Goal: Task Accomplishment & Management: Complete application form

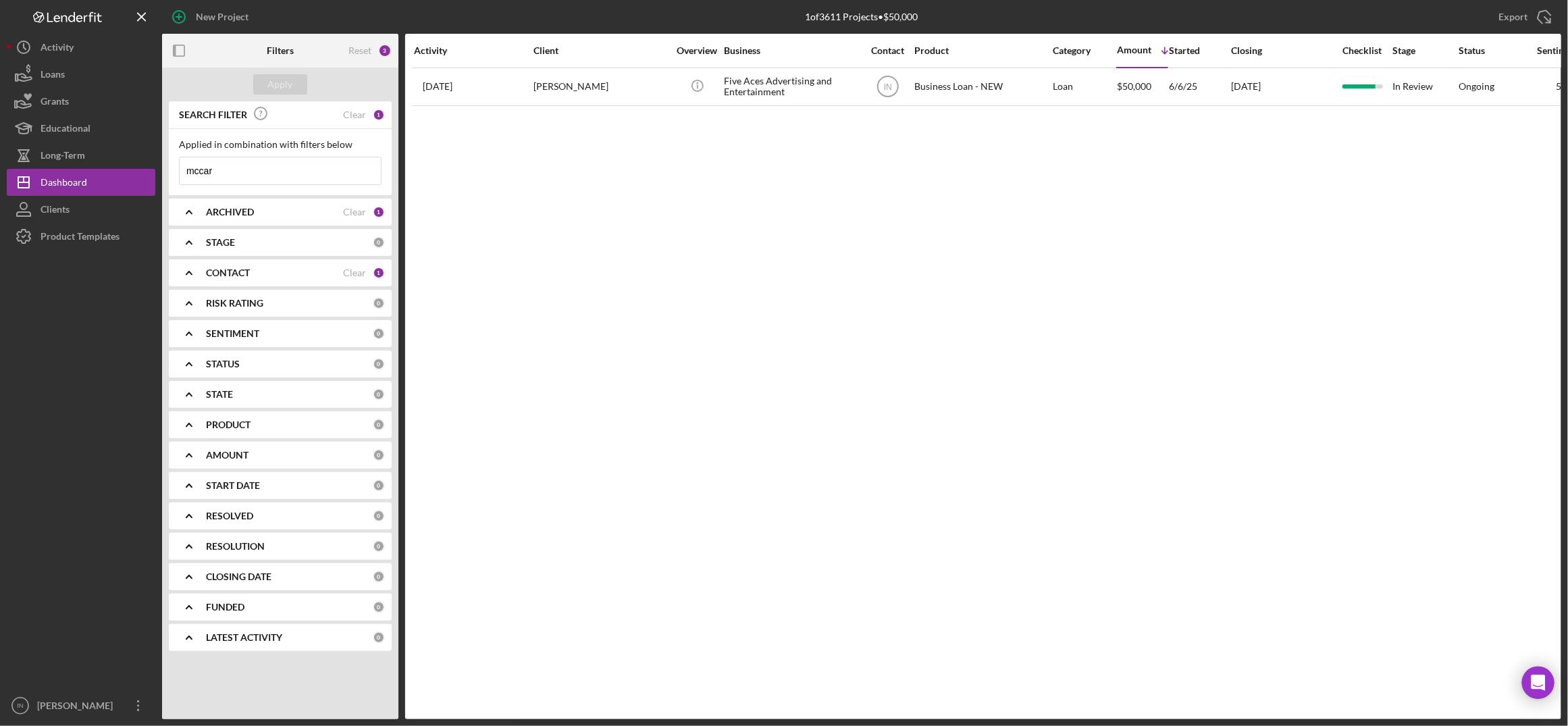
click at [1371, 206] on div "Activity Client Overview Business Contact Product Category Amount Icon/Table So…" at bounding box center [983, 376] width 1156 height 685
click at [282, 167] on input "mccar" at bounding box center [280, 171] width 201 height 27
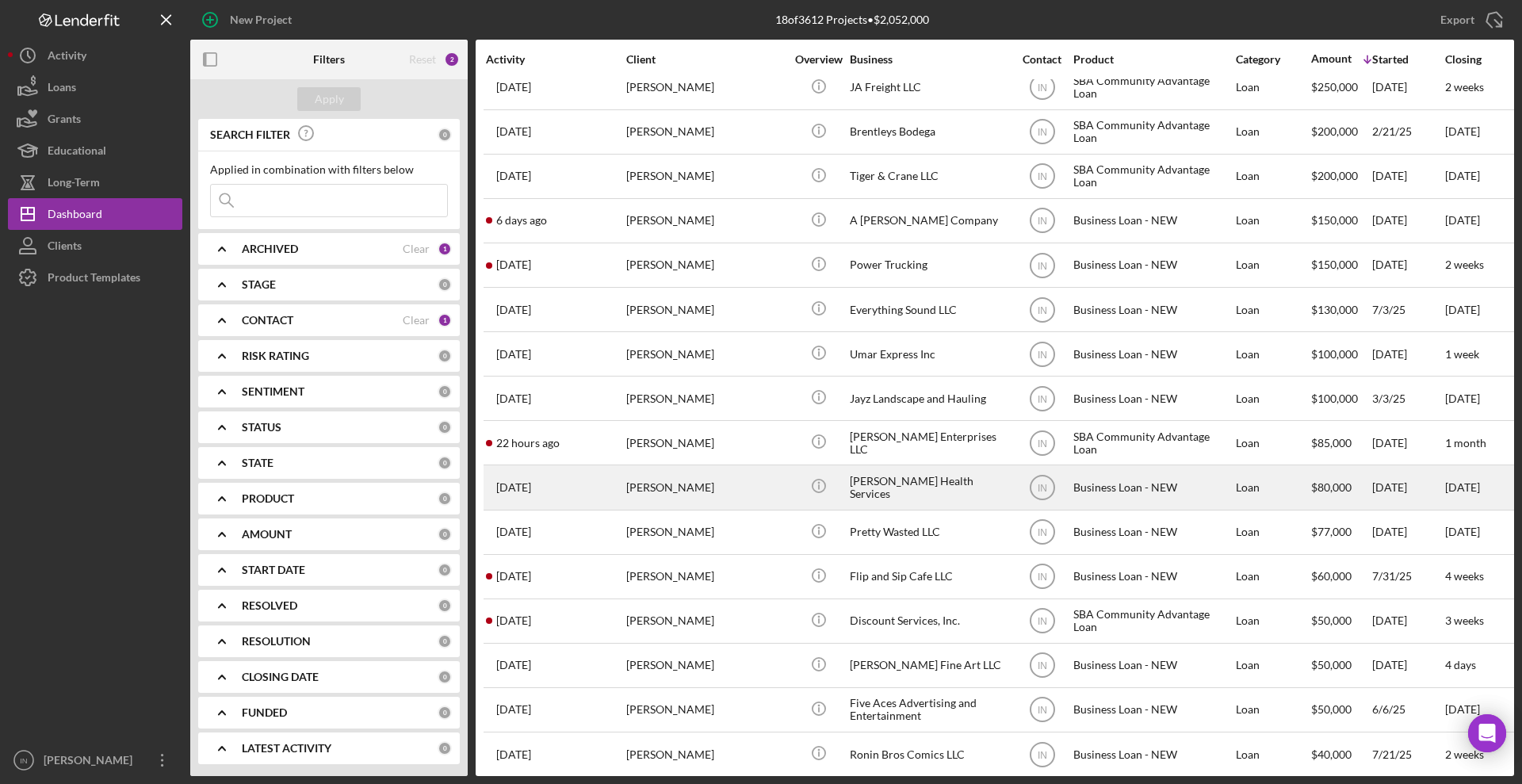
scroll to position [126, 0]
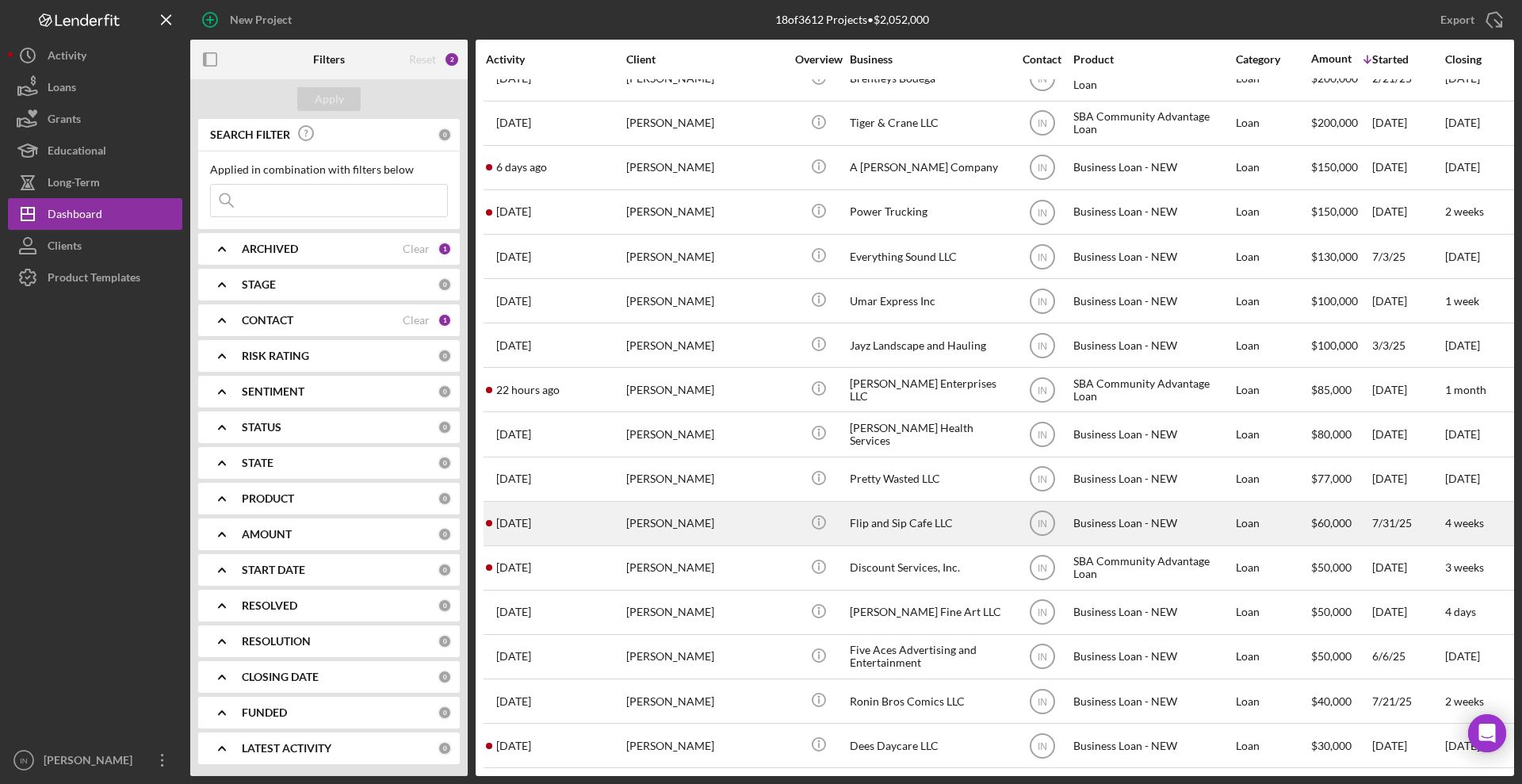
click at [754, 503] on div "[PERSON_NAME]" at bounding box center [705, 524] width 158 height 42
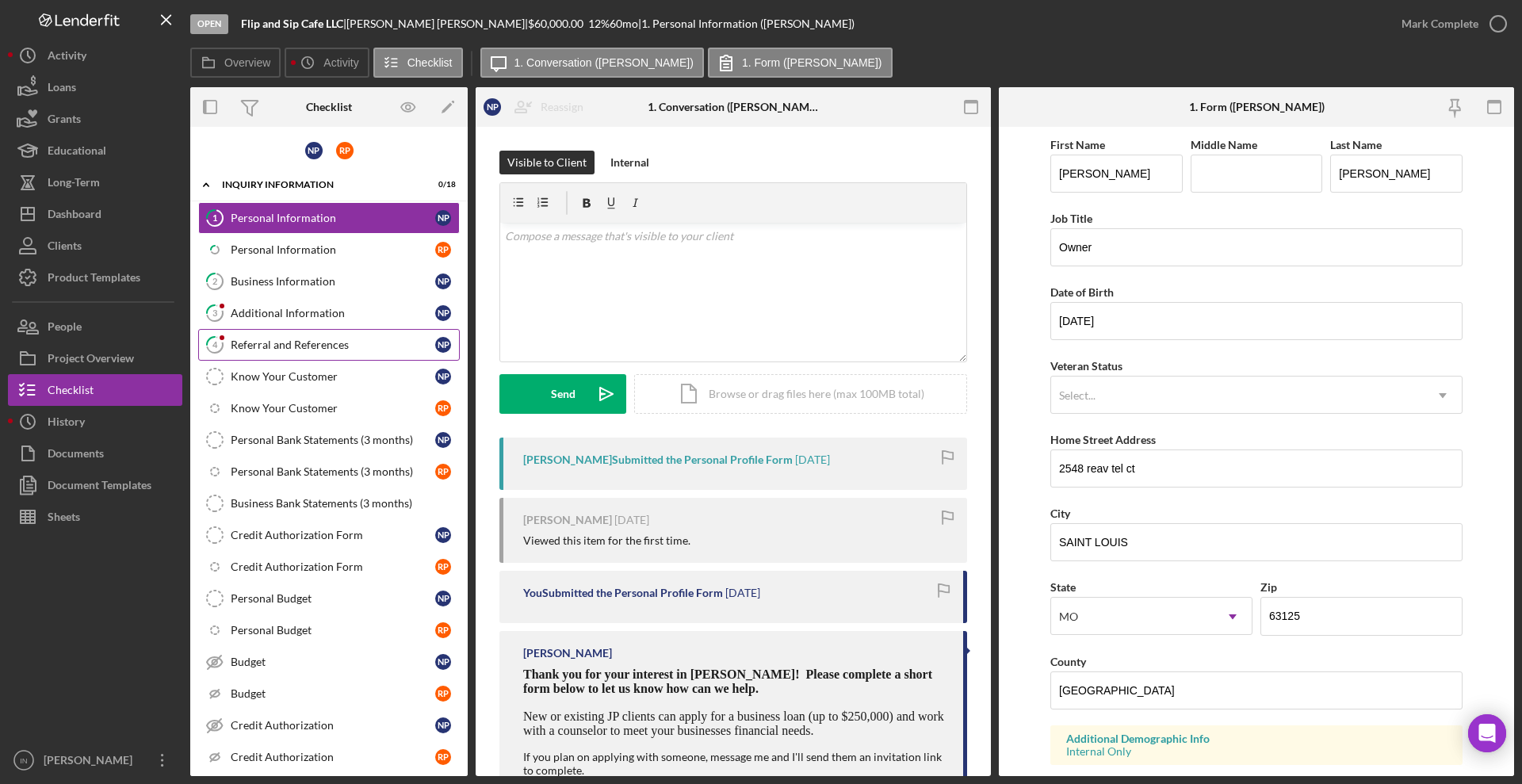
click at [292, 334] on link "4 Referral and References N P" at bounding box center [329, 345] width 261 height 32
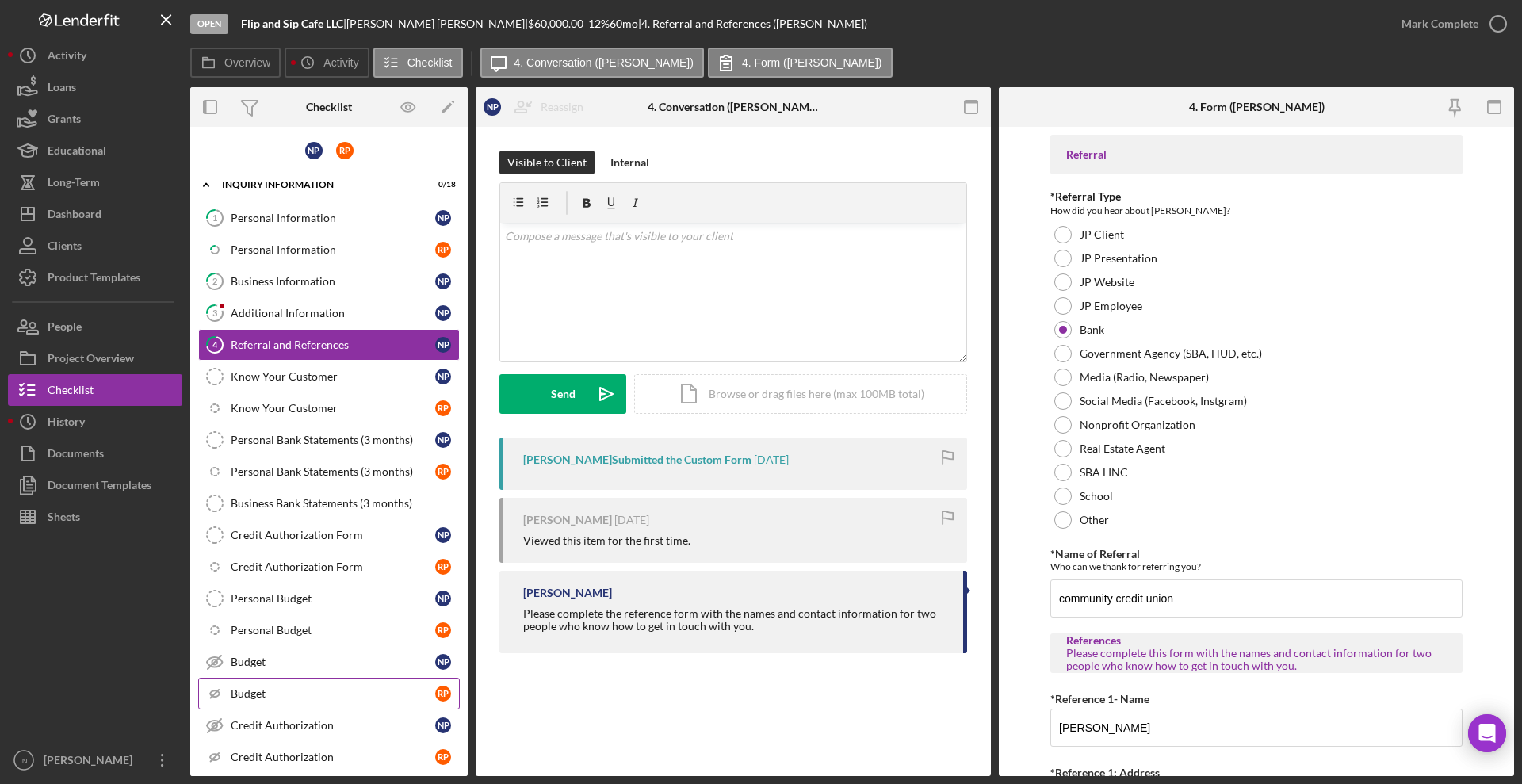
scroll to position [191, 0]
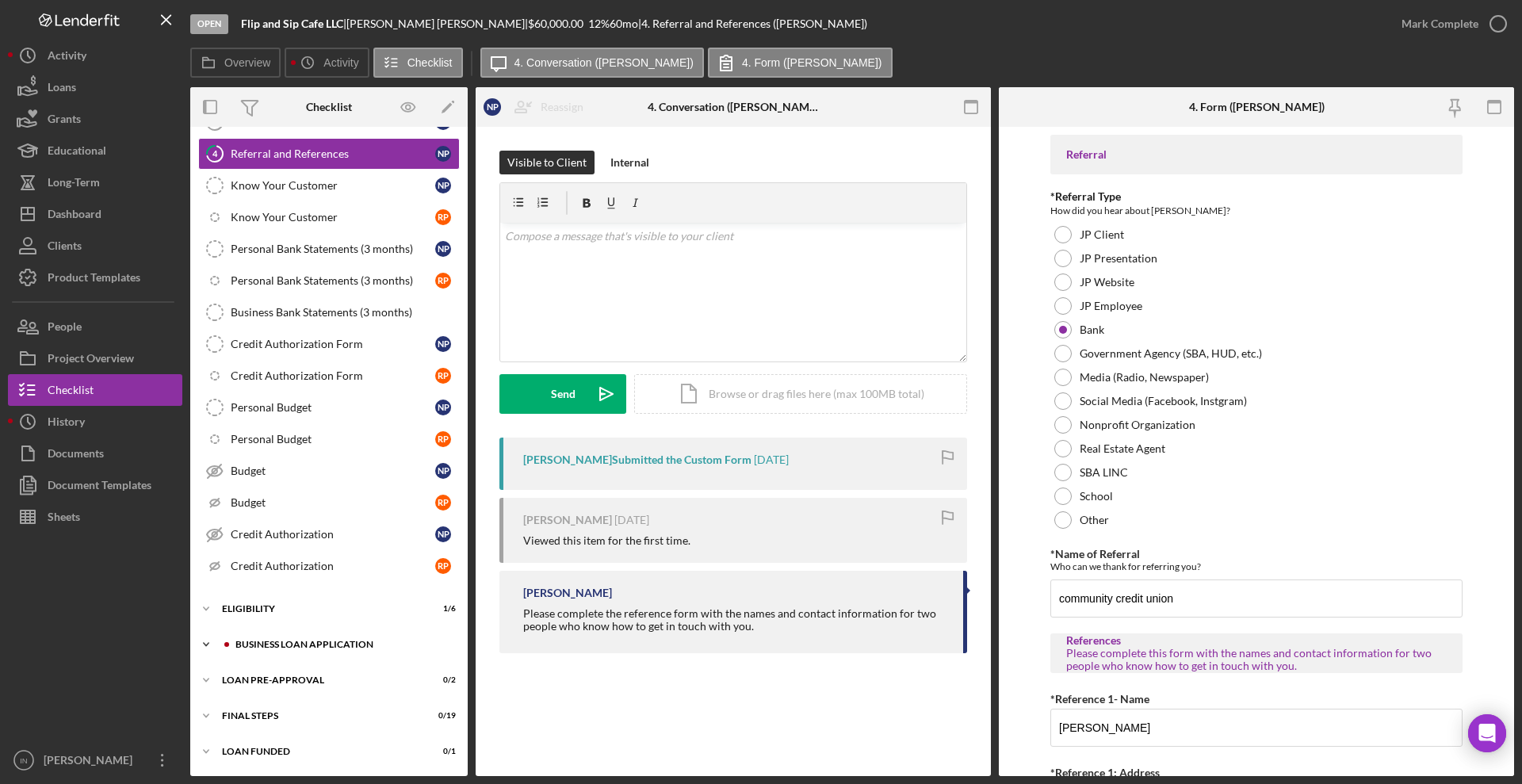
click at [301, 635] on div "Icon/Expander BUSINESS LOAN APPLICATION 1 / 35" at bounding box center [328, 644] width 277 height 32
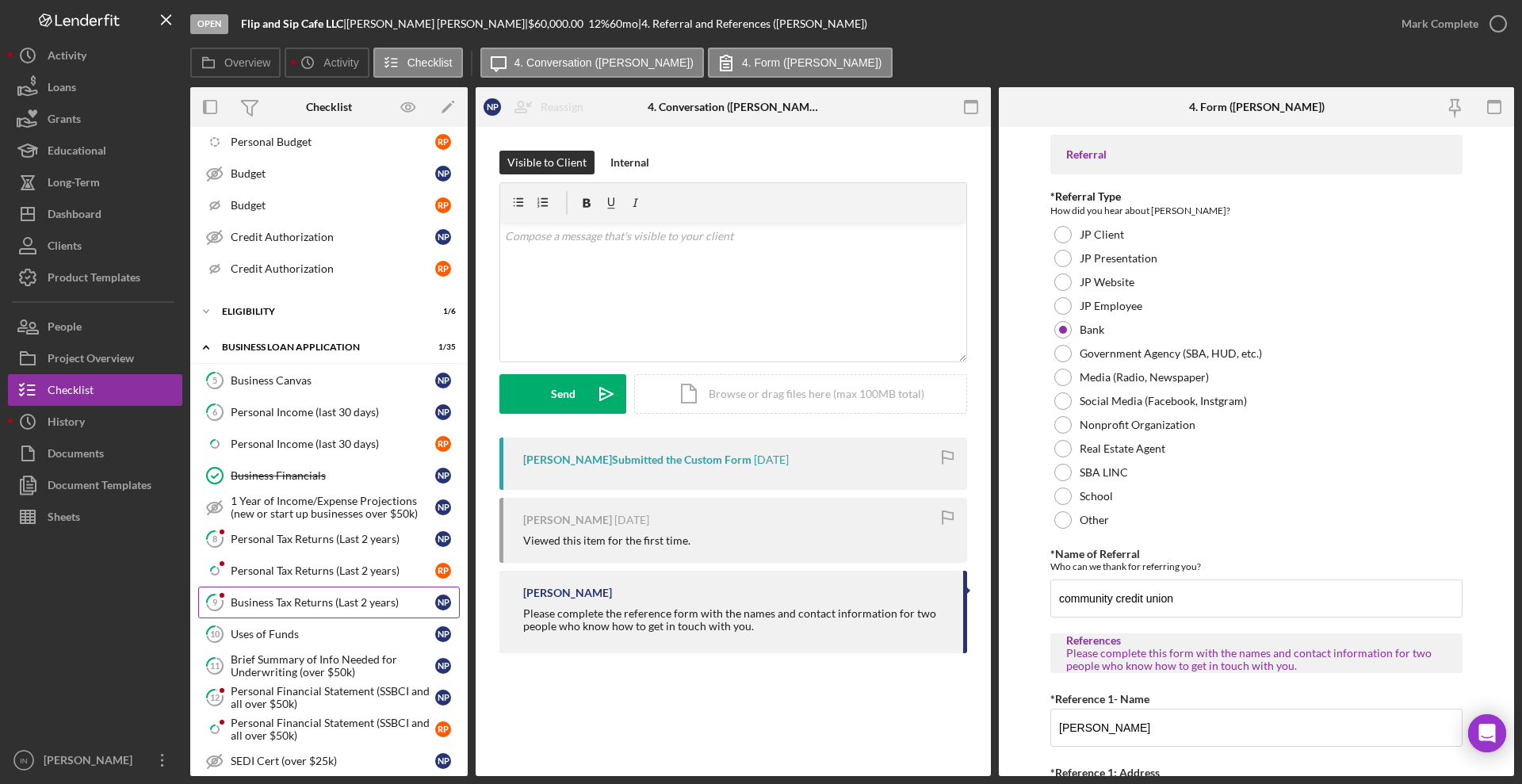
scroll to position [686, 0]
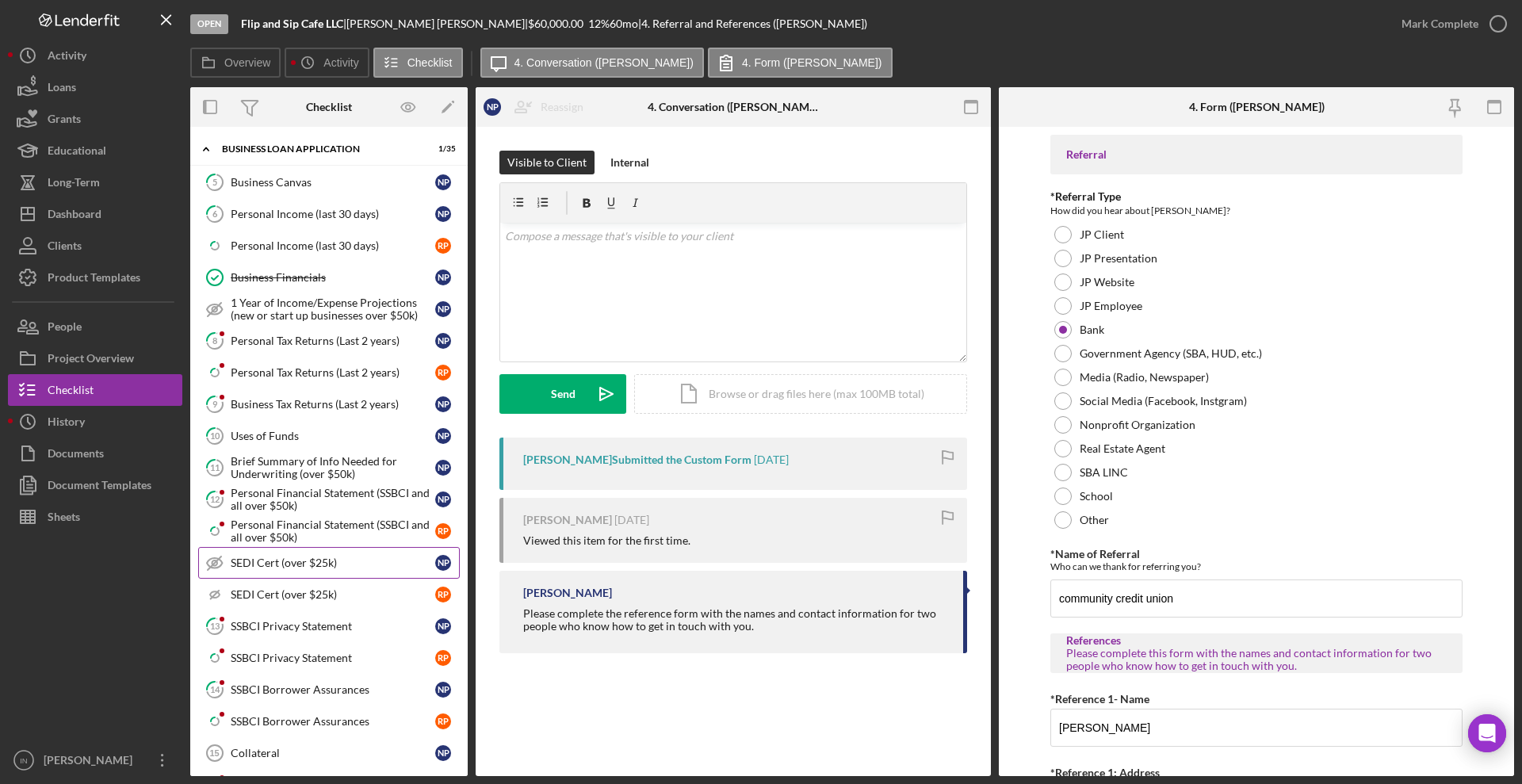
click at [329, 566] on div "SEDI Cert (over $25k)" at bounding box center [333, 562] width 204 height 13
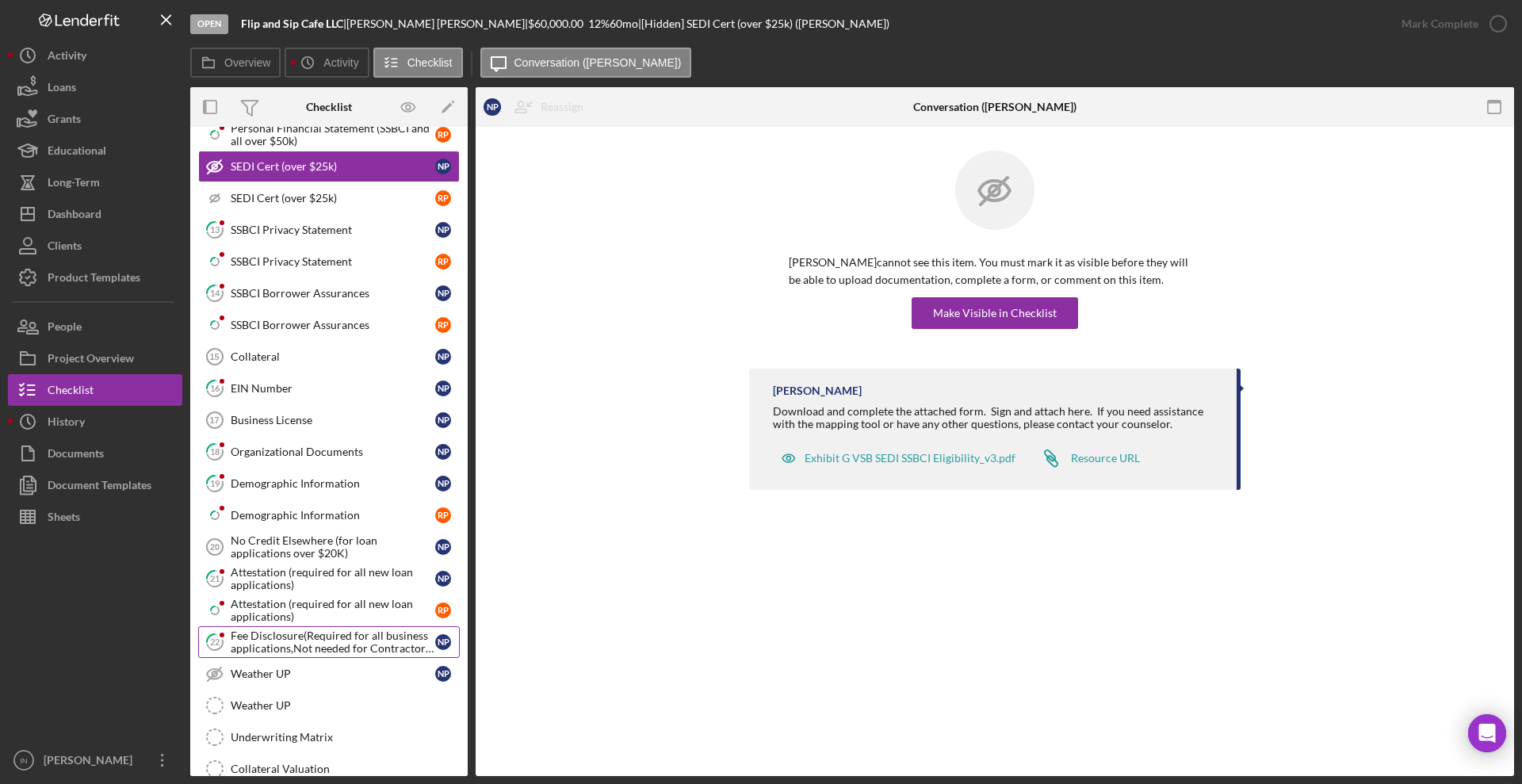
scroll to position [1182, 0]
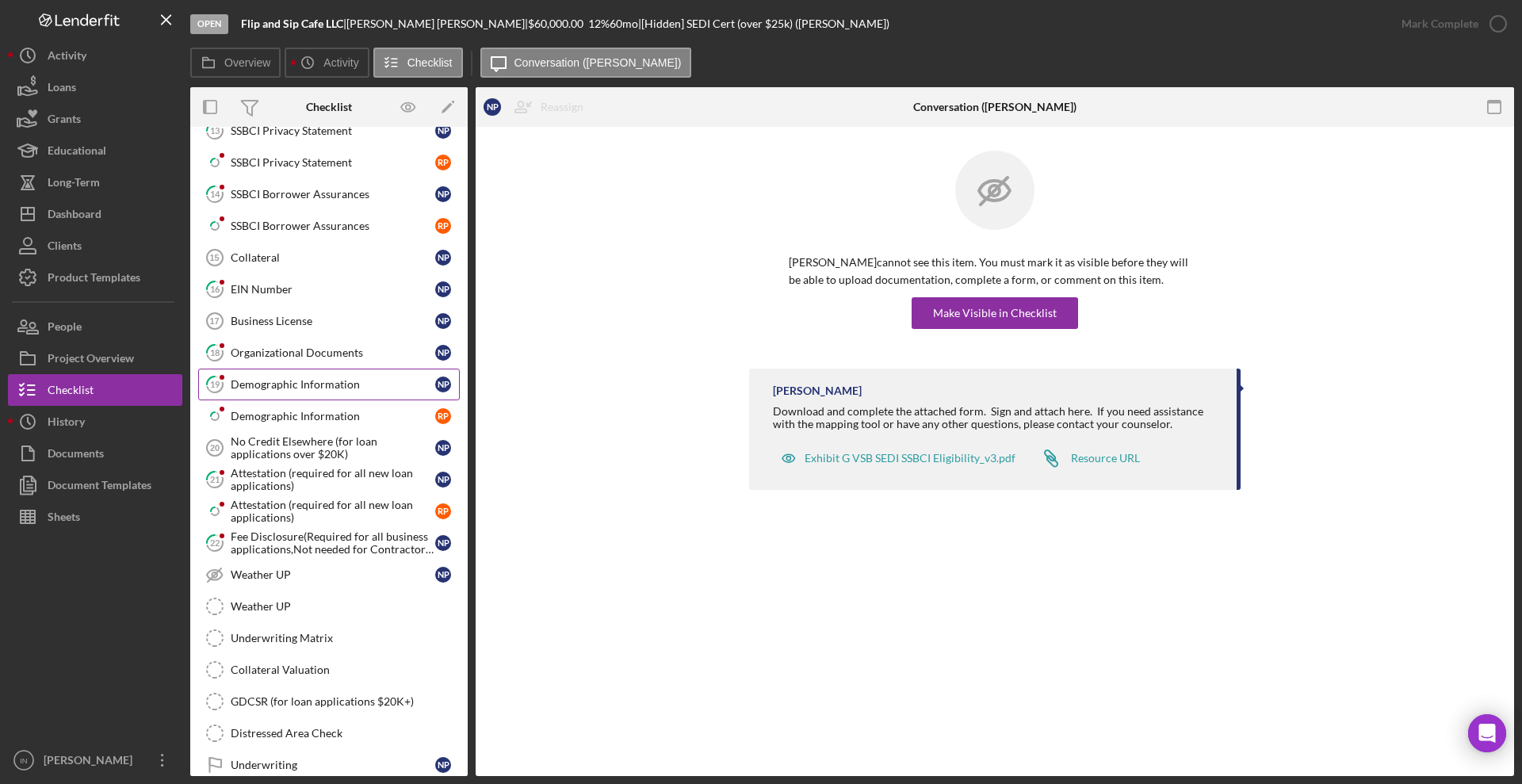
click at [318, 390] on div "Demographic Information" at bounding box center [333, 384] width 204 height 13
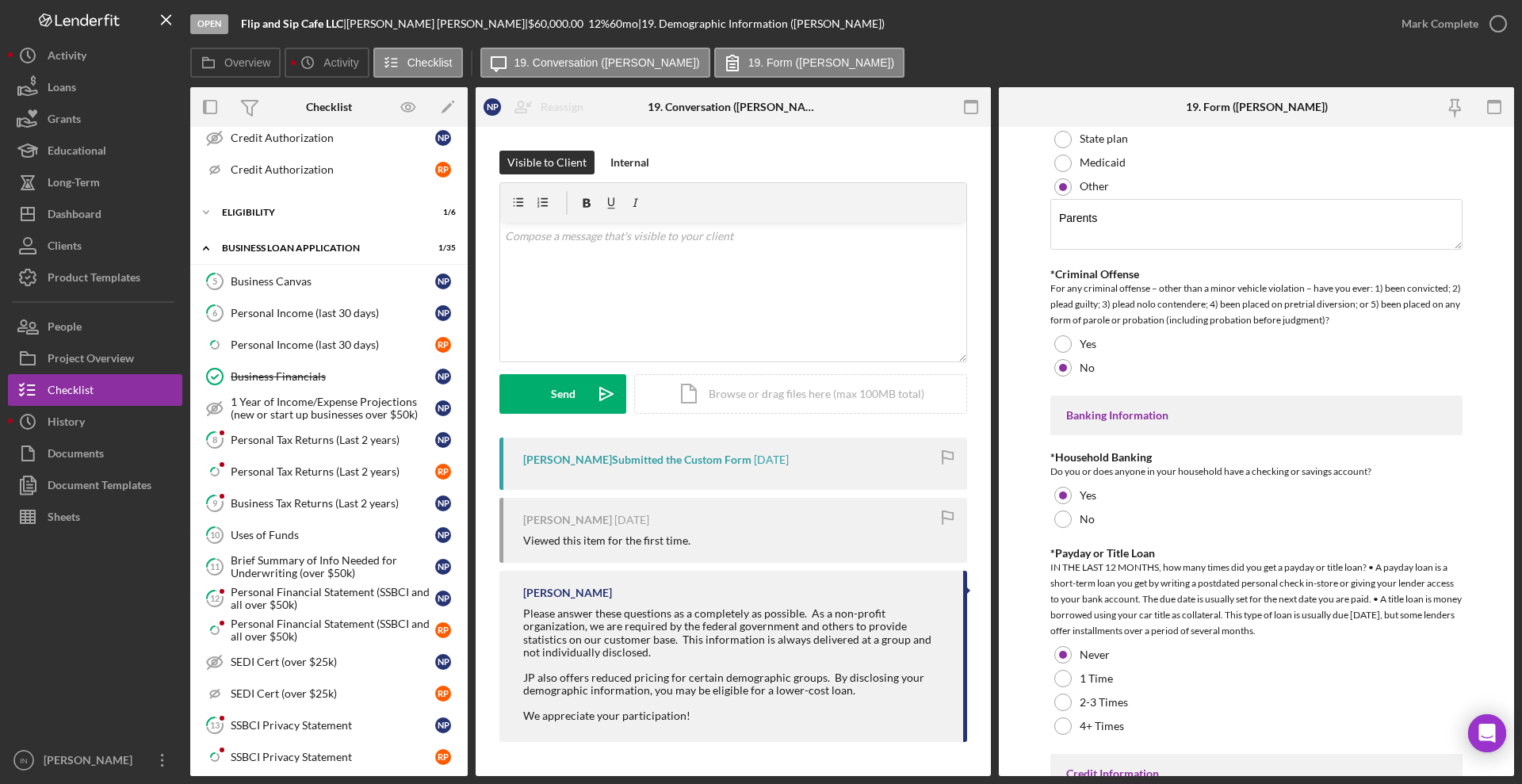
scroll to position [488, 0]
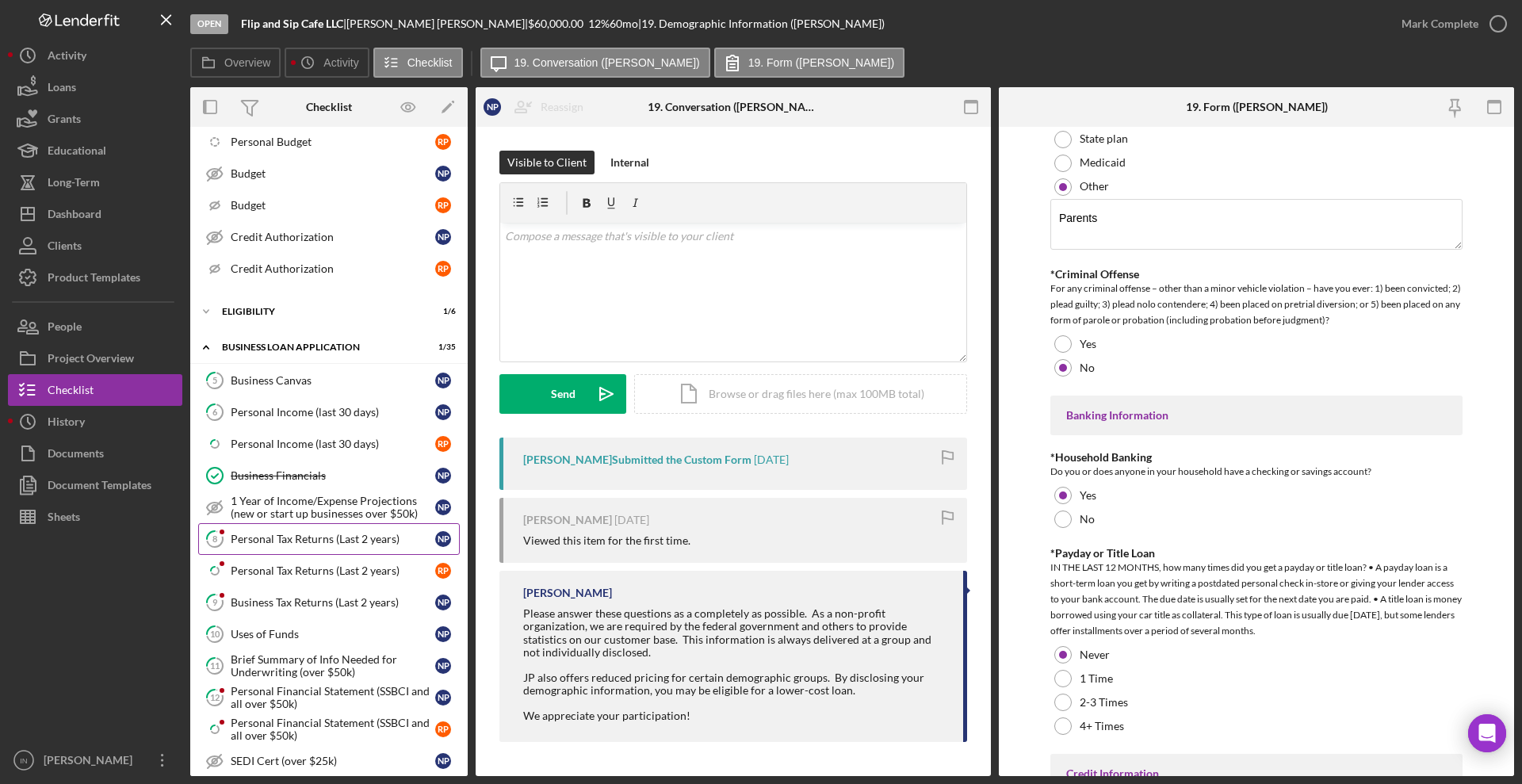
click at [307, 533] on div "Personal Tax Returns (Last 2 years)" at bounding box center [333, 539] width 204 height 13
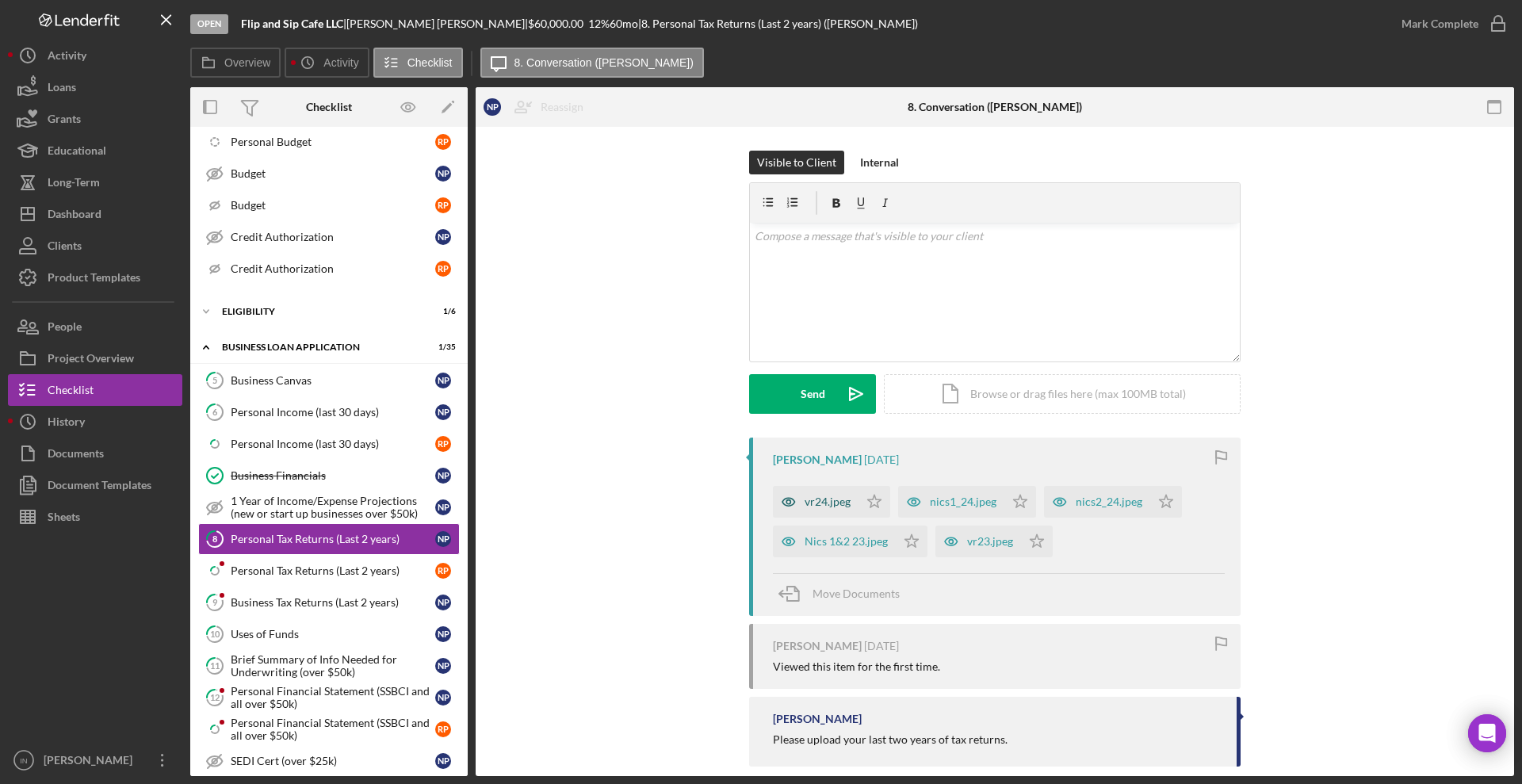
click at [835, 501] on div "vr24.jpeg" at bounding box center [827, 501] width 46 height 13
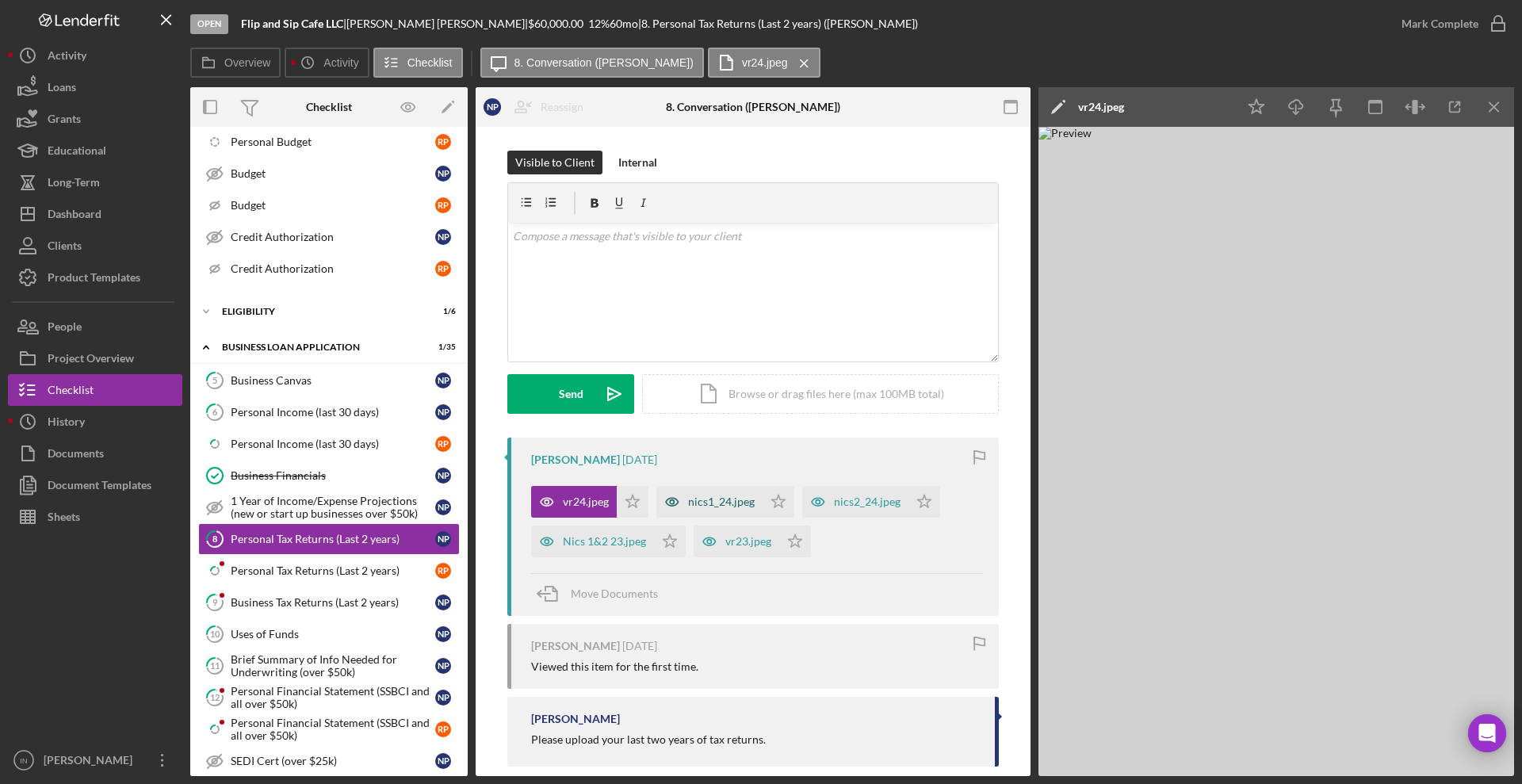
click at [731, 503] on div "nics1_24.jpeg" at bounding box center [720, 501] width 66 height 13
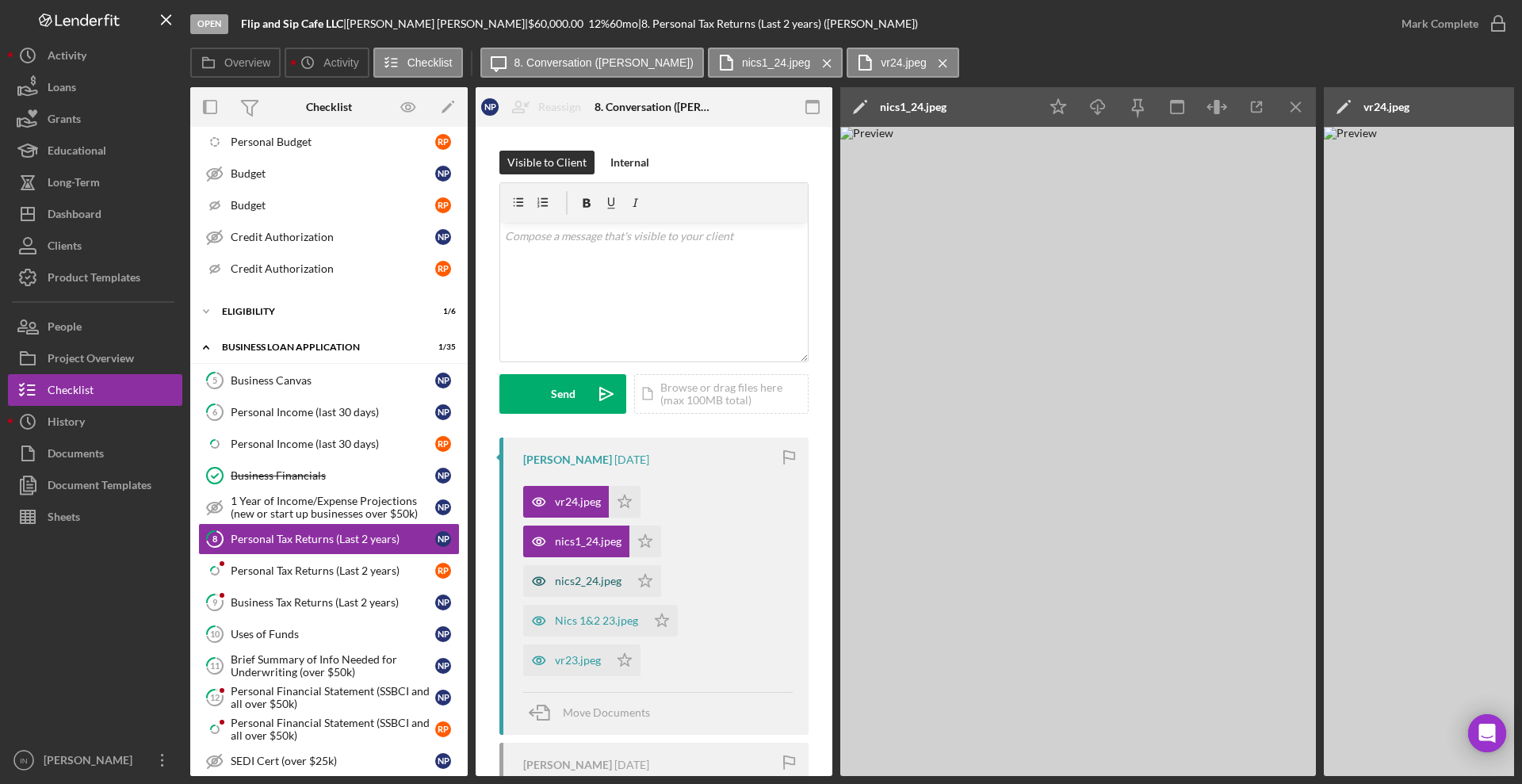
click at [585, 580] on div "nics2_24.jpeg" at bounding box center [587, 580] width 66 height 13
click at [587, 618] on div "Nics 1&2 23.jpeg" at bounding box center [596, 620] width 83 height 13
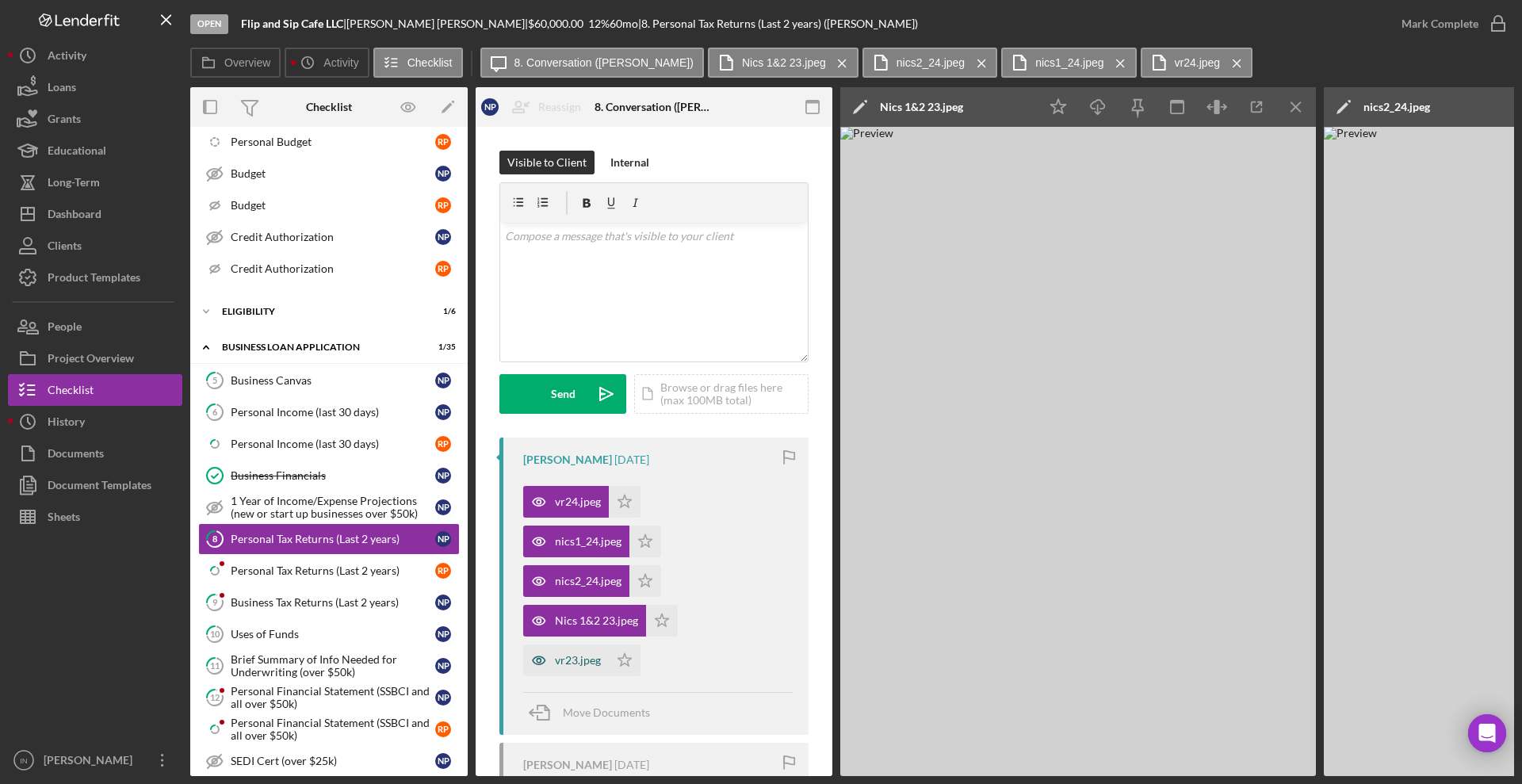
click at [588, 658] on div "vr23.jpeg" at bounding box center [577, 660] width 46 height 13
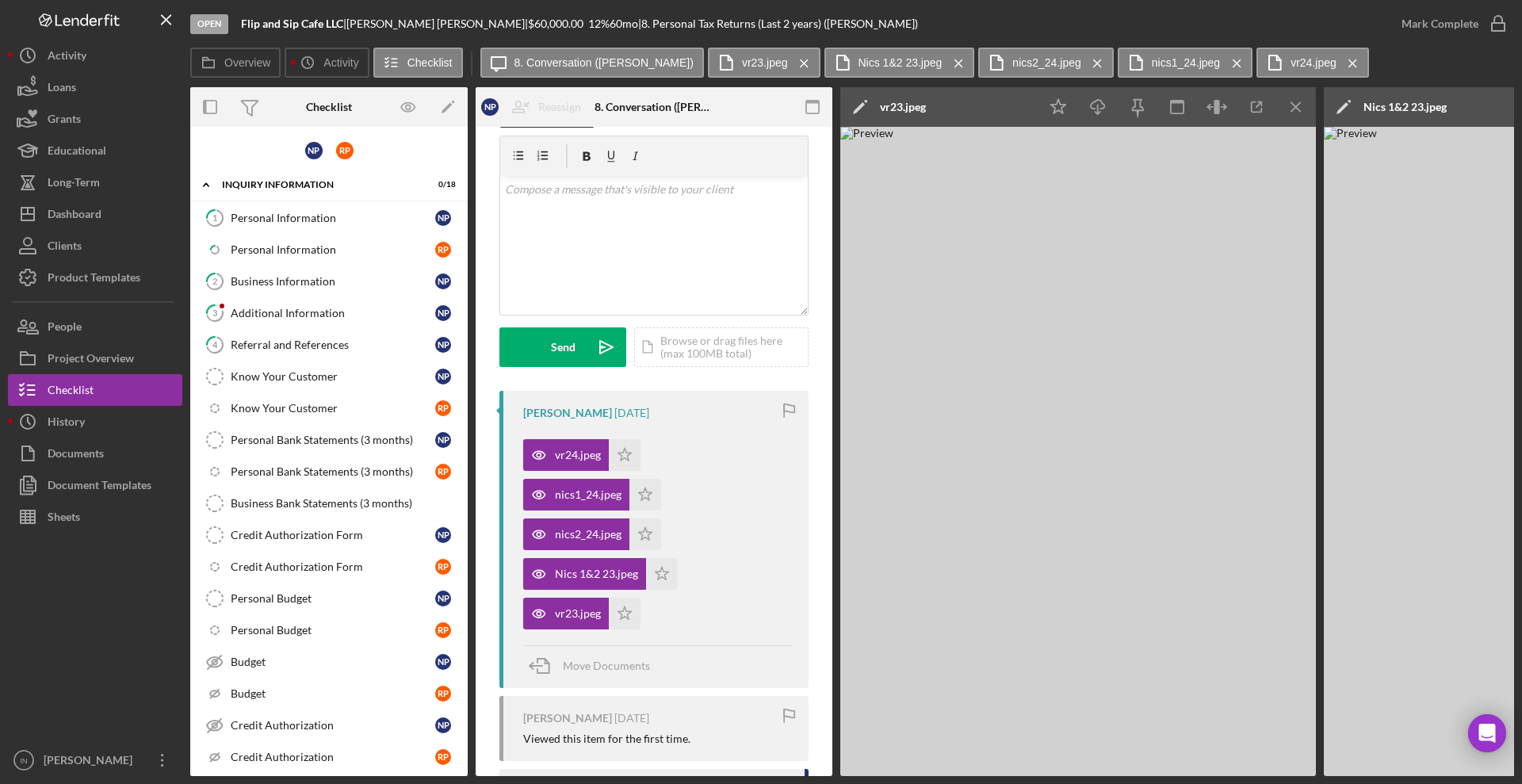
click at [634, 762] on div "[PERSON_NAME] [DATE] vr24.jpeg Icon/Star nics1_24.jpeg Icon/Star nics2_24.jpeg …" at bounding box center [653, 619] width 309 height 456
click at [302, 281] on div "Business Information" at bounding box center [333, 281] width 204 height 13
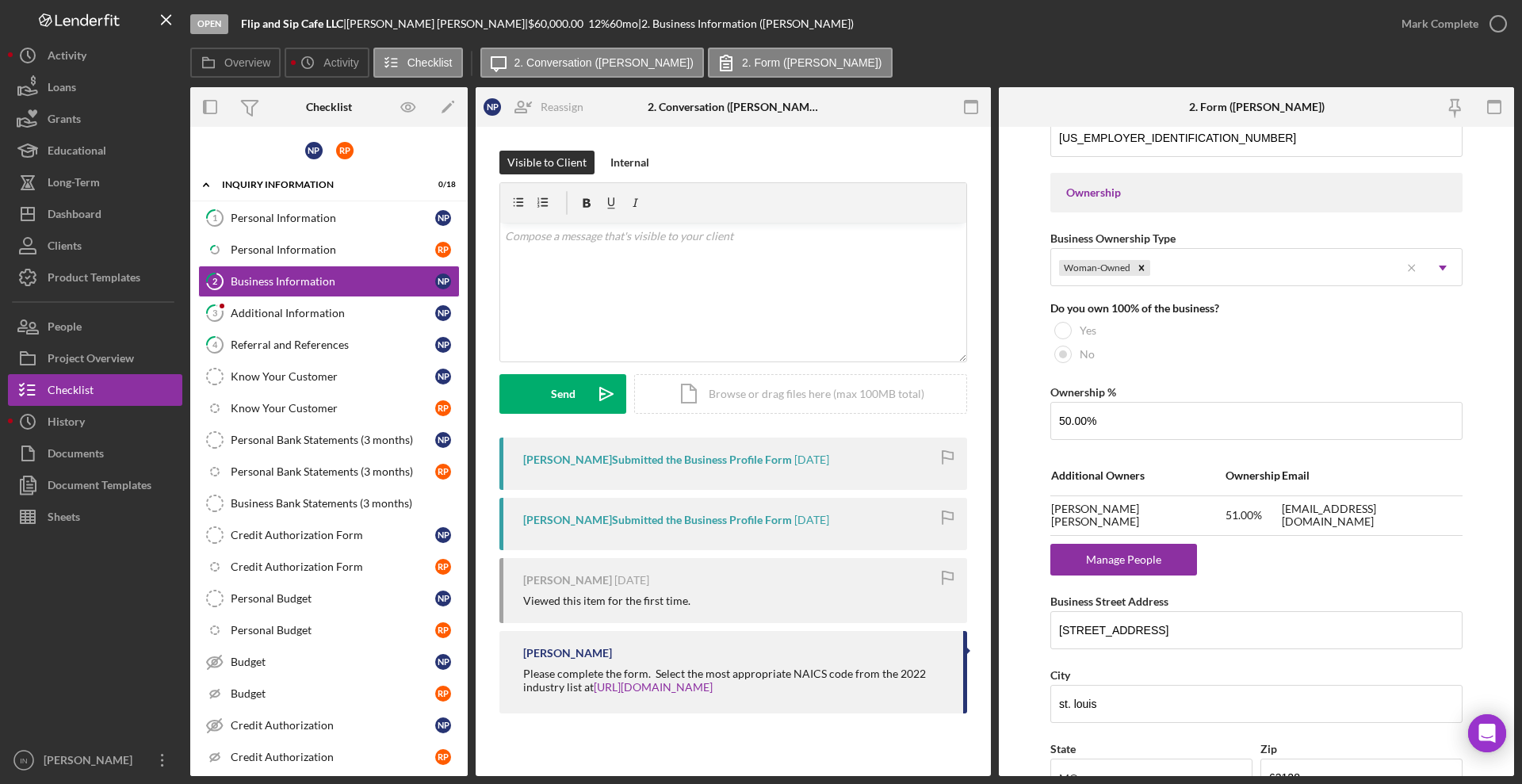
scroll to position [892, 0]
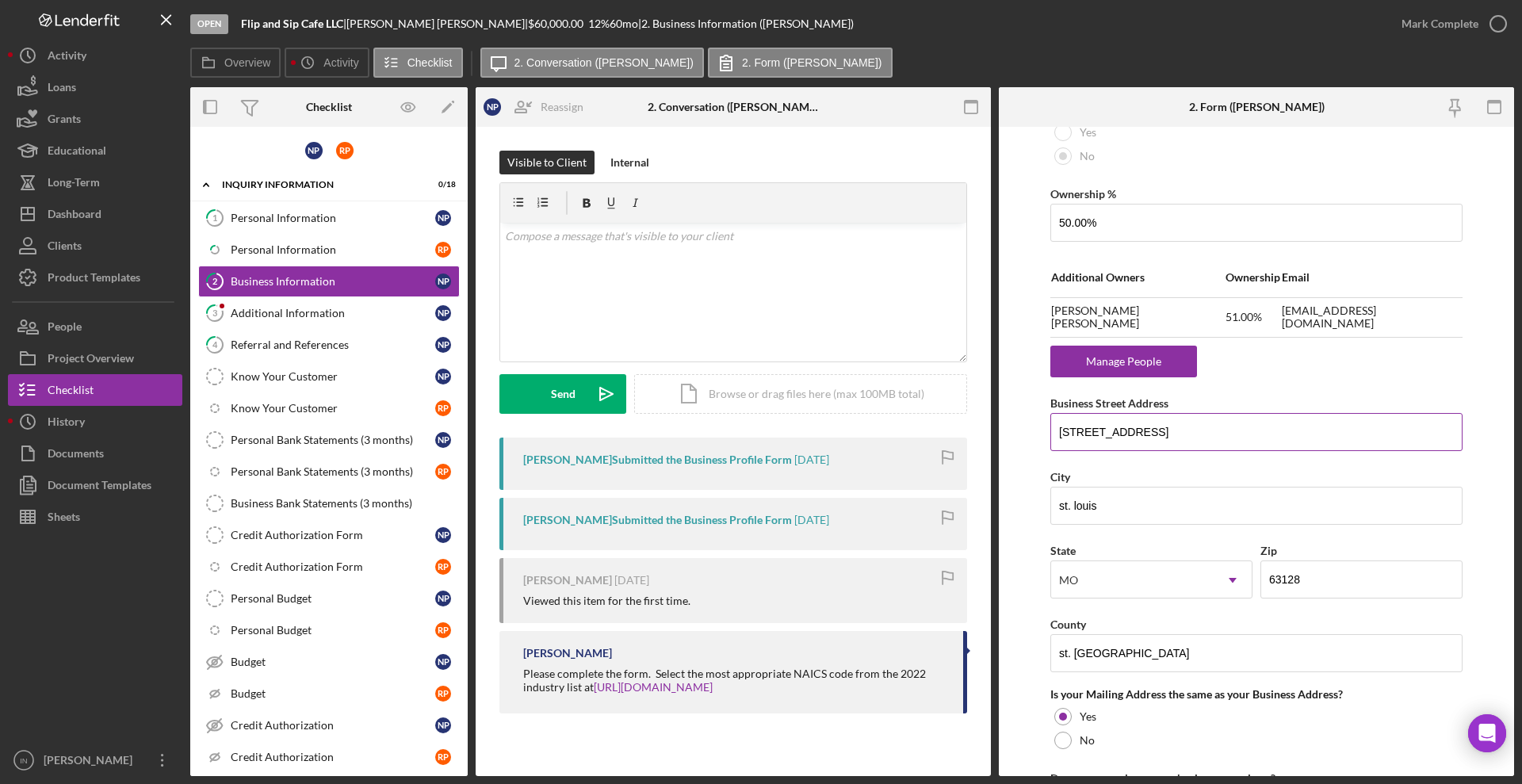
drag, startPoint x: 1205, startPoint y: 434, endPoint x: 1060, endPoint y: 441, distance: 145.2
click at [1060, 441] on input "[STREET_ADDRESS]" at bounding box center [1256, 431] width 412 height 38
click at [1189, 439] on input "[STREET_ADDRESS]" at bounding box center [1256, 431] width 412 height 38
drag, startPoint x: 1336, startPoint y: 425, endPoint x: 967, endPoint y: 433, distance: 369.1
click at [967, 433] on div "Overview Internal Workflow Stage Open Icon/Dropdown Arrow Archive (can unarchiv…" at bounding box center [852, 431] width 1323 height 689
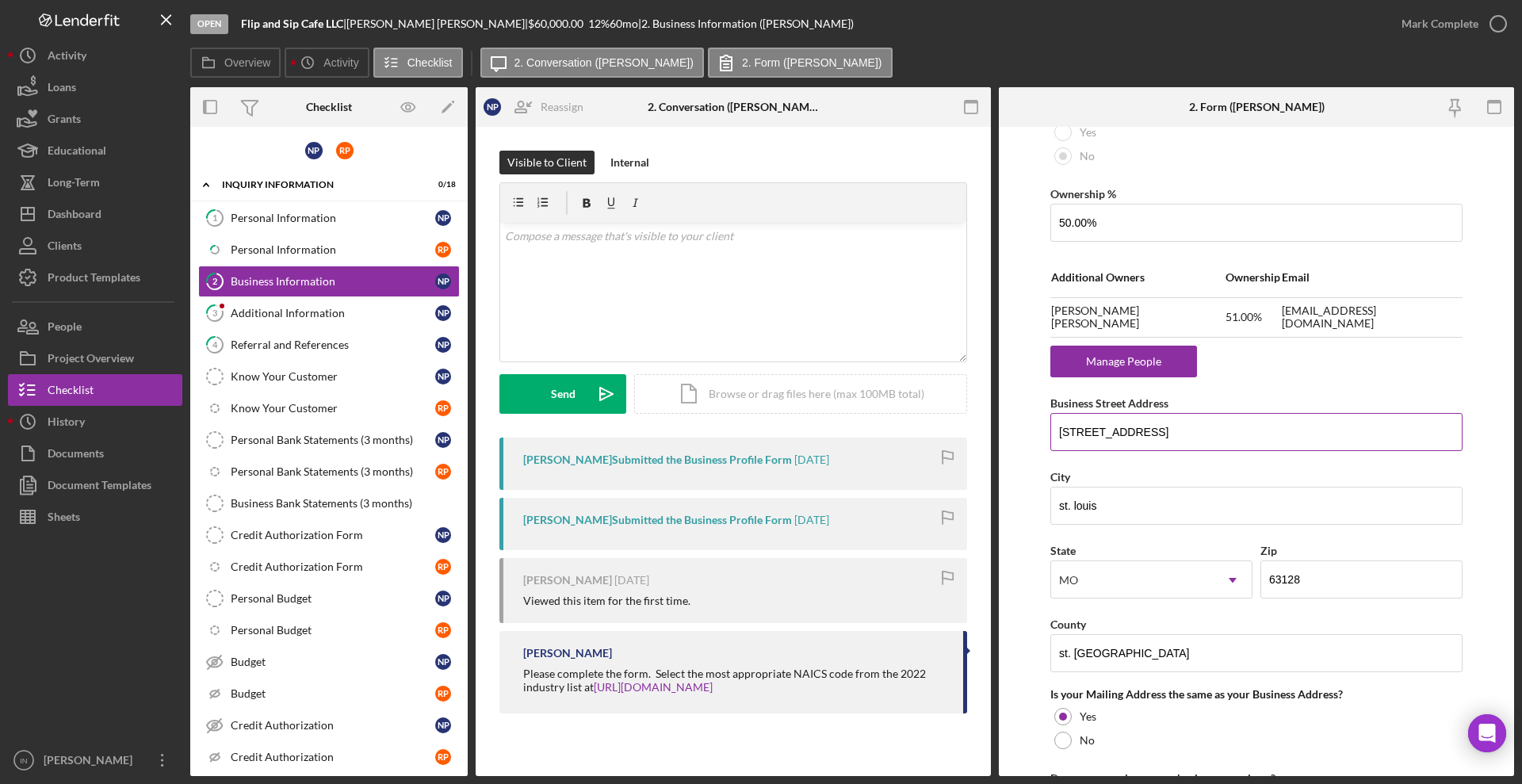
click at [1307, 433] on input "[STREET_ADDRESS]" at bounding box center [1256, 431] width 412 height 38
type input "[STREET_ADDRESS],"
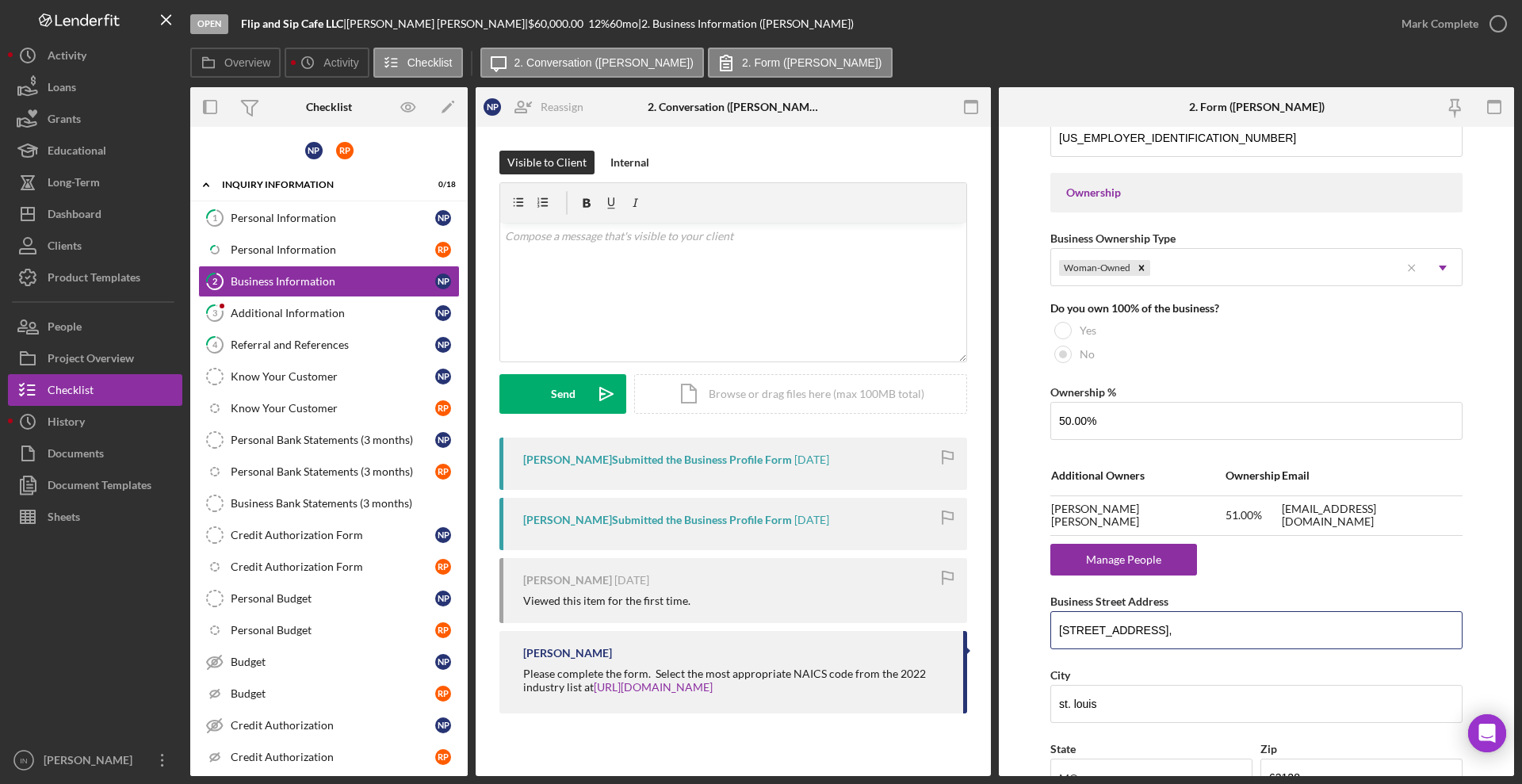
scroll to position [595, 0]
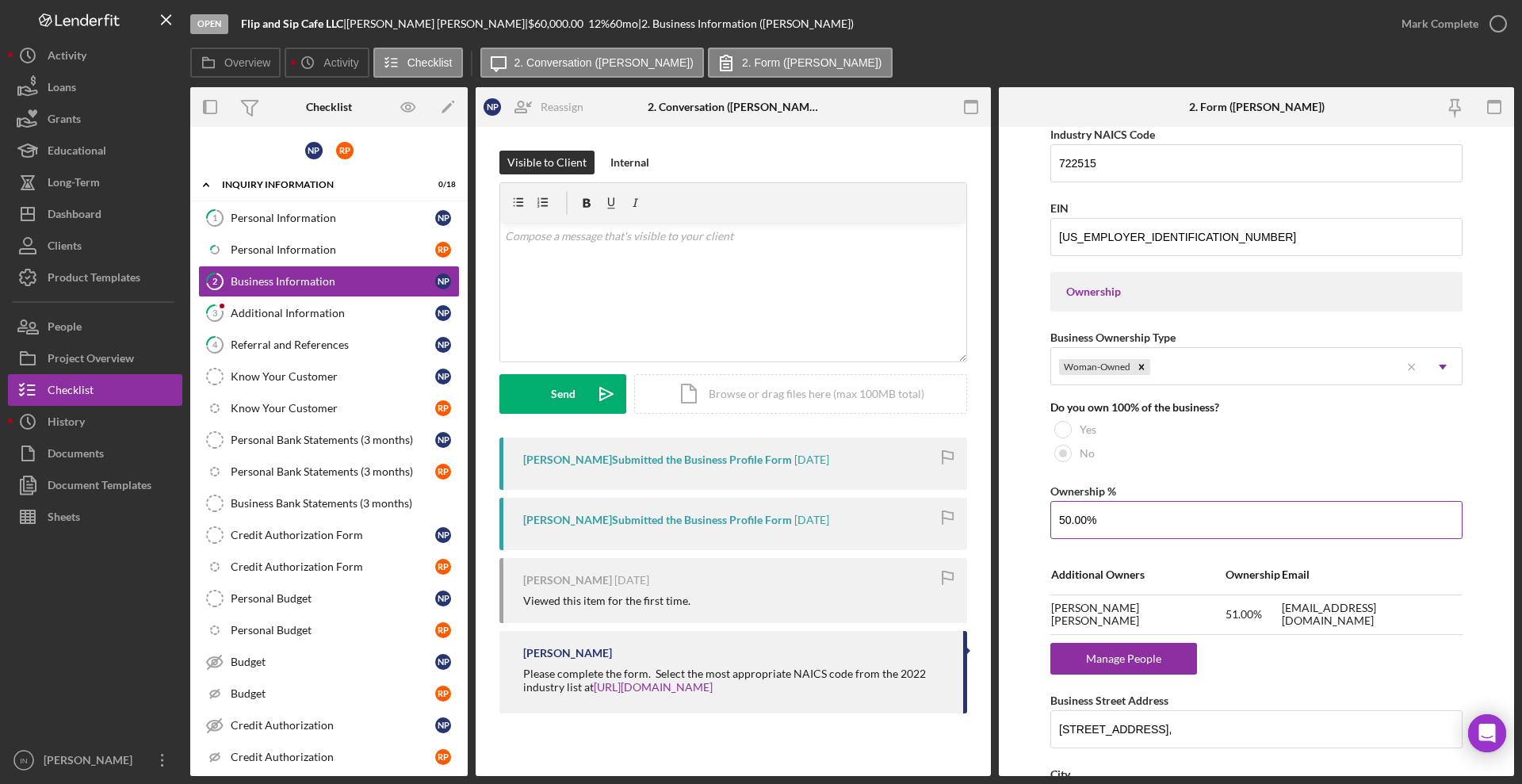
click at [1070, 521] on input "50.00%" at bounding box center [1256, 519] width 412 height 38
click at [1235, 463] on div "No" at bounding box center [1256, 453] width 412 height 23
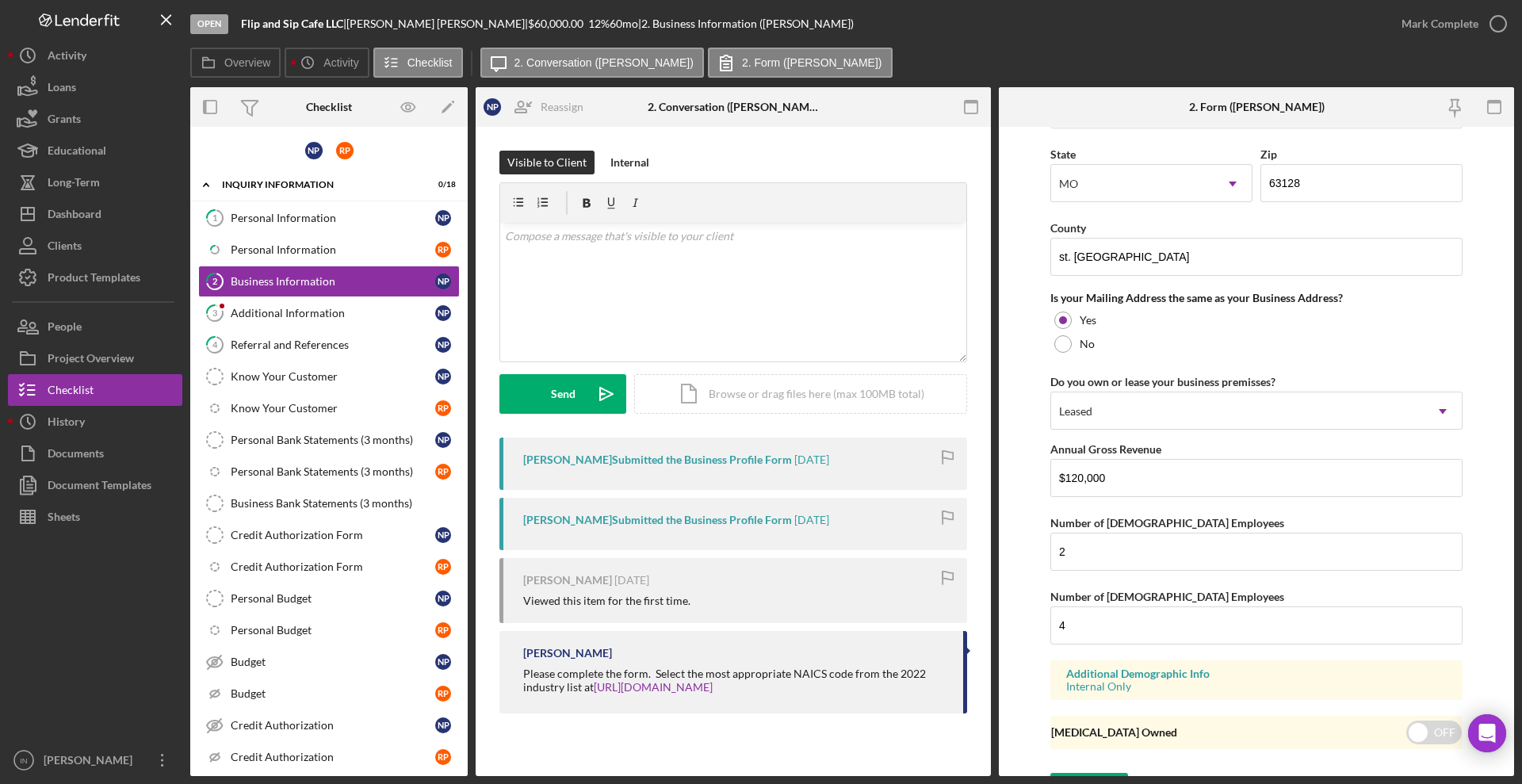
scroll to position [1319, 0]
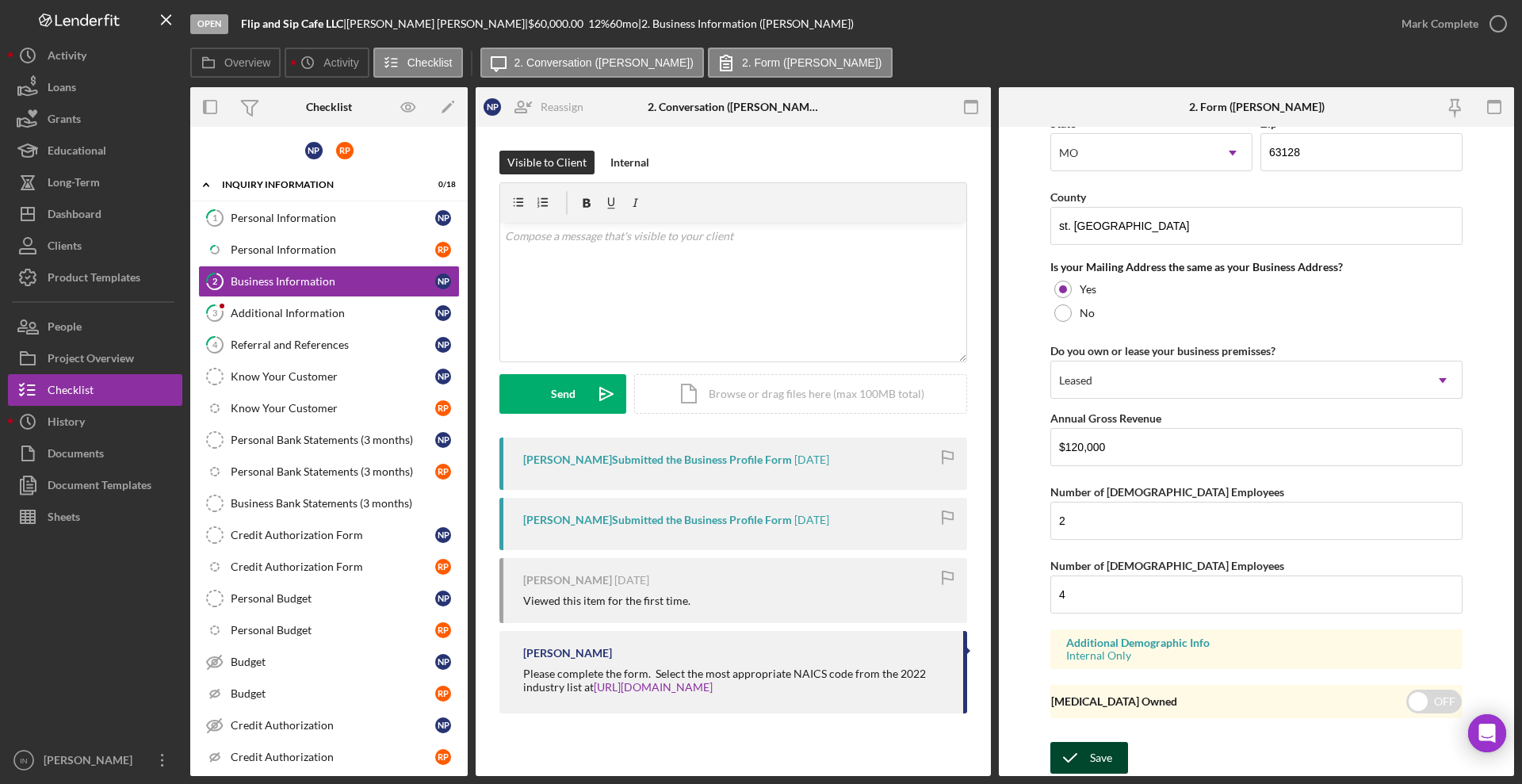
click at [1080, 756] on icon "submit" at bounding box center [1070, 757] width 39 height 39
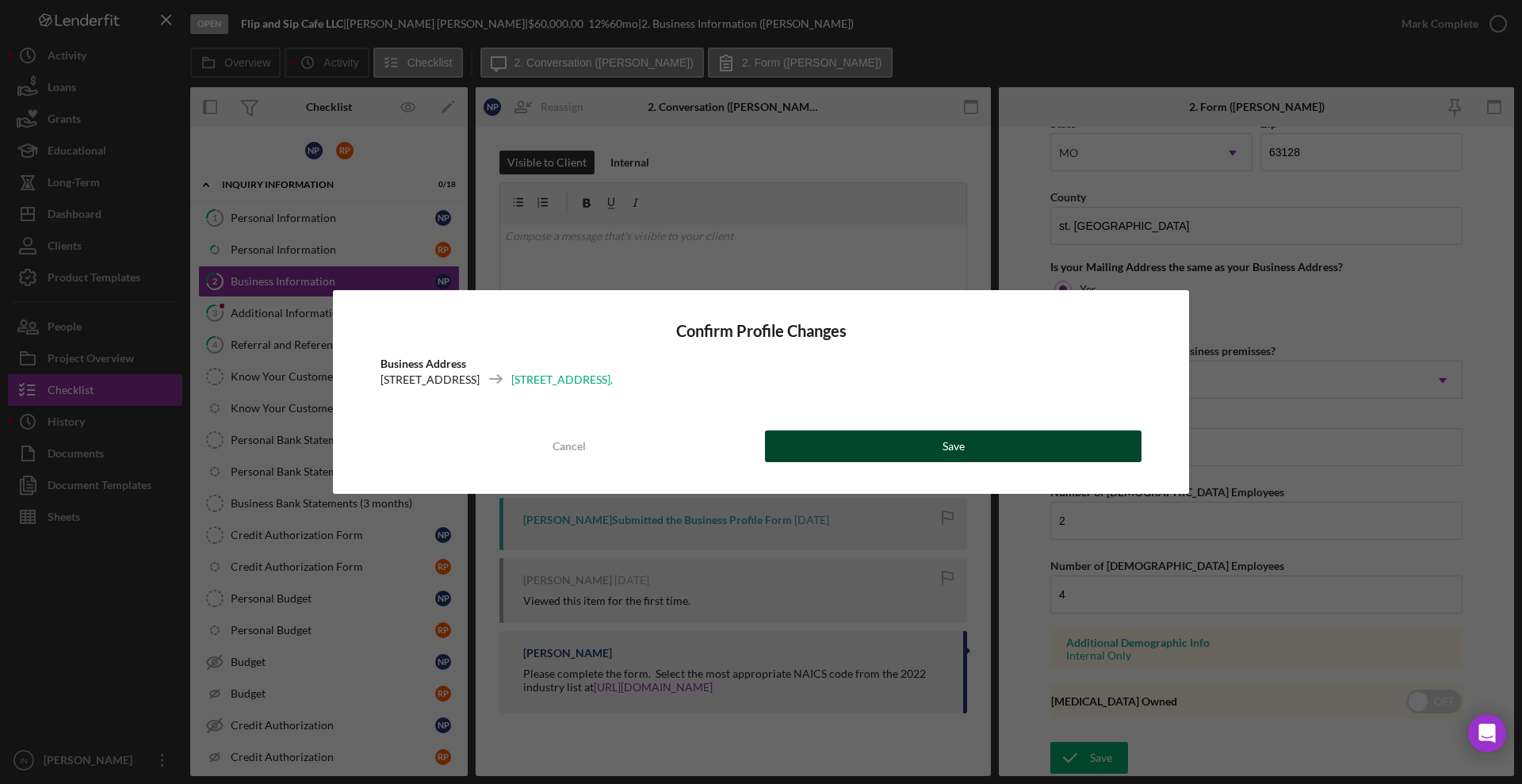
click at [936, 434] on button "Save" at bounding box center [952, 446] width 376 height 32
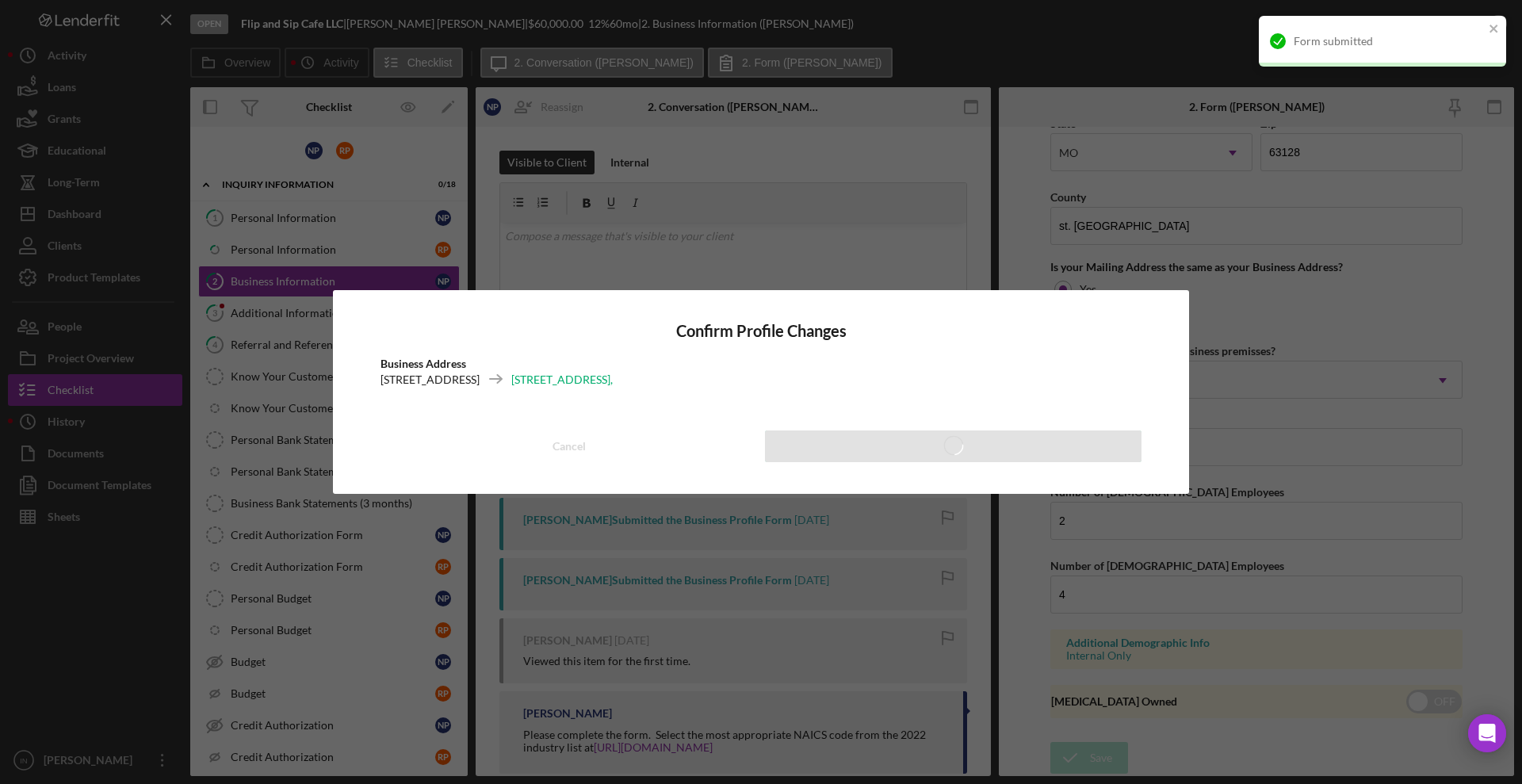
type input "49.00%"
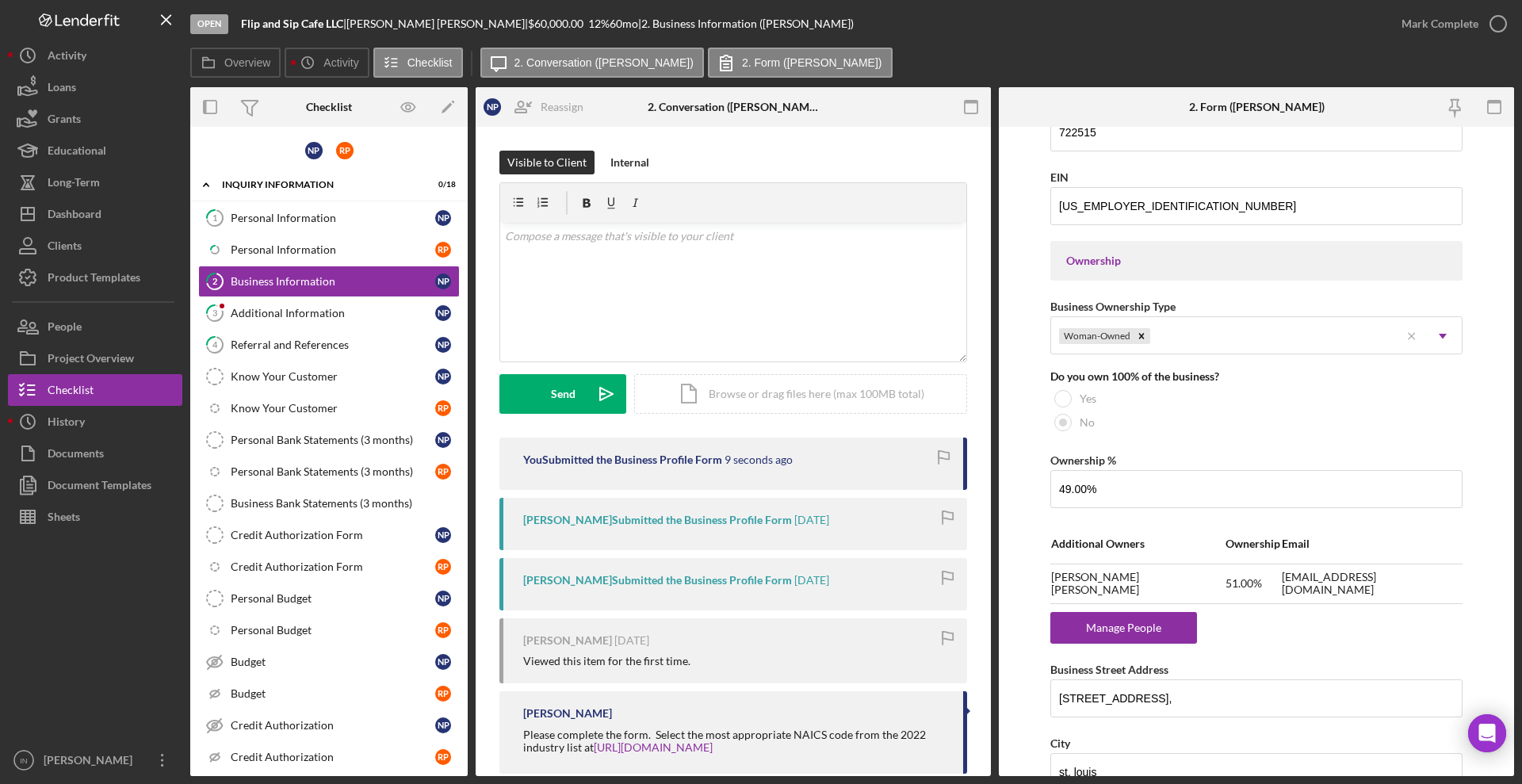
scroll to position [328, 0]
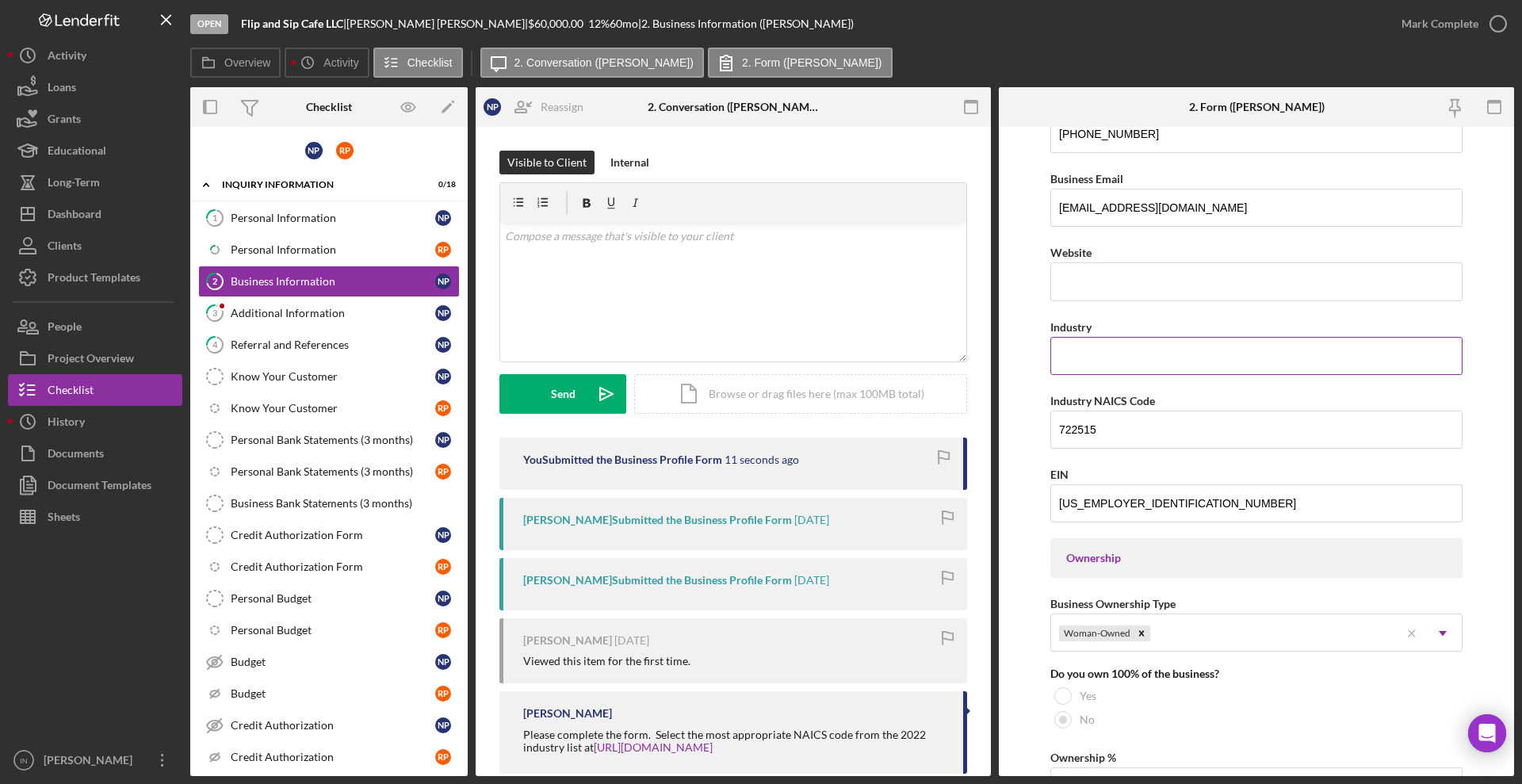
click at [1192, 362] on input "Industry" at bounding box center [1256, 355] width 412 height 38
type input "Food and Beverage"
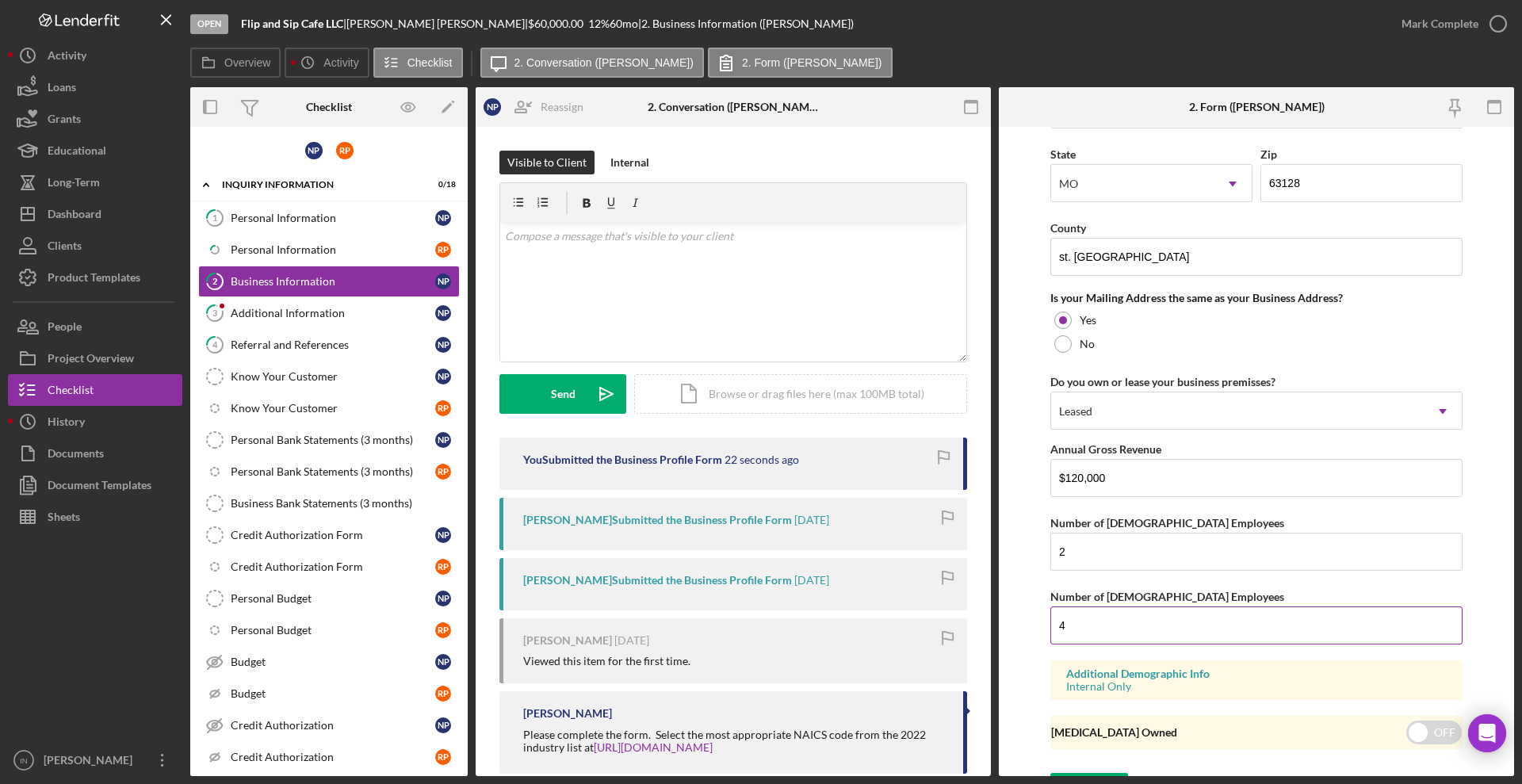
scroll to position [1319, 0]
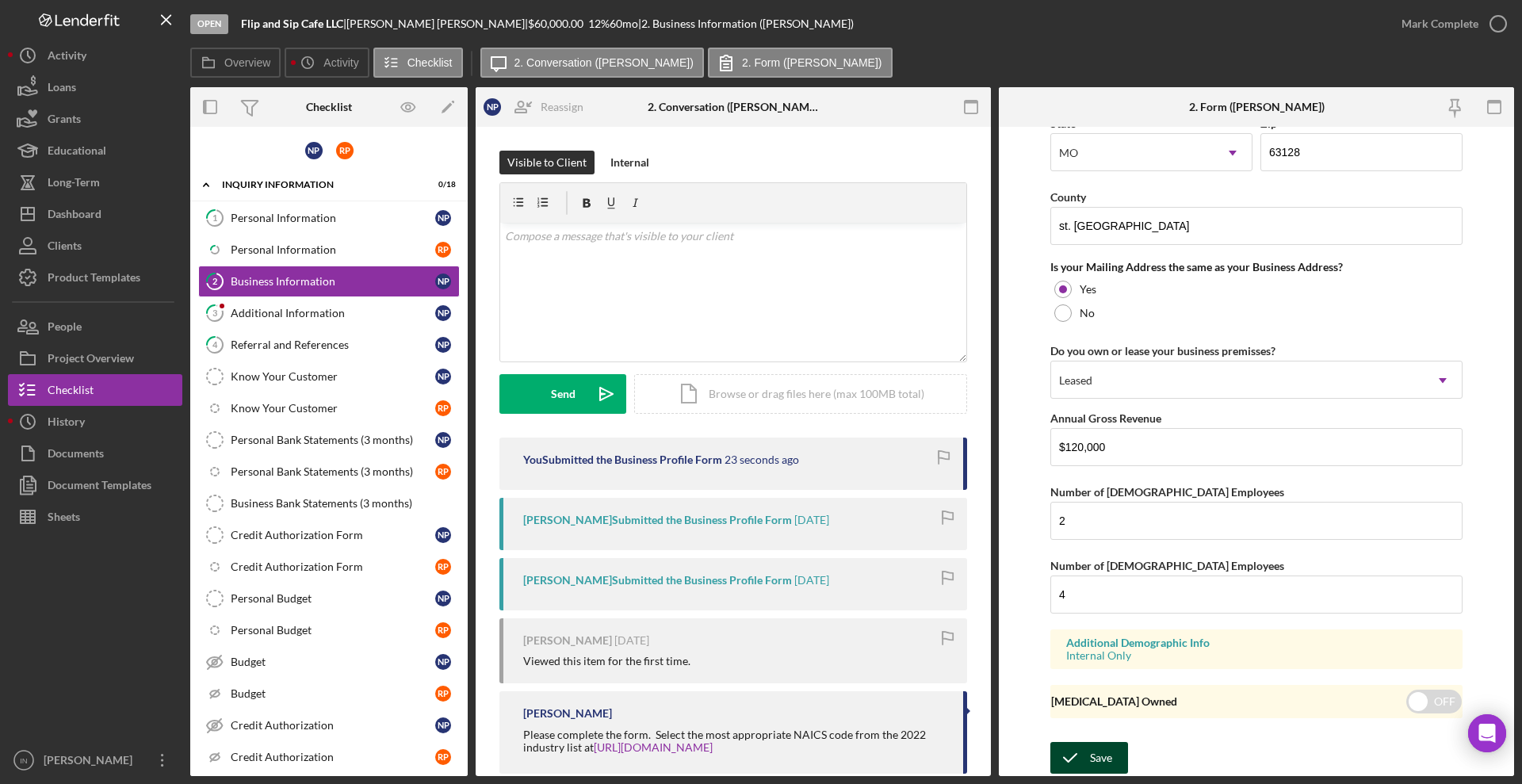
click at [1104, 749] on div "Save" at bounding box center [1101, 758] width 22 height 32
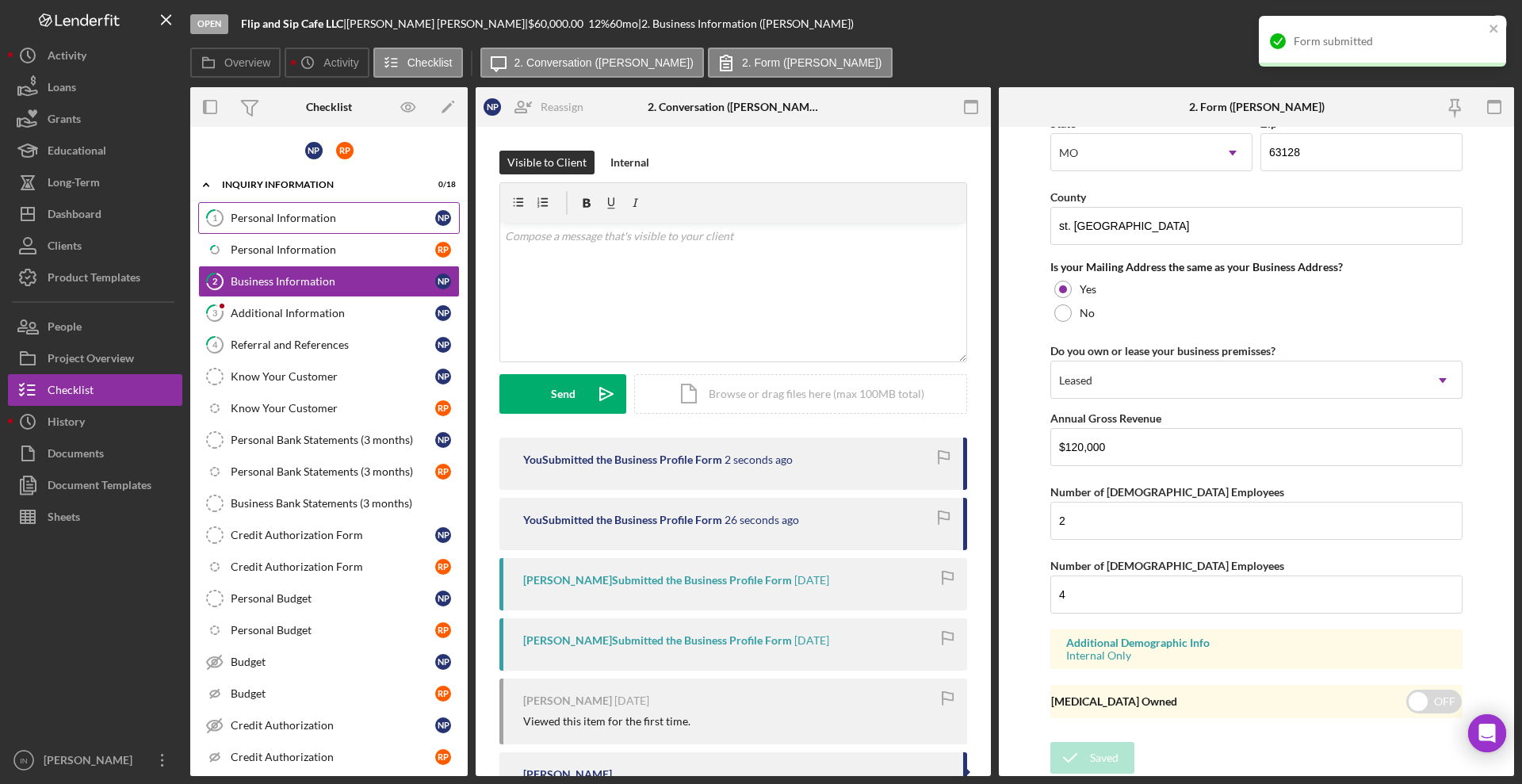
click at [291, 219] on div "Personal Information" at bounding box center [333, 218] width 204 height 13
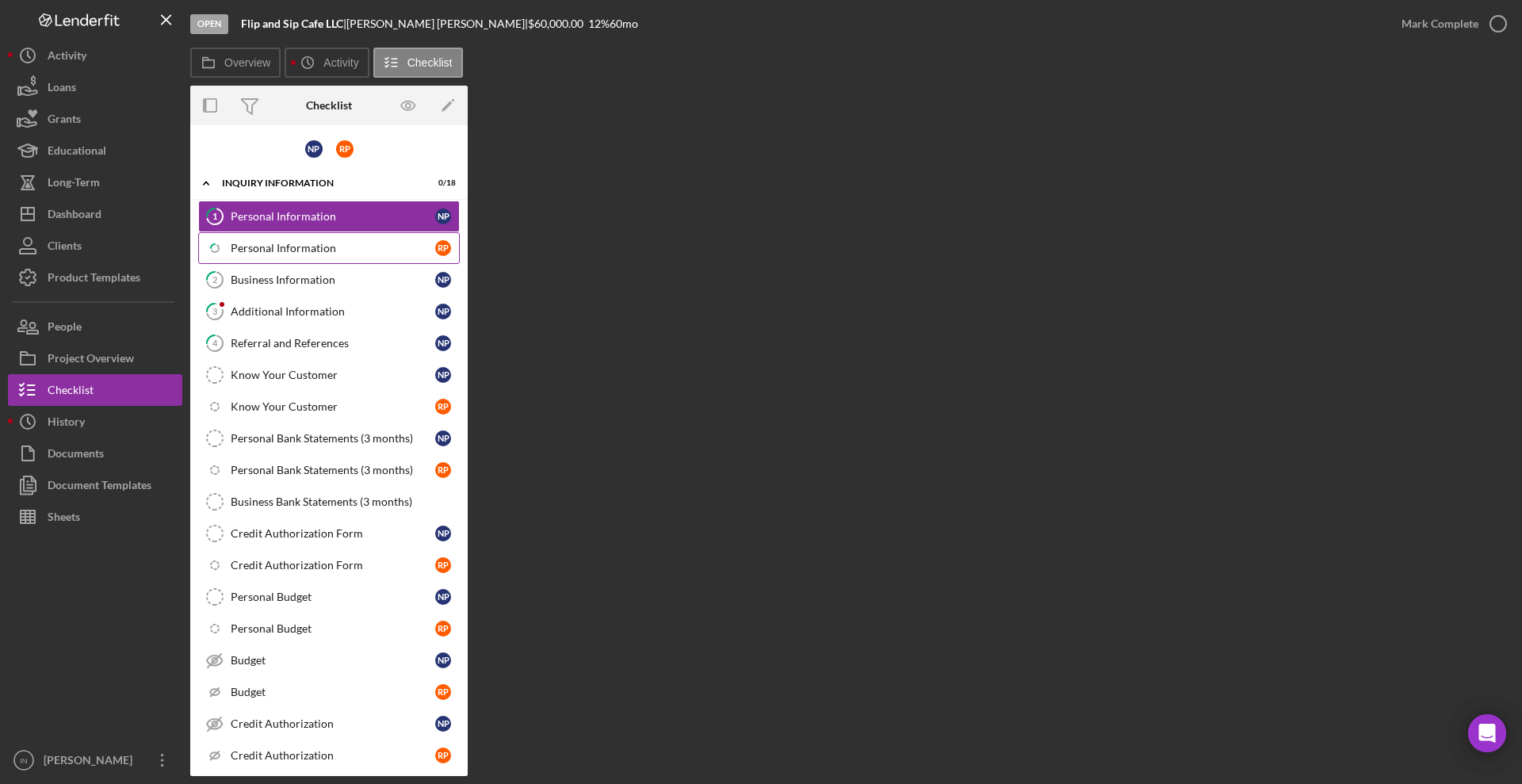
click at [286, 256] on link "Icon/Checklist Item Sub Partial Personal Information R P" at bounding box center [329, 248] width 261 height 32
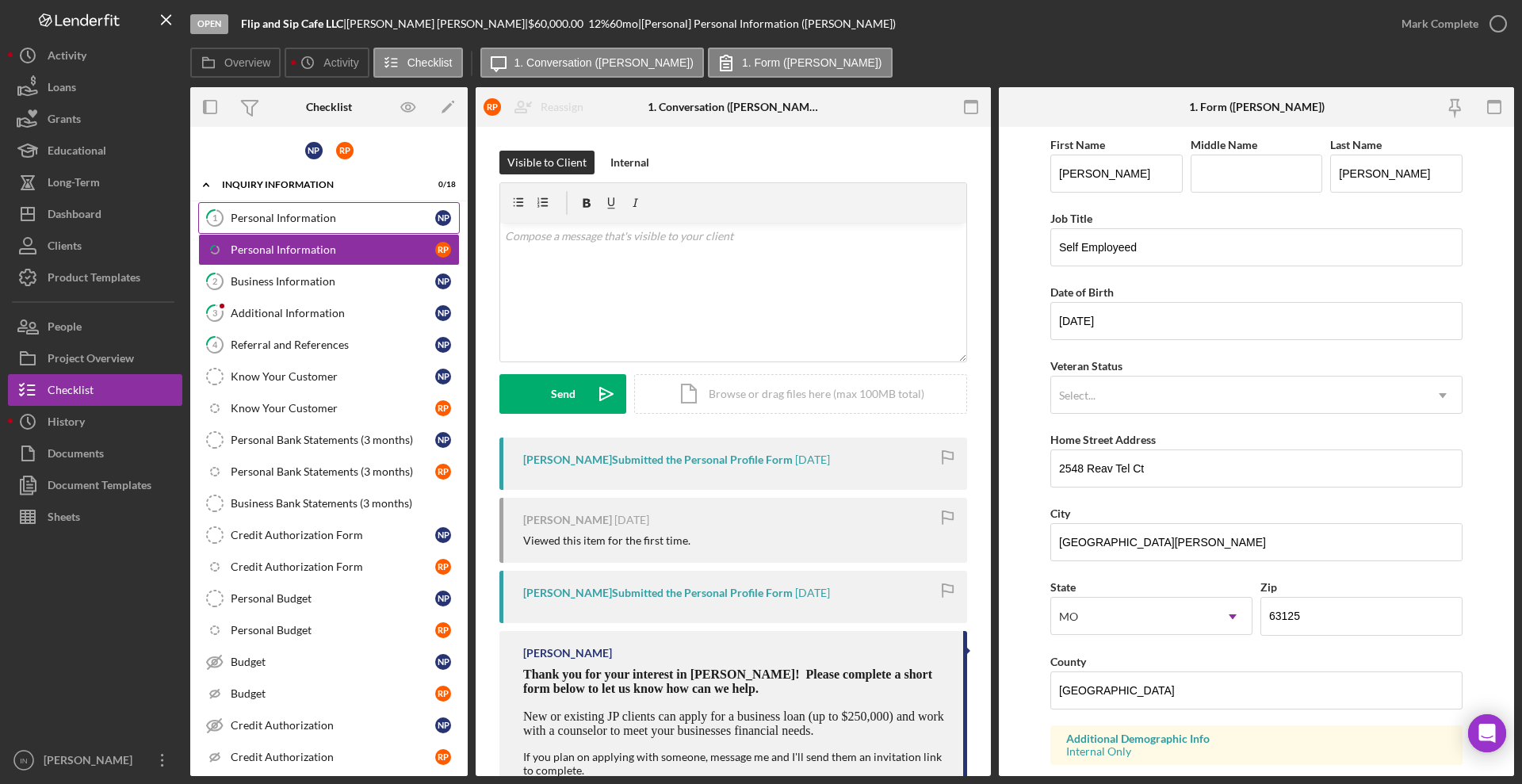
click at [306, 223] on div "Personal Information" at bounding box center [333, 218] width 204 height 13
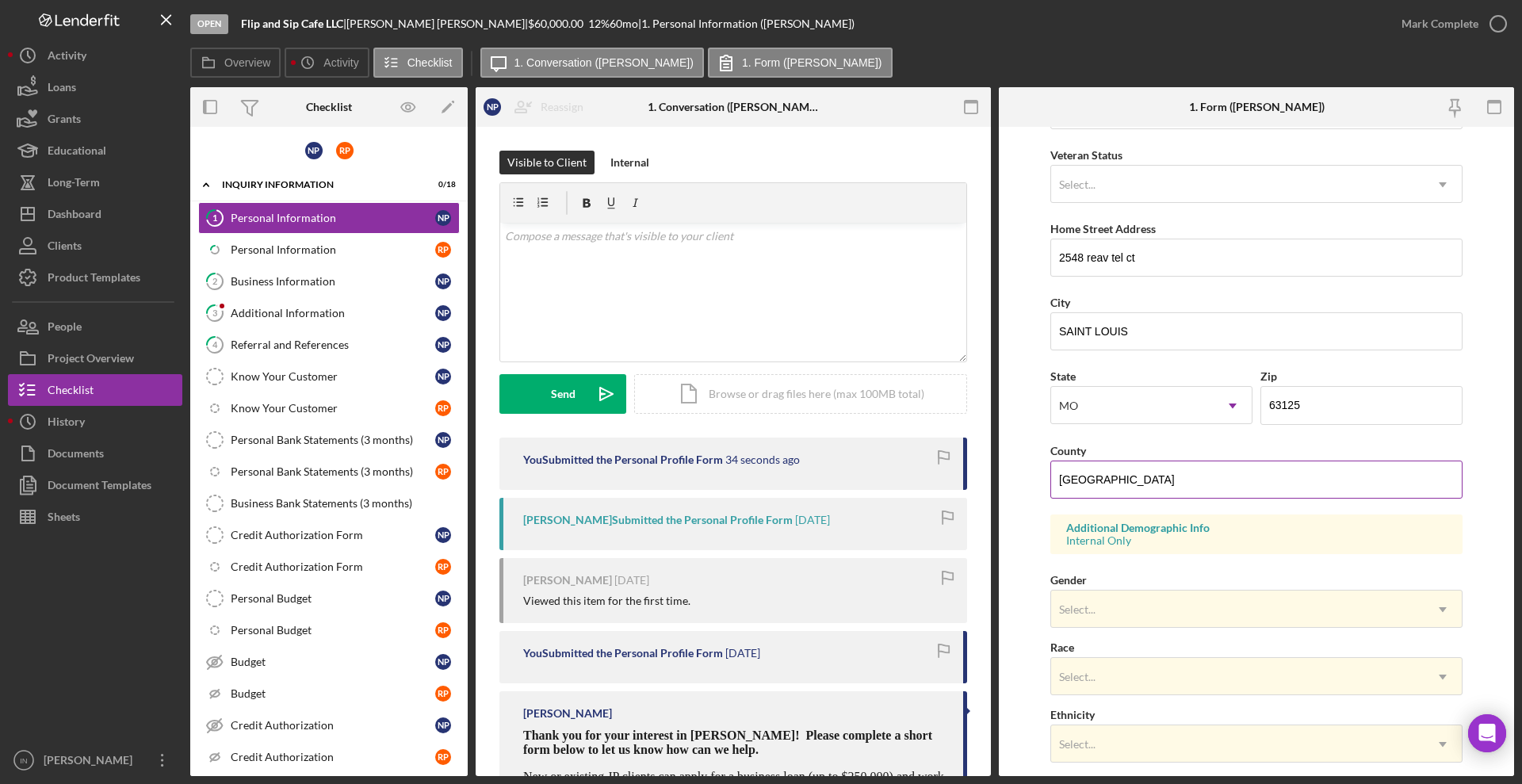
scroll to position [13, 0]
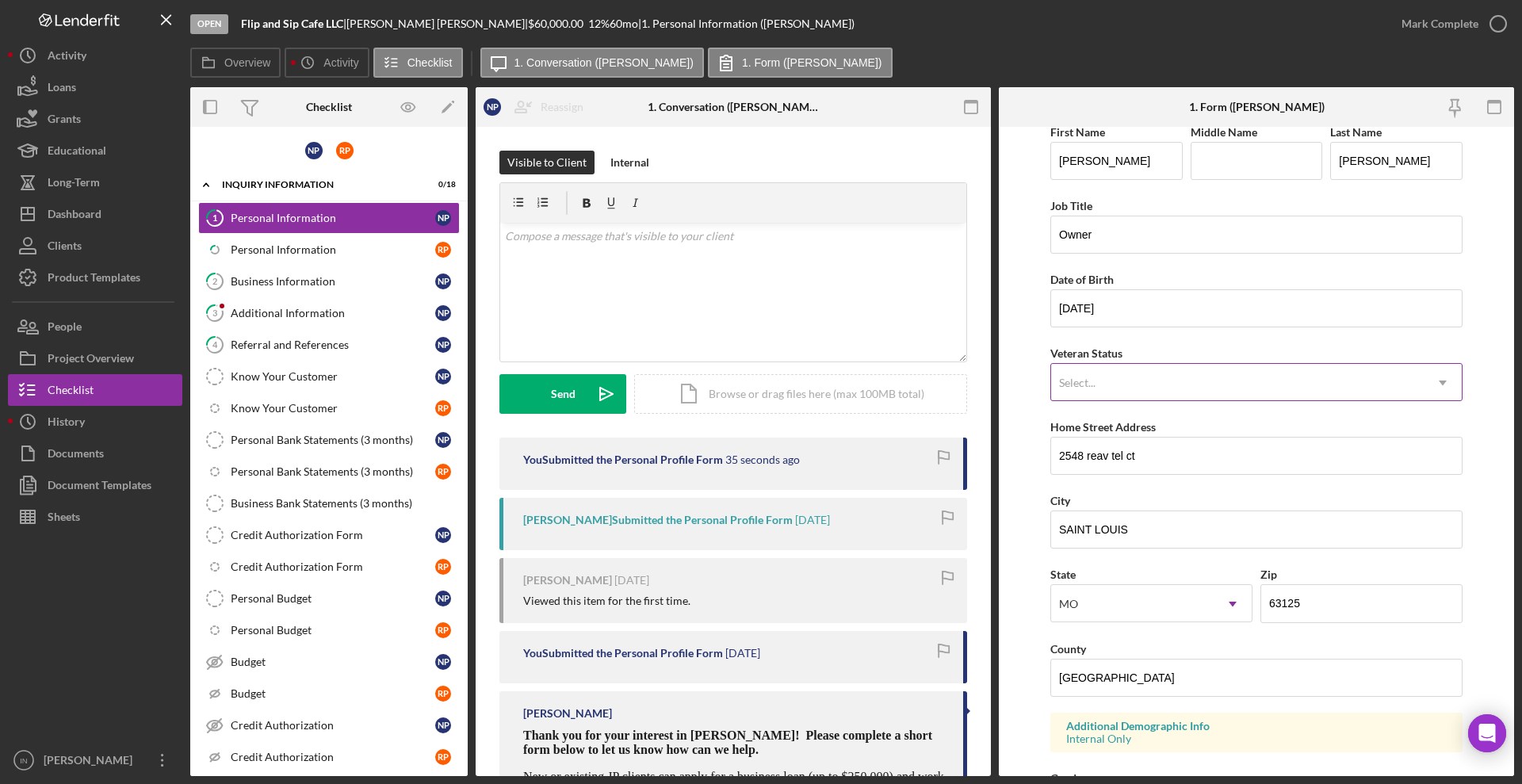
click at [1158, 384] on div "Select..." at bounding box center [1237, 383] width 373 height 37
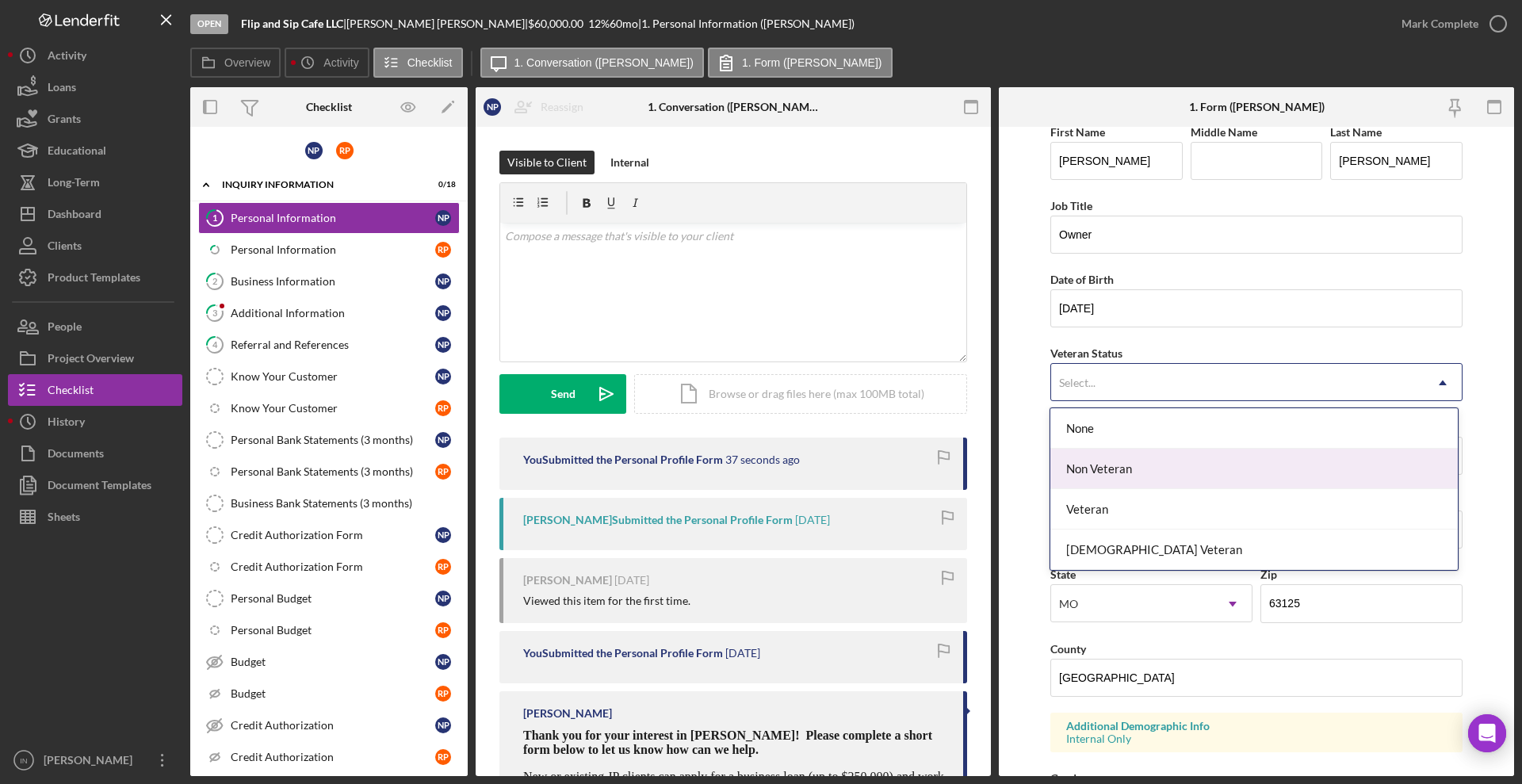
click at [1121, 465] on div "Non Veteran" at bounding box center [1253, 469] width 406 height 40
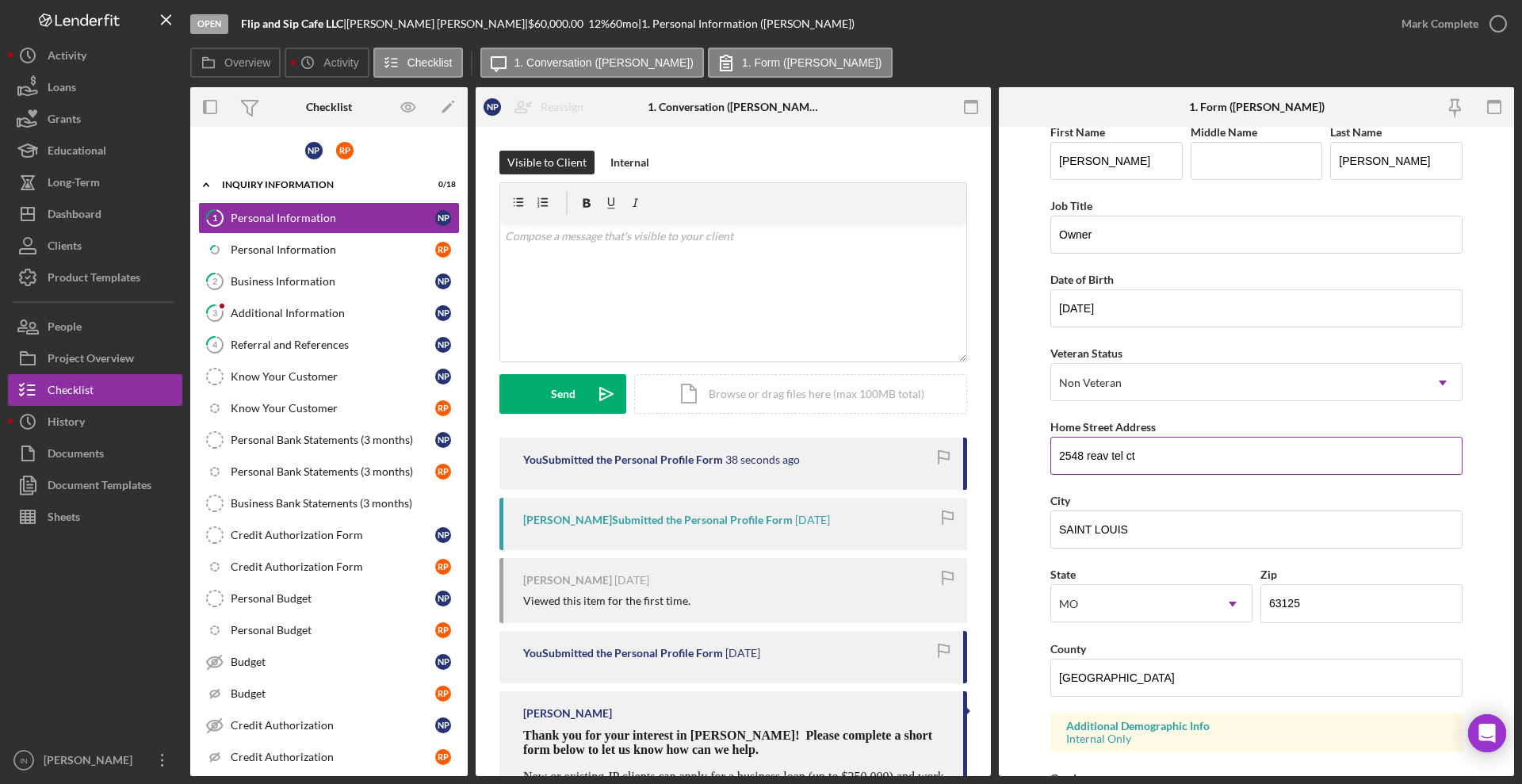
scroll to position [409, 0]
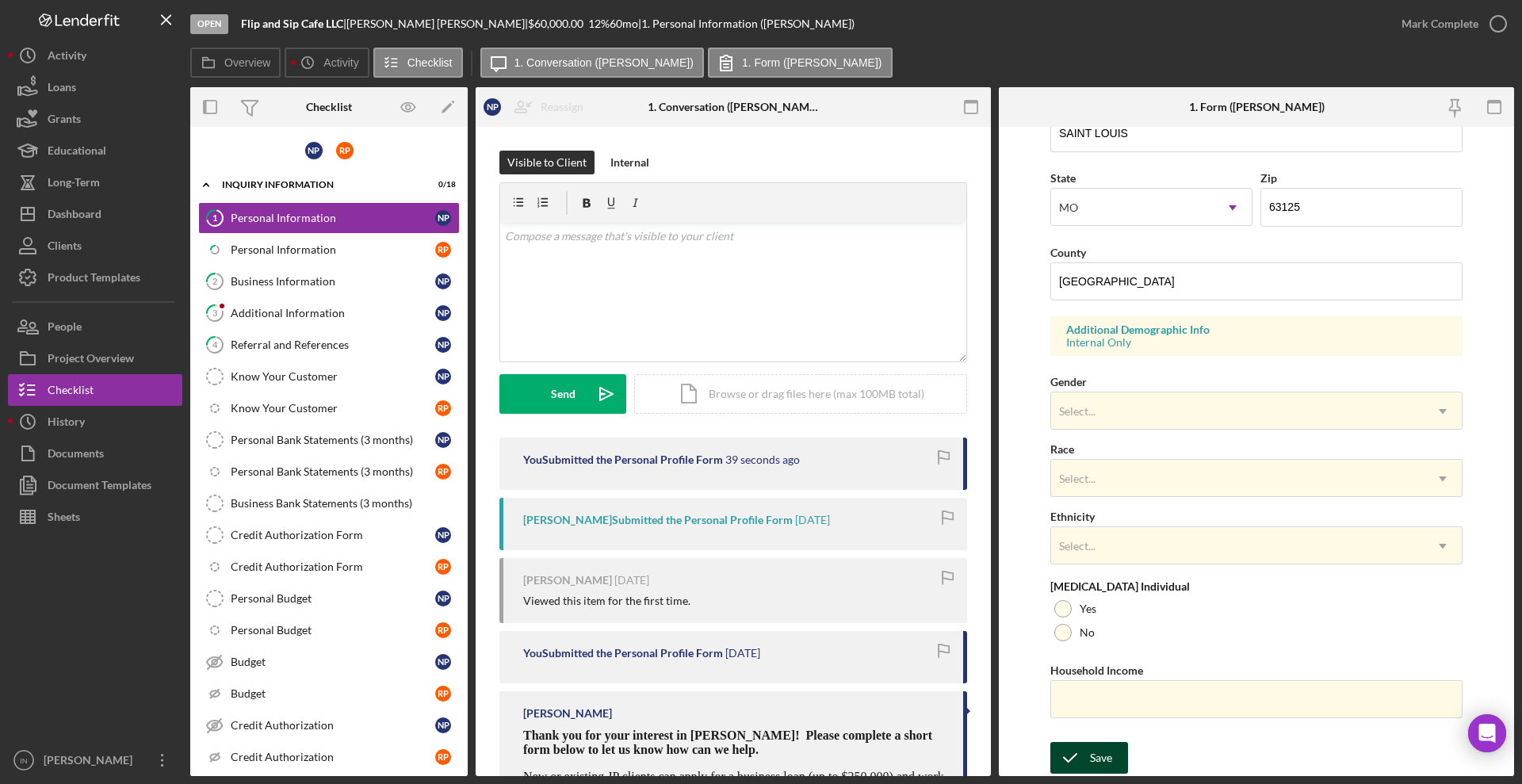
click at [1091, 763] on div "Save" at bounding box center [1101, 758] width 22 height 32
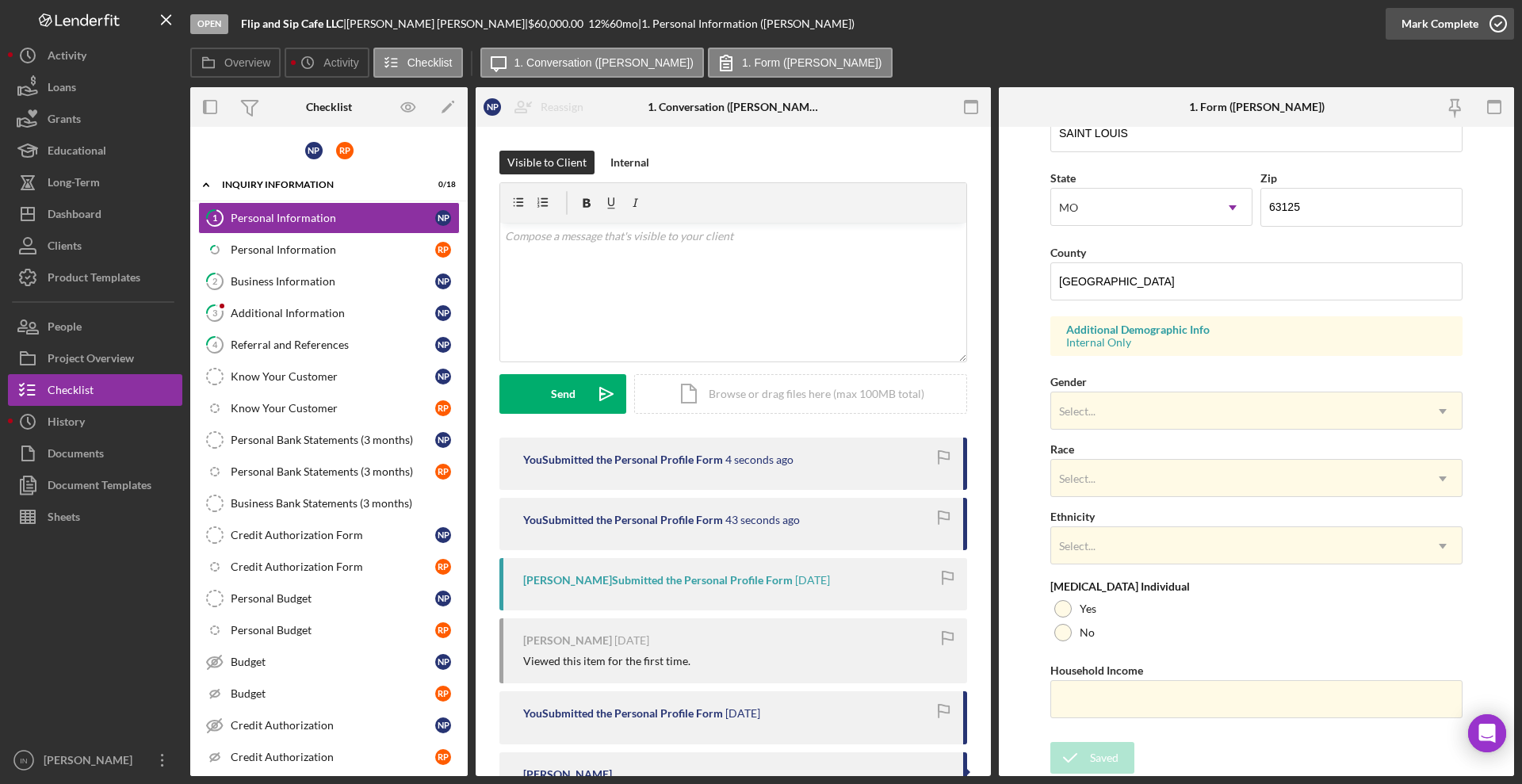
click at [1428, 29] on div "Mark Complete" at bounding box center [1440, 23] width 77 height 32
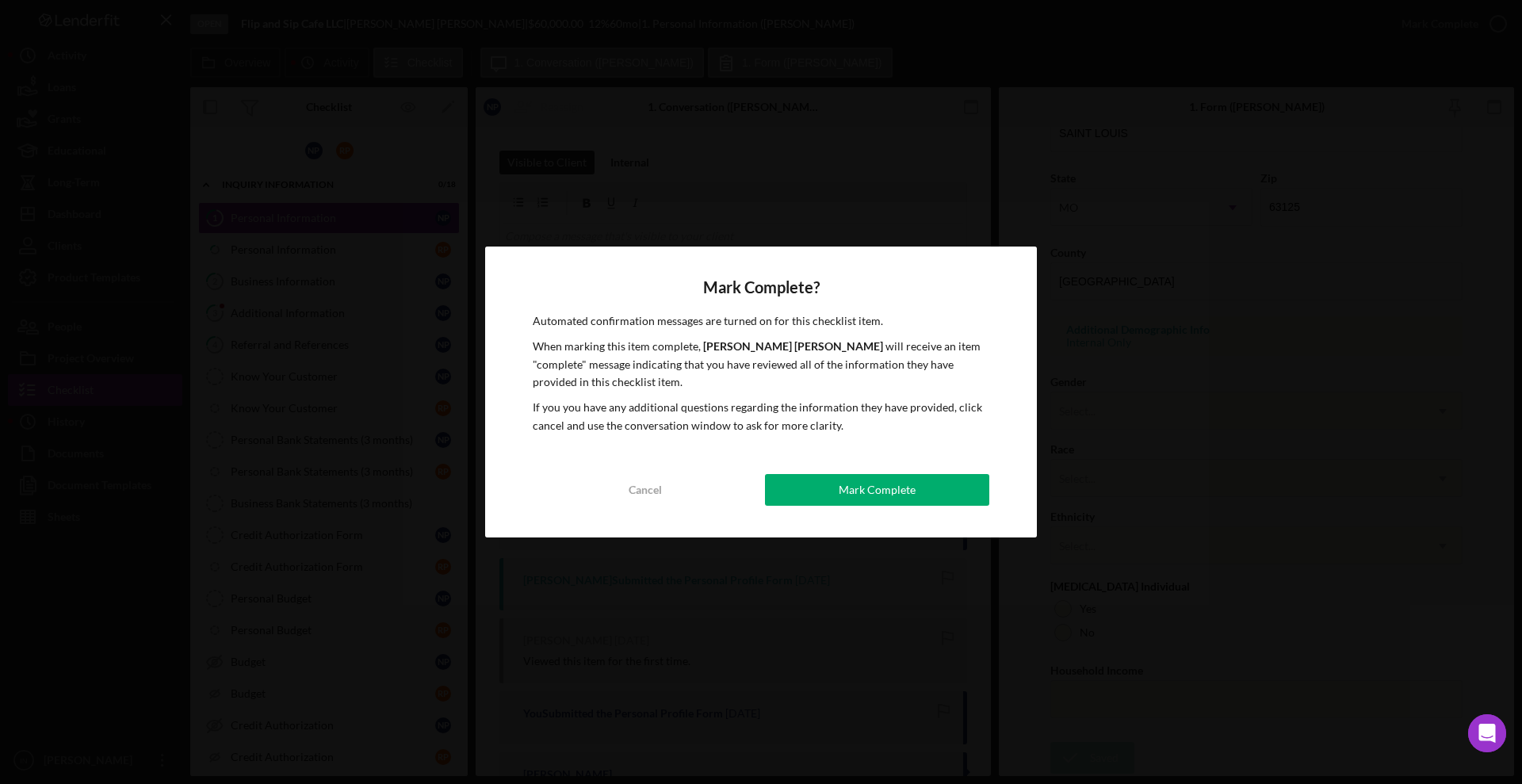
click at [822, 483] on button "Mark Complete" at bounding box center [877, 490] width 224 height 32
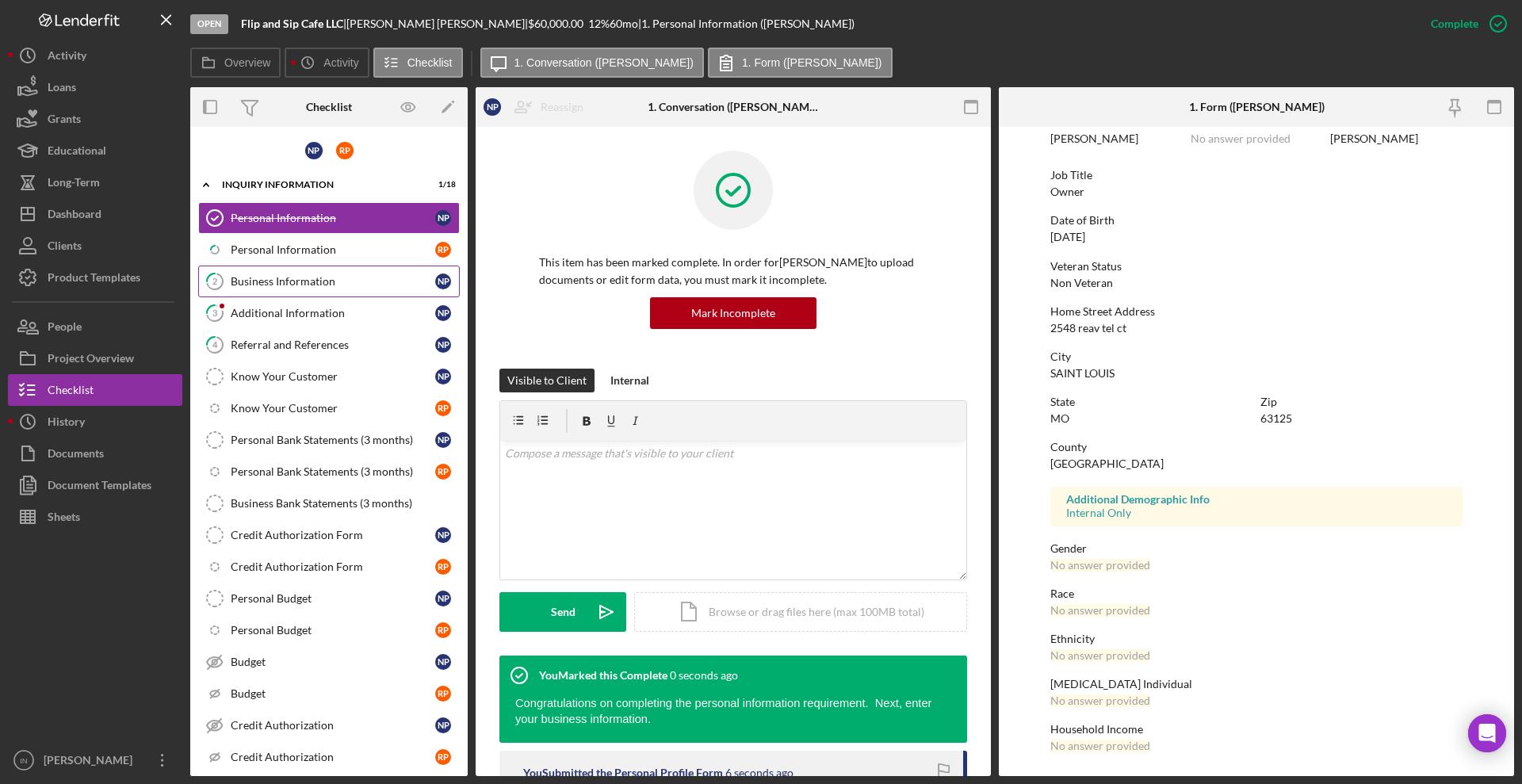
scroll to position [90, 0]
click at [269, 246] on div "Personal Information" at bounding box center [333, 250] width 204 height 13
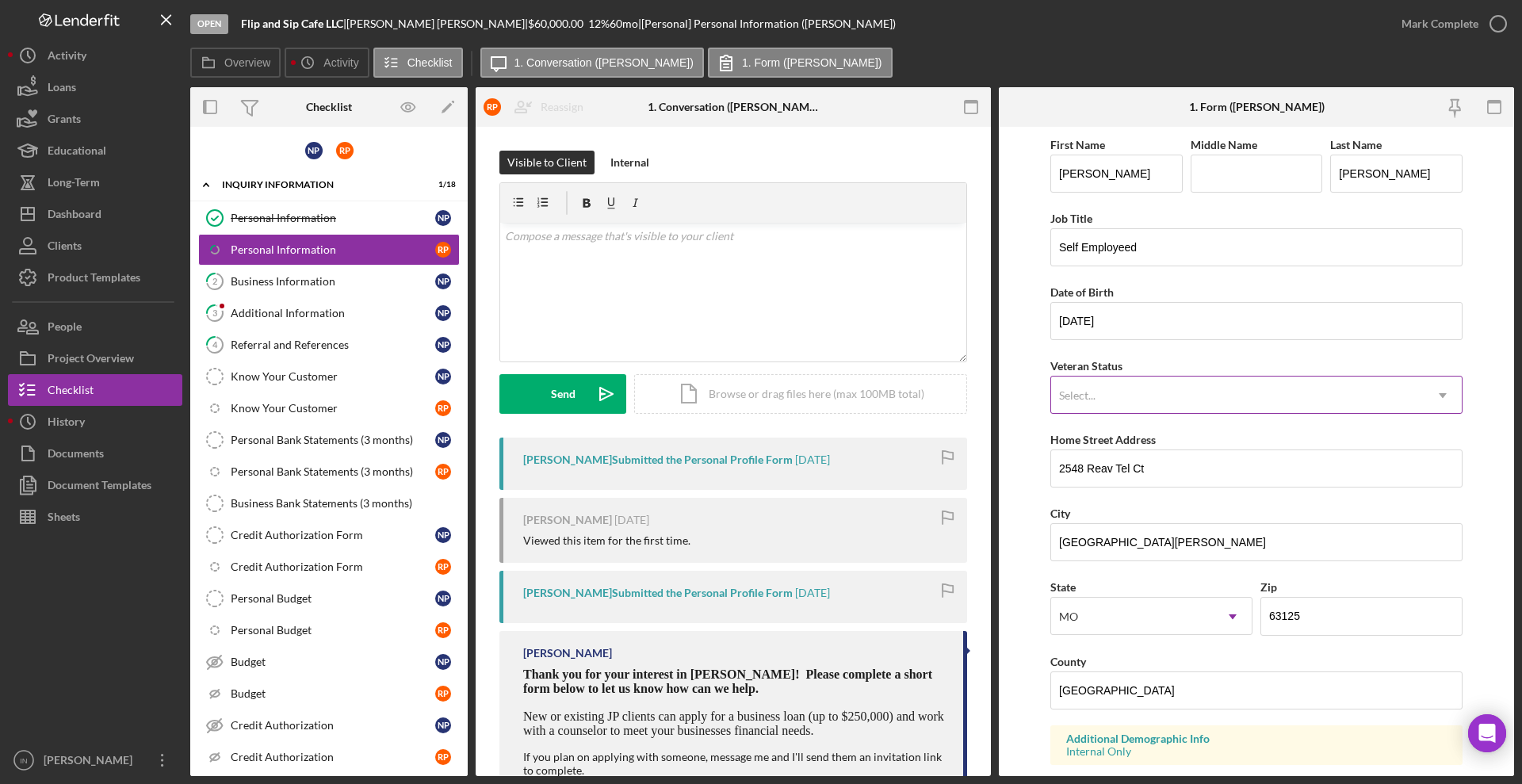
click at [1102, 390] on div "Select..." at bounding box center [1237, 395] width 373 height 37
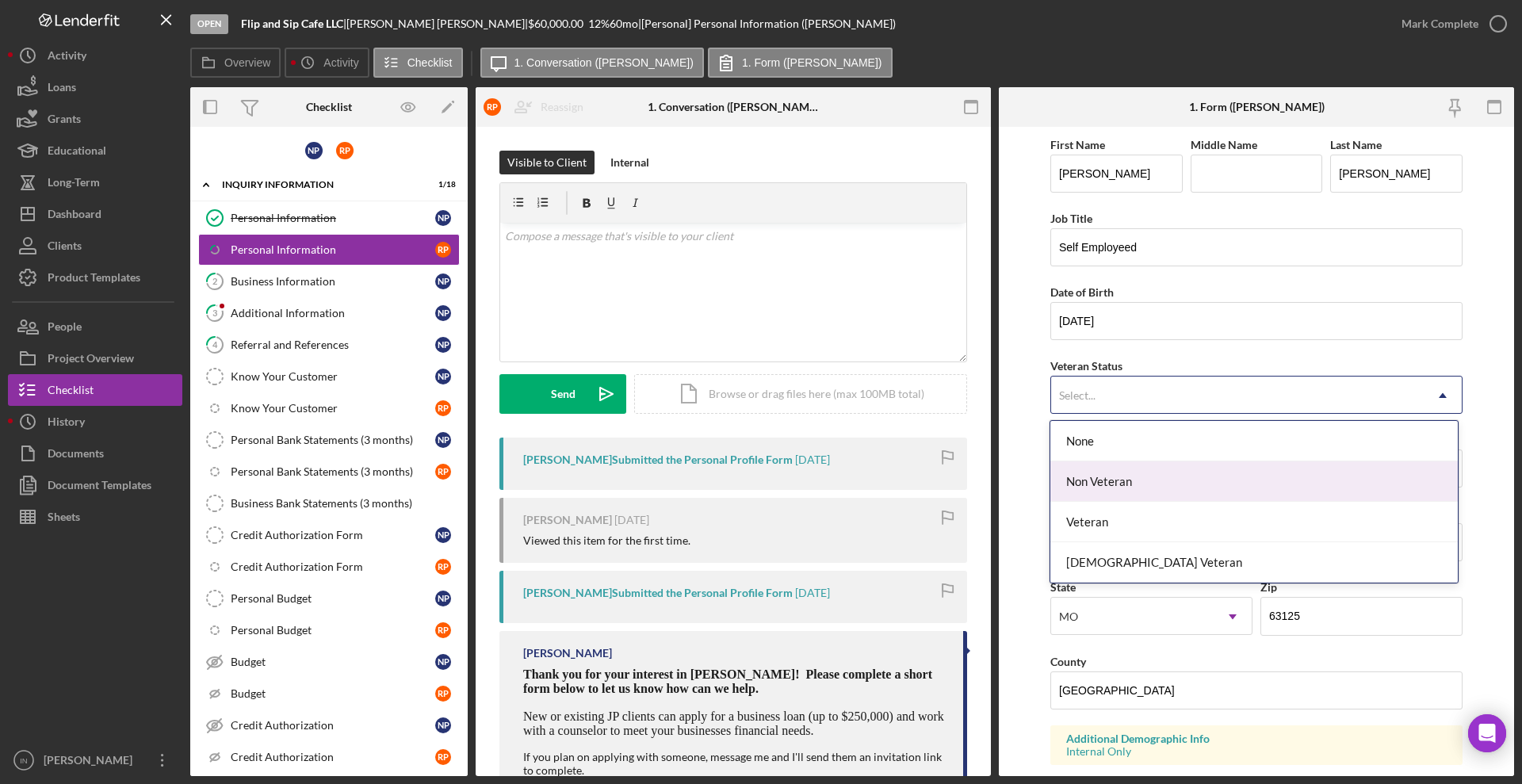
click at [1102, 477] on div "Non Veteran" at bounding box center [1253, 482] width 406 height 40
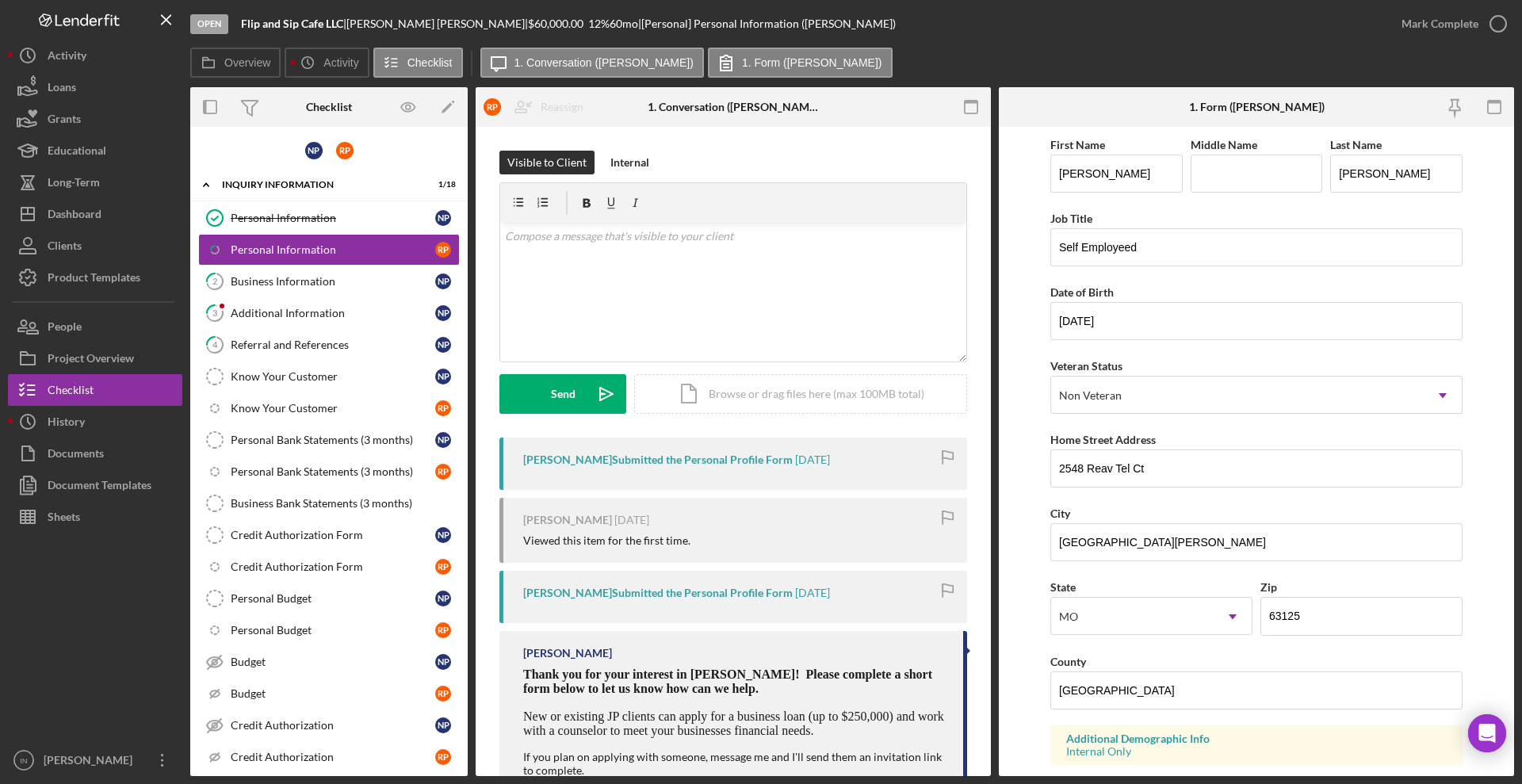
scroll to position [409, 0]
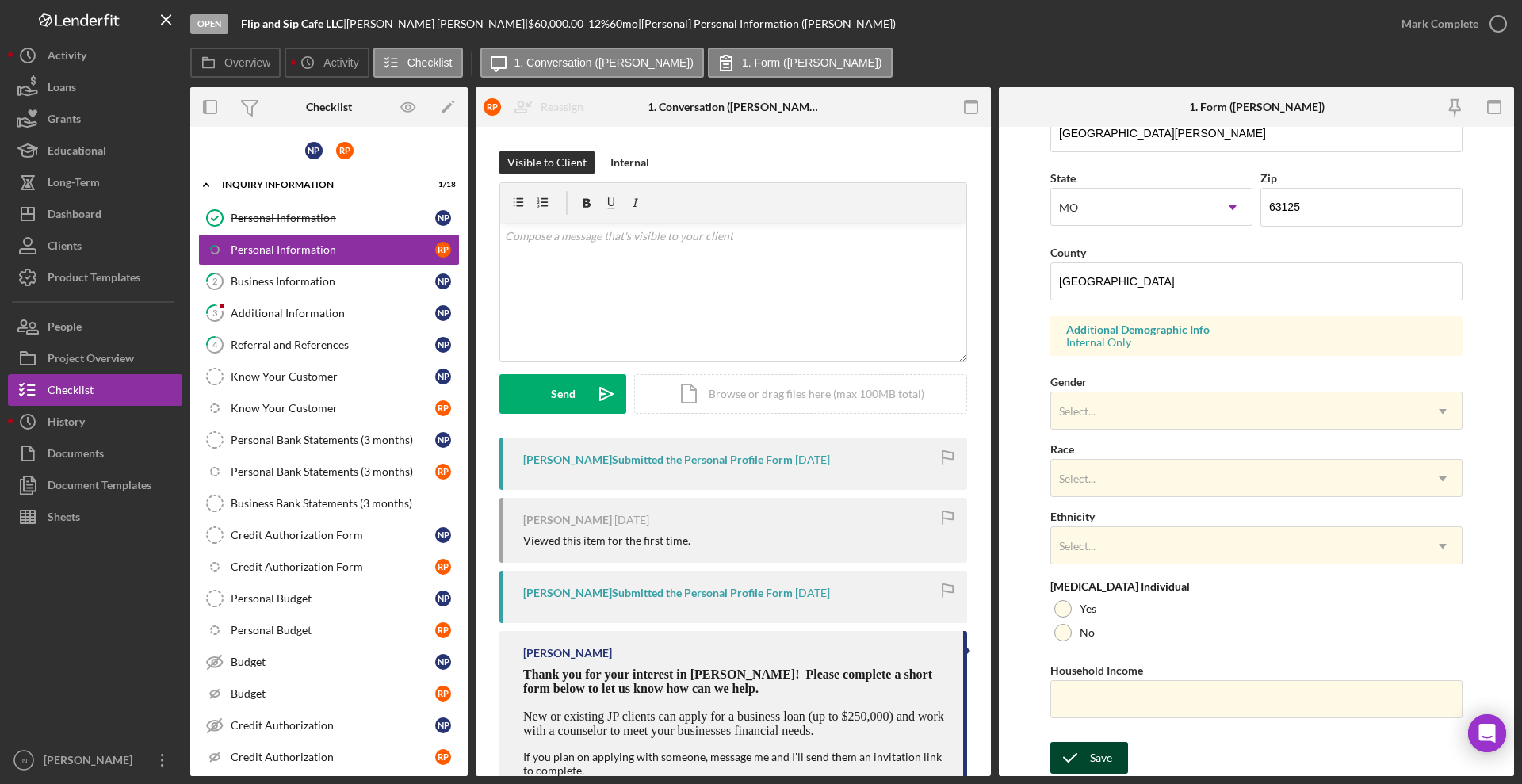
click at [1078, 754] on icon "submit" at bounding box center [1070, 757] width 39 height 39
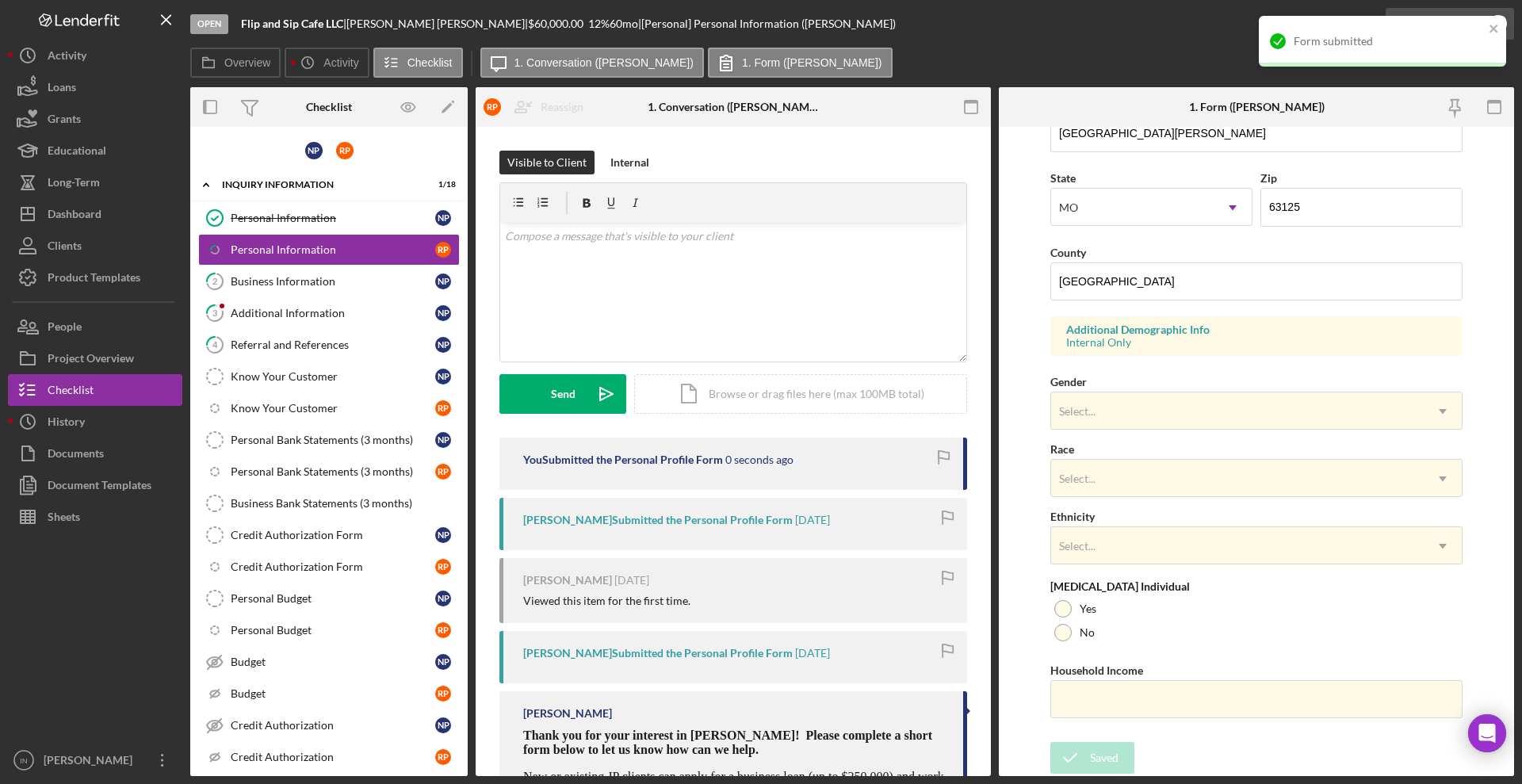
click at [1422, 26] on div "Form submitted" at bounding box center [1382, 41] width 247 height 51
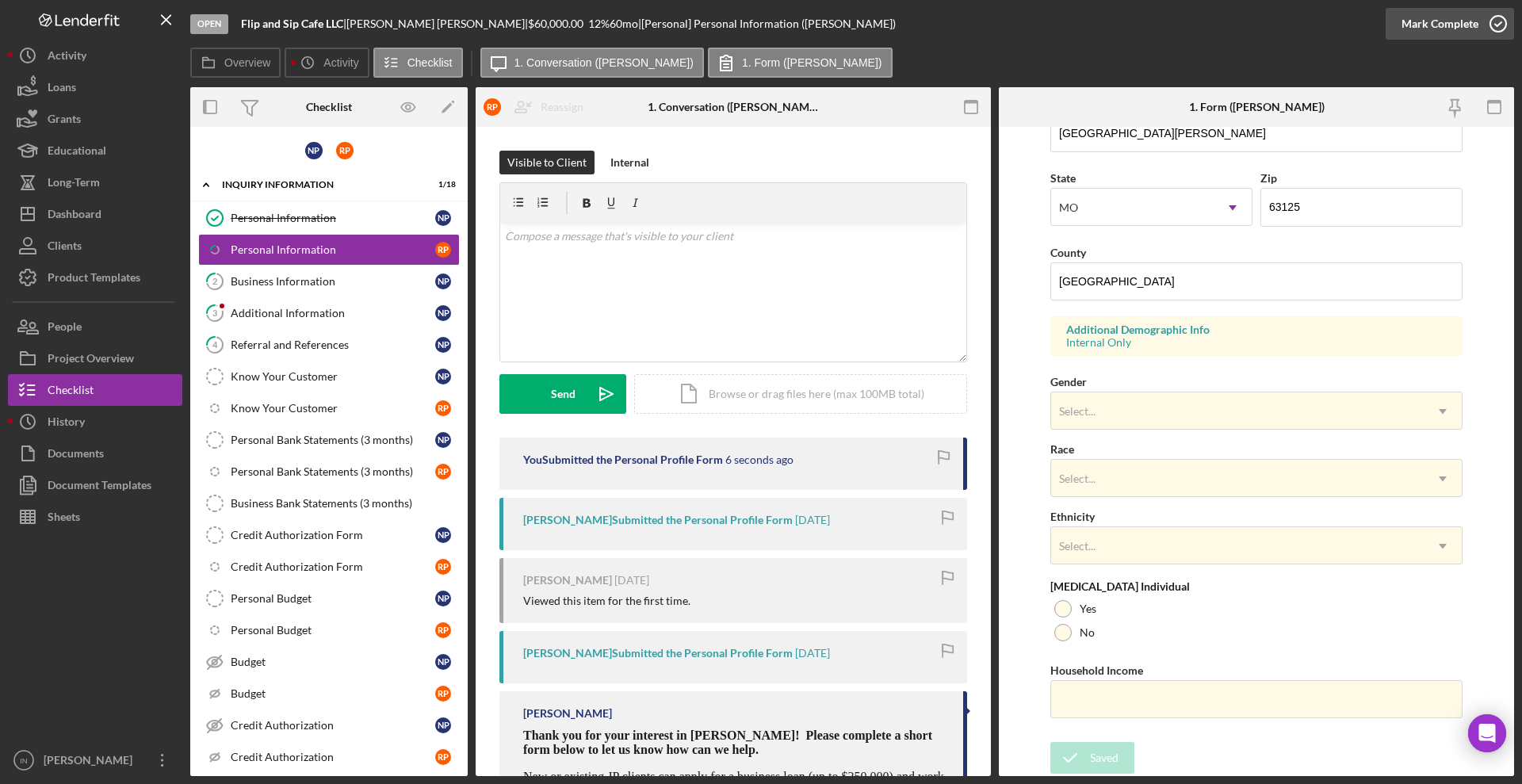
click at [1452, 13] on div "Mark Complete" at bounding box center [1440, 23] width 77 height 32
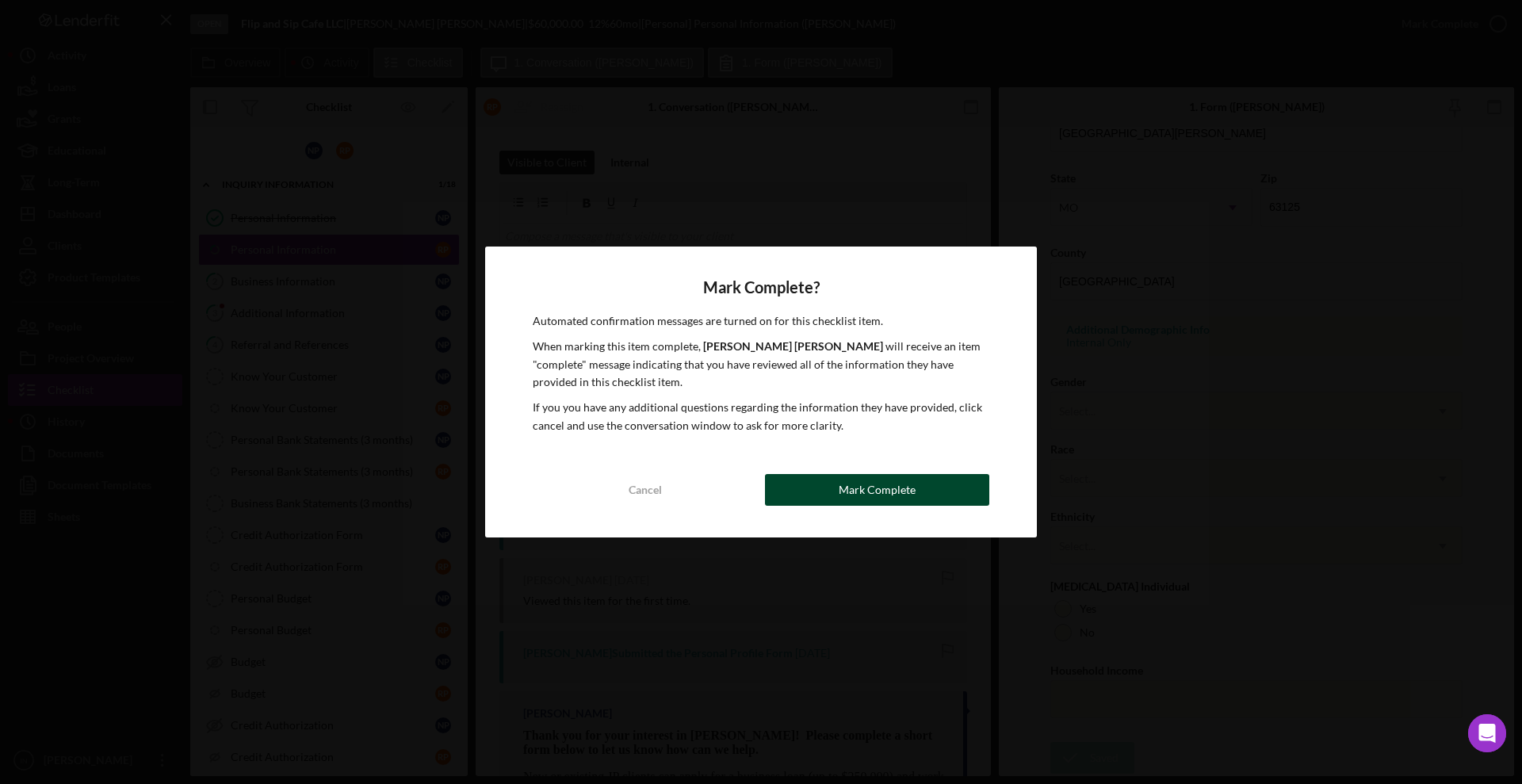
click at [885, 493] on div "Mark Complete" at bounding box center [877, 490] width 77 height 32
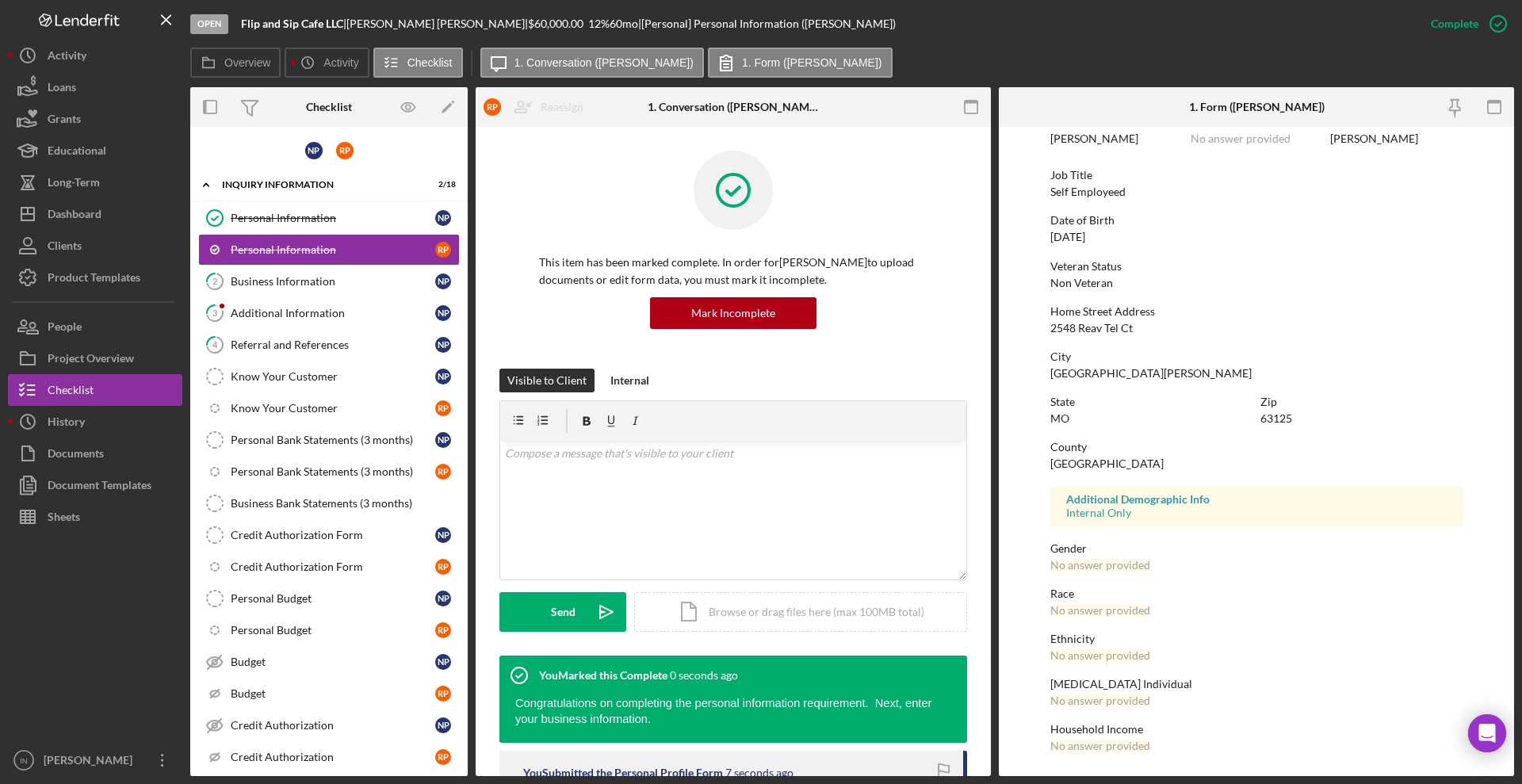
scroll to position [90, 0]
click at [317, 287] on div "Business Information" at bounding box center [333, 281] width 204 height 13
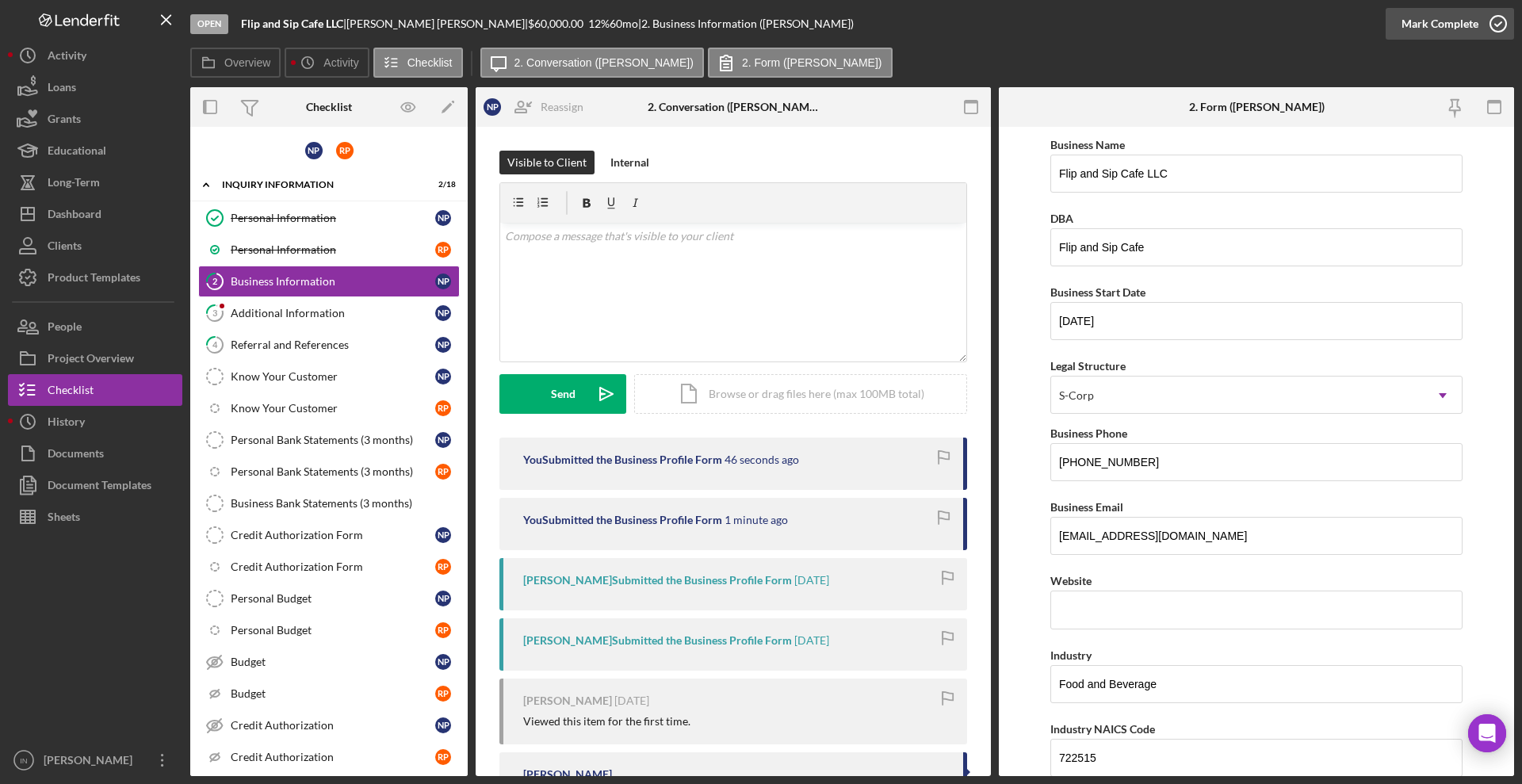
click at [1441, 18] on div "Mark Complete" at bounding box center [1440, 23] width 77 height 32
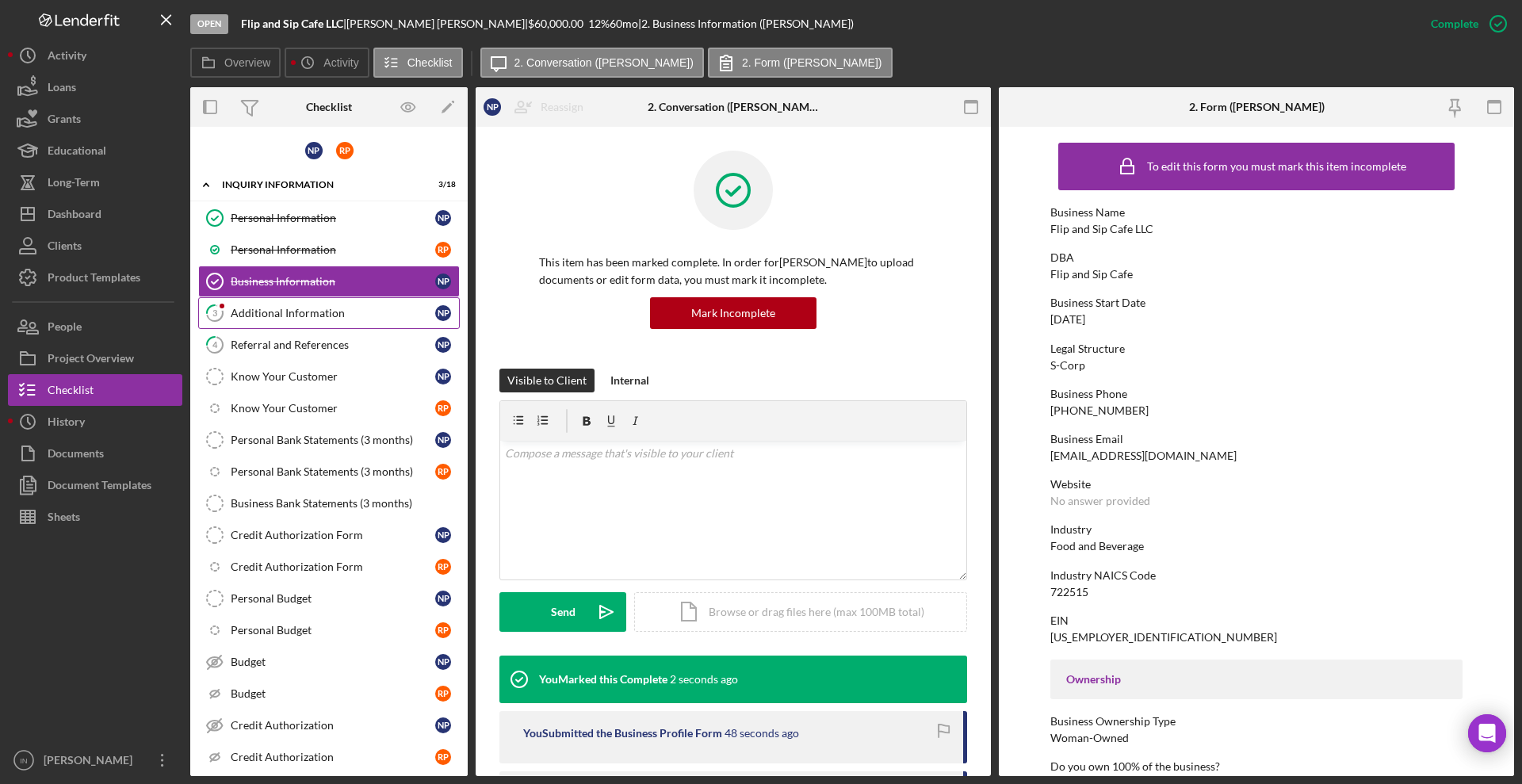
click at [307, 319] on link "3 Additional Information N P" at bounding box center [329, 313] width 261 height 32
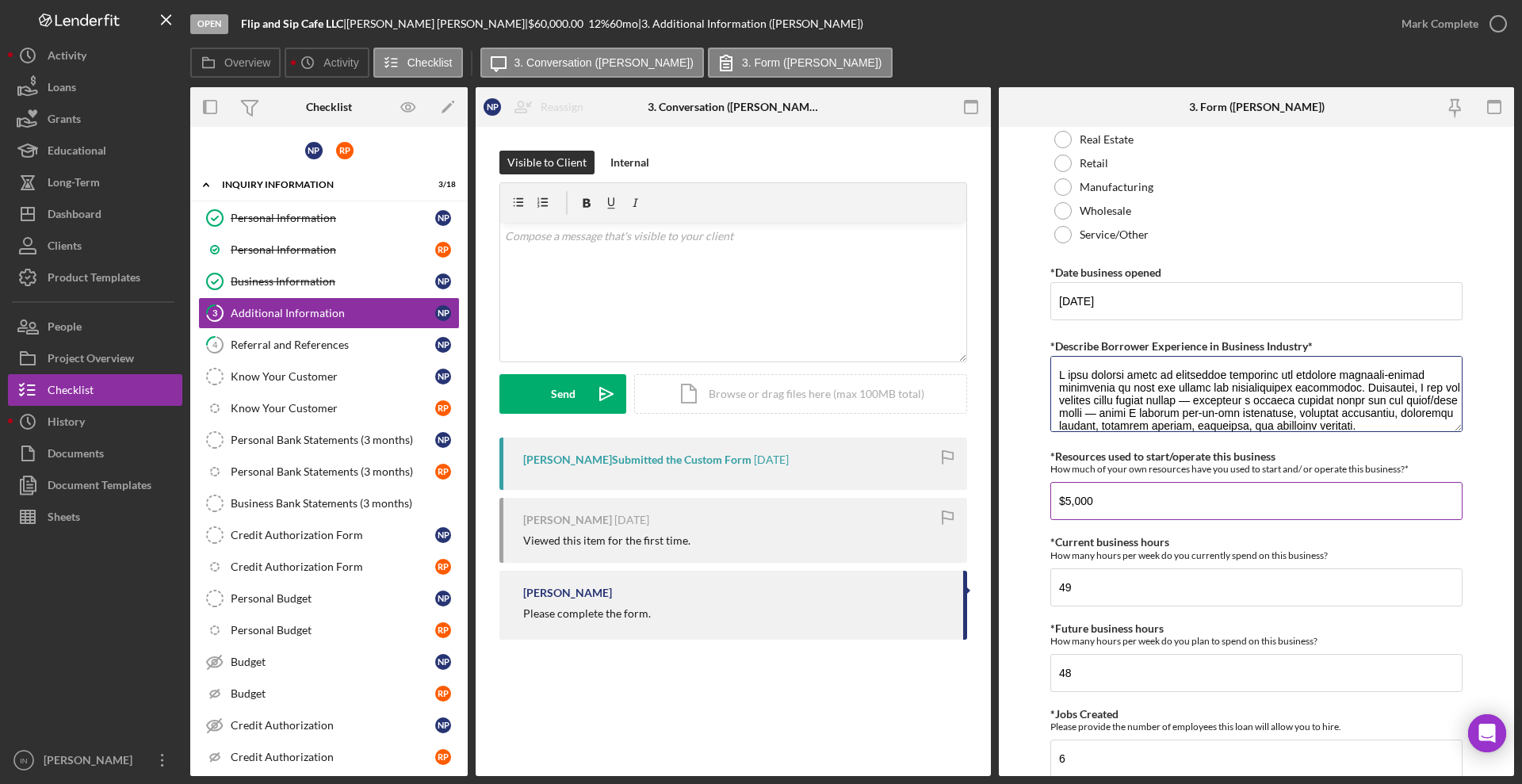
scroll to position [204, 0]
drag, startPoint x: 1055, startPoint y: 372, endPoint x: 1383, endPoint y: 508, distance: 355.1
click at [1383, 508] on div "Personal Information *Mobile Phone [PHONE_NUMBER] Phone What is the best number…" at bounding box center [1256, 389] width 412 height 2293
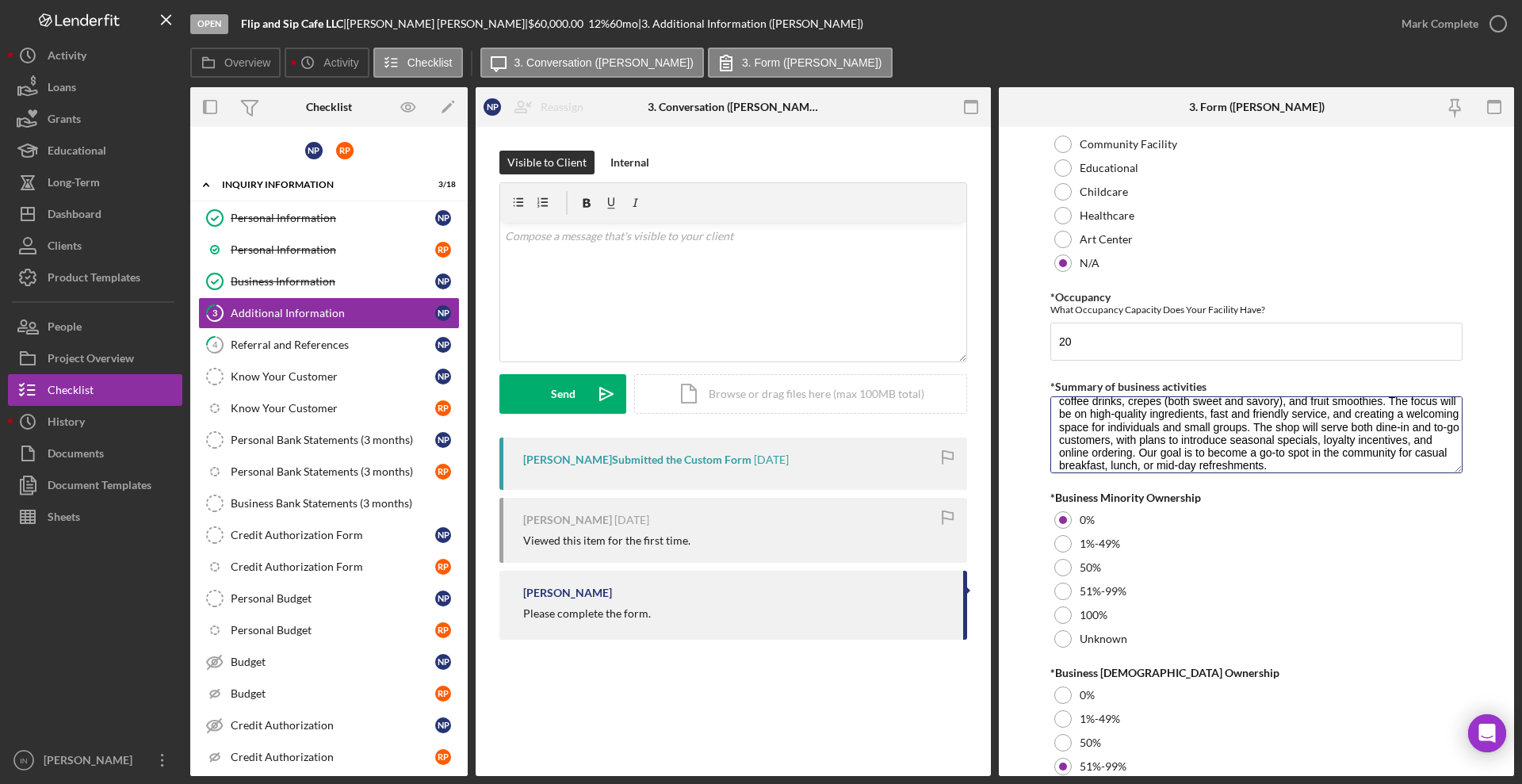
scroll to position [39, 0]
drag, startPoint x: 1055, startPoint y: 416, endPoint x: 1411, endPoint y: 498, distance: 365.3
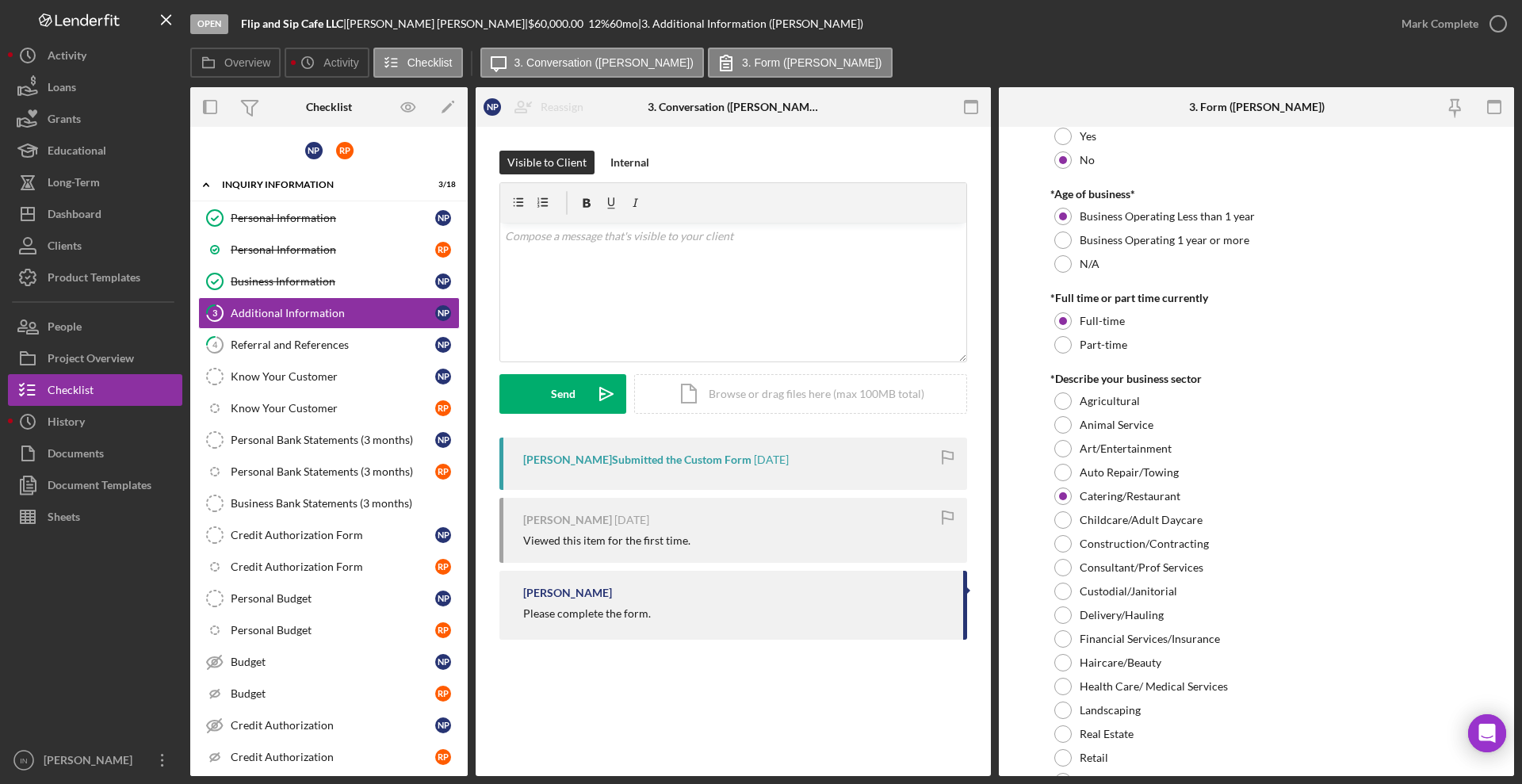
scroll to position [0, 0]
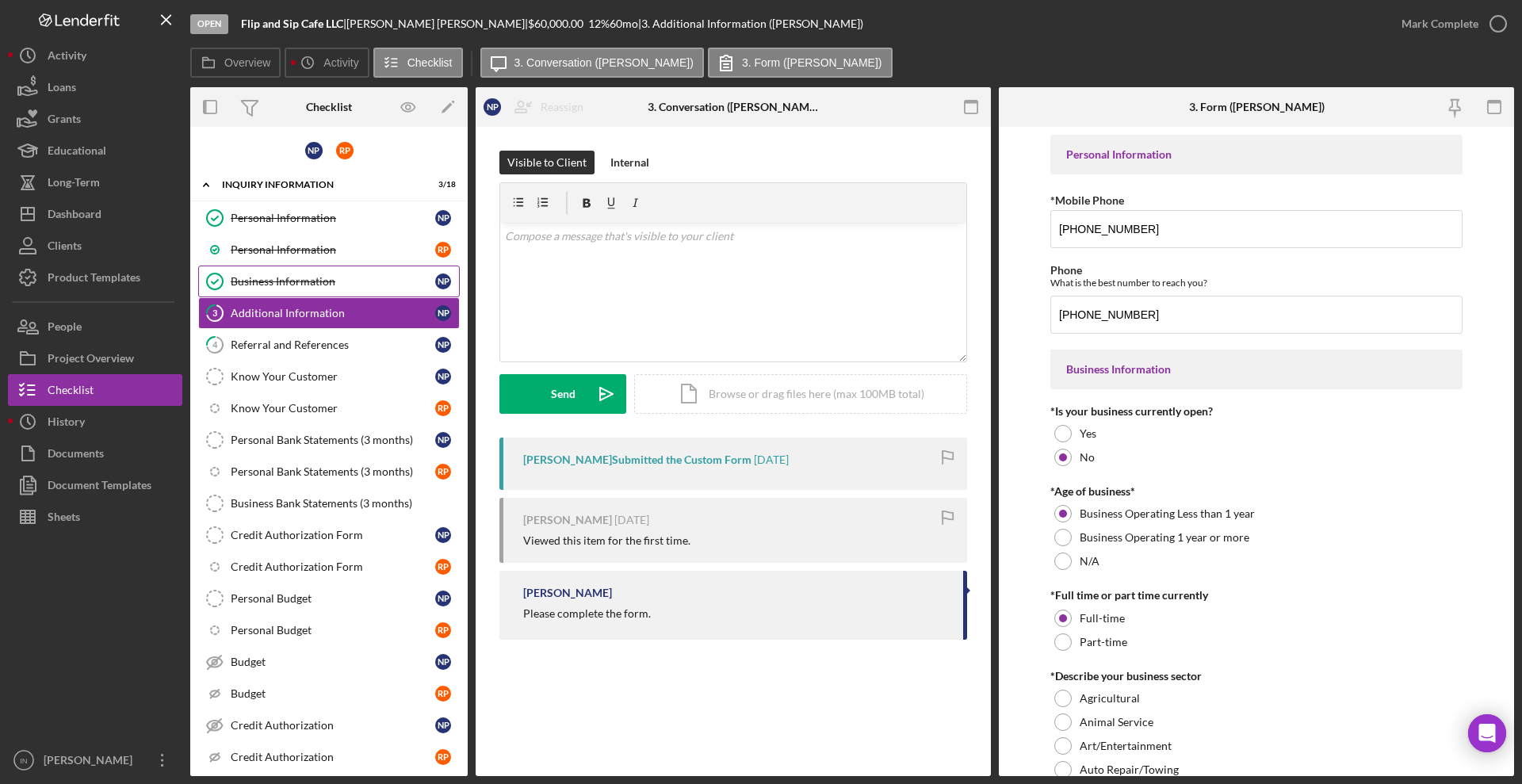
click at [334, 266] on link "Business Information Business Information N P" at bounding box center [329, 281] width 261 height 32
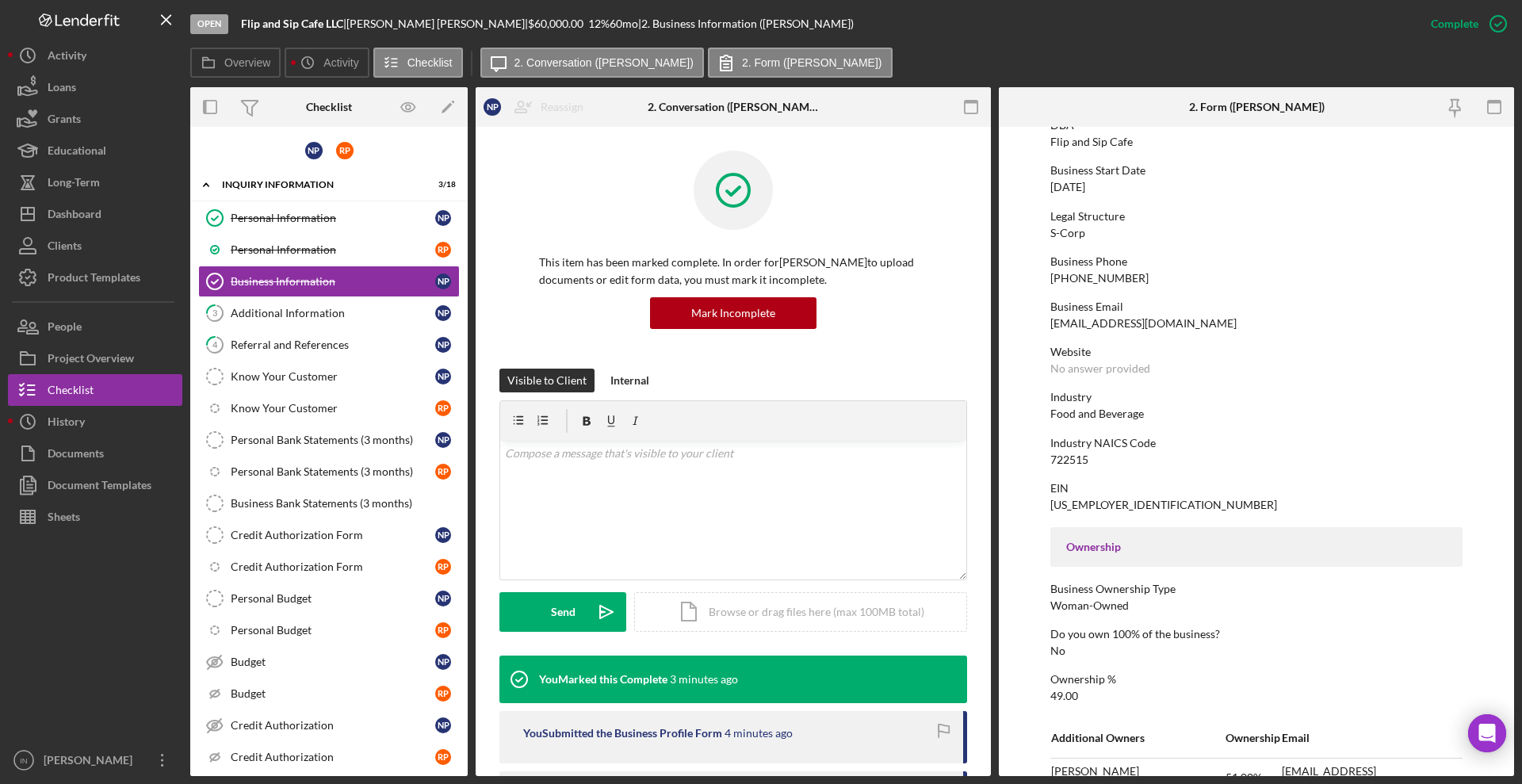
scroll to position [34, 0]
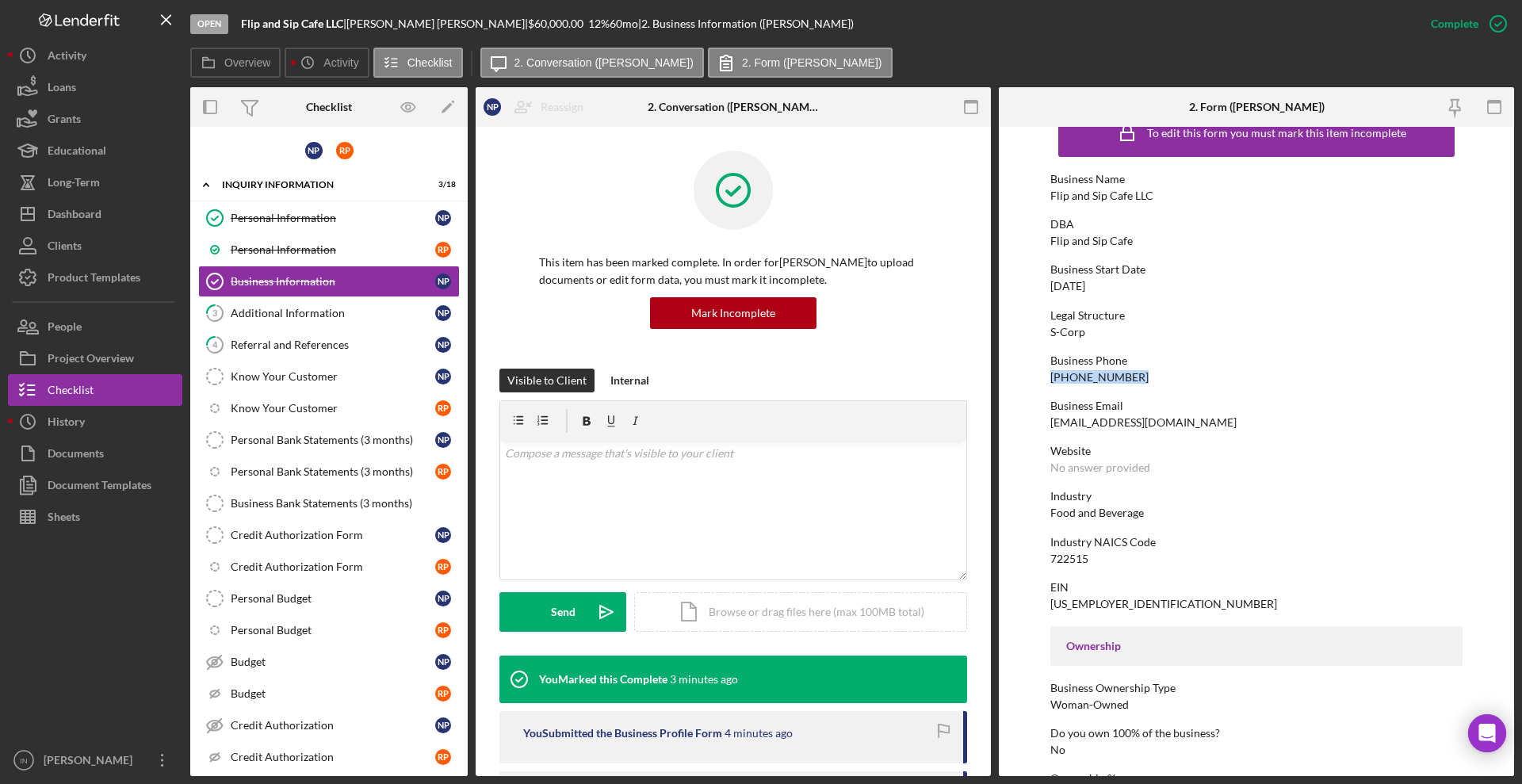
drag, startPoint x: 1138, startPoint y: 373, endPoint x: 1027, endPoint y: 374, distance: 111.0
click at [1027, 374] on form "To edit this form you must mark this item incomplete Business Name Flip and Sip…" at bounding box center [1256, 451] width 515 height 649
copy div "[PHONE_NUMBER]"
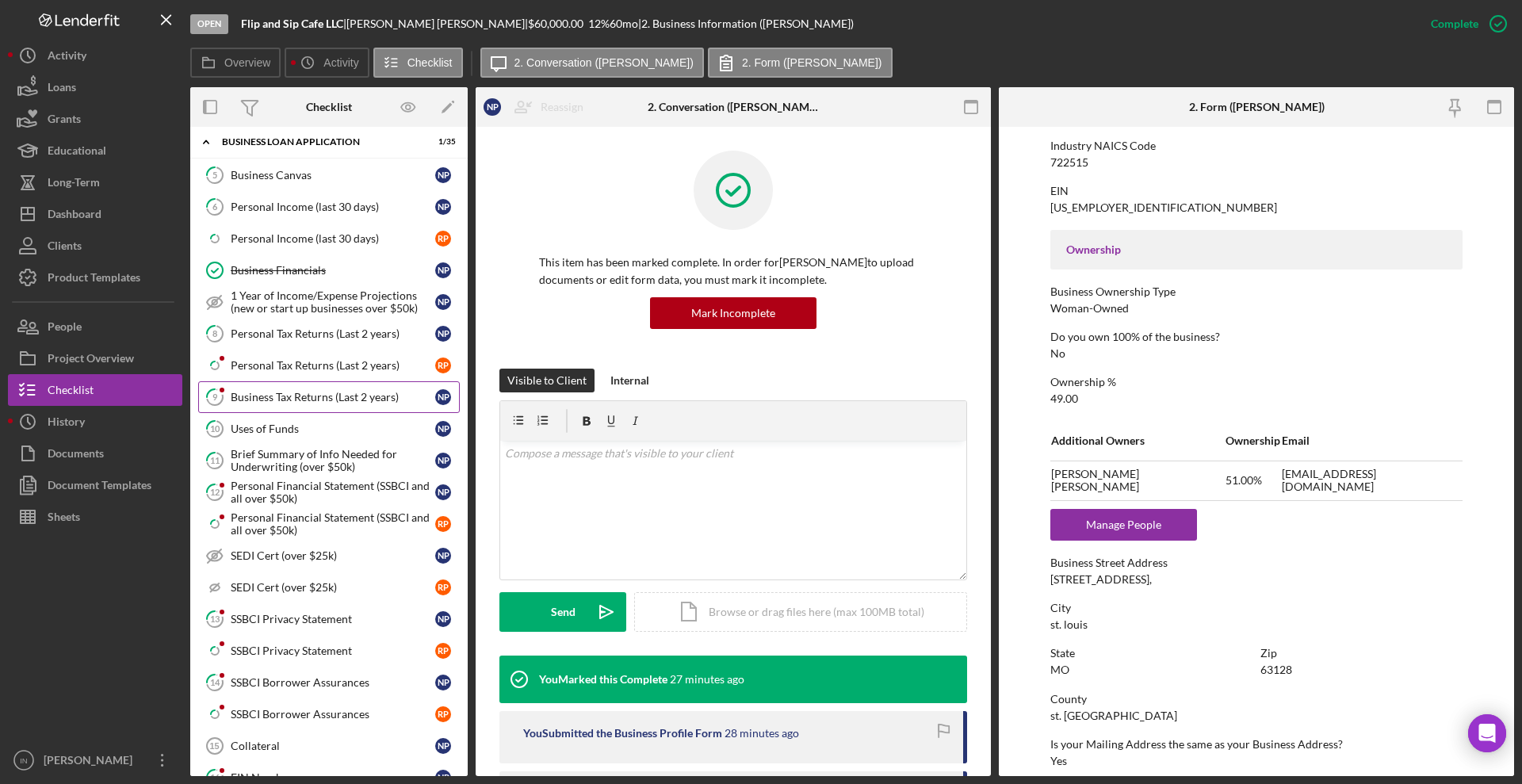
scroll to position [0, 0]
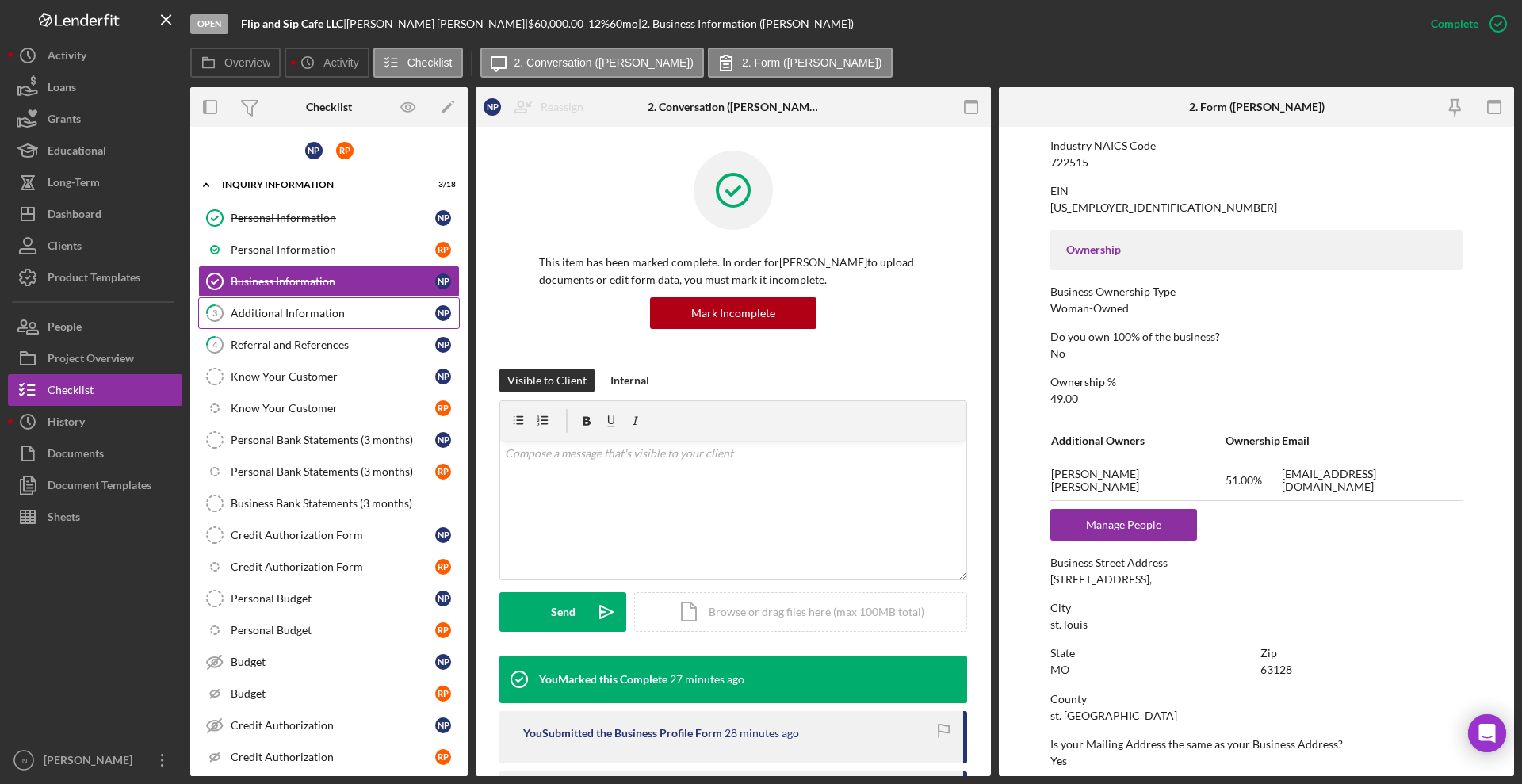
click at [308, 309] on div "Additional Information" at bounding box center [333, 312] width 204 height 13
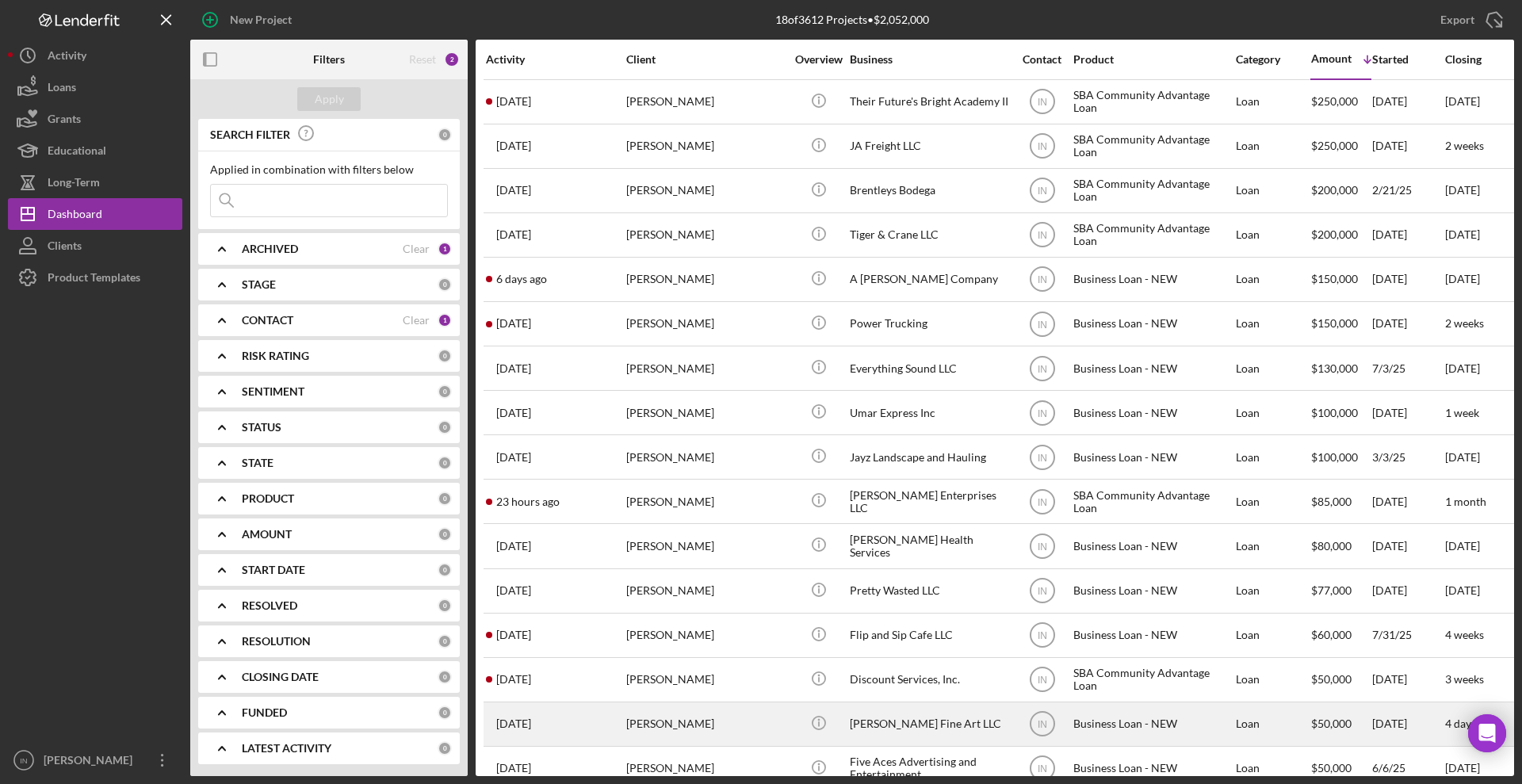
scroll to position [126, 0]
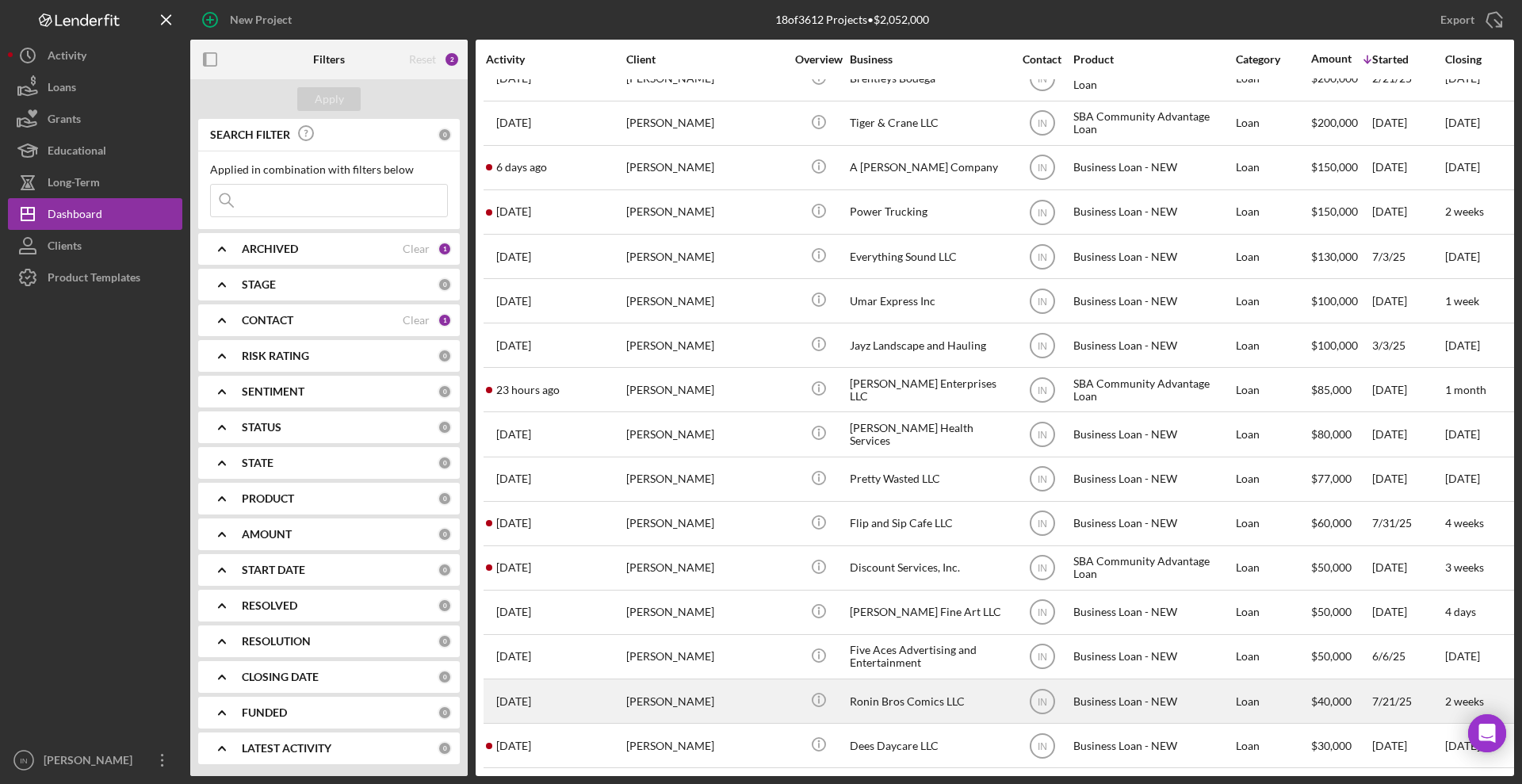
click at [718, 689] on div "[PERSON_NAME]" at bounding box center [705, 701] width 158 height 42
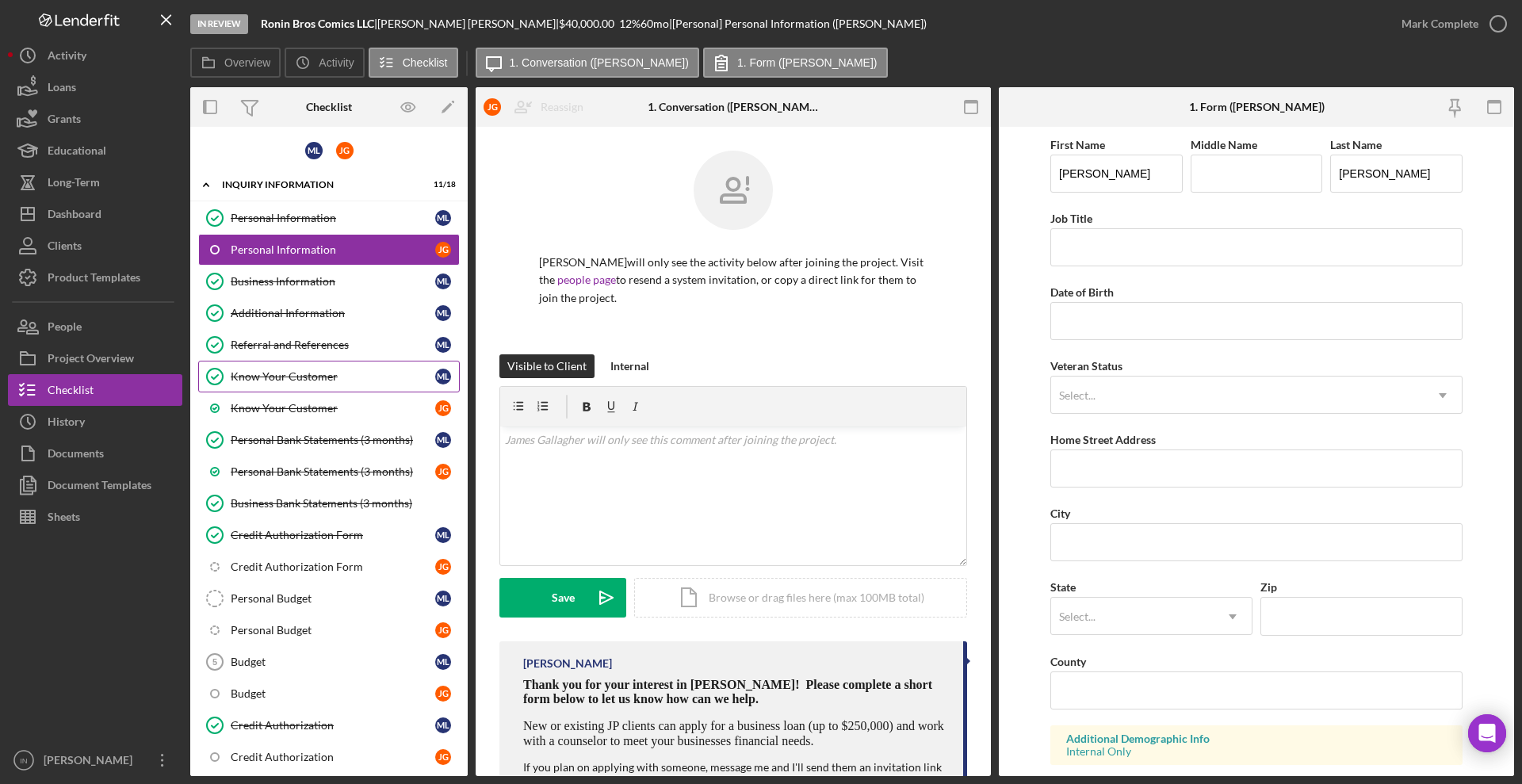
scroll to position [191, 0]
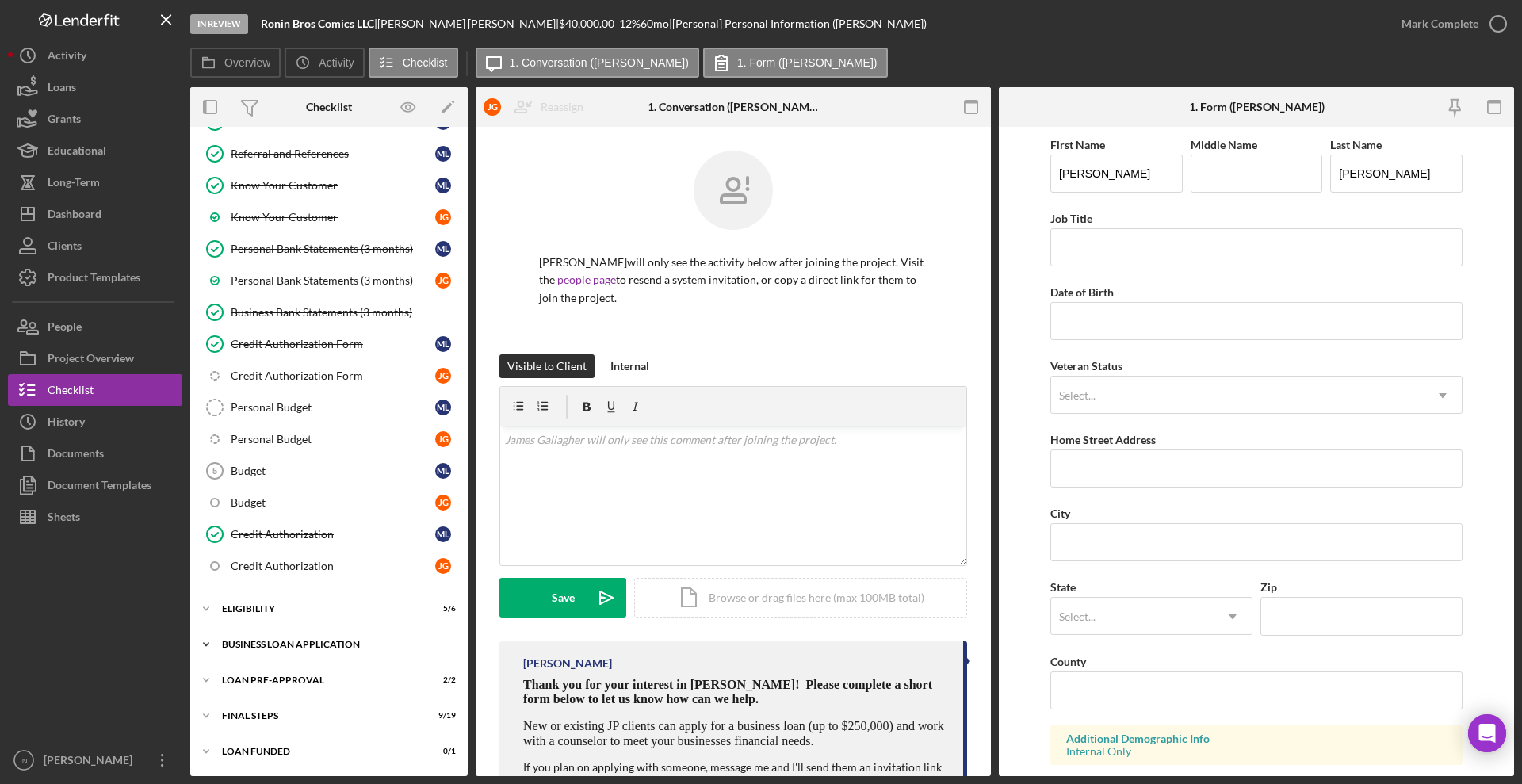
click at [328, 634] on div "Icon/Expander BUSINESS LOAN APPLICATION 12 / 35" at bounding box center [328, 644] width 277 height 32
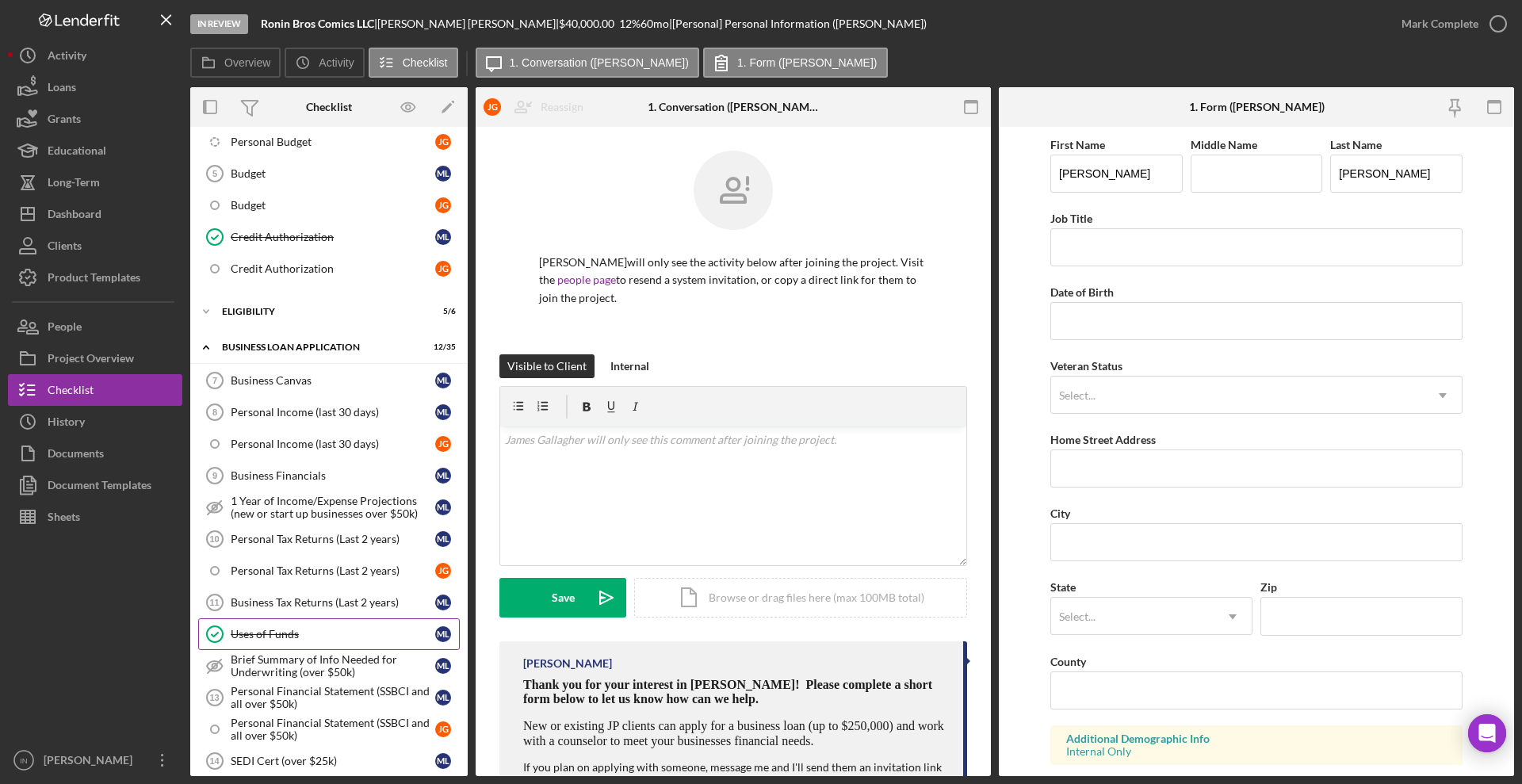
scroll to position [587, 0]
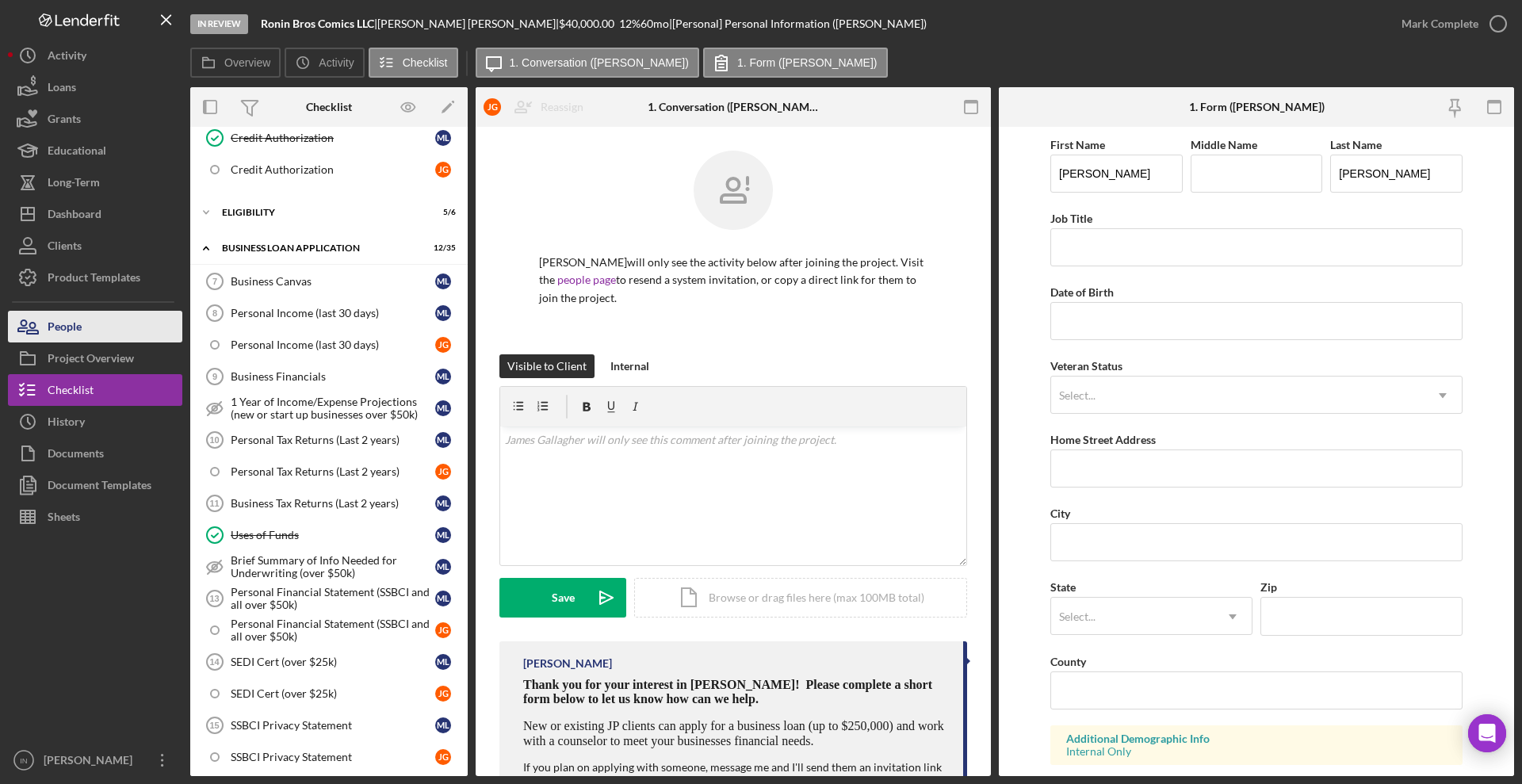
click at [90, 318] on button "People" at bounding box center [95, 327] width 174 height 32
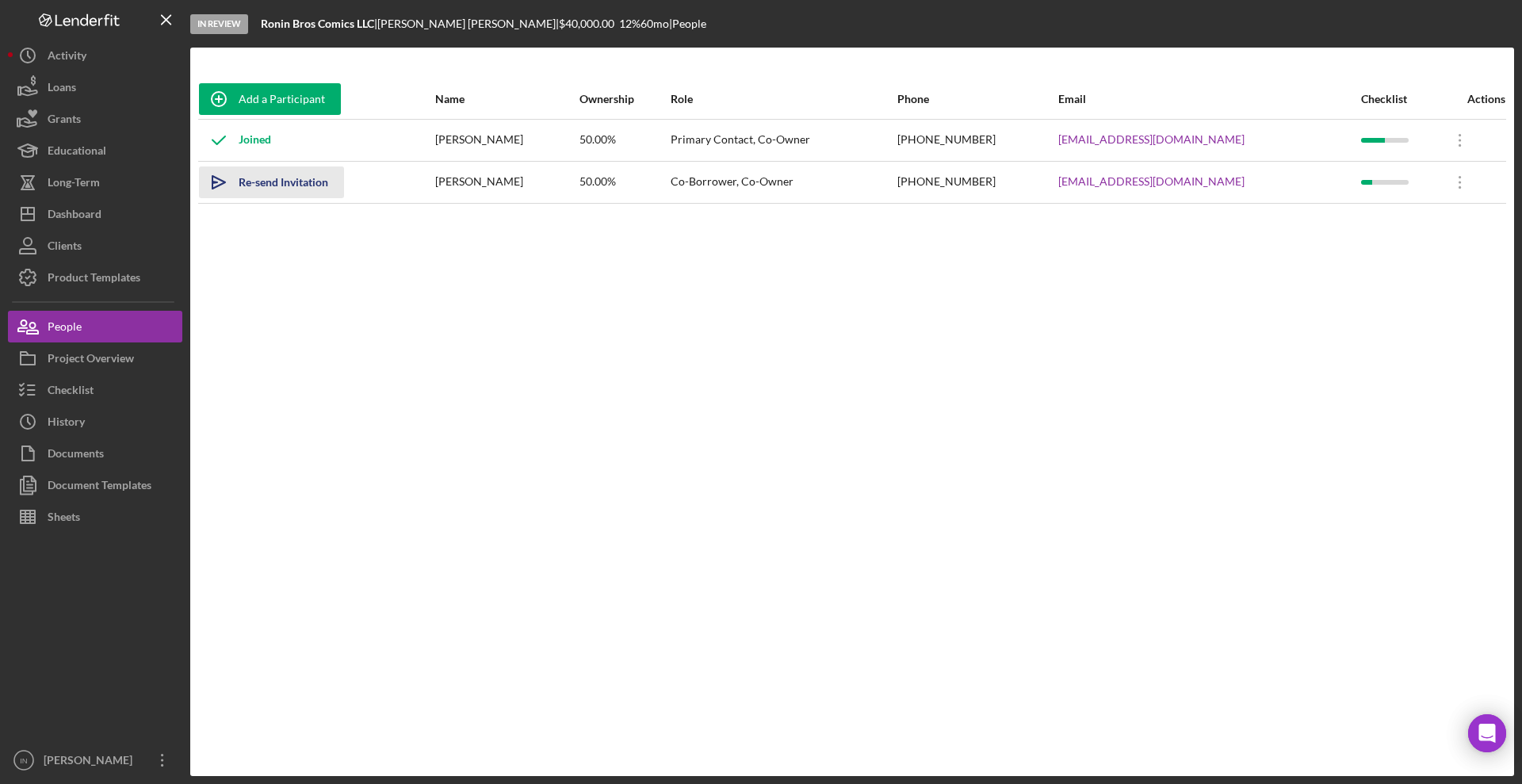
click at [305, 191] on div "Re-send Invitation" at bounding box center [283, 183] width 90 height 32
click at [1465, 184] on icon "Icon/Overflow" at bounding box center [1459, 182] width 39 height 39
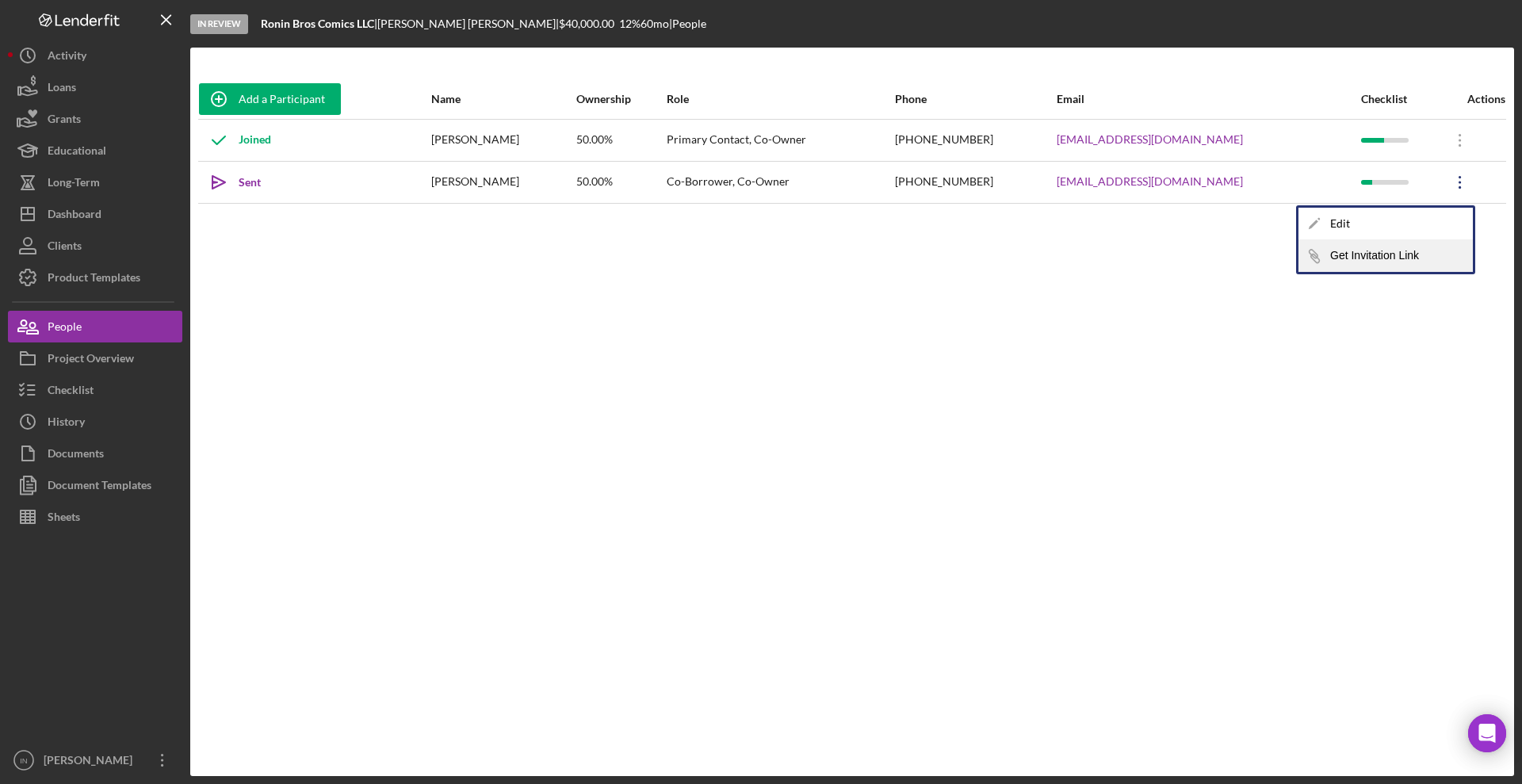
click at [1419, 253] on button "Icon/Link Get Invitation Link" at bounding box center [1385, 256] width 174 height 32
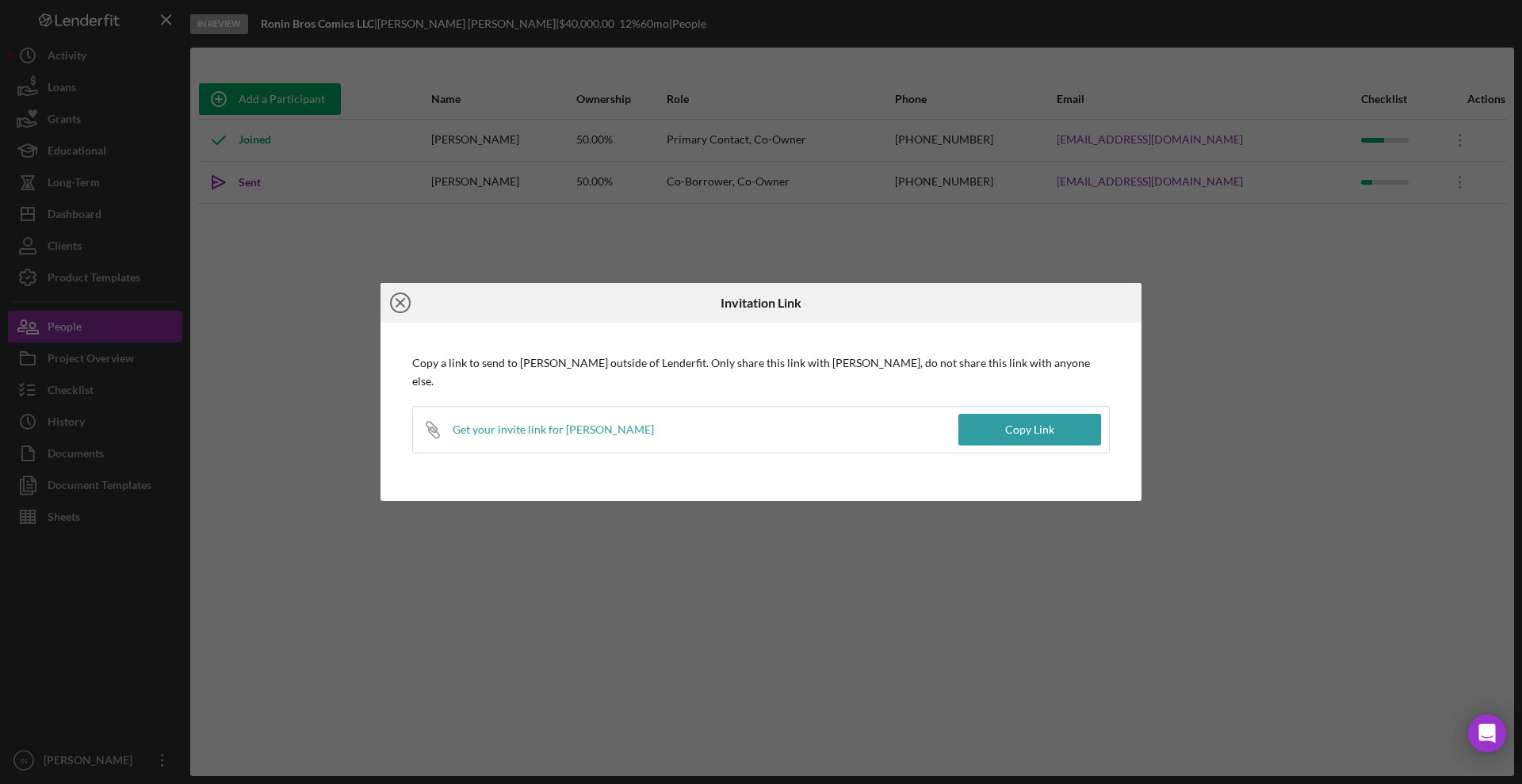
click at [400, 313] on icon "Icon/Close" at bounding box center [400, 302] width 39 height 39
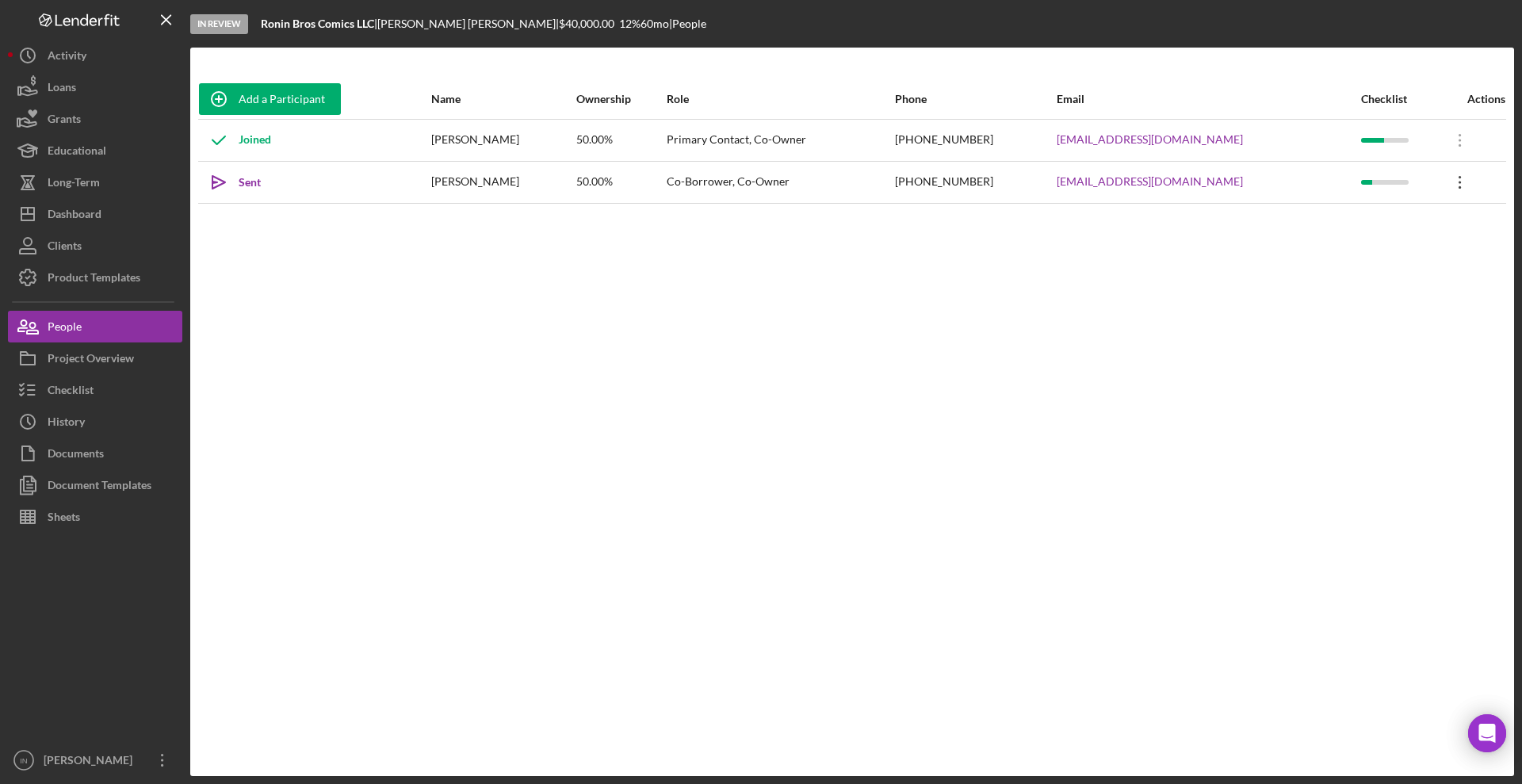
click at [1464, 184] on icon "Icon/Overflow" at bounding box center [1459, 182] width 39 height 39
click at [1370, 253] on button "Icon/Link Get Invitation Link" at bounding box center [1385, 256] width 174 height 32
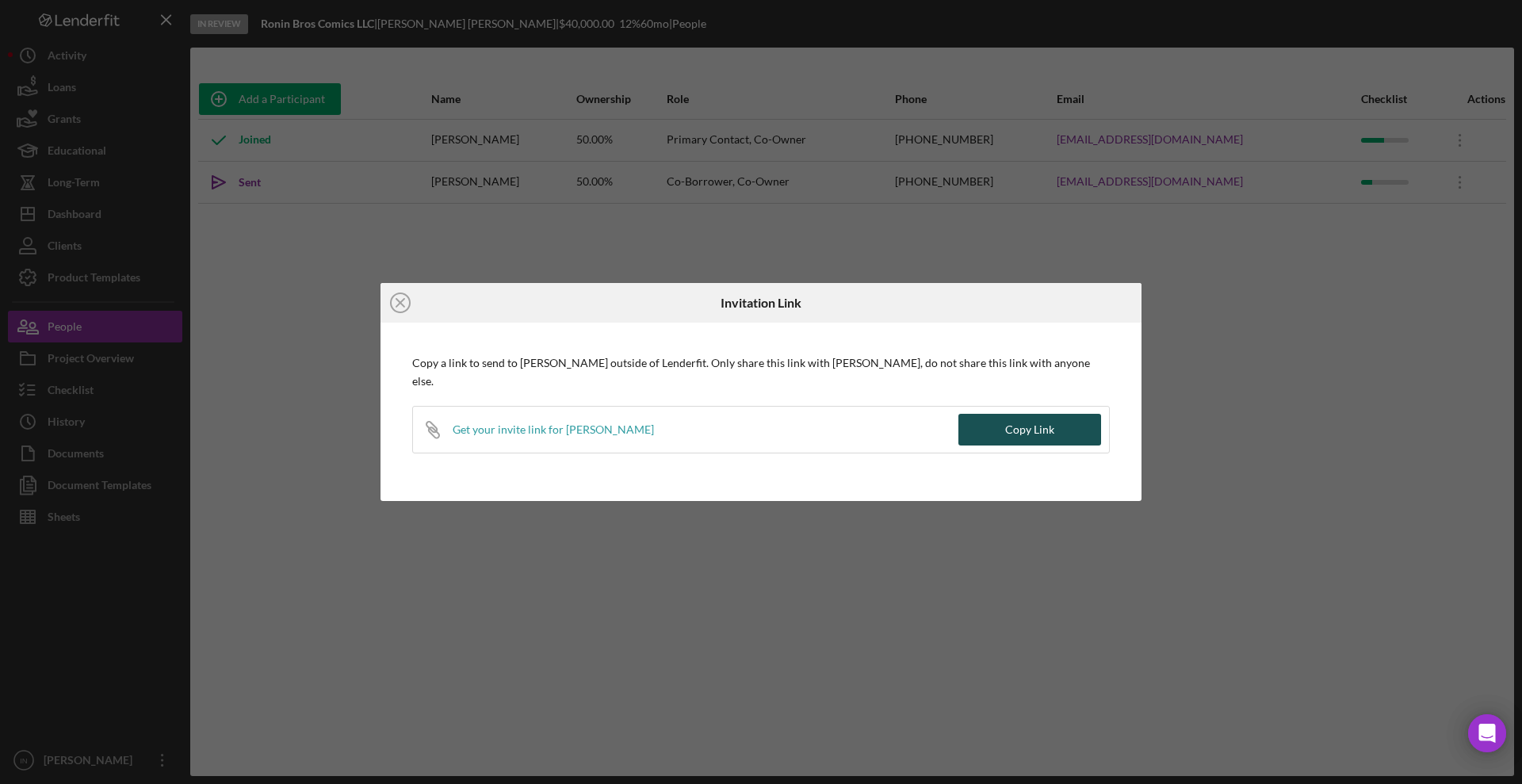
click at [1005, 416] on button "Copy Link" at bounding box center [1029, 430] width 142 height 32
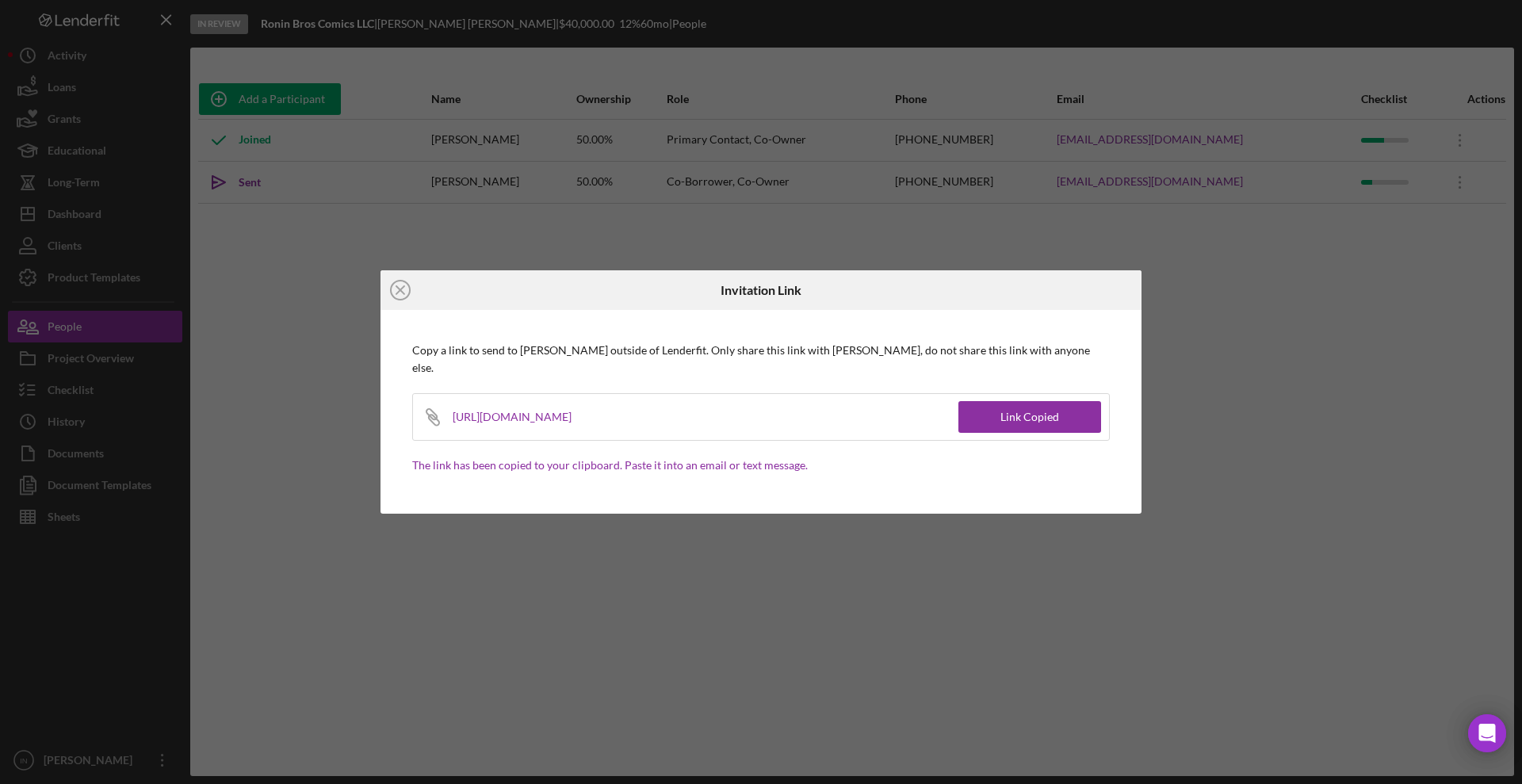
click at [323, 330] on div "Icon/Close Invitation Link Copy a link to send to James Gallagher outside of Le…" at bounding box center [761, 392] width 1522 height 784
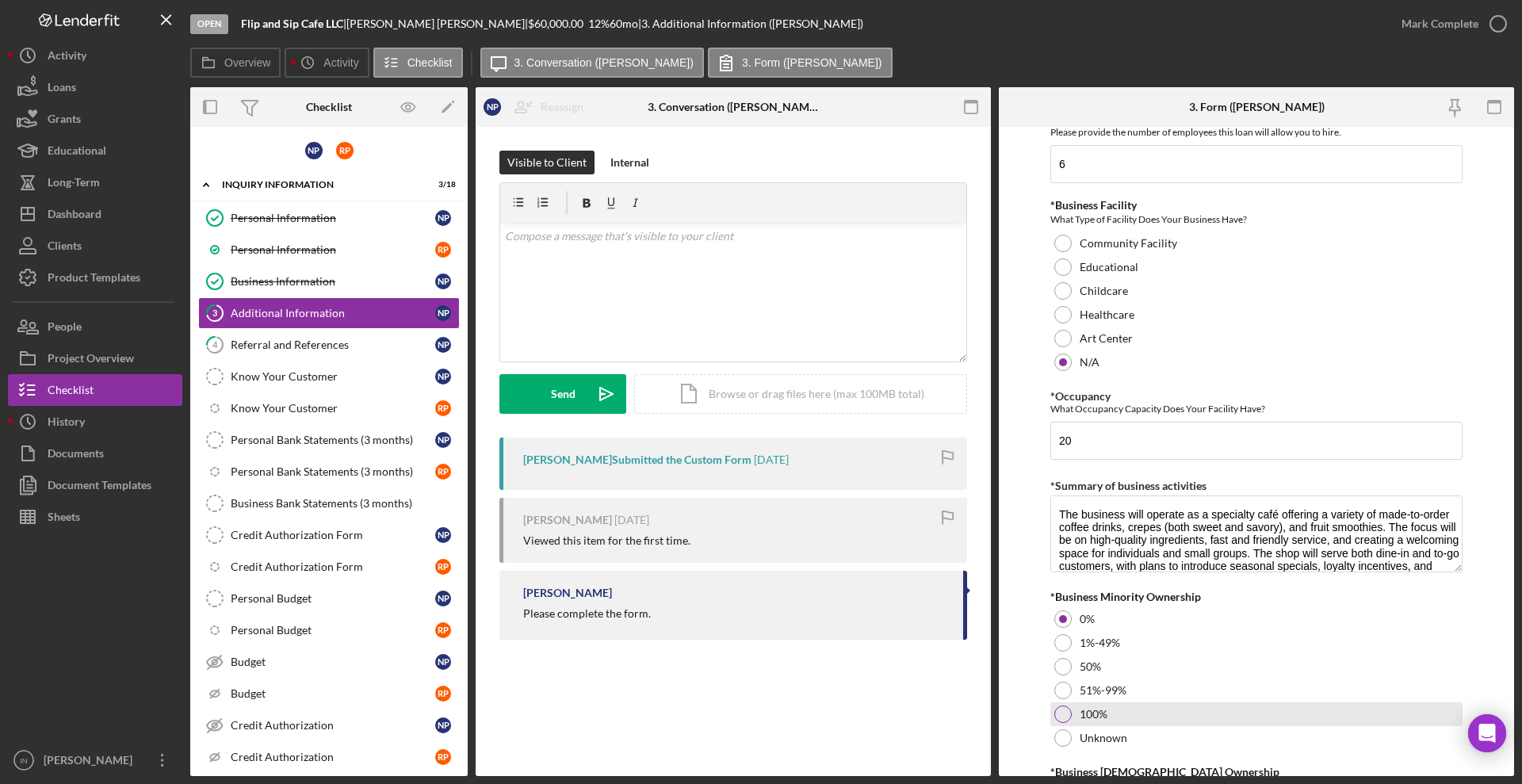
scroll to position [1693, 0]
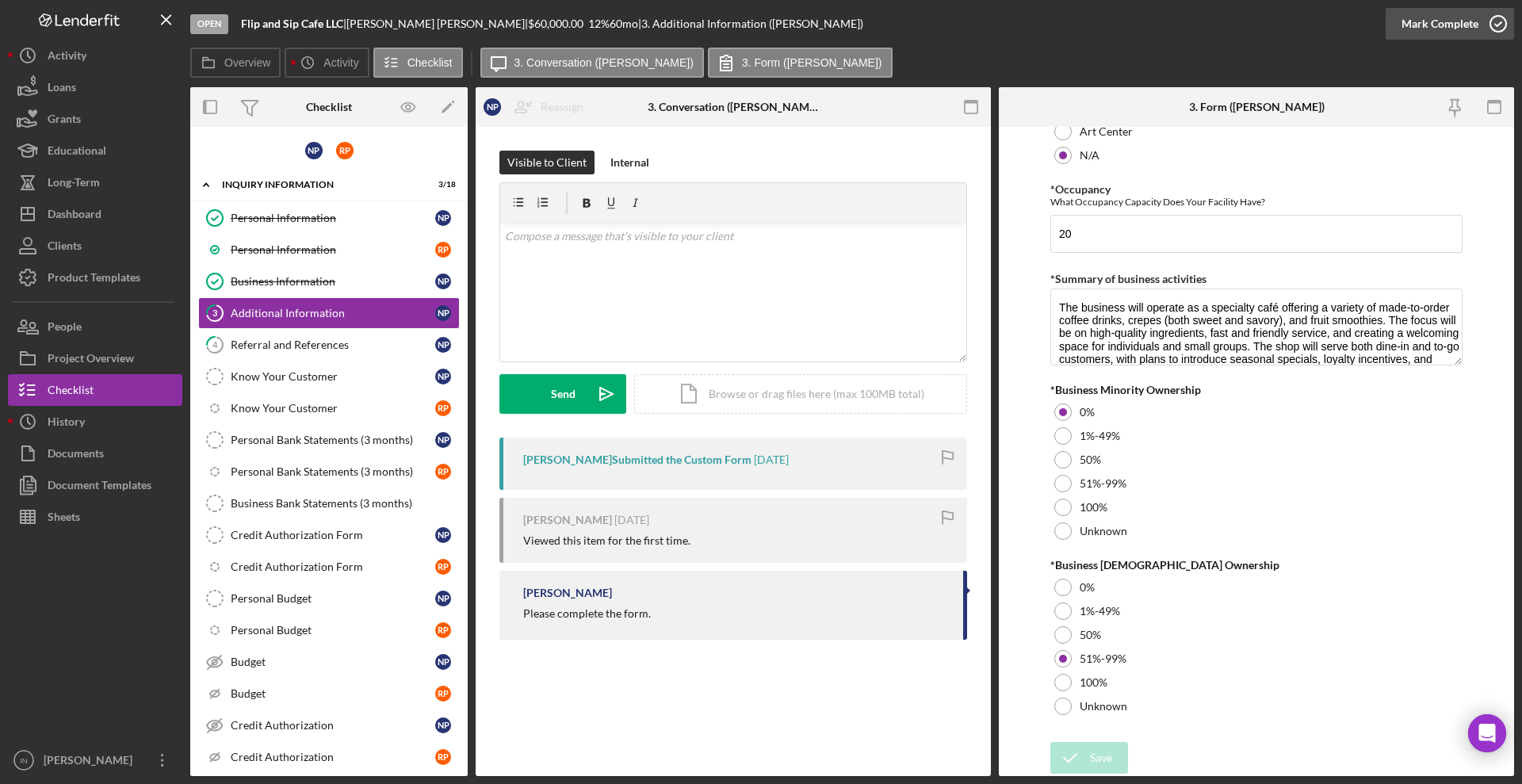
click at [1471, 22] on div "Mark Complete" at bounding box center [1440, 23] width 77 height 32
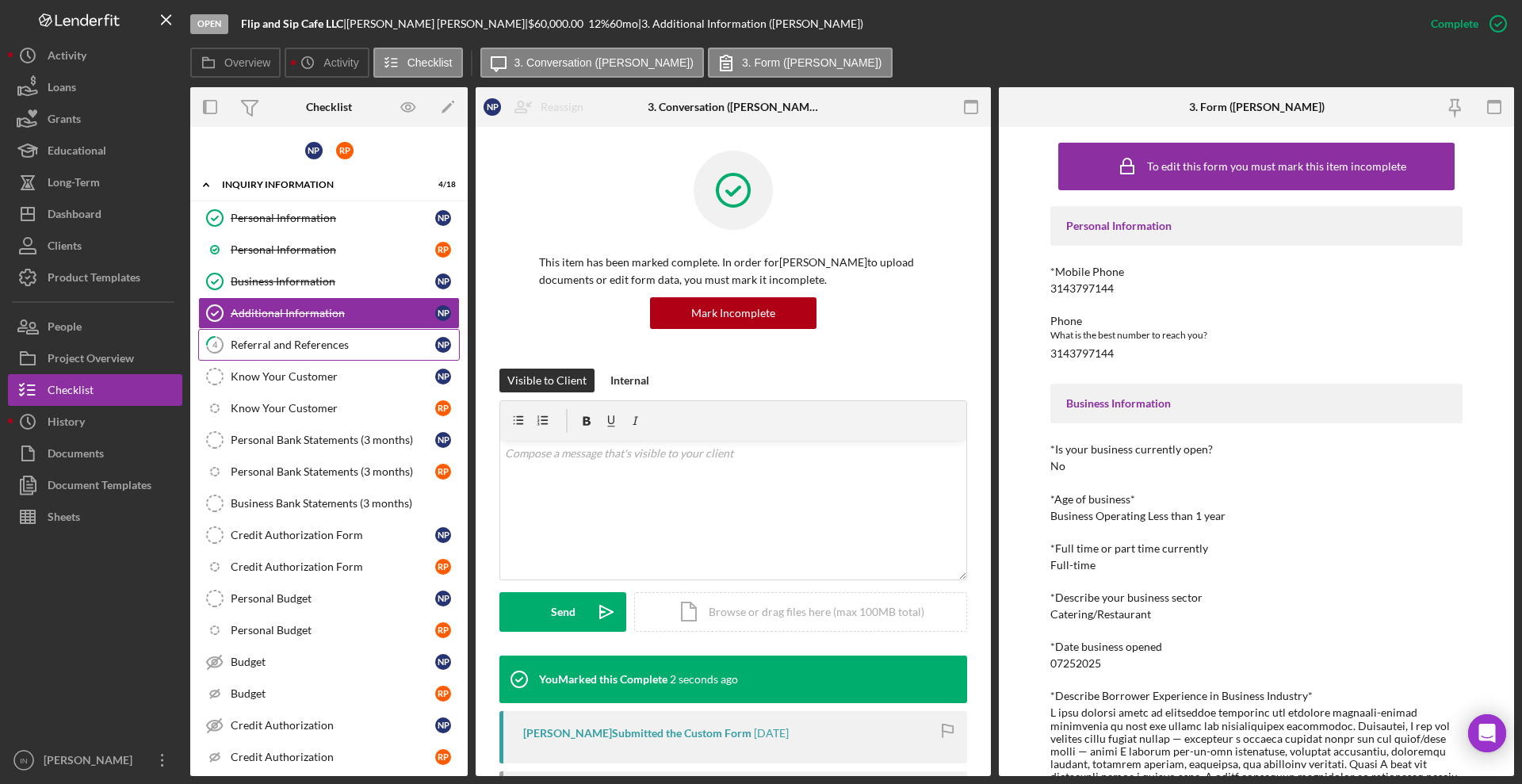
click at [301, 334] on link "4 Referral and References N P" at bounding box center [329, 345] width 261 height 32
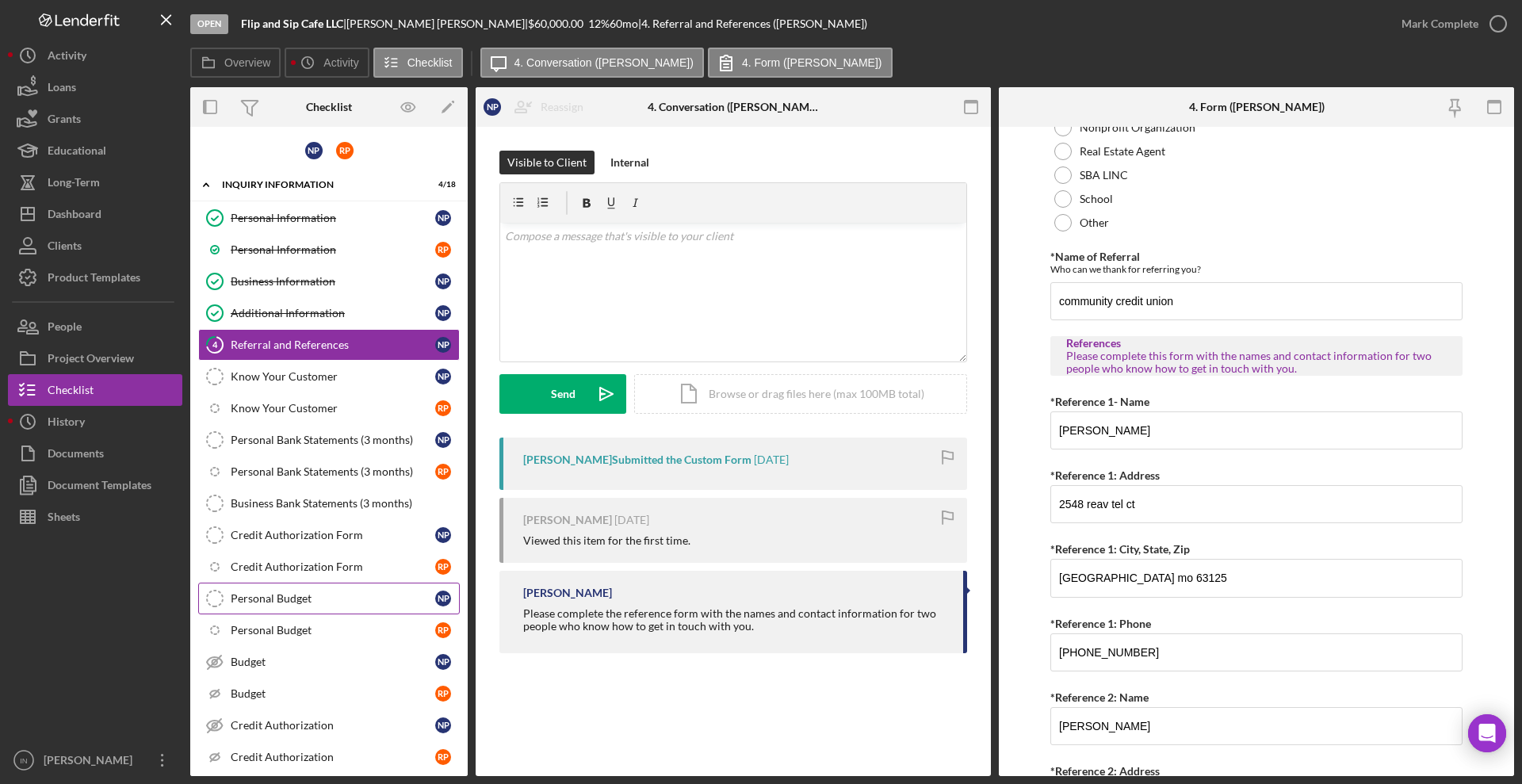
scroll to position [191, 0]
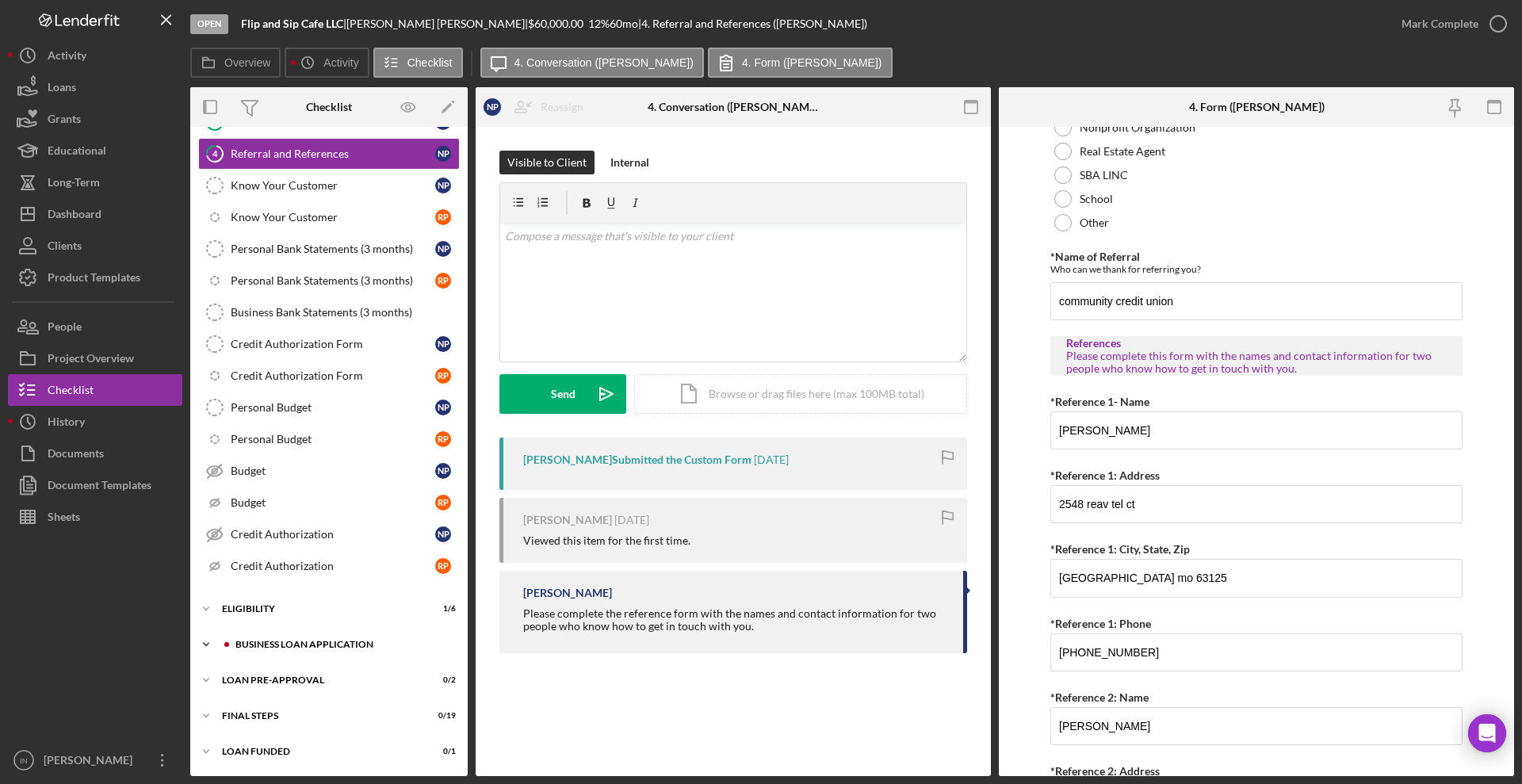
click at [334, 634] on div "Icon/Expander BUSINESS LOAN APPLICATION 1 / 35" at bounding box center [328, 644] width 277 height 32
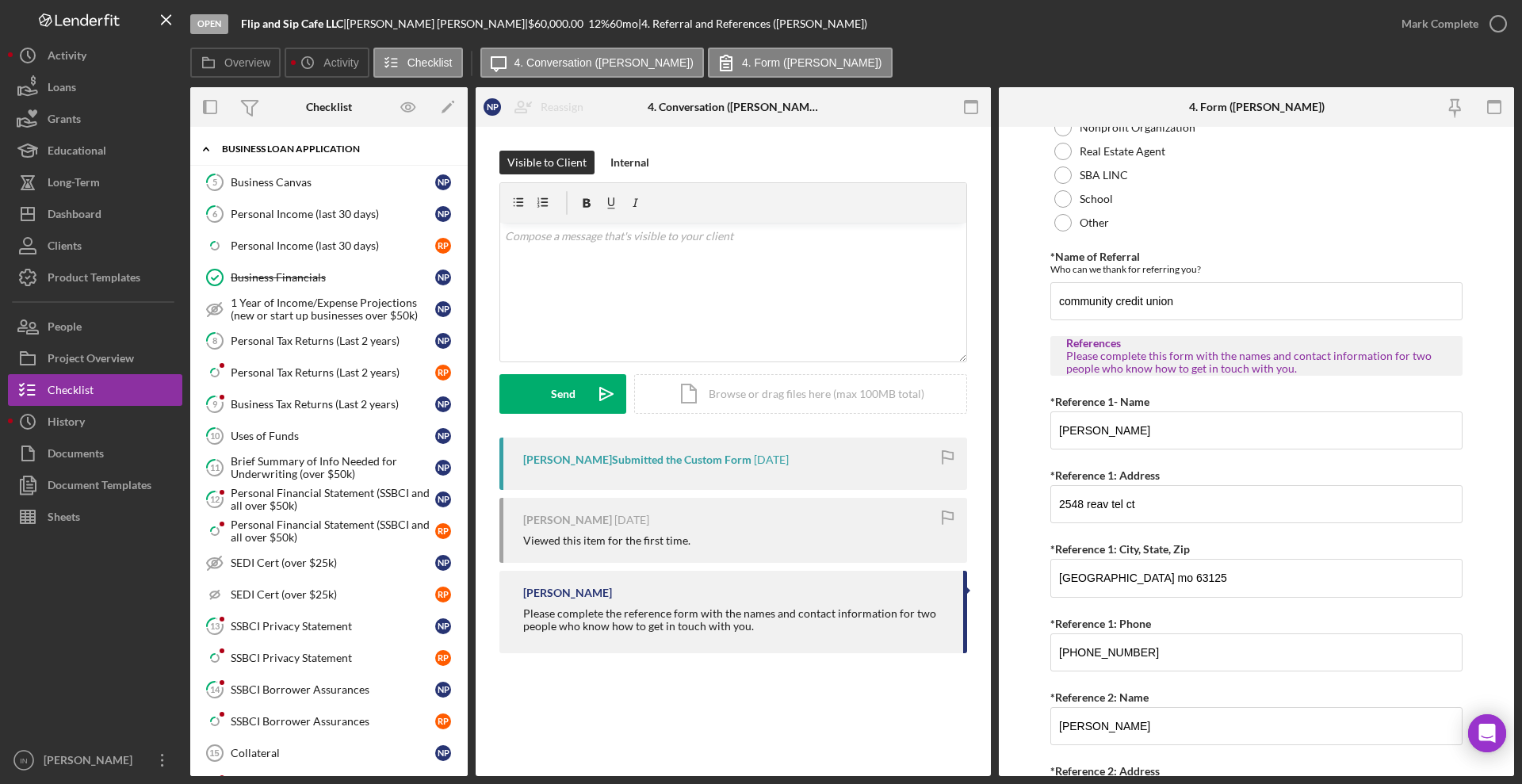
scroll to position [1309, 0]
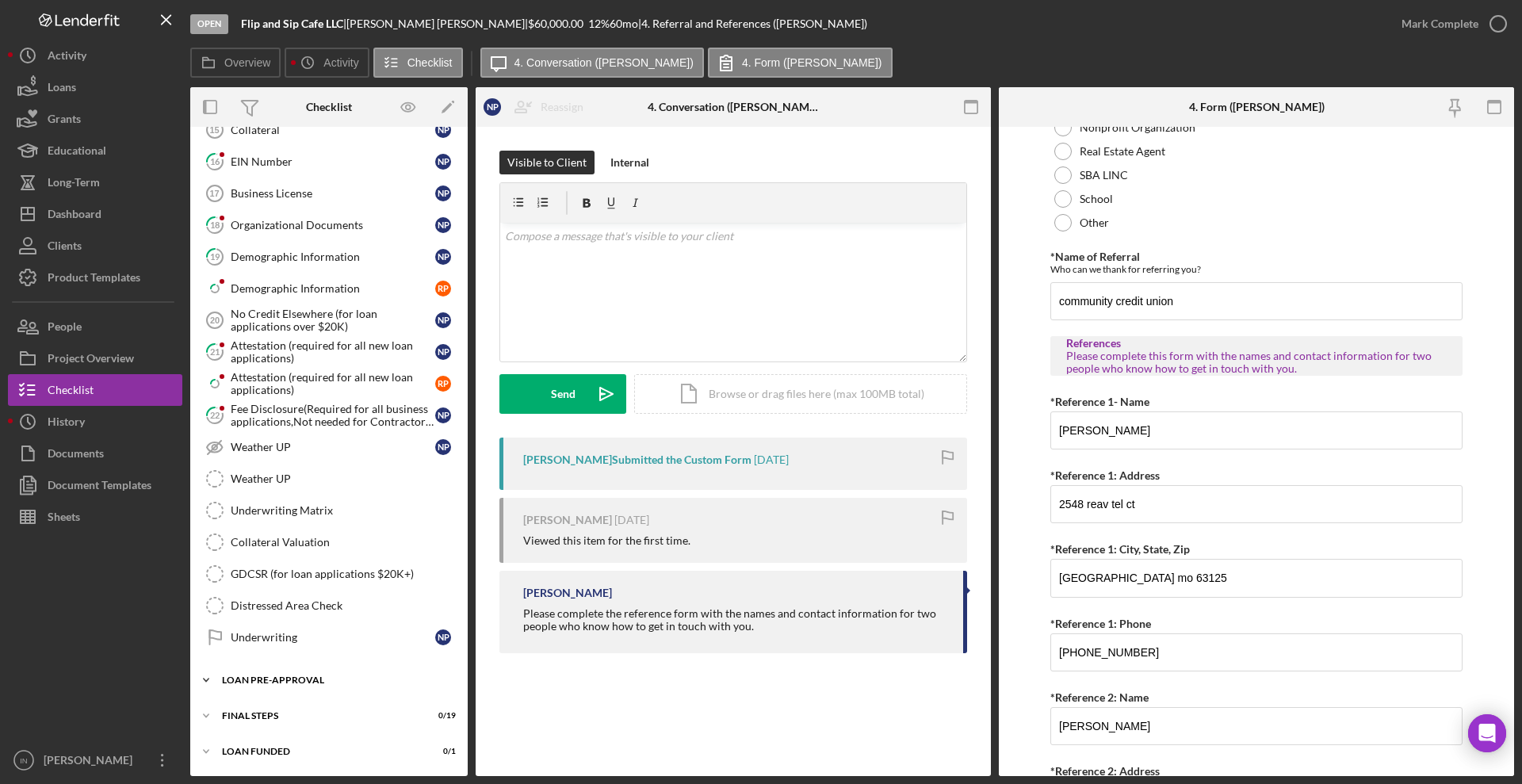
click at [286, 678] on div "LOAN PRE-APPROVAL" at bounding box center [335, 679] width 226 height 9
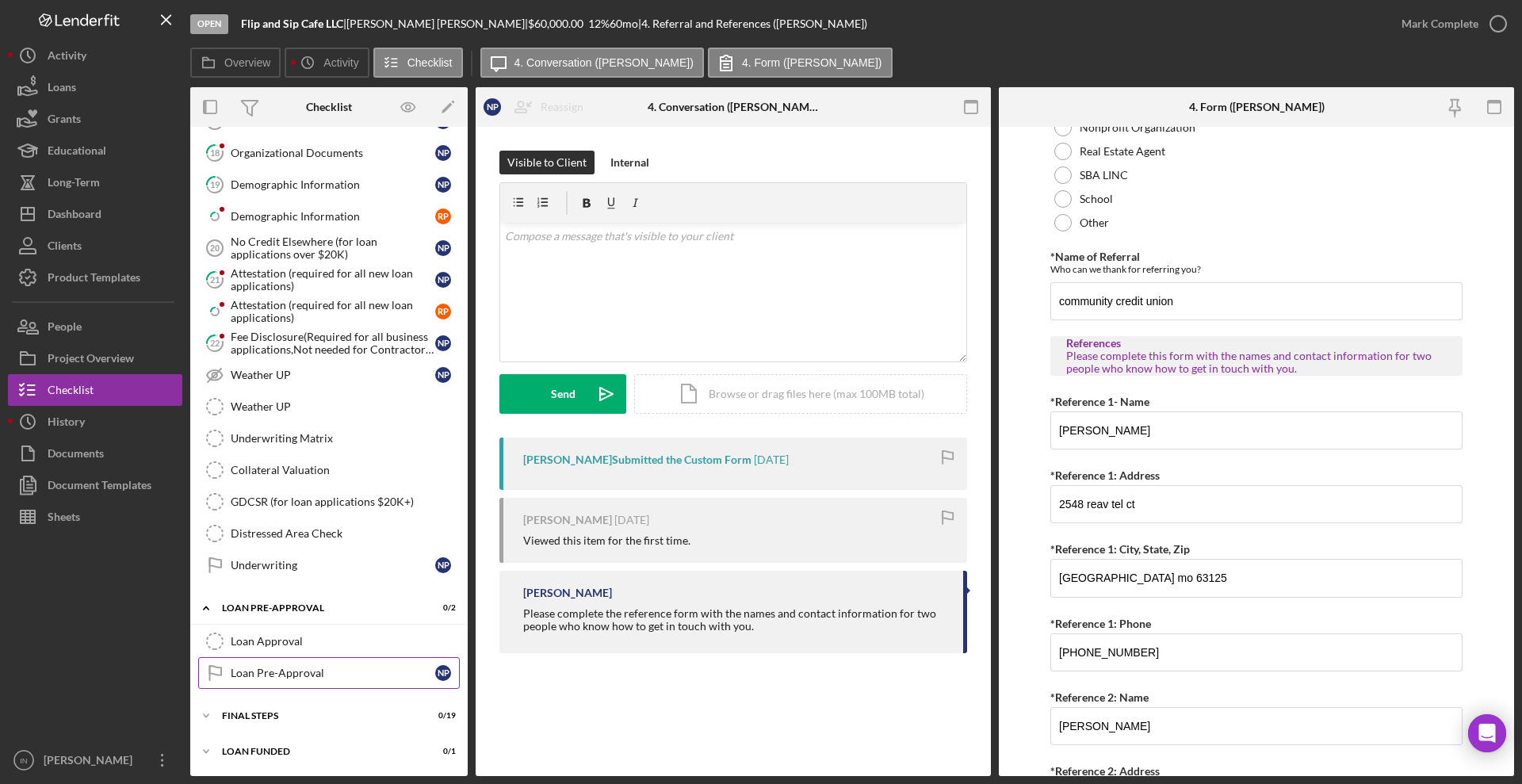
click at [284, 673] on div "Loan Pre-Approval" at bounding box center [333, 673] width 204 height 13
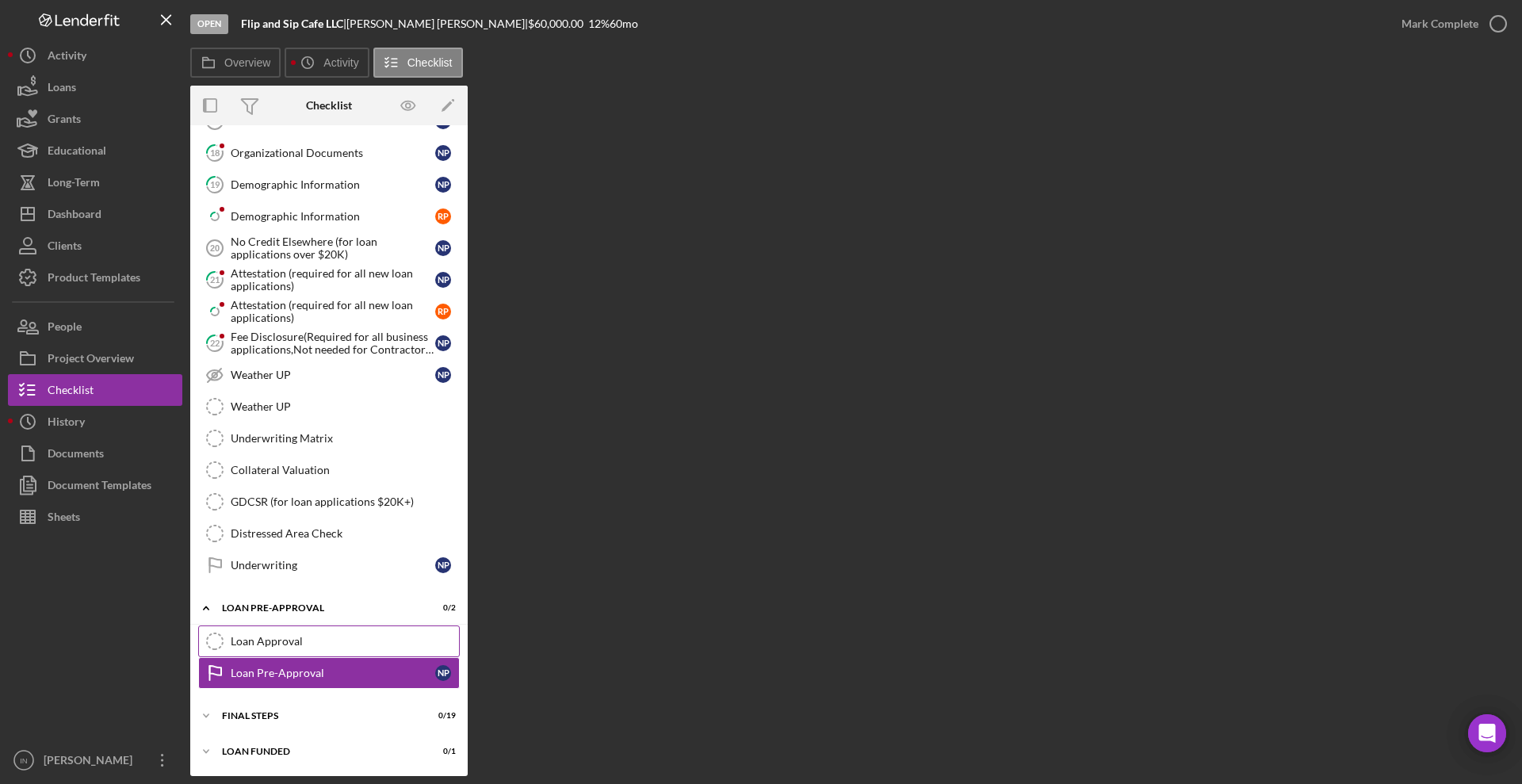
scroll to position [1381, 0]
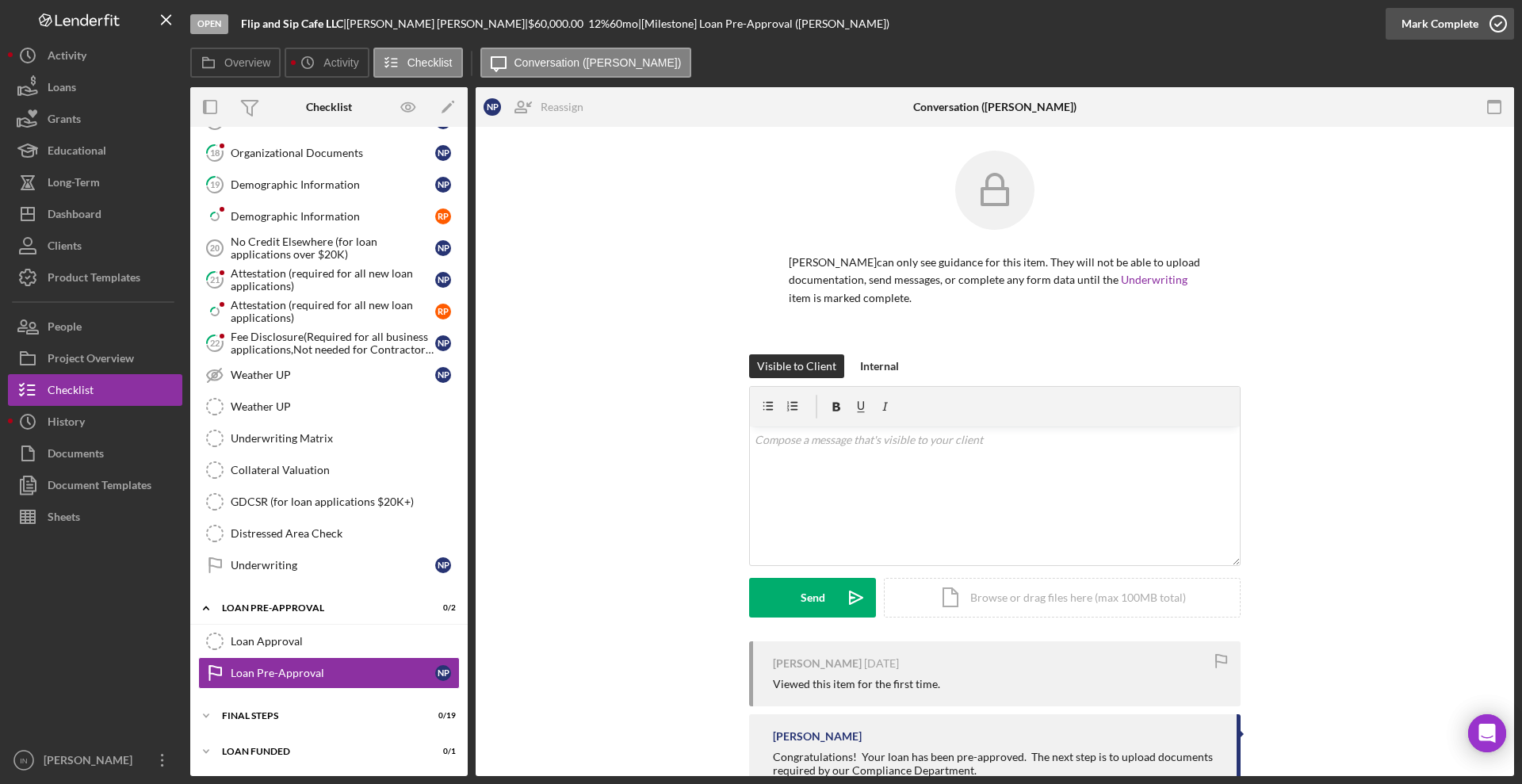
click at [1458, 18] on div "Mark Complete" at bounding box center [1440, 23] width 77 height 32
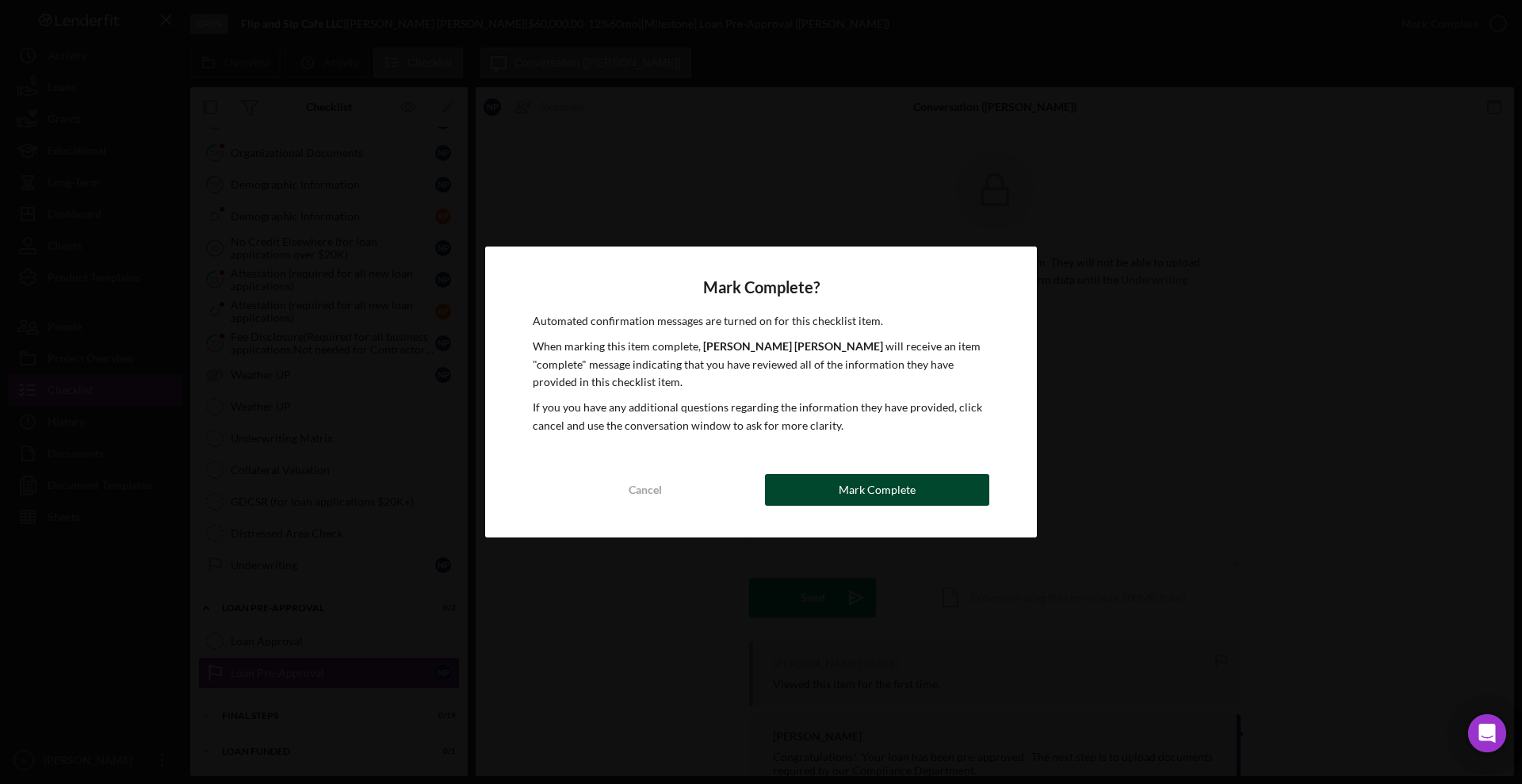
click at [849, 484] on div "Mark Complete" at bounding box center [877, 490] width 77 height 32
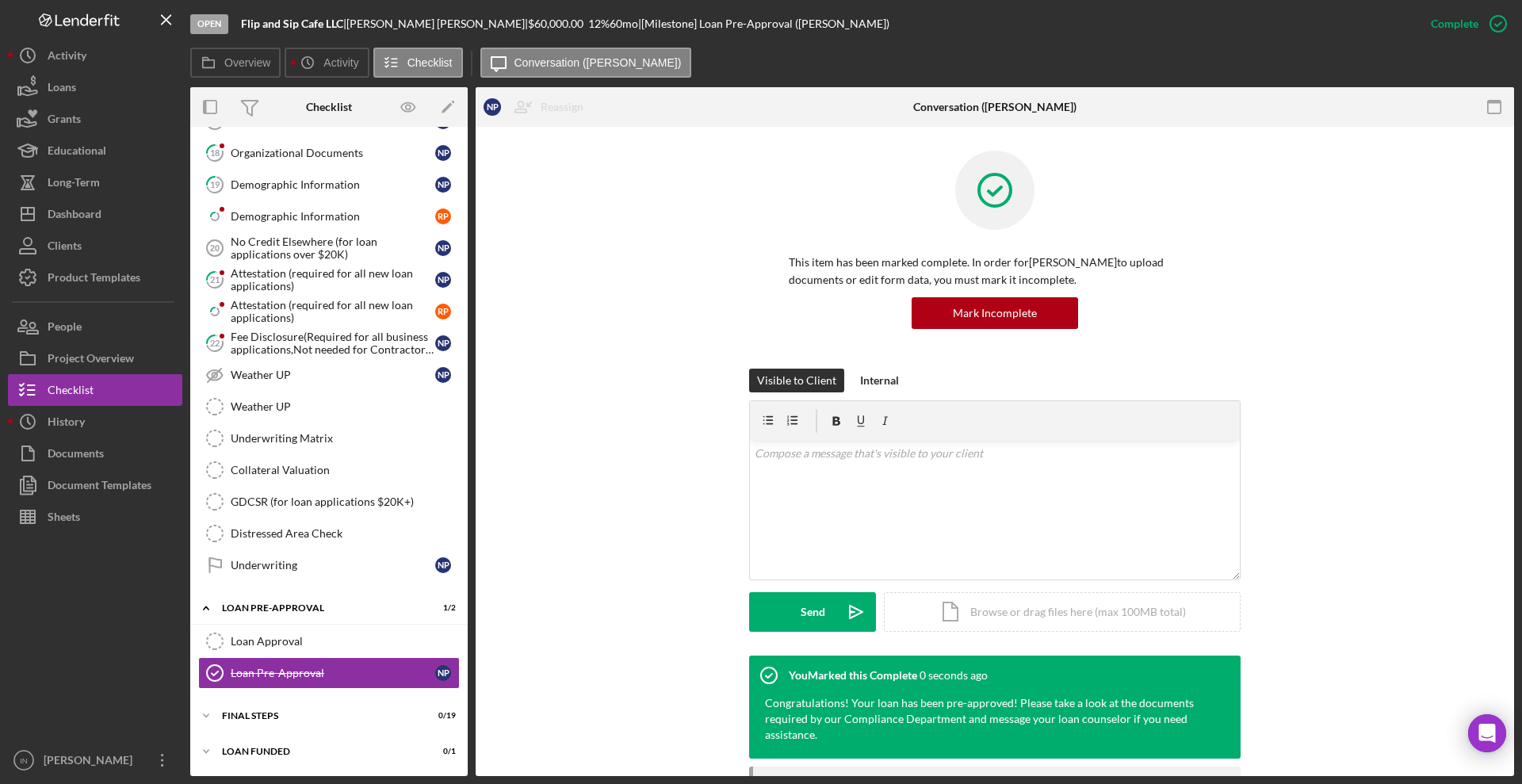
click at [302, 583] on div "5 Business Canvas N P 6 Personal Income (last 30 days) N P Icon/Checklist Item …" at bounding box center [328, 30] width 277 height 1117
click at [306, 564] on div "Underwriting" at bounding box center [333, 565] width 204 height 13
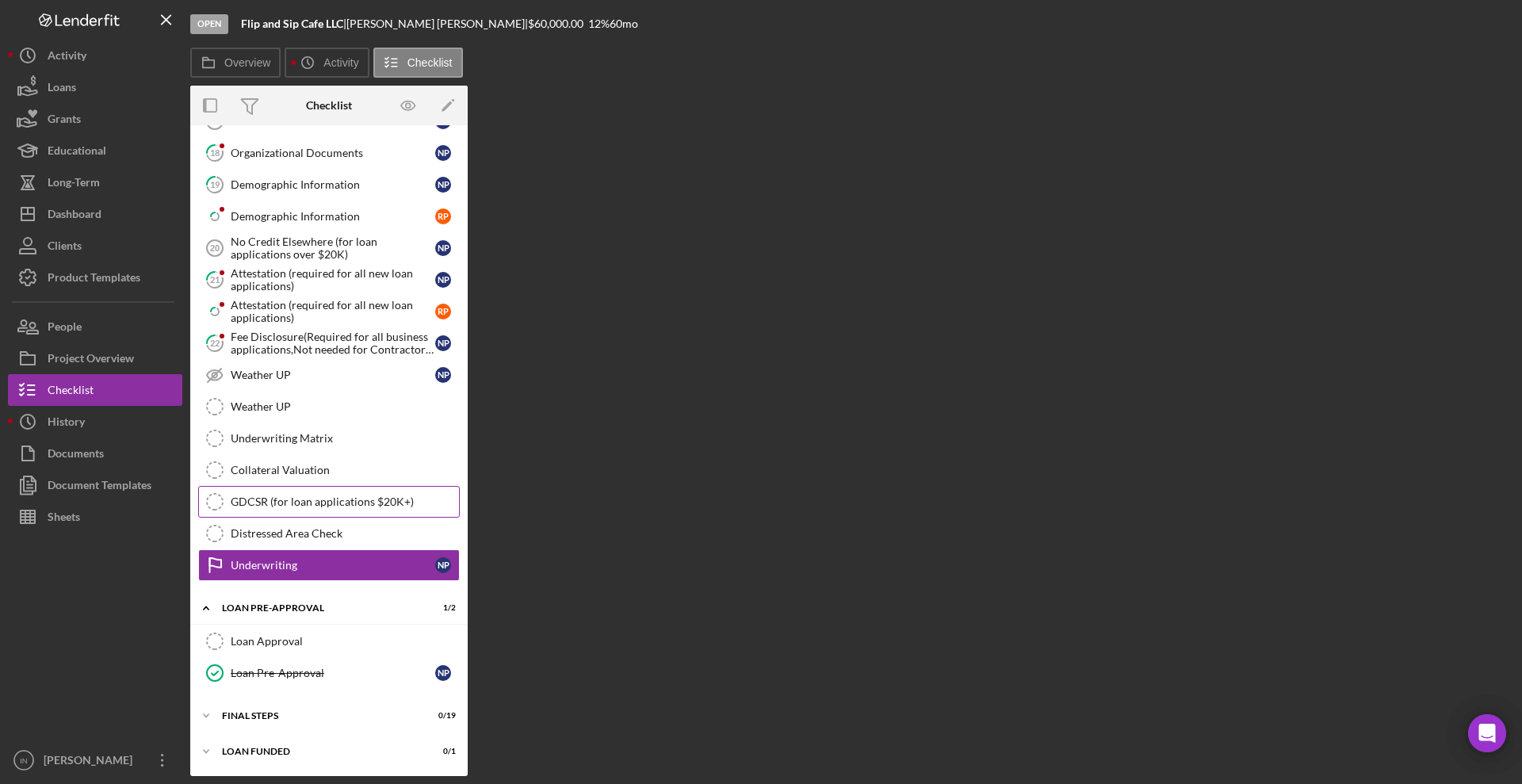
scroll to position [1381, 0]
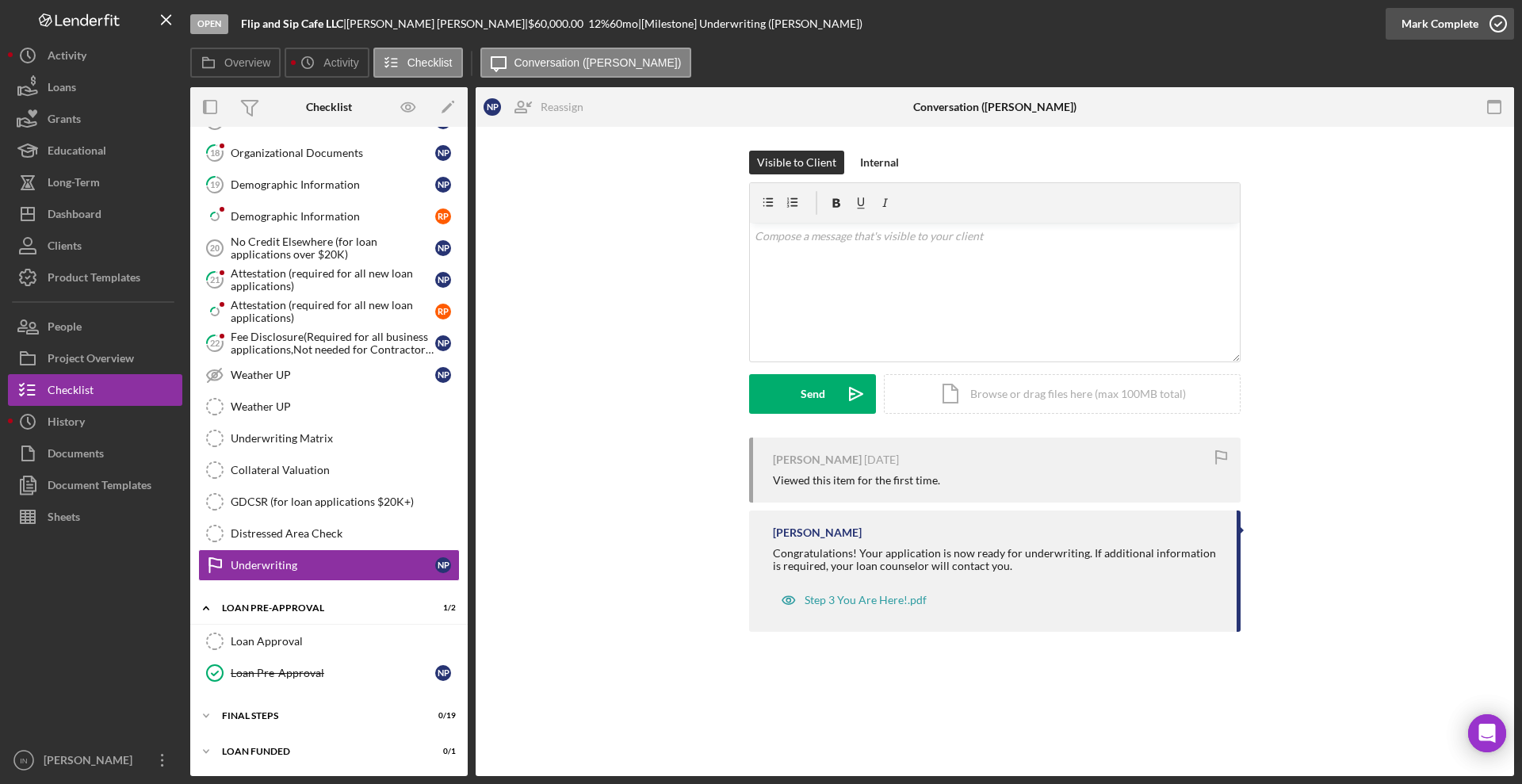
click at [1410, 15] on div "Mark Complete" at bounding box center [1440, 23] width 77 height 32
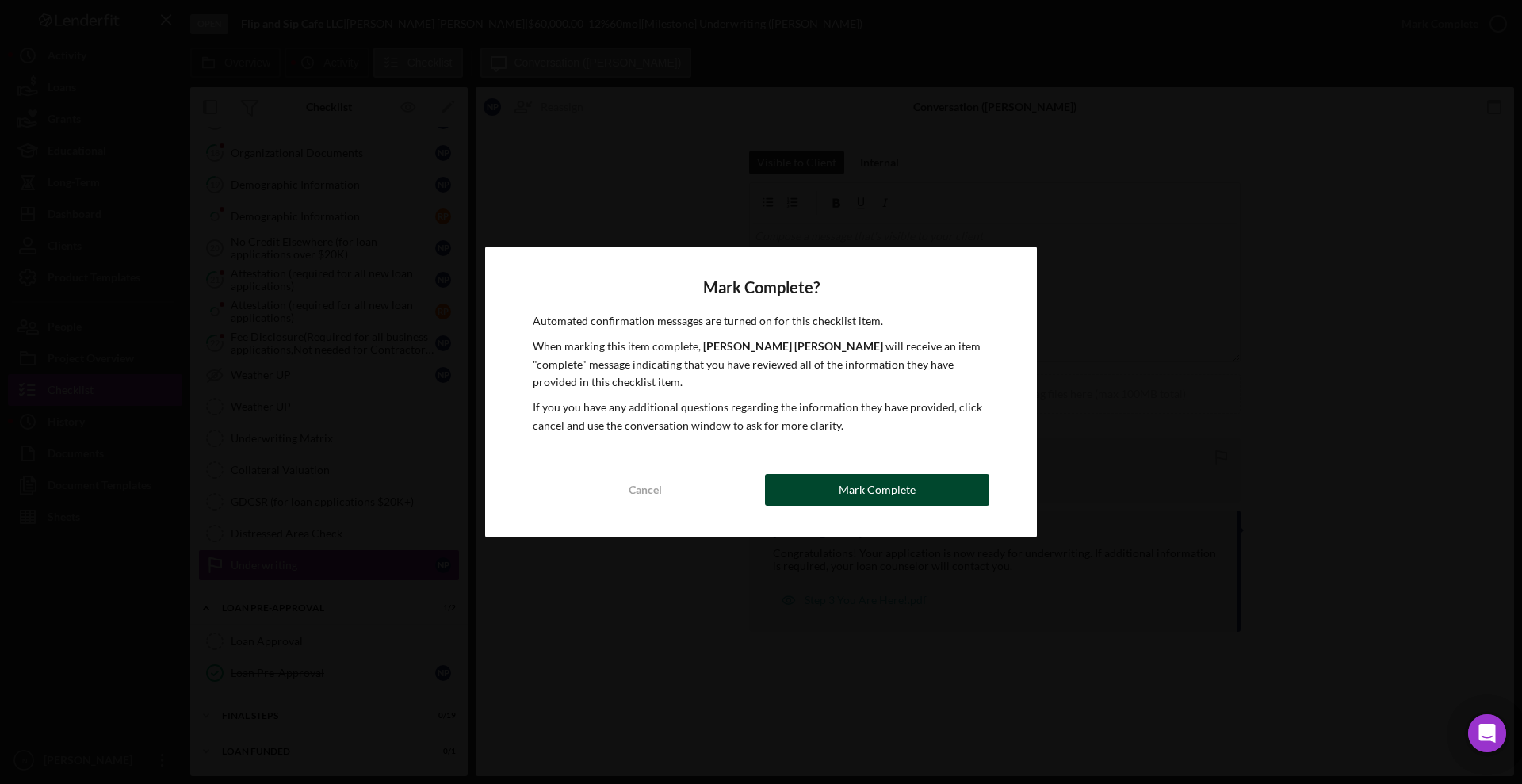
click at [880, 478] on div "Mark Complete" at bounding box center [877, 490] width 77 height 32
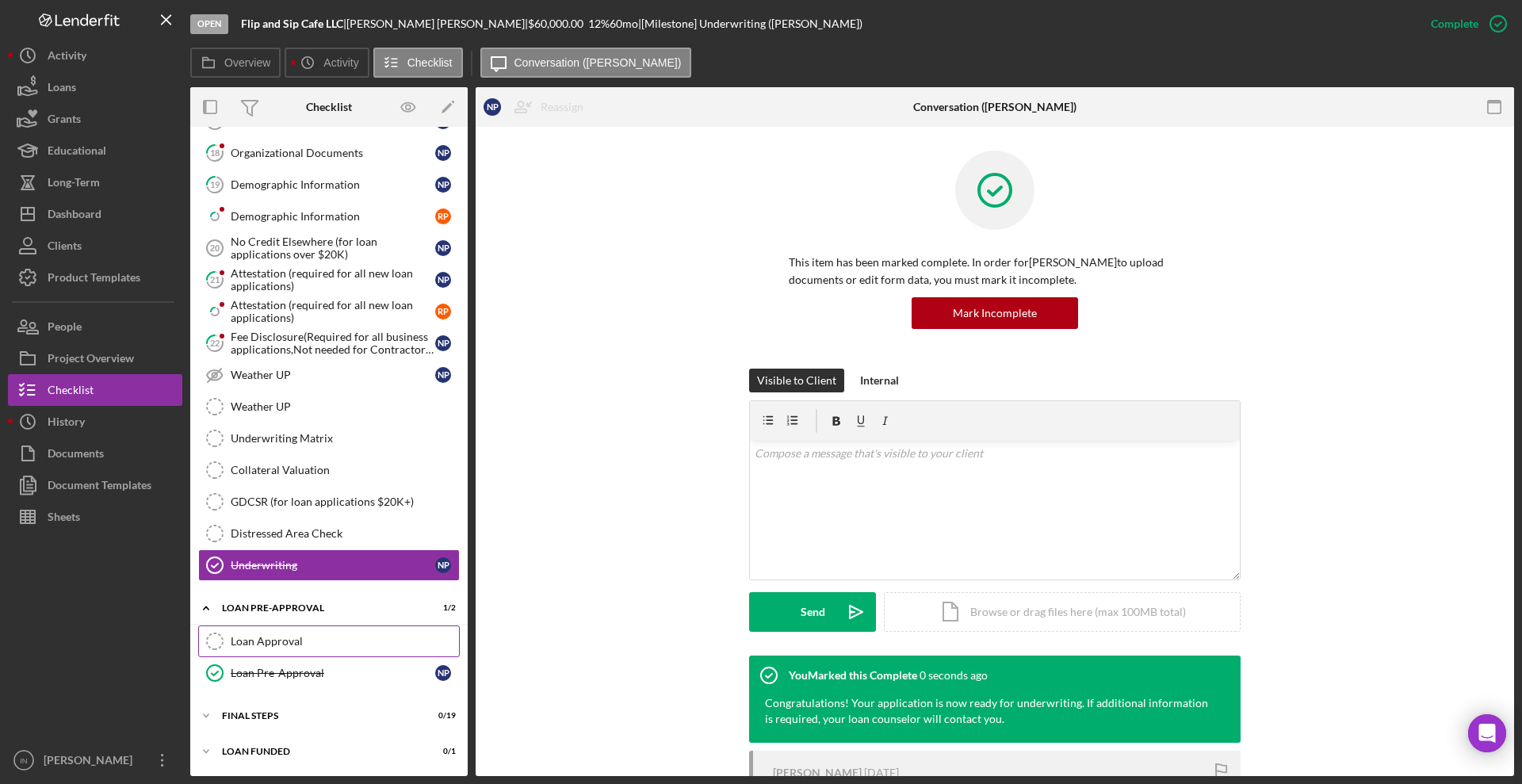
click at [259, 644] on div "Loan Approval" at bounding box center [344, 641] width 229 height 13
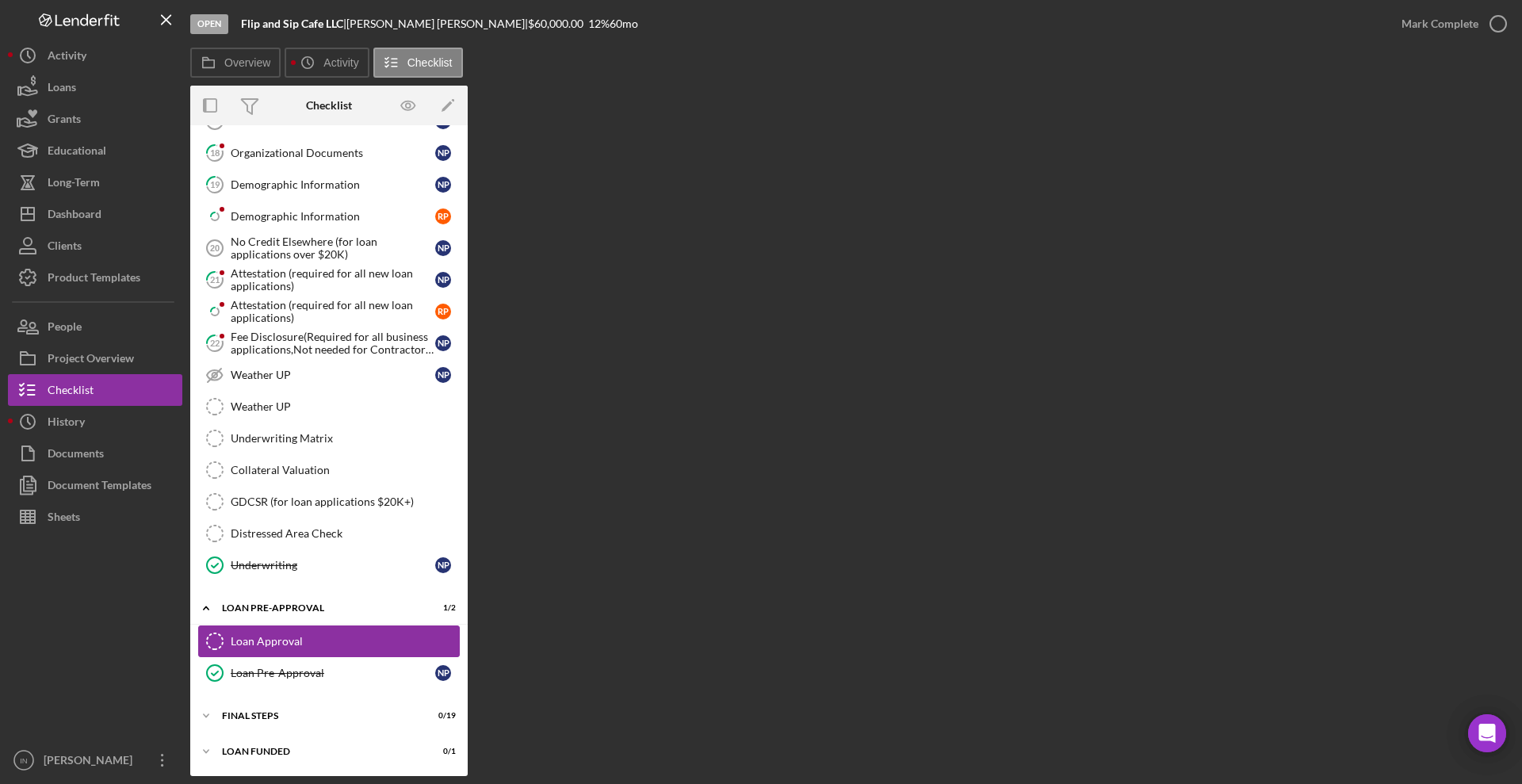
scroll to position [1381, 0]
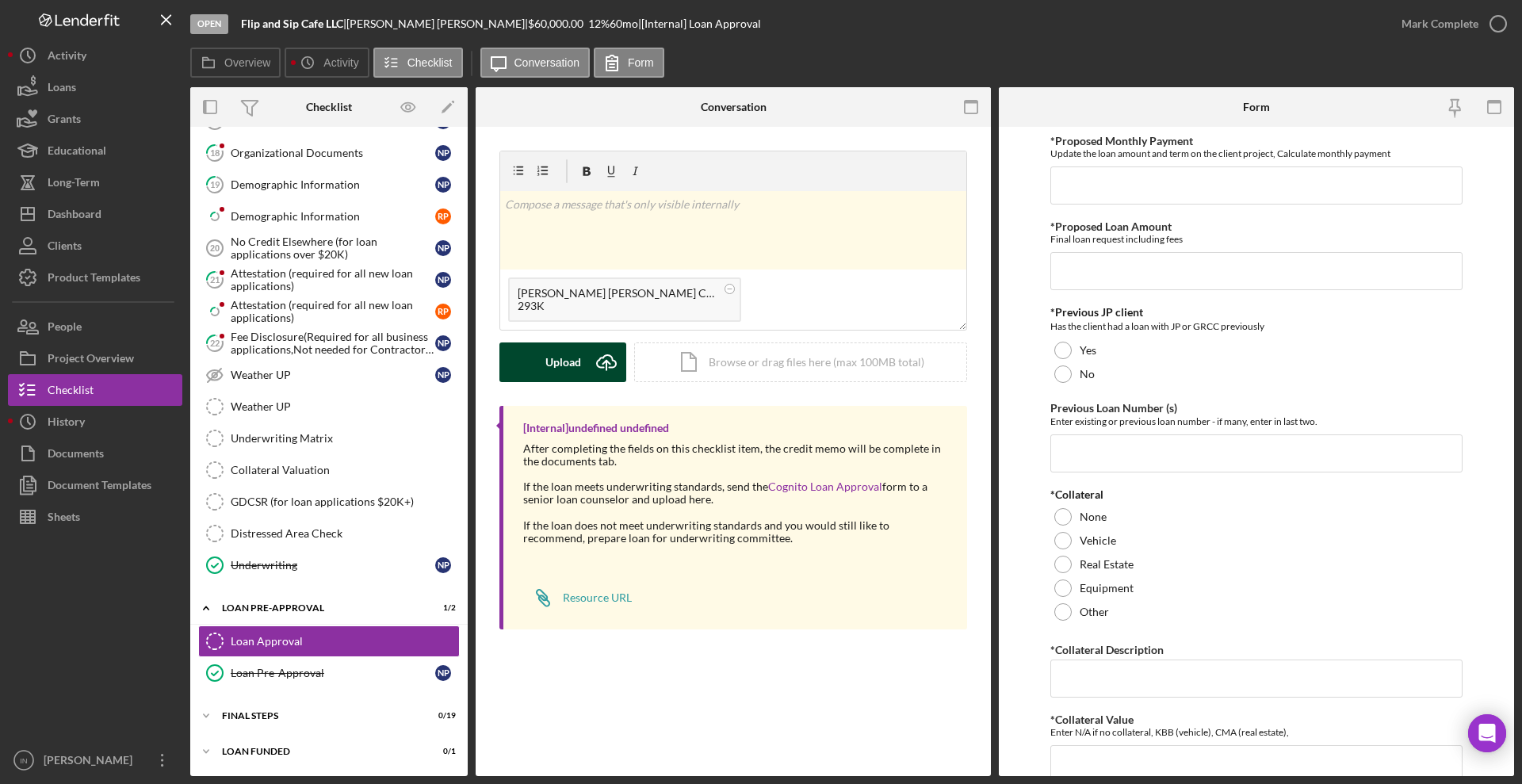
click at [570, 362] on div "Upload" at bounding box center [563, 362] width 36 height 39
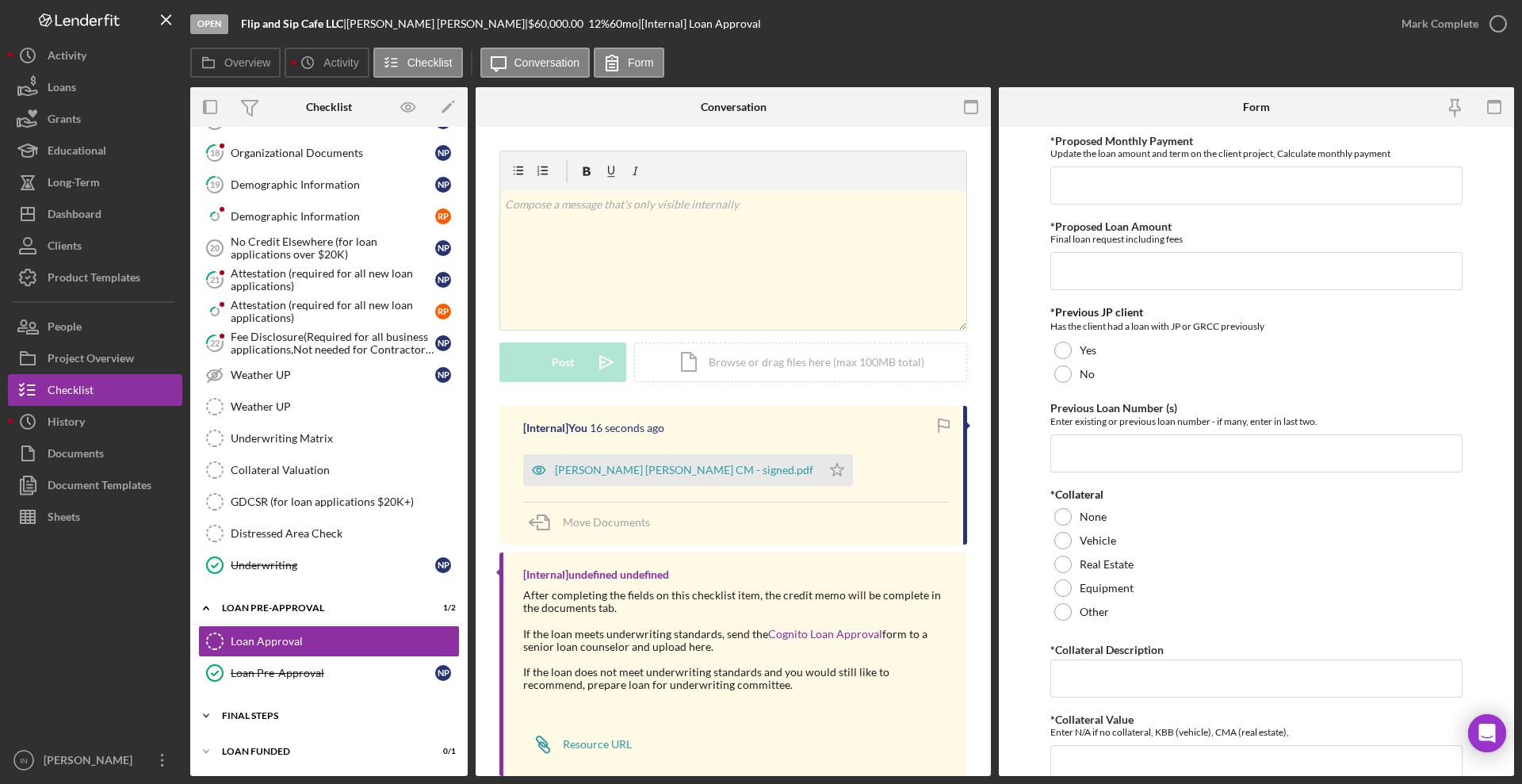
click at [299, 709] on div "Icon/Expander FINAL STEPS 0 / 19" at bounding box center [328, 716] width 277 height 32
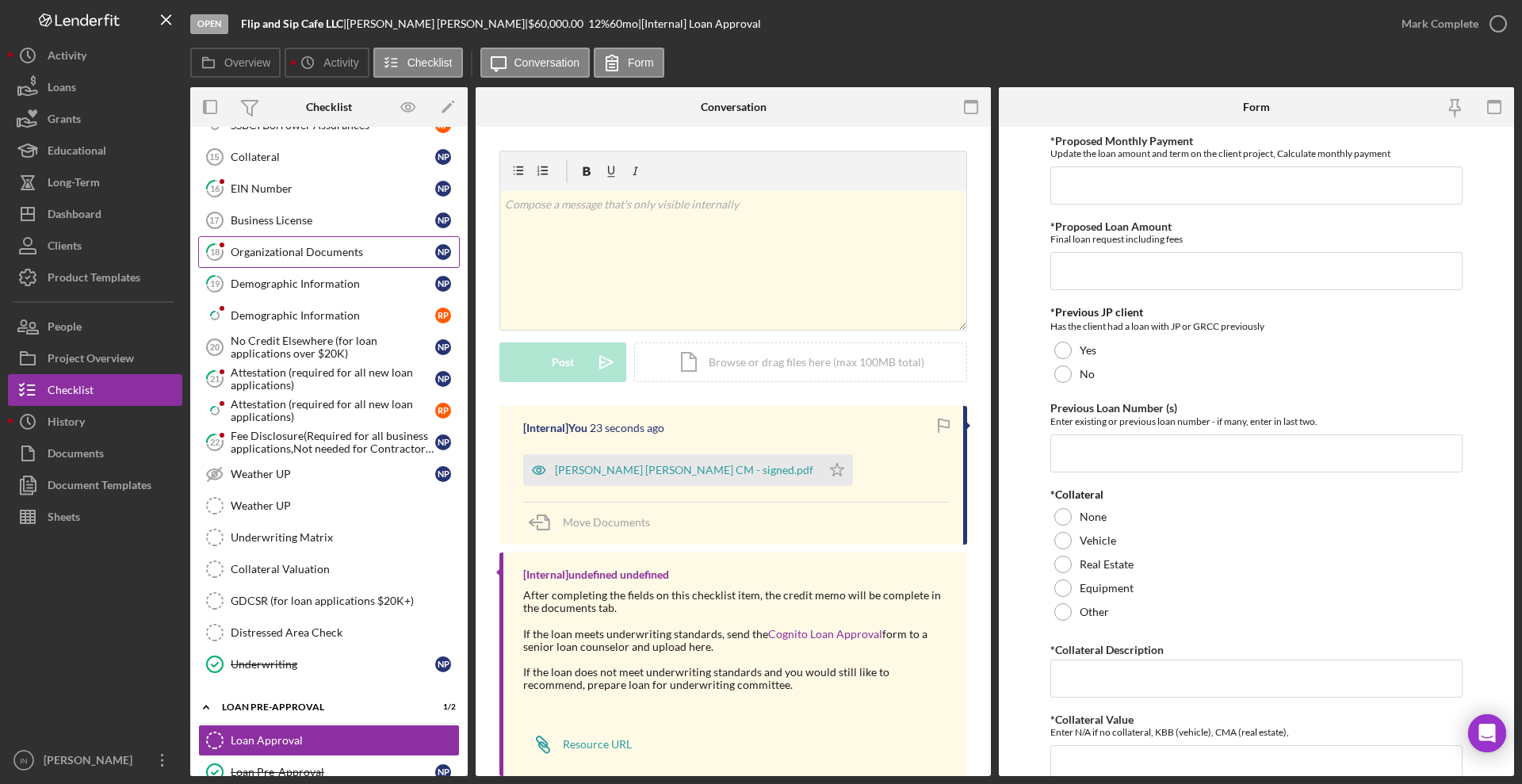
click at [307, 251] on div "Organizational Documents" at bounding box center [333, 251] width 204 height 13
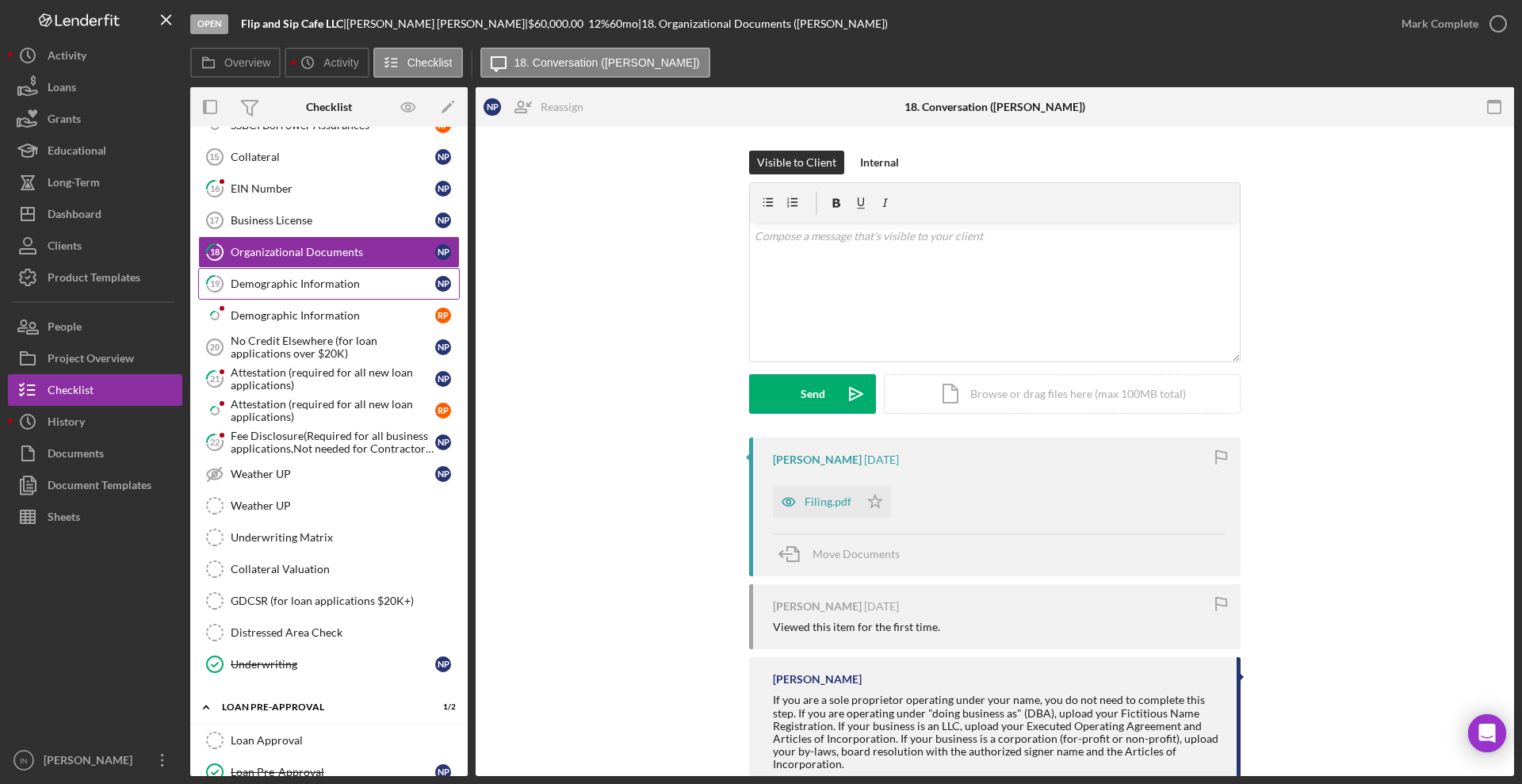
click at [308, 284] on div "Demographic Information" at bounding box center [333, 283] width 204 height 13
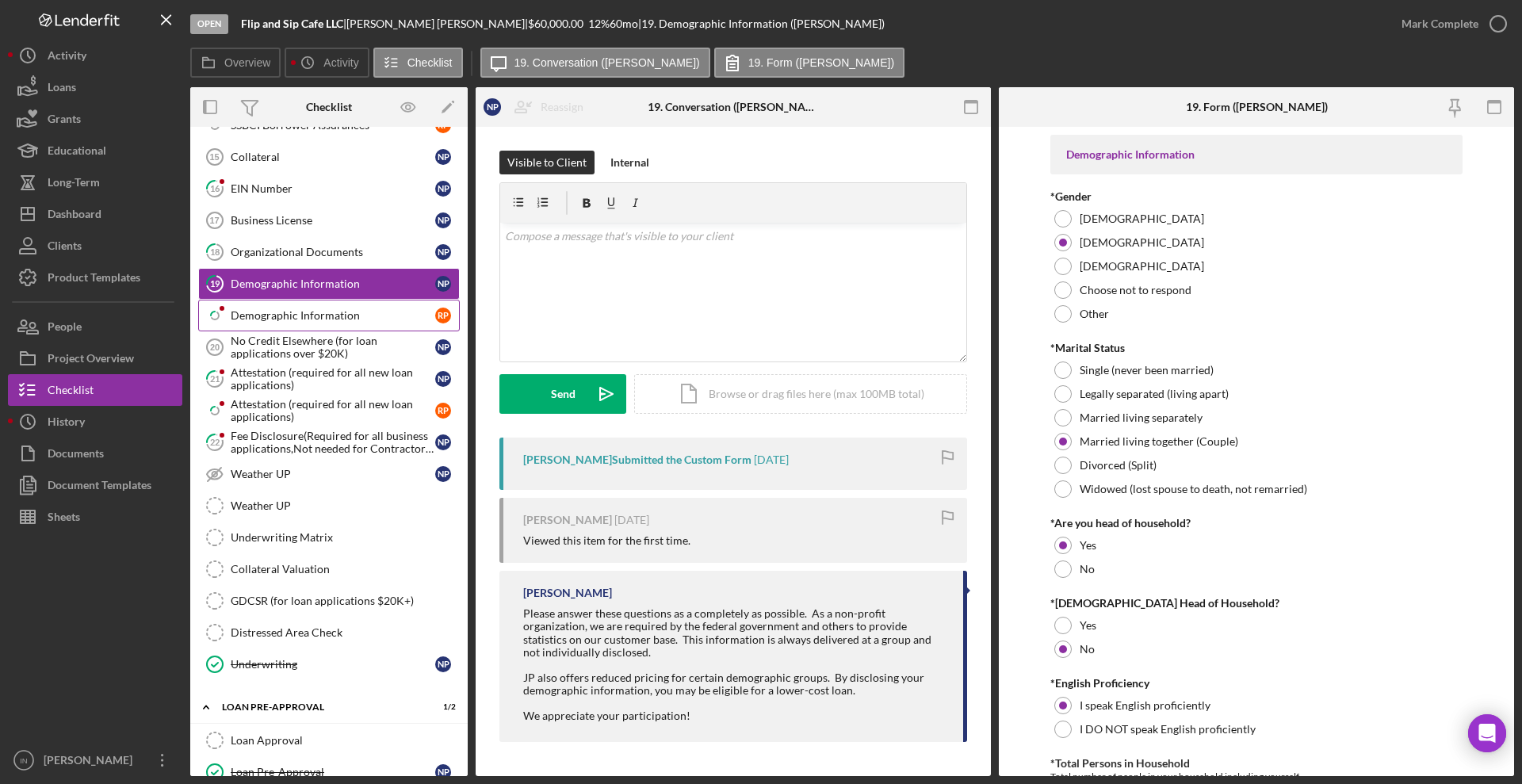
click at [313, 311] on div "Demographic Information" at bounding box center [333, 315] width 204 height 13
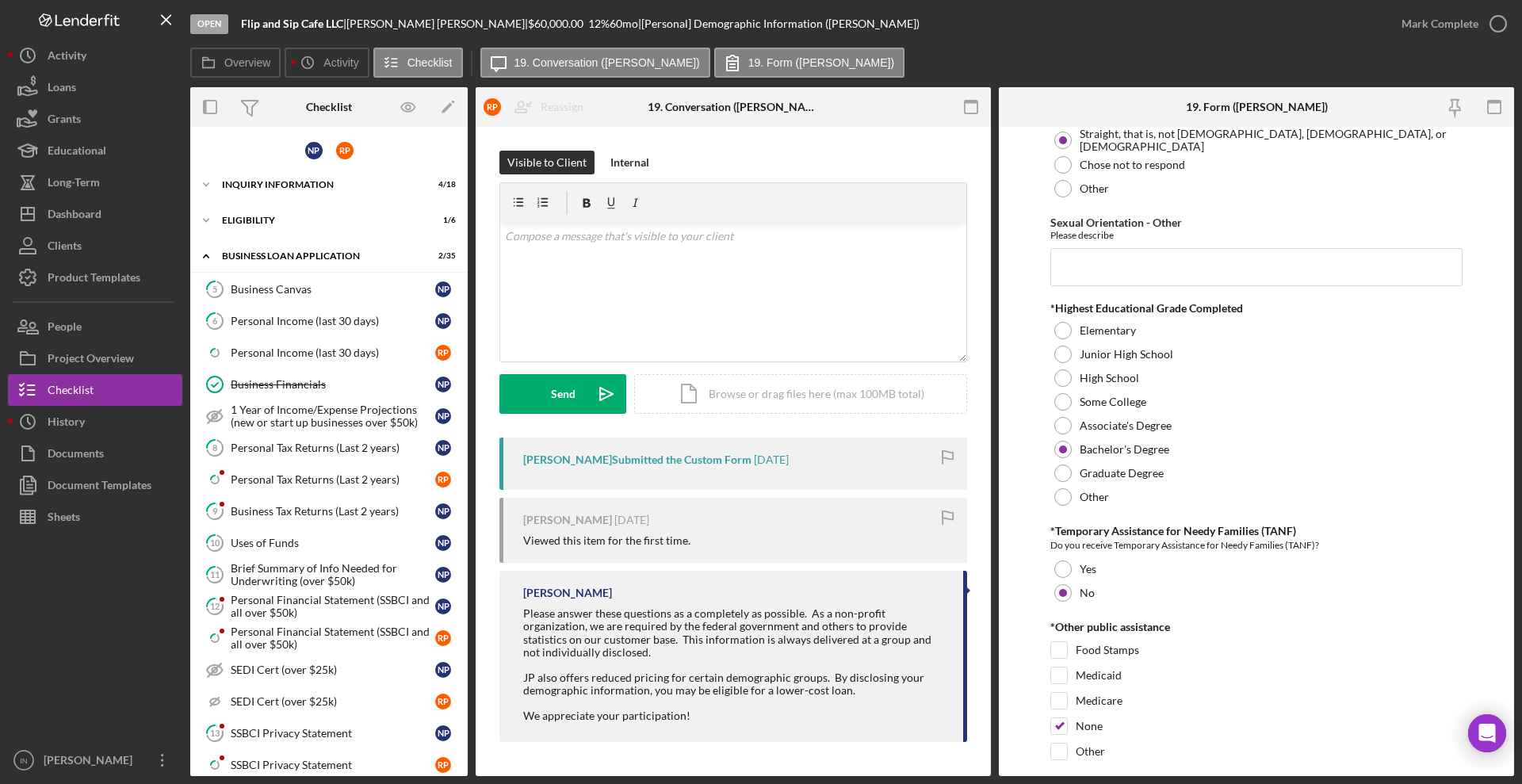
scroll to position [2179, 0]
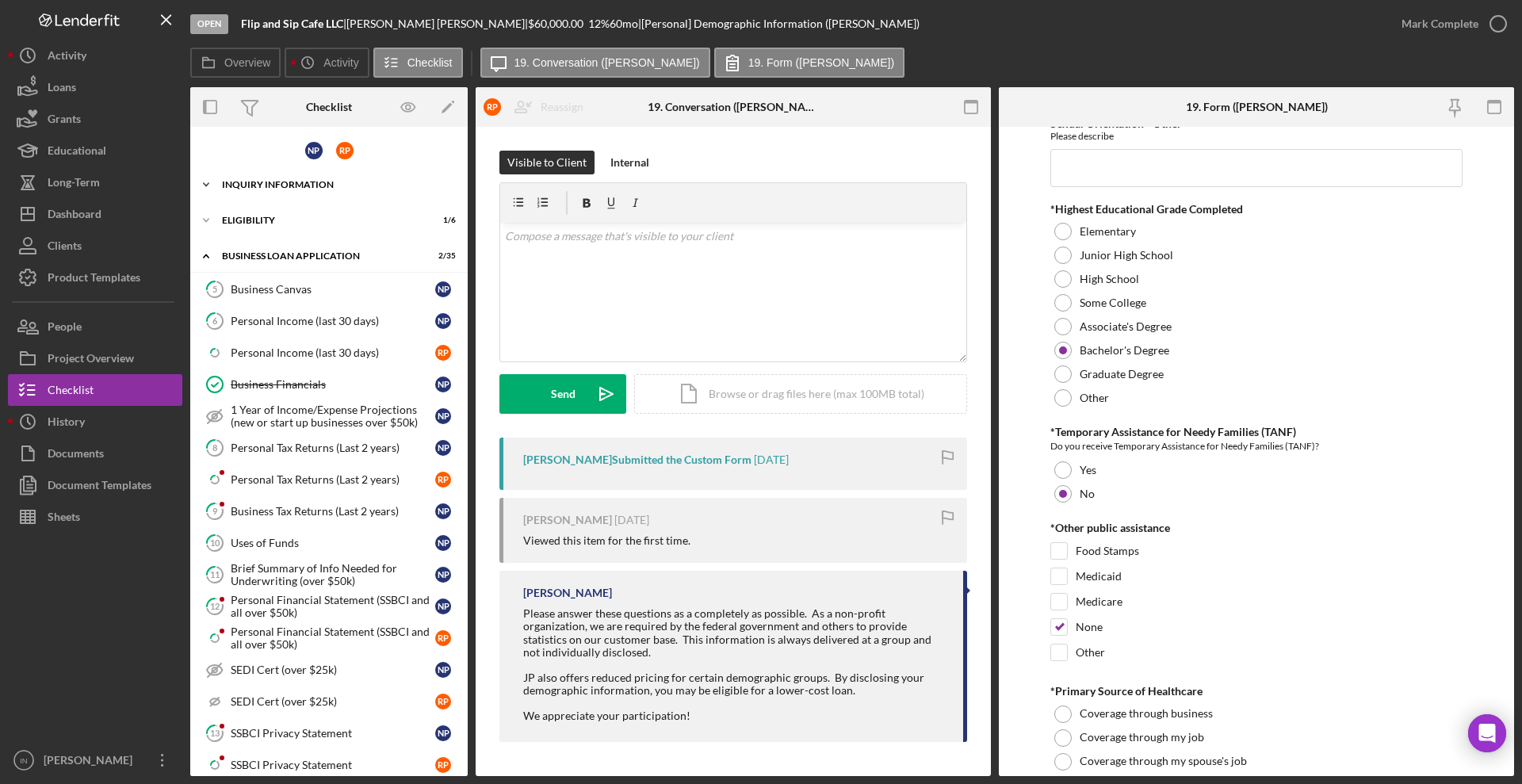
click at [345, 188] on div "Icon/Expander INQUIRY INFORMATION 4 / 18" at bounding box center [328, 185] width 277 height 32
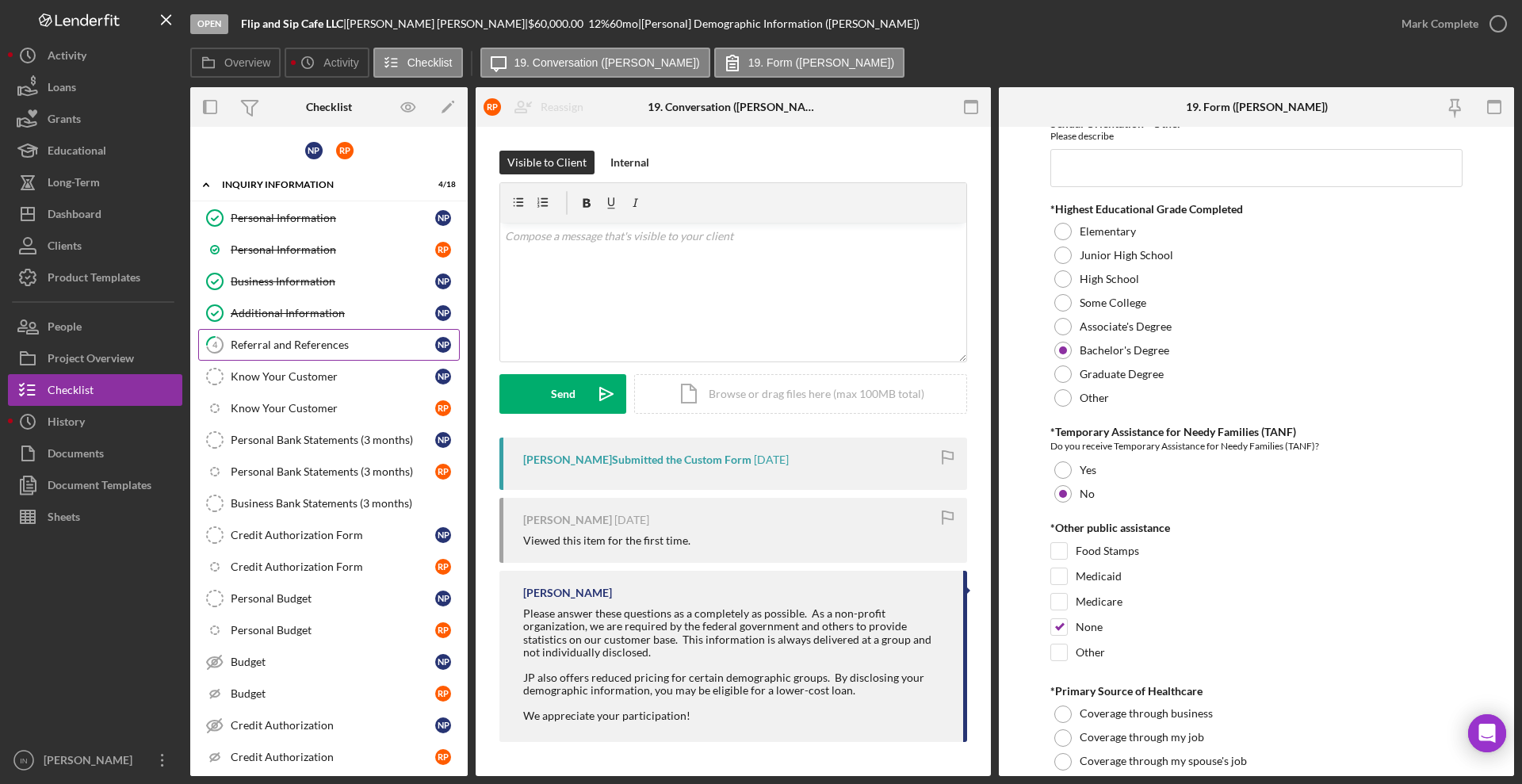
click at [300, 344] on div "Referral and References" at bounding box center [333, 344] width 204 height 13
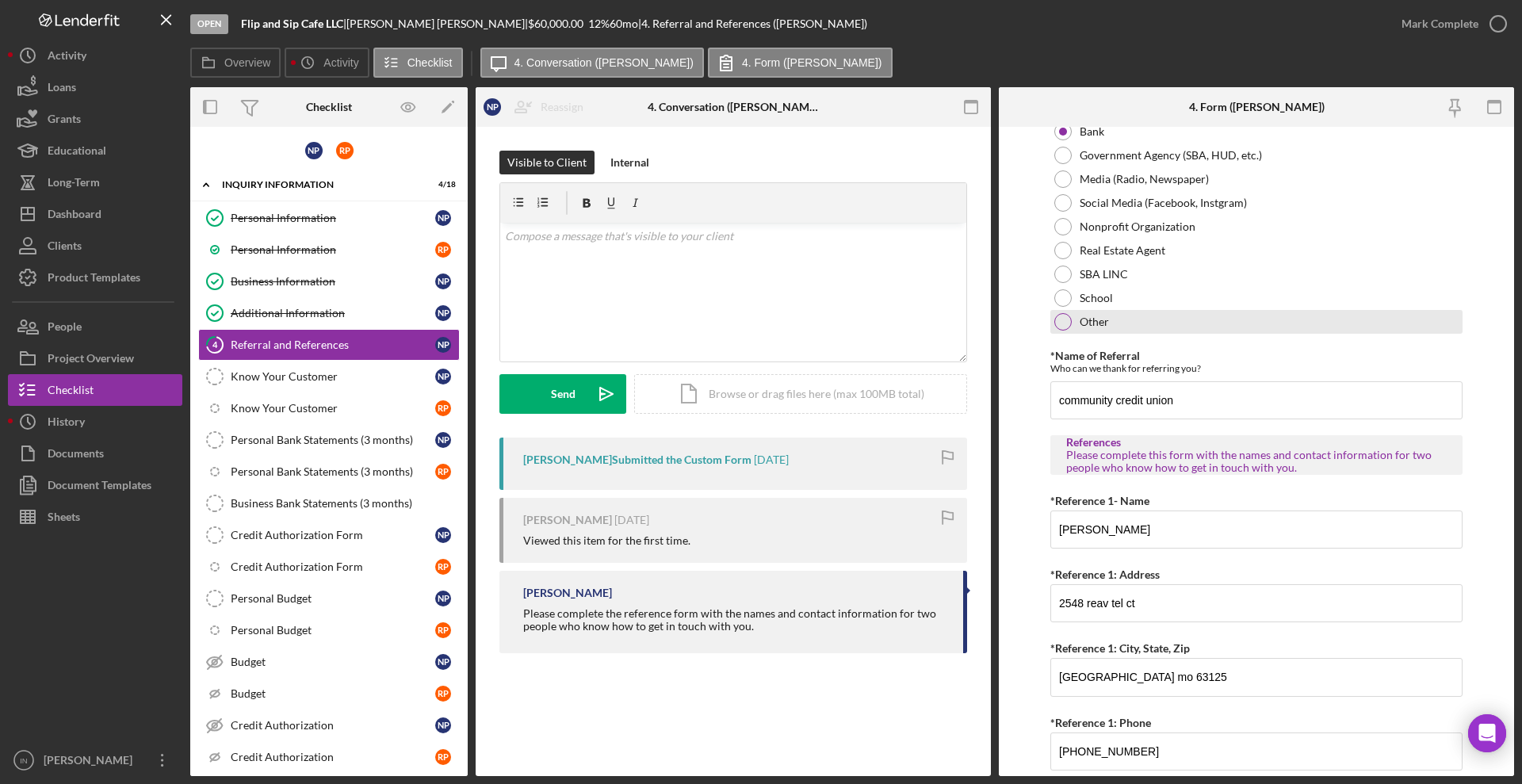
scroll to position [297, 0]
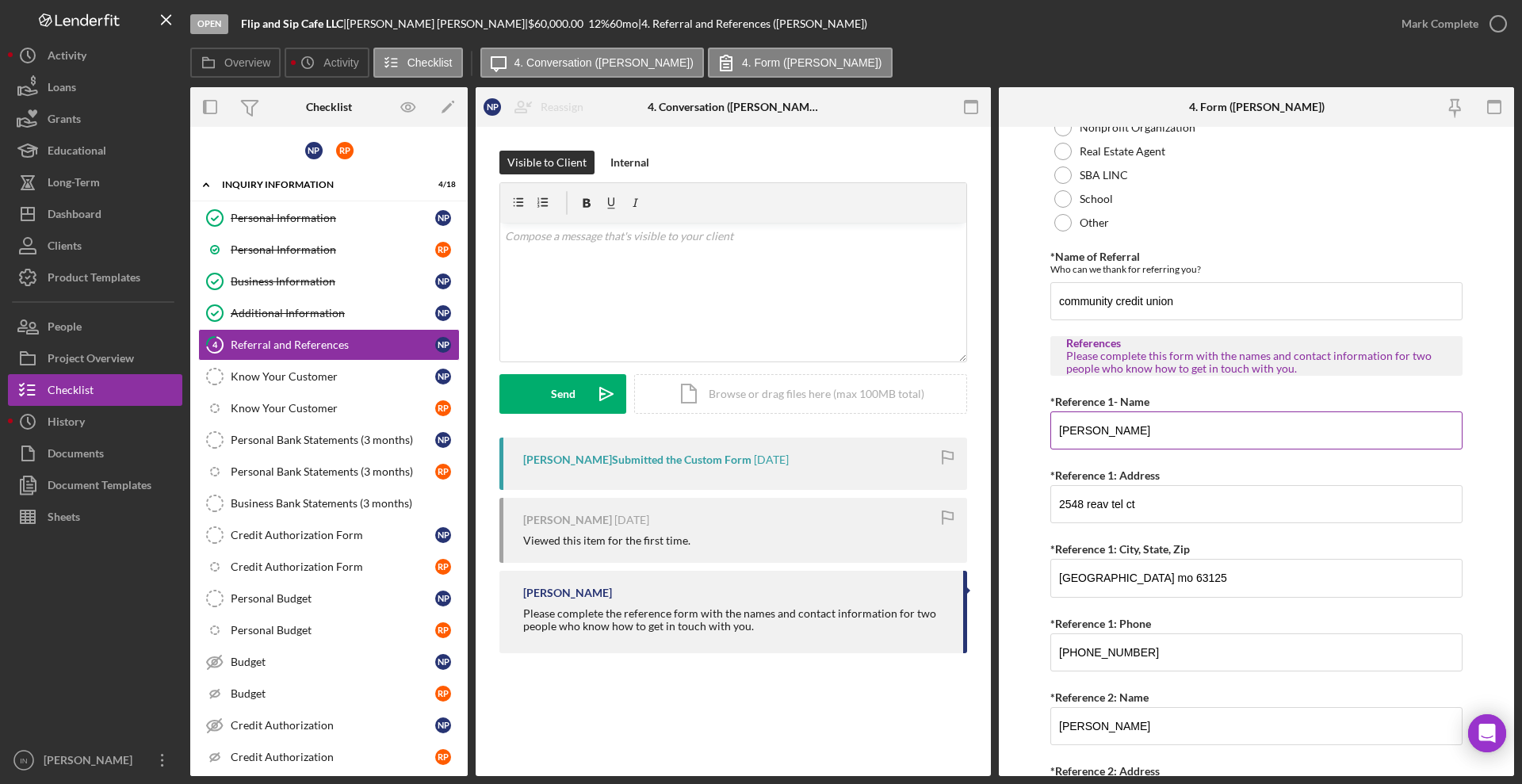
drag, startPoint x: 1253, startPoint y: 432, endPoint x: 1055, endPoint y: 424, distance: 198.2
click at [1055, 424] on input "[PERSON_NAME]" at bounding box center [1256, 430] width 412 height 38
drag, startPoint x: 1142, startPoint y: 658, endPoint x: 1059, endPoint y: 663, distance: 83.2
click at [1059, 663] on input "[PHONE_NUMBER]" at bounding box center [1256, 652] width 412 height 38
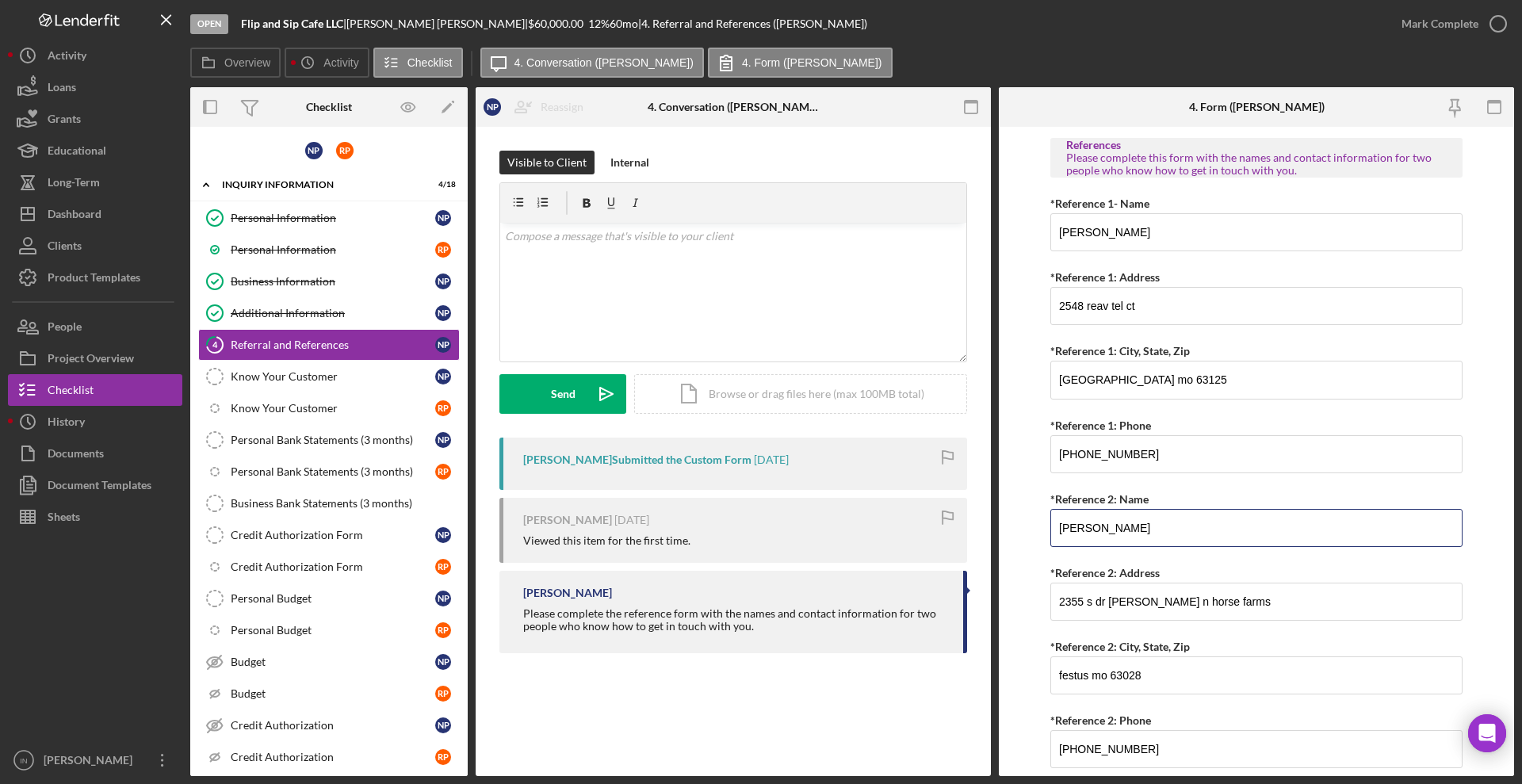
drag, startPoint x: 1167, startPoint y: 523, endPoint x: 1033, endPoint y: 521, distance: 134.0
click at [1033, 521] on form "Referral *Referral Type How did you hear about Justine PETERSEN? JP Client JP P…" at bounding box center [1256, 451] width 515 height 649
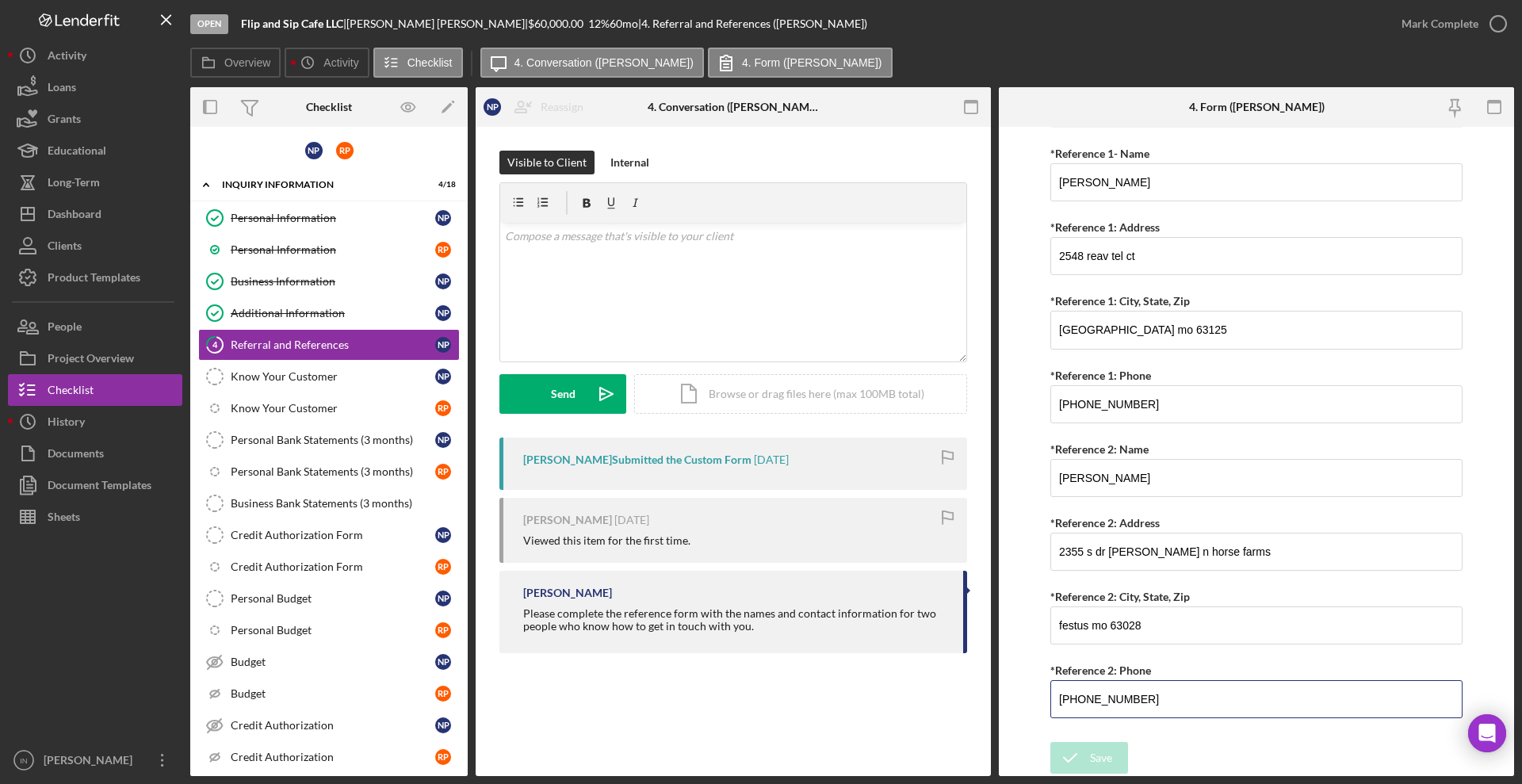
drag, startPoint x: 1148, startPoint y: 701, endPoint x: 1029, endPoint y: 695, distance: 119.2
click at [1029, 695] on form "Referral *Referral Type How did you hear about Justine PETERSEN? JP Client JP P…" at bounding box center [1256, 451] width 515 height 649
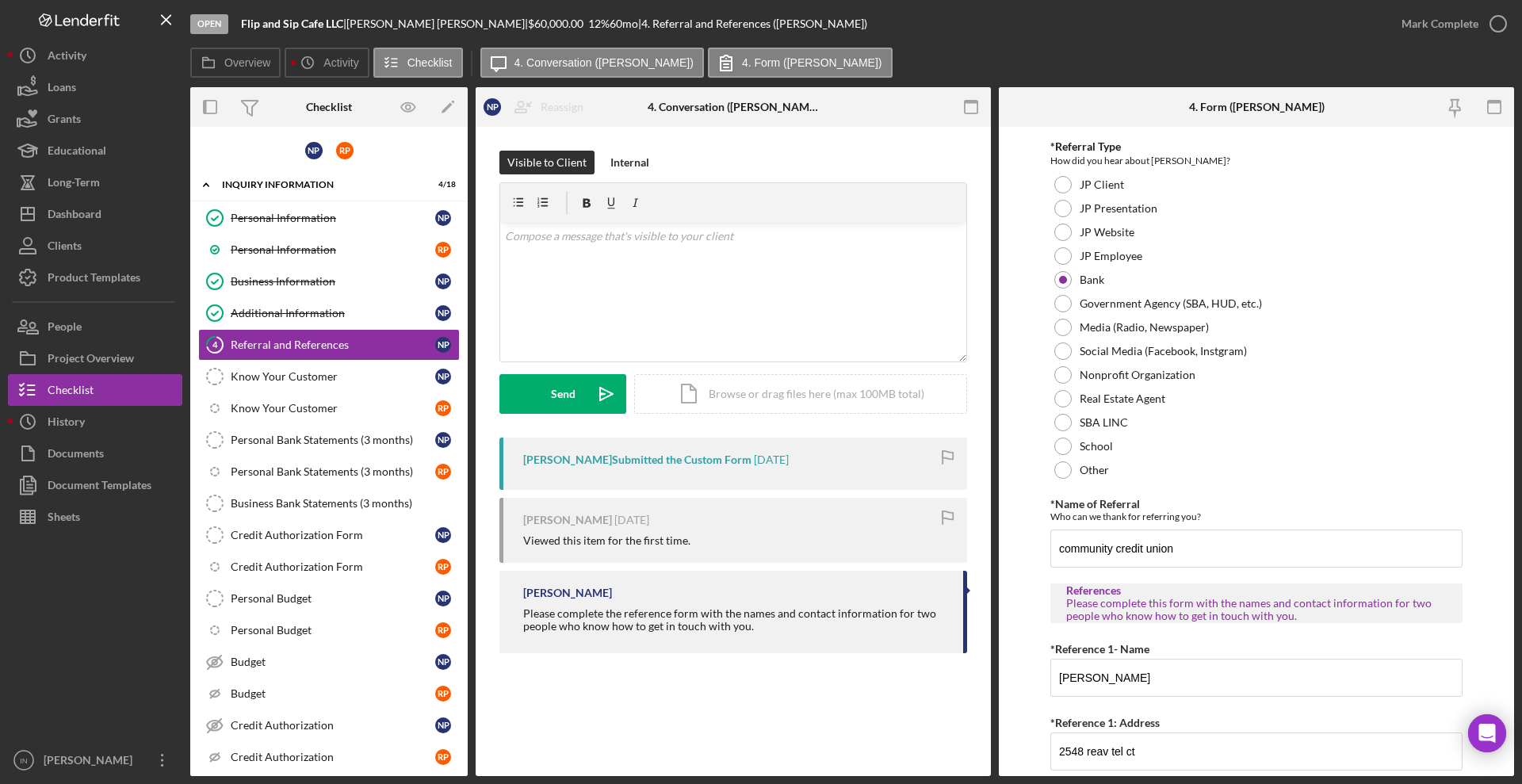
scroll to position [0, 0]
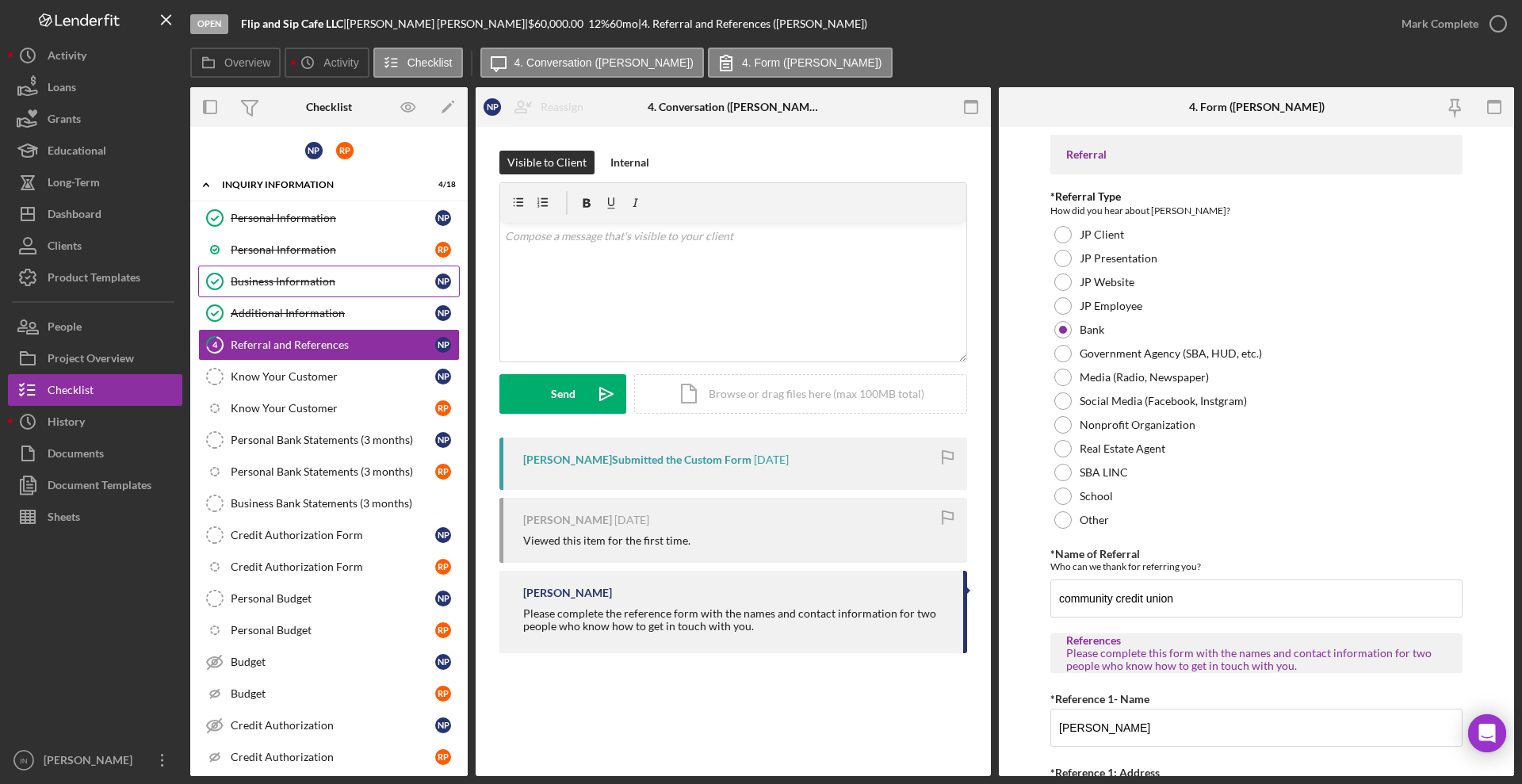
click at [281, 281] on div "Business Information" at bounding box center [333, 281] width 204 height 13
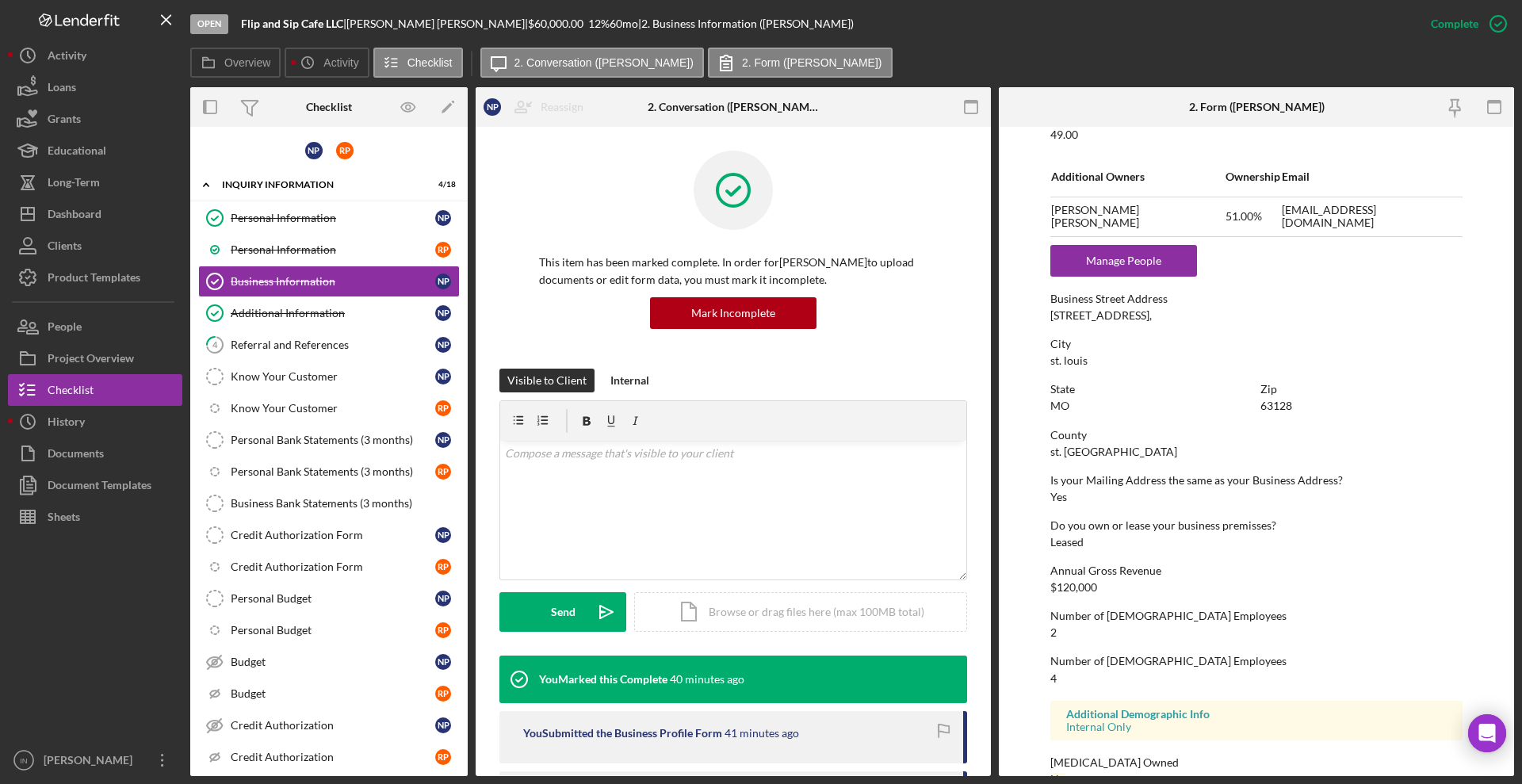
scroll to position [727, 0]
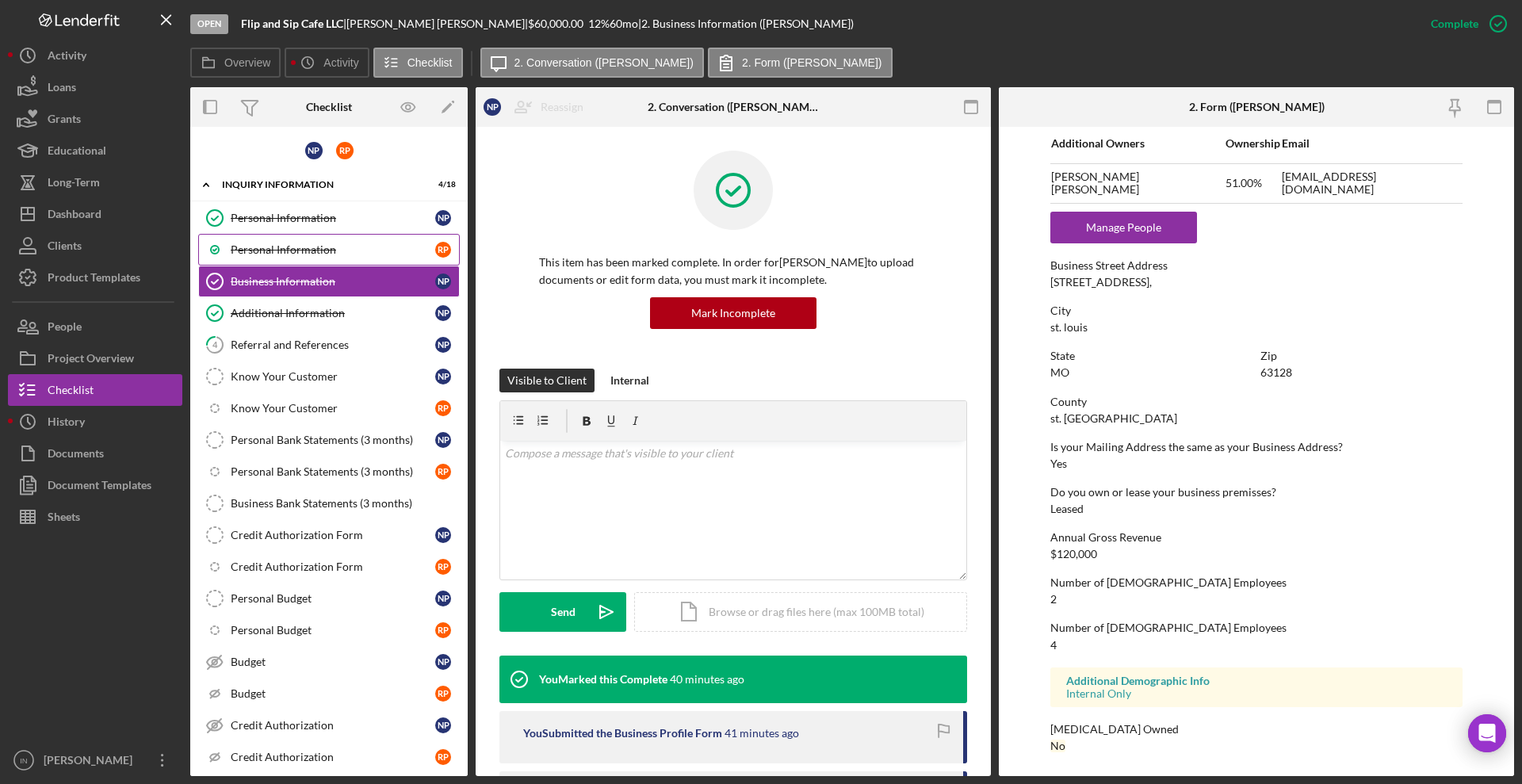
click at [344, 235] on link "Personal Information R P" at bounding box center [329, 250] width 261 height 32
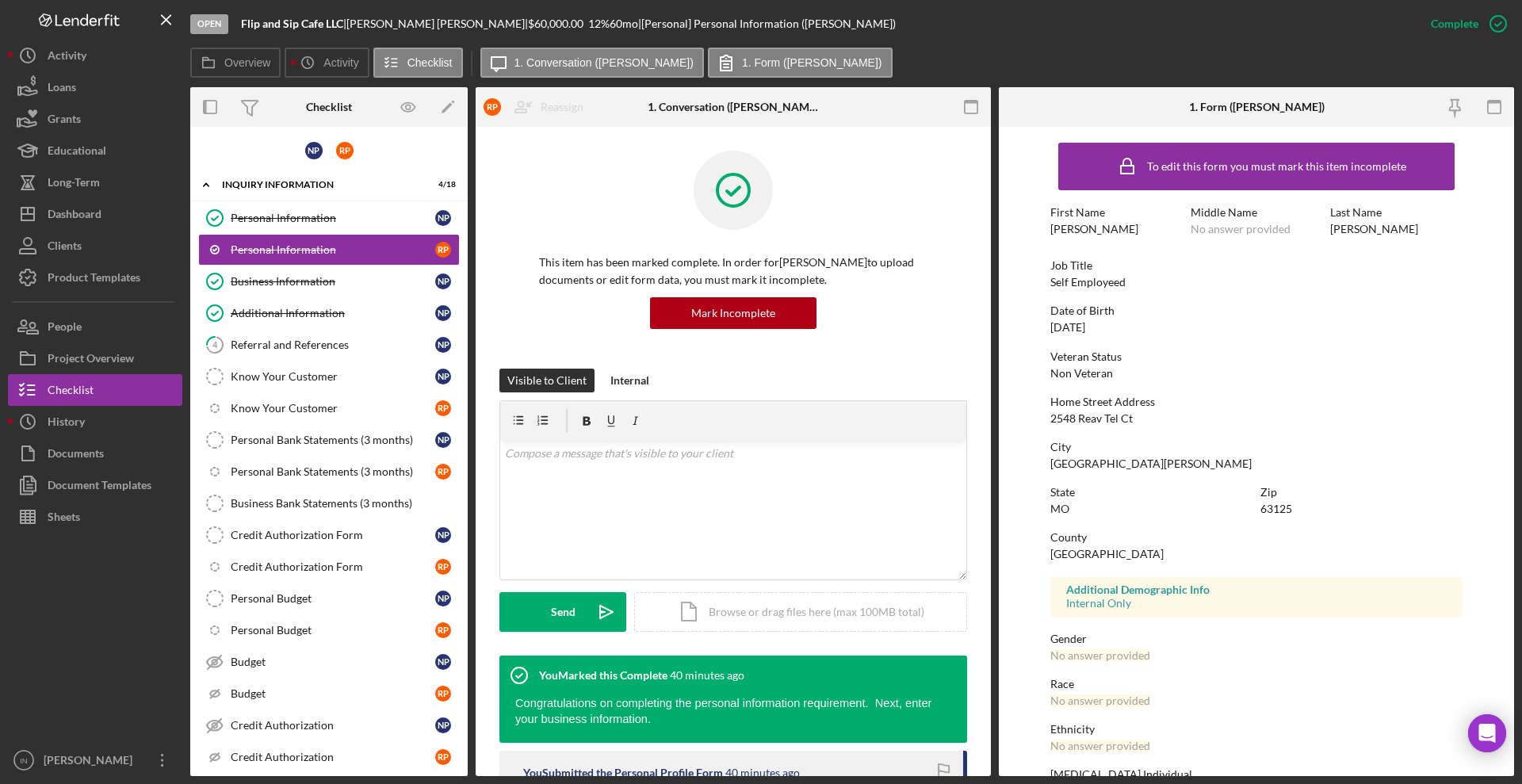
scroll to position [90, 0]
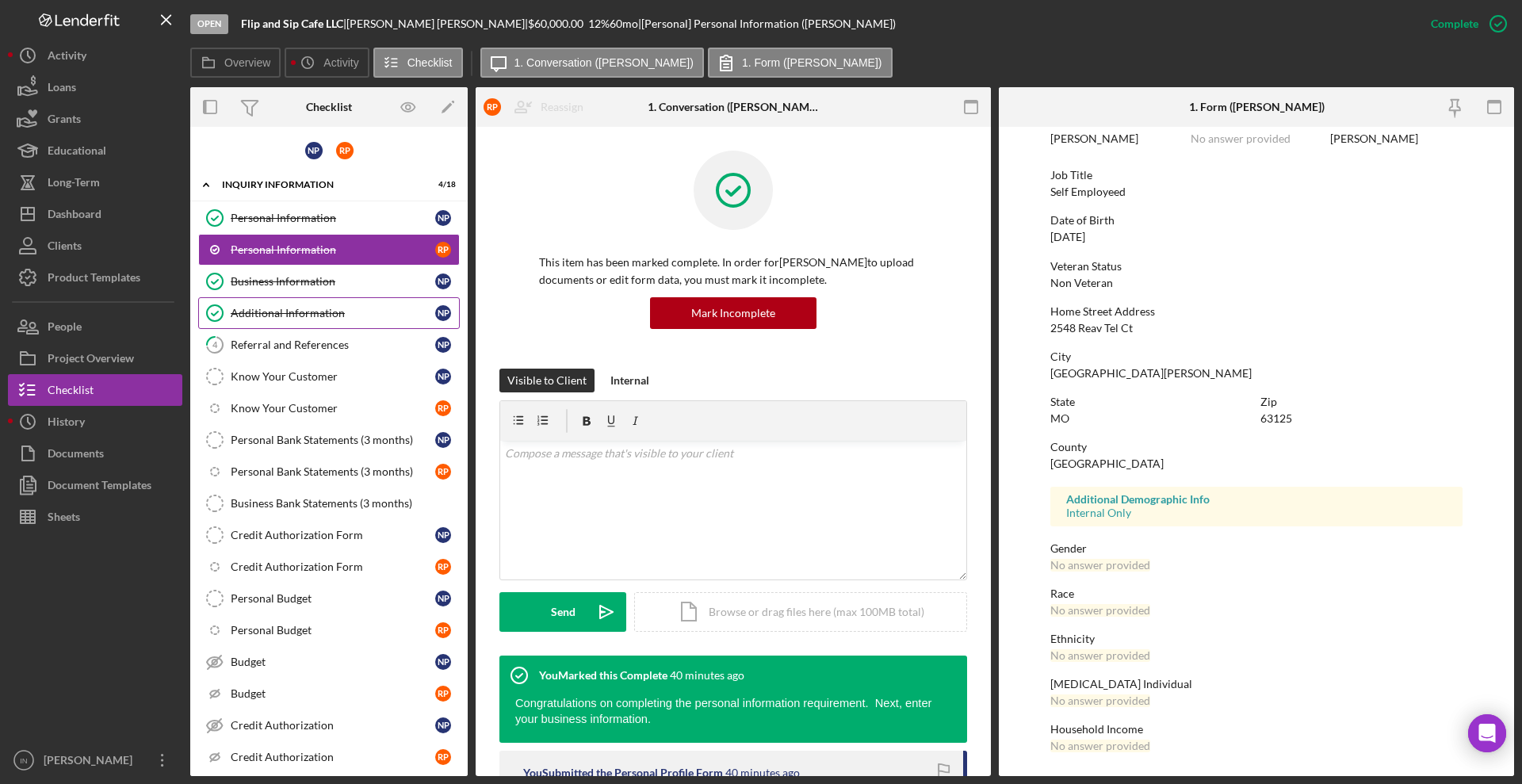
click at [266, 315] on div "Additional Information" at bounding box center [333, 312] width 204 height 13
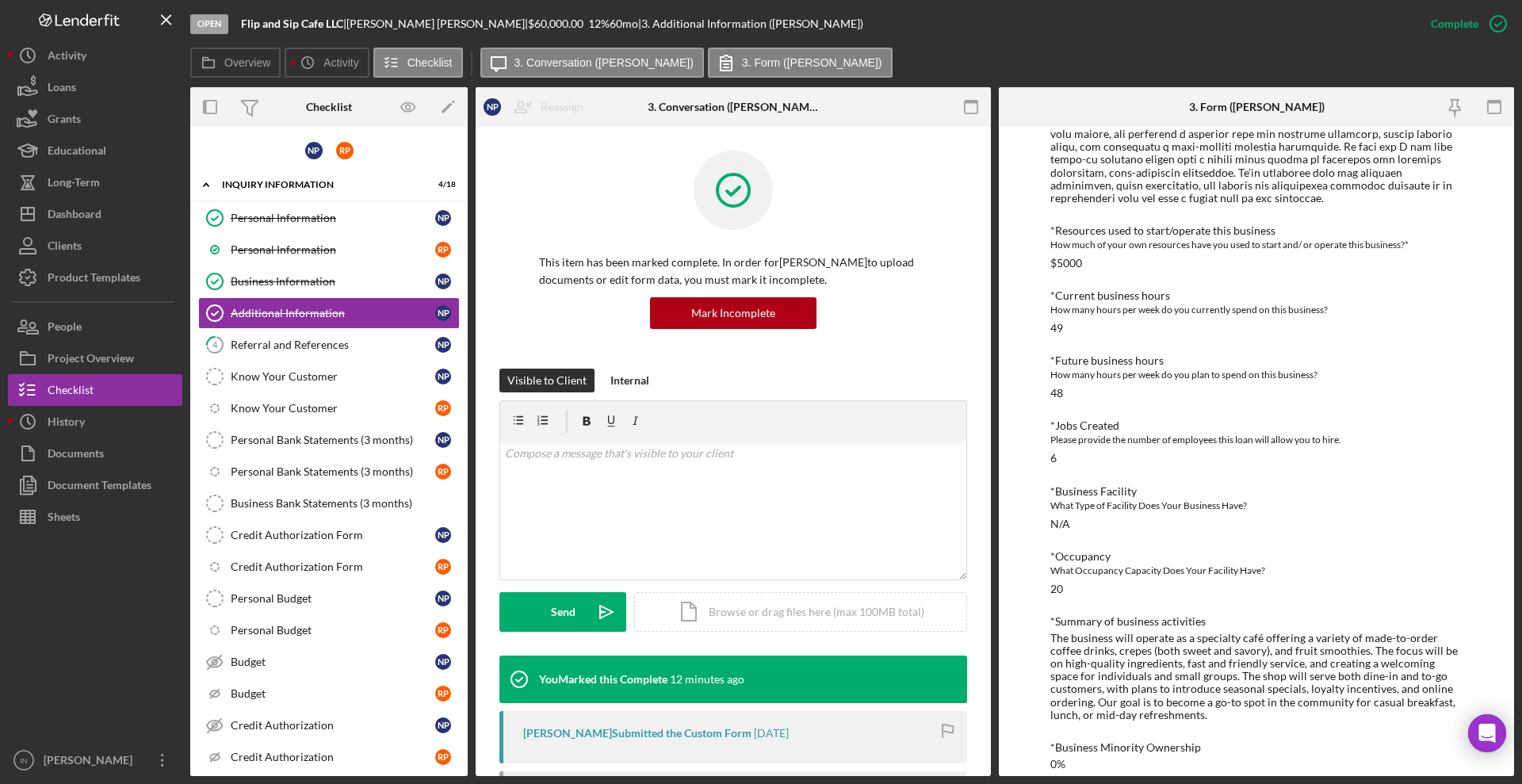
scroll to position [761, 0]
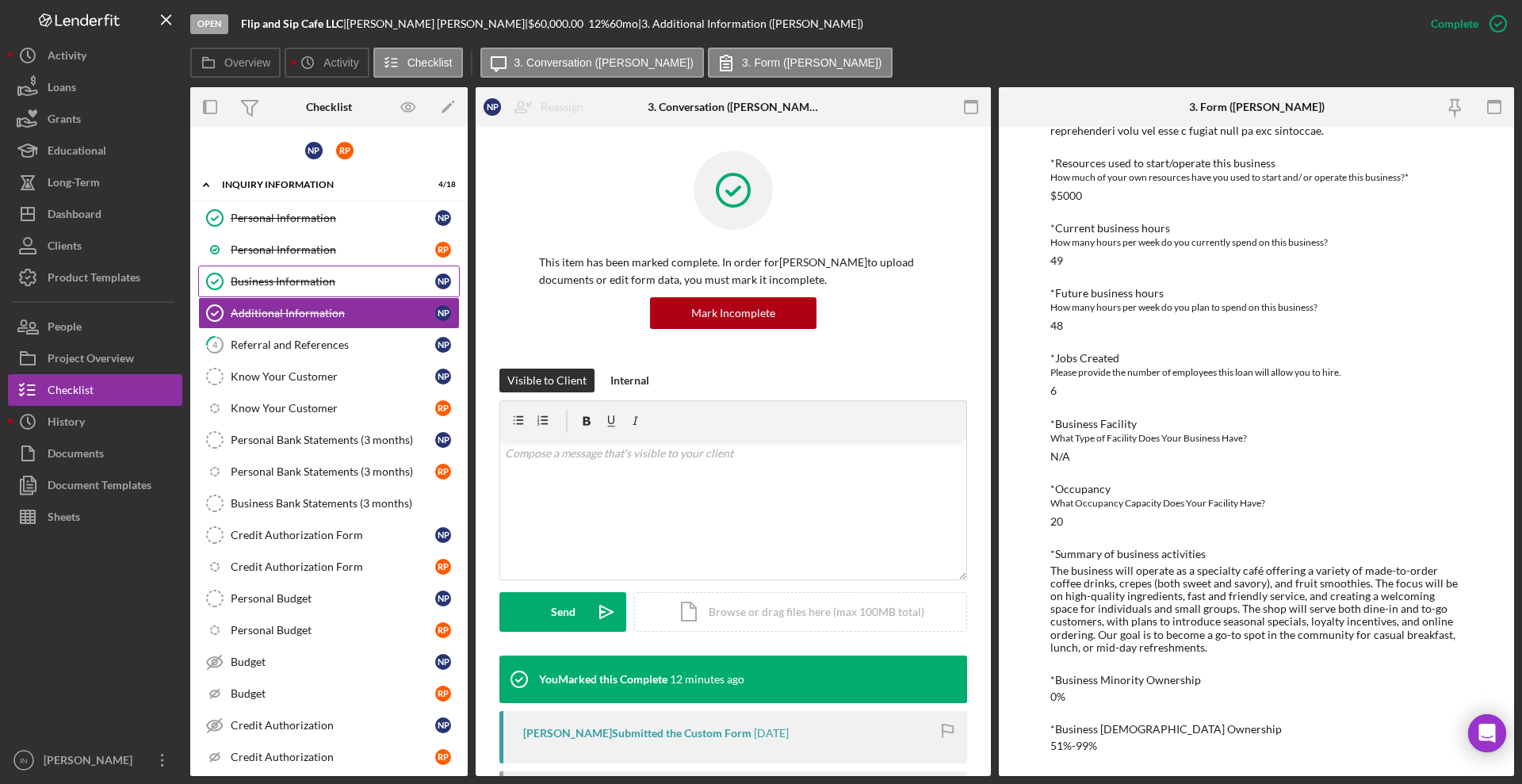
drag, startPoint x: 265, startPoint y: 280, endPoint x: 325, endPoint y: 278, distance: 60.0
click at [266, 280] on div "Business Information" at bounding box center [333, 281] width 204 height 13
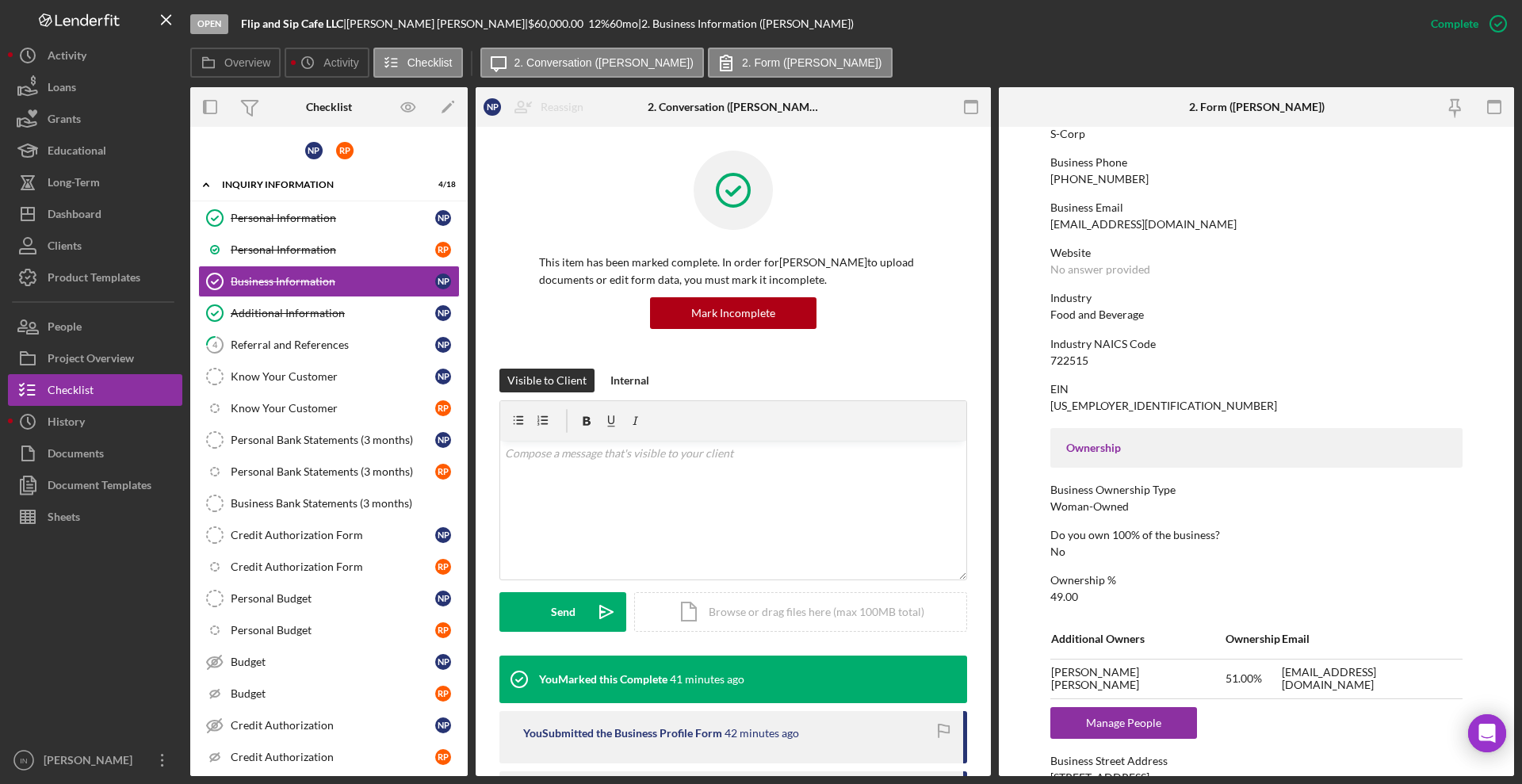
scroll to position [132, 0]
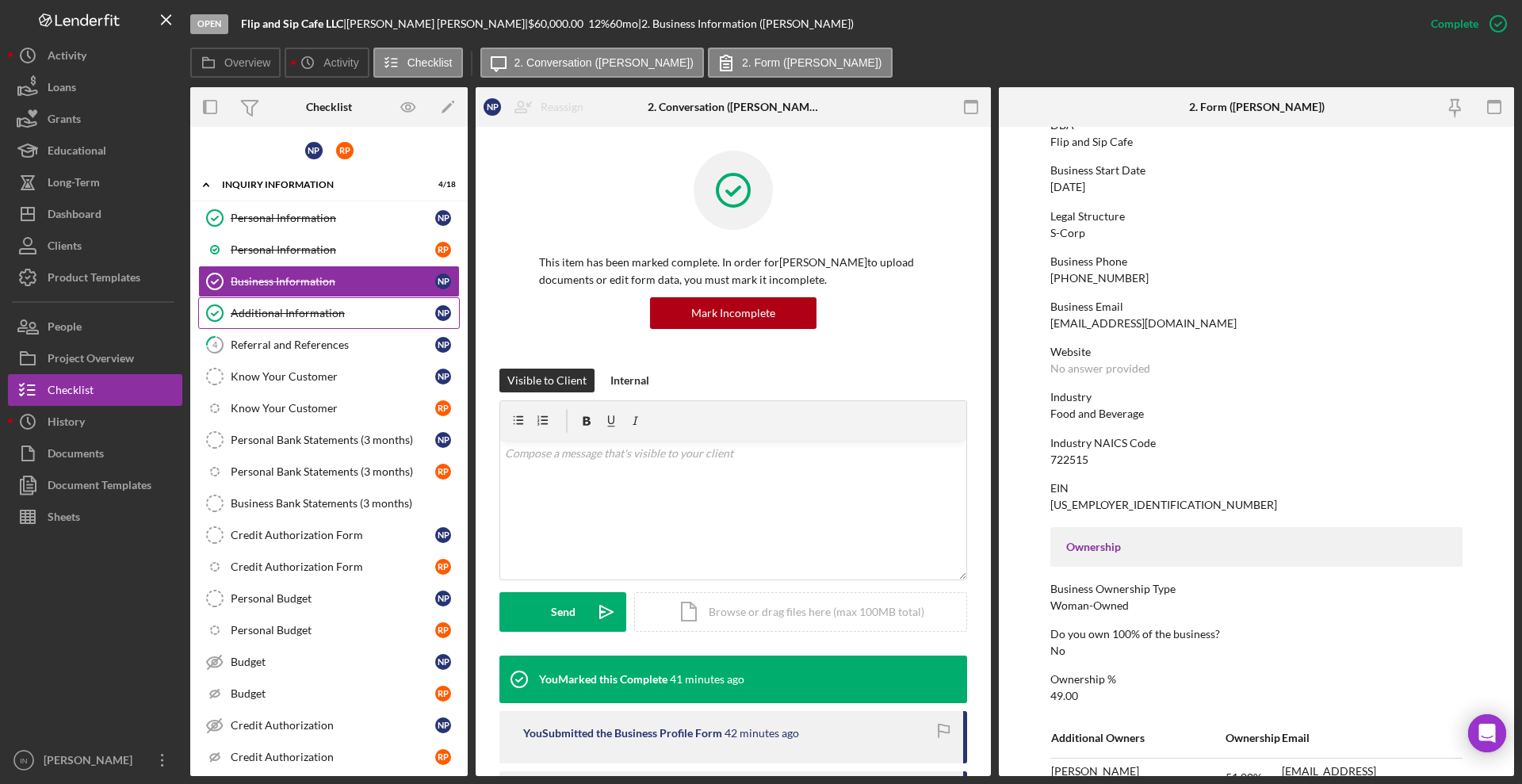
click at [297, 309] on div "Additional Information" at bounding box center [333, 312] width 204 height 13
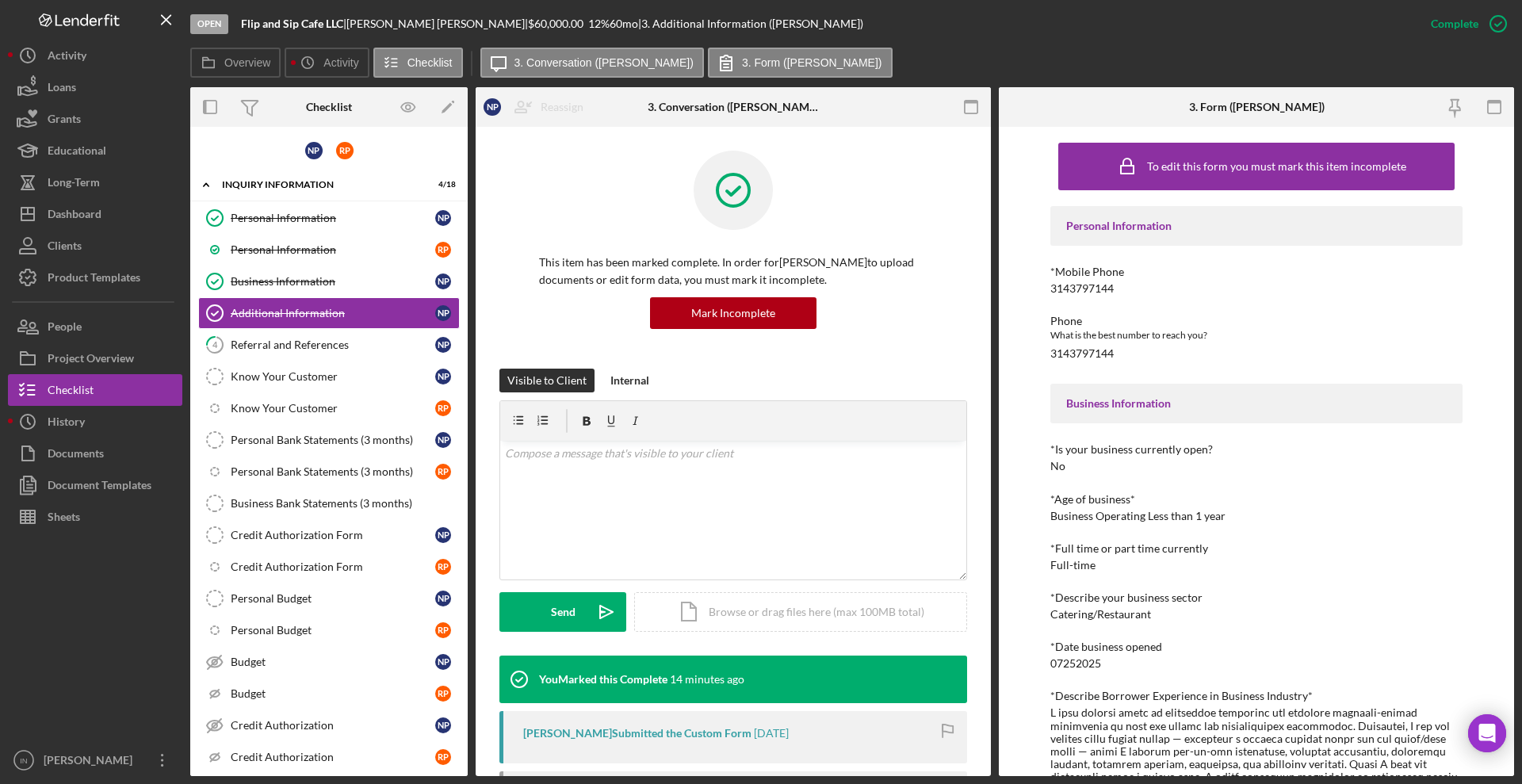
scroll to position [694, 0]
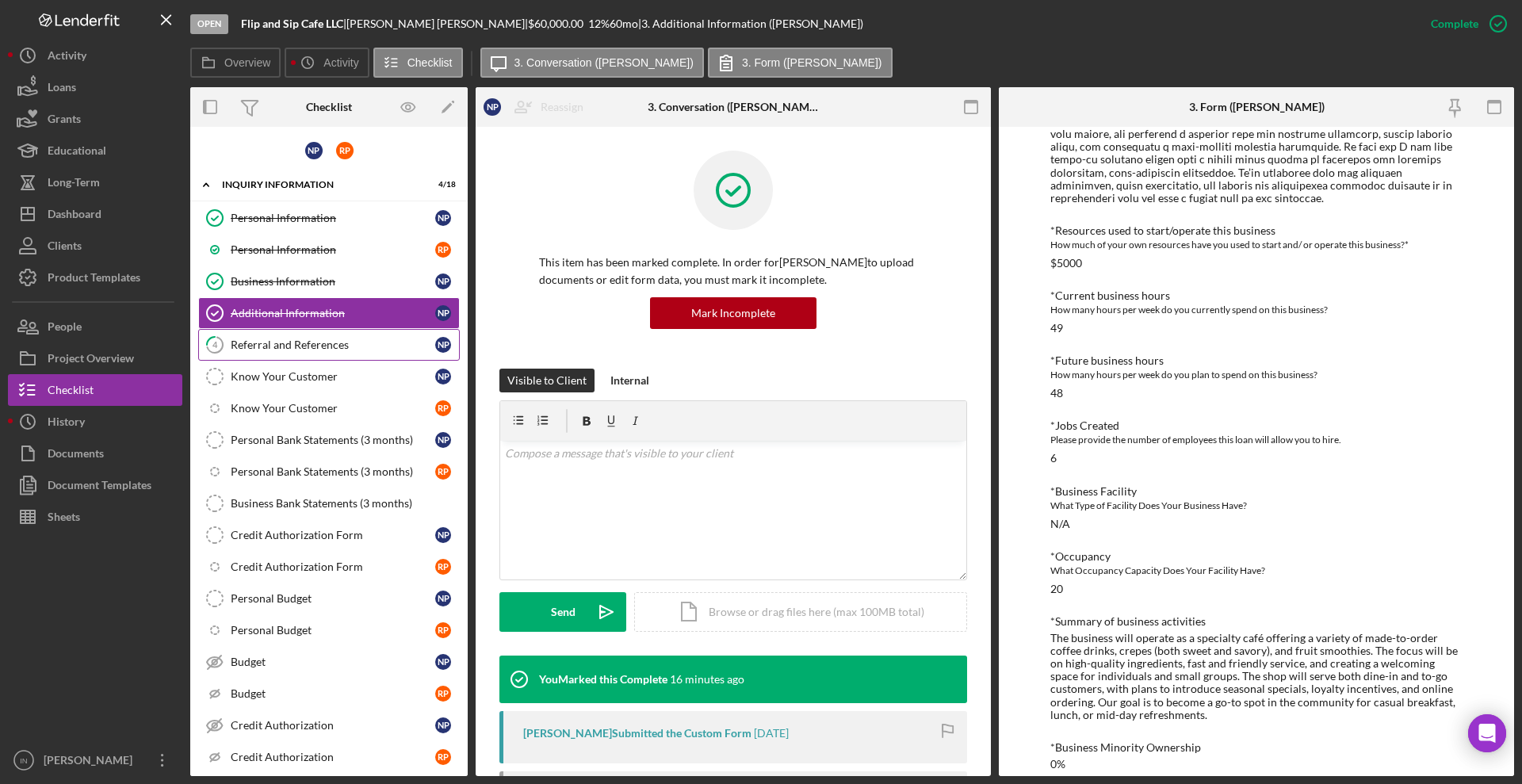
click at [330, 347] on div "Referral and References" at bounding box center [333, 344] width 204 height 13
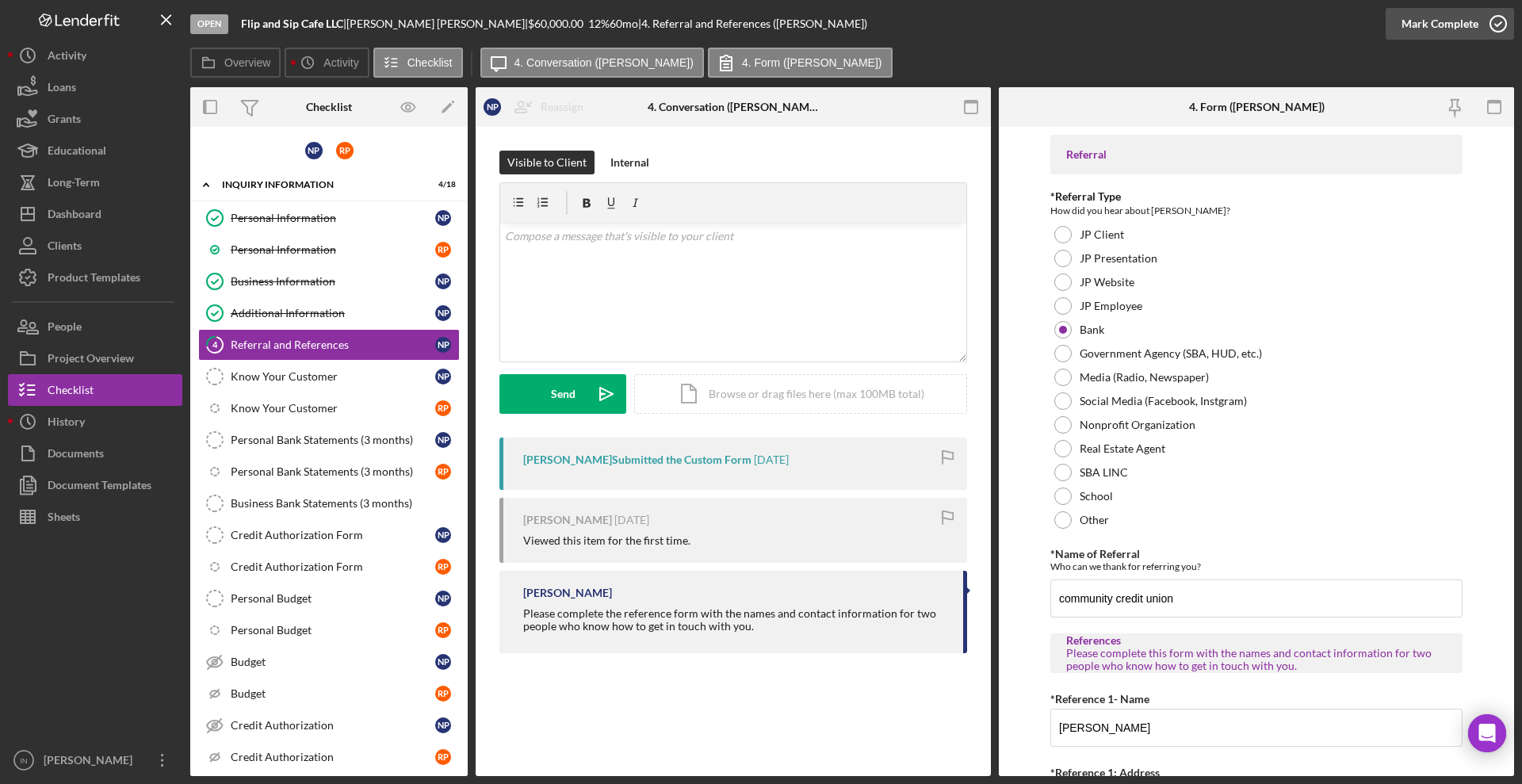
click at [1463, 21] on div "Mark Complete" at bounding box center [1440, 23] width 77 height 32
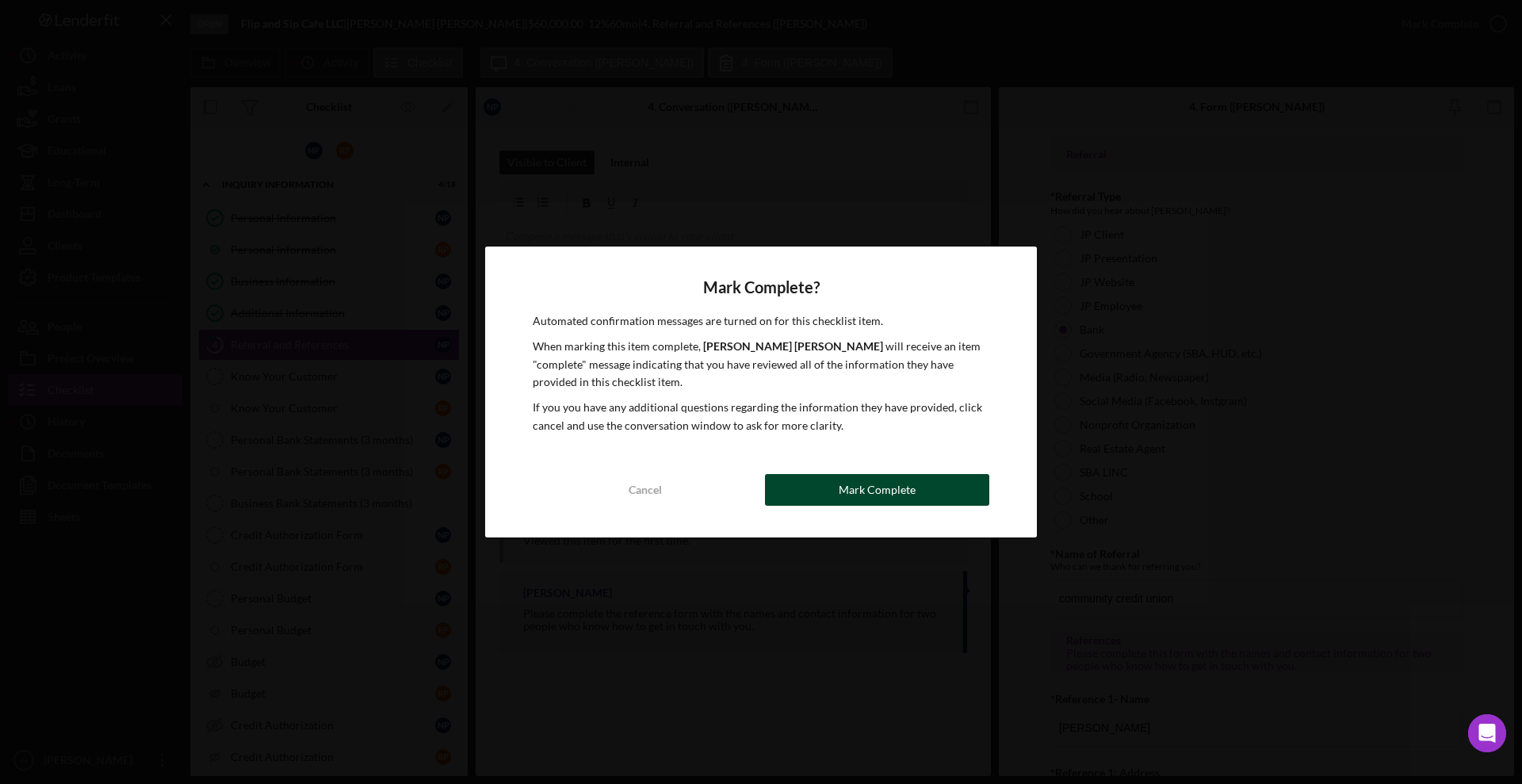
click at [853, 490] on div "Mark Complete" at bounding box center [877, 490] width 77 height 32
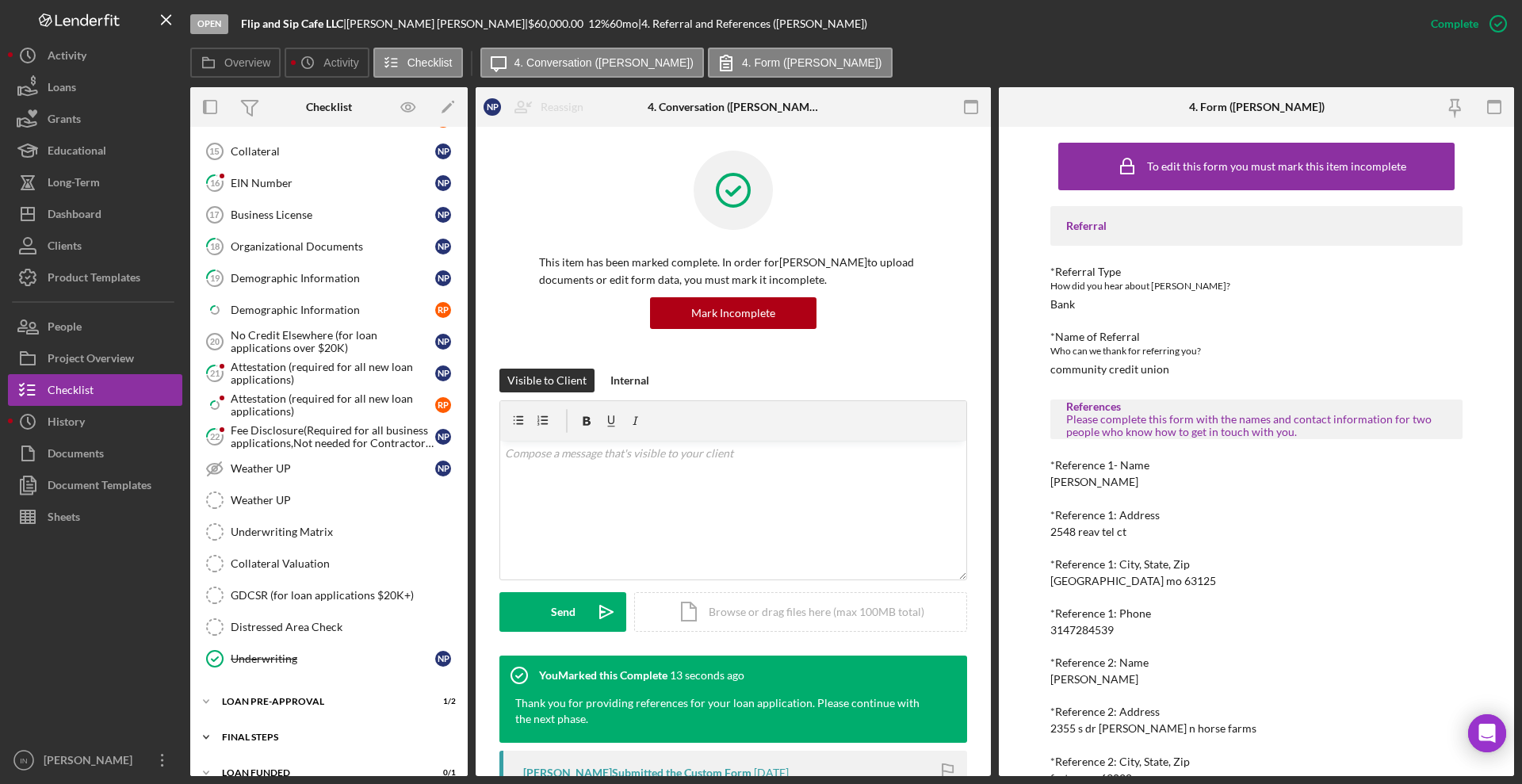
scroll to position [1309, 0]
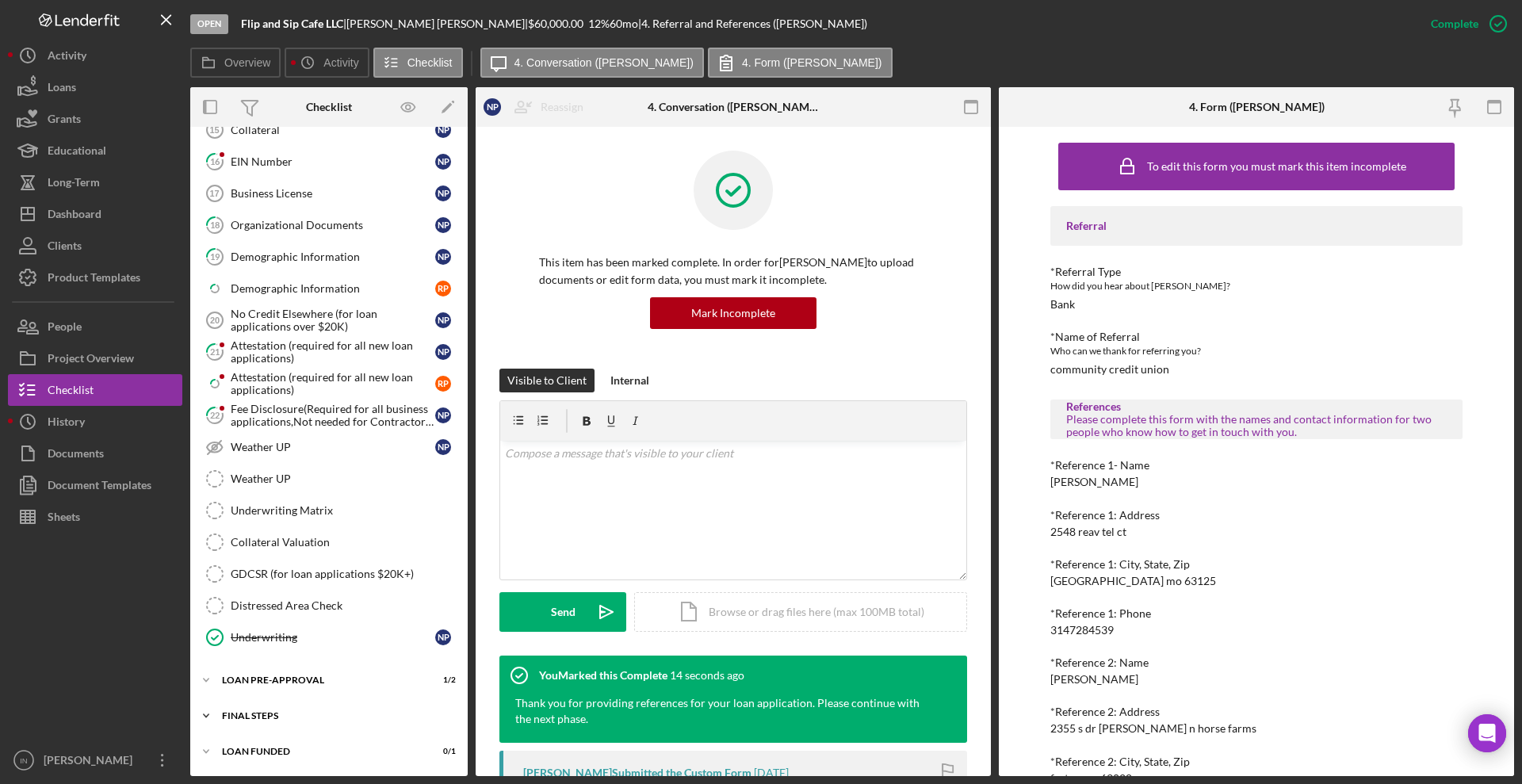
click at [284, 720] on div "Icon/Expander FINAL STEPS 0 / 19" at bounding box center [328, 716] width 277 height 32
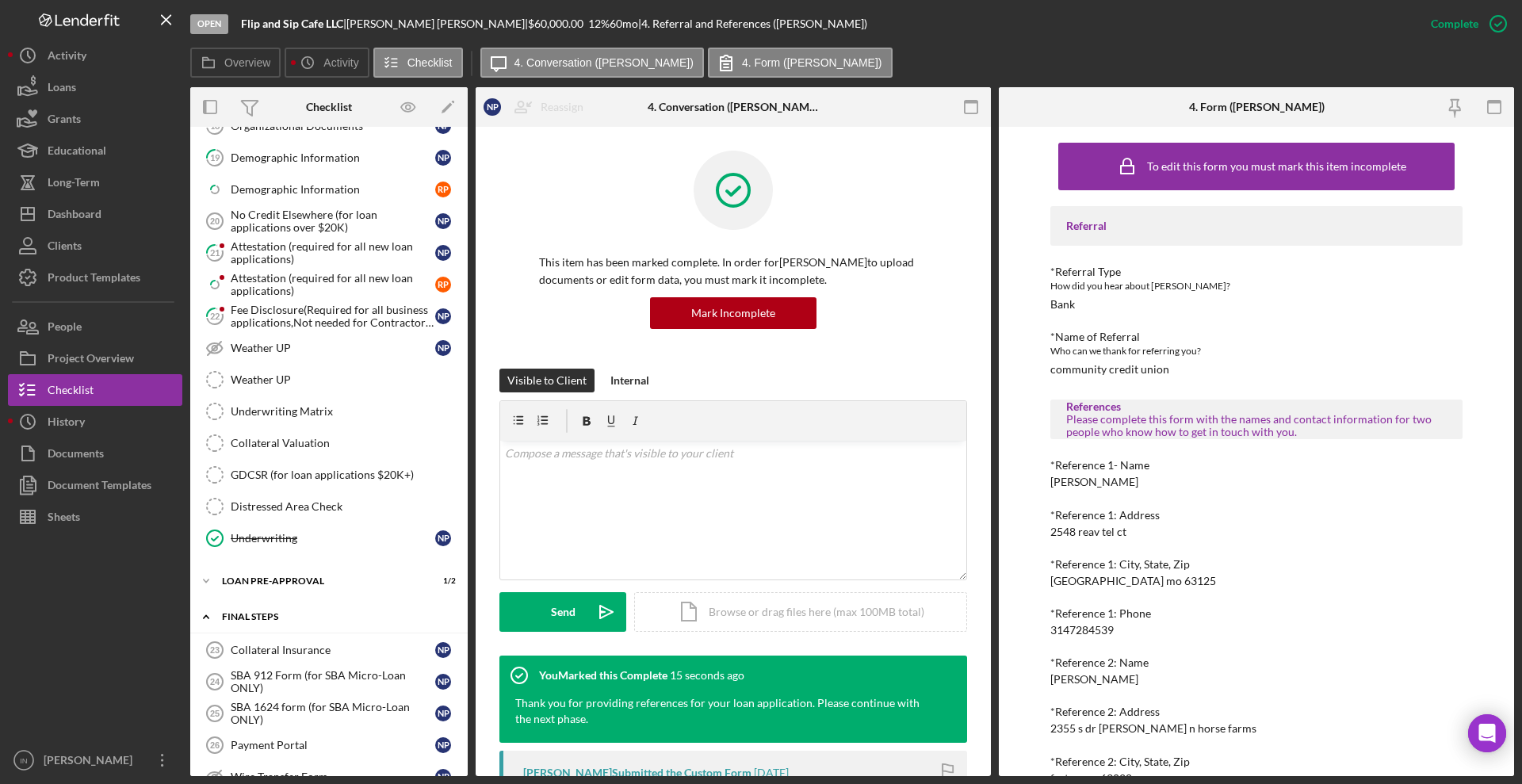
scroll to position [1705, 0]
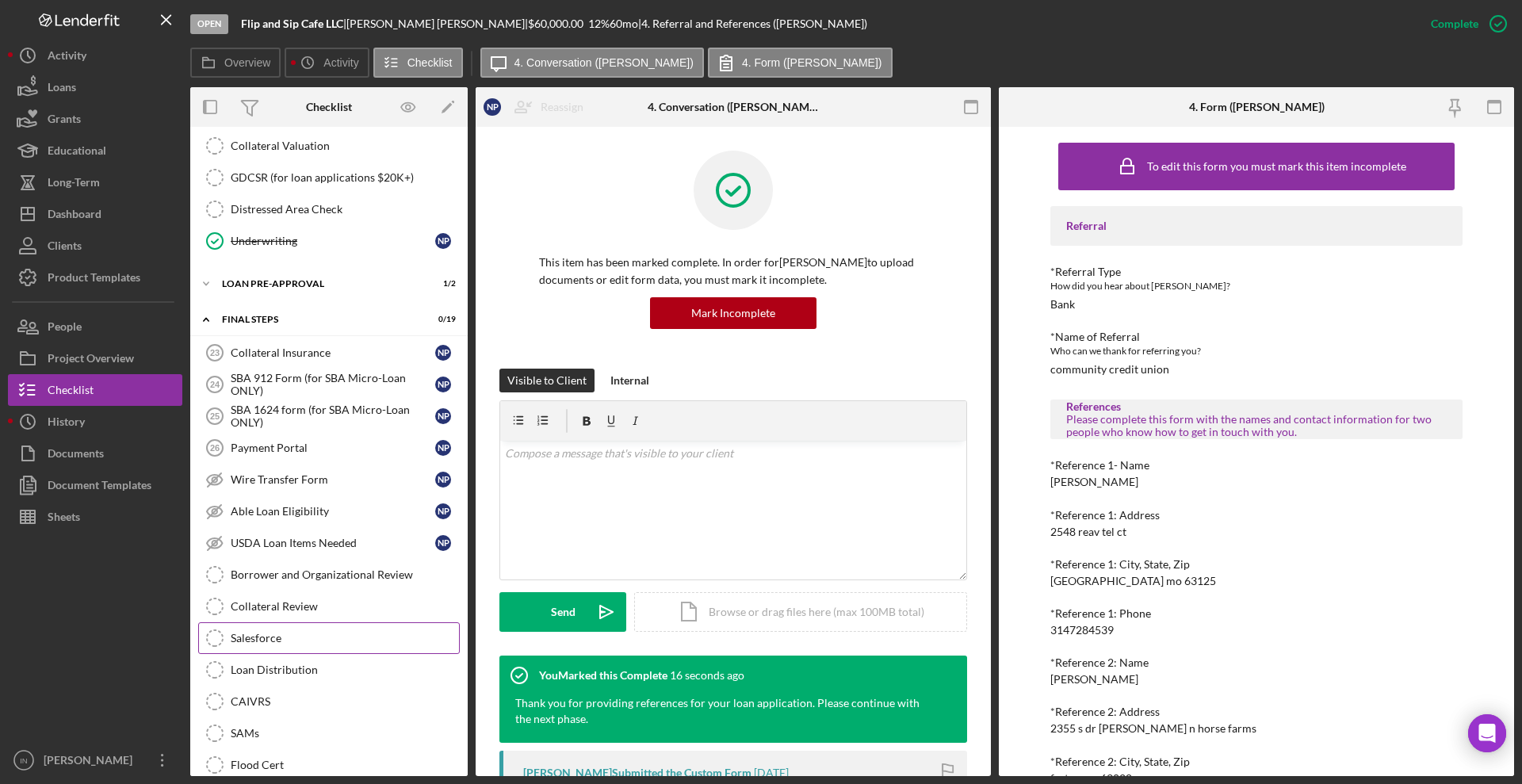
click at [325, 635] on div "Salesforce" at bounding box center [344, 637] width 229 height 13
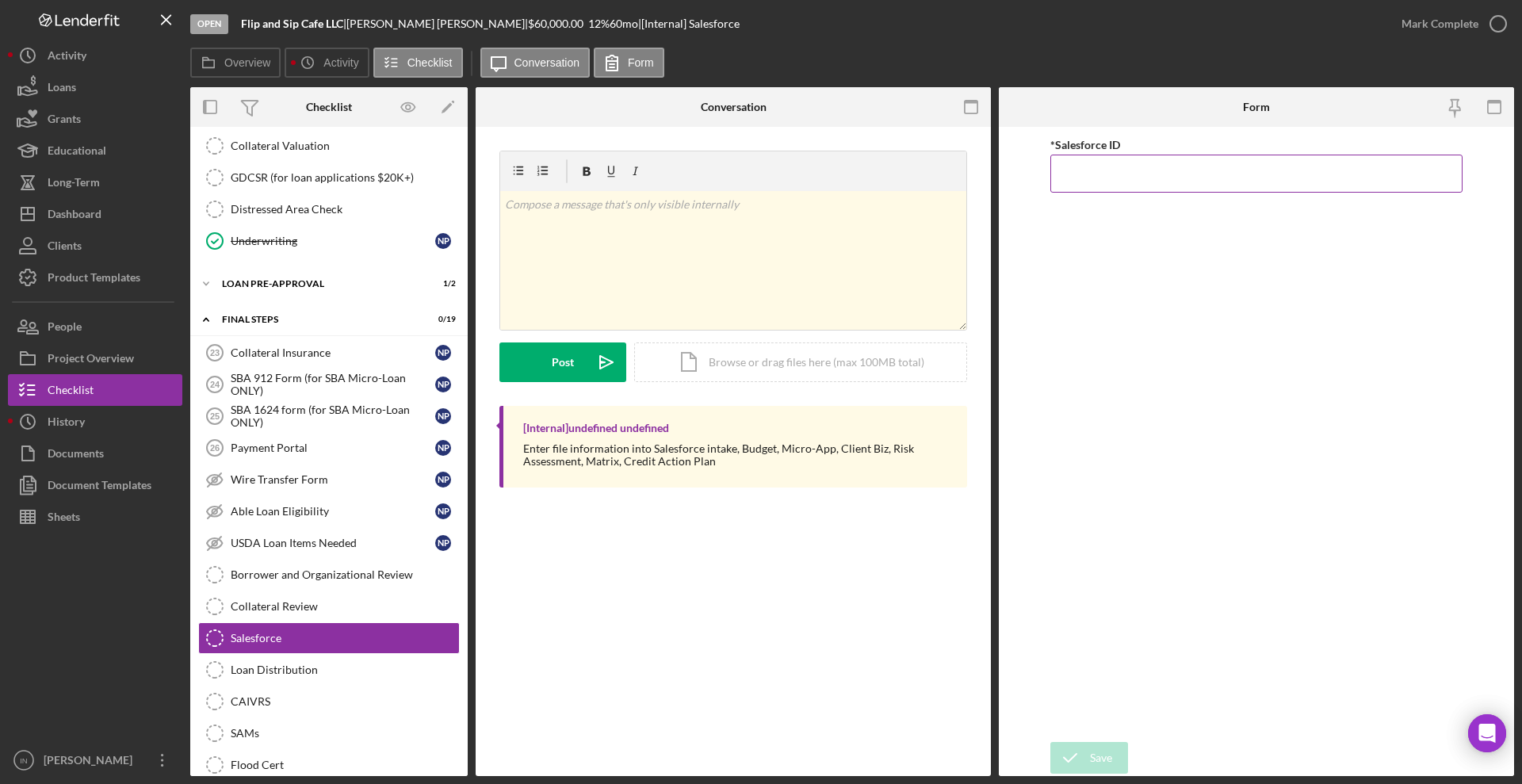
click at [1152, 160] on input "*Salesforce ID" at bounding box center [1256, 173] width 412 height 38
paste input "a0wPC00000283kLYAQ"
type input "a0wPC00000283kLYAQ"
click at [1100, 746] on div "Save" at bounding box center [1101, 758] width 22 height 32
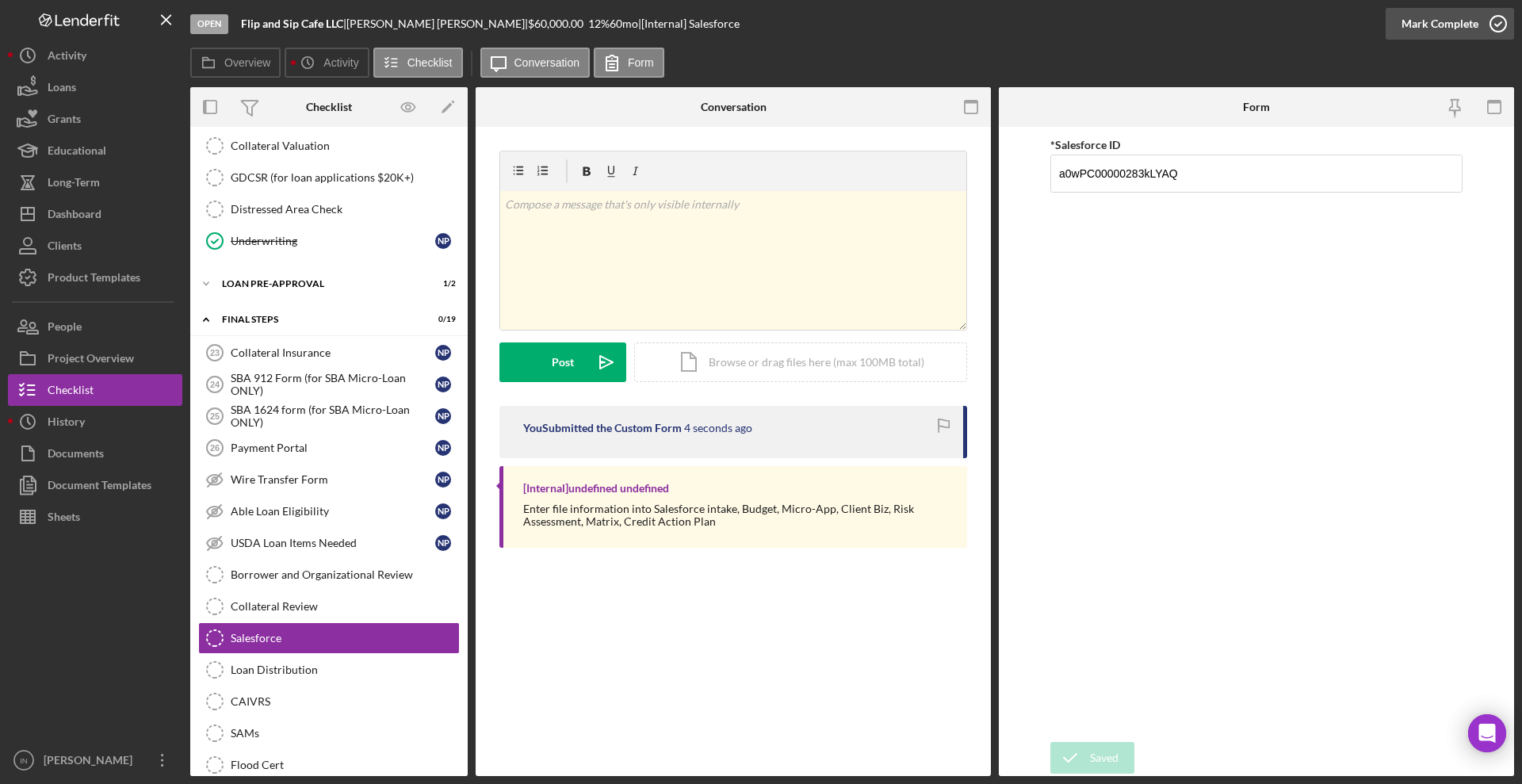
click at [1415, 25] on div "Mark Complete" at bounding box center [1440, 23] width 77 height 32
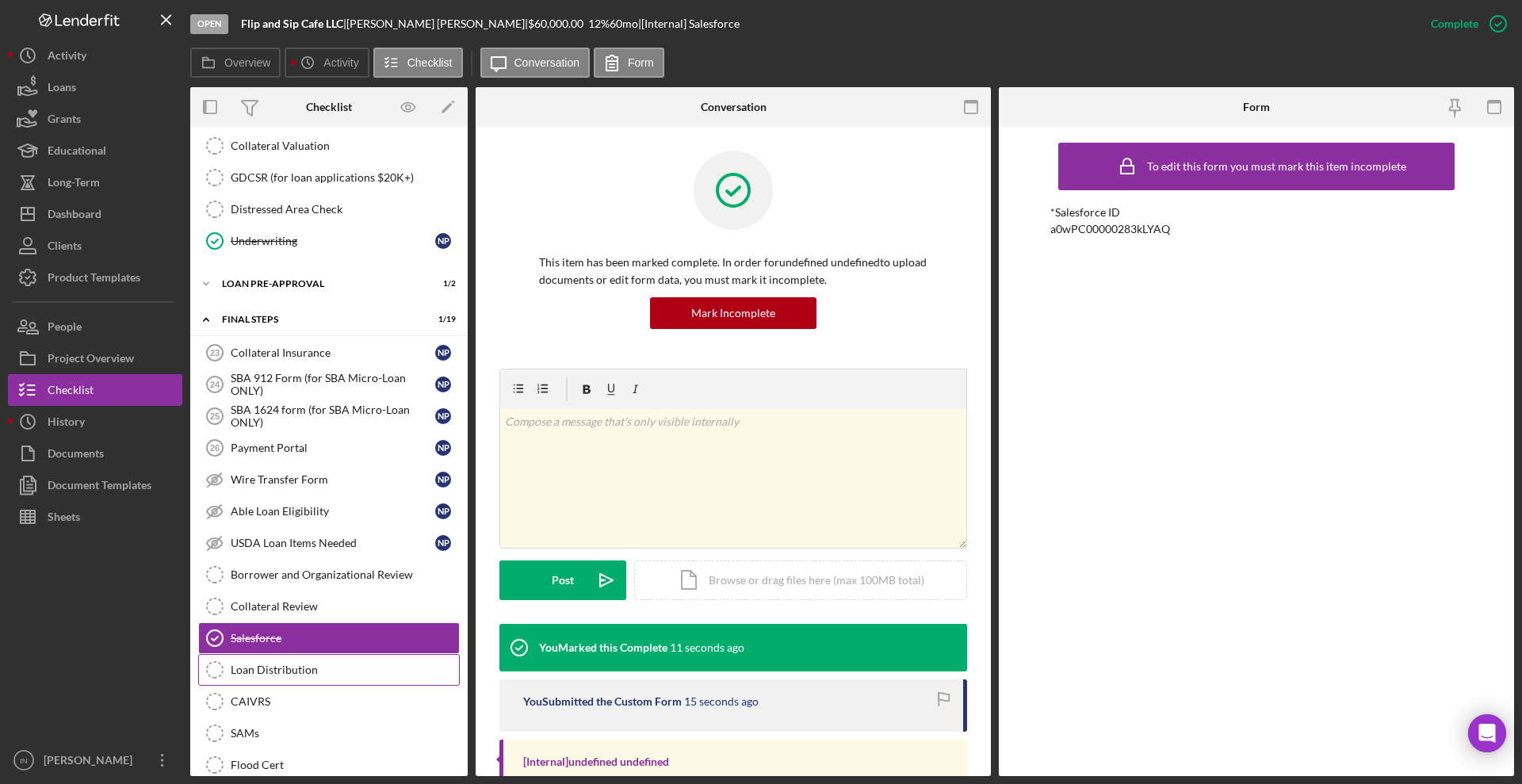
scroll to position [1904, 0]
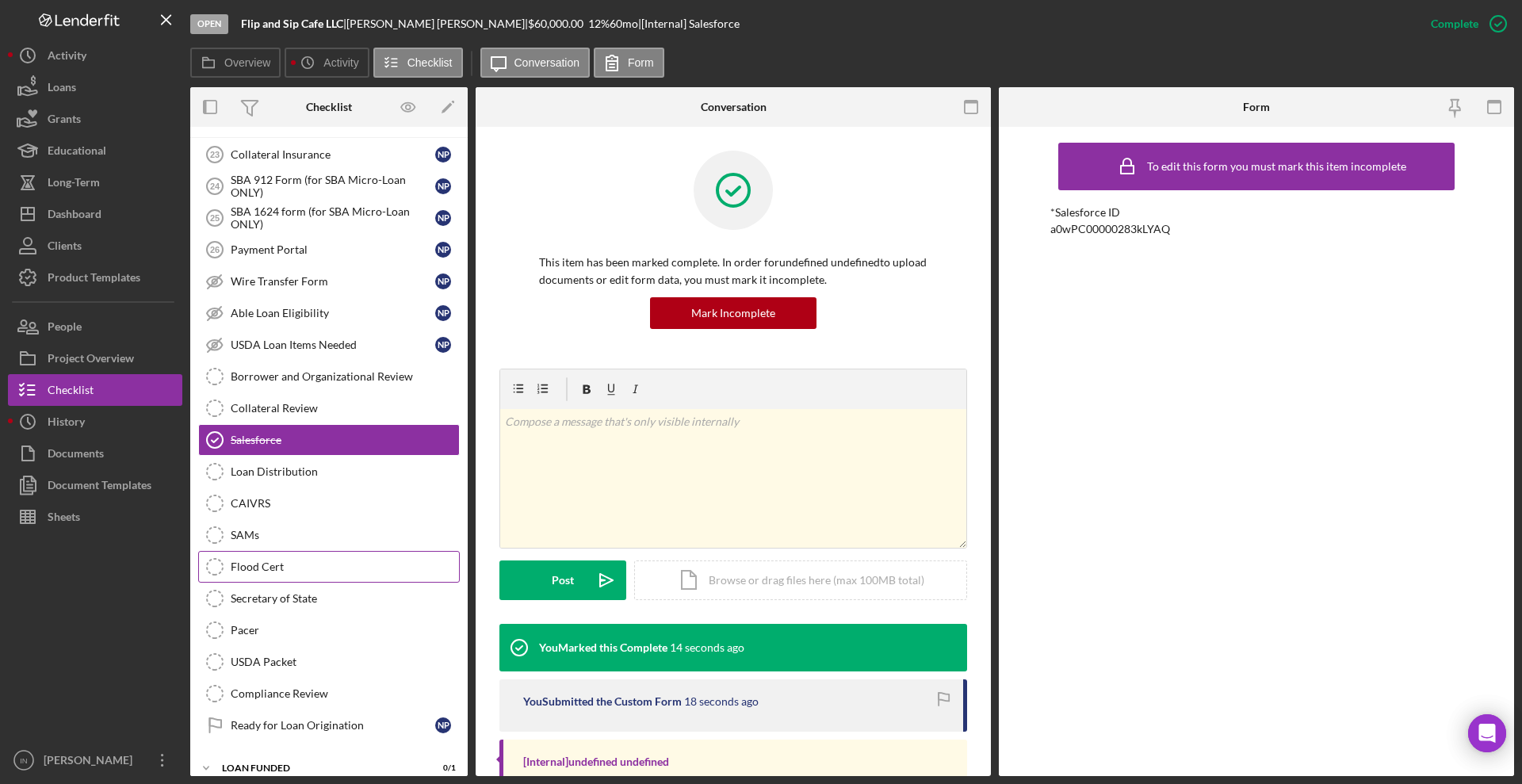
click at [303, 564] on div "Flood Cert" at bounding box center [344, 566] width 229 height 13
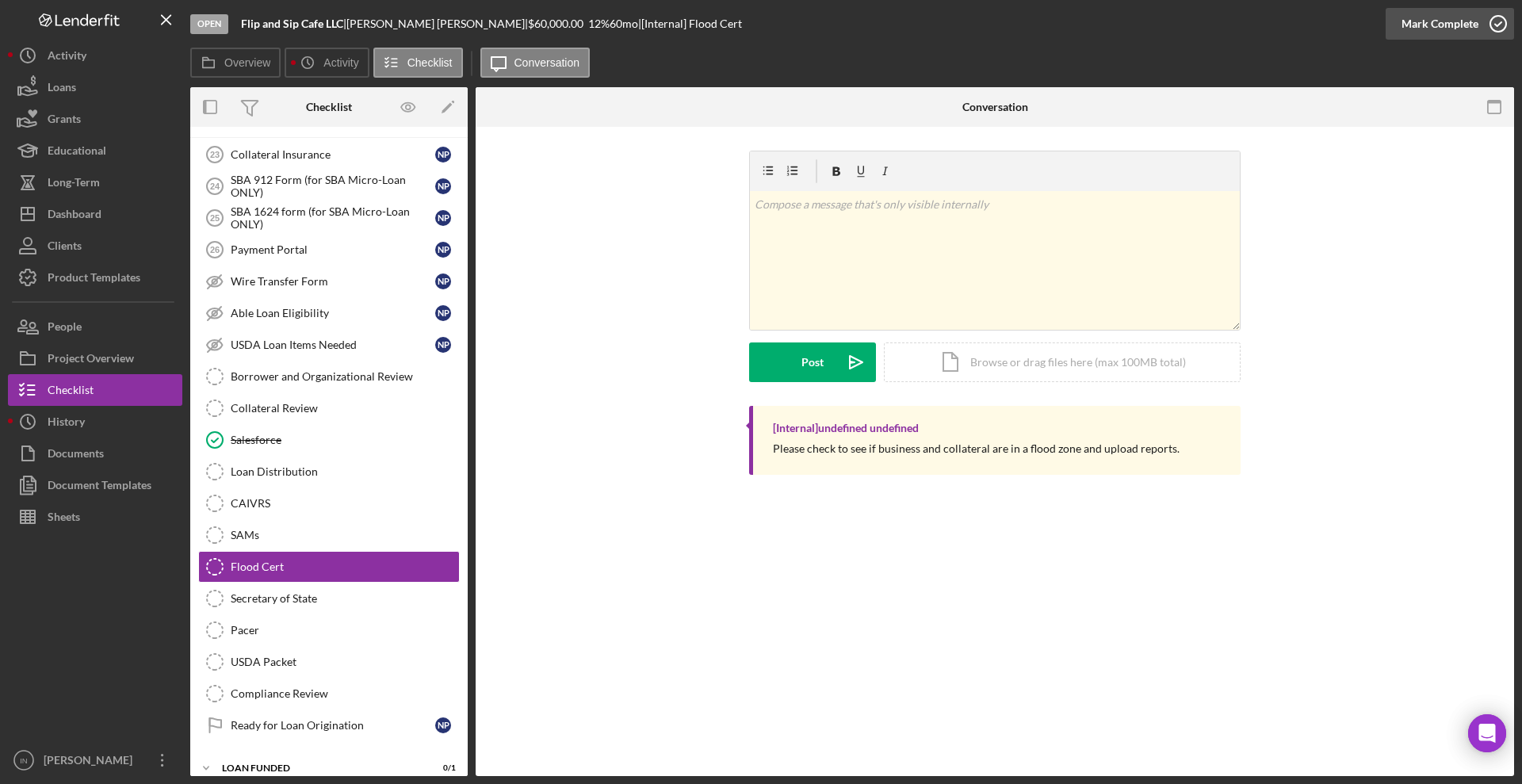
click at [1452, 14] on div "Mark Complete" at bounding box center [1440, 23] width 77 height 32
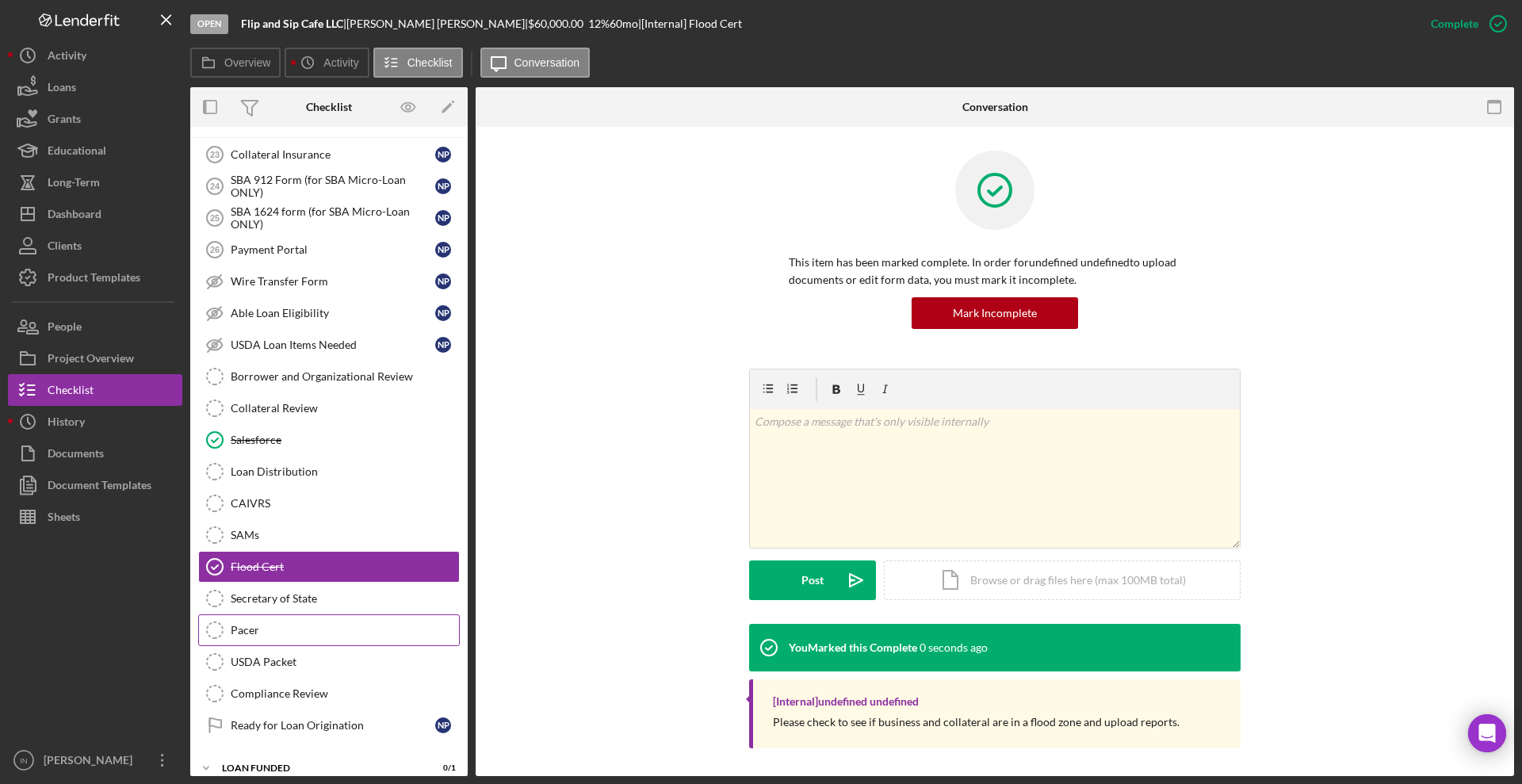
click at [235, 637] on link "Pacer Pacer" at bounding box center [329, 630] width 261 height 32
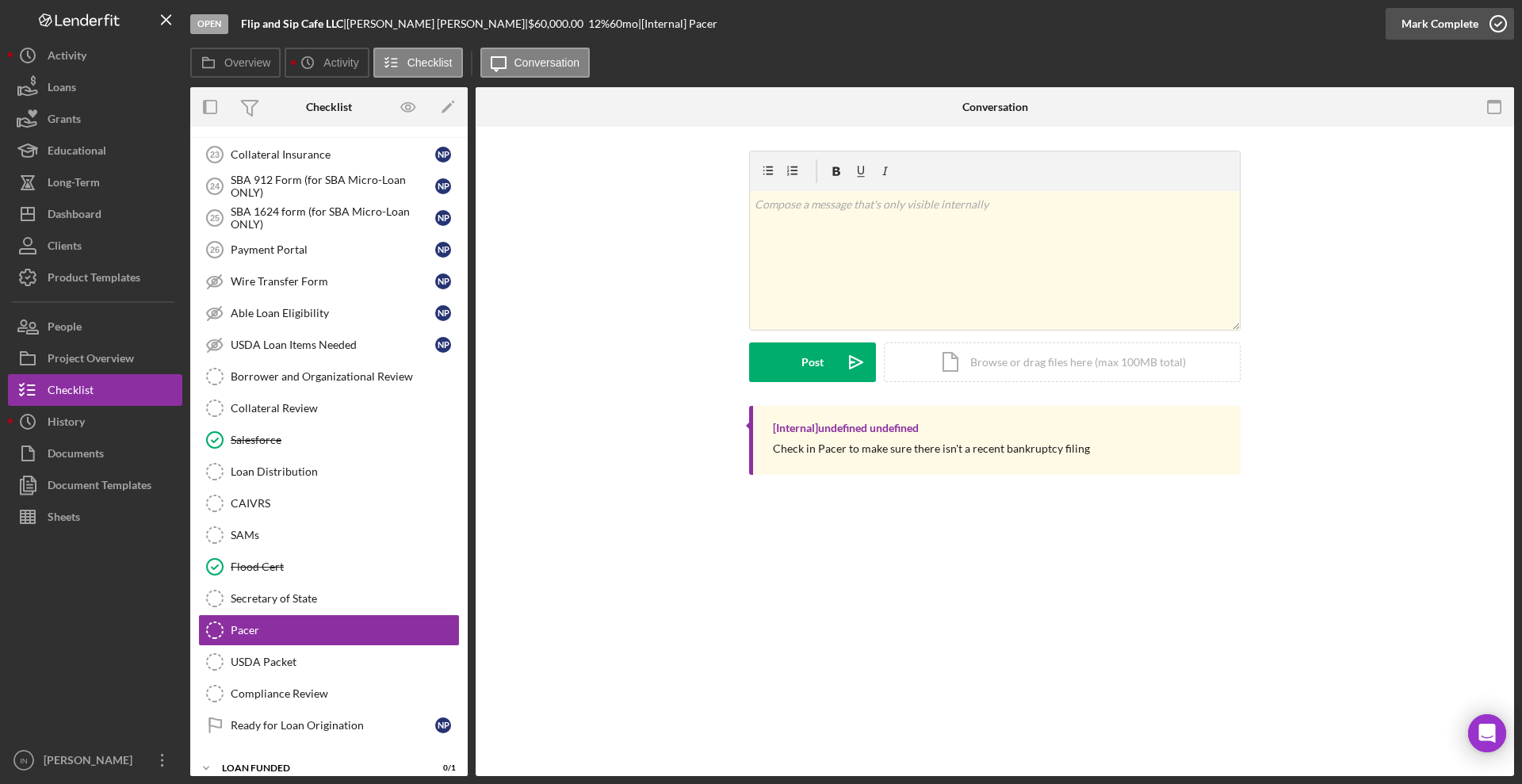
click at [1408, 23] on div "Mark Complete" at bounding box center [1440, 23] width 77 height 32
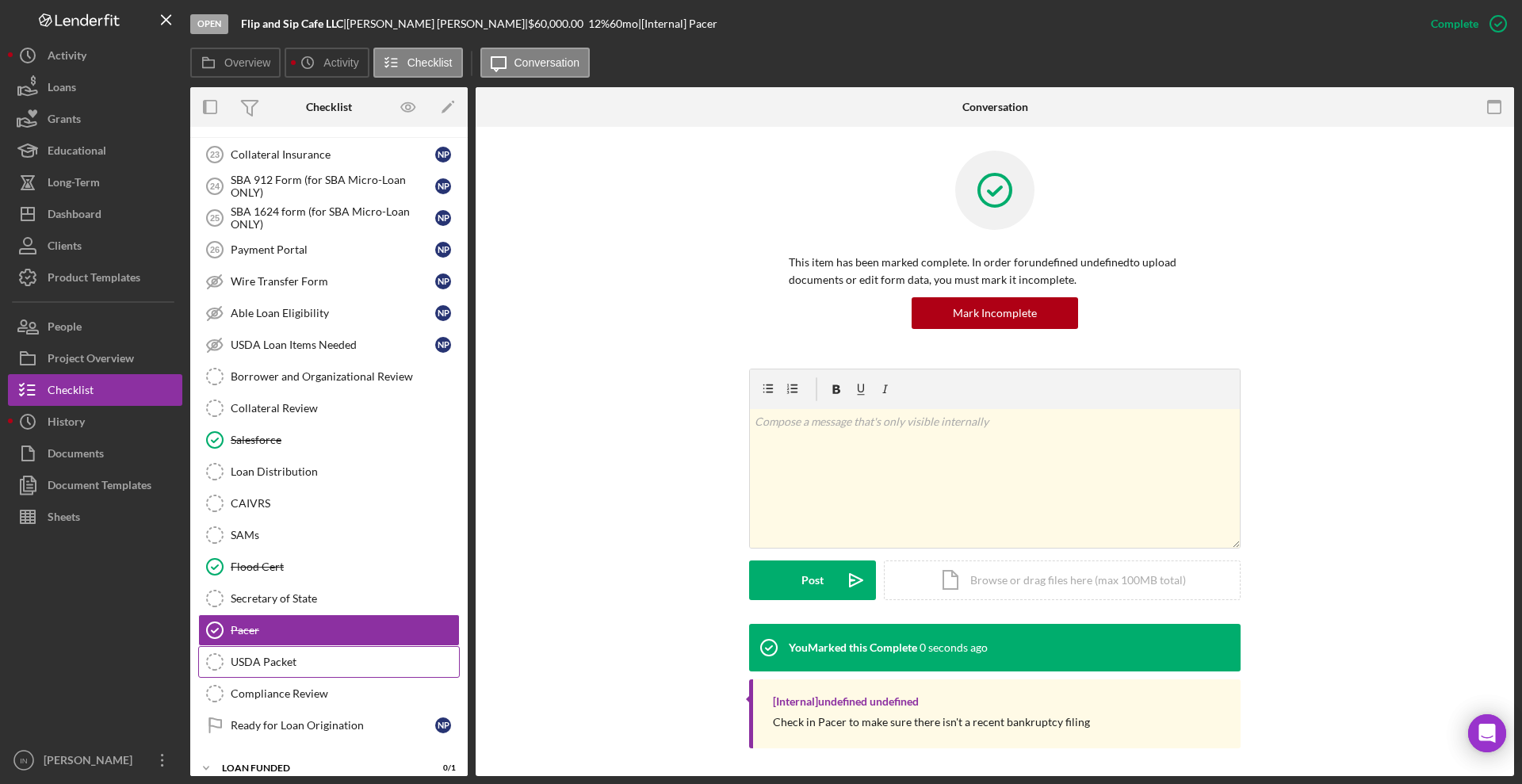
click at [272, 668] on div "USDA Packet" at bounding box center [344, 662] width 229 height 13
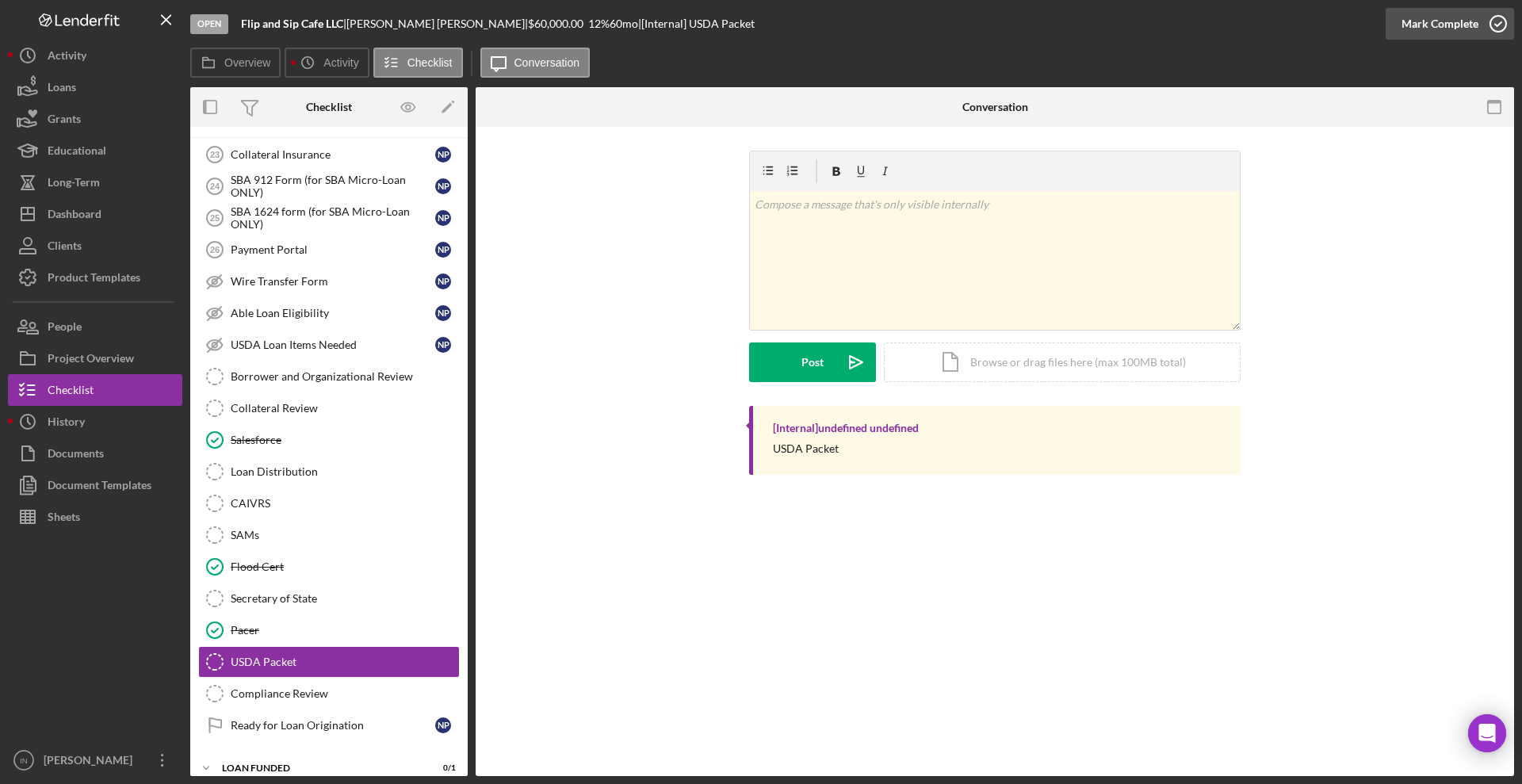
click at [1413, 21] on div "Mark Complete" at bounding box center [1440, 23] width 77 height 32
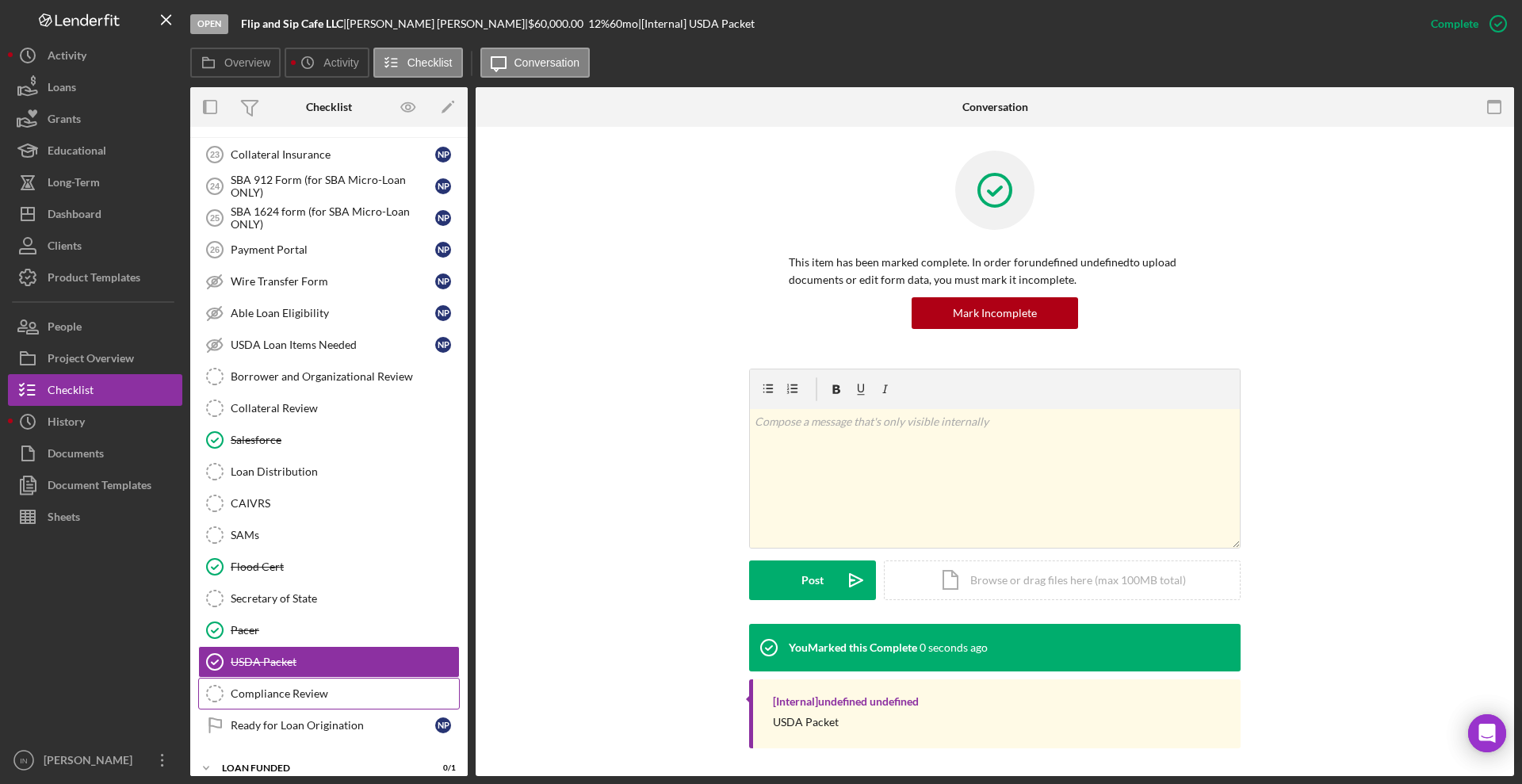
click at [310, 685] on link "Compliance Review Compliance Review" at bounding box center [329, 694] width 261 height 32
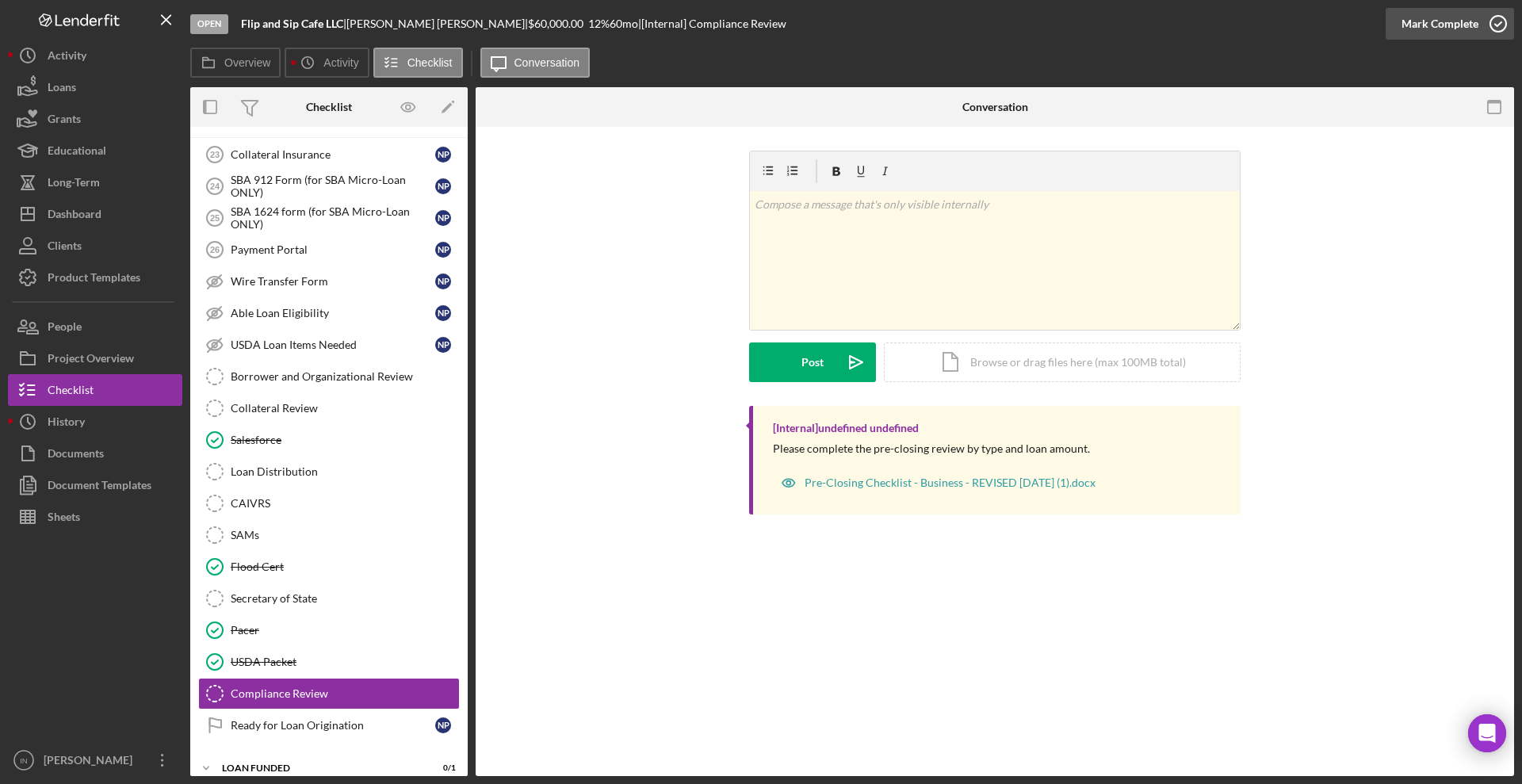
click at [1468, 18] on div "Mark Complete" at bounding box center [1440, 23] width 77 height 32
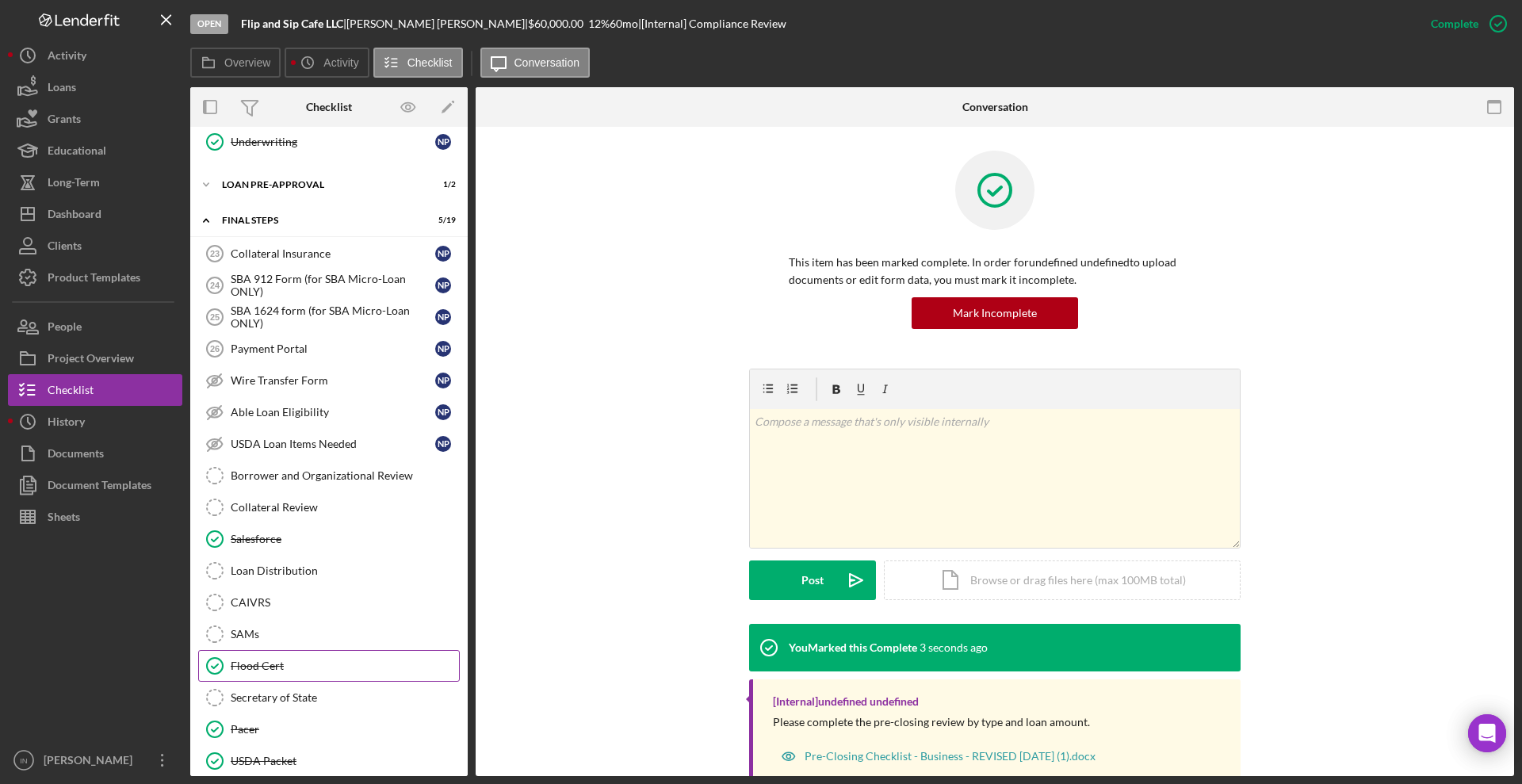
scroll to position [1705, 0]
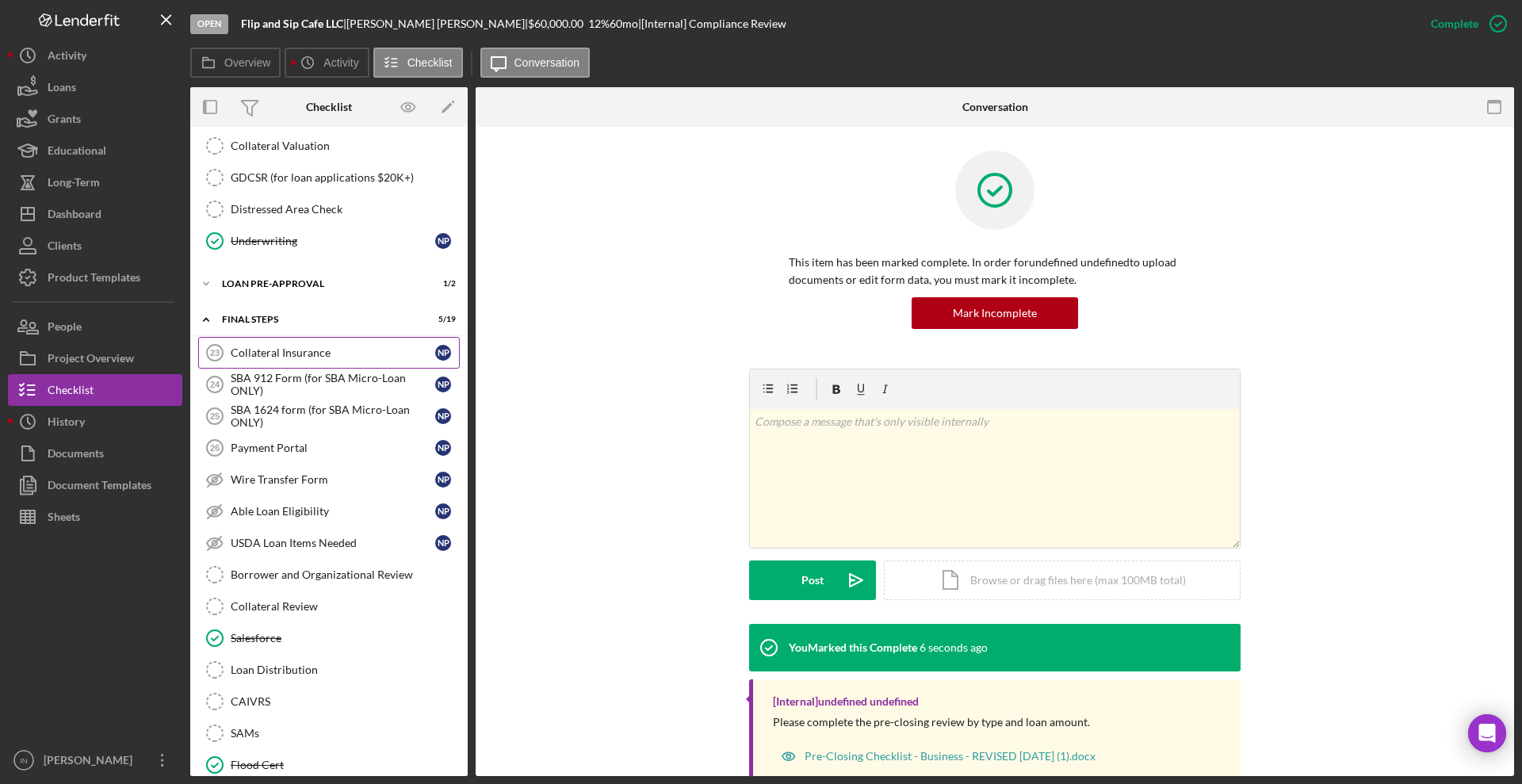
click at [322, 361] on link "Collateral Insurance 23 Collateral Insurance N P" at bounding box center [329, 353] width 261 height 32
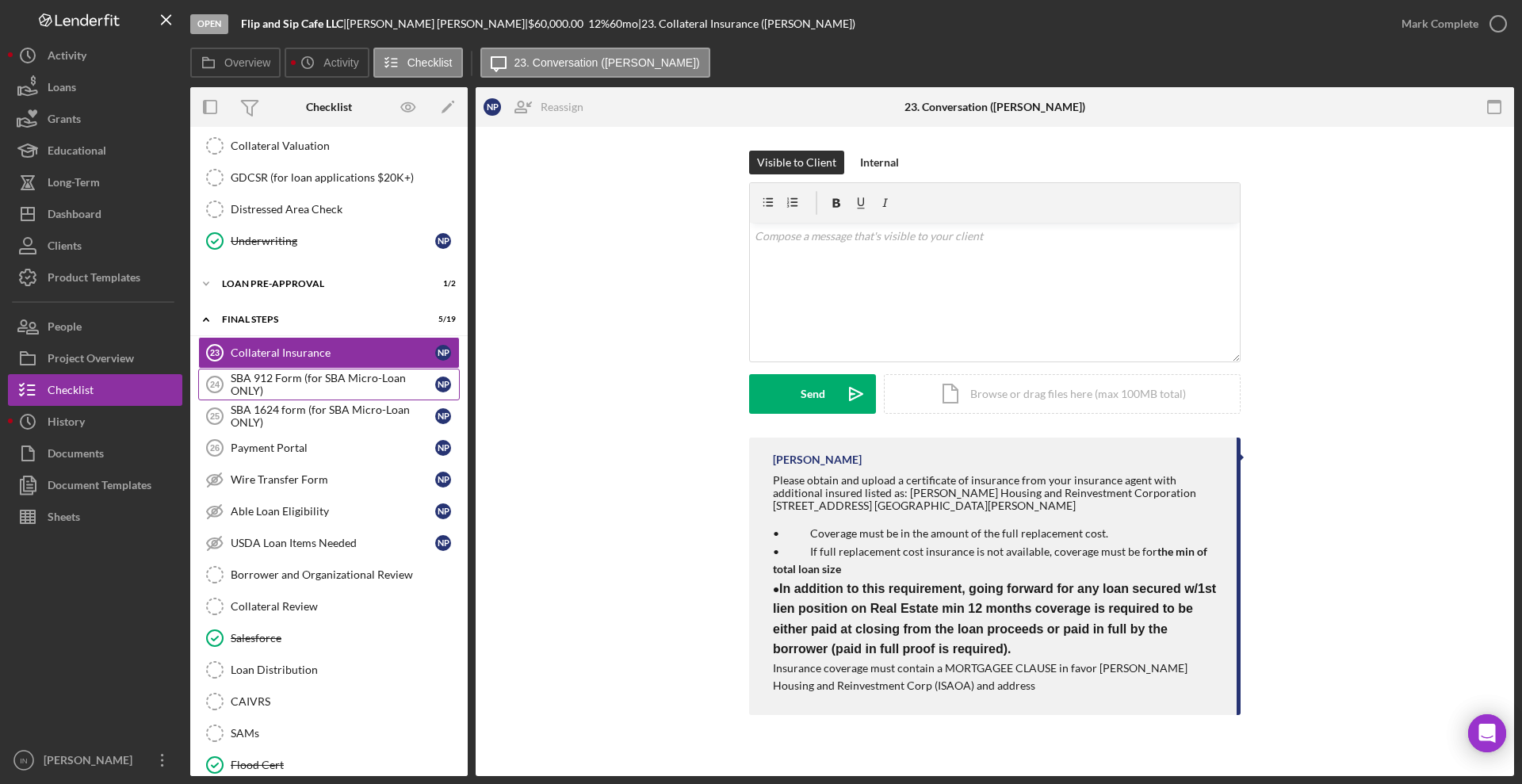
click at [296, 389] on div "SBA 912 Form (for SBA Micro-Loan ONLY)" at bounding box center [333, 384] width 204 height 25
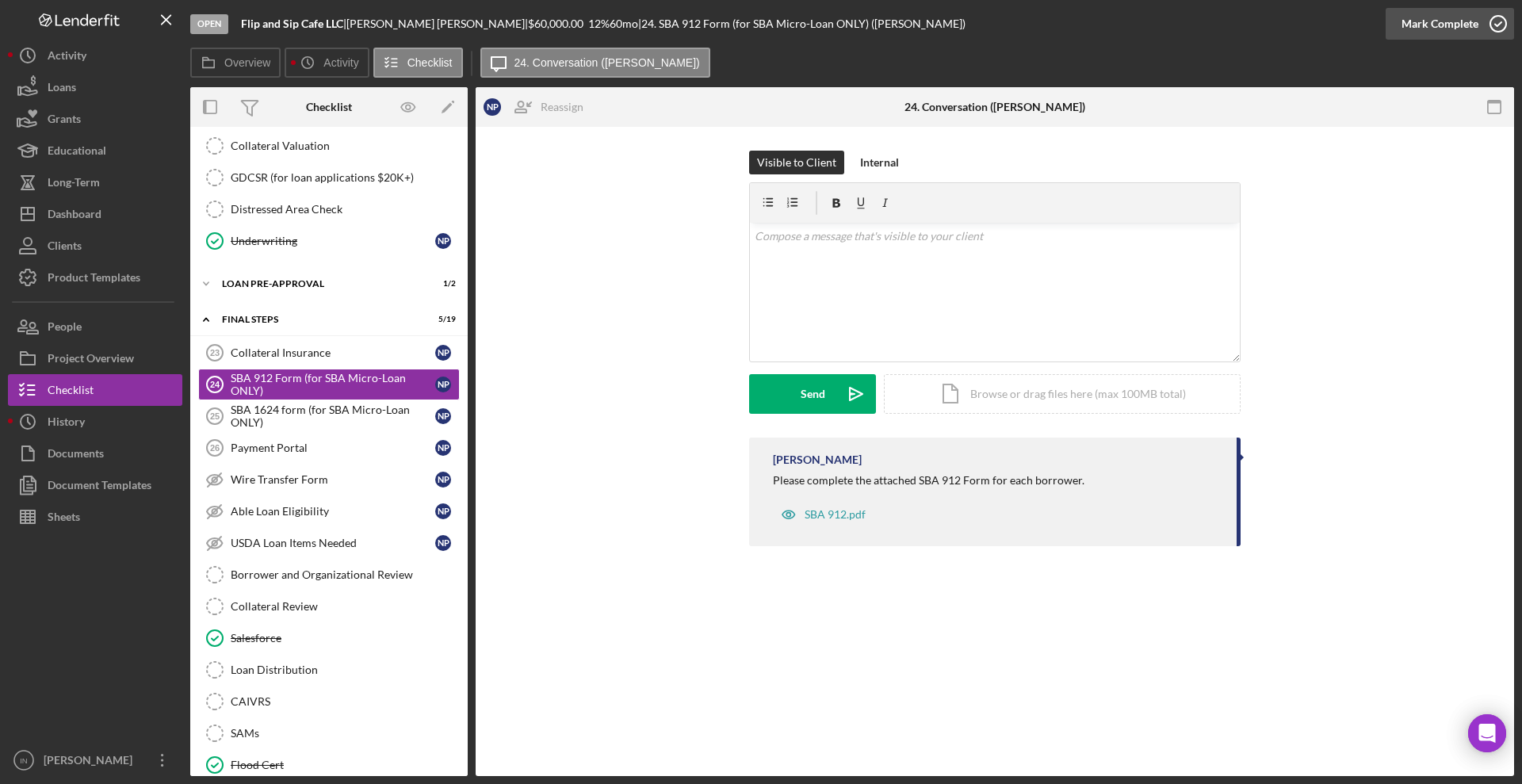
click at [1439, 27] on div "Mark Complete" at bounding box center [1440, 23] width 77 height 32
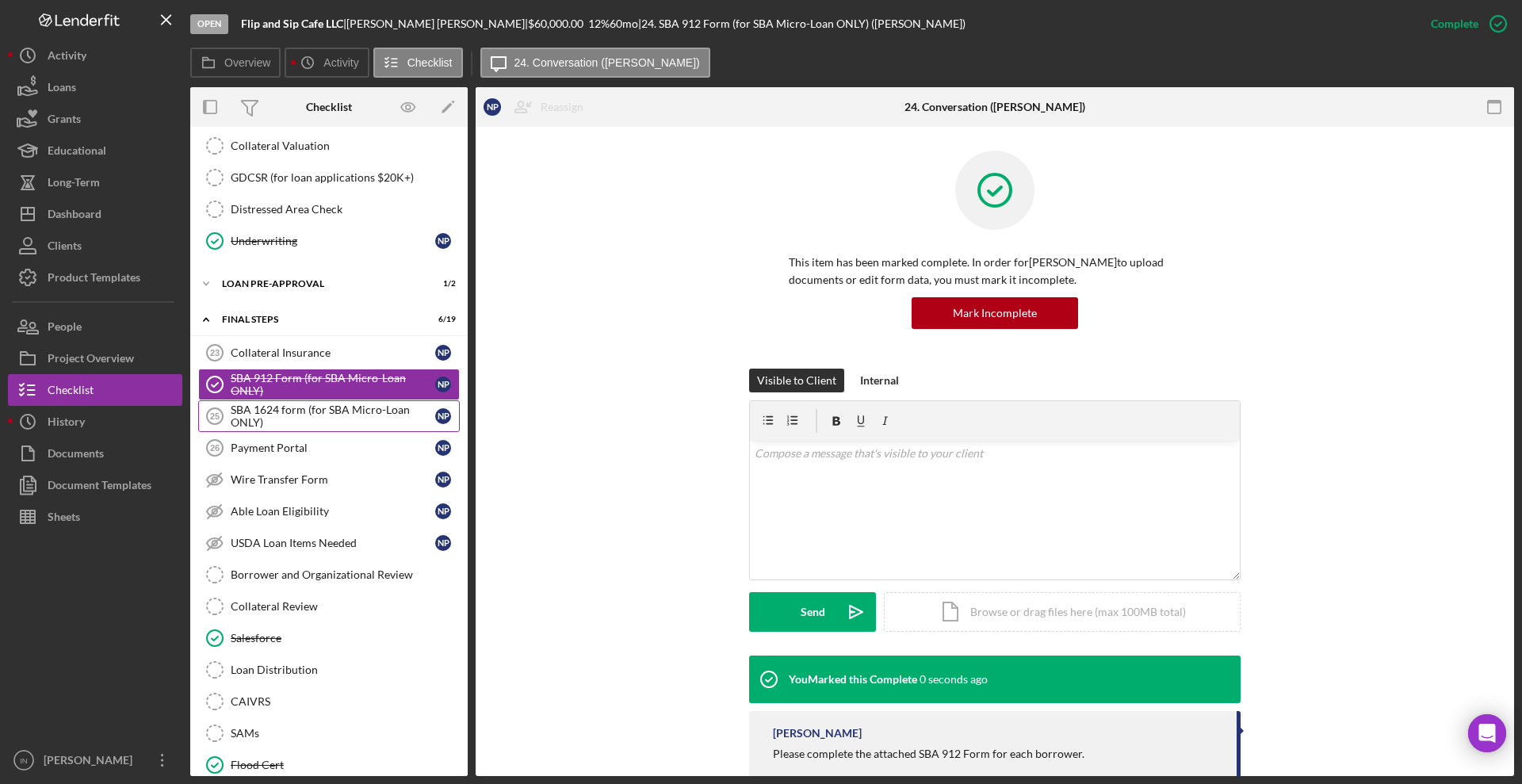
click at [278, 431] on link "SBA 1624 form (for SBA Micro-Loan ONLY) 25 SBA 1624 form (for SBA Micro-Loan ON…" at bounding box center [329, 416] width 261 height 32
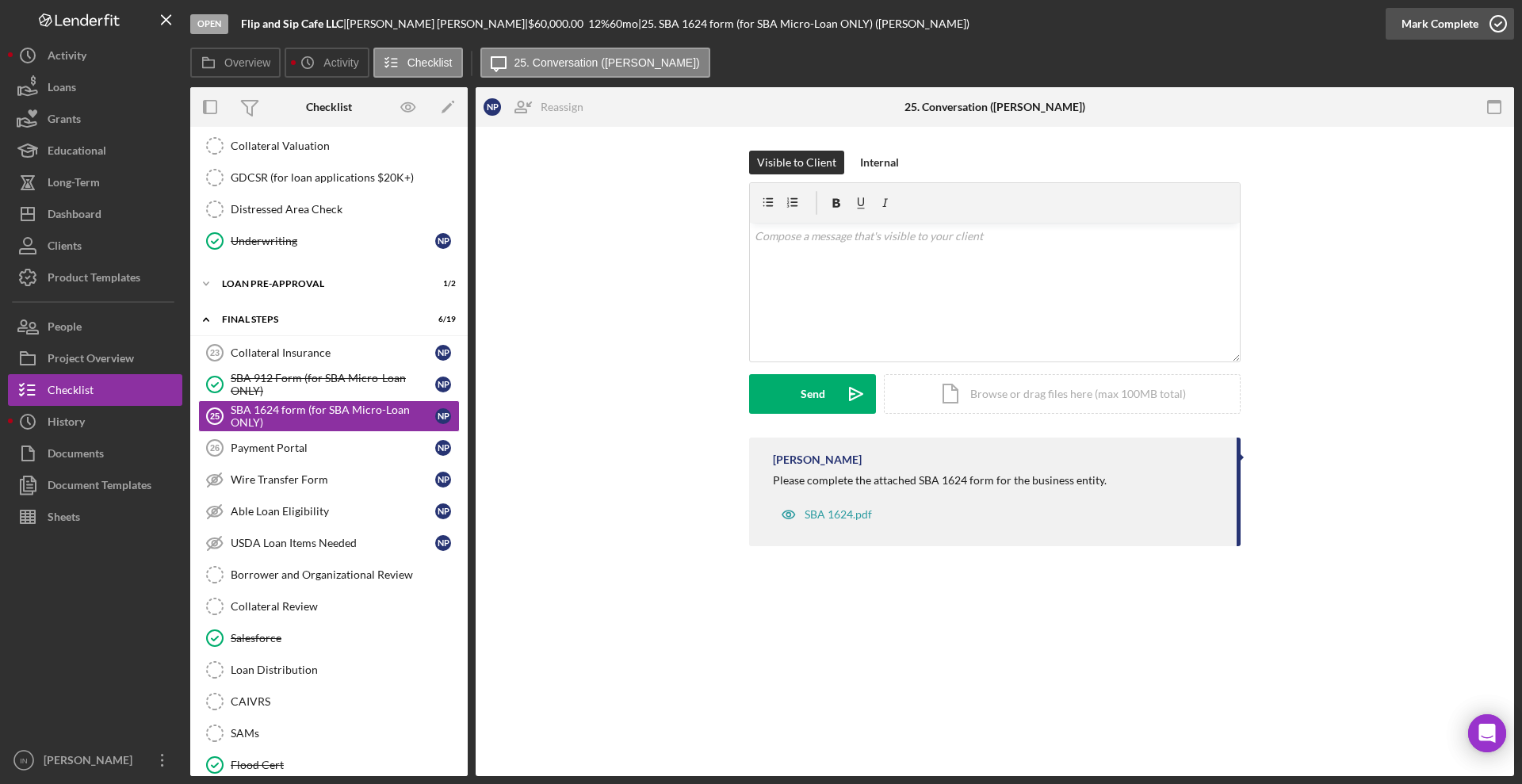
click at [1411, 16] on div "Mark Complete" at bounding box center [1440, 23] width 77 height 32
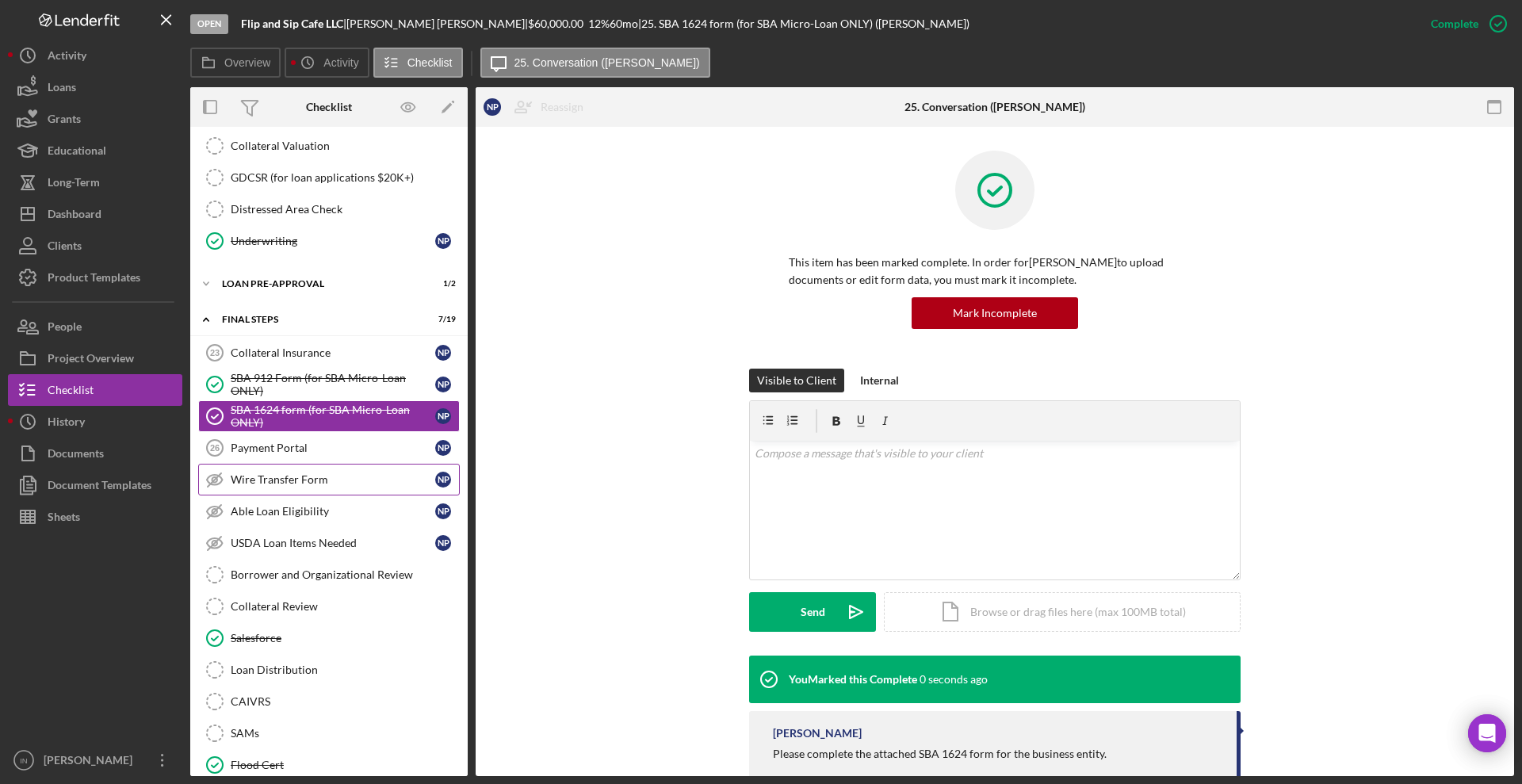
click at [286, 479] on div "Wire Transfer Form" at bounding box center [333, 479] width 204 height 13
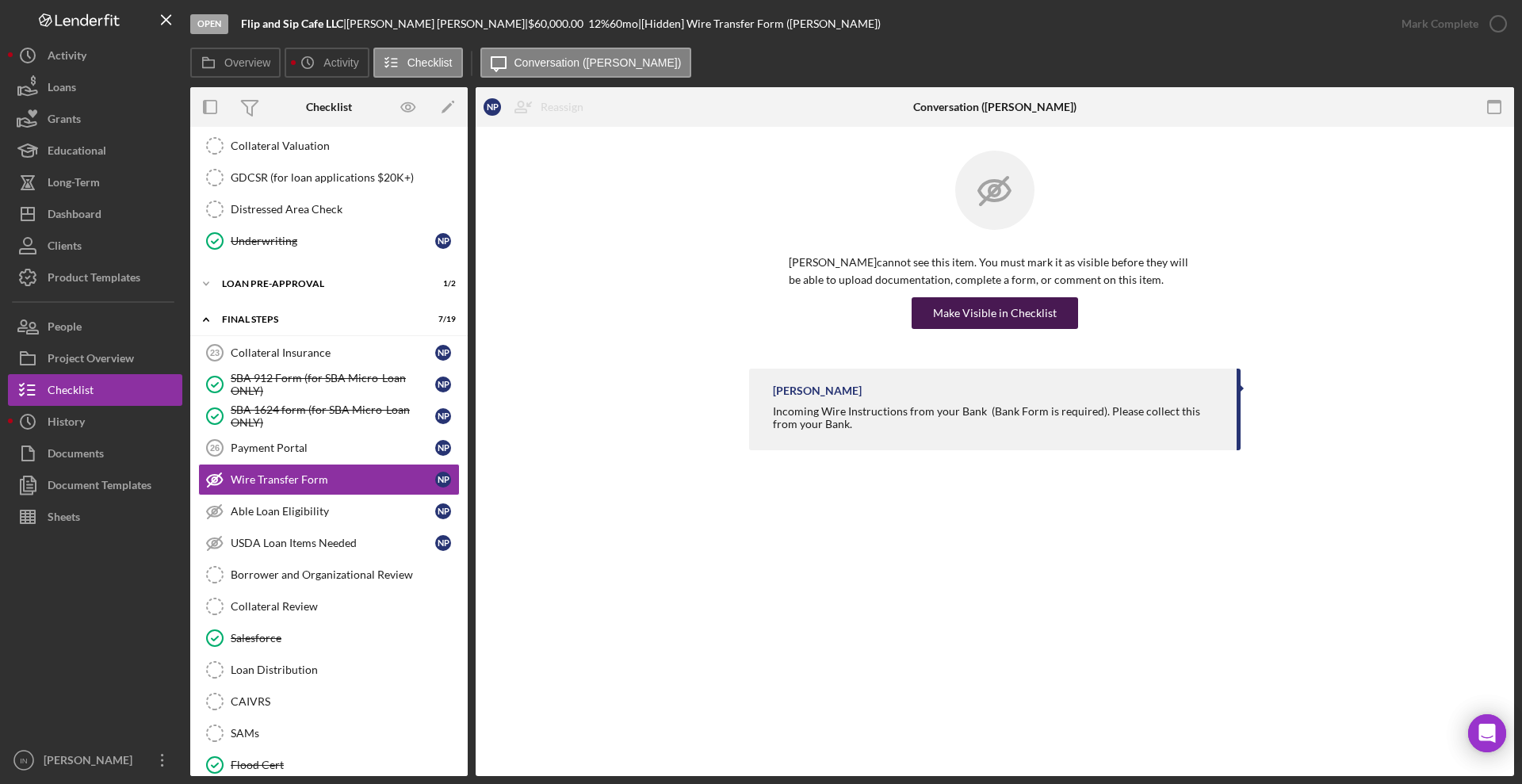
click at [1011, 309] on div "Make Visible in Checklist" at bounding box center [995, 313] width 124 height 32
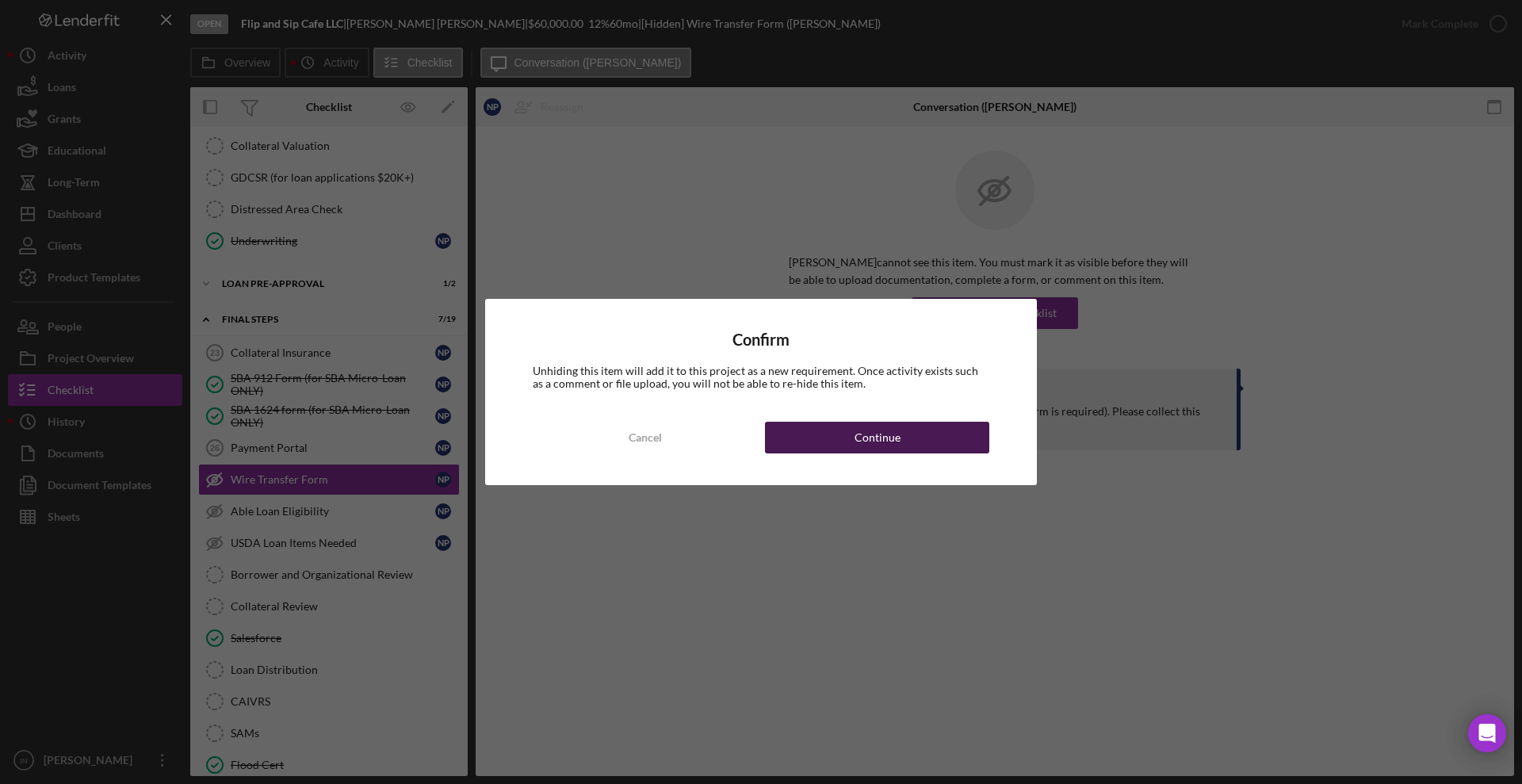
click at [835, 429] on button "Continue" at bounding box center [877, 437] width 224 height 32
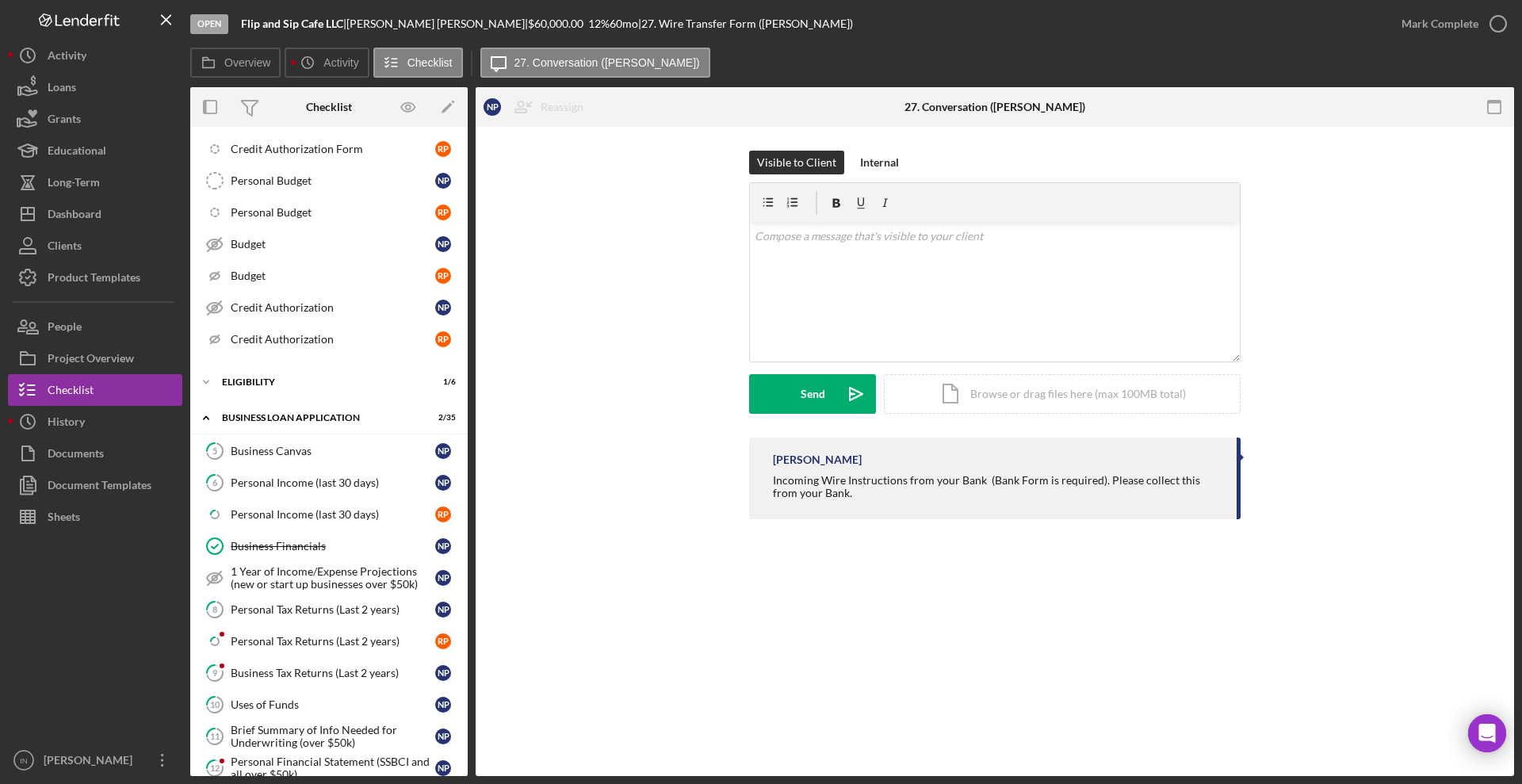
scroll to position [616, 0]
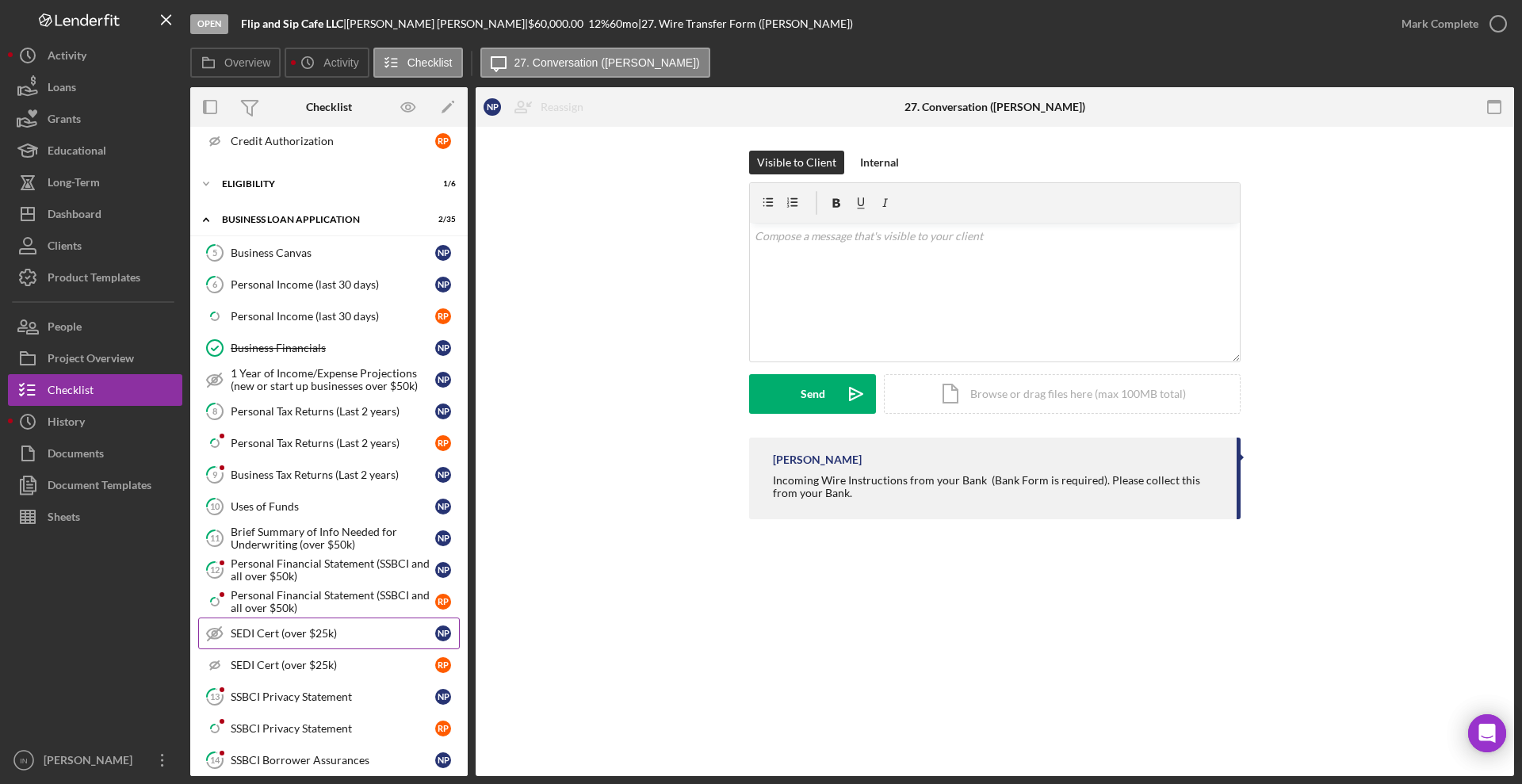
click at [353, 641] on link "SEDI Cert (over $25k) SEDI Cert (over $25k) N P" at bounding box center [329, 633] width 261 height 32
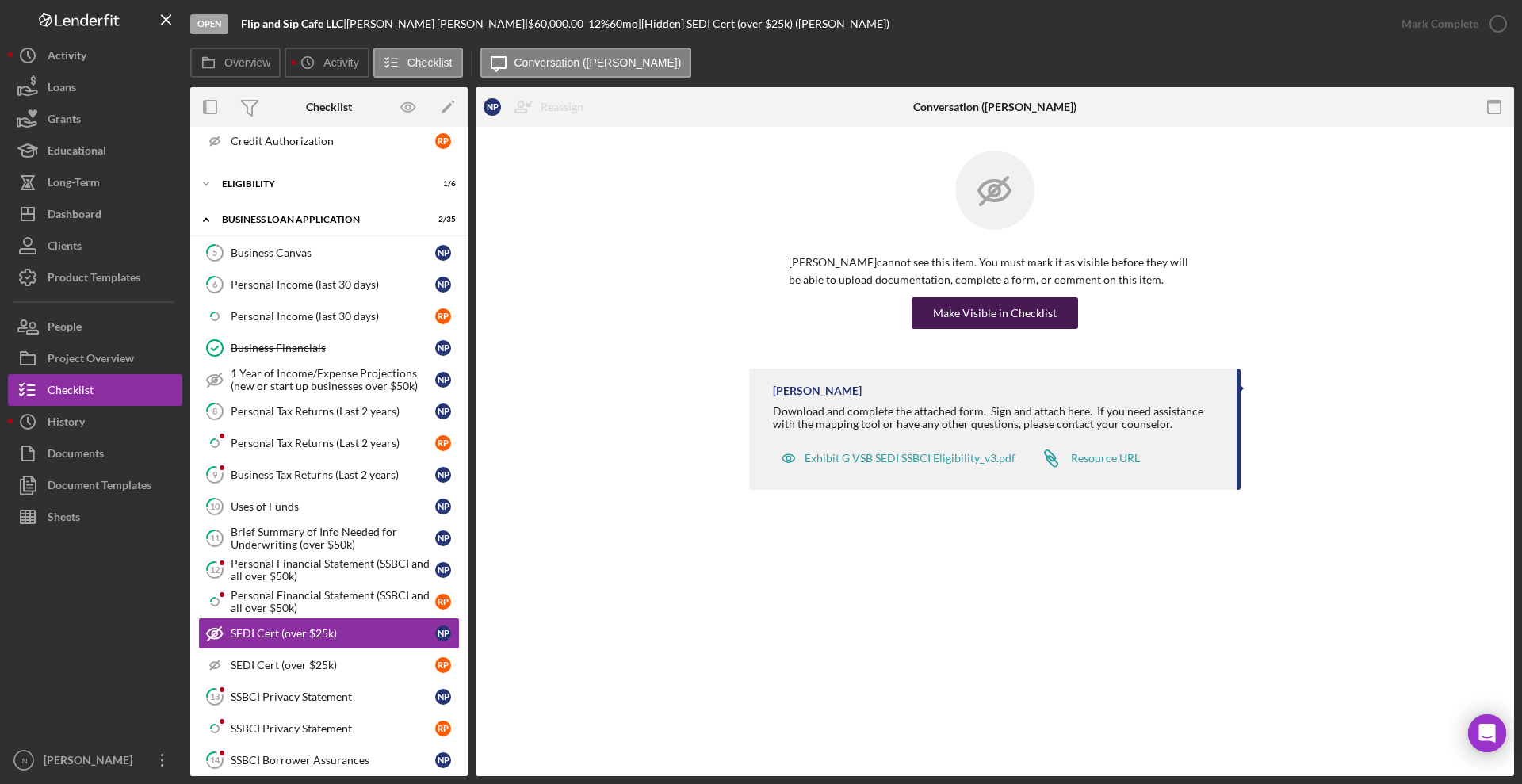
click at [1002, 310] on div "Make Visible in Checklist" at bounding box center [995, 313] width 124 height 32
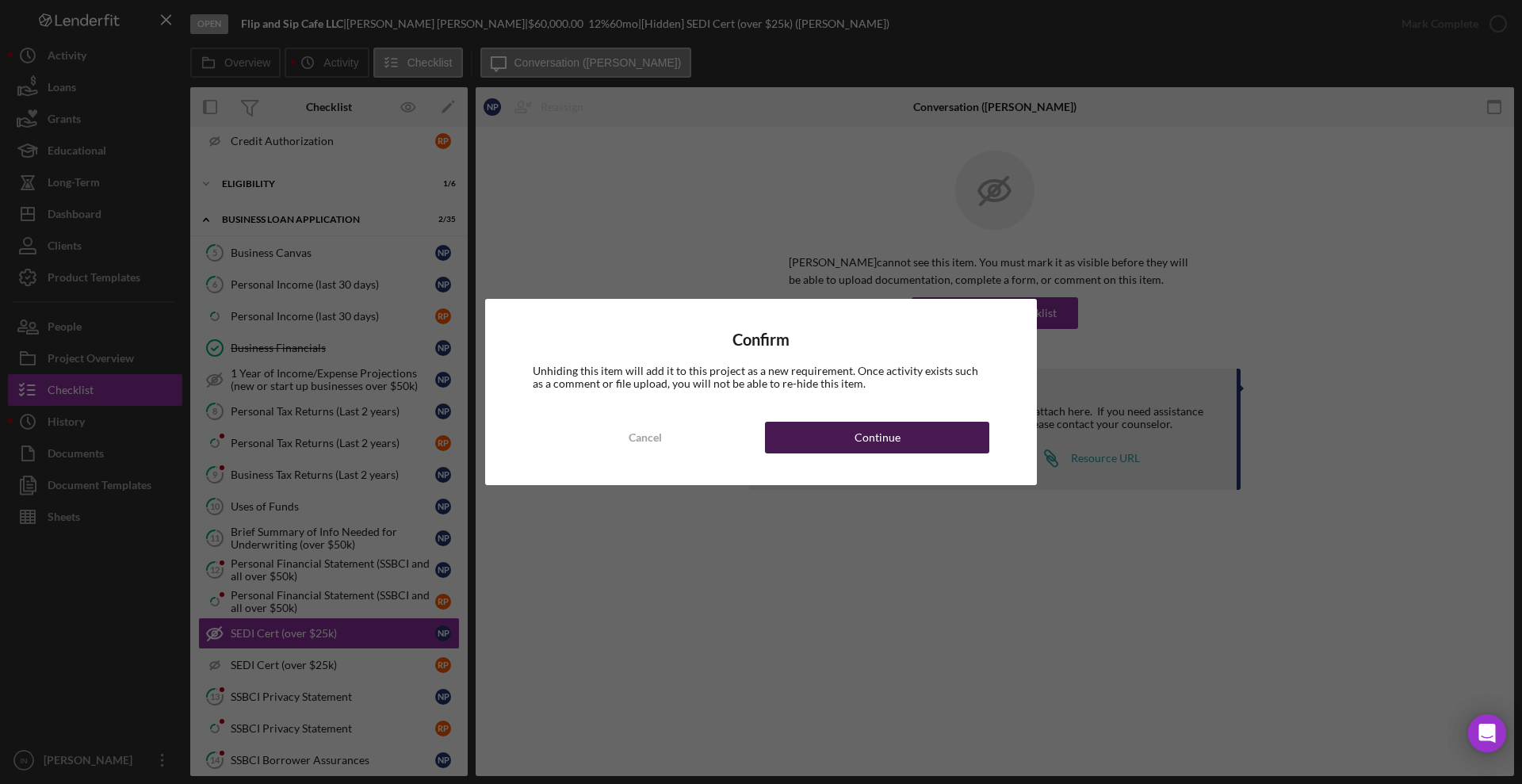
click at [936, 452] on div "Cancel Continue" at bounding box center [761, 437] width 457 height 32
click at [863, 428] on div "Continue" at bounding box center [877, 437] width 46 height 32
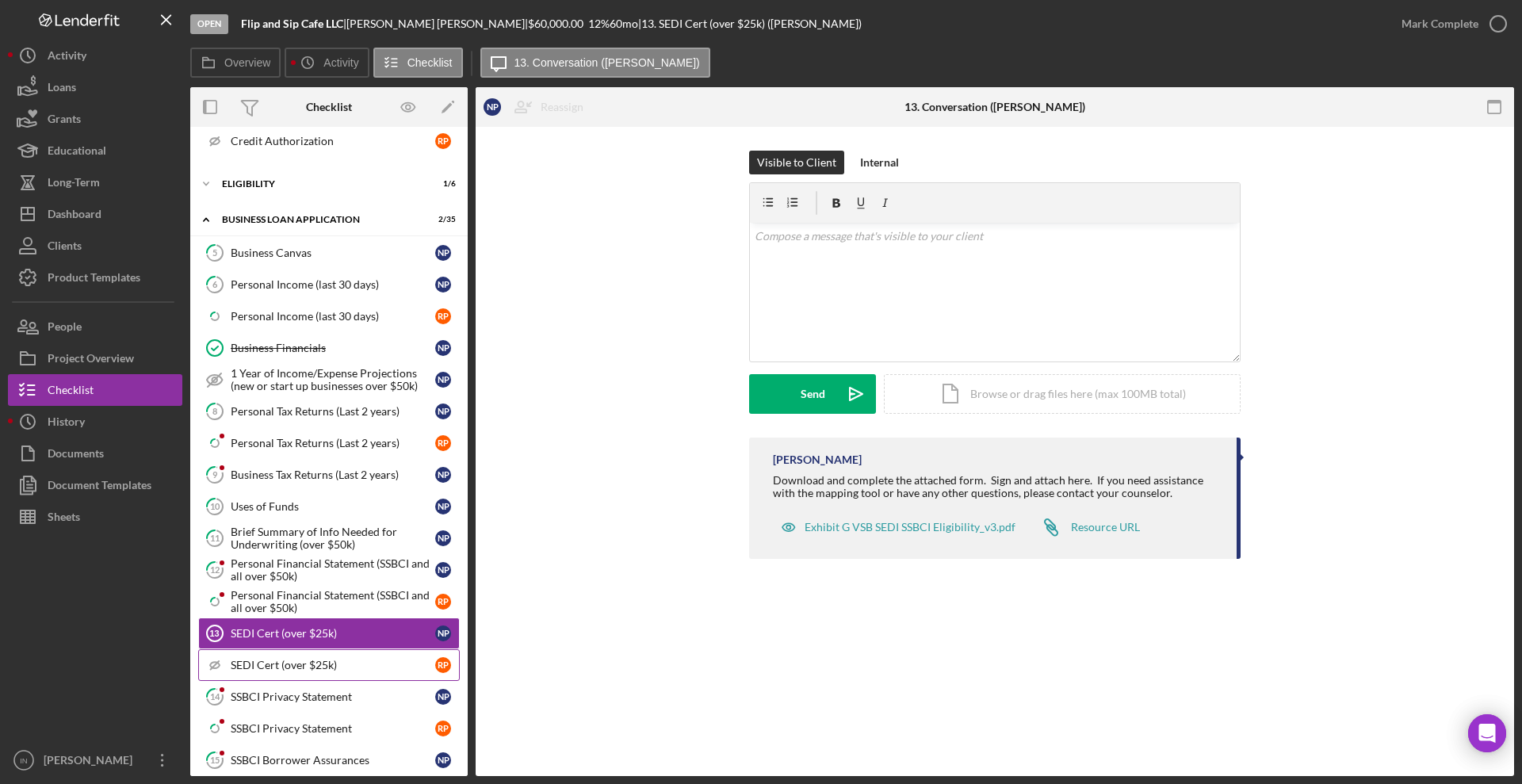
click at [279, 665] on div "SEDI Cert (over $25k)" at bounding box center [333, 664] width 204 height 13
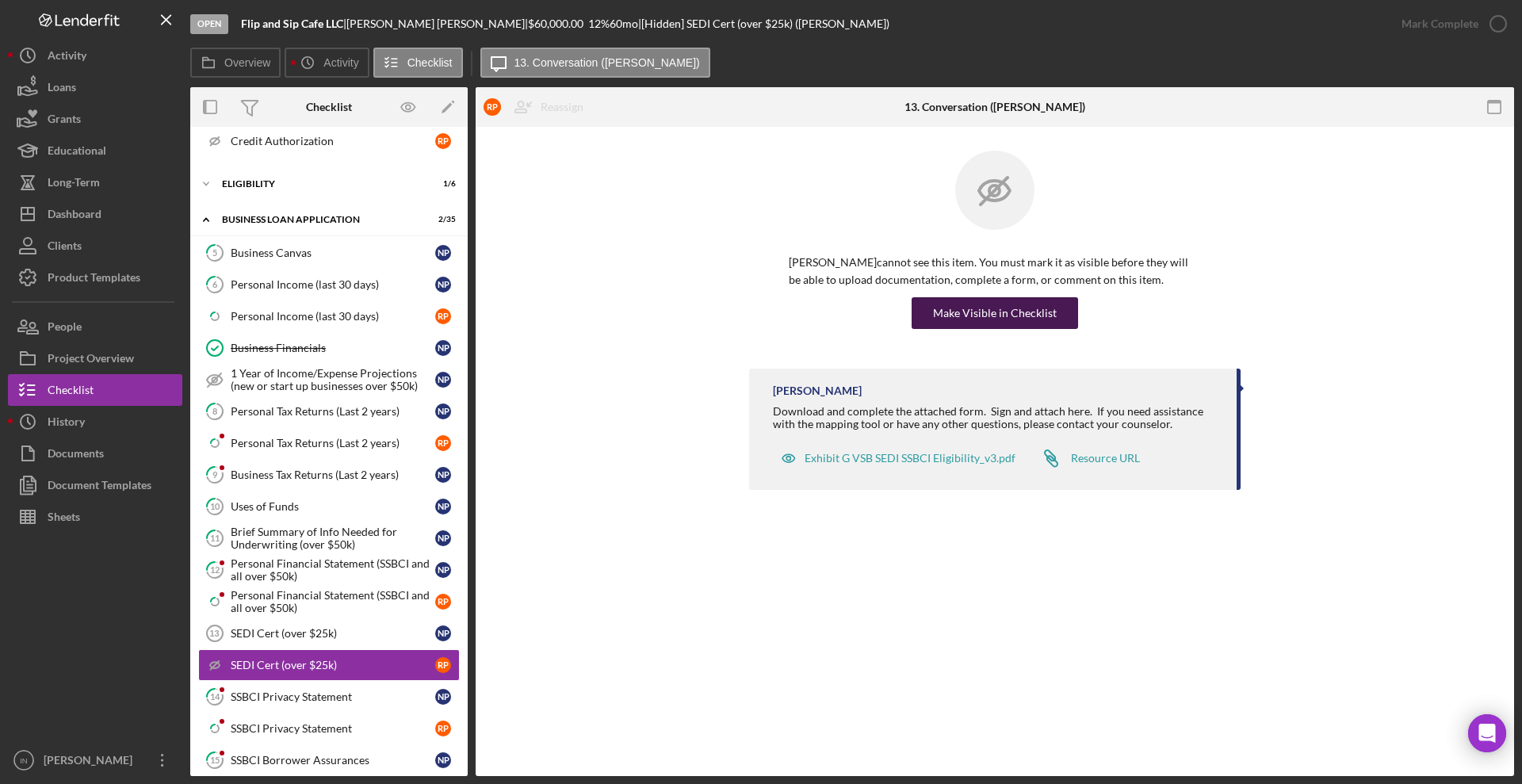
click at [1029, 312] on div "Make Visible in Checklist" at bounding box center [995, 313] width 124 height 32
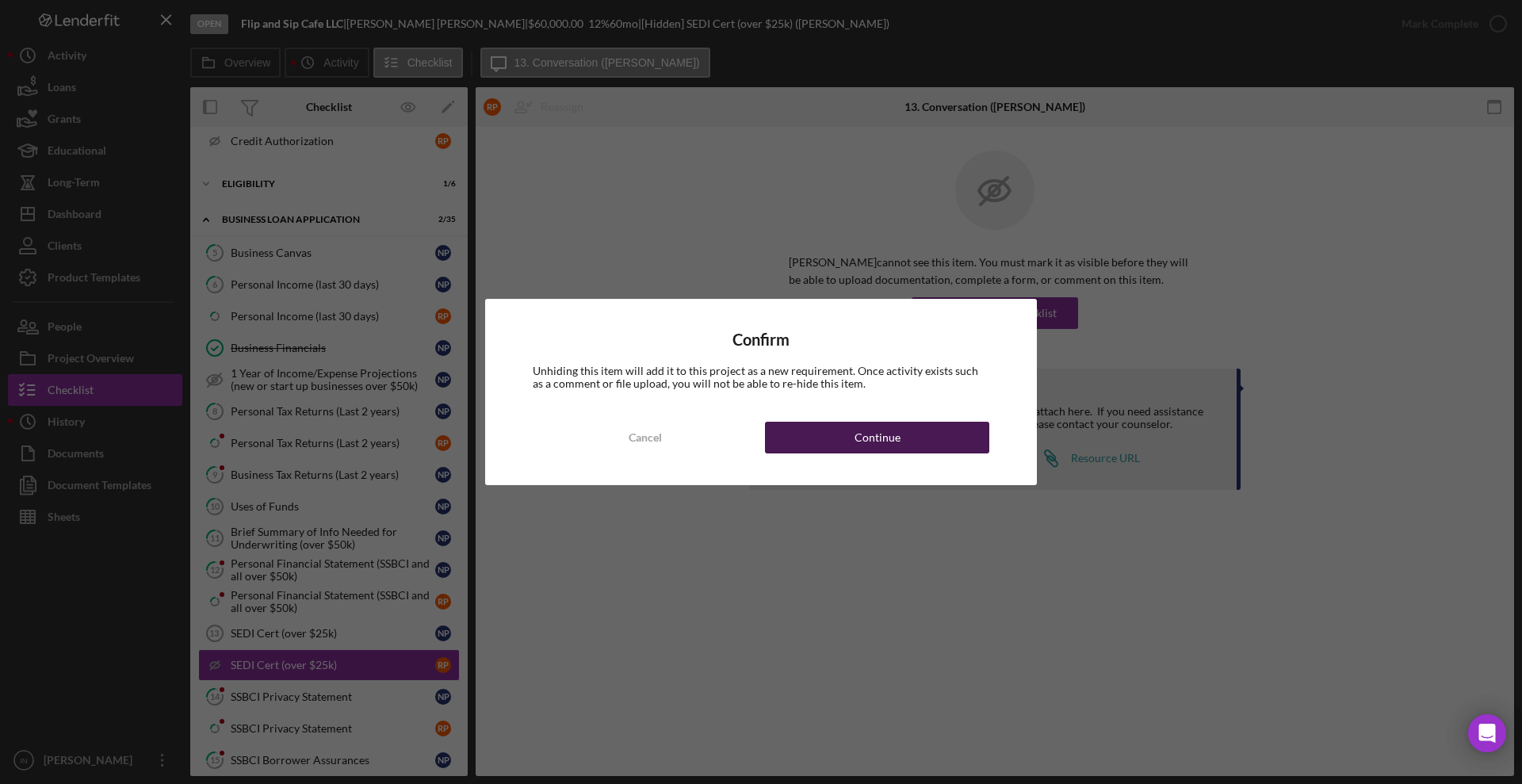
click at [907, 442] on button "Continue" at bounding box center [877, 437] width 224 height 32
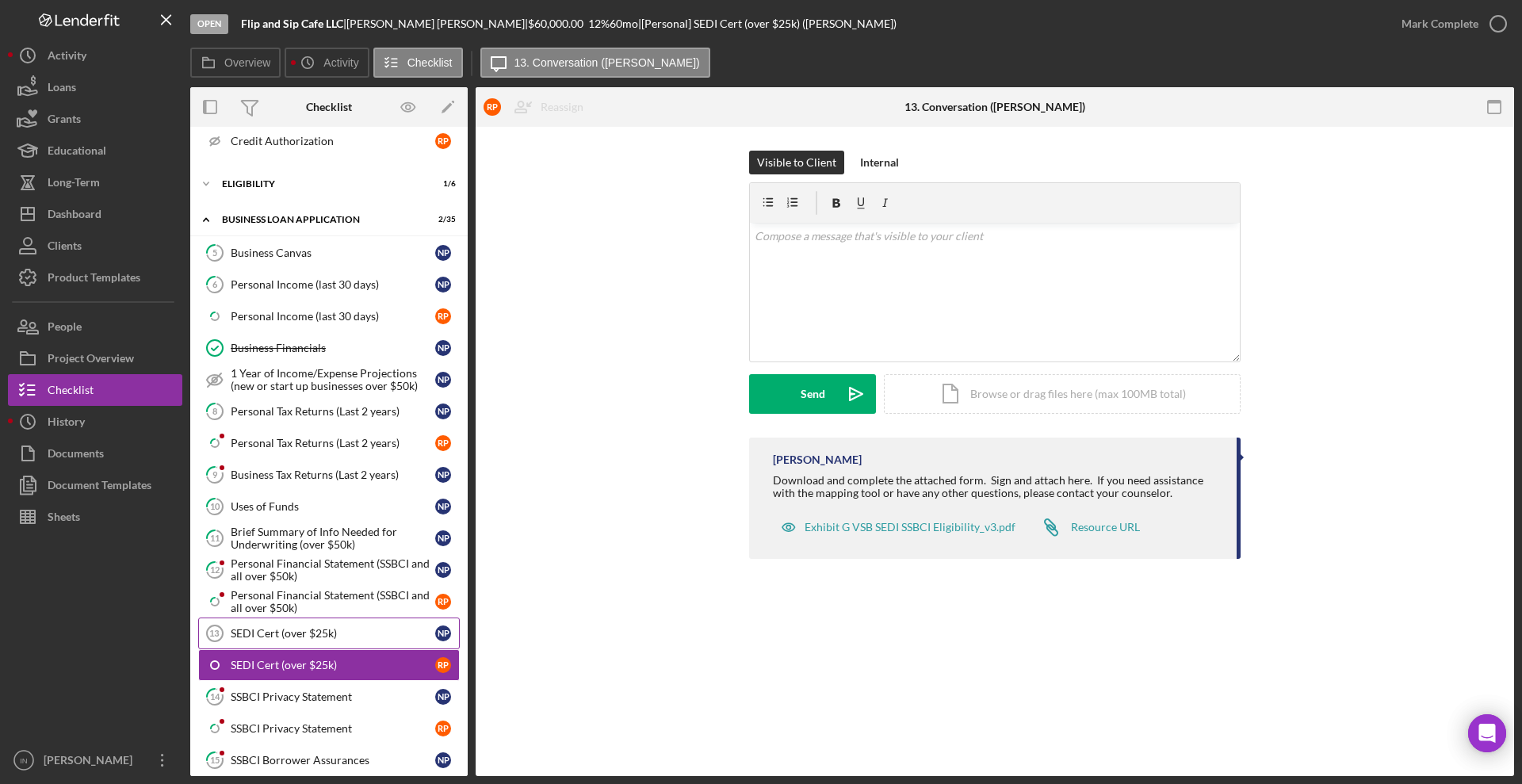
click at [288, 628] on div "SEDI Cert (over $25k)" at bounding box center [333, 633] width 204 height 13
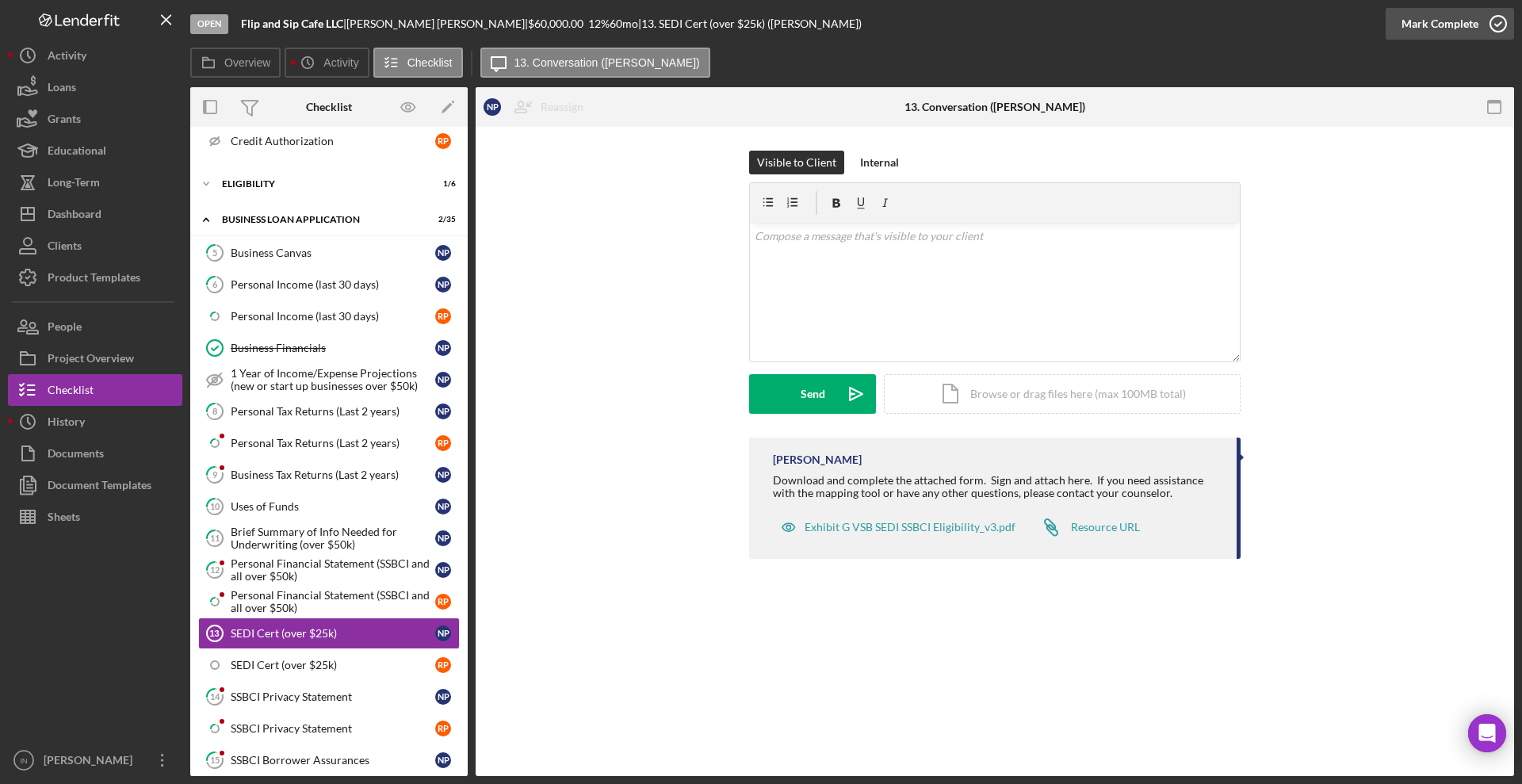
click at [1407, 16] on div "Mark Complete" at bounding box center [1440, 23] width 77 height 32
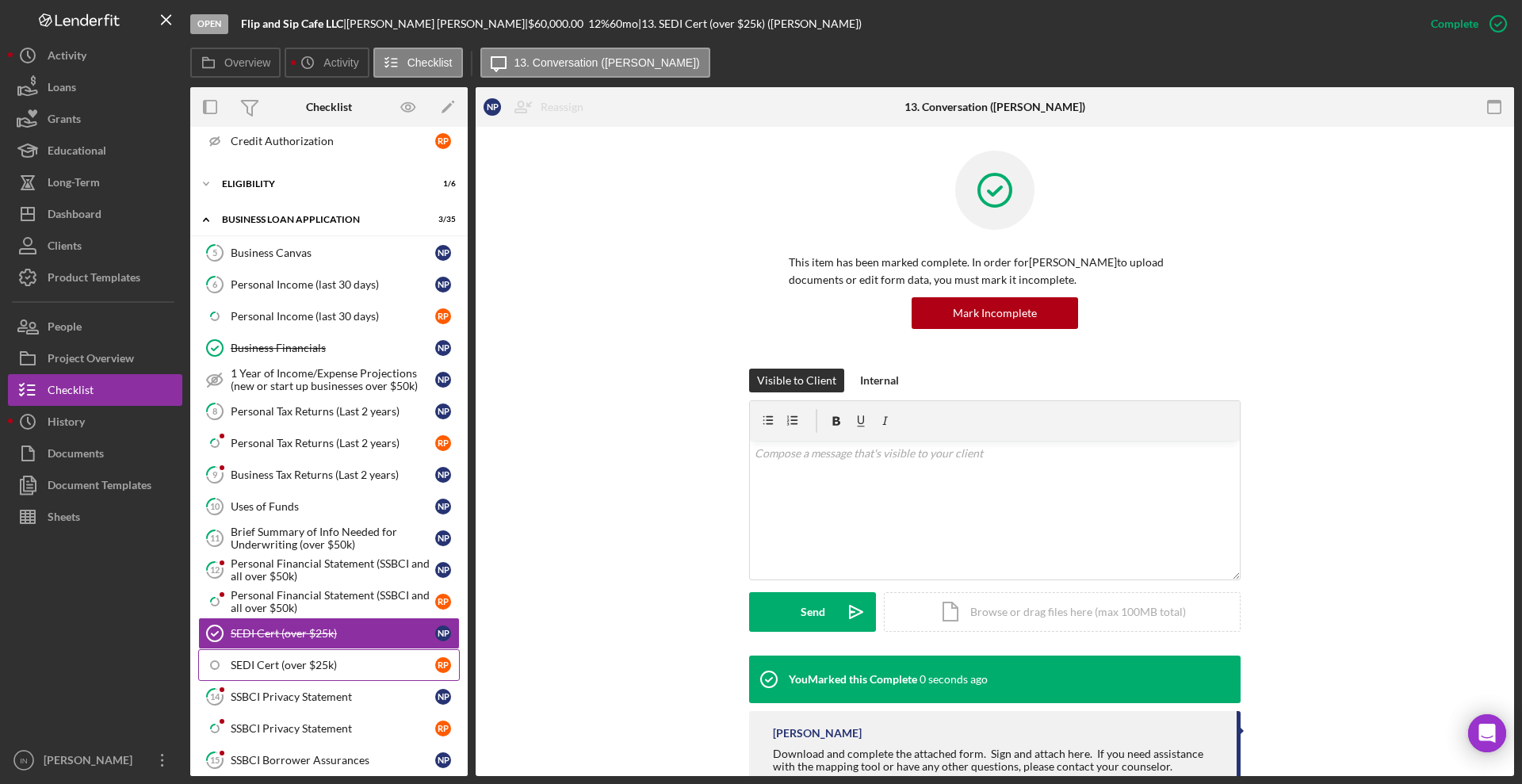
click at [287, 670] on div "SEDI Cert (over $25k)" at bounding box center [333, 664] width 204 height 13
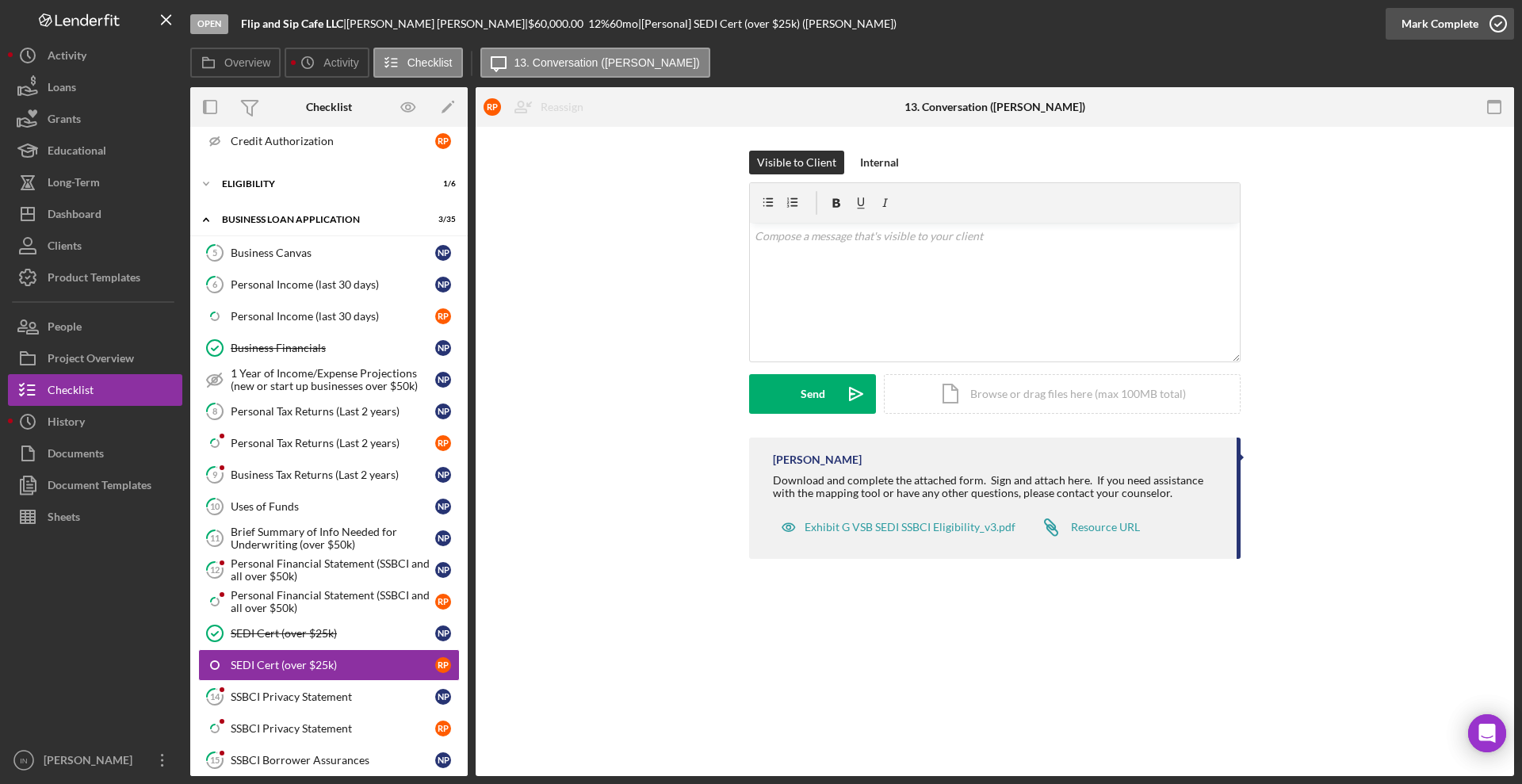
click at [1419, 20] on div "Mark Complete" at bounding box center [1440, 23] width 77 height 32
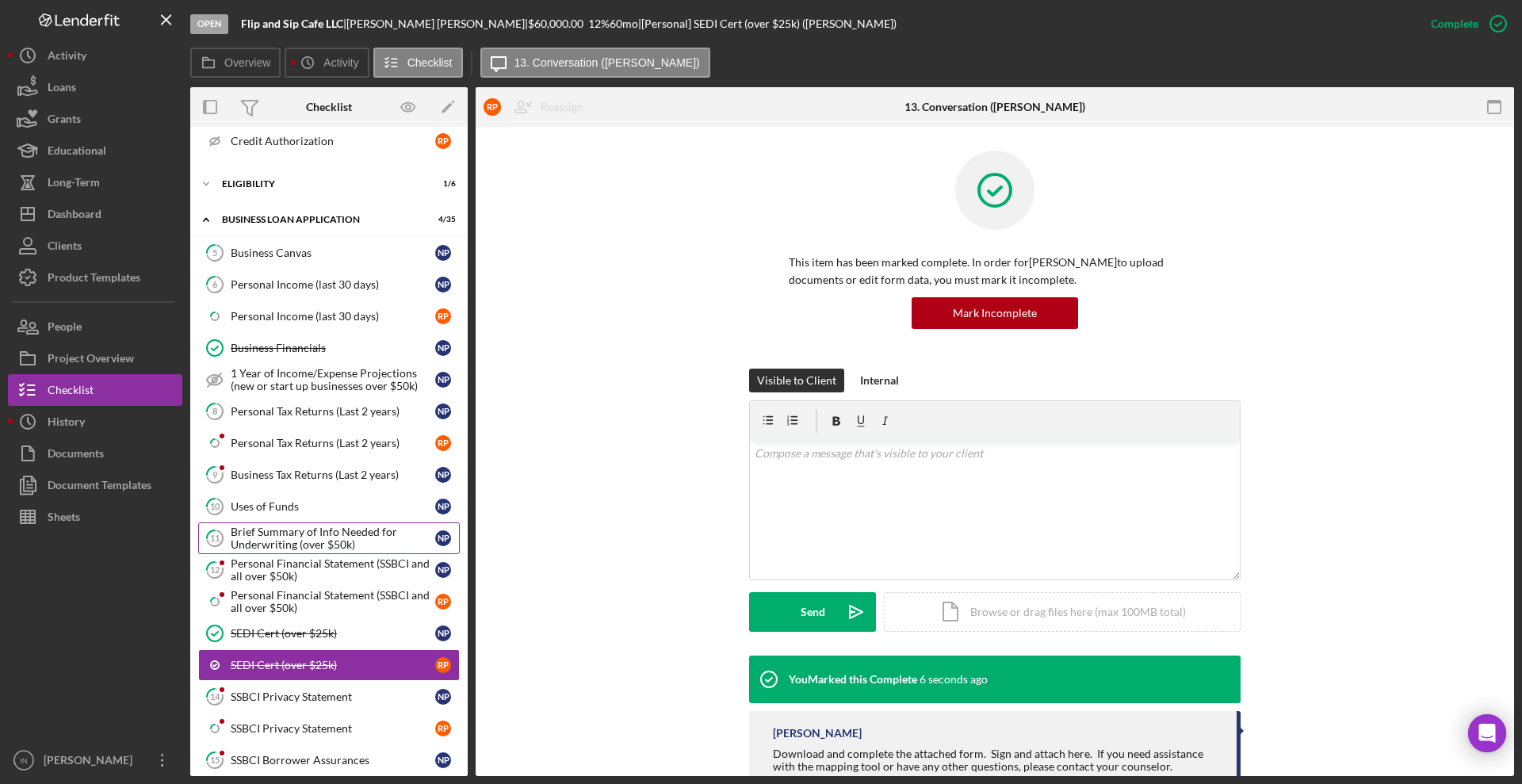
click at [319, 537] on div "Brief Summary of Info Needed for Underwriting (over $50k)" at bounding box center [333, 538] width 204 height 25
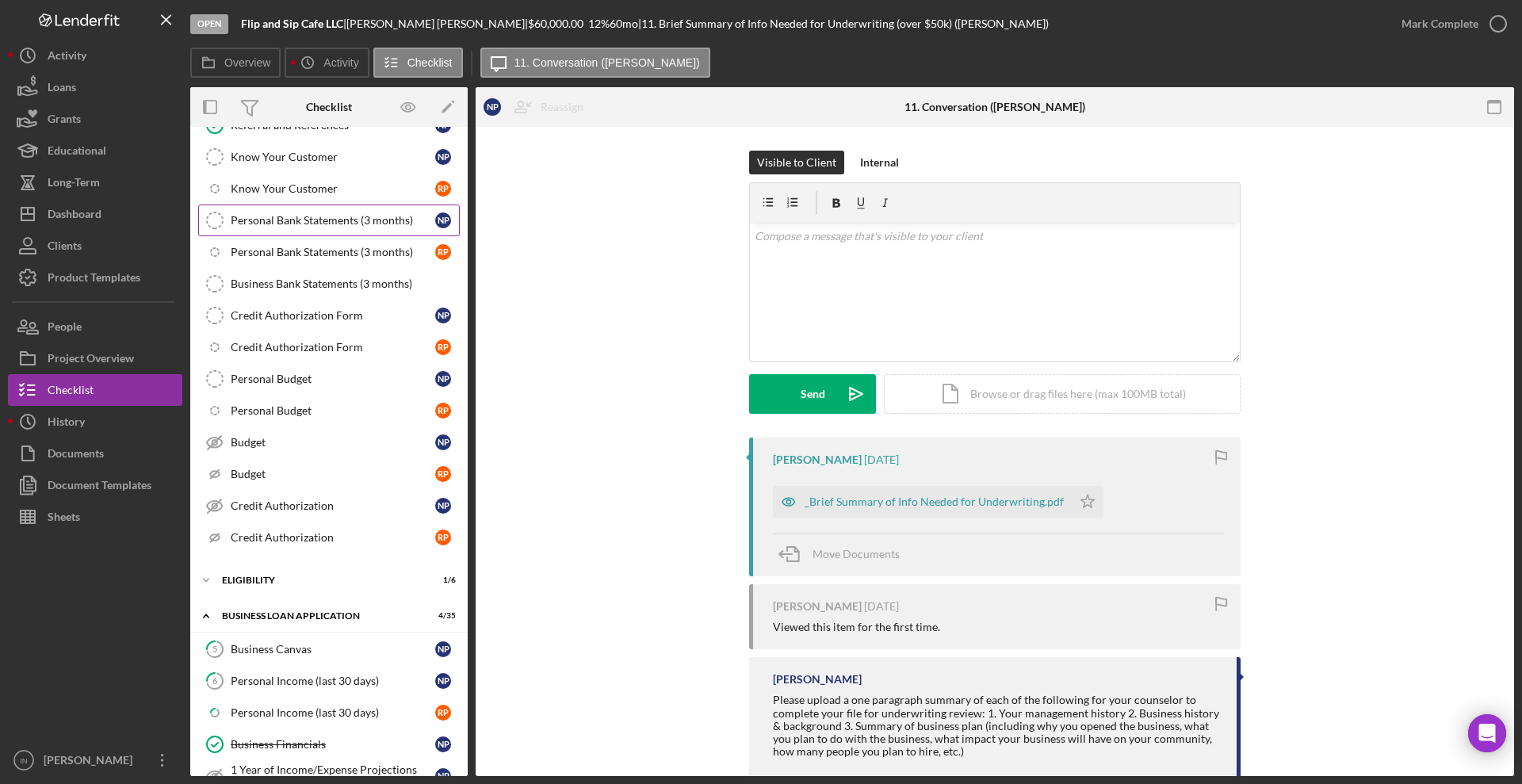
scroll to position [22, 0]
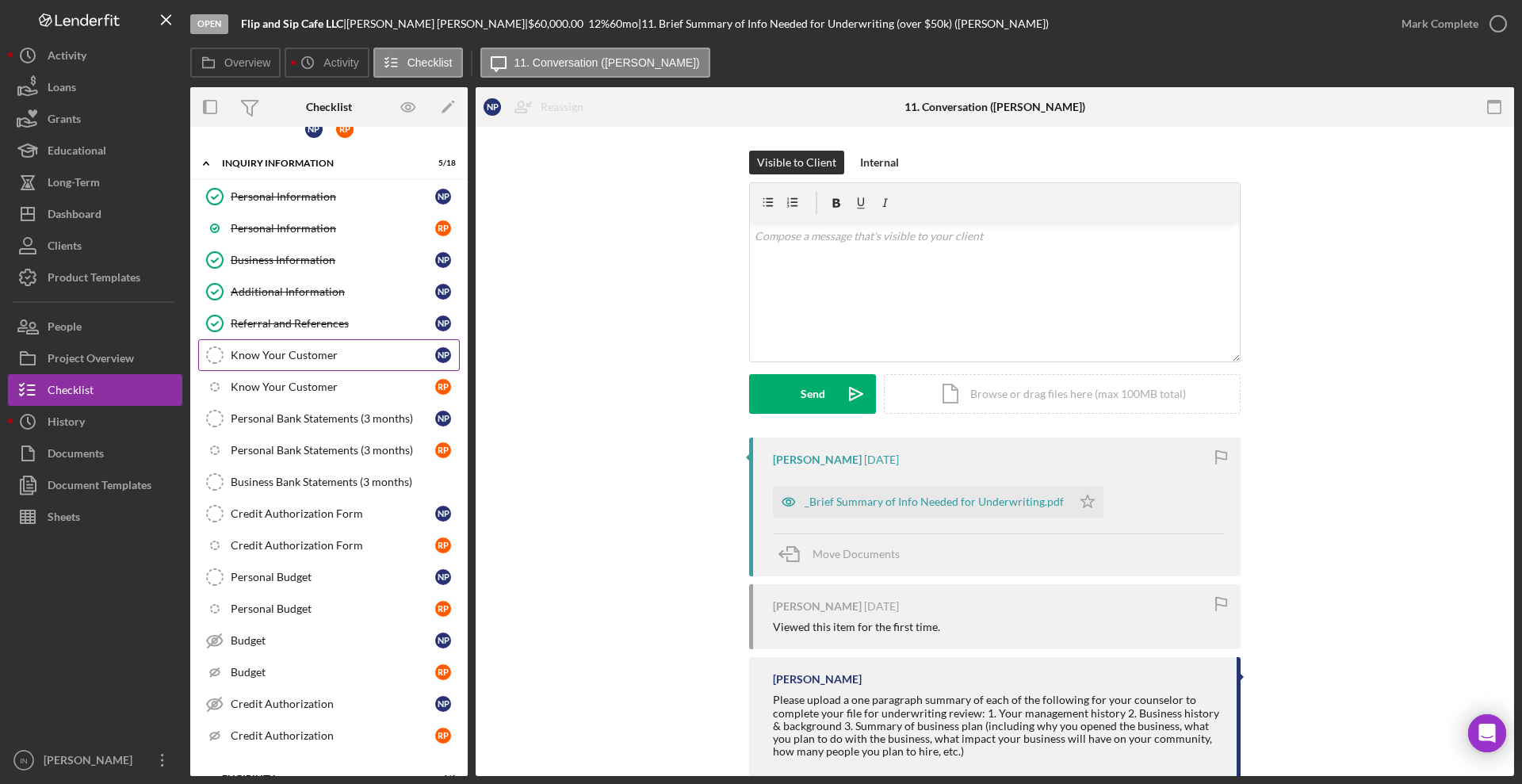
click at [306, 360] on div "Know Your Customer" at bounding box center [333, 354] width 204 height 13
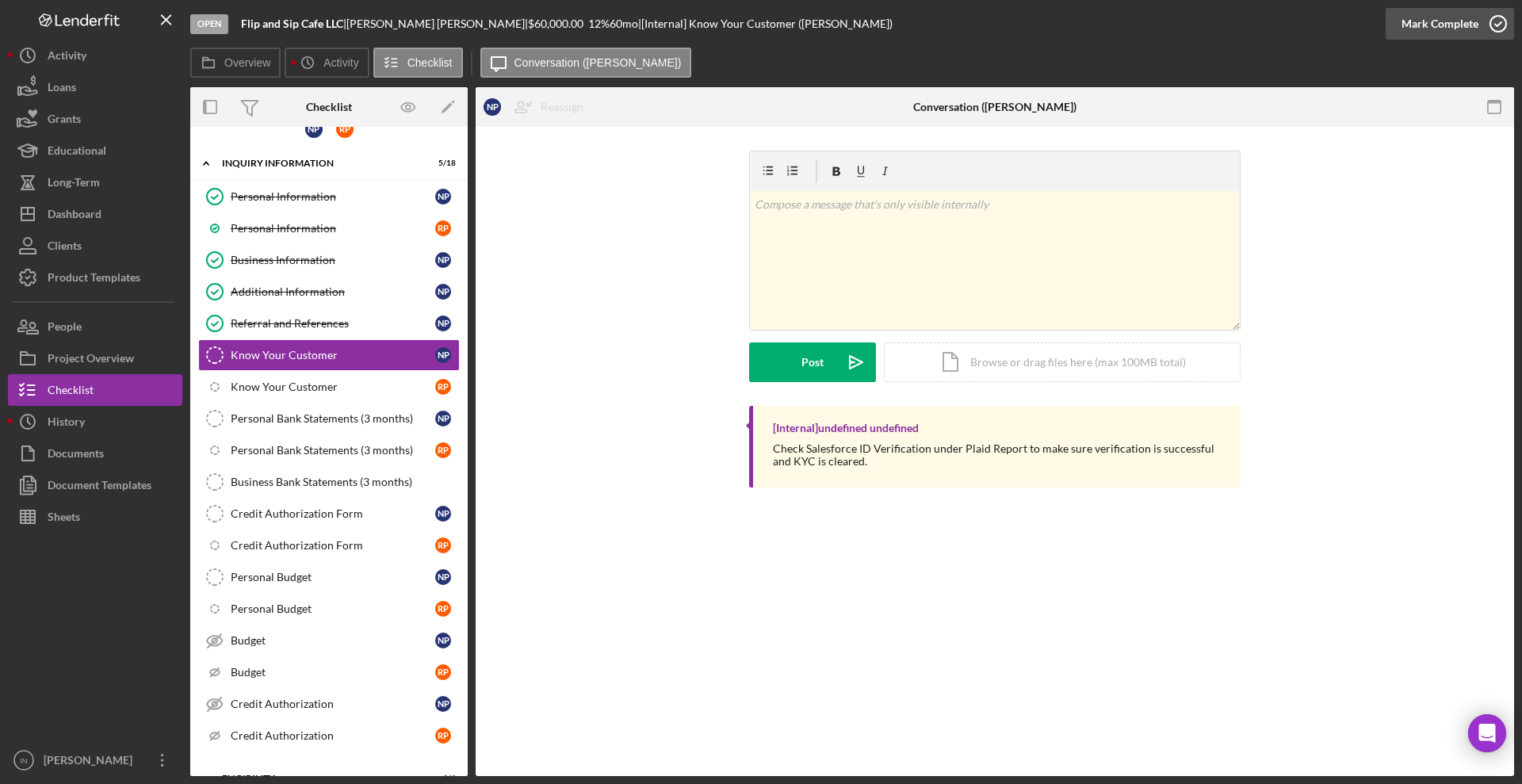
click at [1468, 15] on div "Mark Complete" at bounding box center [1440, 23] width 77 height 32
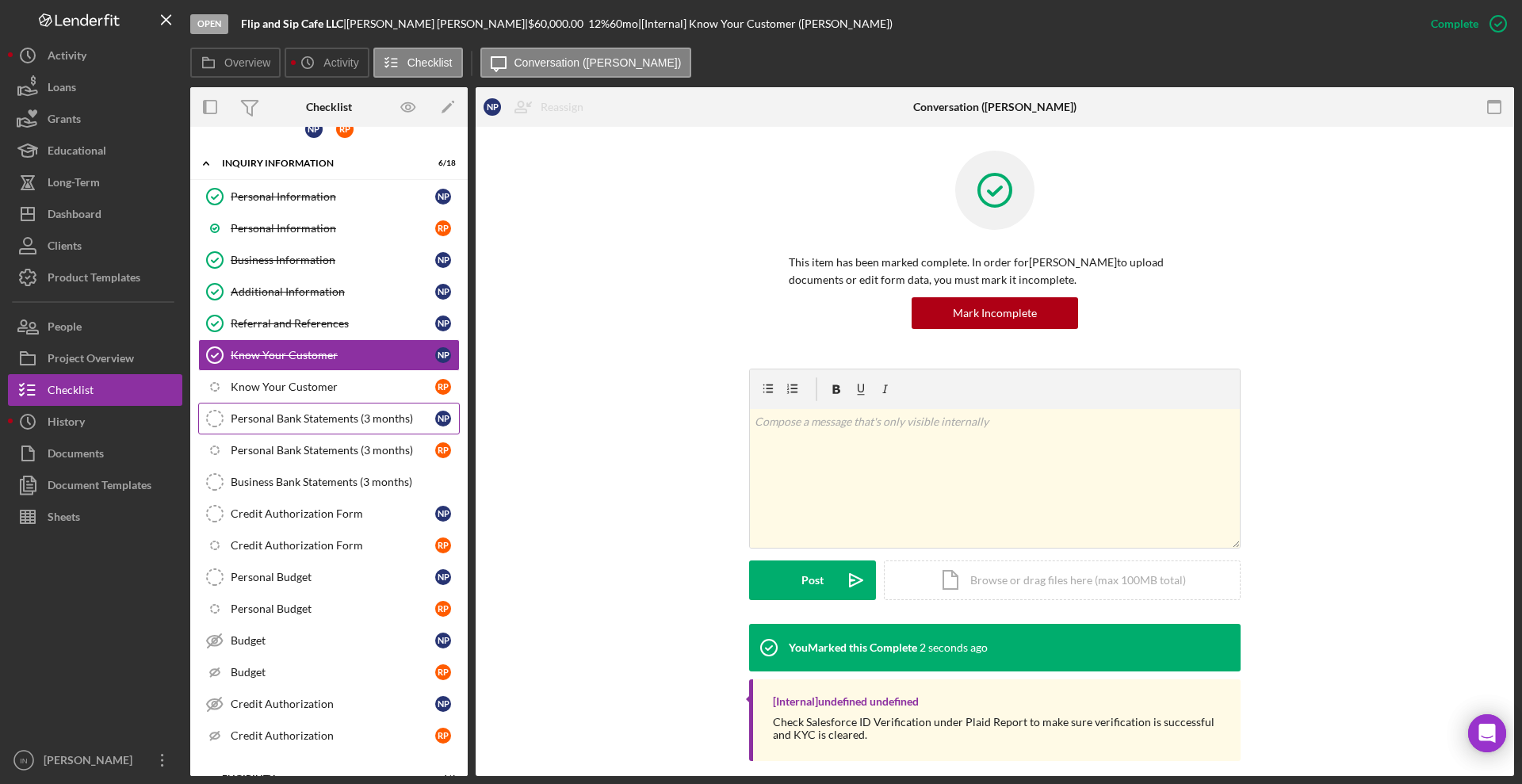
click at [294, 422] on div "Personal Bank Statements (3 months)" at bounding box center [333, 418] width 204 height 13
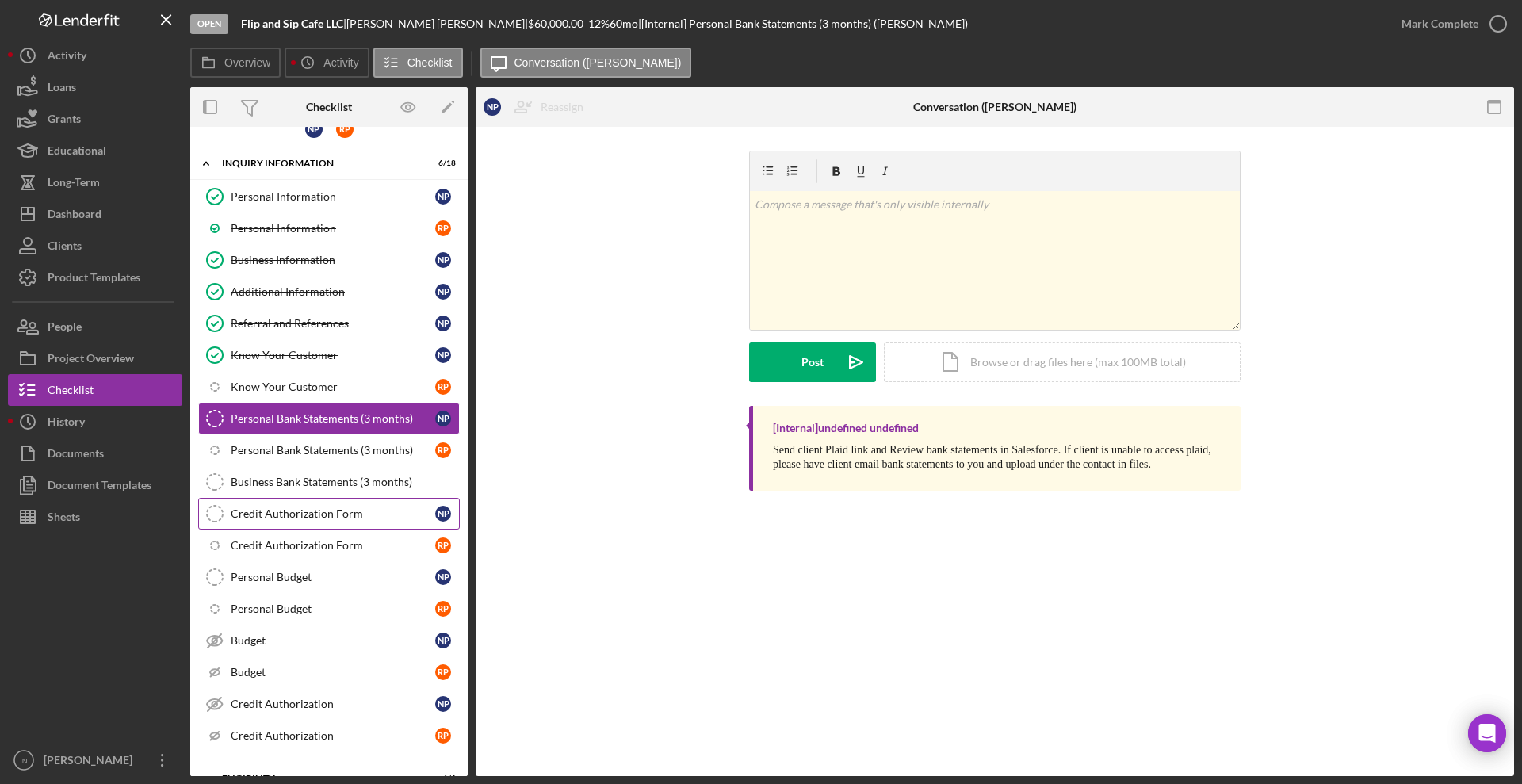
click at [307, 508] on div "Credit Authorization Form" at bounding box center [333, 513] width 204 height 13
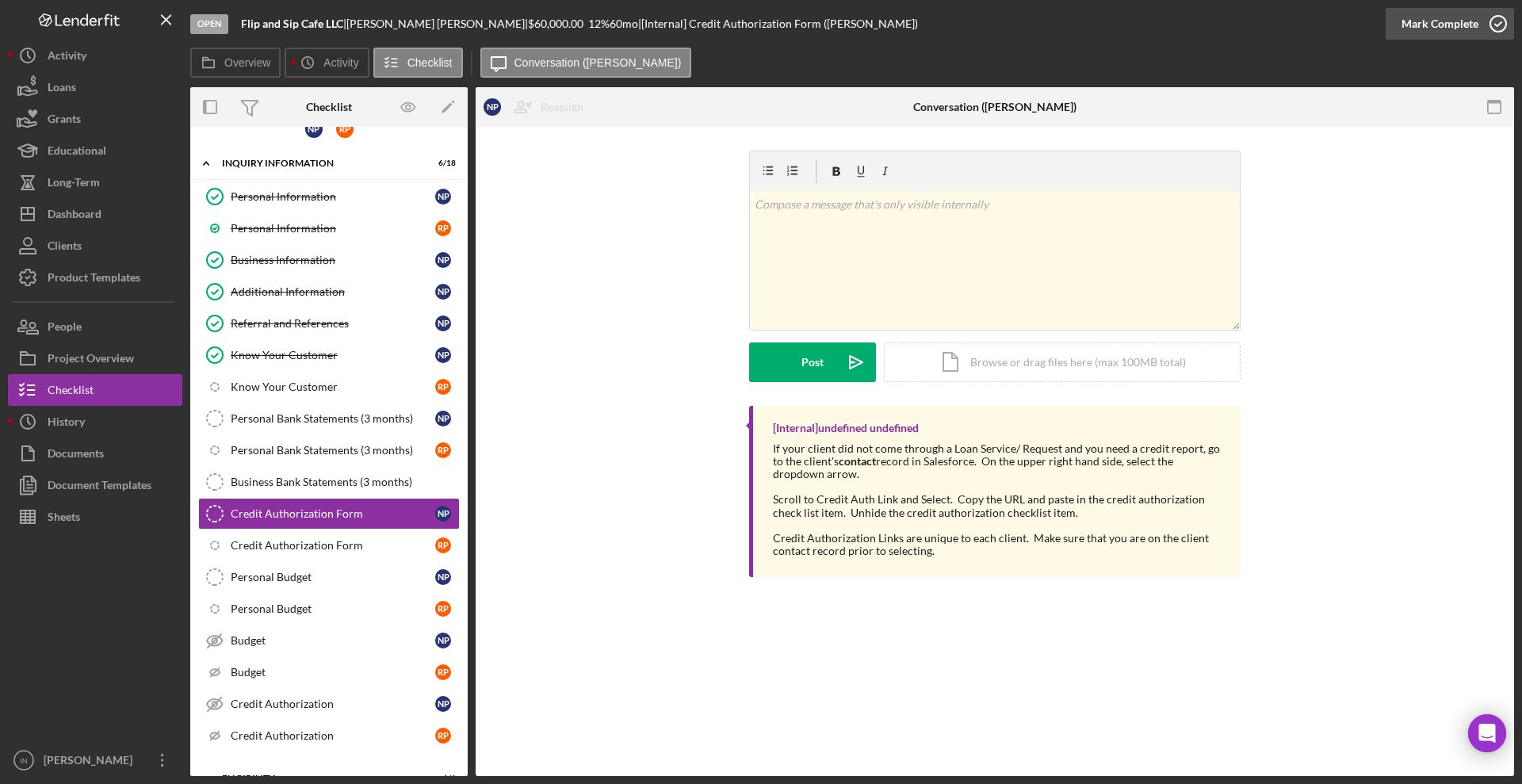
click at [1432, 31] on div "Mark Complete" at bounding box center [1440, 23] width 77 height 32
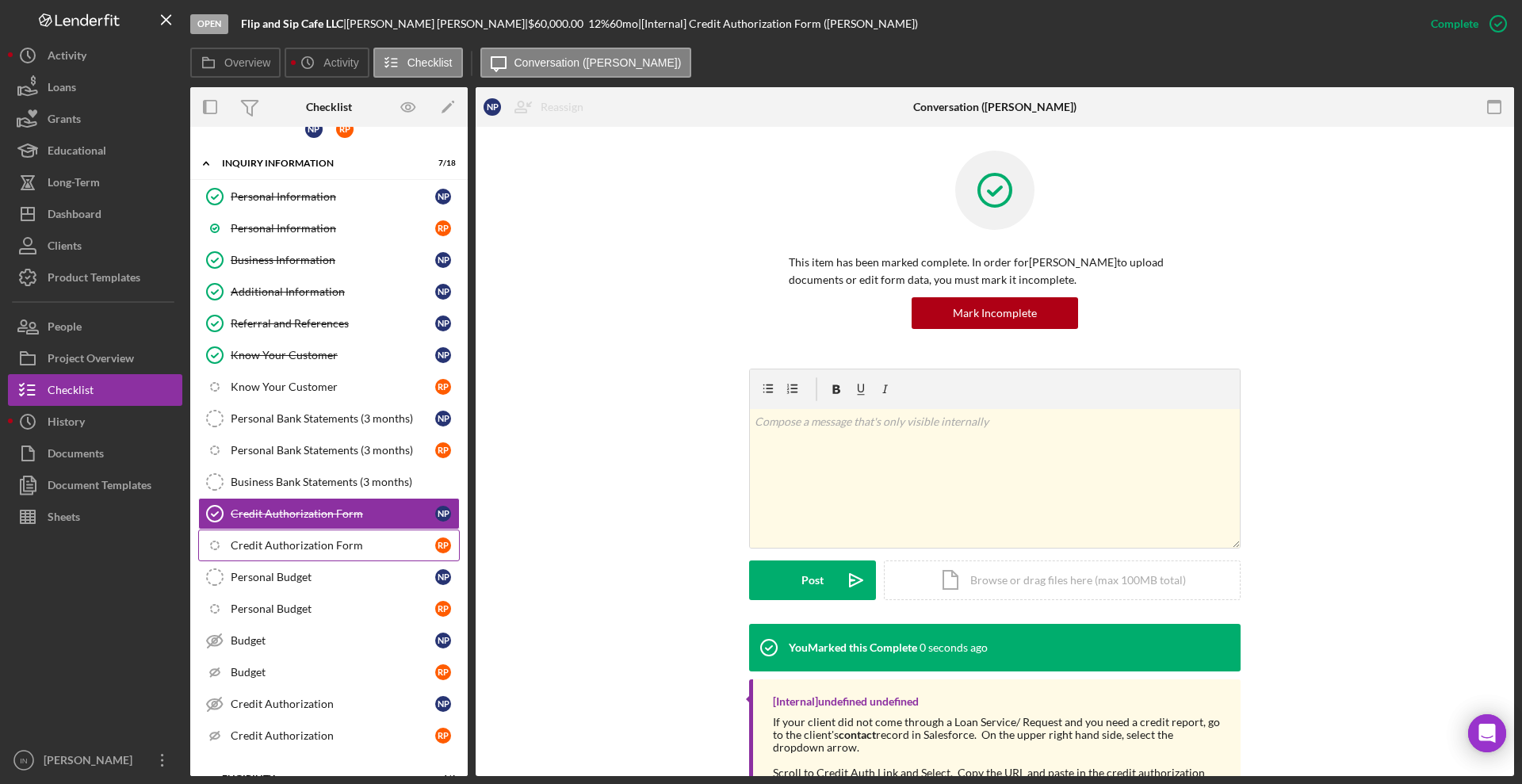
click at [341, 548] on div "Credit Authorization Form" at bounding box center [333, 544] width 204 height 13
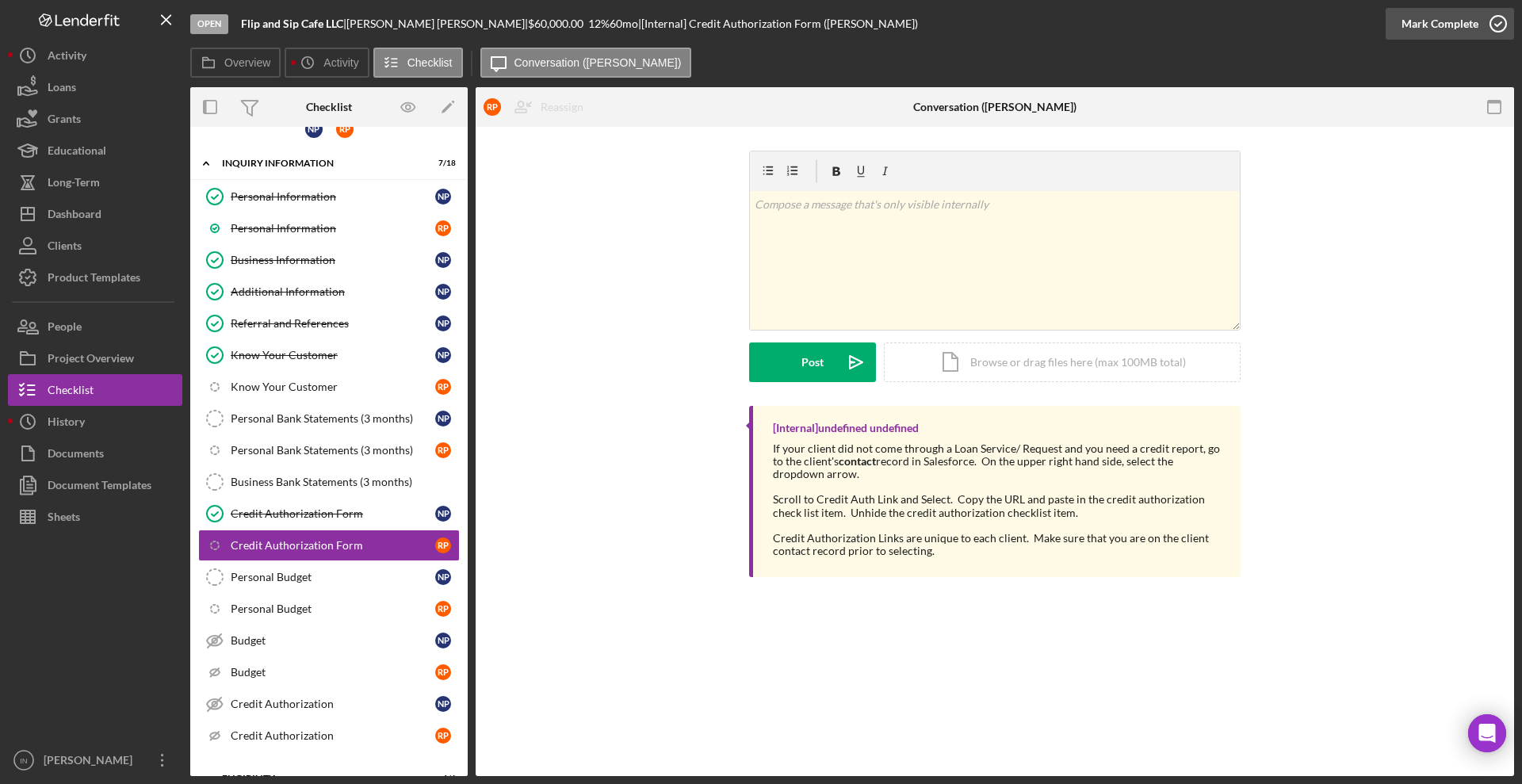
click at [1436, 35] on div "Mark Complete" at bounding box center [1440, 23] width 77 height 32
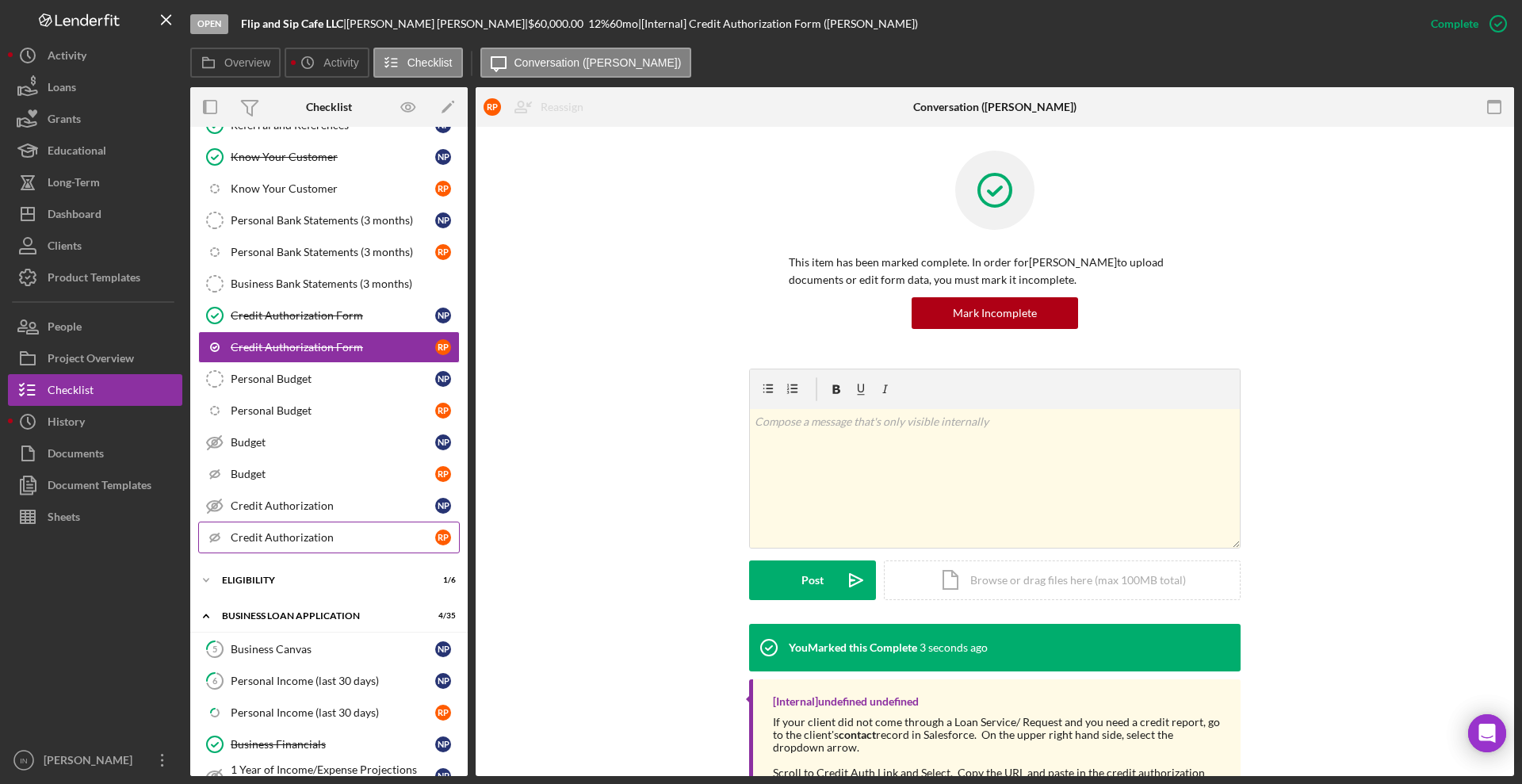
scroll to position [418, 0]
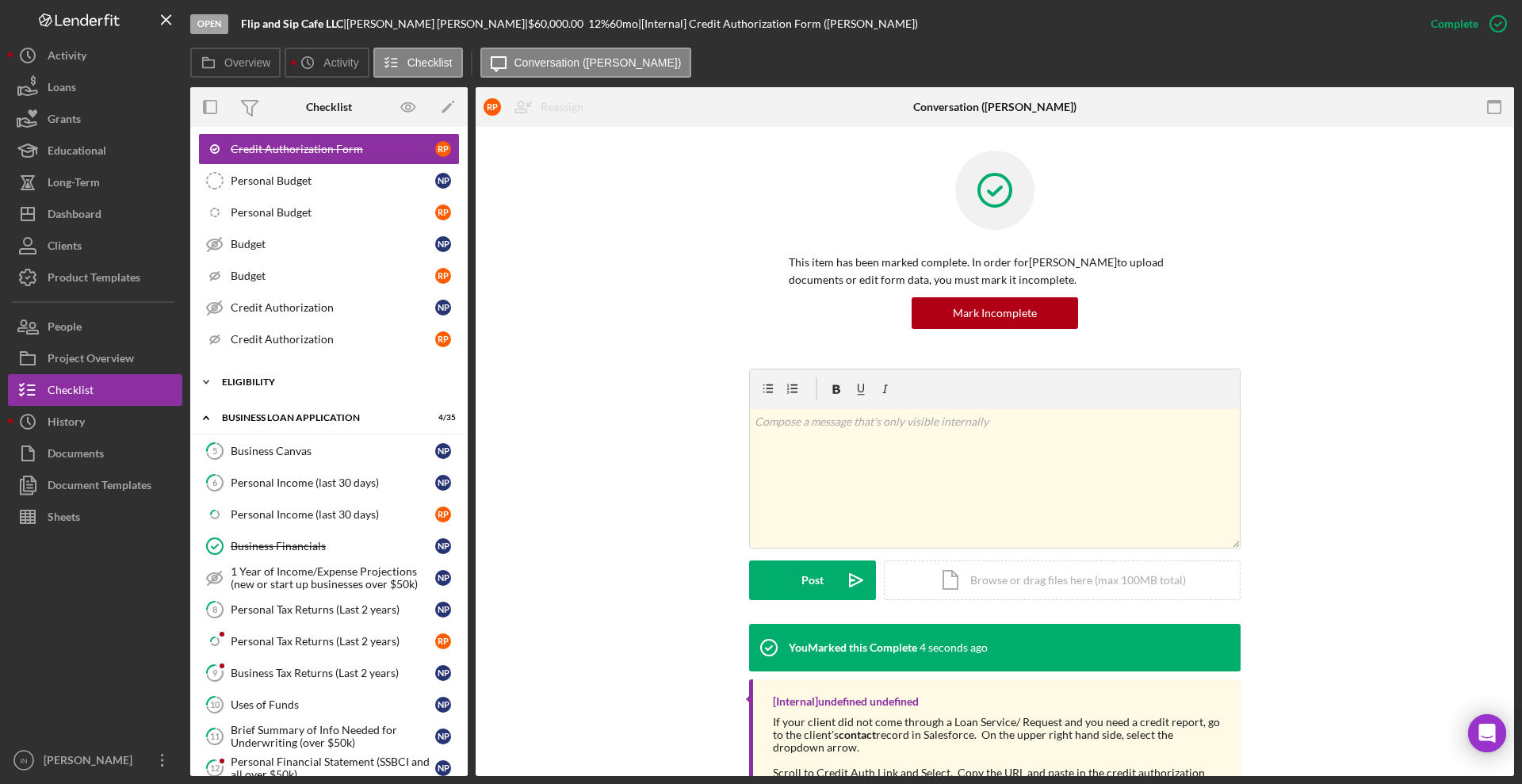
click at [263, 378] on div "ELIGIBILITY" at bounding box center [335, 381] width 226 height 9
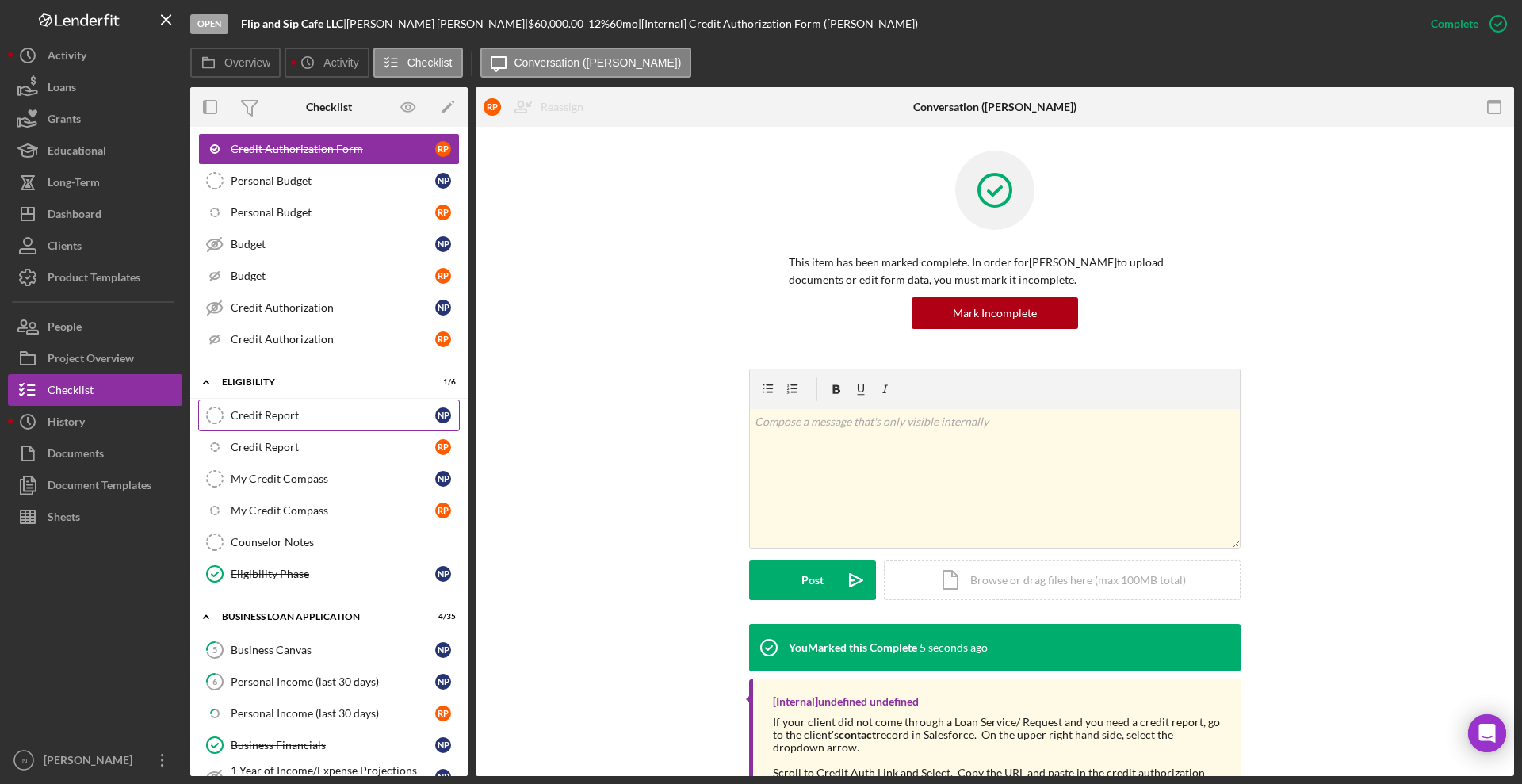
click at [335, 425] on link "Credit Report Credit Report N P" at bounding box center [329, 415] width 261 height 32
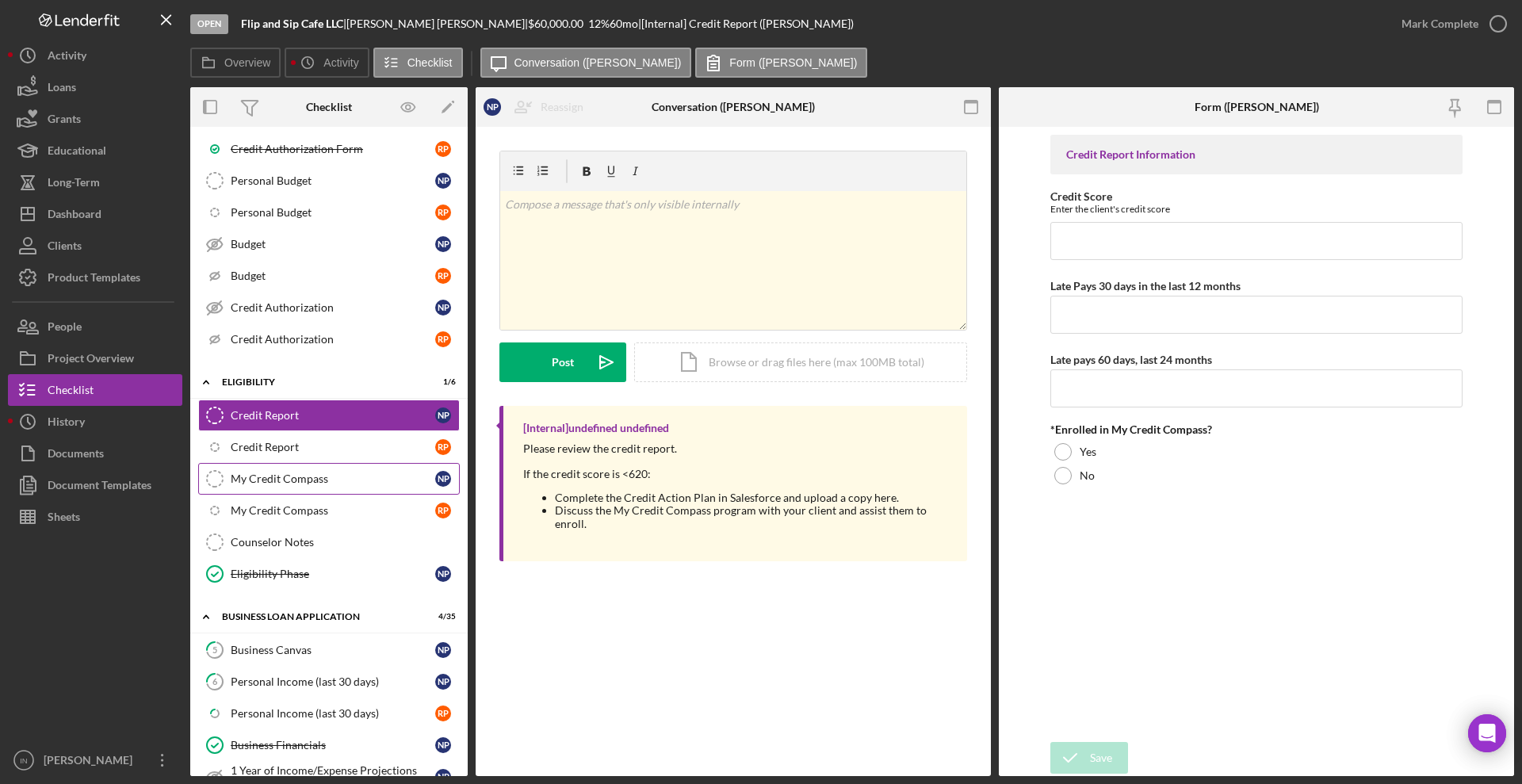
click at [334, 480] on div "My Credit Compass" at bounding box center [333, 478] width 204 height 13
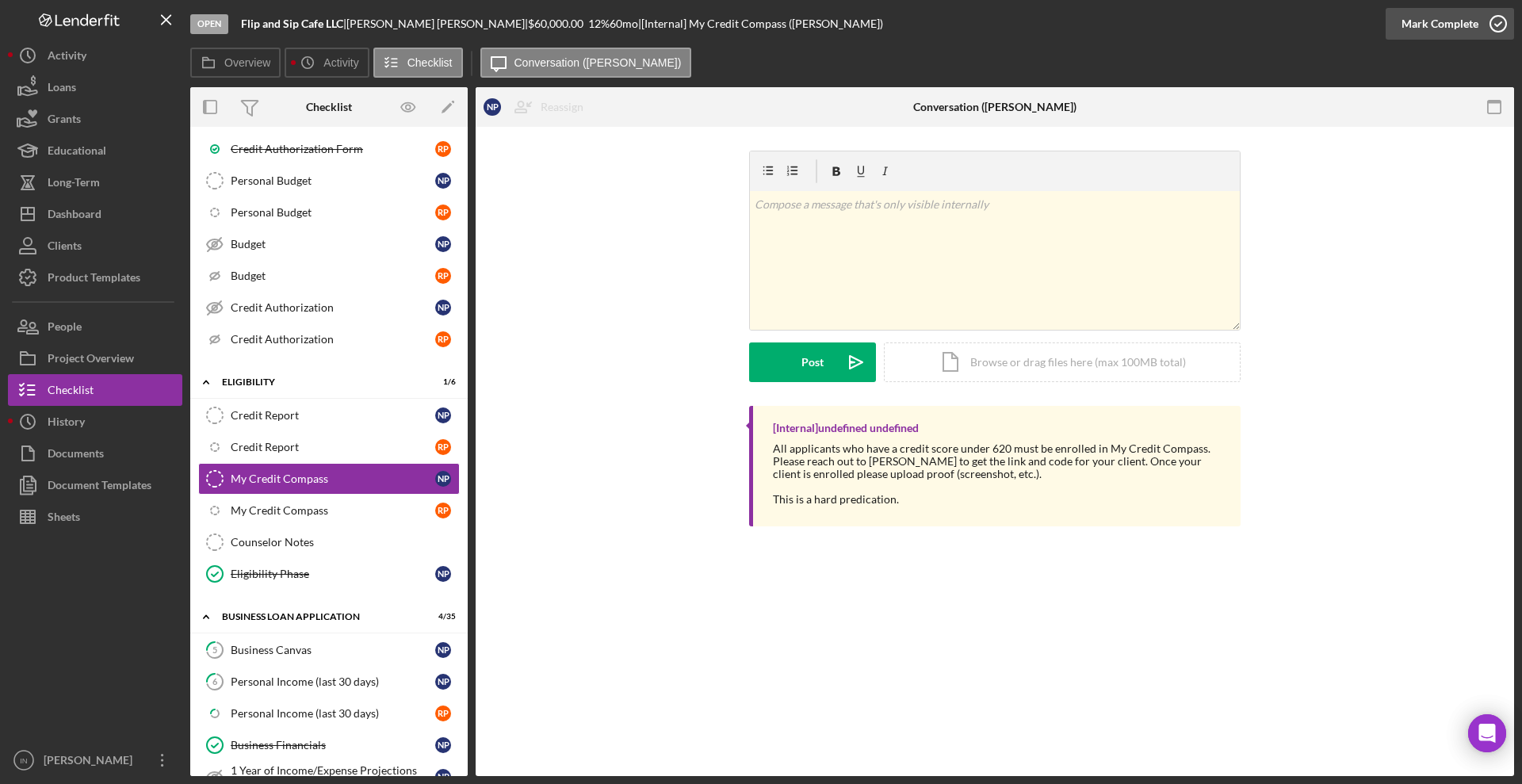
click at [1460, 22] on div "Mark Complete" at bounding box center [1440, 23] width 77 height 32
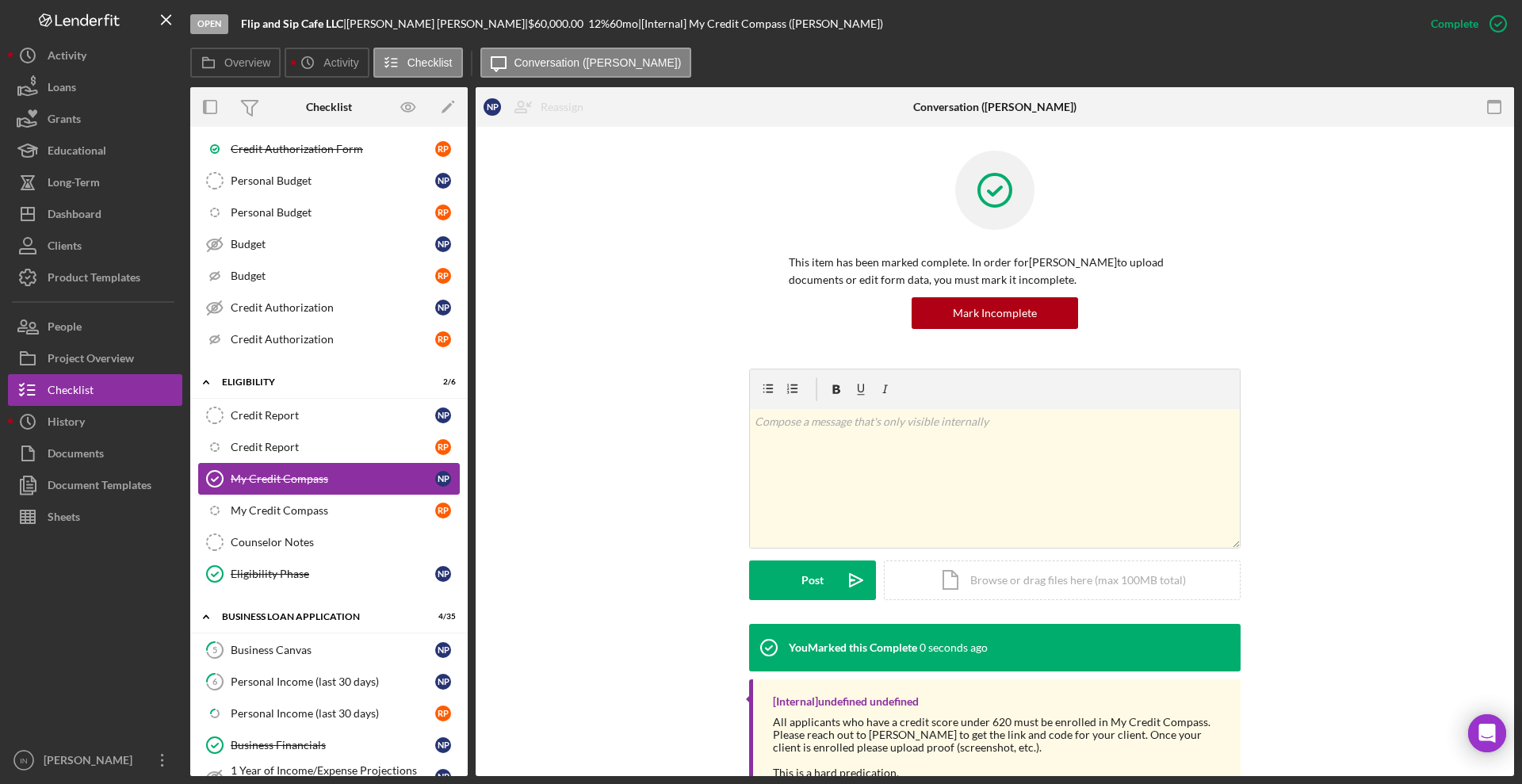
click at [315, 493] on link "My Credit Compass My Credit Compass N P" at bounding box center [329, 479] width 261 height 32
click at [315, 497] on link "Icon/Checklist Item Sub Internal My Credit Compass R P" at bounding box center [329, 510] width 261 height 32
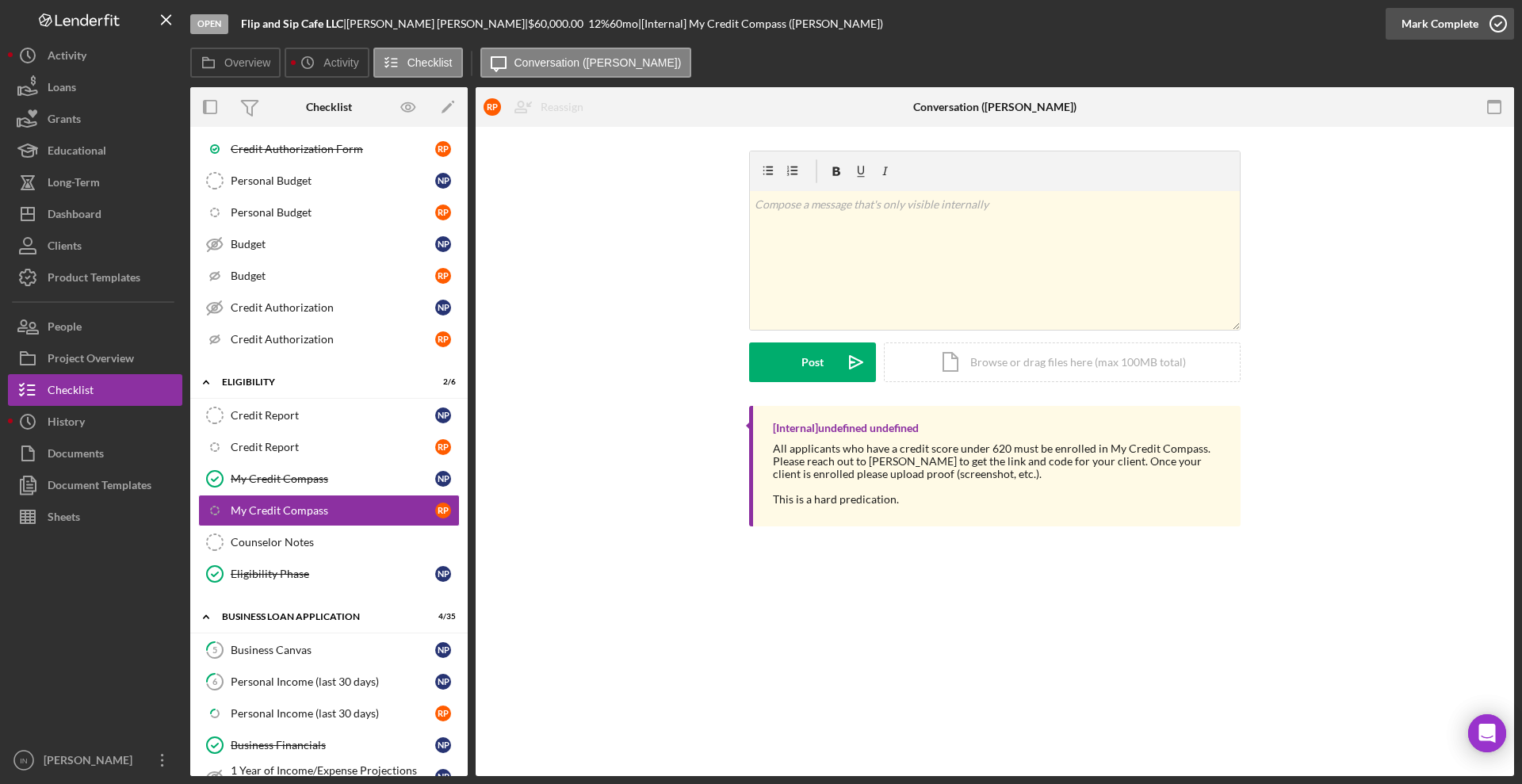
click at [1438, 23] on div "Mark Complete" at bounding box center [1440, 23] width 77 height 32
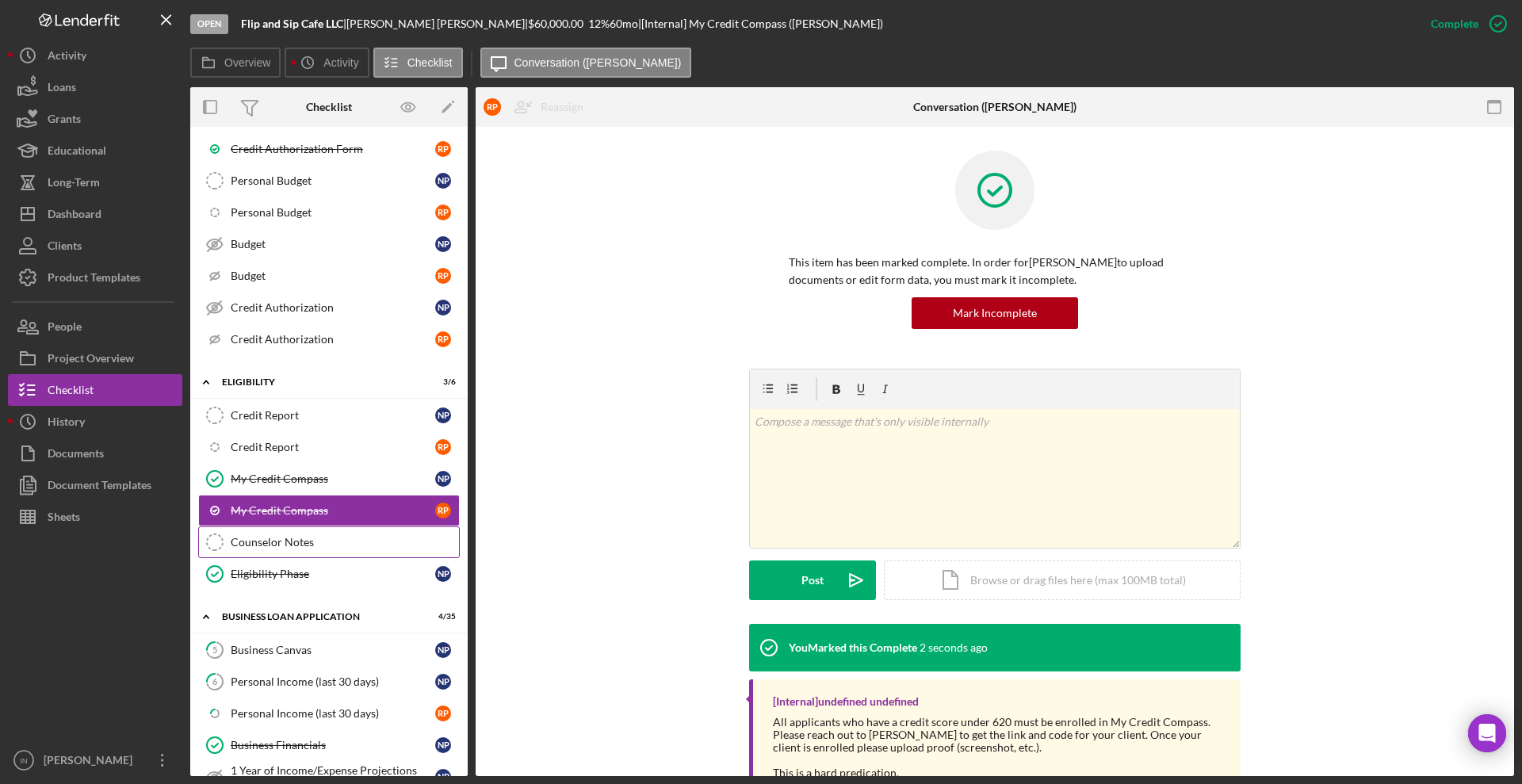
click at [276, 534] on link "Counselor Notes Counselor Notes" at bounding box center [329, 542] width 261 height 32
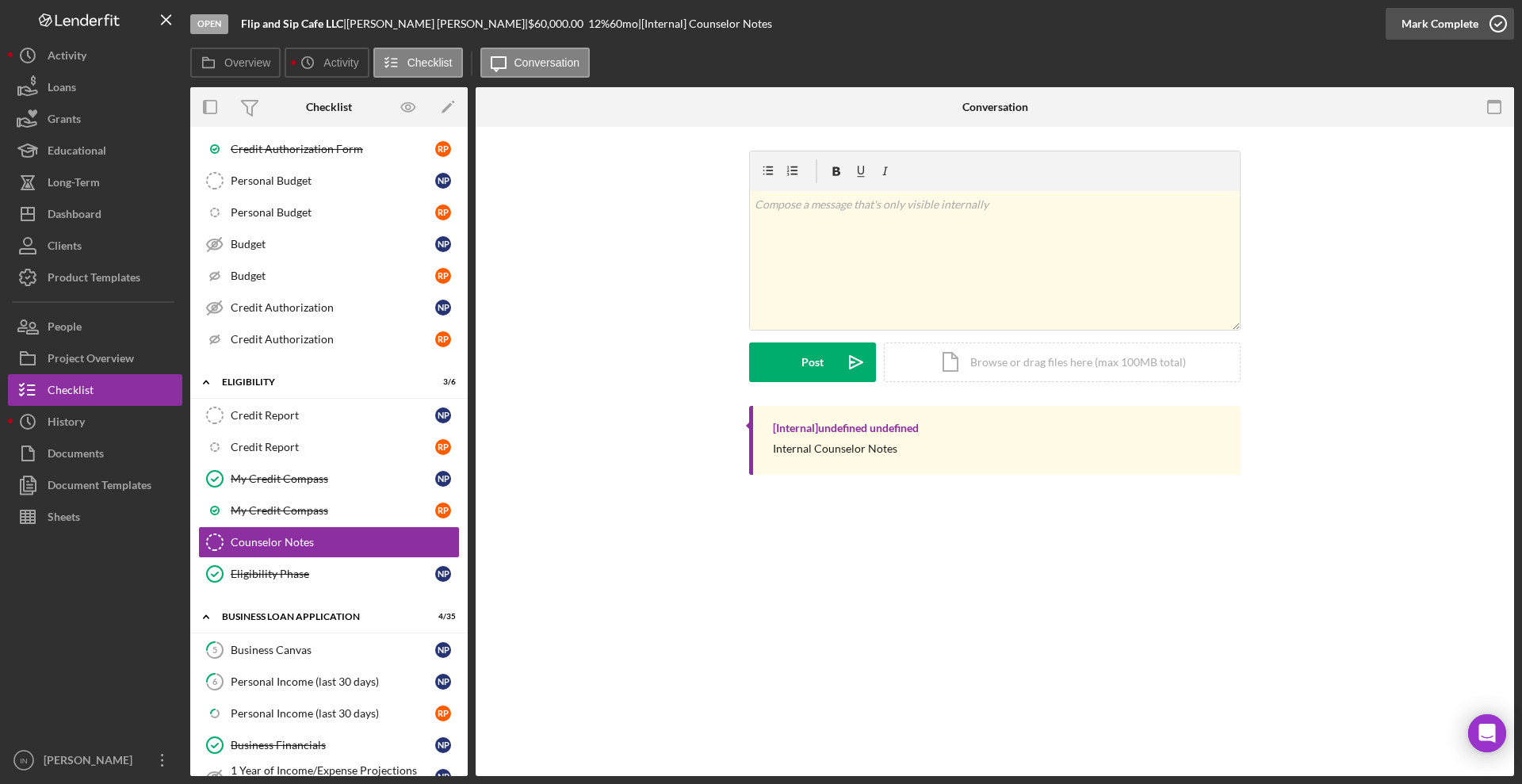
click at [1427, 22] on div "Mark Complete" at bounding box center [1440, 23] width 77 height 32
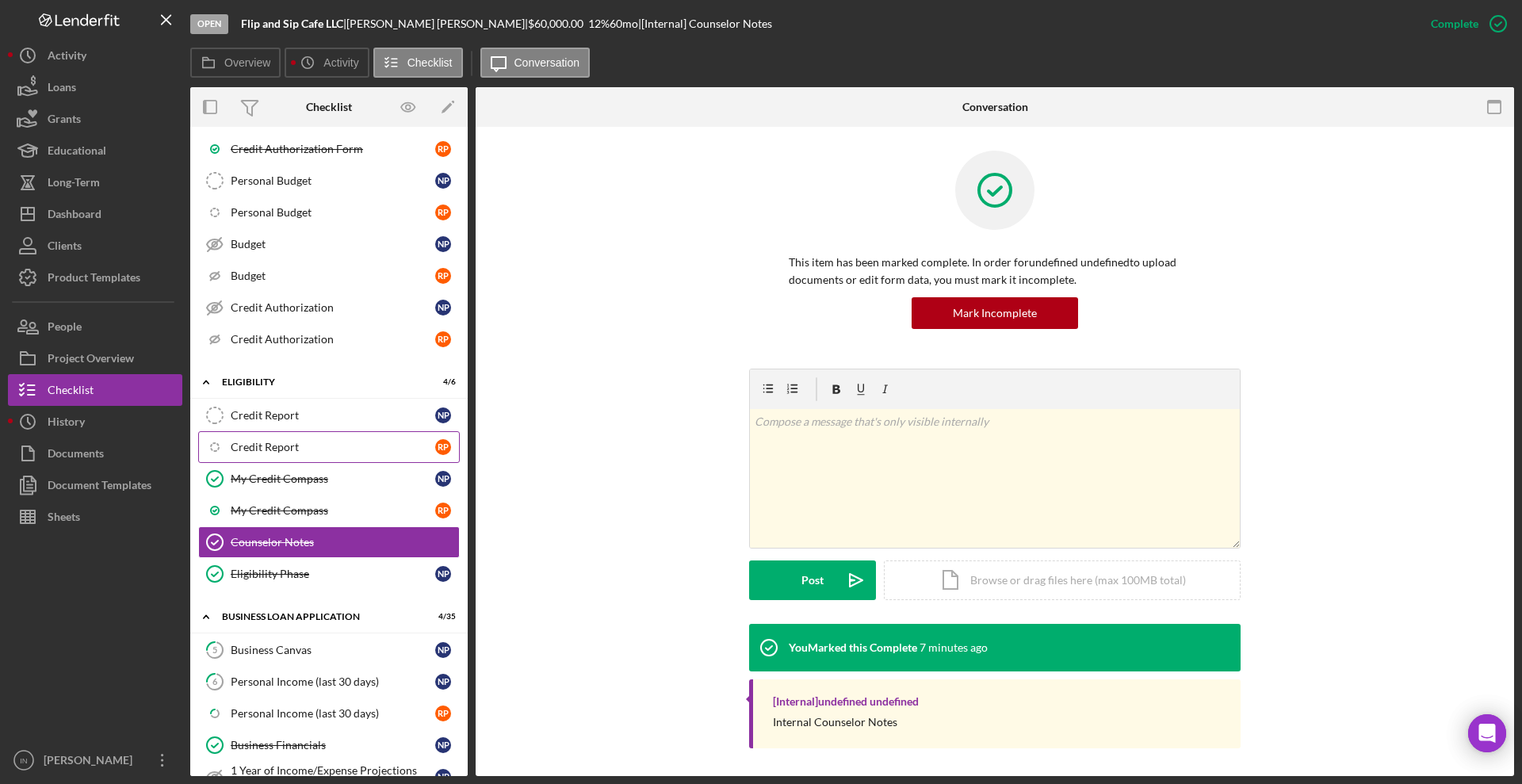
click at [282, 441] on div "Credit Report" at bounding box center [333, 446] width 204 height 13
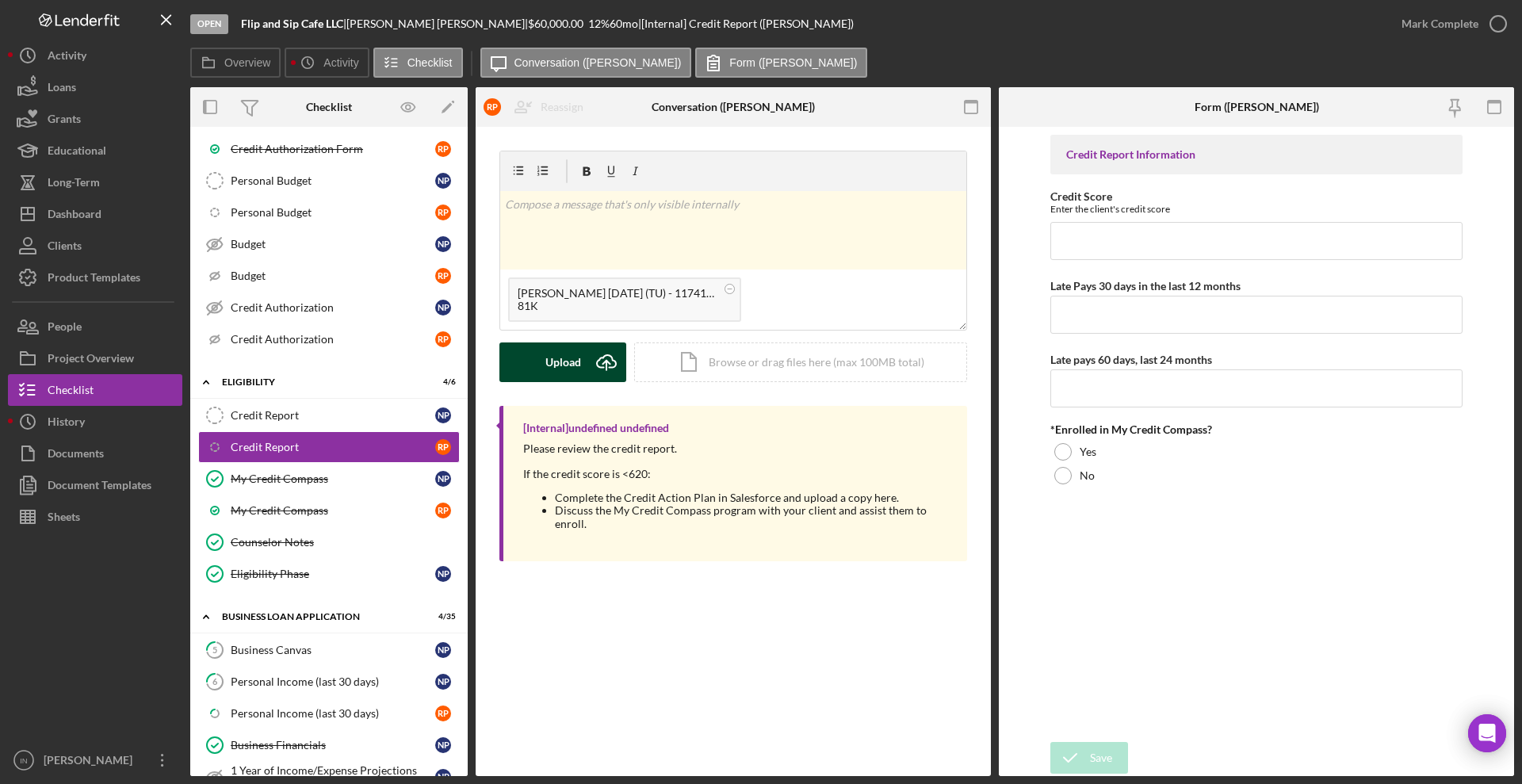
click at [565, 362] on div "Upload" at bounding box center [563, 362] width 36 height 39
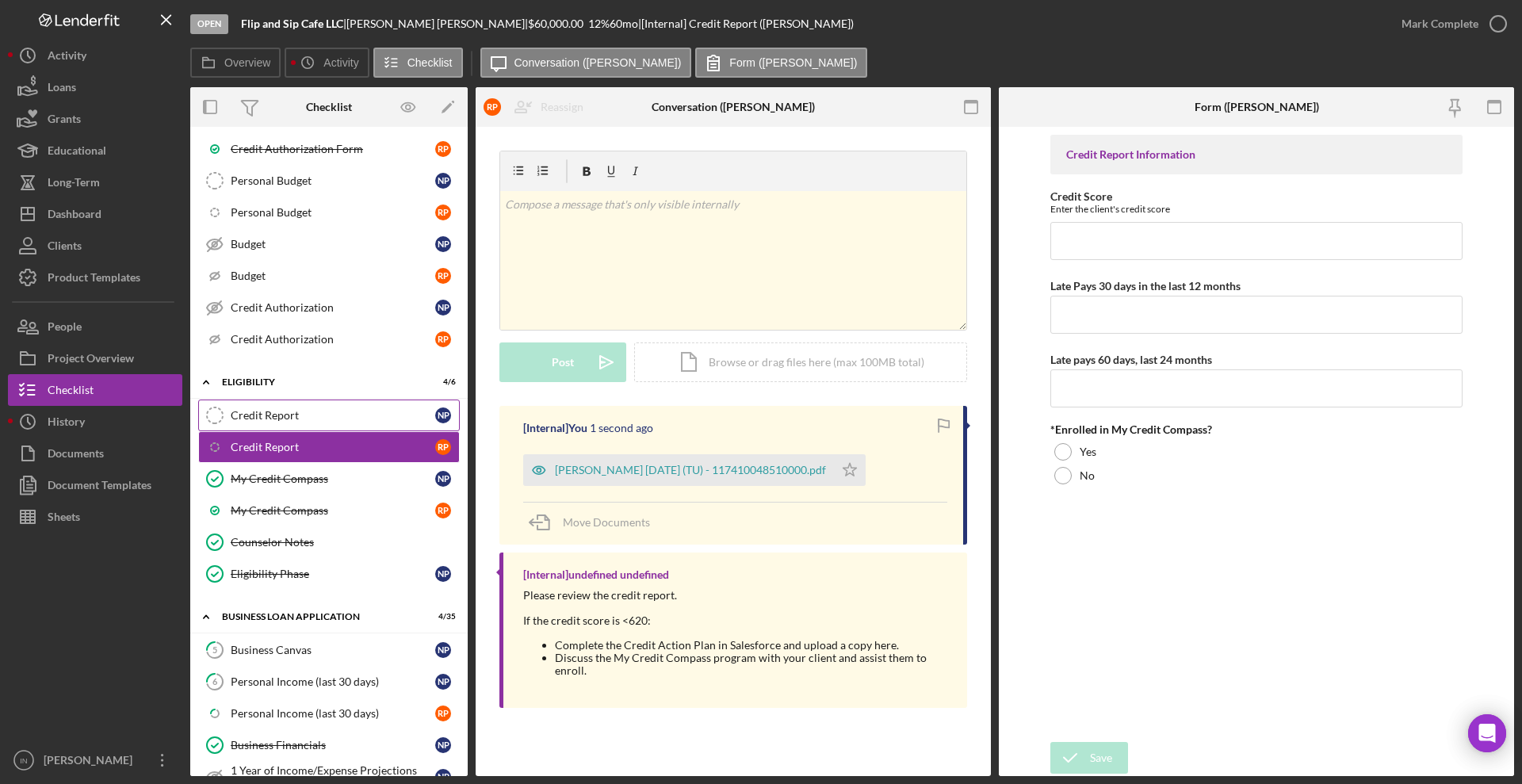
click at [287, 417] on div "Credit Report" at bounding box center [333, 415] width 204 height 13
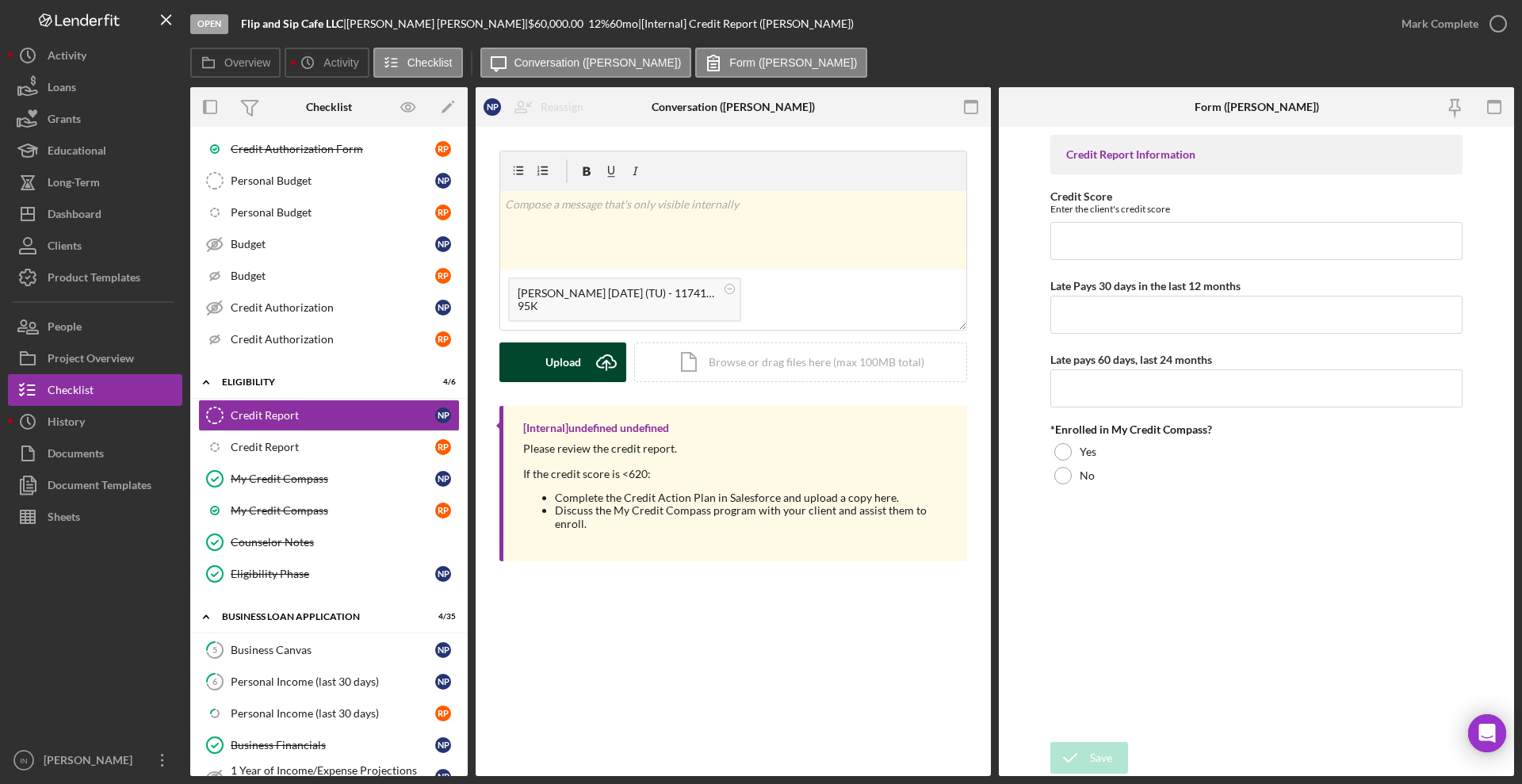
click at [570, 362] on div "Upload" at bounding box center [563, 362] width 36 height 39
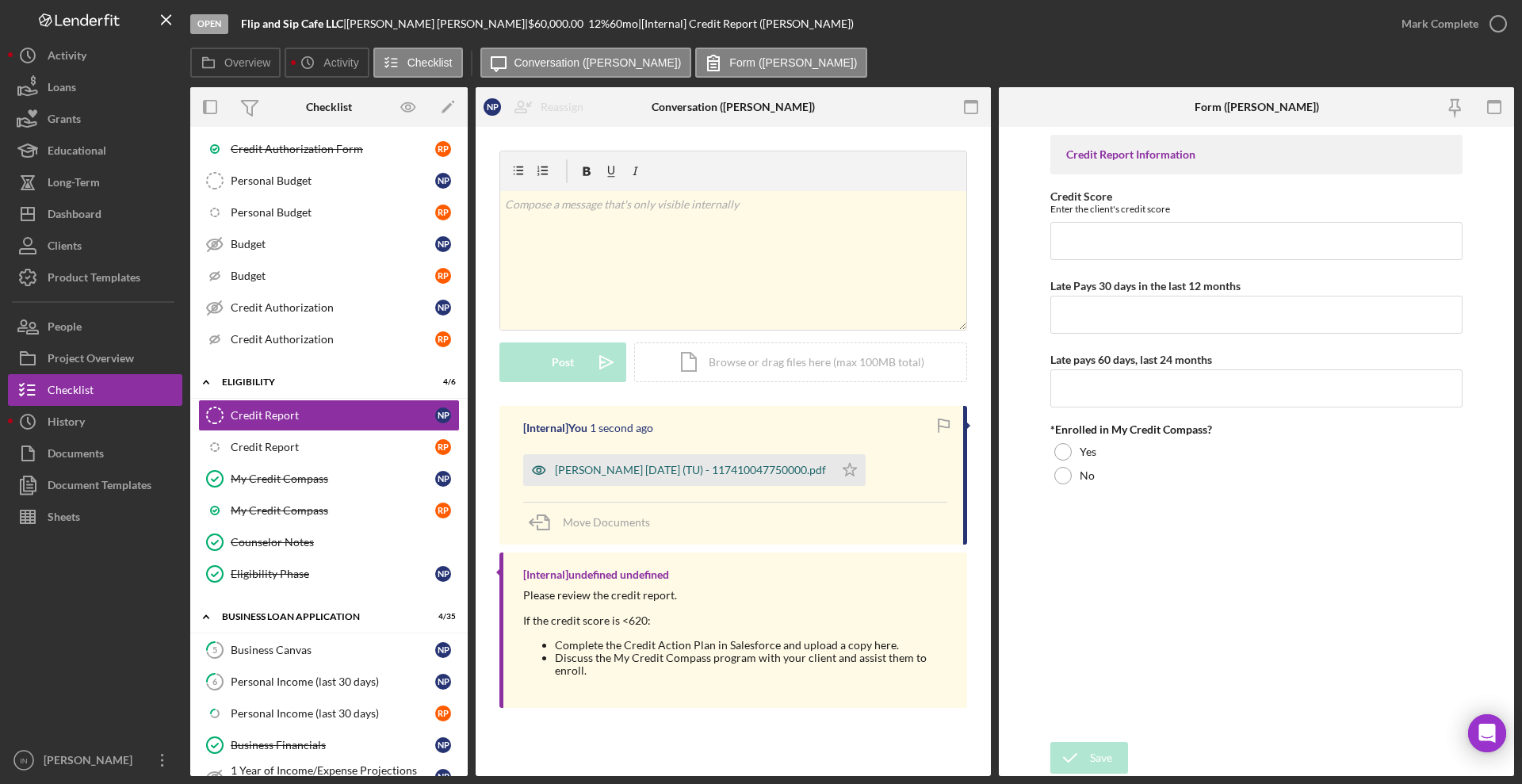
click at [702, 477] on div "Patterson, Nicholas 2025-08-20 (TU) - 117410047750000.pdf" at bounding box center [678, 470] width 311 height 32
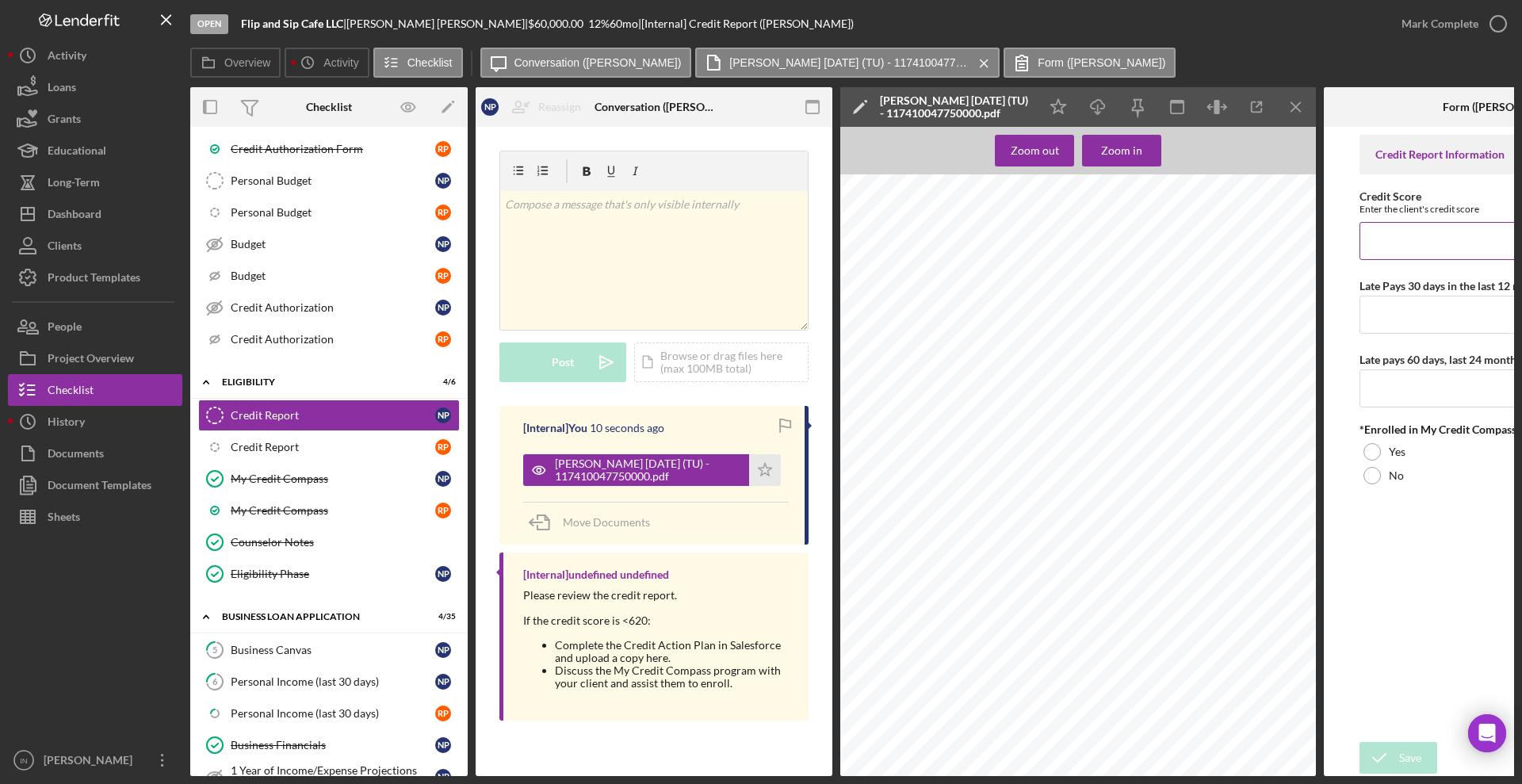
click at [1452, 248] on input "Credit Score" at bounding box center [1502, 240] width 286 height 38
click at [1424, 321] on input "Late Pays 30 days in the last 12 months" at bounding box center [1502, 314] width 286 height 38
click at [1418, 233] on input "721" at bounding box center [1502, 240] width 286 height 38
type input "728"
click at [1396, 314] on input "Late Pays 30 days in the last 12 months" at bounding box center [1502, 314] width 286 height 38
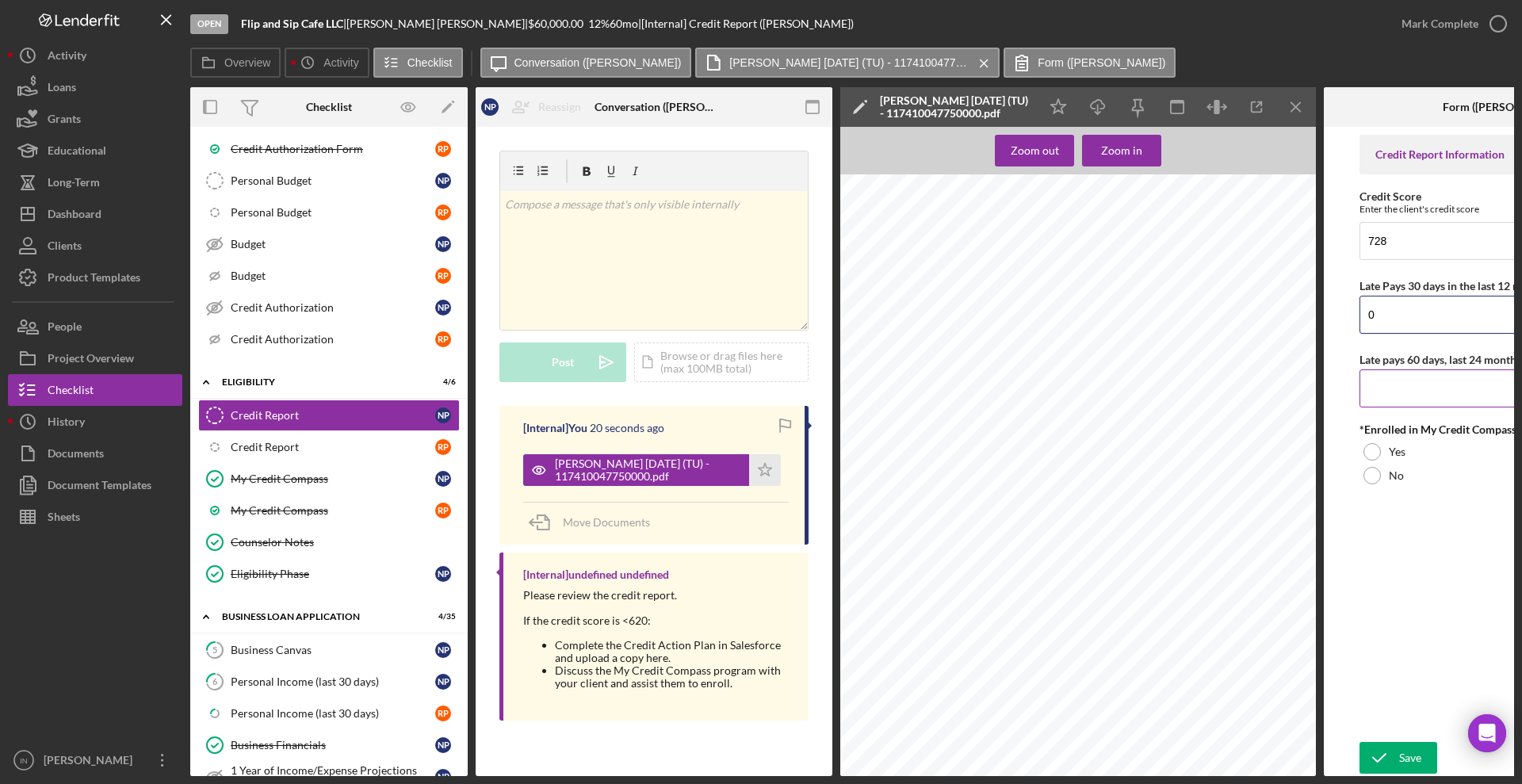
type input "0"
click at [1403, 365] on label "Late pays 60 days, last 24 months" at bounding box center [1440, 359] width 162 height 13
click at [1403, 369] on input "Late pays 60 days, last 24 months" at bounding box center [1502, 388] width 286 height 38
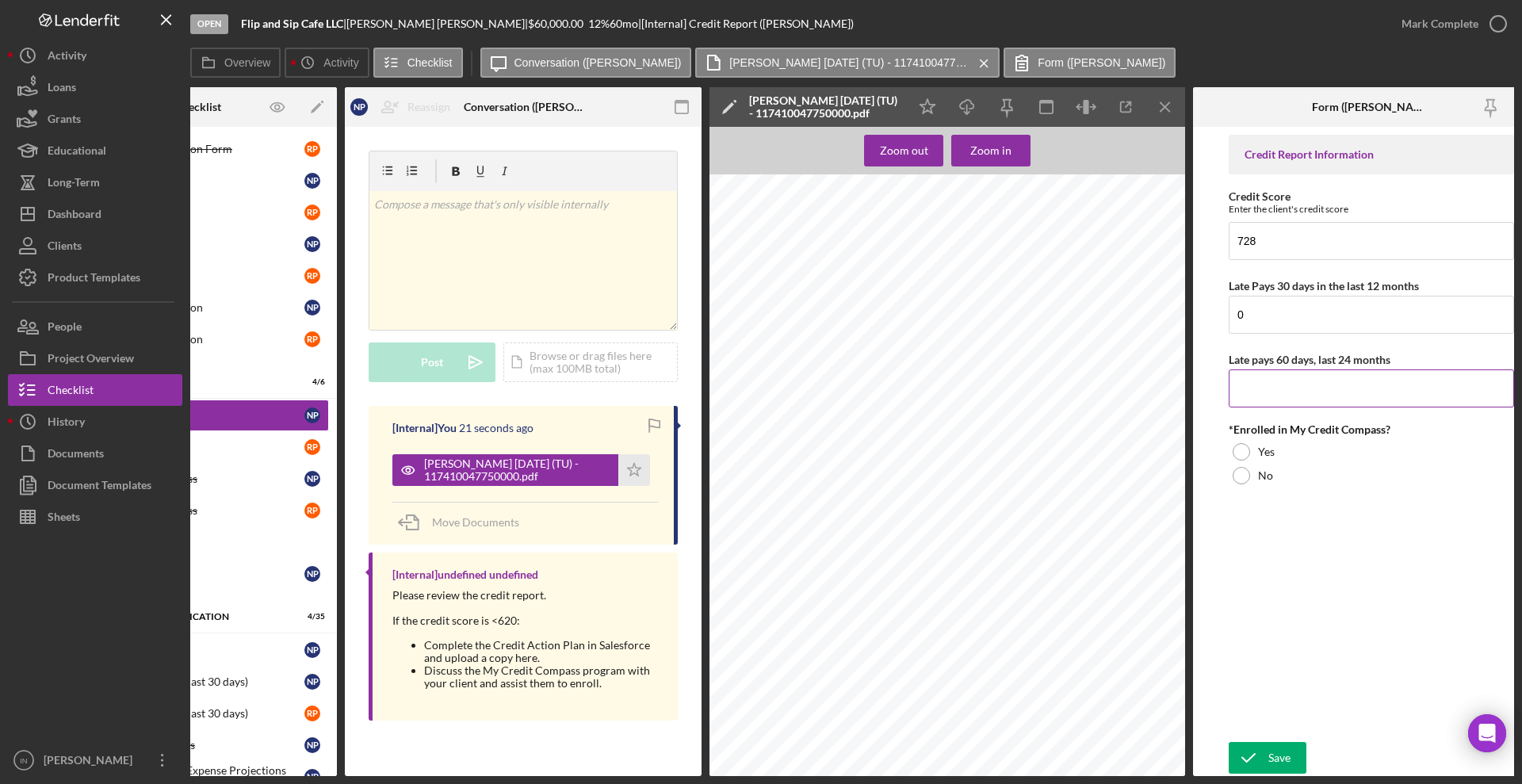
click at [1351, 381] on input "Late pays 60 days, last 24 months" at bounding box center [1371, 388] width 286 height 38
type input "0"
click at [1250, 475] on div "No" at bounding box center [1371, 476] width 286 height 23
click at [1272, 747] on div "Save" at bounding box center [1279, 758] width 22 height 32
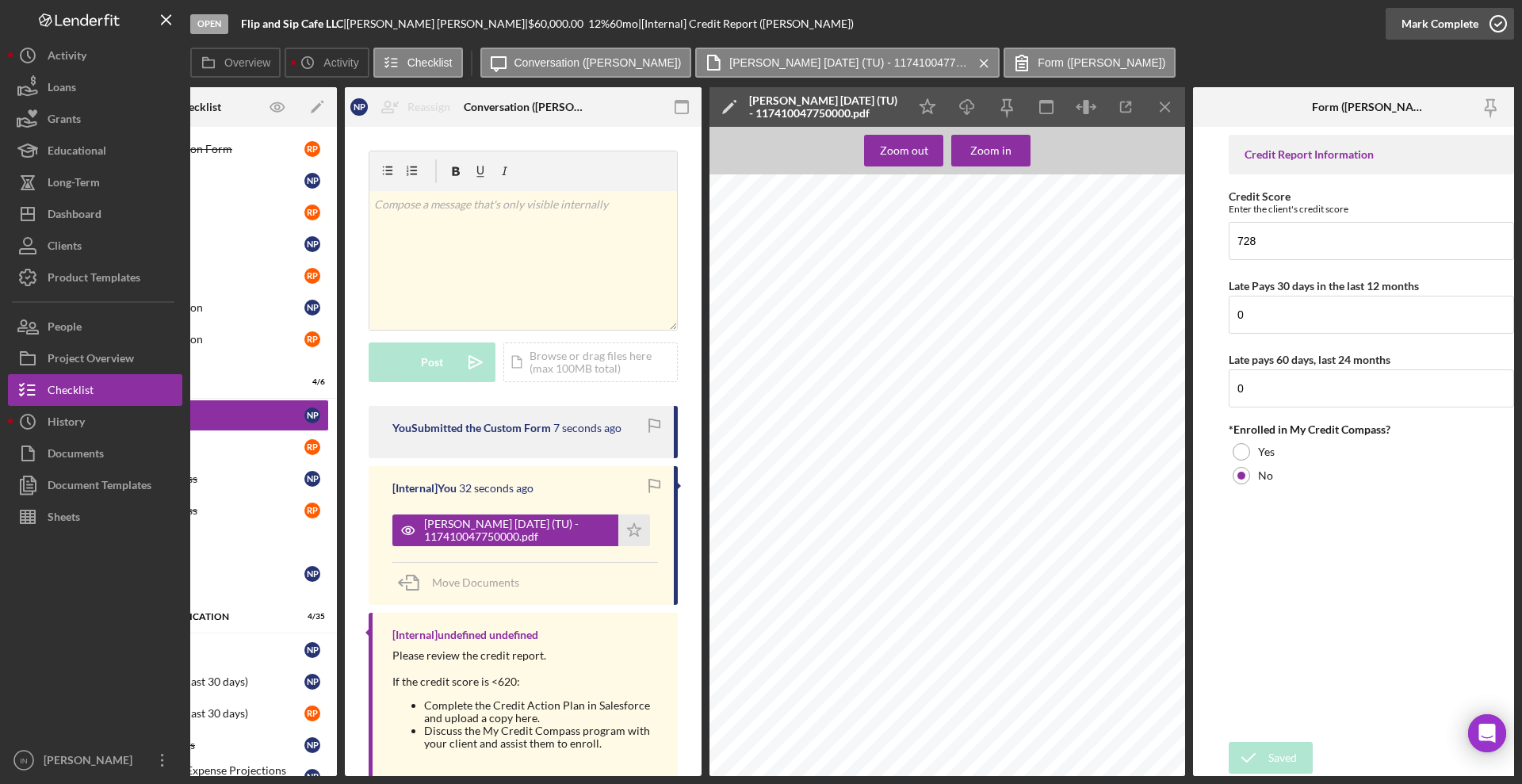
click at [1433, 20] on div "Mark Complete" at bounding box center [1440, 23] width 77 height 32
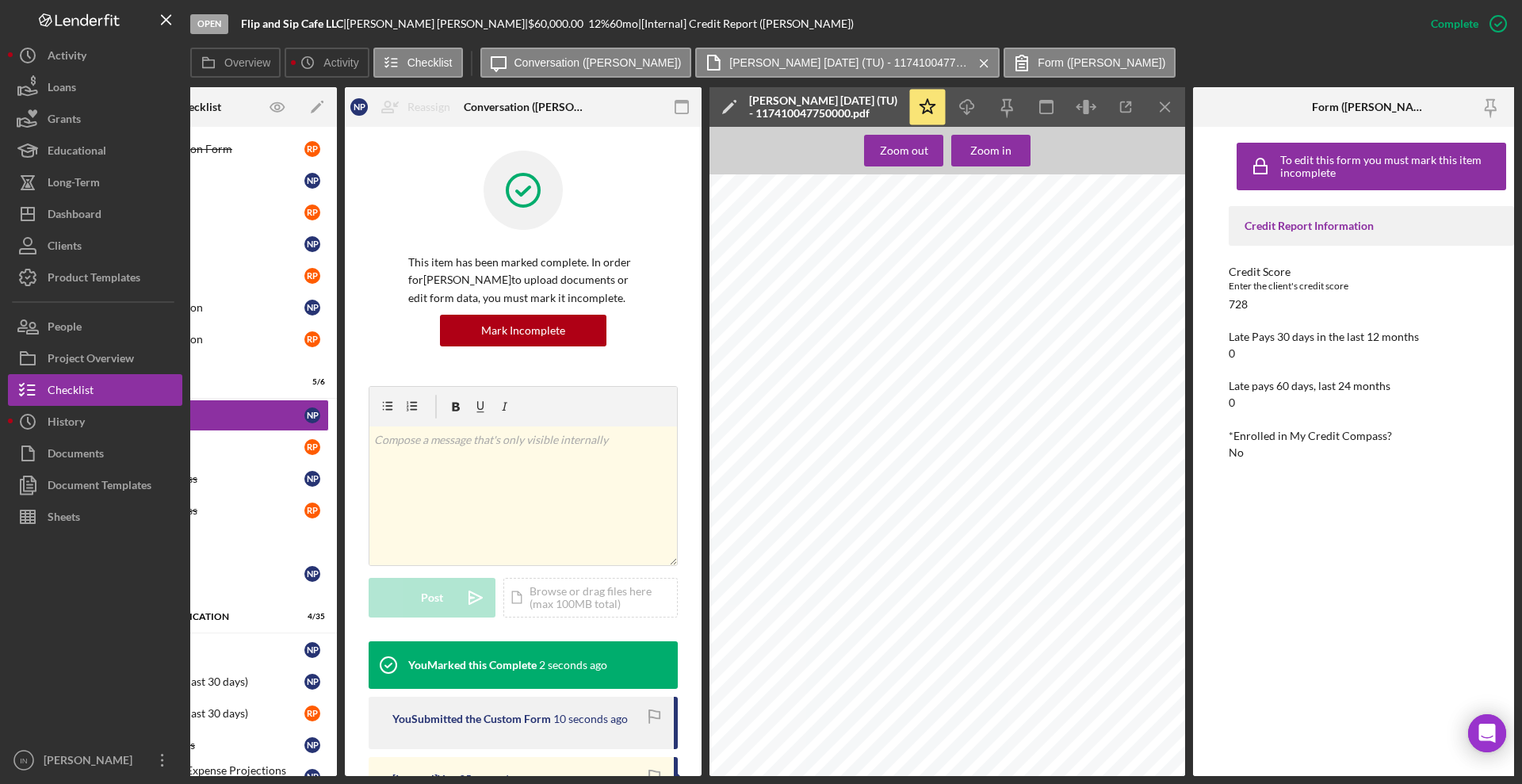
scroll to position [0, 0]
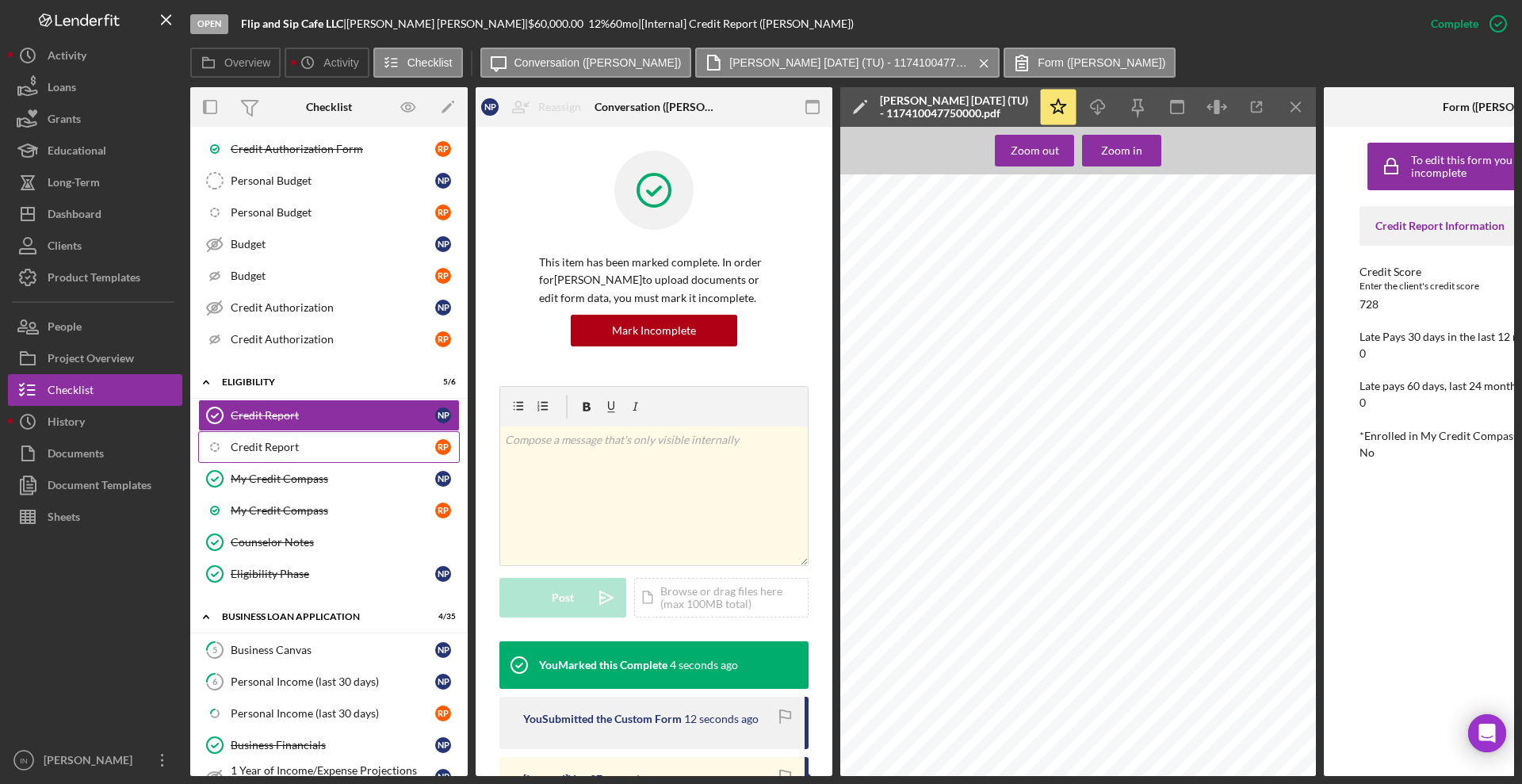
click at [295, 445] on div "Credit Report" at bounding box center [333, 446] width 204 height 13
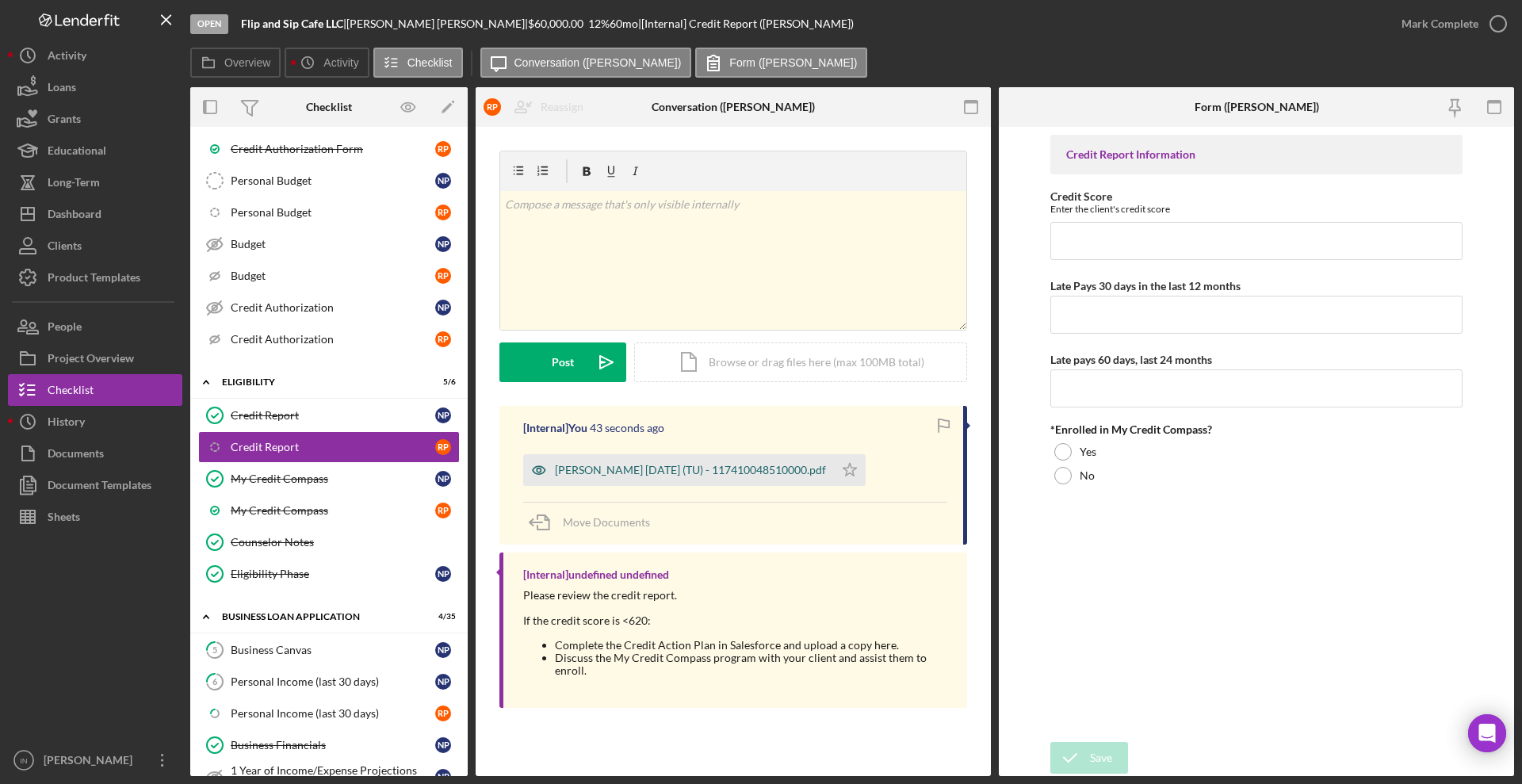
click at [652, 472] on div "Bond, Rachel 2025-08-20 (TU) - 117410048510000.pdf" at bounding box center [690, 470] width 271 height 13
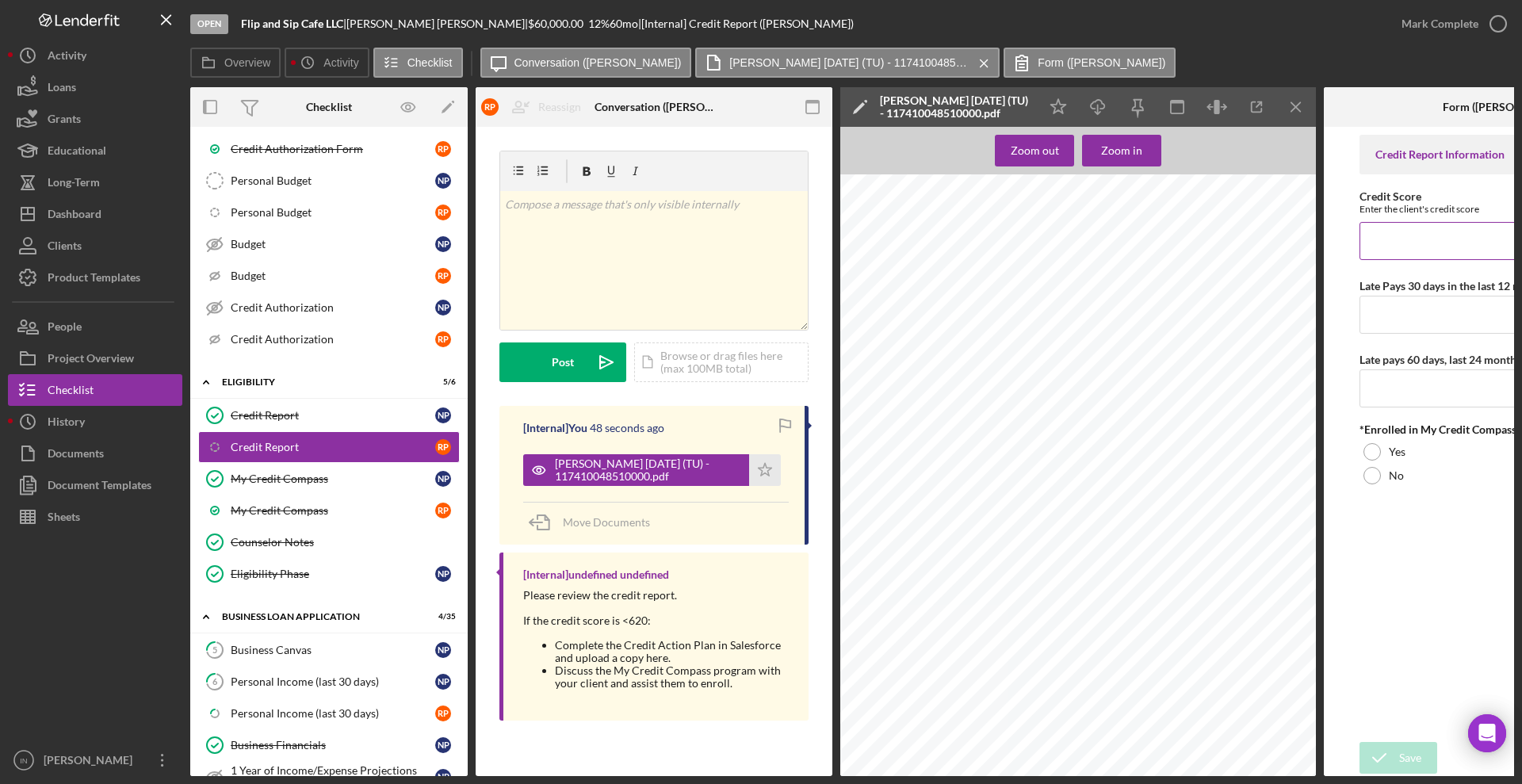
click at [1401, 235] on input "Credit Score" at bounding box center [1502, 240] width 286 height 38
type input "727"
click at [1398, 322] on input "Late Pays 30 days in the last 12 months" at bounding box center [1502, 314] width 286 height 38
type input "0"
click at [1407, 381] on input "Late pays 60 days, last 24 months" at bounding box center [1502, 388] width 286 height 38
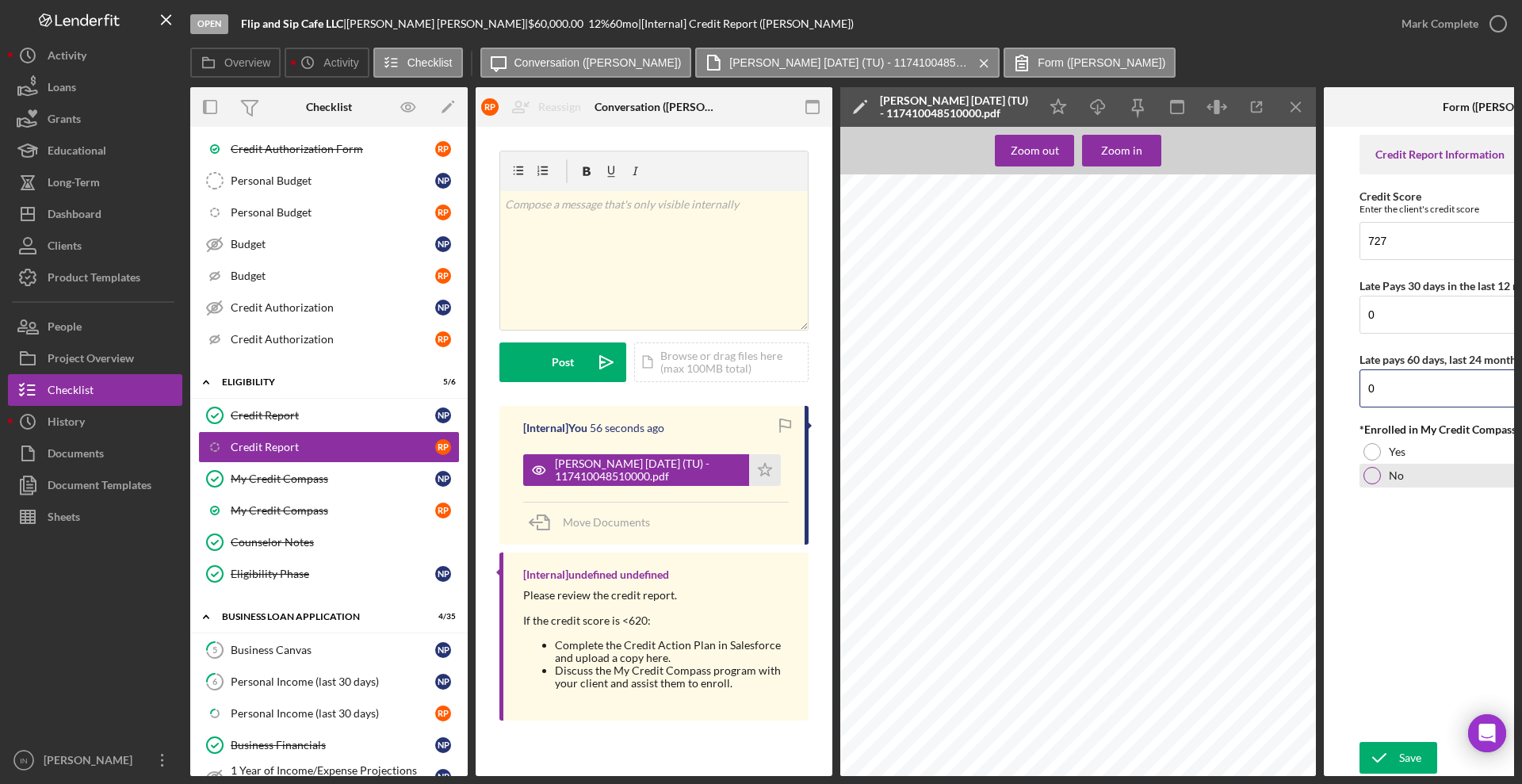
type input "0"
click at [1397, 477] on label "No" at bounding box center [1396, 475] width 15 height 13
click at [1396, 745] on icon "submit" at bounding box center [1379, 757] width 39 height 39
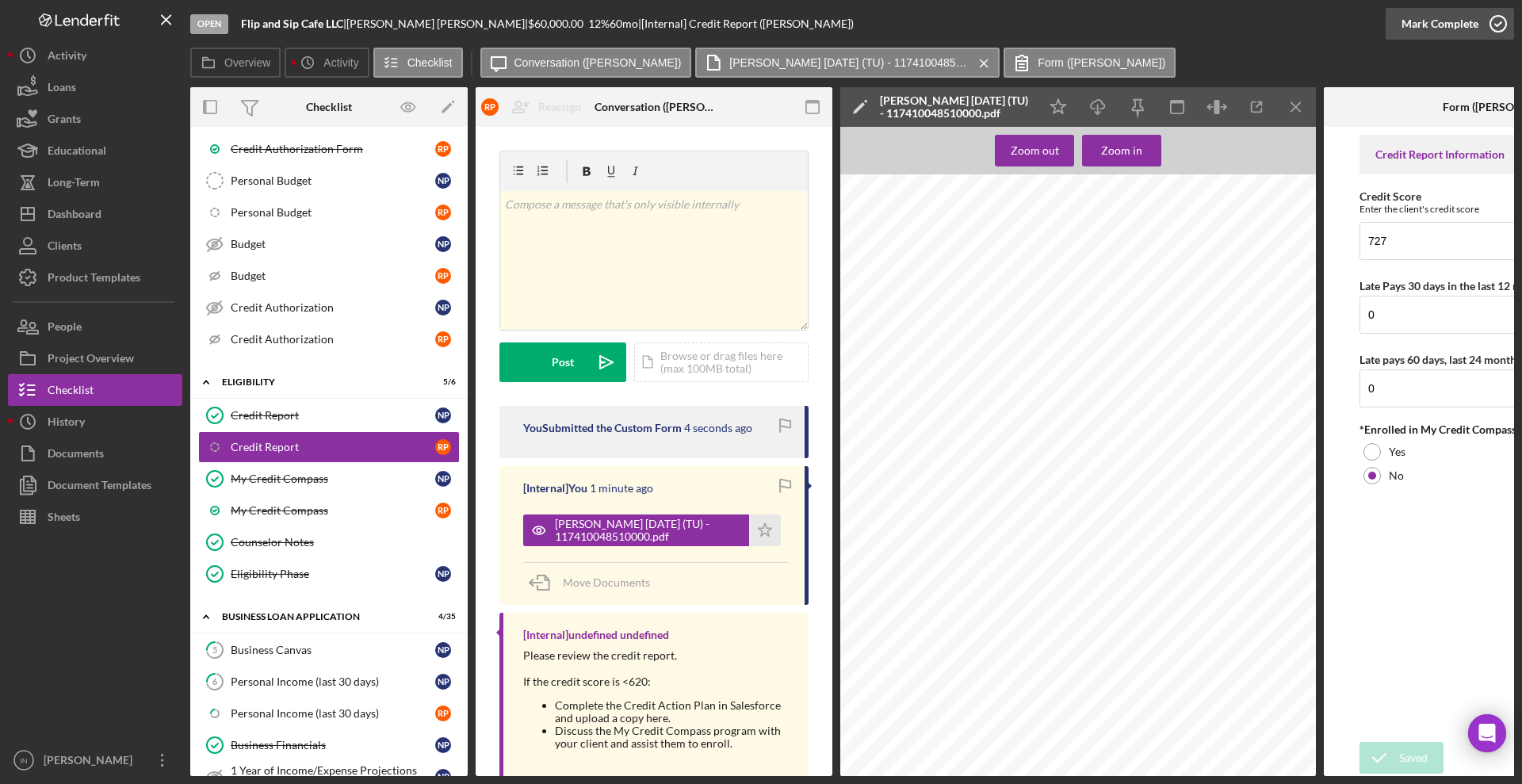
click at [1478, 23] on button "Mark Complete" at bounding box center [1449, 23] width 128 height 32
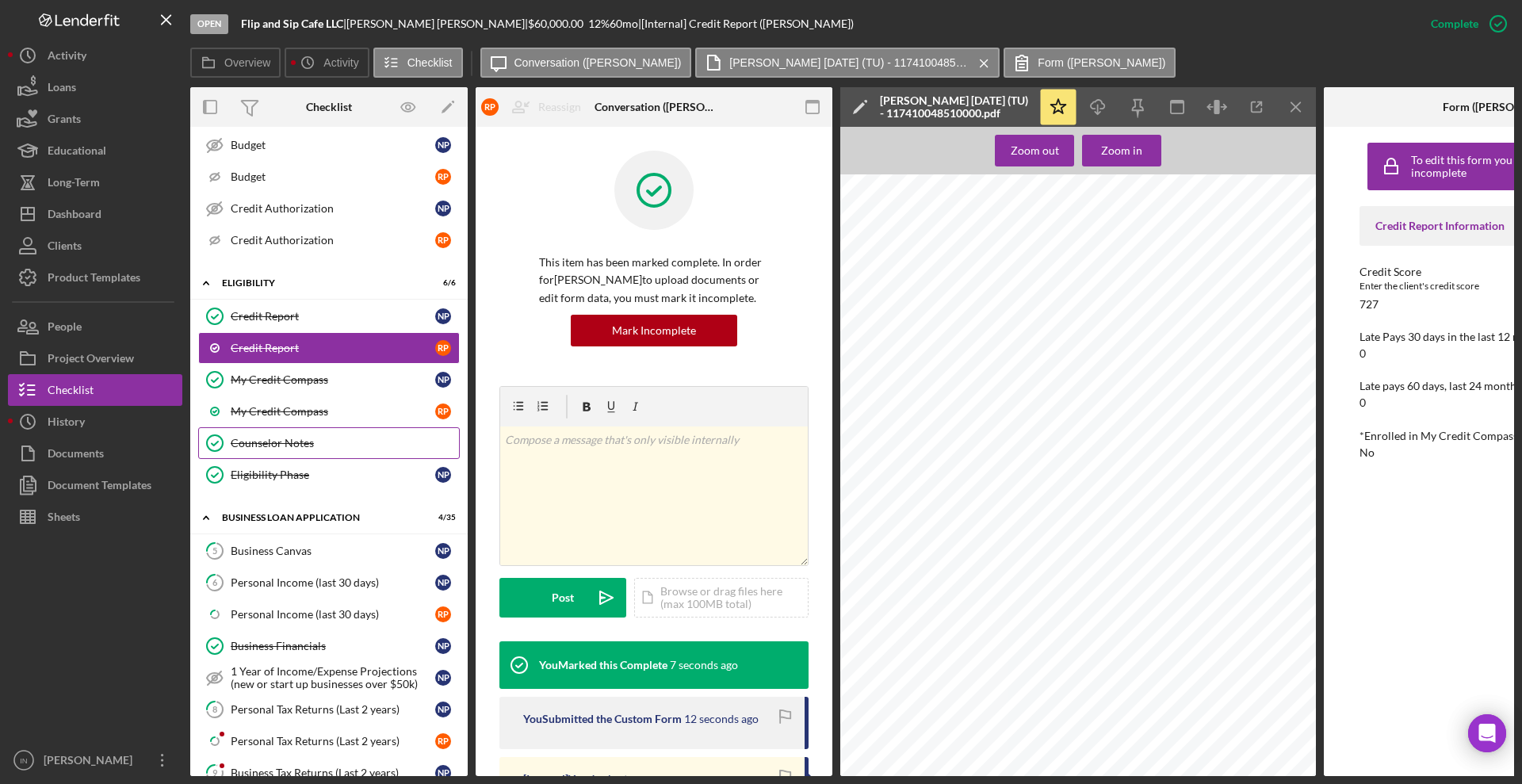
scroll to position [616, 0]
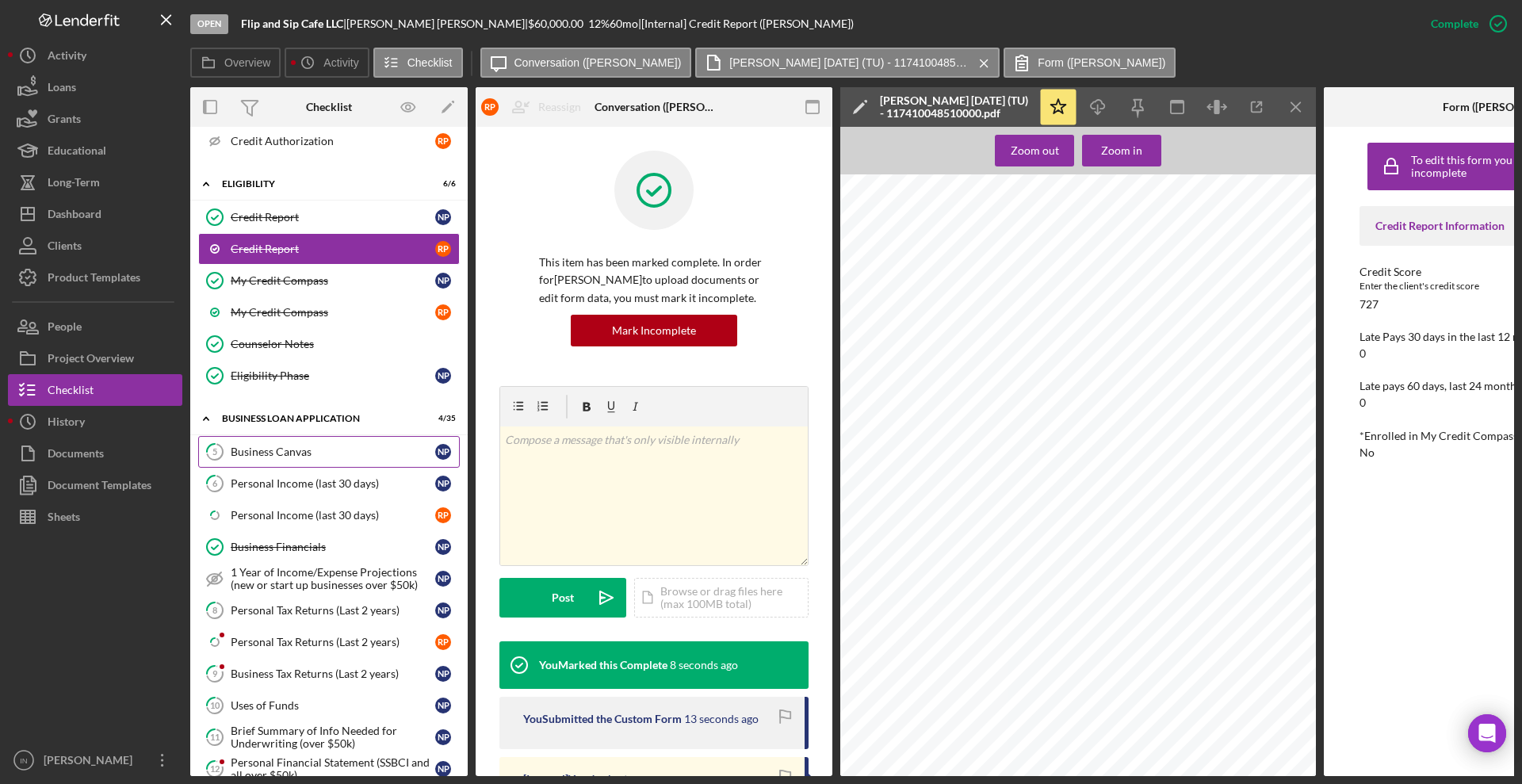
click at [290, 456] on div "Business Canvas" at bounding box center [333, 451] width 204 height 13
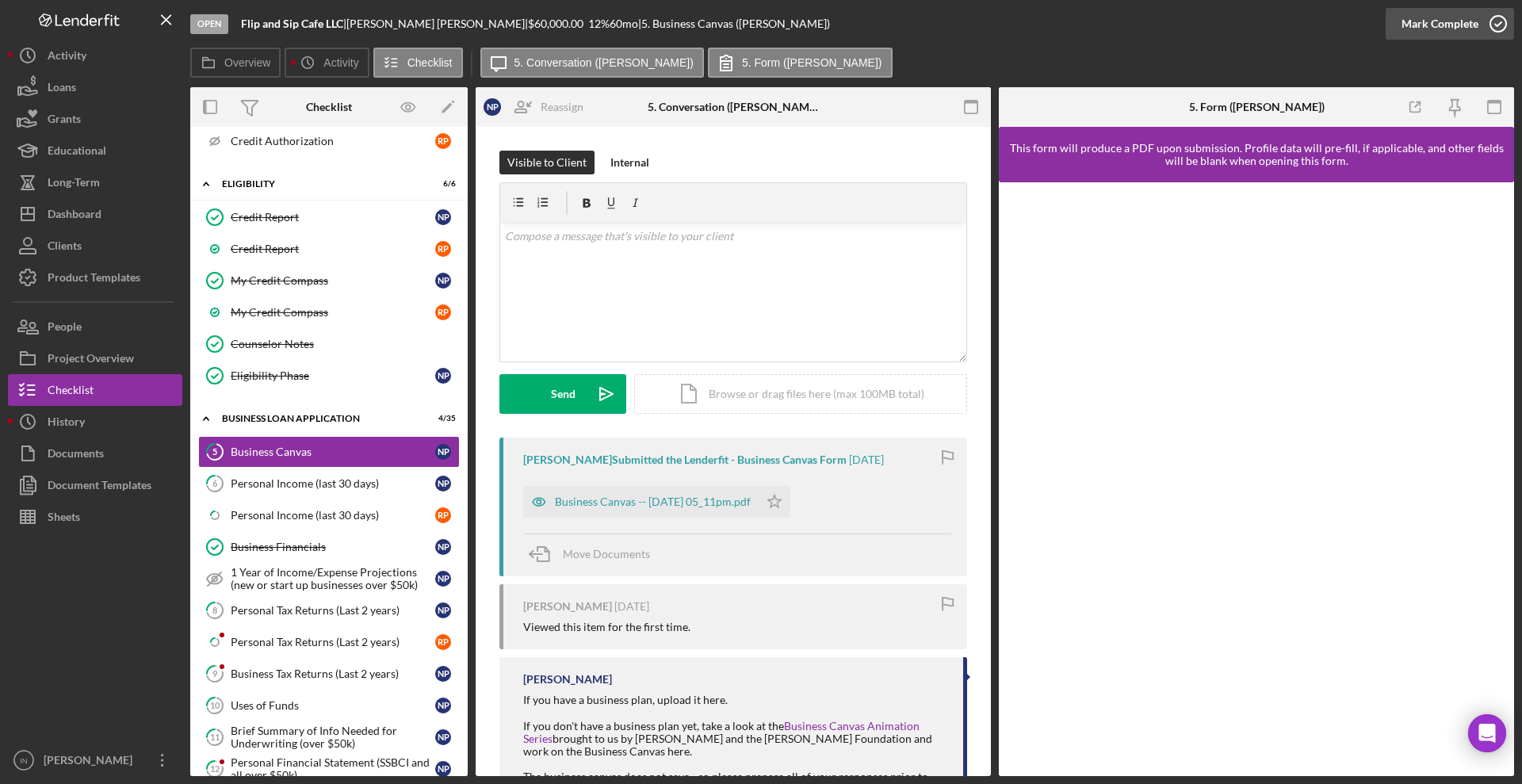
click at [1429, 21] on div "Mark Complete" at bounding box center [1440, 23] width 77 height 32
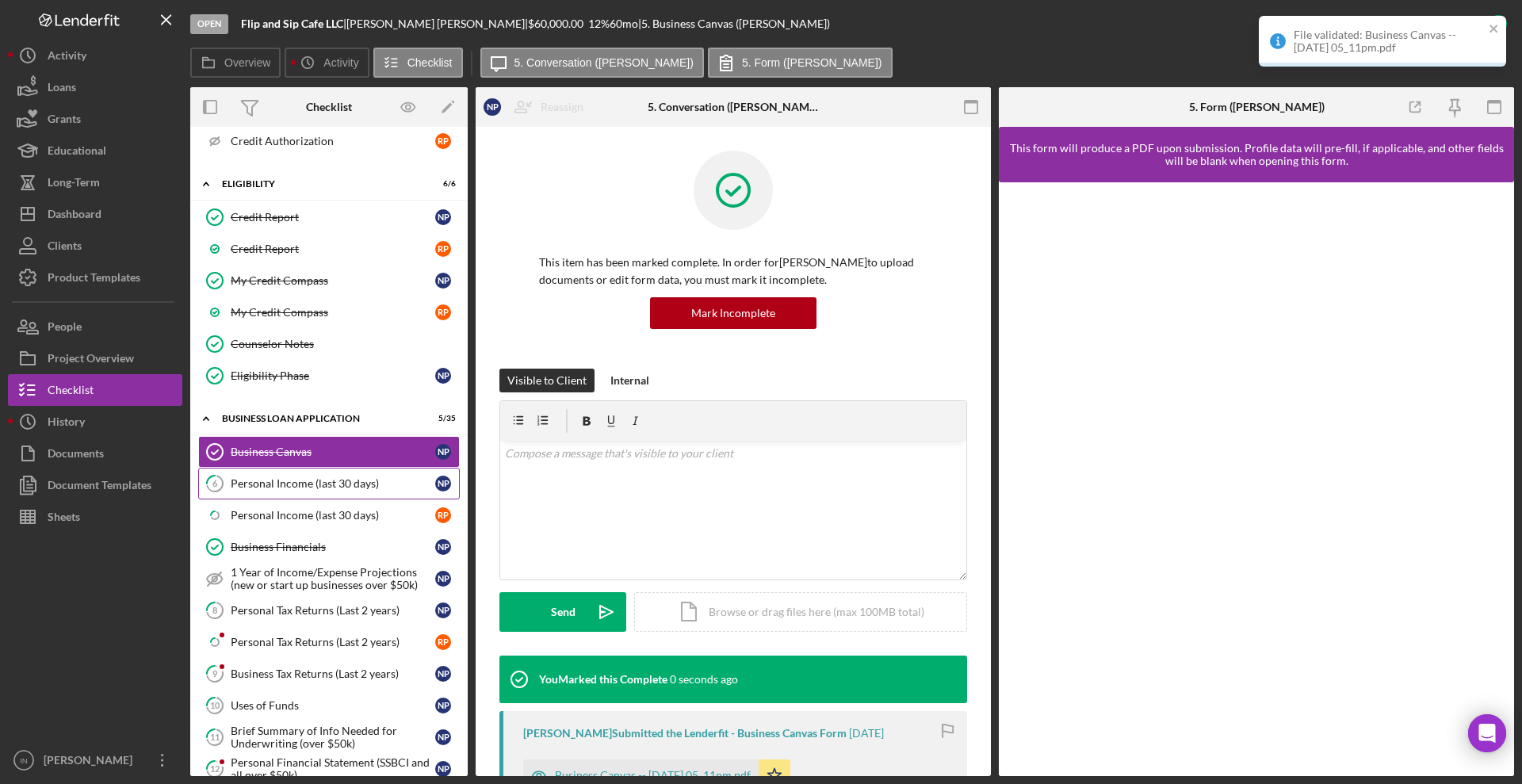
click at [297, 481] on div "Personal Income (last 30 days)" at bounding box center [333, 483] width 204 height 13
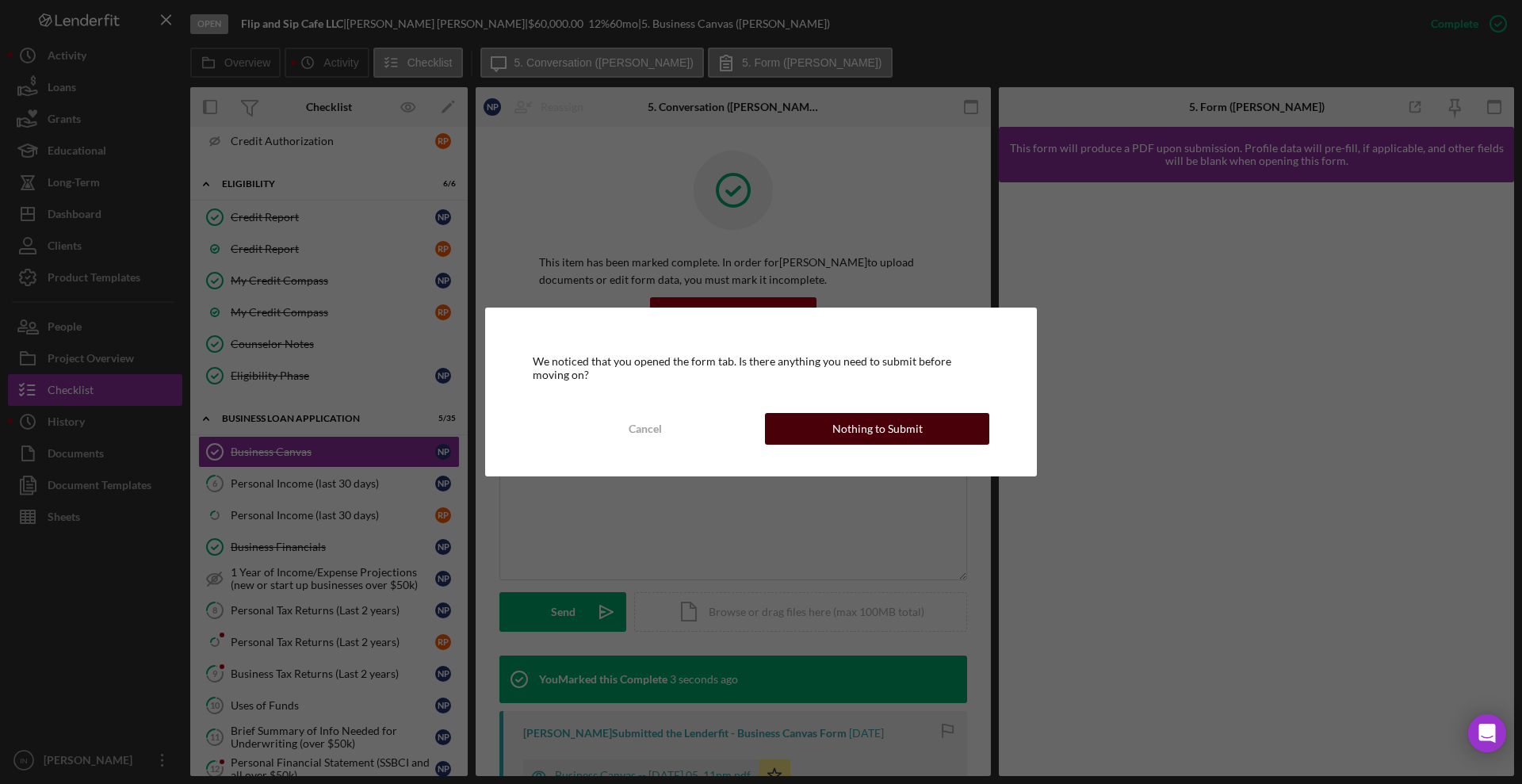
click at [865, 427] on div "Nothing to Submit" at bounding box center [878, 429] width 90 height 32
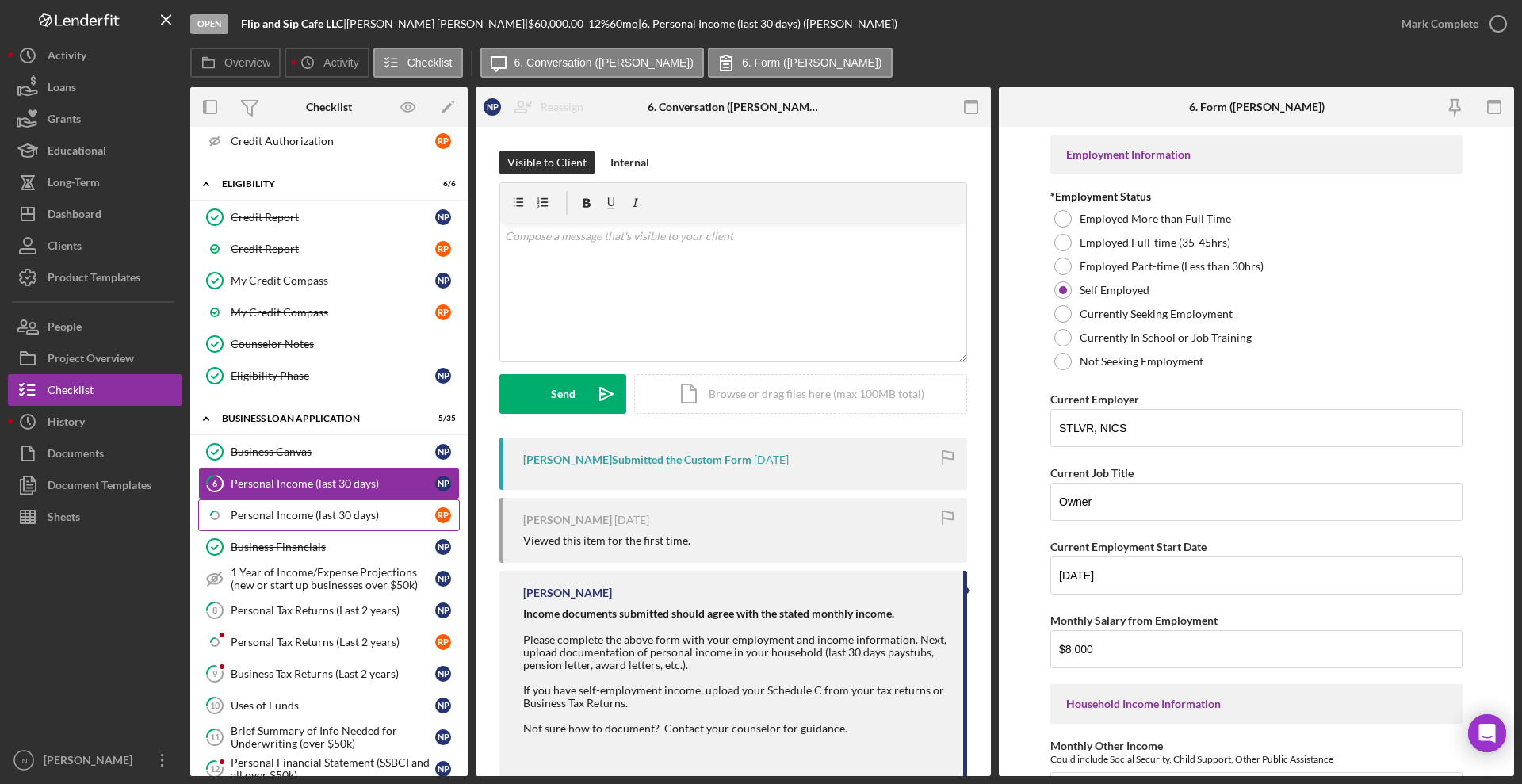
click at [307, 508] on link "Icon/Checklist Item Sub Partial Personal Income (last 30 days) R P" at bounding box center [329, 515] width 261 height 32
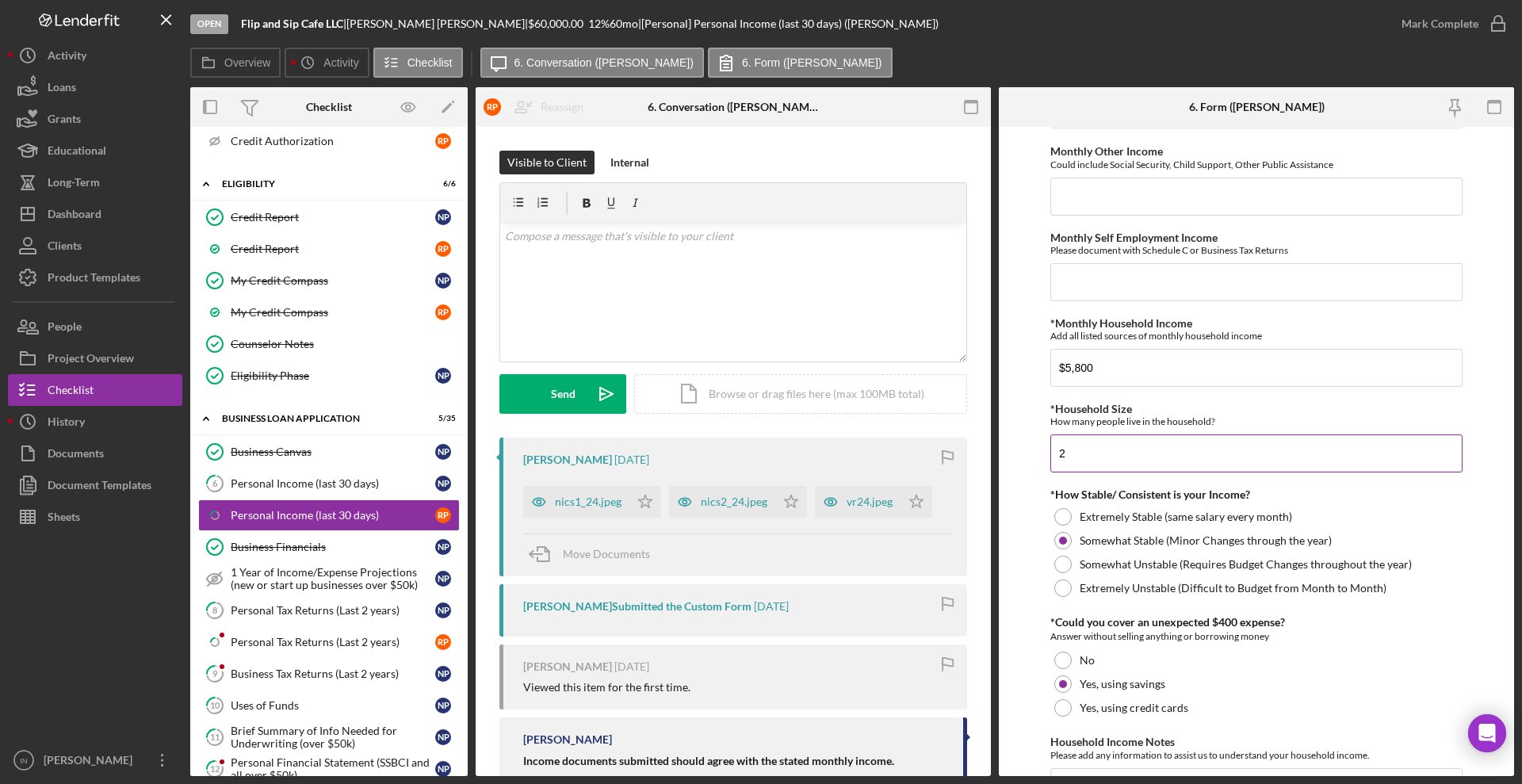
scroll to position [723, 0]
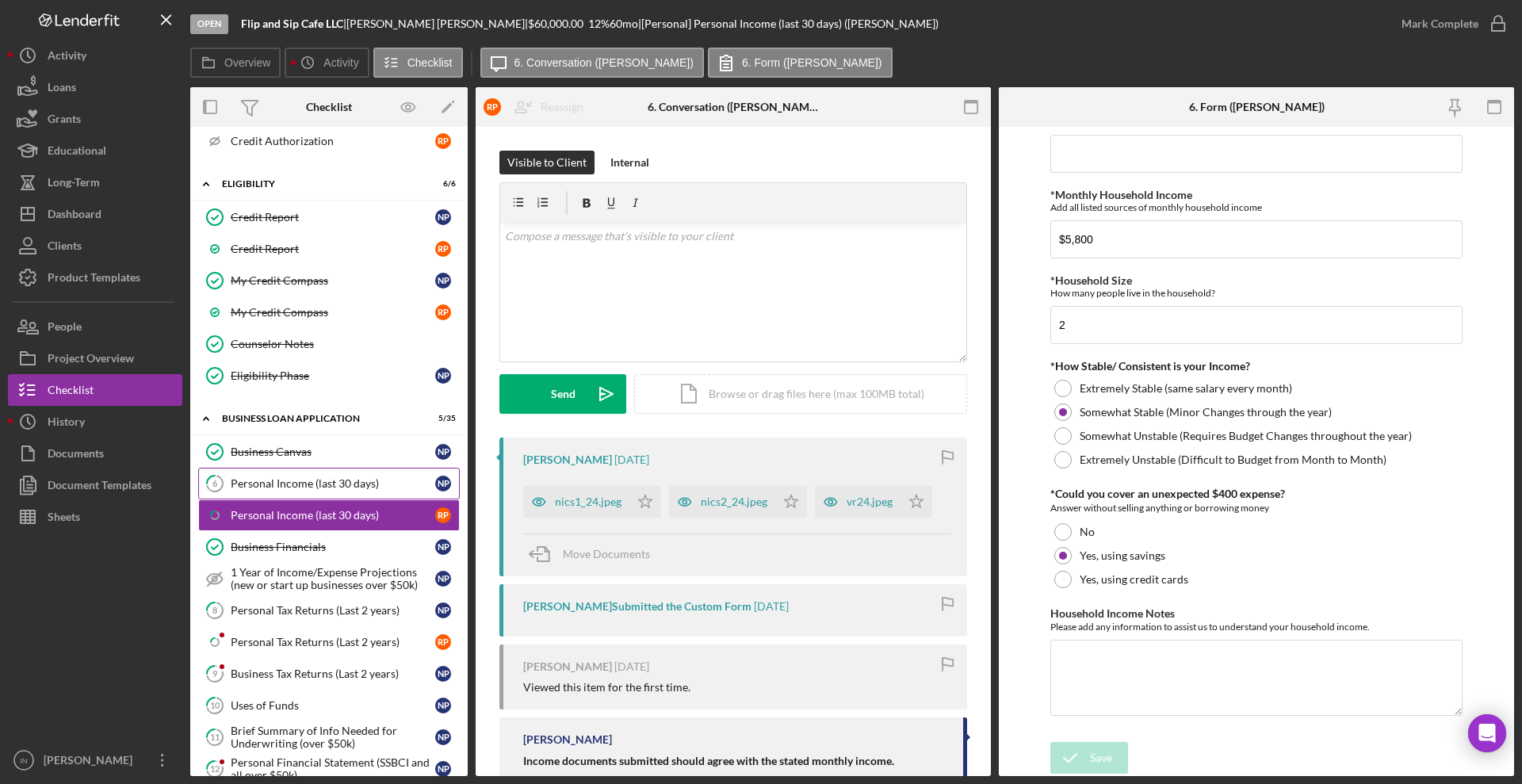
click at [302, 480] on div "Personal Income (last 30 days)" at bounding box center [333, 483] width 204 height 13
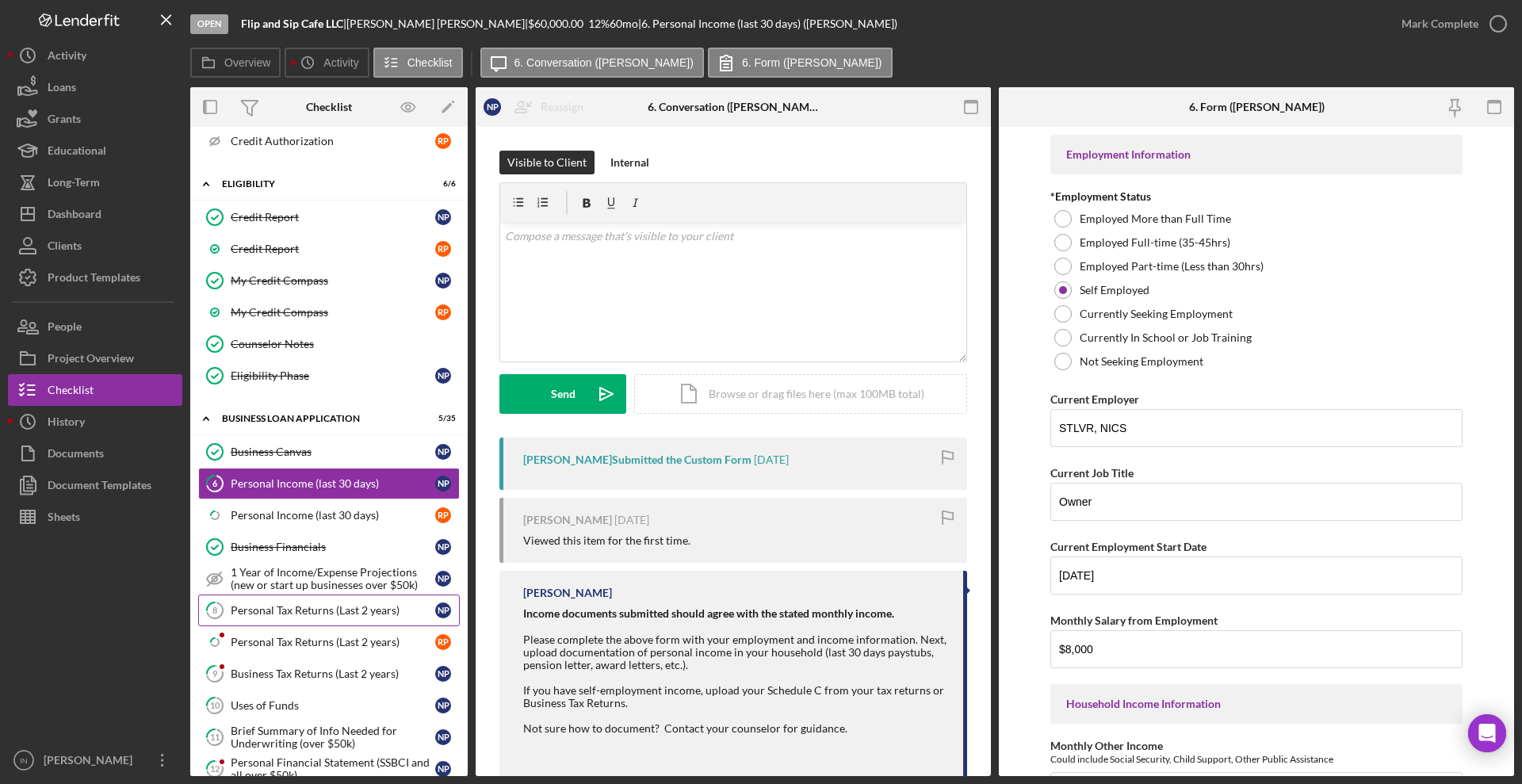
click at [285, 612] on div "Personal Tax Returns (Last 2 years)" at bounding box center [333, 610] width 204 height 13
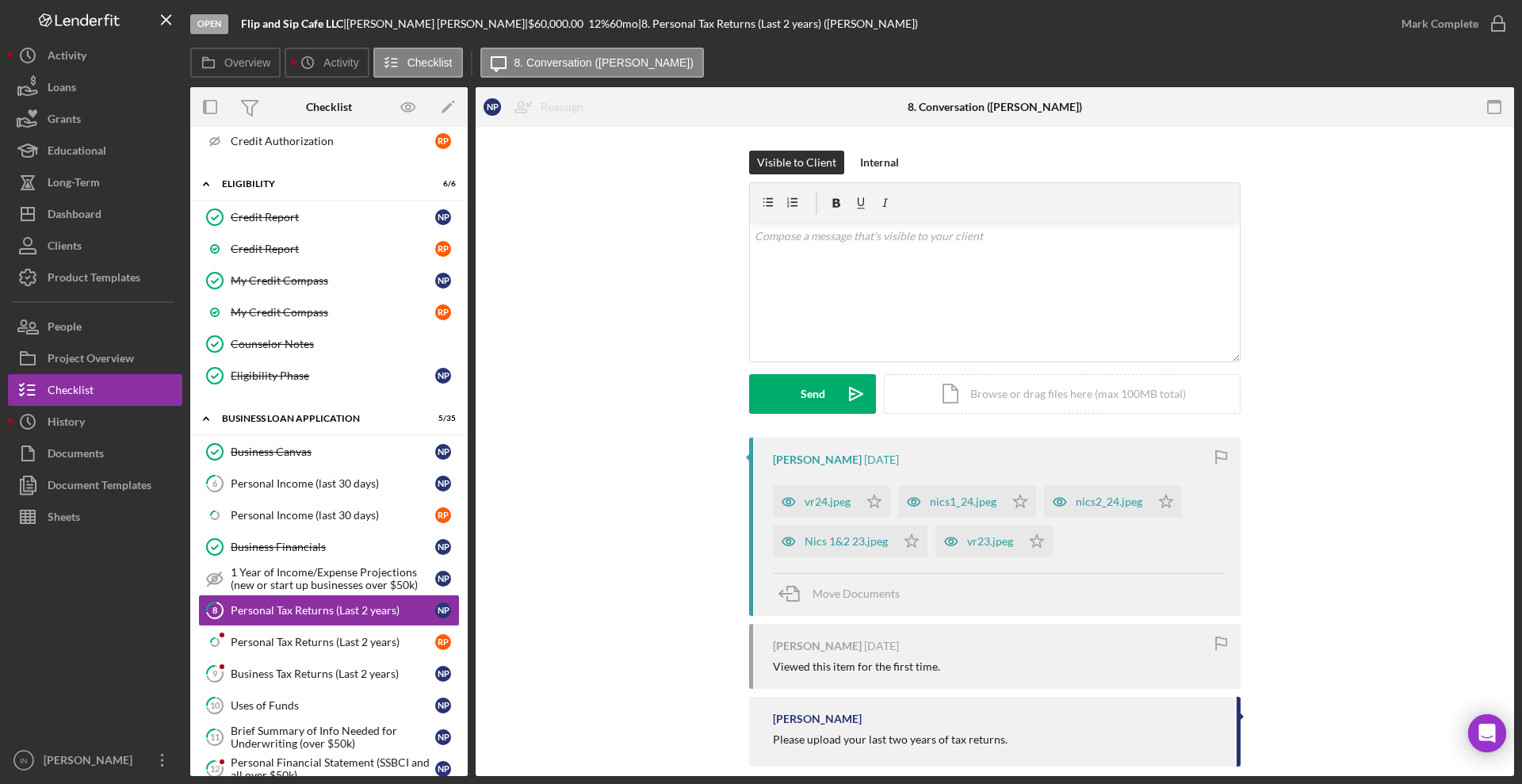
scroll to position [22, 0]
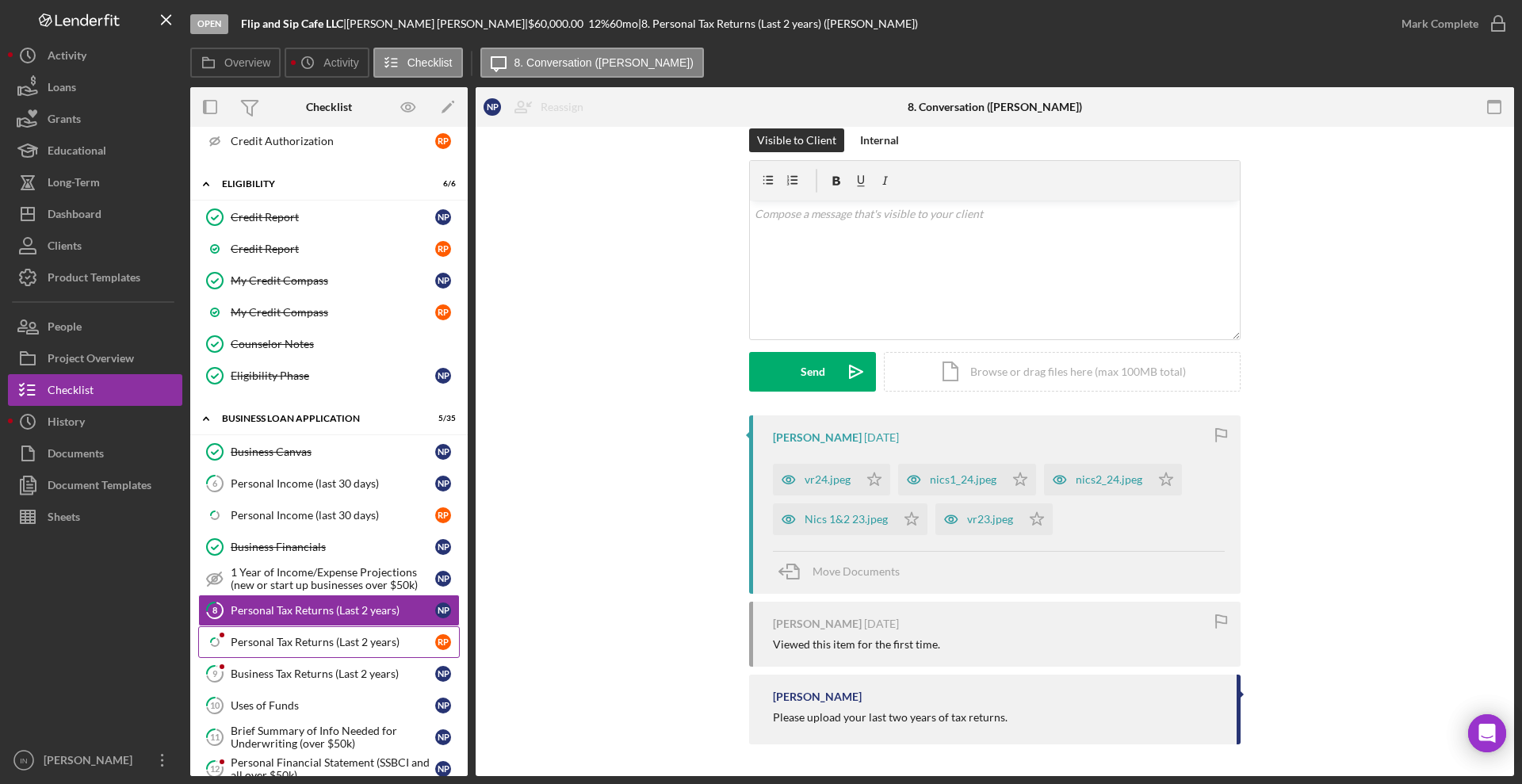
click at [294, 656] on link "Icon/Checklist Item Sub Partial Personal Tax Returns (Last 2 years) R P" at bounding box center [329, 642] width 261 height 32
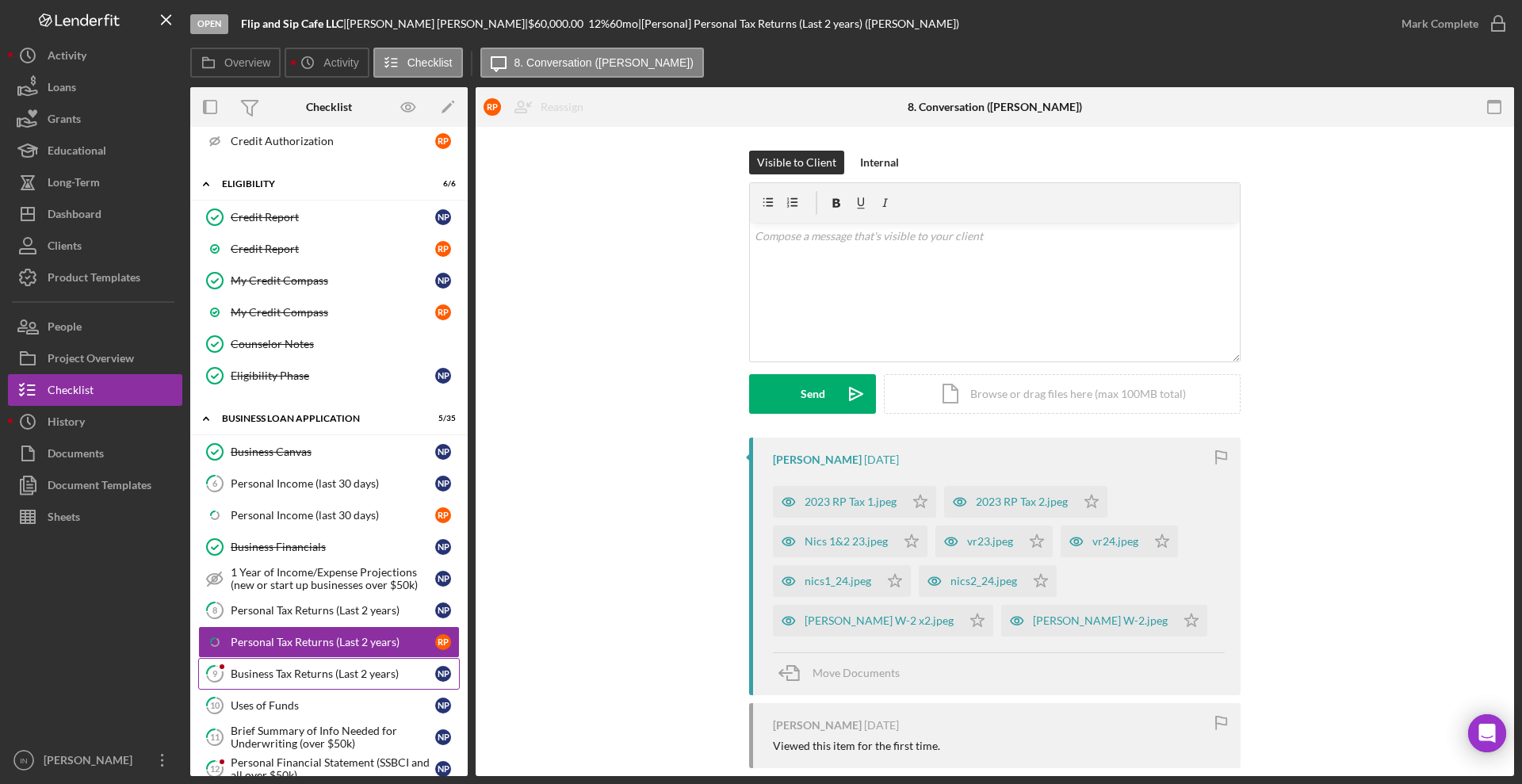
click at [282, 673] on div "Business Tax Returns (Last 2 years)" at bounding box center [333, 673] width 204 height 13
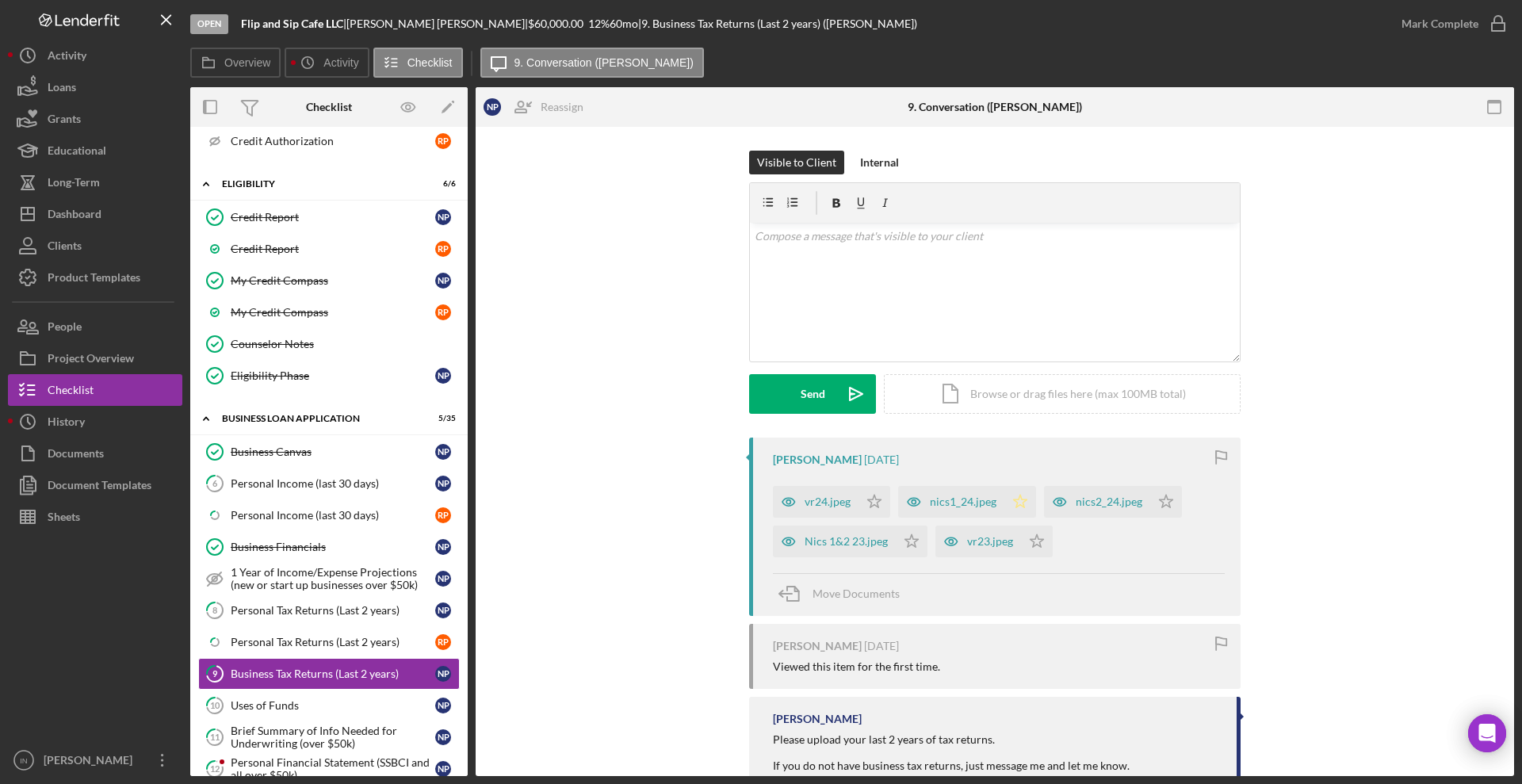
click at [1027, 498] on icon "Icon/Star" at bounding box center [1020, 502] width 32 height 32
click at [1441, 11] on div "Mark Complete" at bounding box center [1440, 23] width 77 height 32
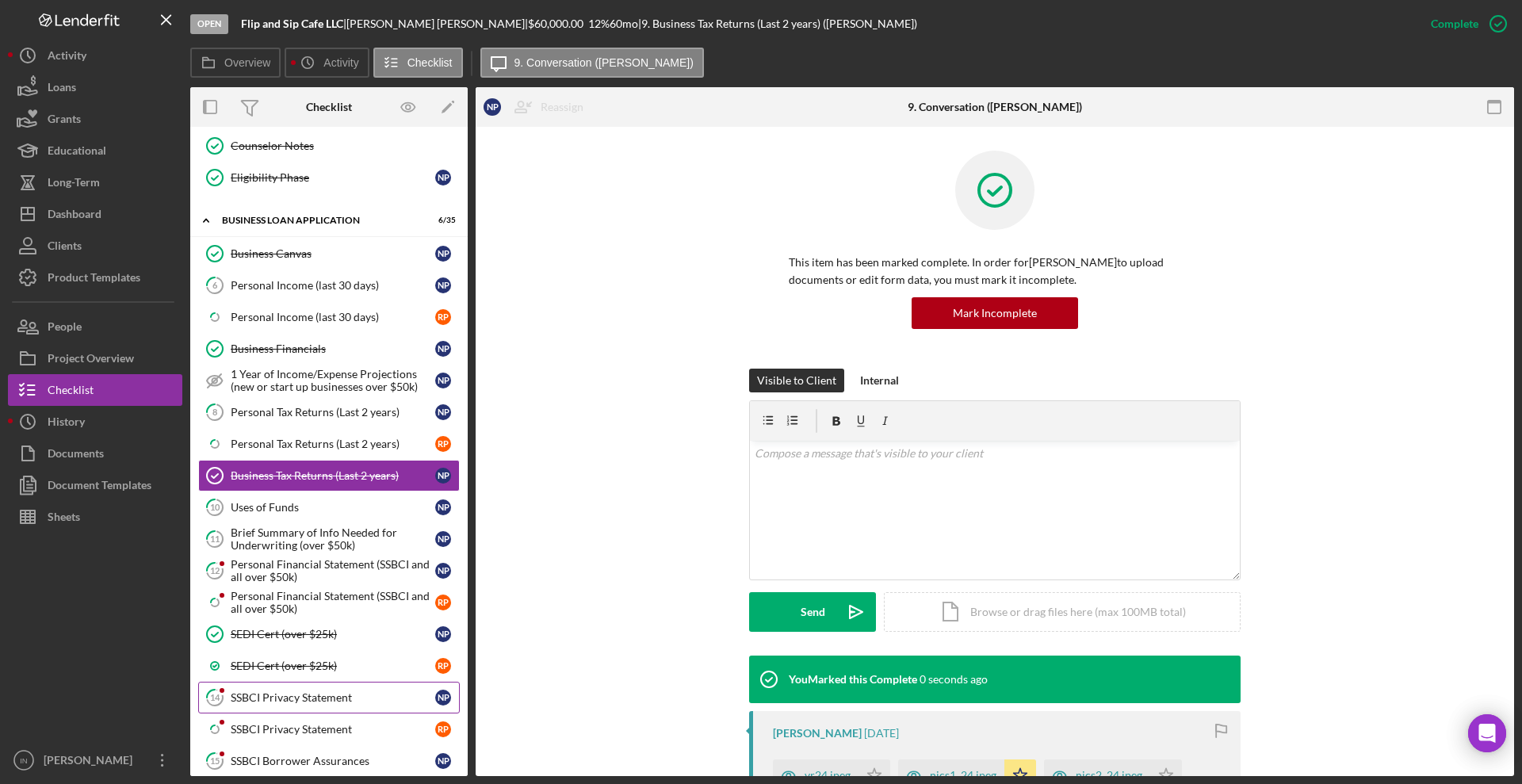
scroll to position [913, 0]
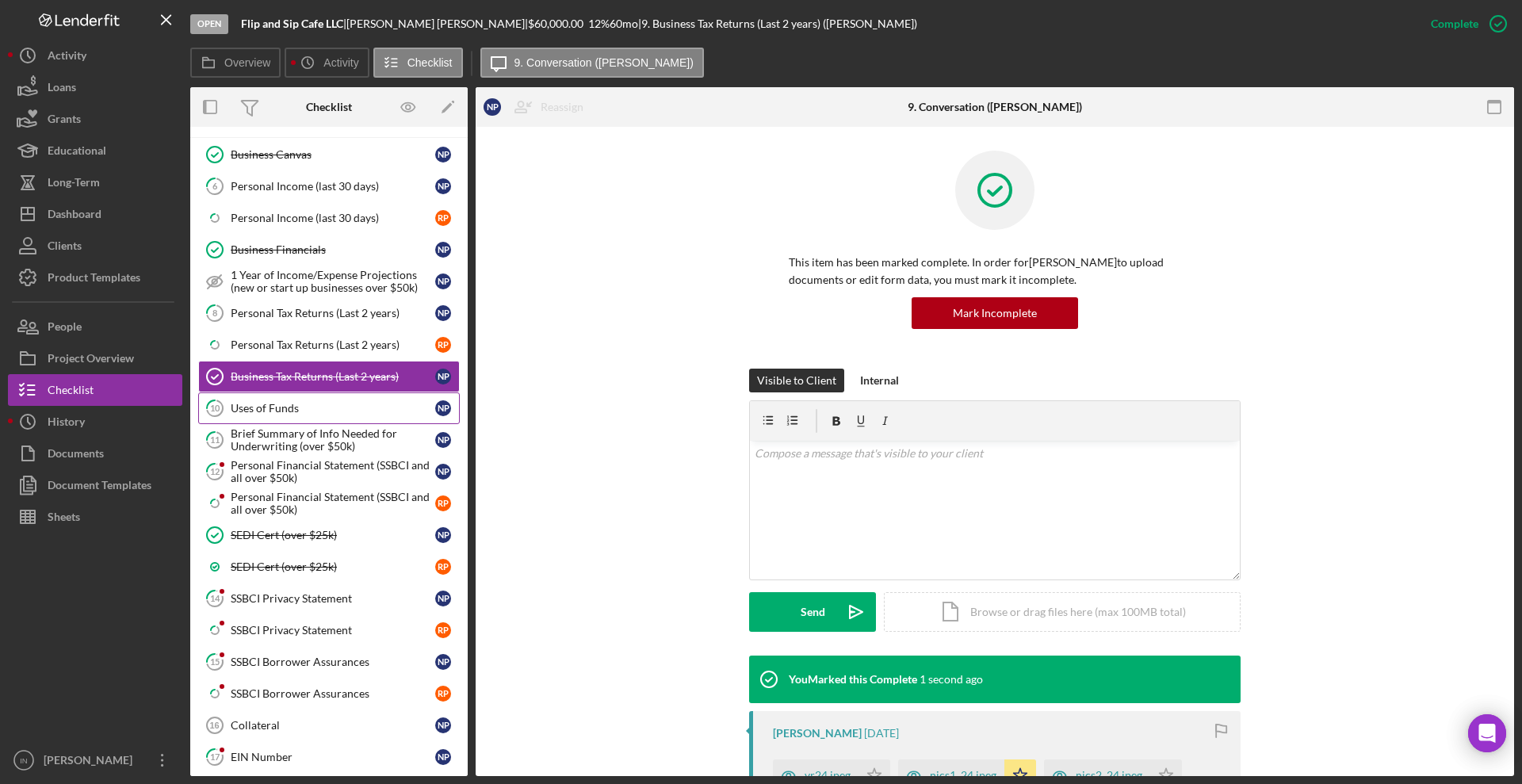
click at [260, 410] on div "Uses of Funds" at bounding box center [333, 408] width 204 height 13
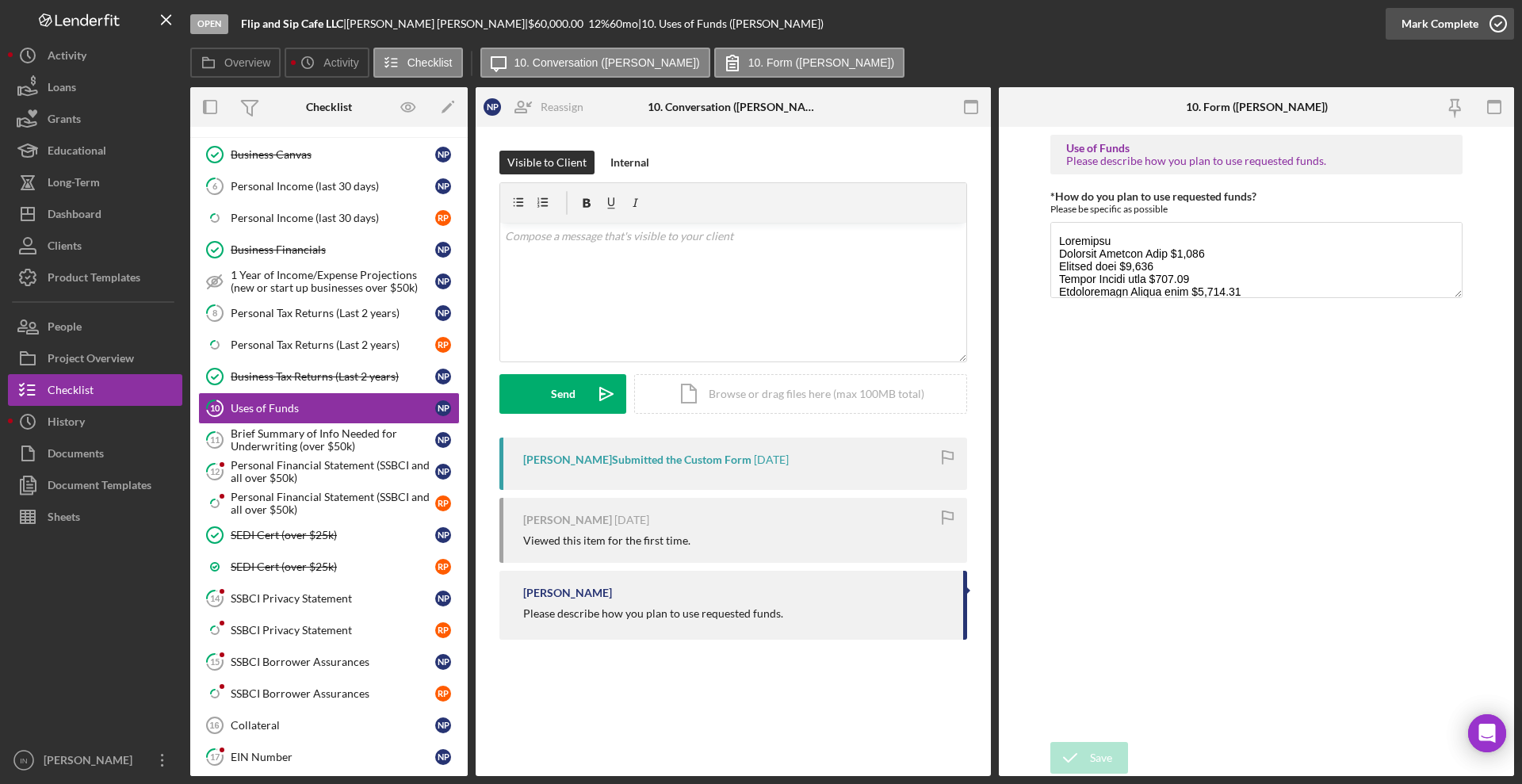
click at [1434, 18] on div "Mark Complete" at bounding box center [1440, 23] width 77 height 32
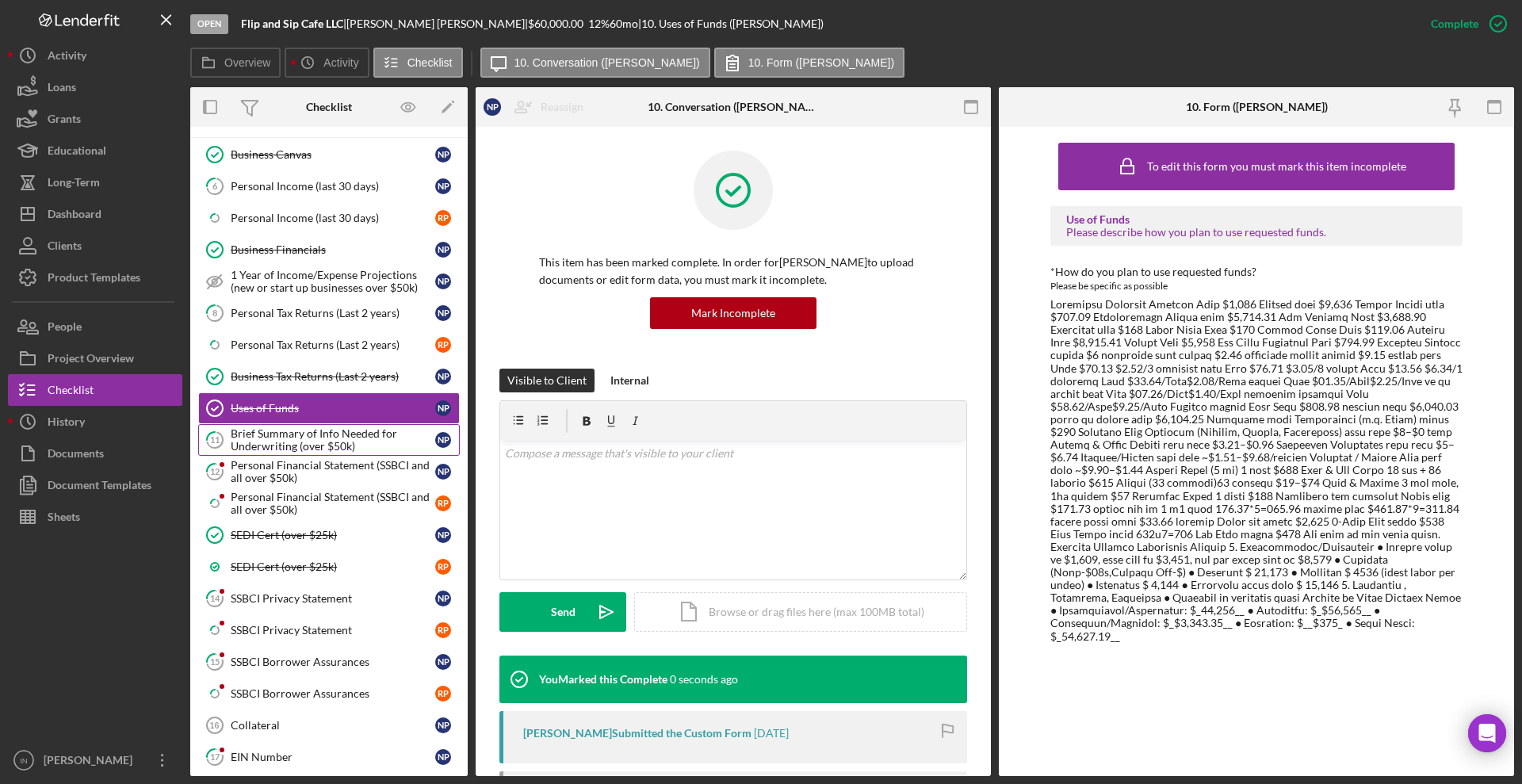
click at [278, 442] on div "Brief Summary of Info Needed for Underwriting (over $50k)" at bounding box center [333, 440] width 204 height 25
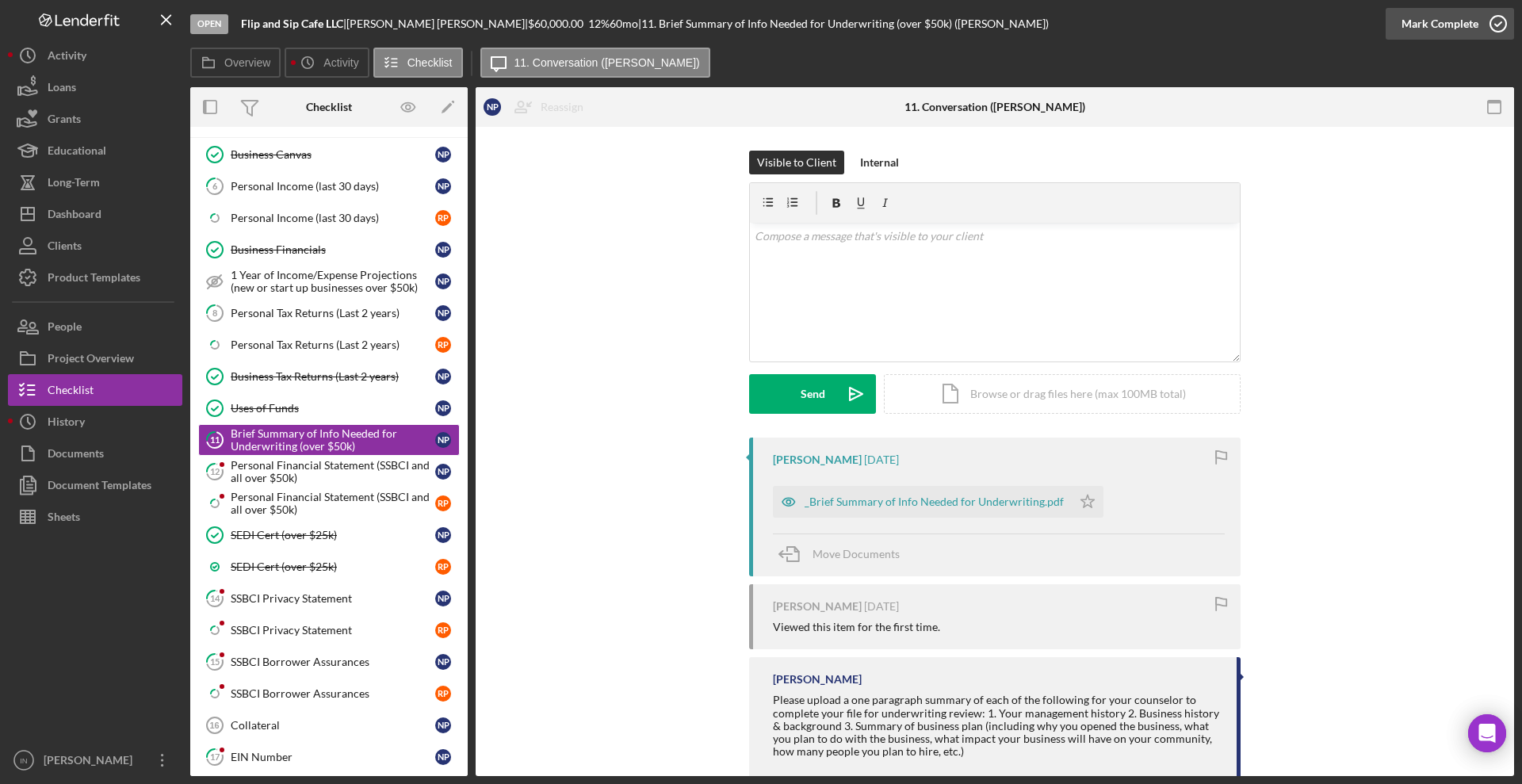
click at [1466, 16] on div "Mark Complete" at bounding box center [1440, 23] width 77 height 32
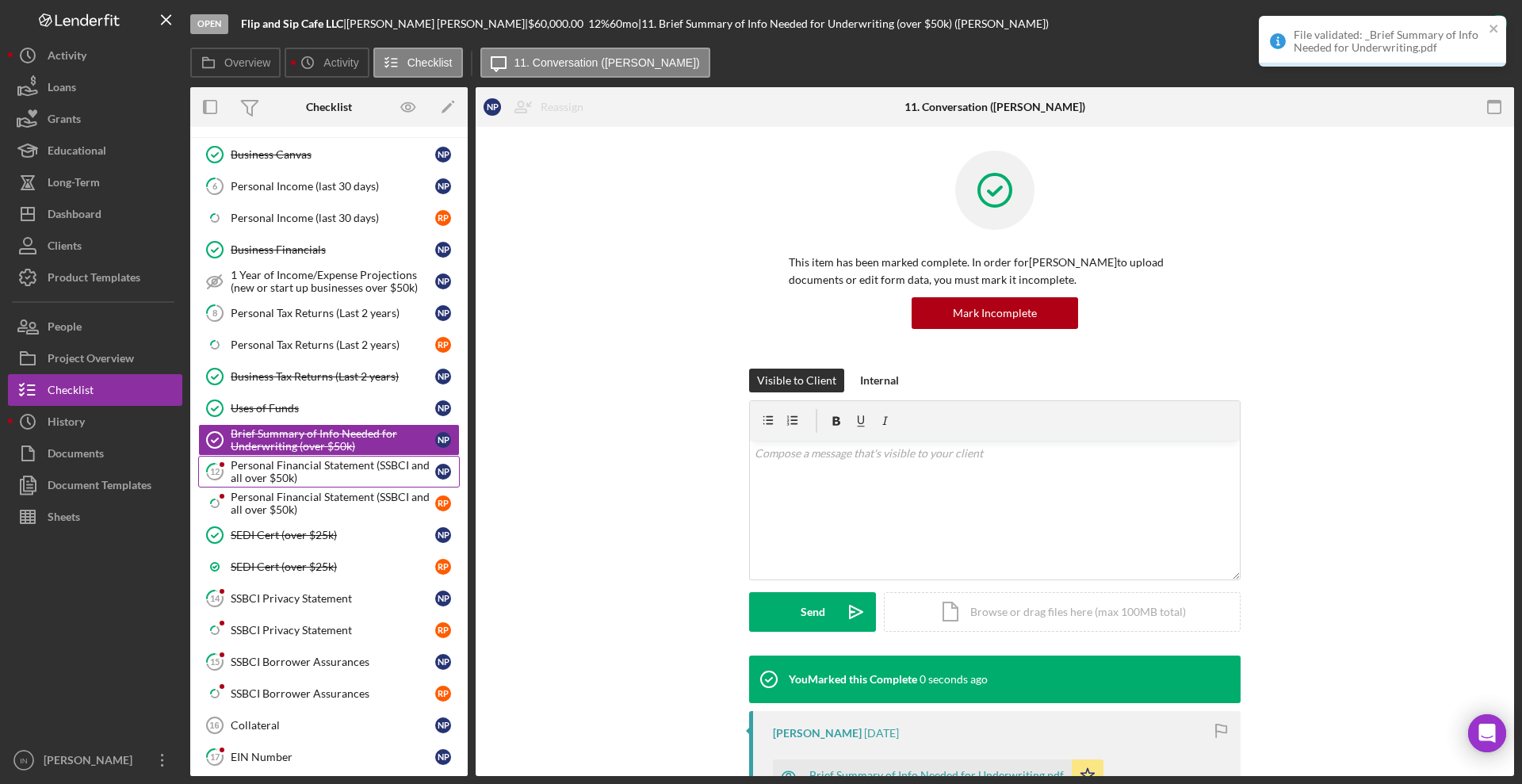
click at [272, 477] on div "Personal Financial Statement (SSBCI and all over $50k)" at bounding box center [333, 472] width 204 height 25
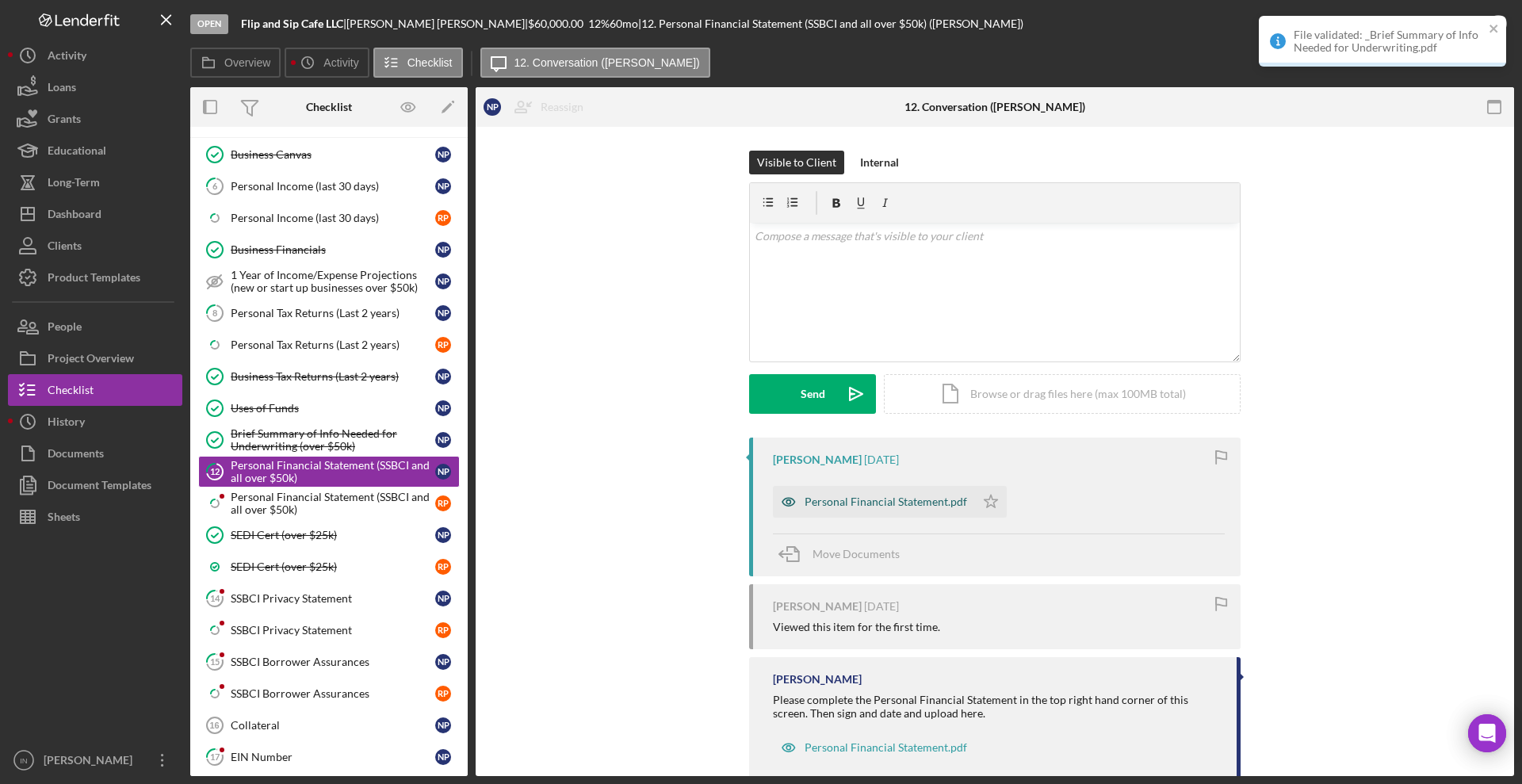
click at [885, 512] on div "Personal Financial Statement.pdf" at bounding box center [874, 502] width 202 height 32
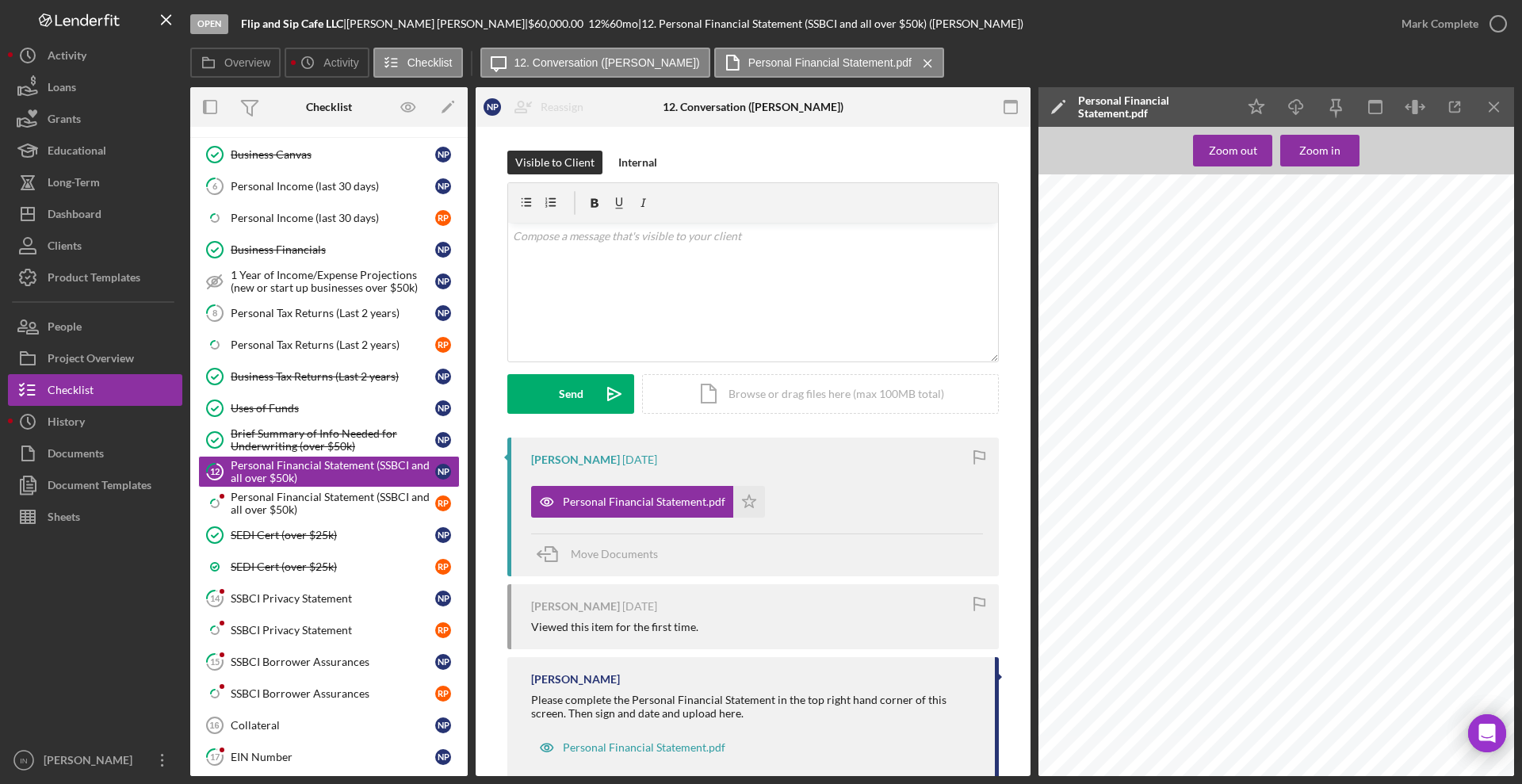
scroll to position [595, 0]
click at [1301, 108] on icon "button" at bounding box center [1296, 104] width 13 height 8
click at [246, 513] on div "Personal Financial Statement (SSBCI and all over $50k)" at bounding box center [333, 503] width 204 height 25
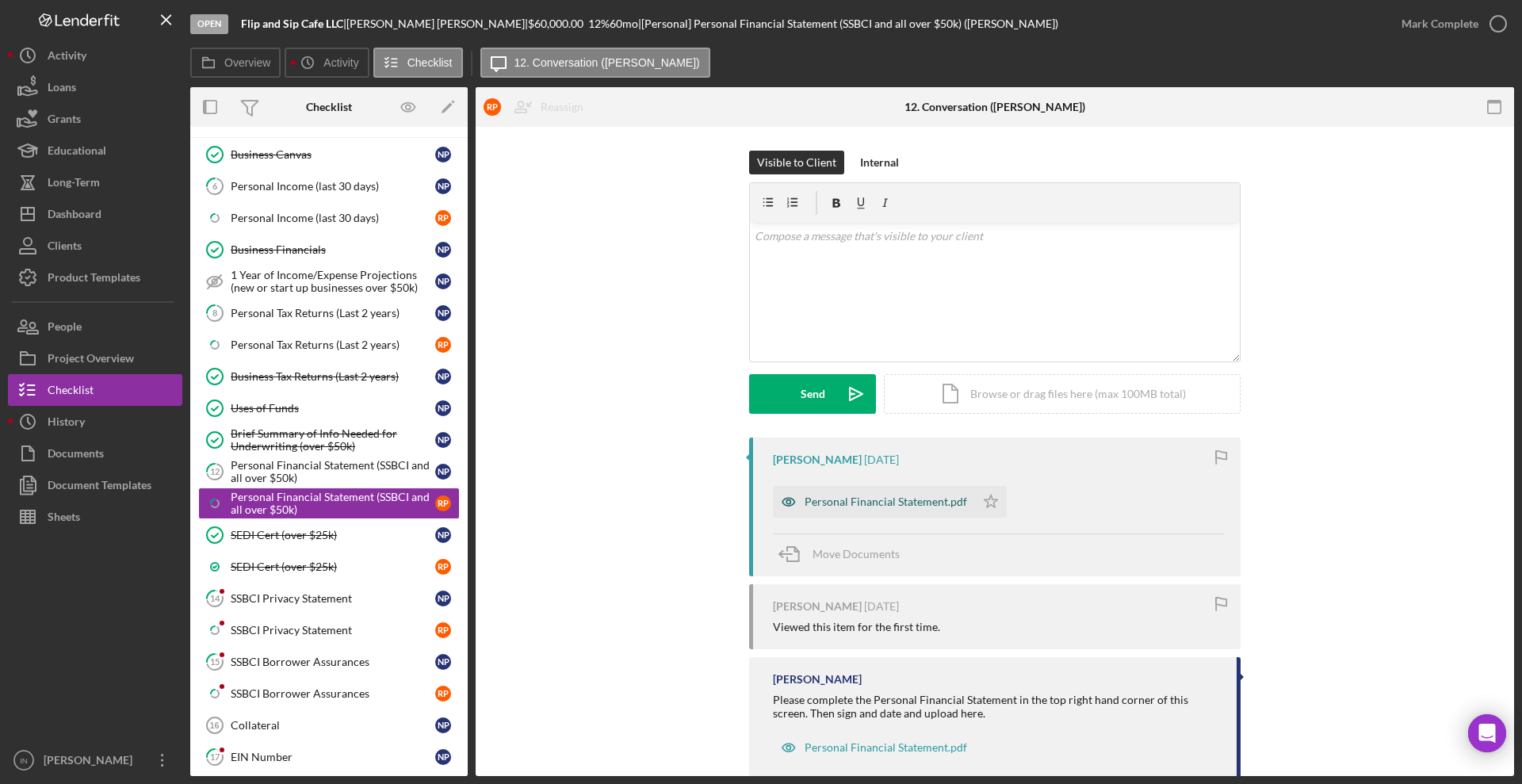
click at [869, 509] on div "Personal Financial Statement.pdf" at bounding box center [874, 502] width 202 height 32
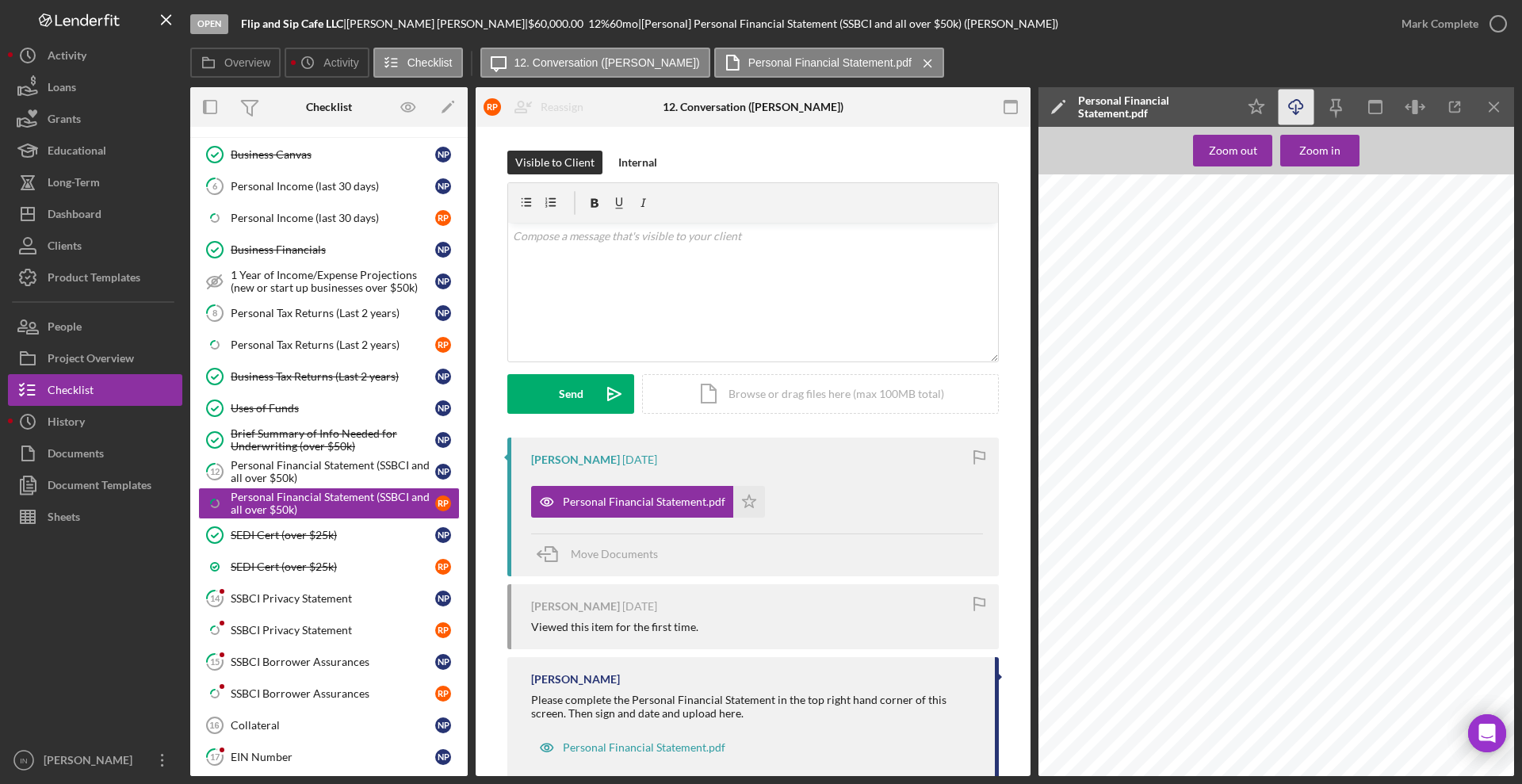
click at [1288, 103] on icon "Icon/Download" at bounding box center [1296, 107] width 36 height 36
click at [311, 480] on div "Personal Financial Statement (SSBCI and all over $50k)" at bounding box center [333, 472] width 204 height 25
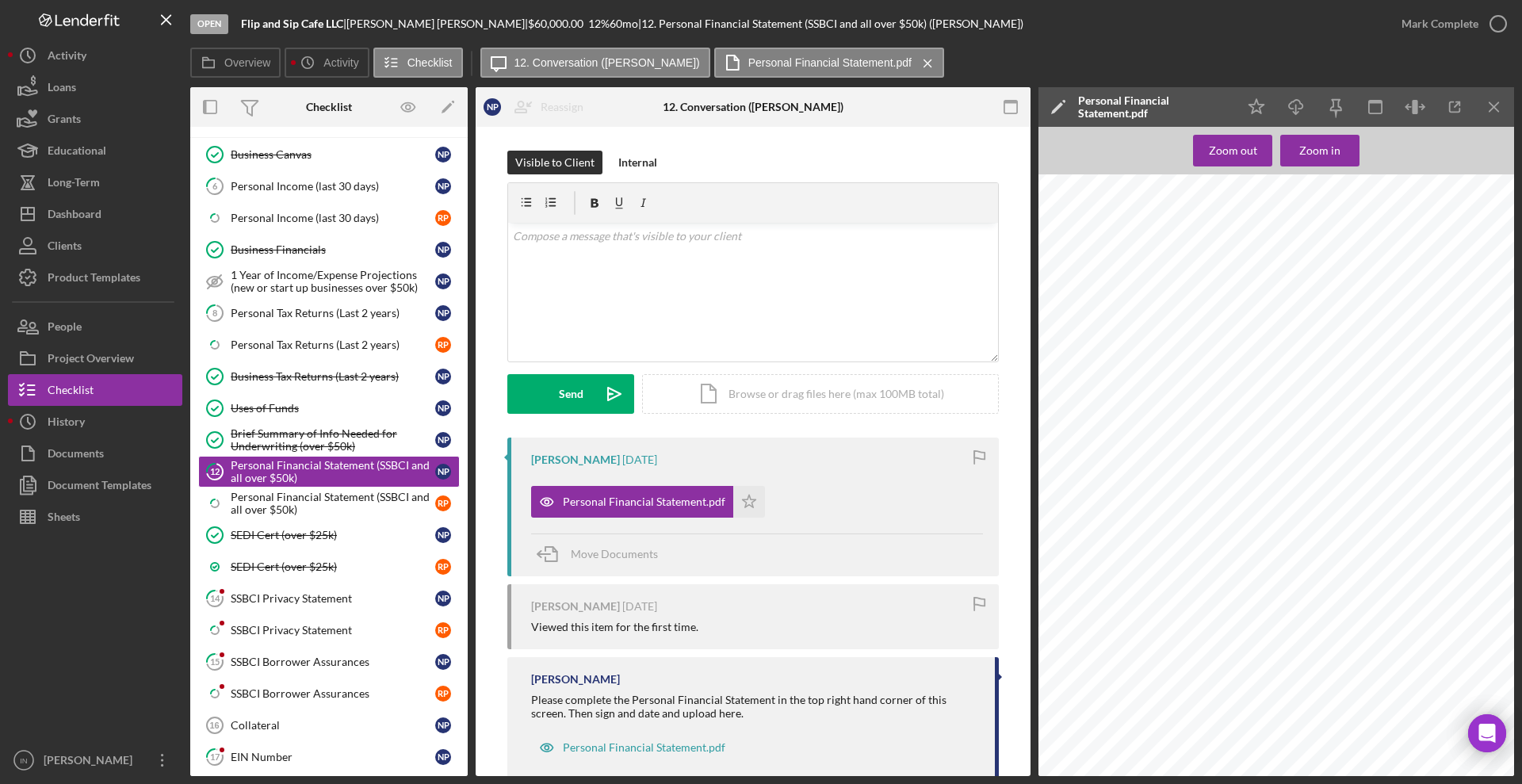
scroll to position [2090, 0]
click at [281, 592] on div "SSBCI Privacy Statement" at bounding box center [333, 598] width 204 height 13
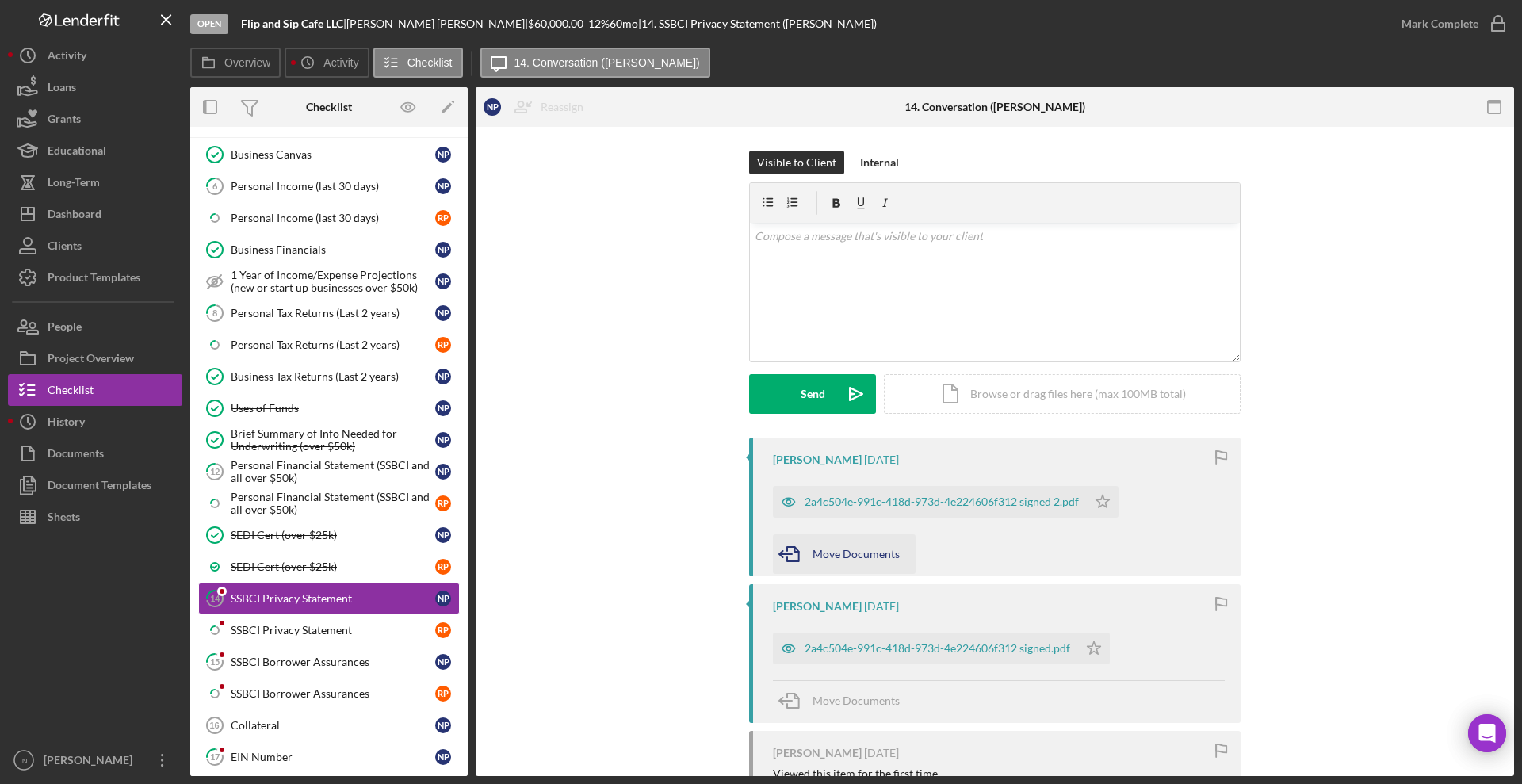
scroll to position [99, 0]
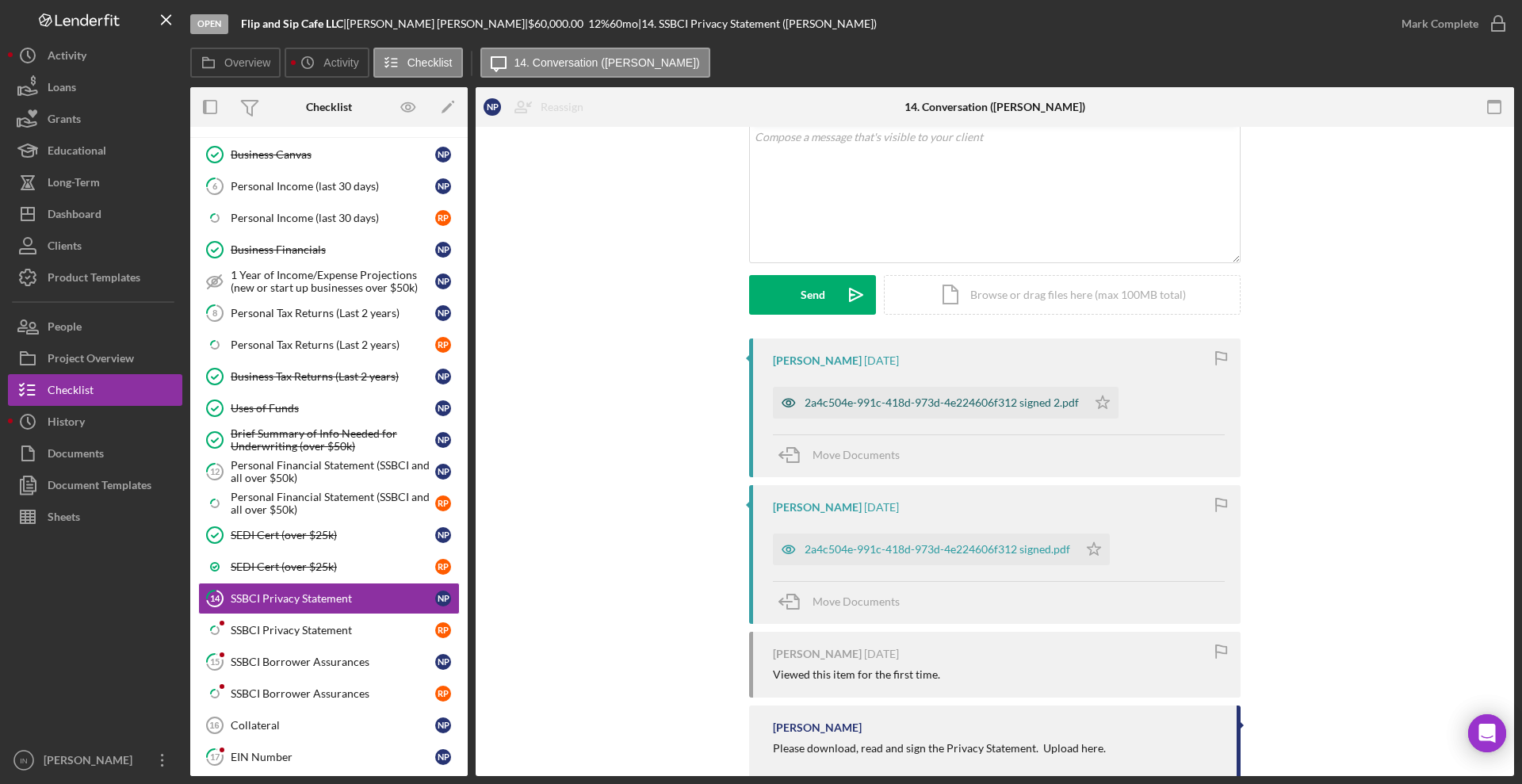
click at [869, 391] on div "2a4c504e-991c-418d-973d-4e224606f312 signed 2.pdf" at bounding box center [930, 403] width 314 height 32
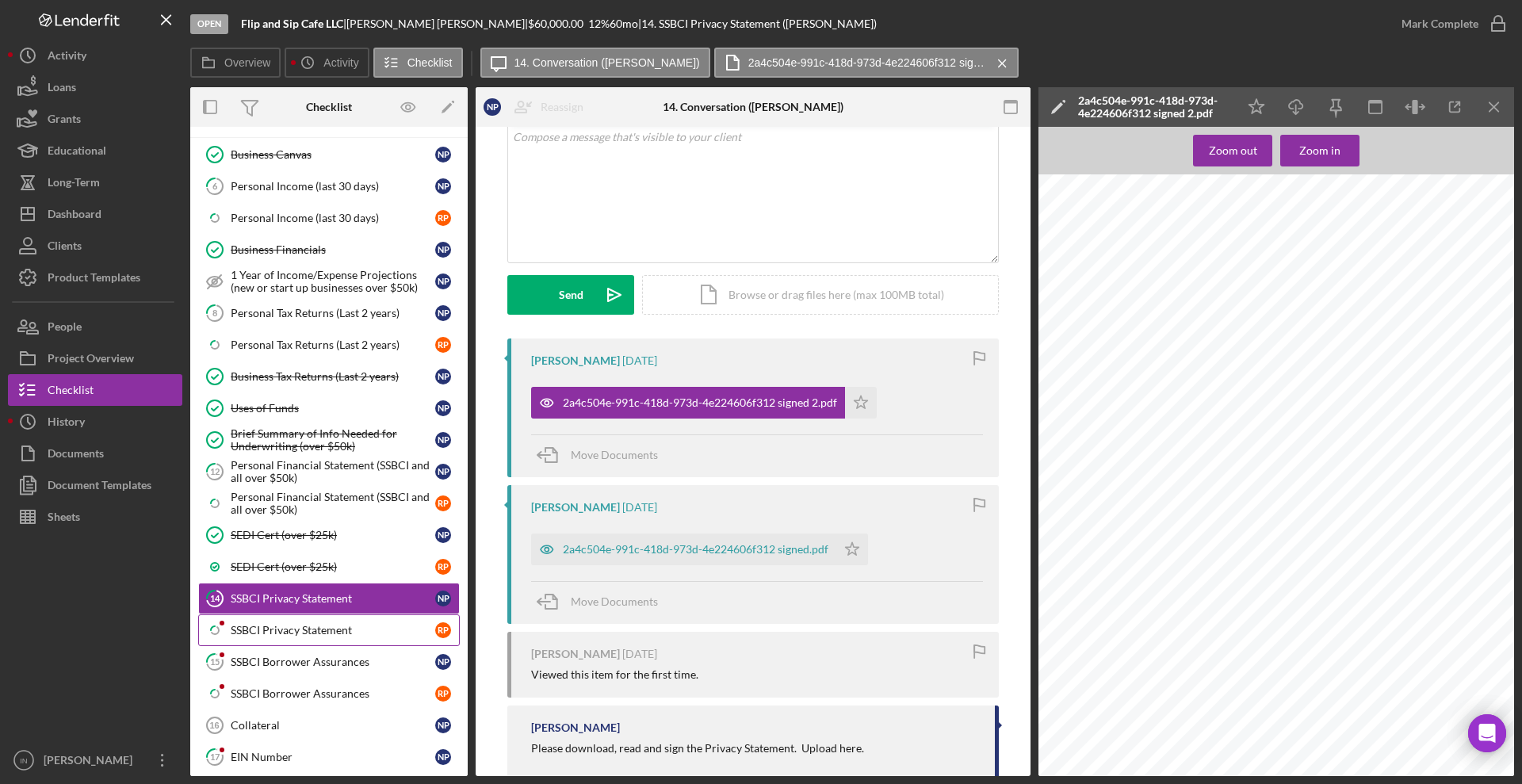
click at [284, 633] on div "SSBCI Privacy Statement" at bounding box center [333, 630] width 204 height 13
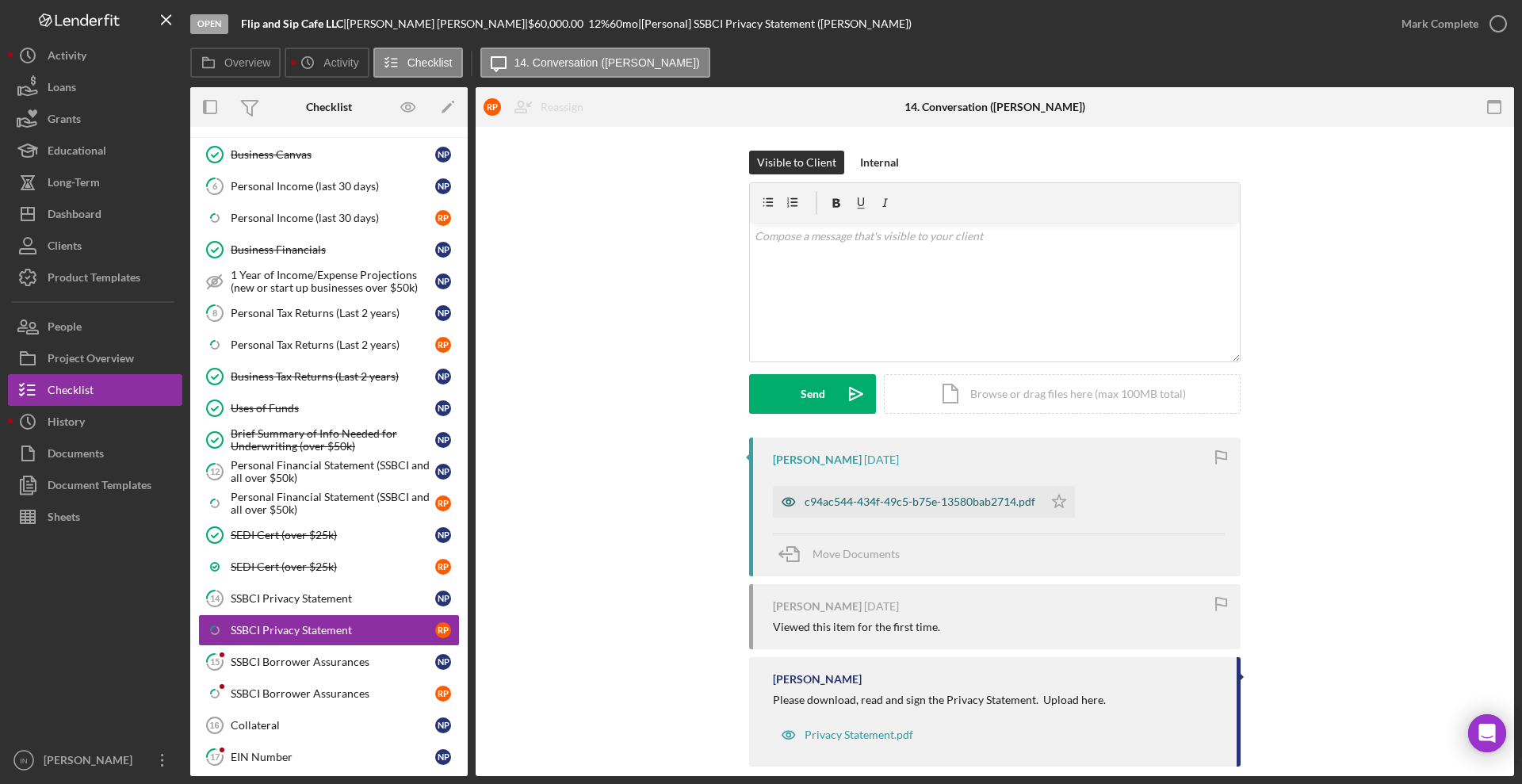
click at [908, 498] on div "c94ac544-434f-49c5-b75e-13580bab2714.pdf" at bounding box center [919, 501] width 230 height 13
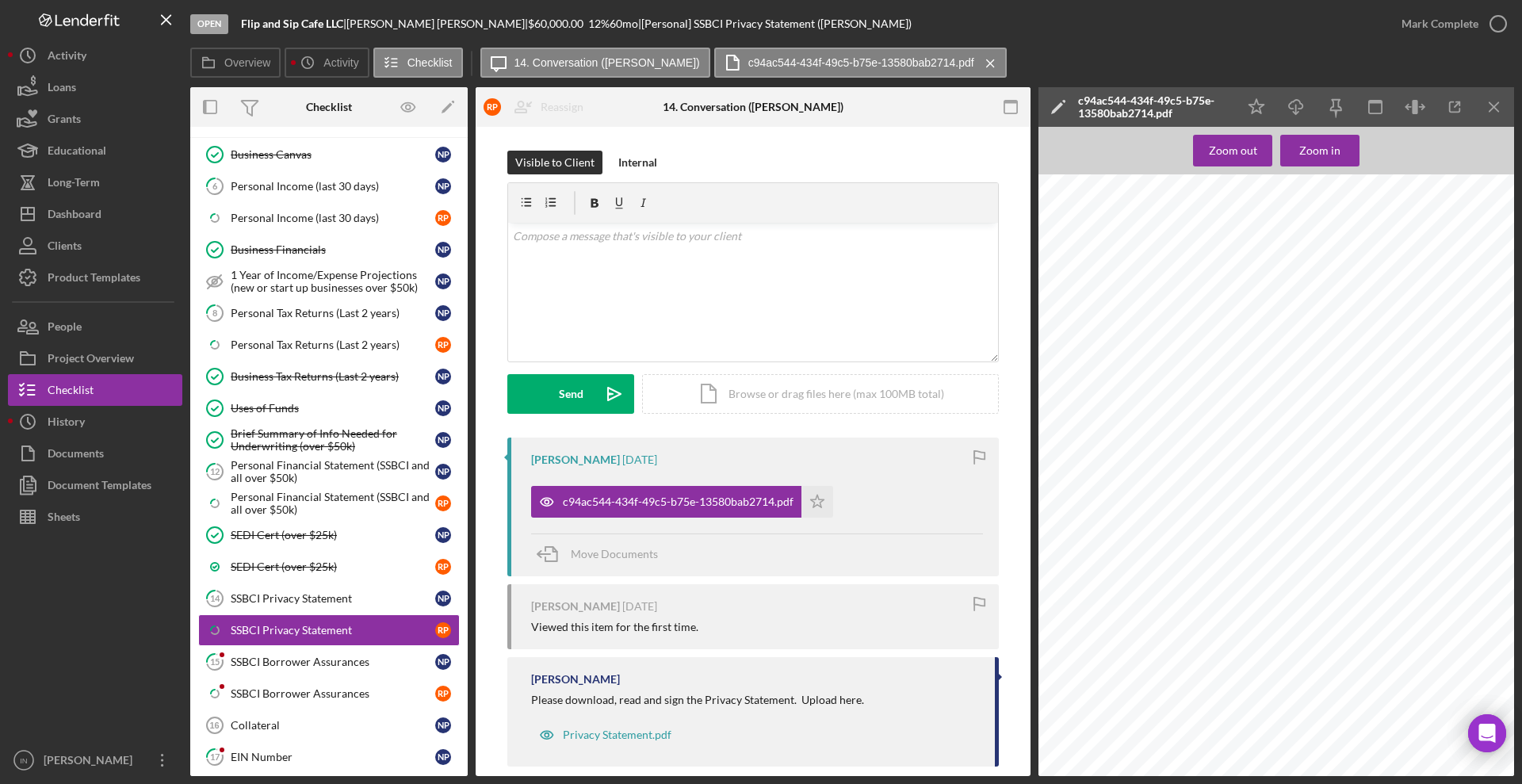
scroll to position [41, 0]
click at [308, 671] on link "15 SSBCI Borrower Assurances N P" at bounding box center [329, 662] width 261 height 32
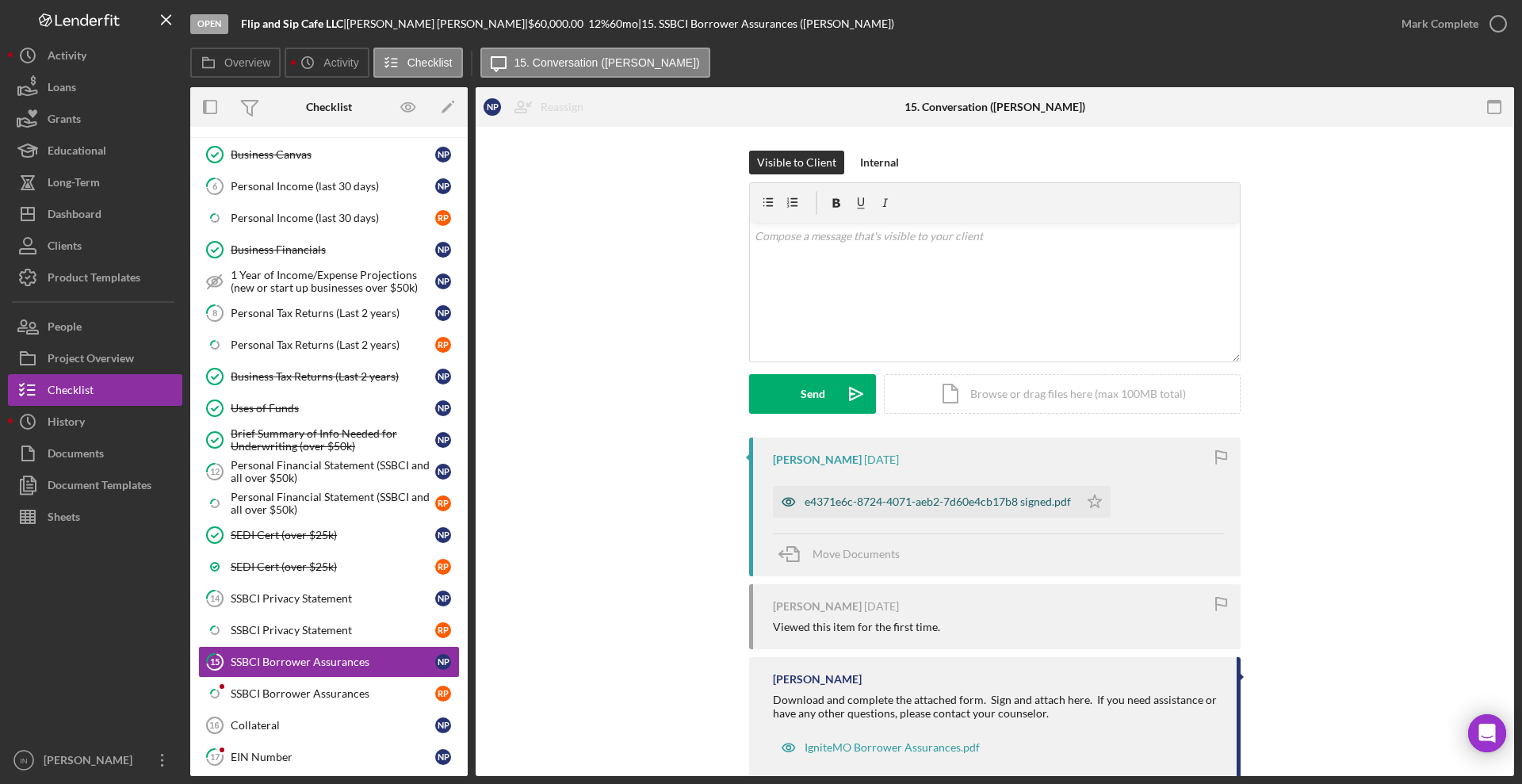
click at [833, 511] on div "e4371e6c-8724-4071-aeb2-7d60e4cb17b8 signed.pdf" at bounding box center [926, 502] width 306 height 32
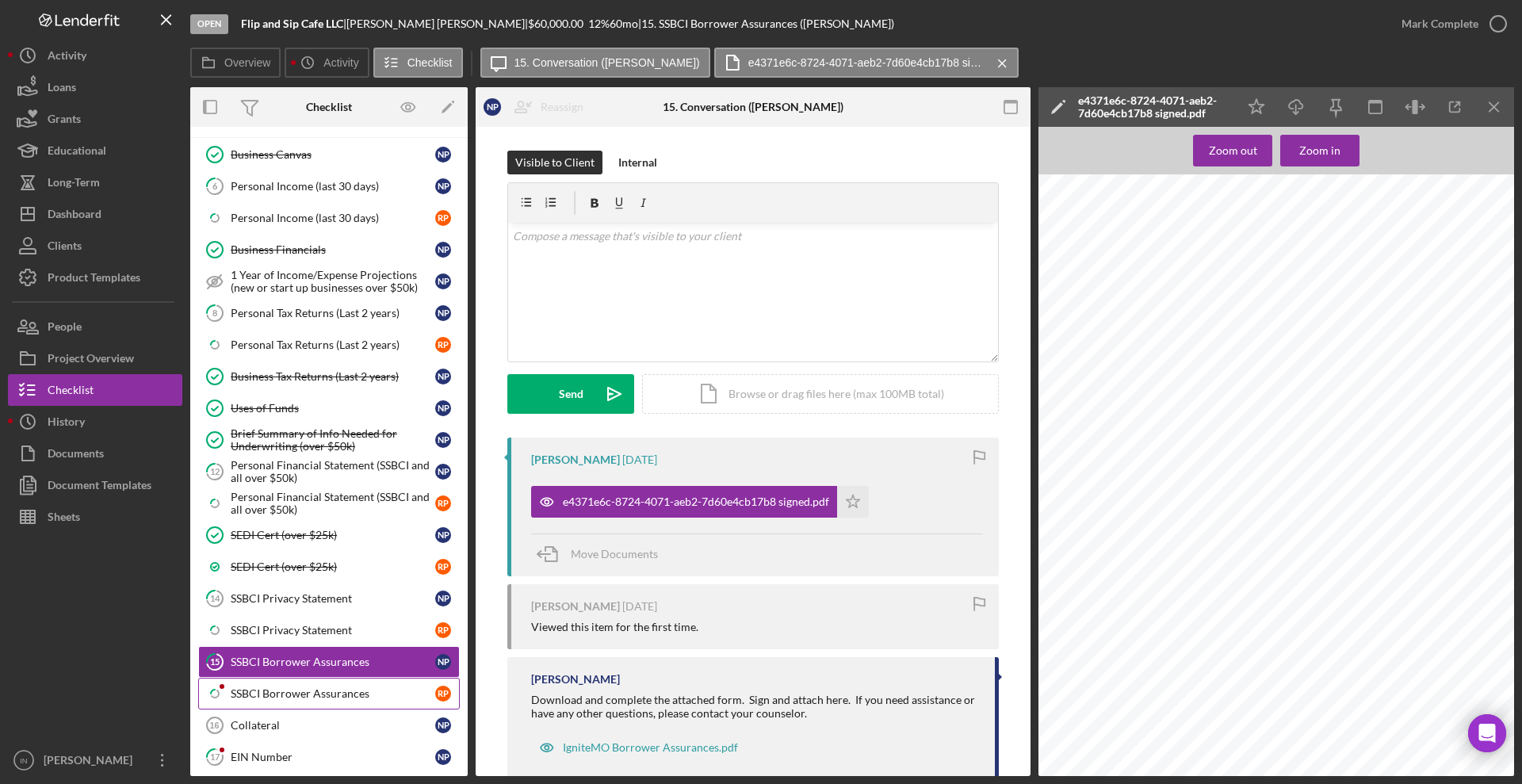
click at [286, 698] on div "SSBCI Borrower Assurances" at bounding box center [333, 693] width 204 height 13
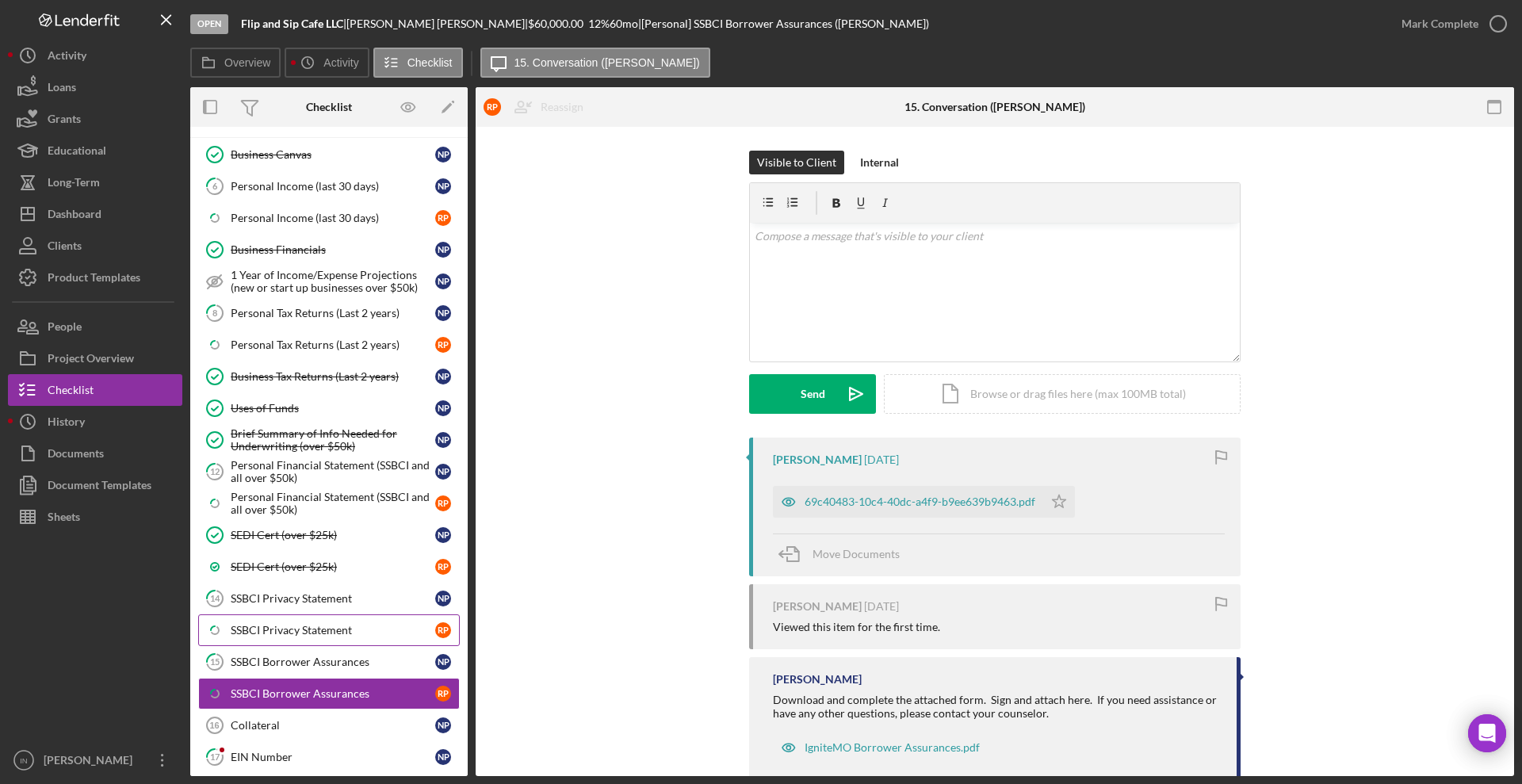
scroll to position [1210, 0]
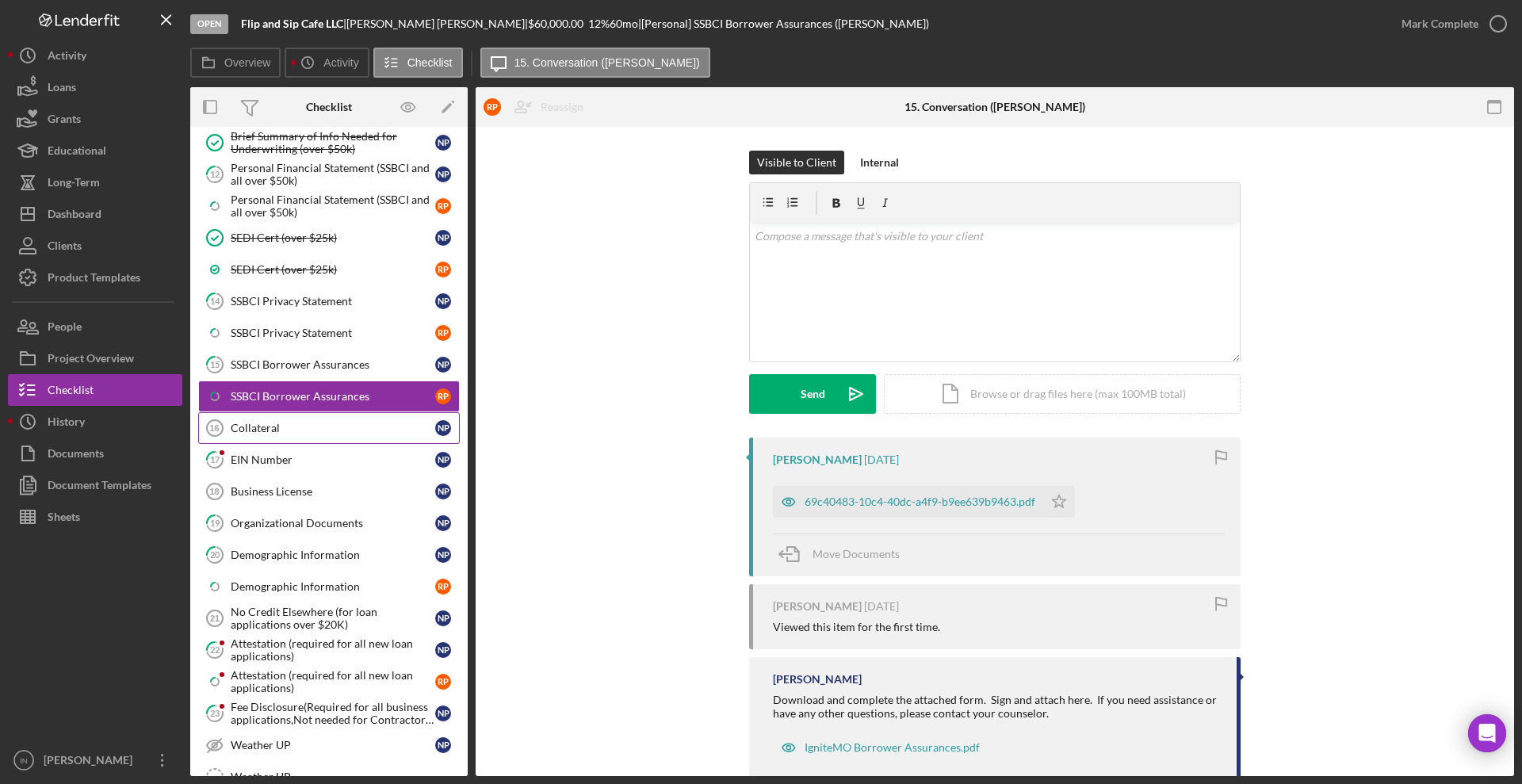
click at [290, 425] on div "Collateral" at bounding box center [333, 427] width 204 height 13
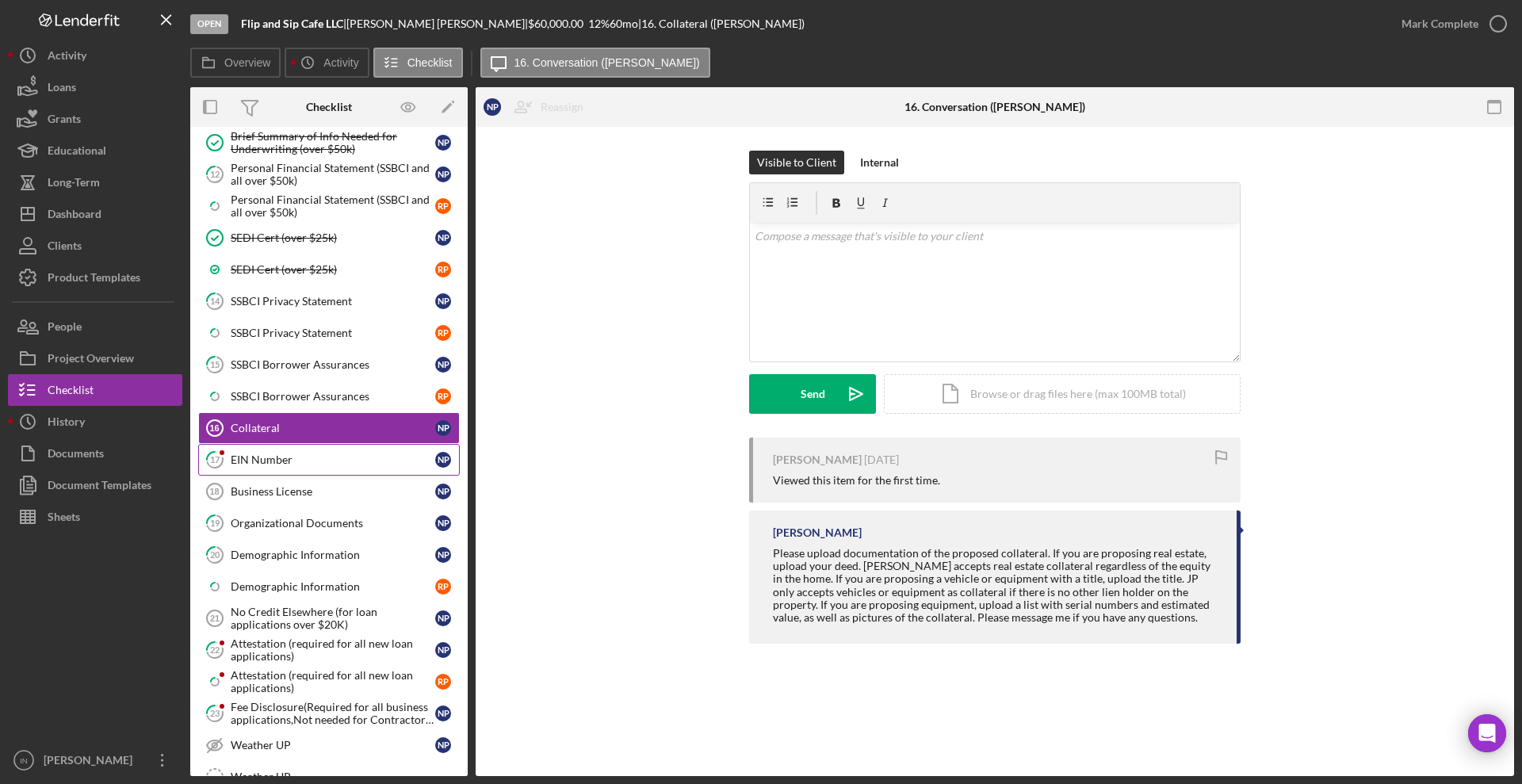
click at [322, 462] on div "EIN Number" at bounding box center [333, 459] width 204 height 13
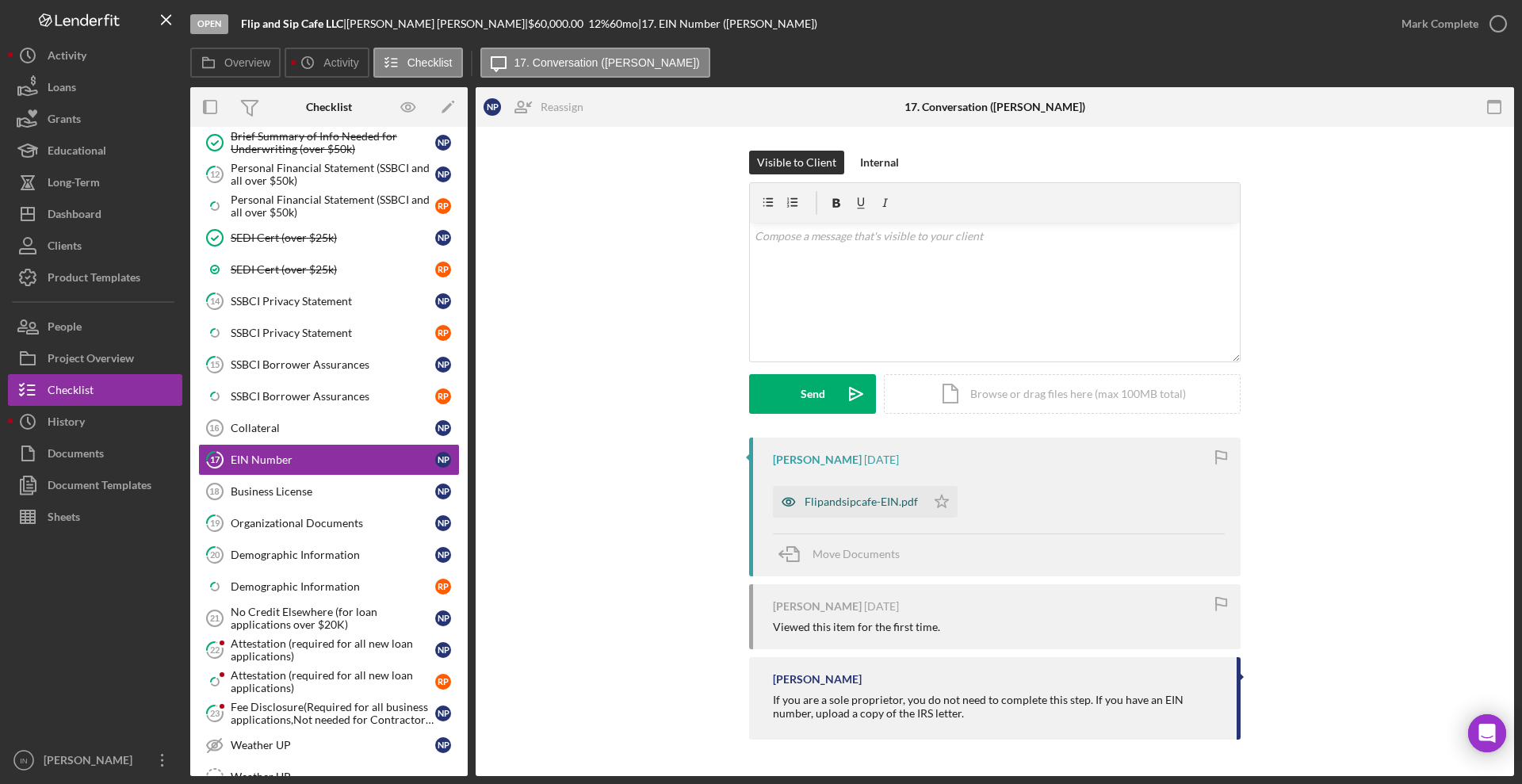
click at [858, 508] on div "Flipandsipcafe-EIN.pdf" at bounding box center [849, 502] width 153 height 32
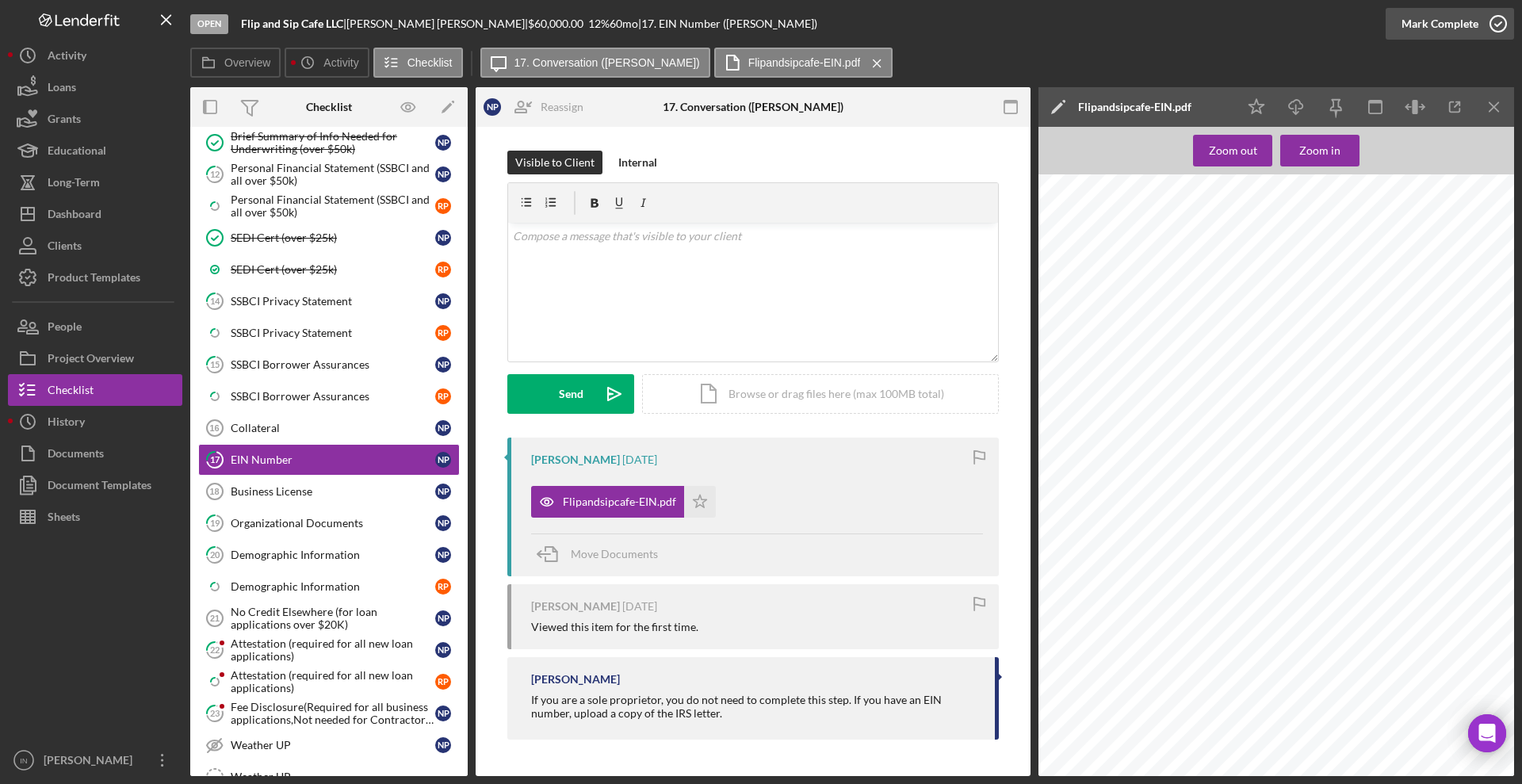
click at [1417, 18] on div "Mark Complete" at bounding box center [1440, 23] width 77 height 32
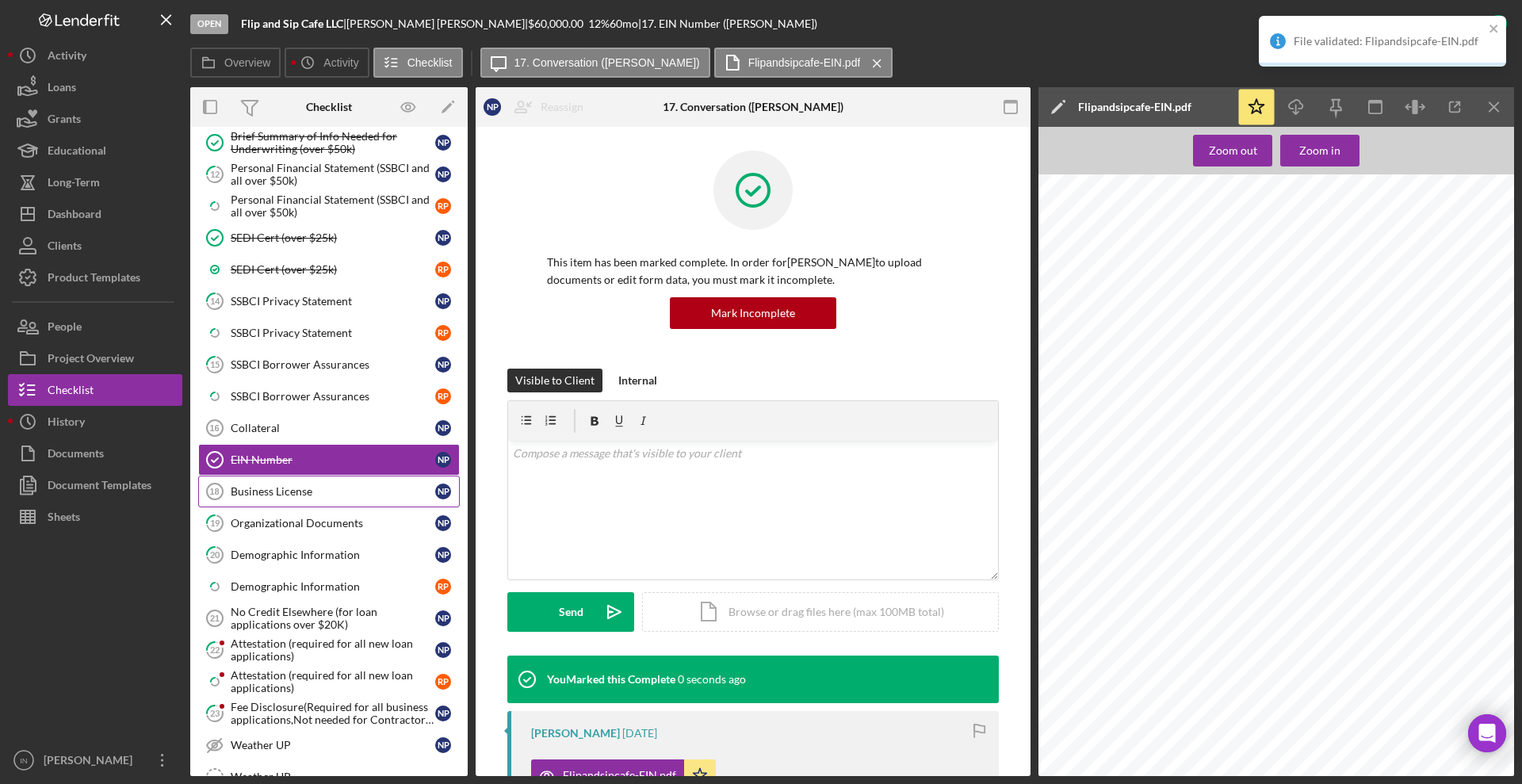
click at [312, 485] on div "Business License" at bounding box center [333, 491] width 204 height 13
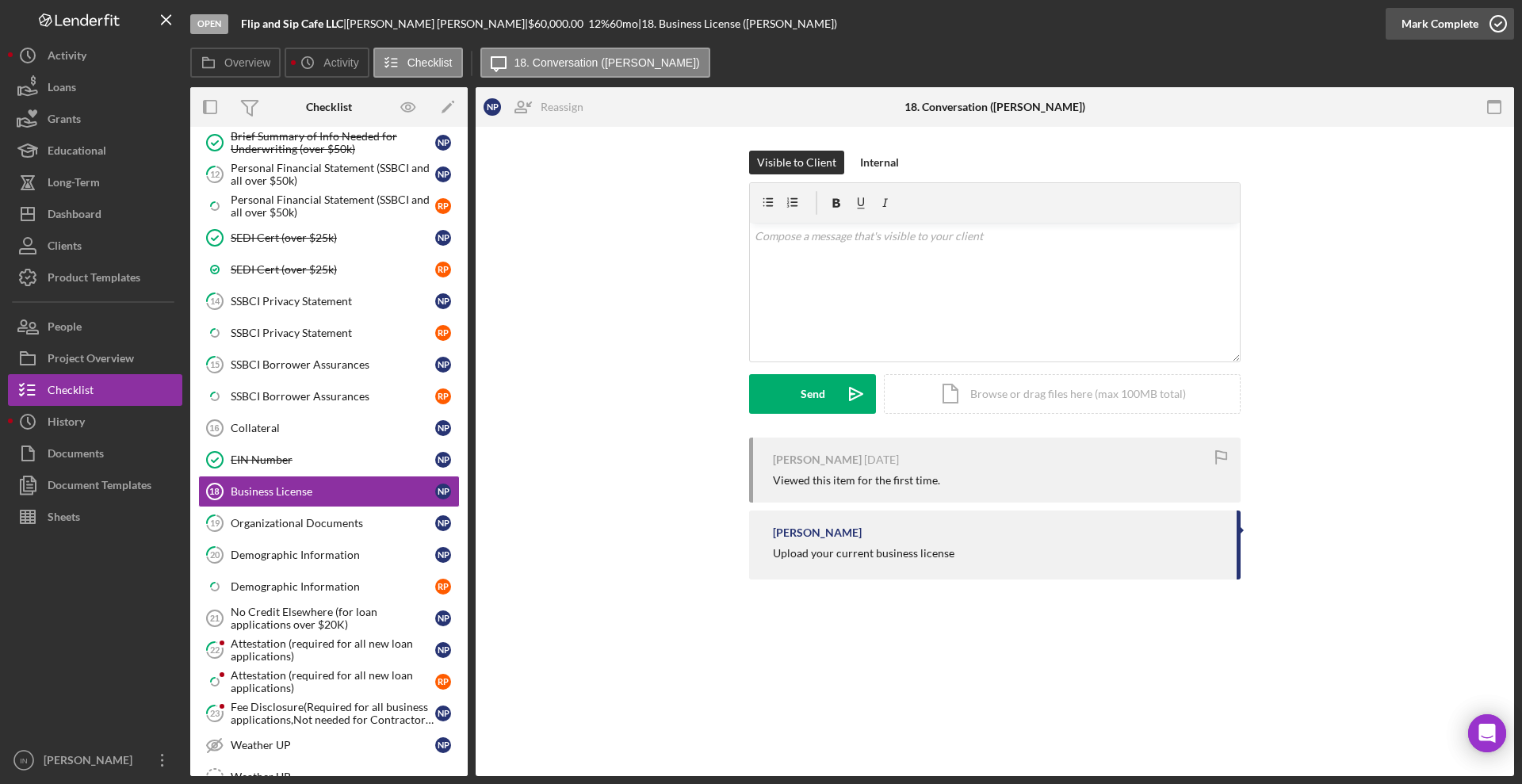
click at [1427, 20] on div "Mark Complete" at bounding box center [1440, 23] width 77 height 32
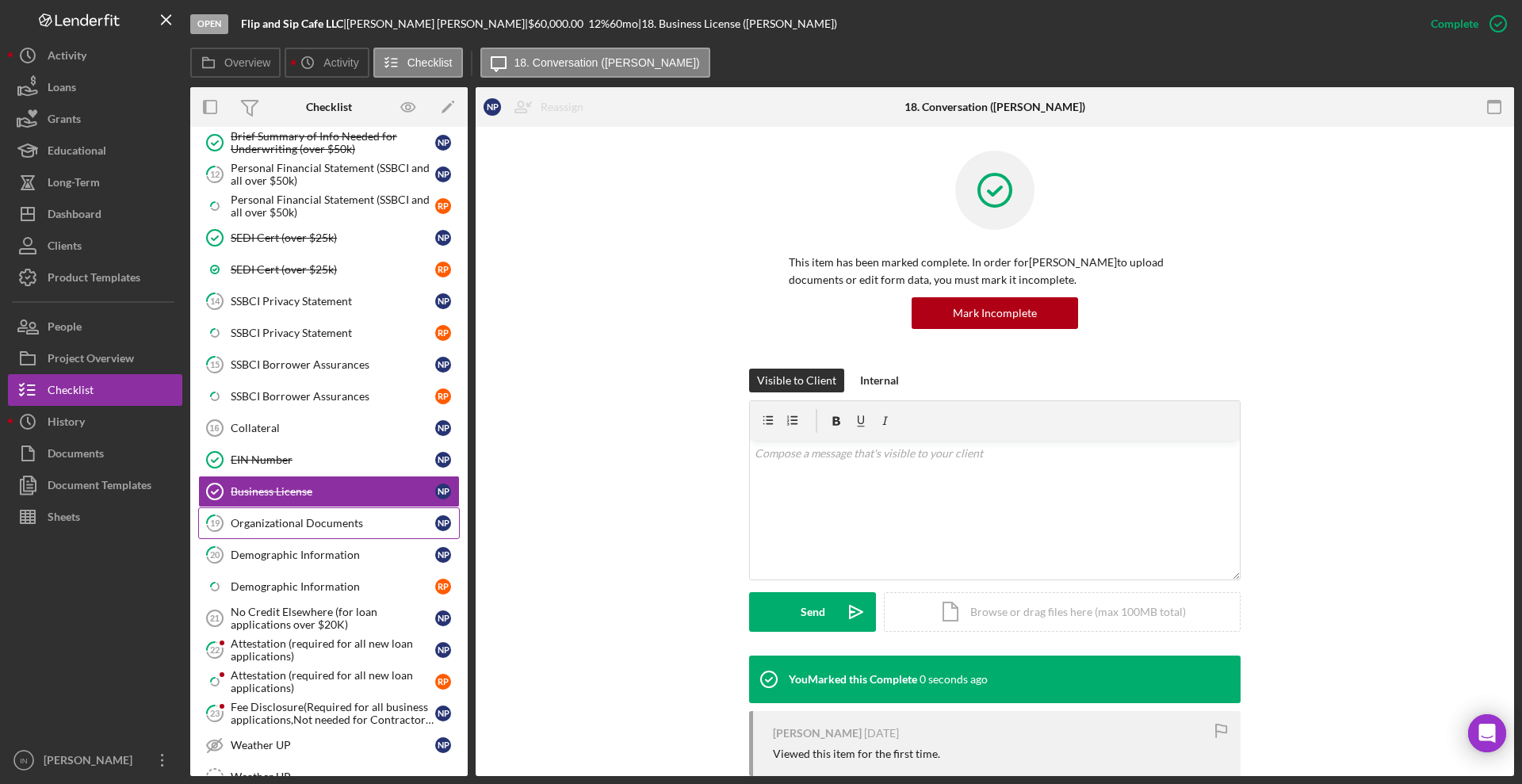
click at [332, 525] on div "Organizational Documents" at bounding box center [333, 523] width 204 height 13
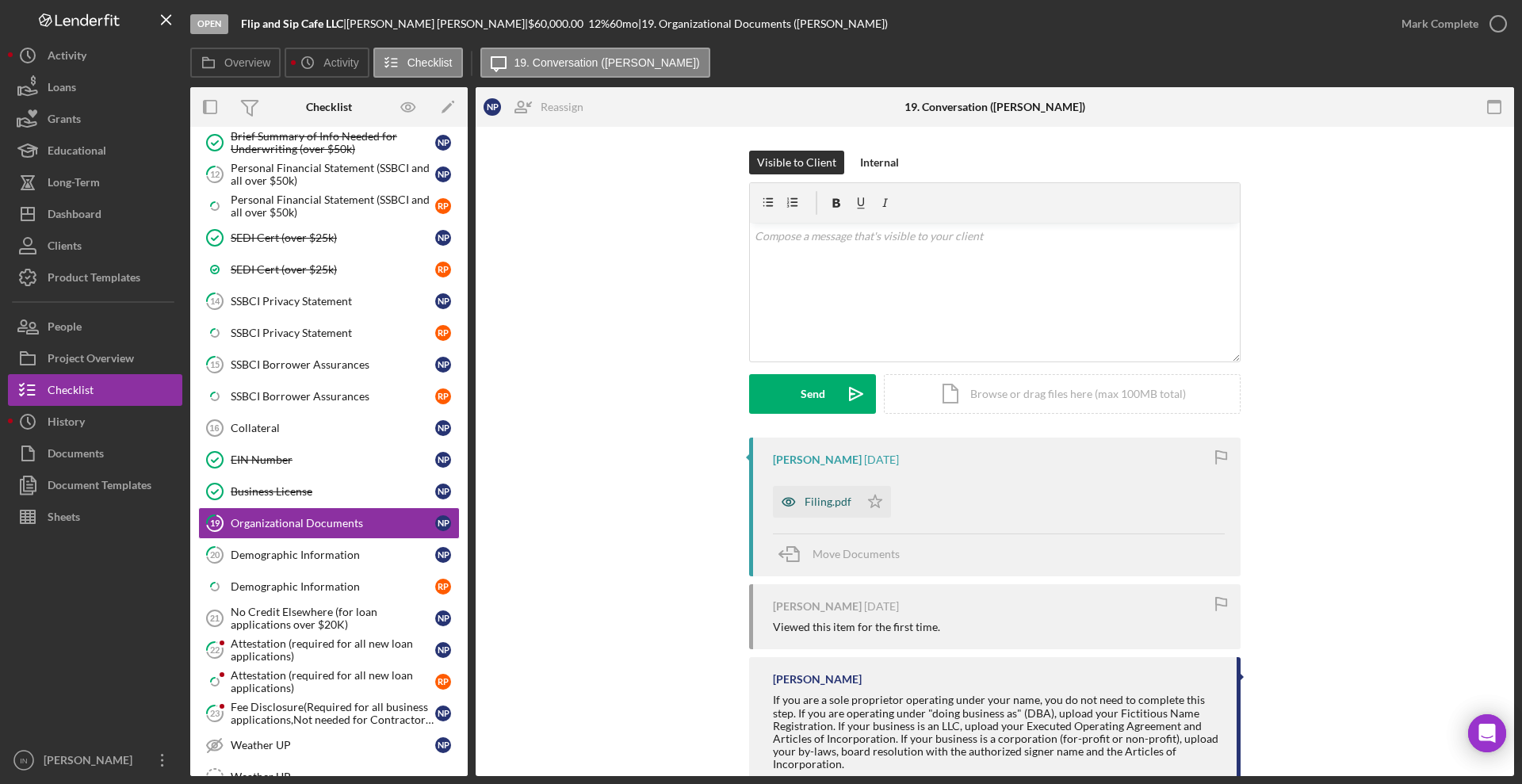
click at [833, 498] on div "Filing.pdf" at bounding box center [828, 501] width 47 height 13
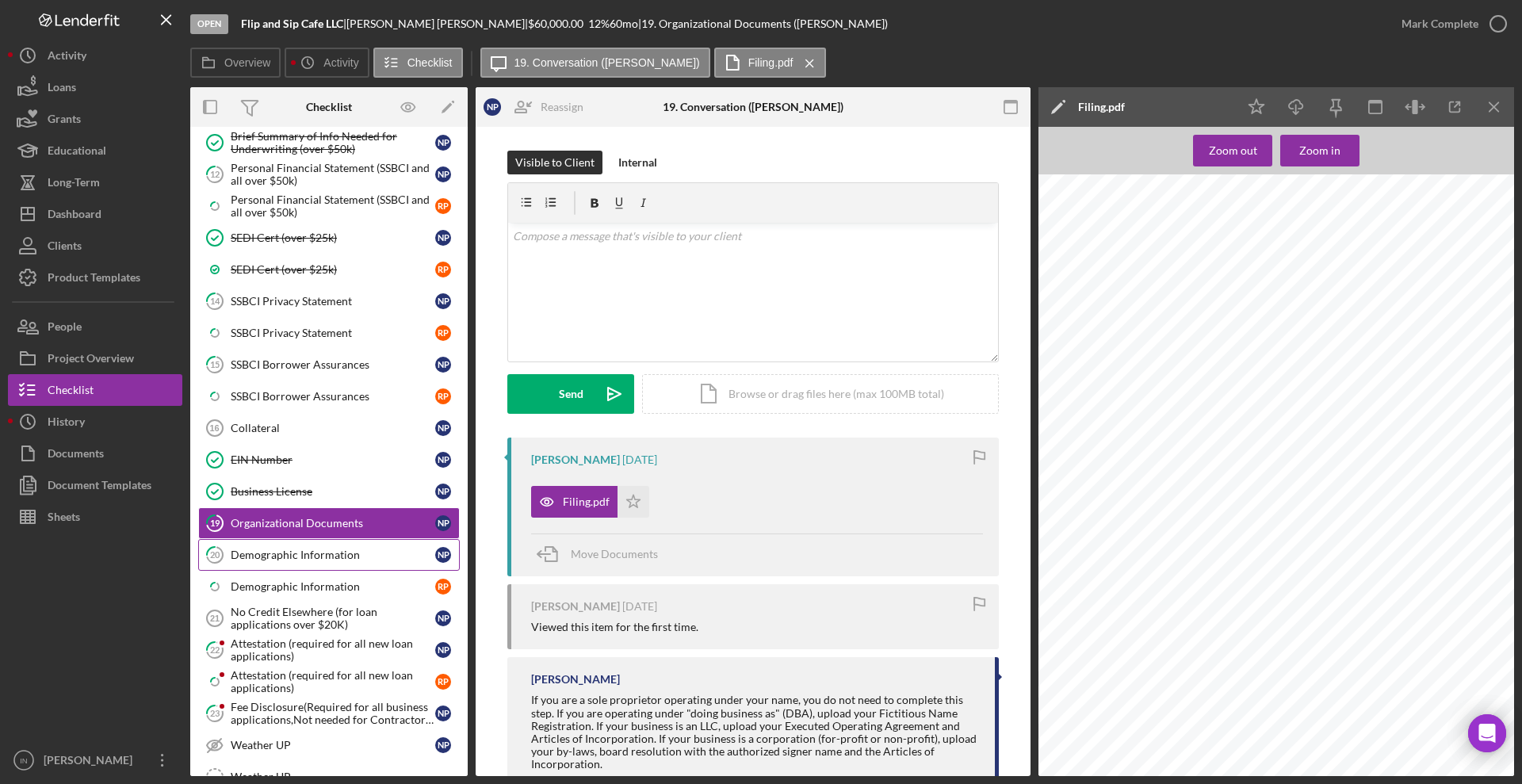
click at [330, 562] on link "20 Demographic Information N P" at bounding box center [329, 554] width 261 height 32
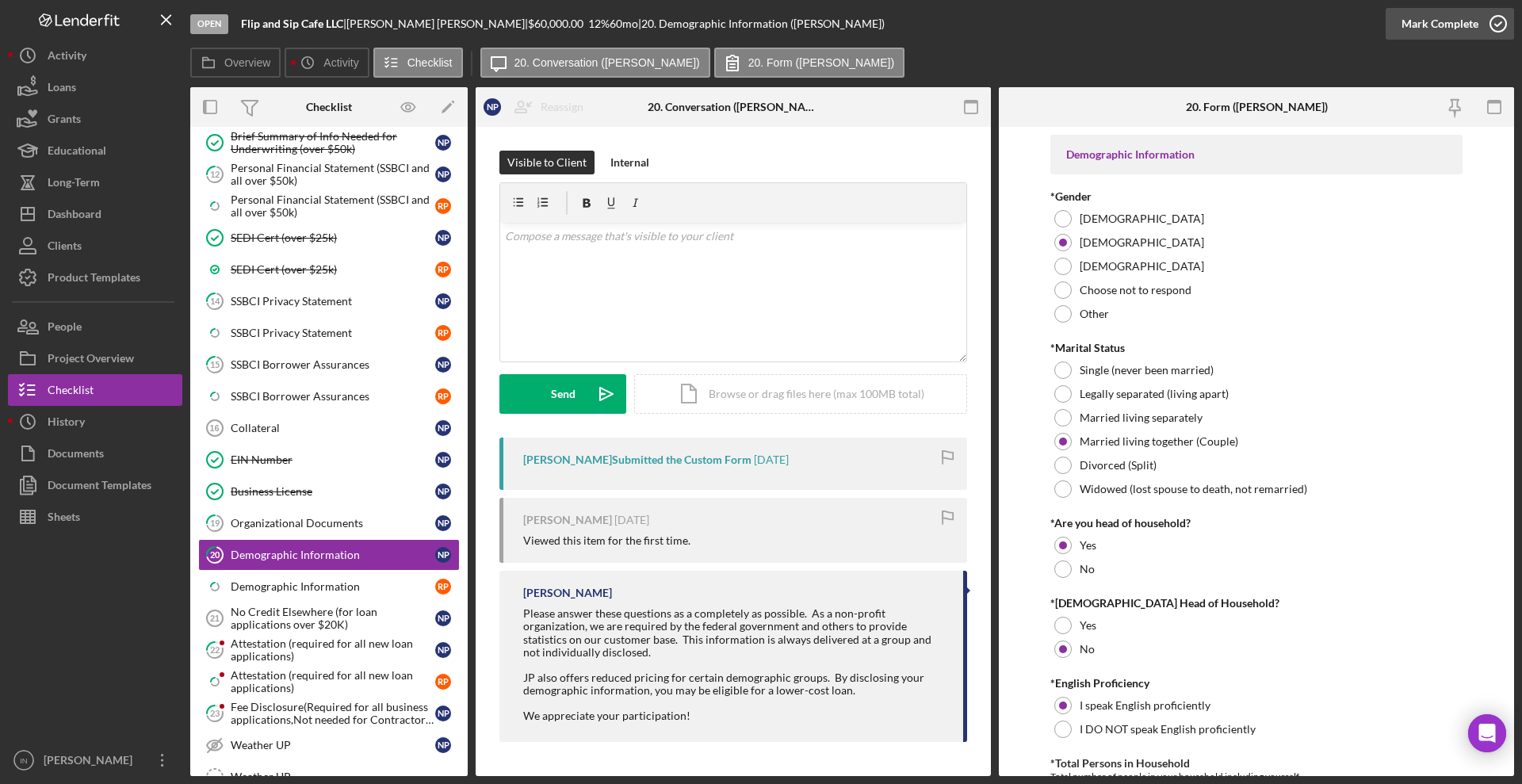
click at [1406, 22] on div "Mark Complete" at bounding box center [1440, 23] width 77 height 32
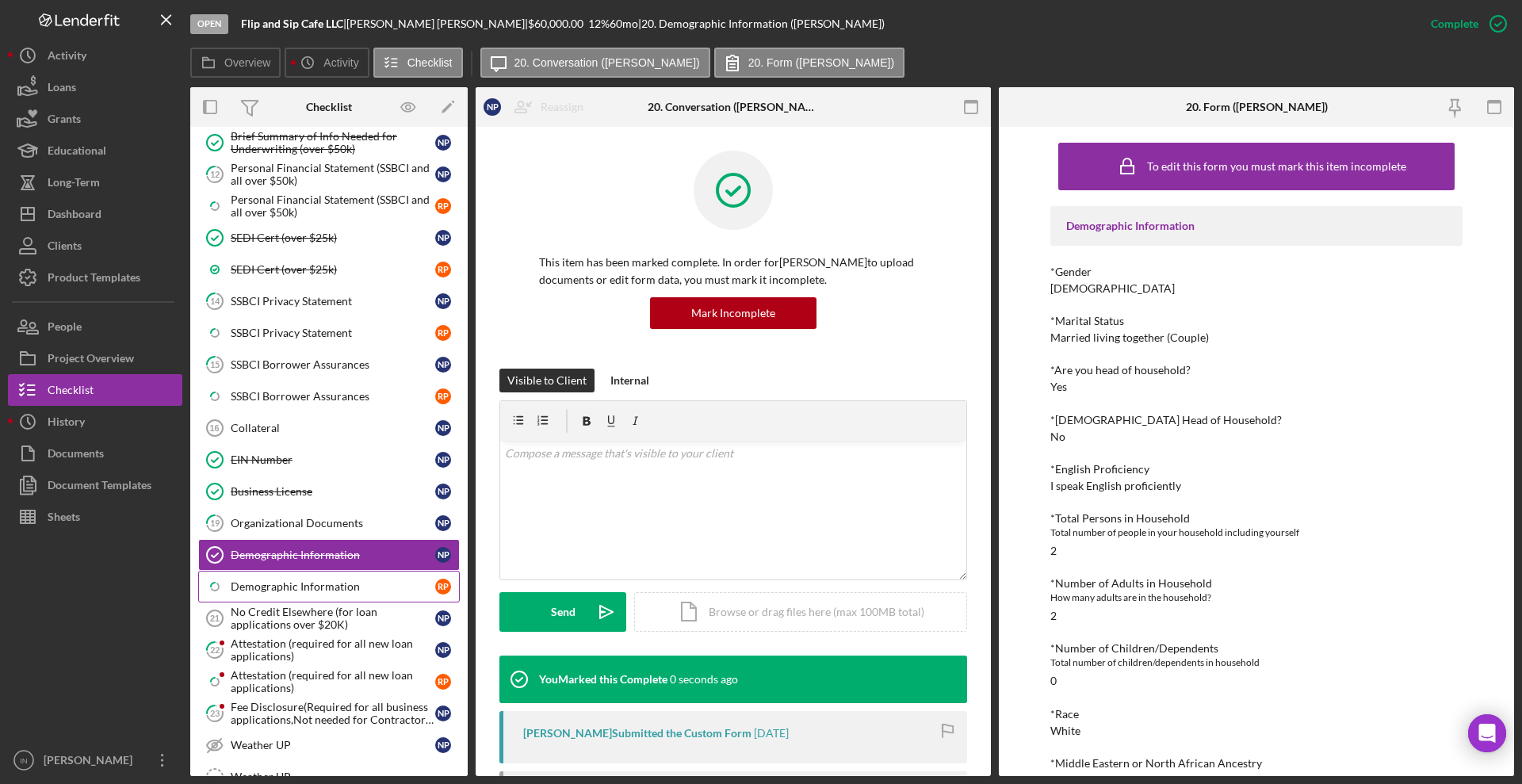
click at [274, 586] on div "Demographic Information" at bounding box center [333, 586] width 204 height 13
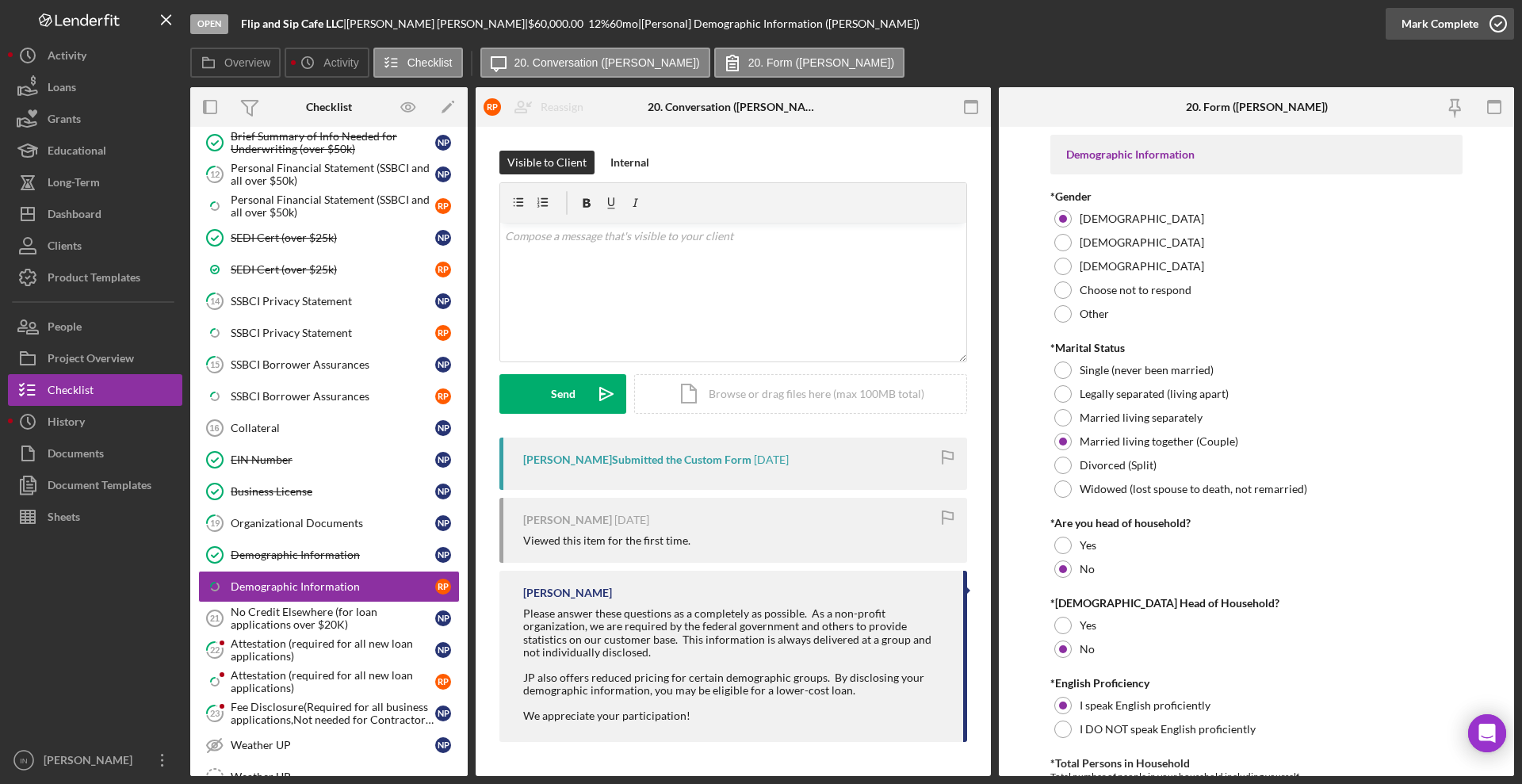
click at [1462, 18] on div "Mark Complete" at bounding box center [1440, 23] width 77 height 32
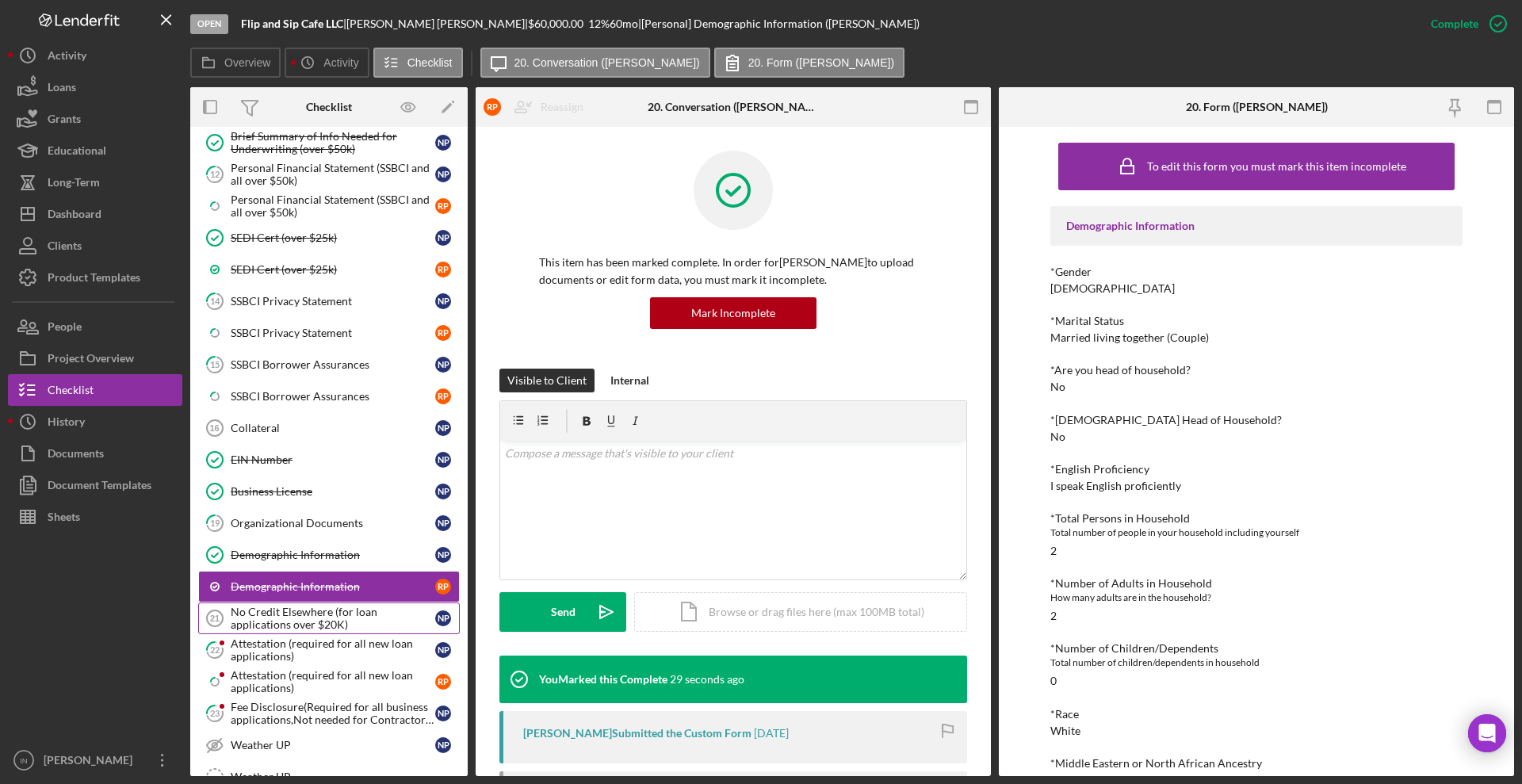
click at [298, 616] on div "No Credit Elsewhere (for loan applications over $20K)" at bounding box center [333, 618] width 204 height 25
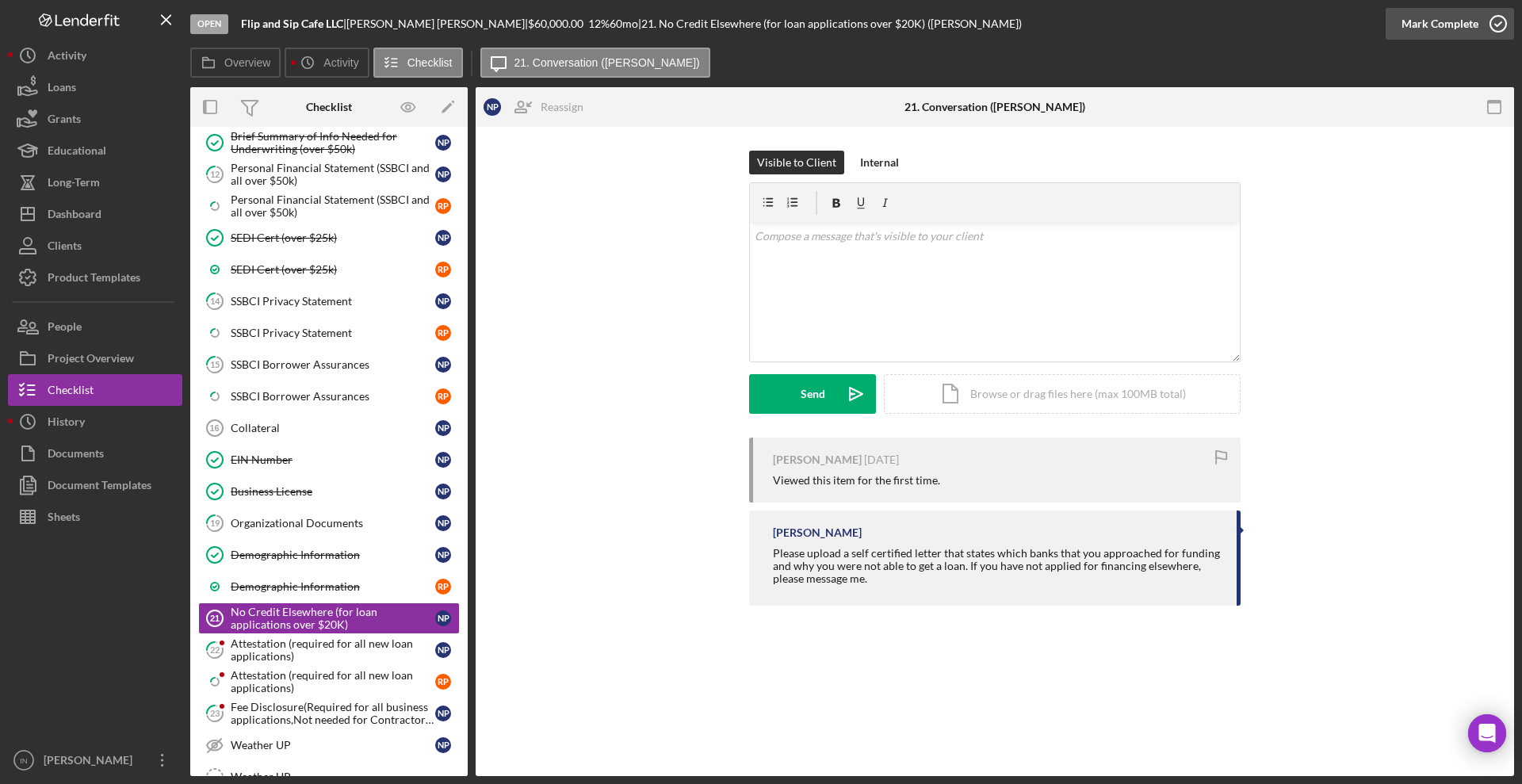
click at [1468, 24] on div "Mark Complete" at bounding box center [1440, 23] width 77 height 32
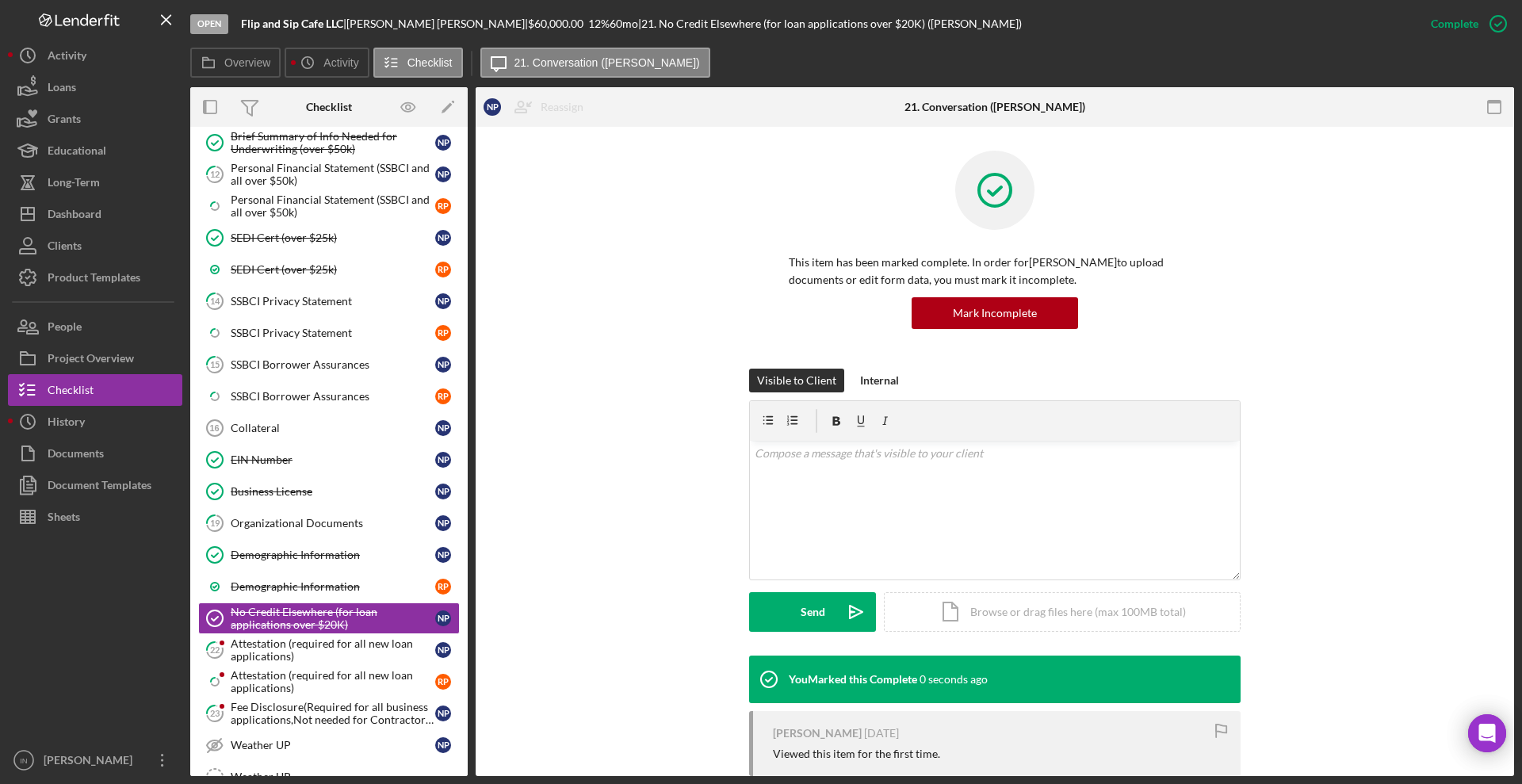
click at [0, 0] on div "Mark Incomplete" at bounding box center [0, 0] width 0 height 0
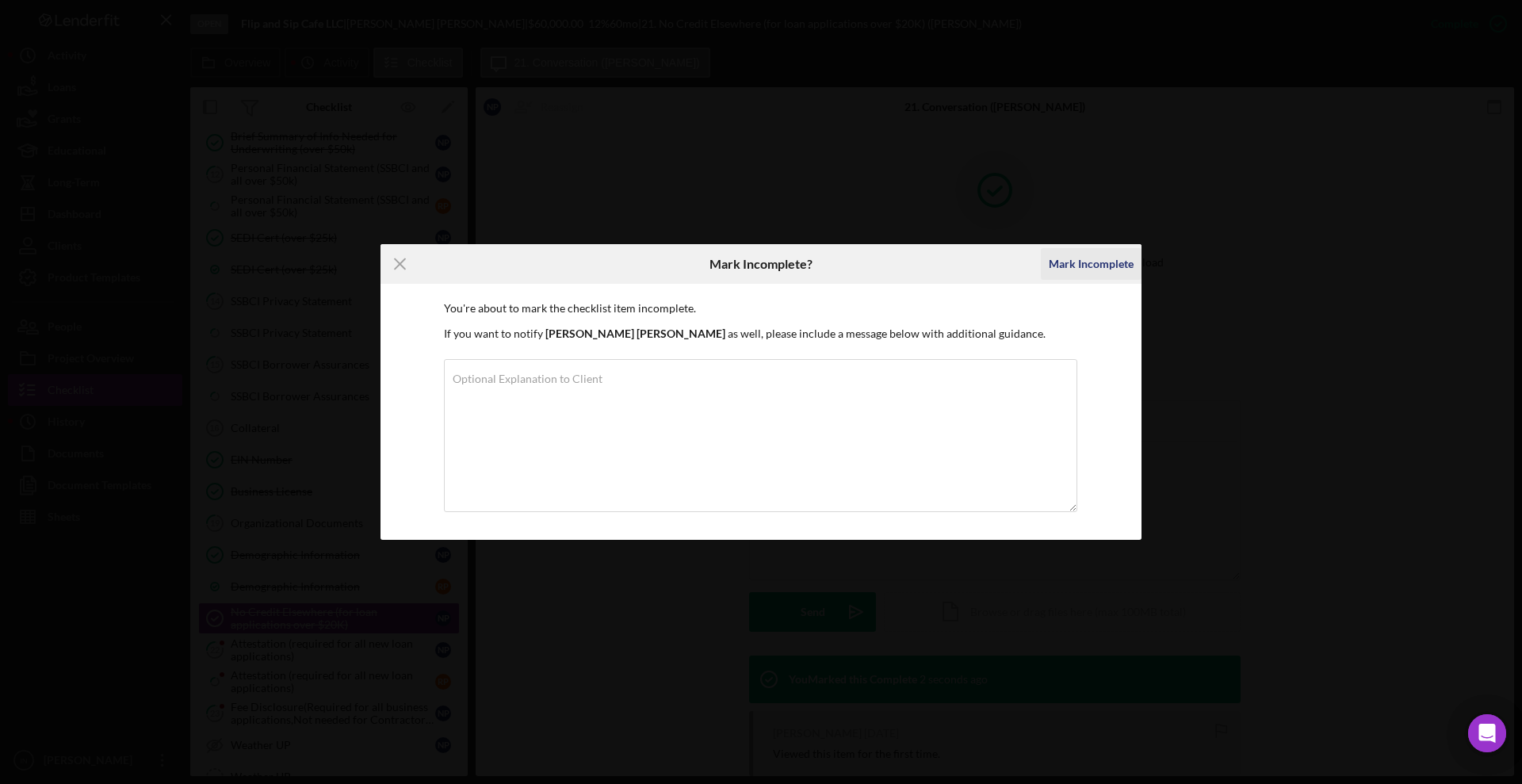
click at [1085, 259] on div "Mark Incomplete" at bounding box center [1091, 264] width 85 height 32
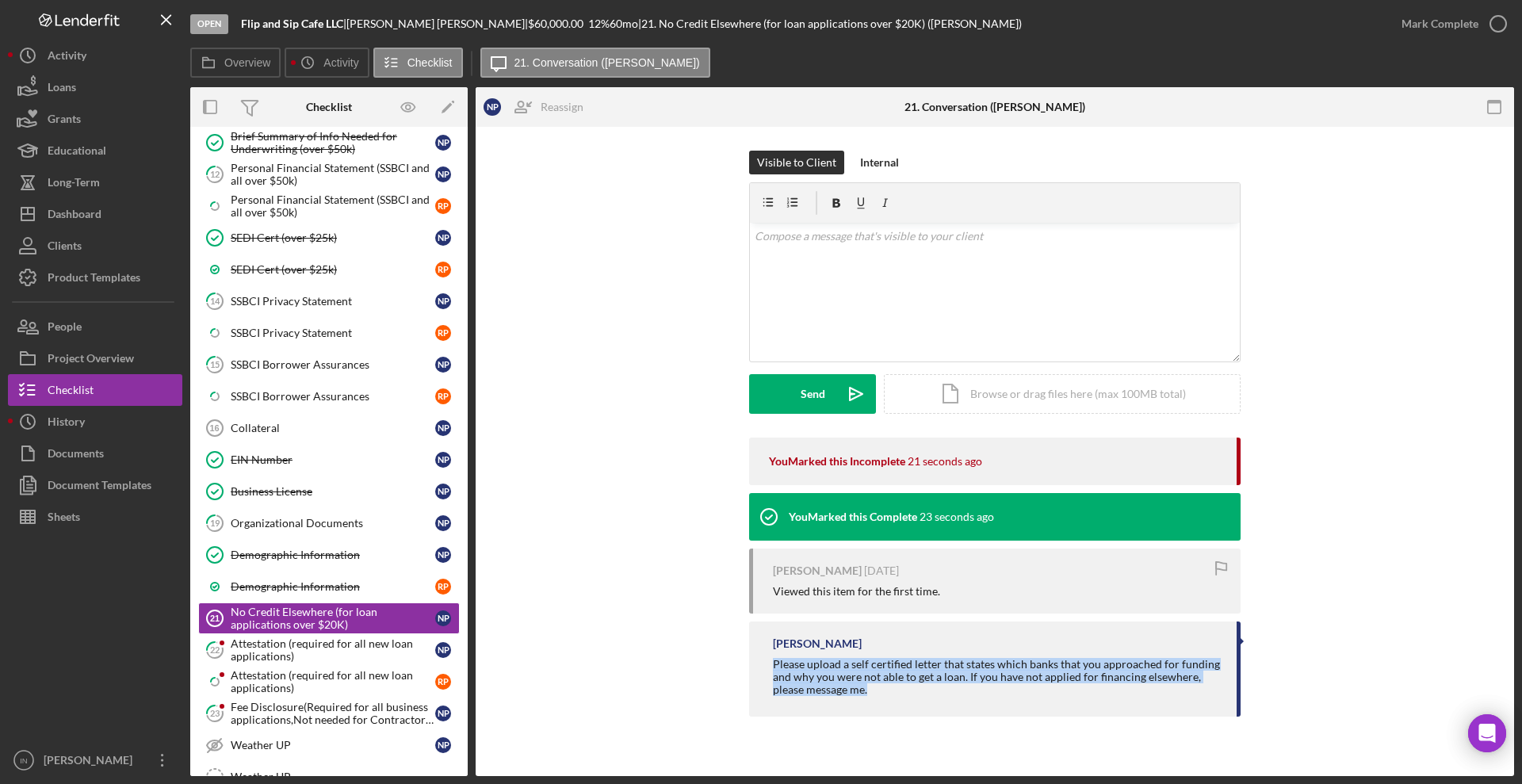
drag, startPoint x: 887, startPoint y: 704, endPoint x: 772, endPoint y: 663, distance: 122.1
click at [772, 663] on div "Ian Nelson Please upload a self certified letter that states which banks that y…" at bounding box center [994, 668] width 492 height 95
click at [288, 647] on div "Attestation (required for all new loan applications)" at bounding box center [333, 650] width 204 height 25
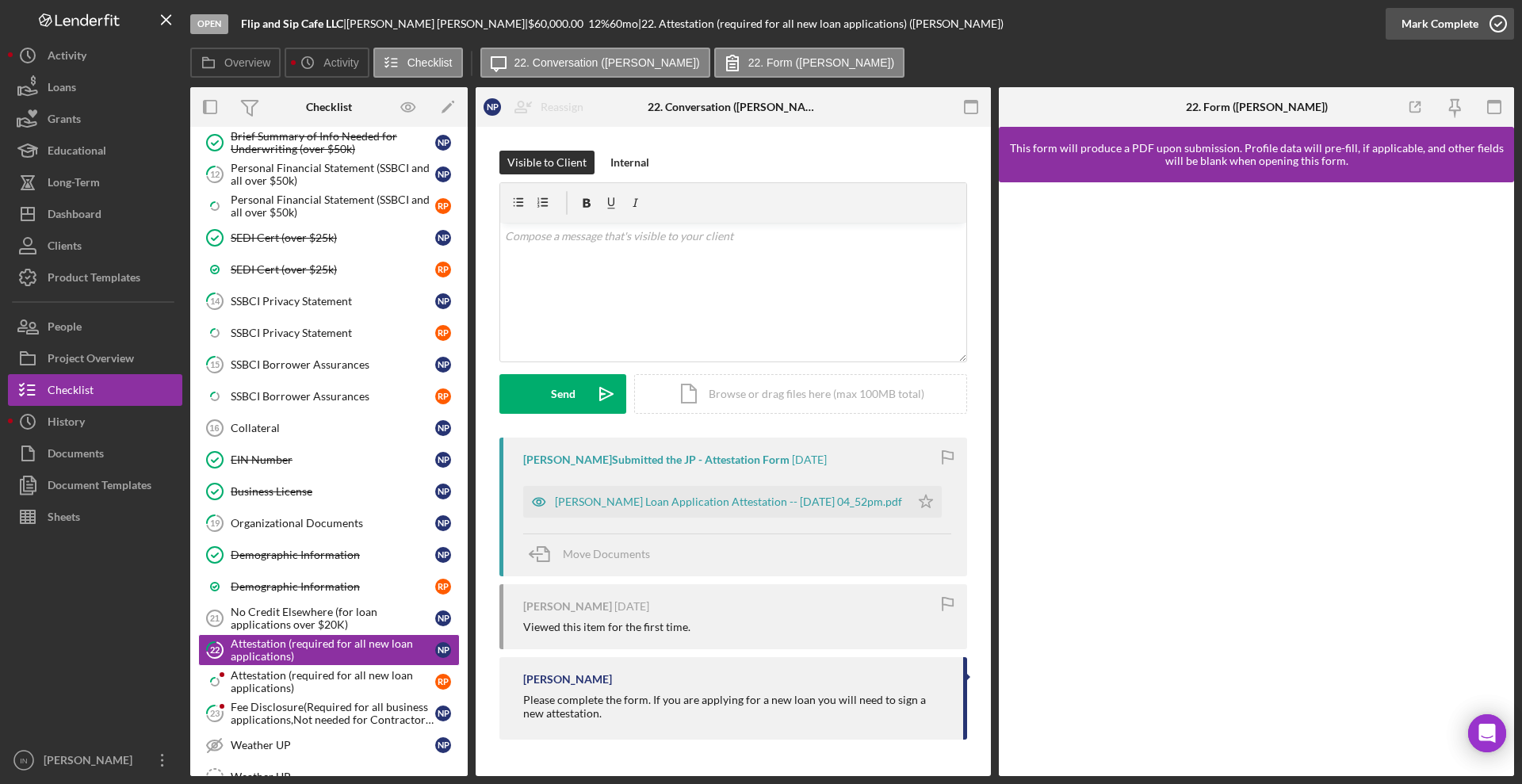
click at [1412, 26] on div "Mark Complete" at bounding box center [1440, 23] width 77 height 32
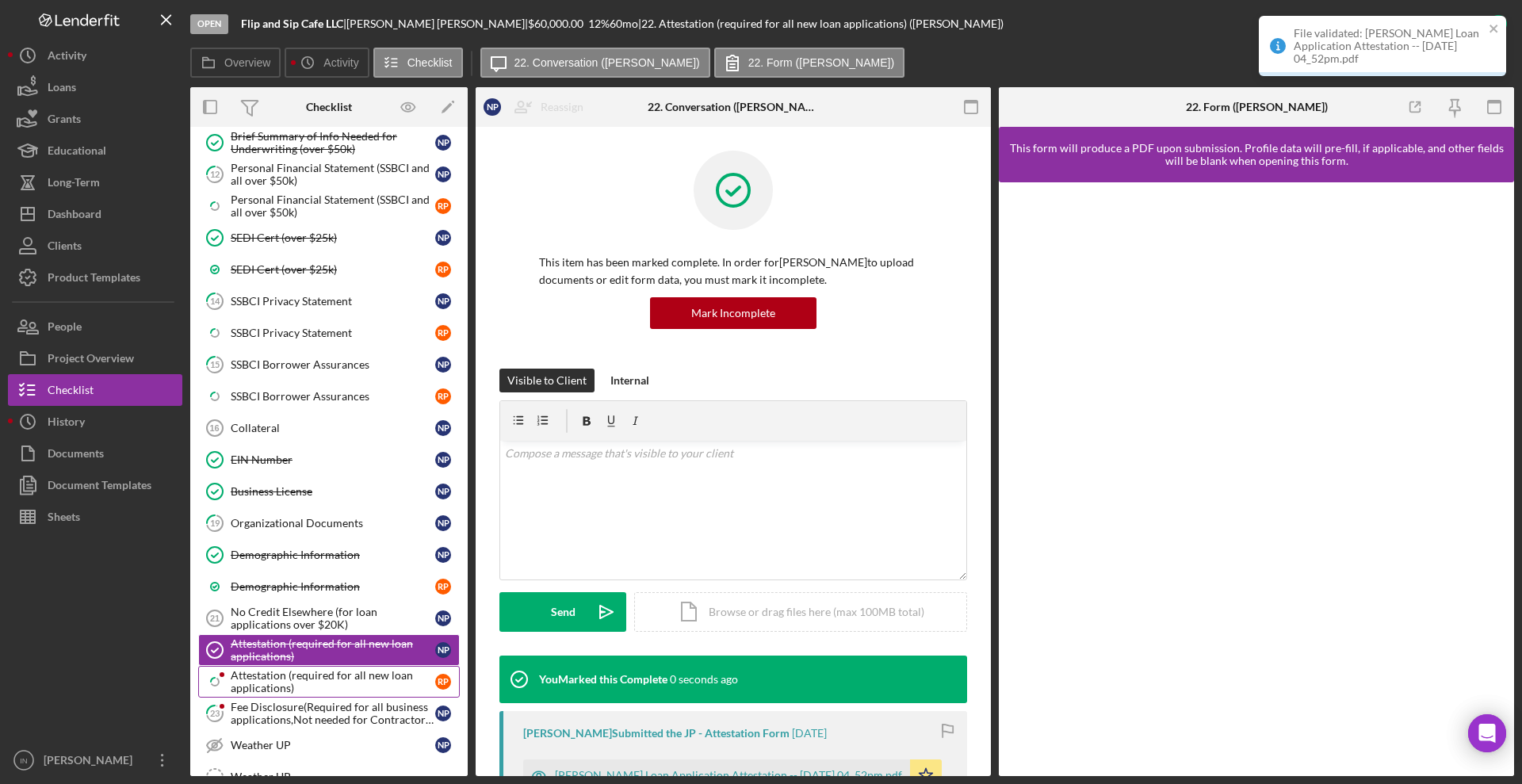
click at [257, 683] on div "Attestation (required for all new loan applications)" at bounding box center [333, 682] width 204 height 25
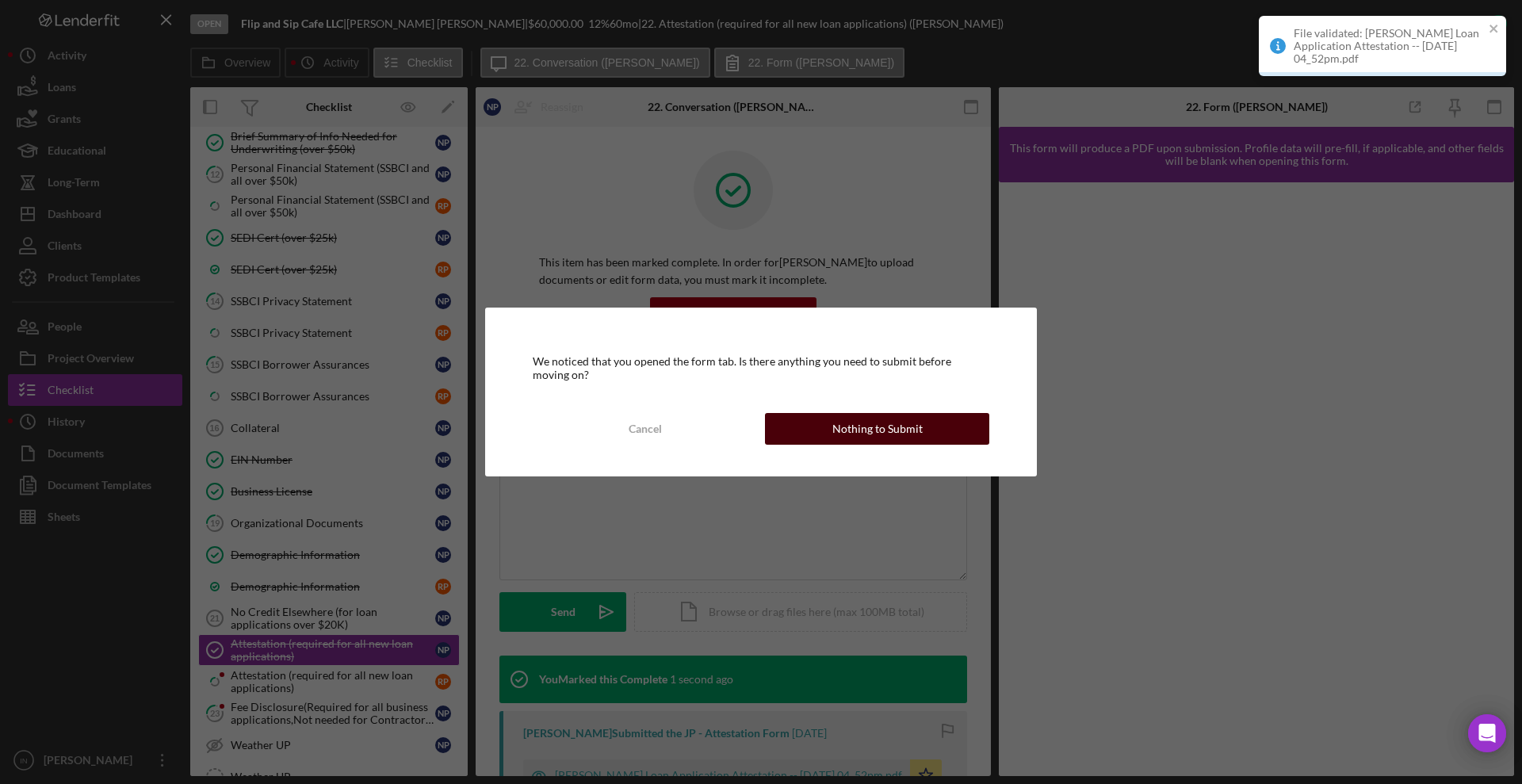
click at [886, 420] on div "Nothing to Submit" at bounding box center [878, 429] width 90 height 32
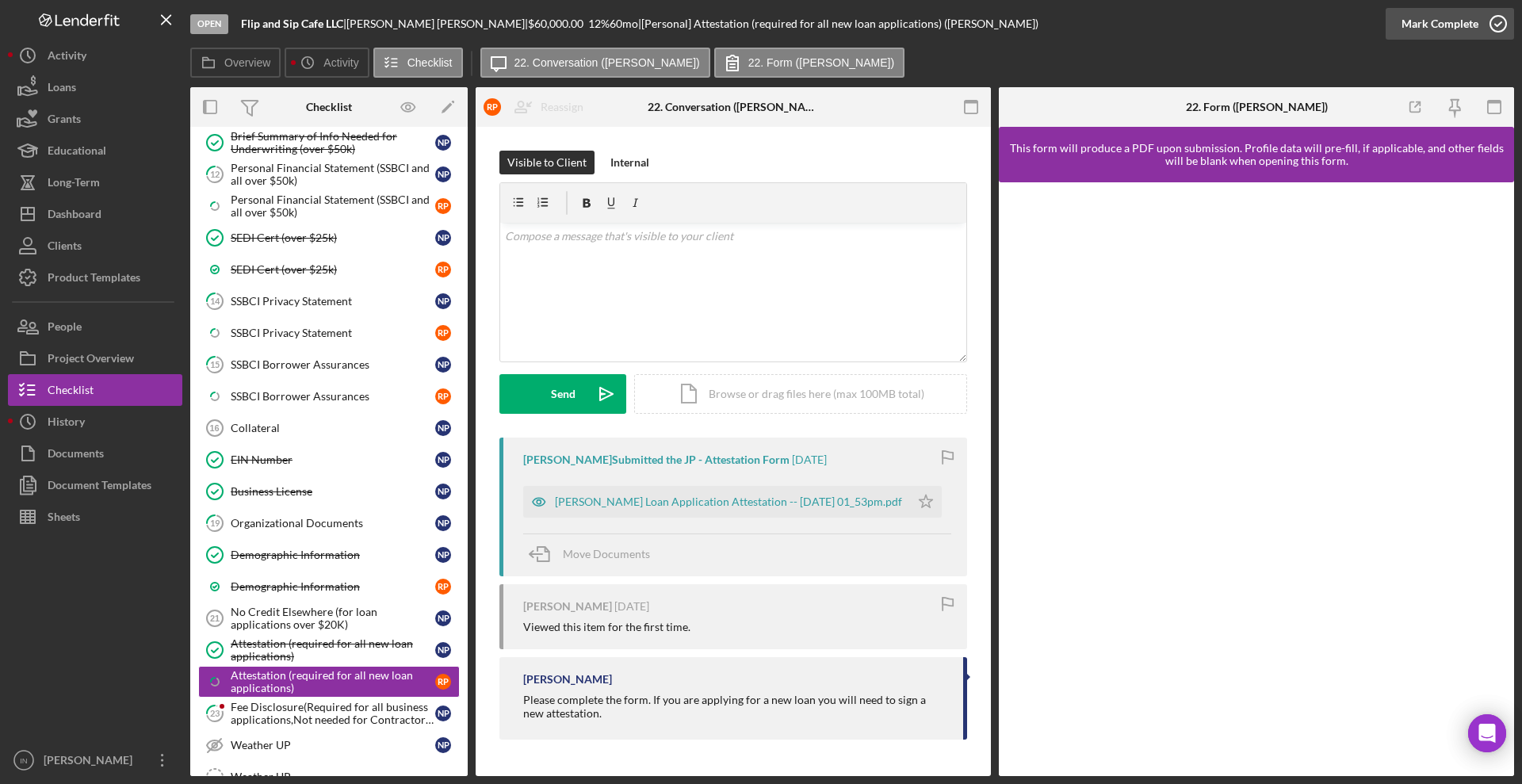
click at [1441, 24] on div "Mark Complete" at bounding box center [1440, 23] width 77 height 32
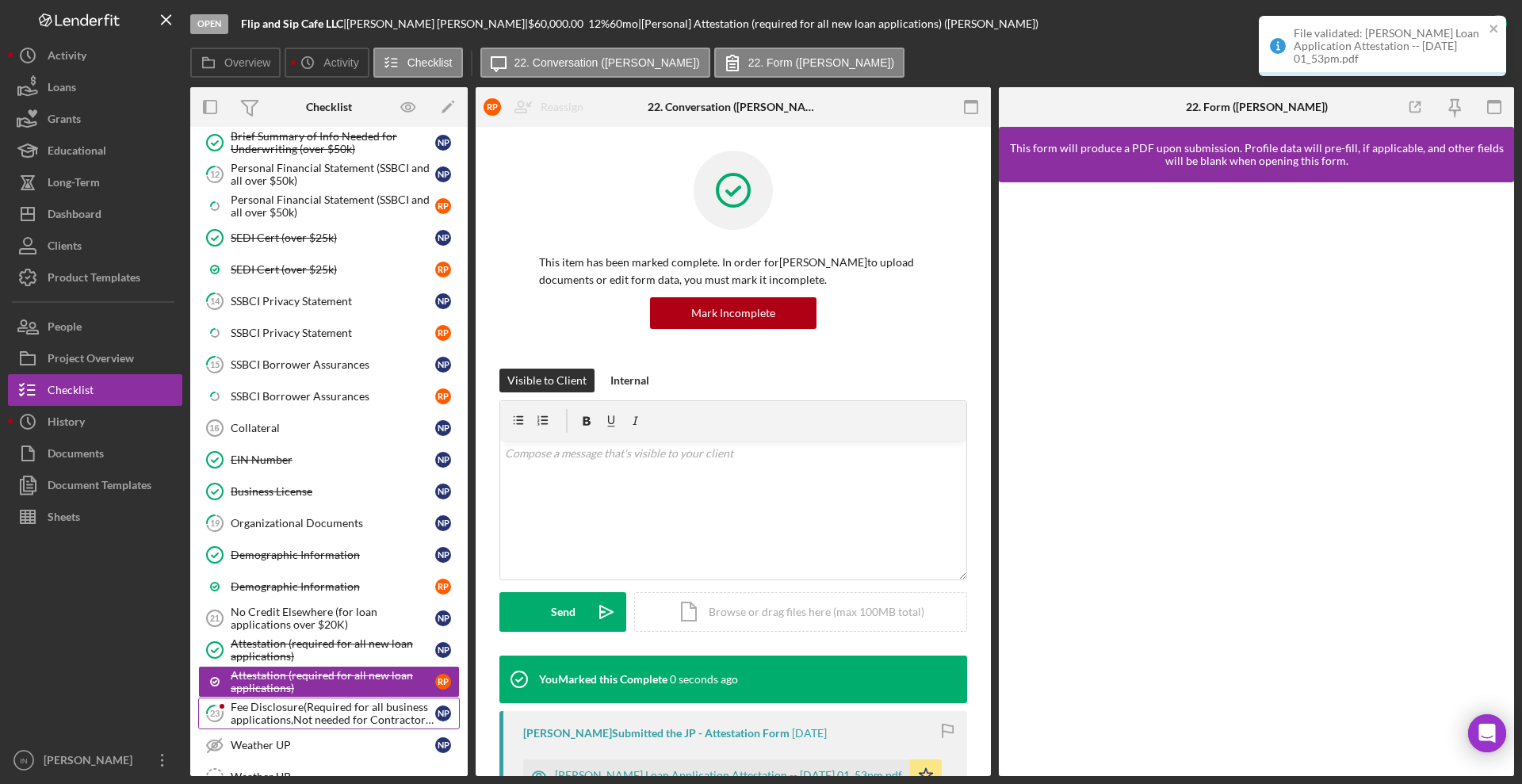
click at [302, 726] on link "23 Fee Disclosure(Required for all business applications,Not needed for Contrac…" at bounding box center [329, 714] width 261 height 32
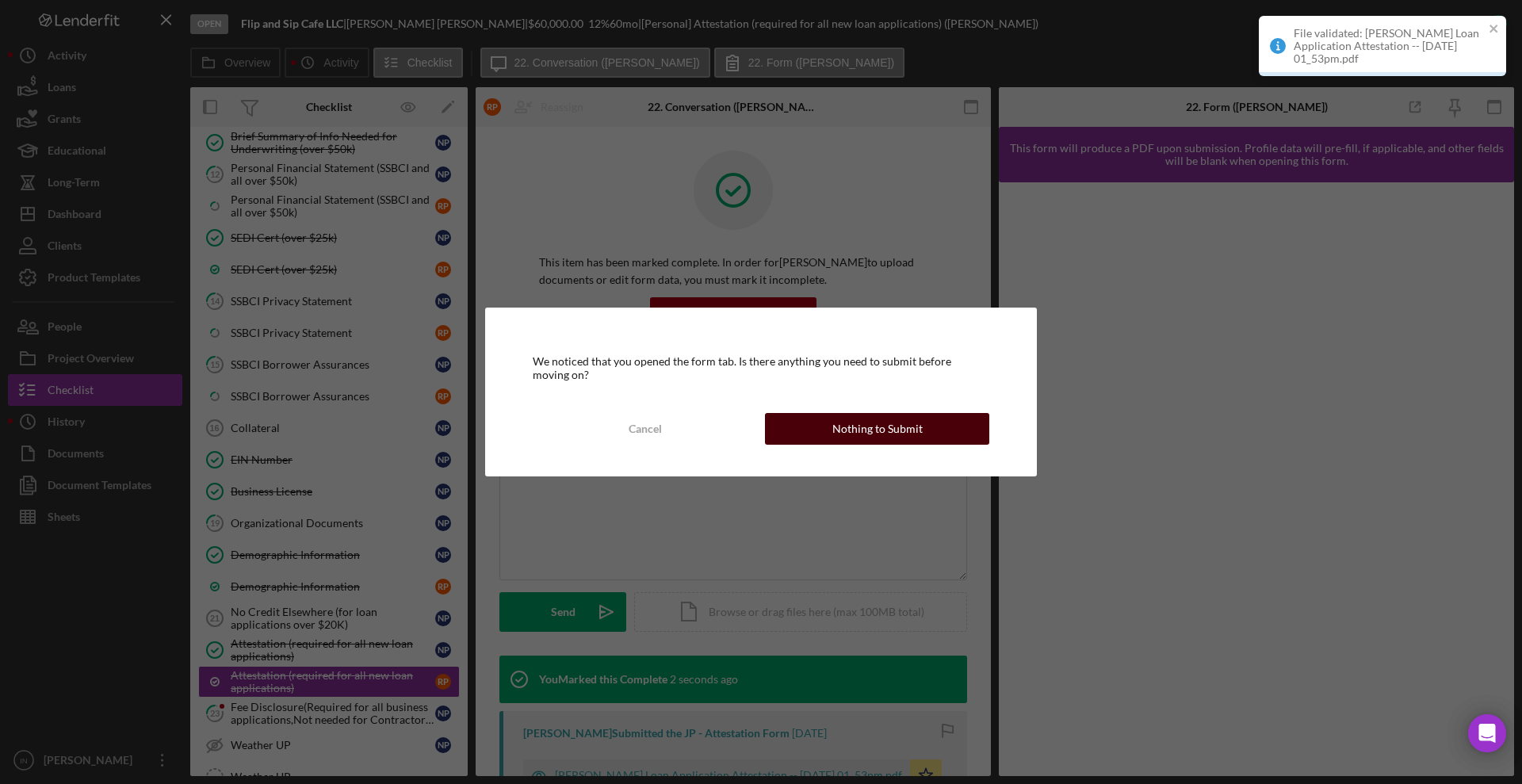
click at [932, 431] on button "Nothing to Submit" at bounding box center [877, 429] width 224 height 32
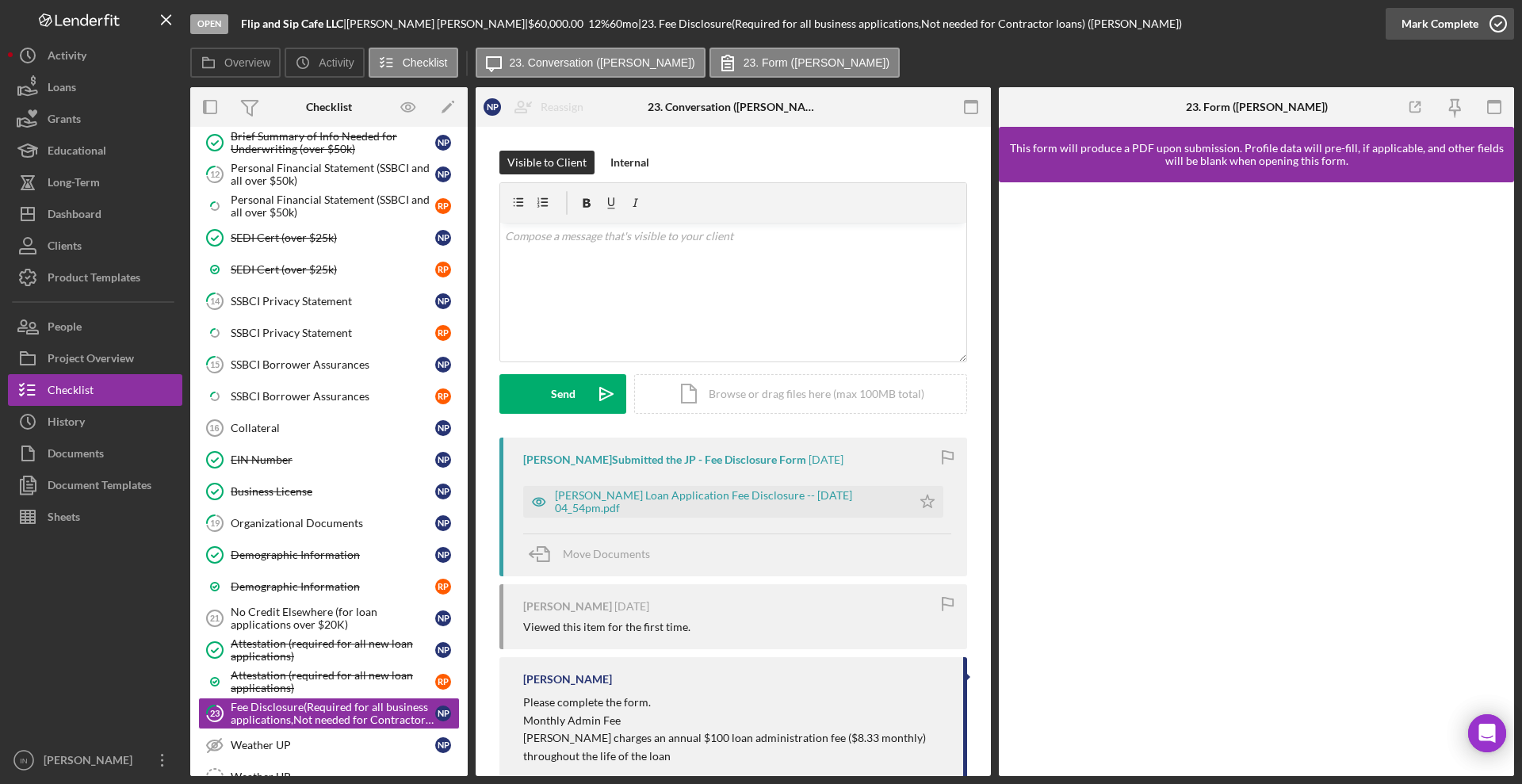
click at [1473, 27] on div "Mark Complete" at bounding box center [1440, 23] width 77 height 32
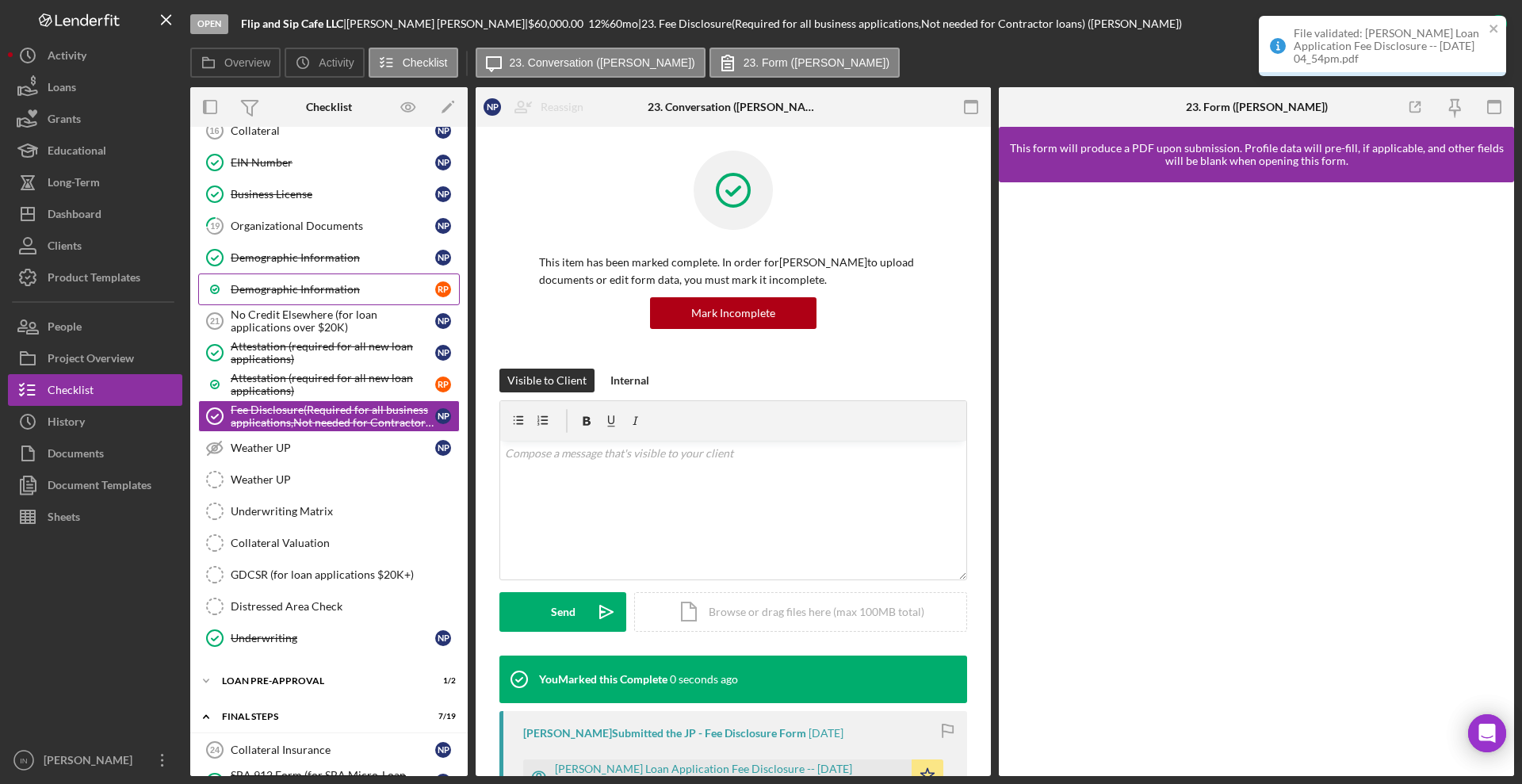
scroll to position [1607, 0]
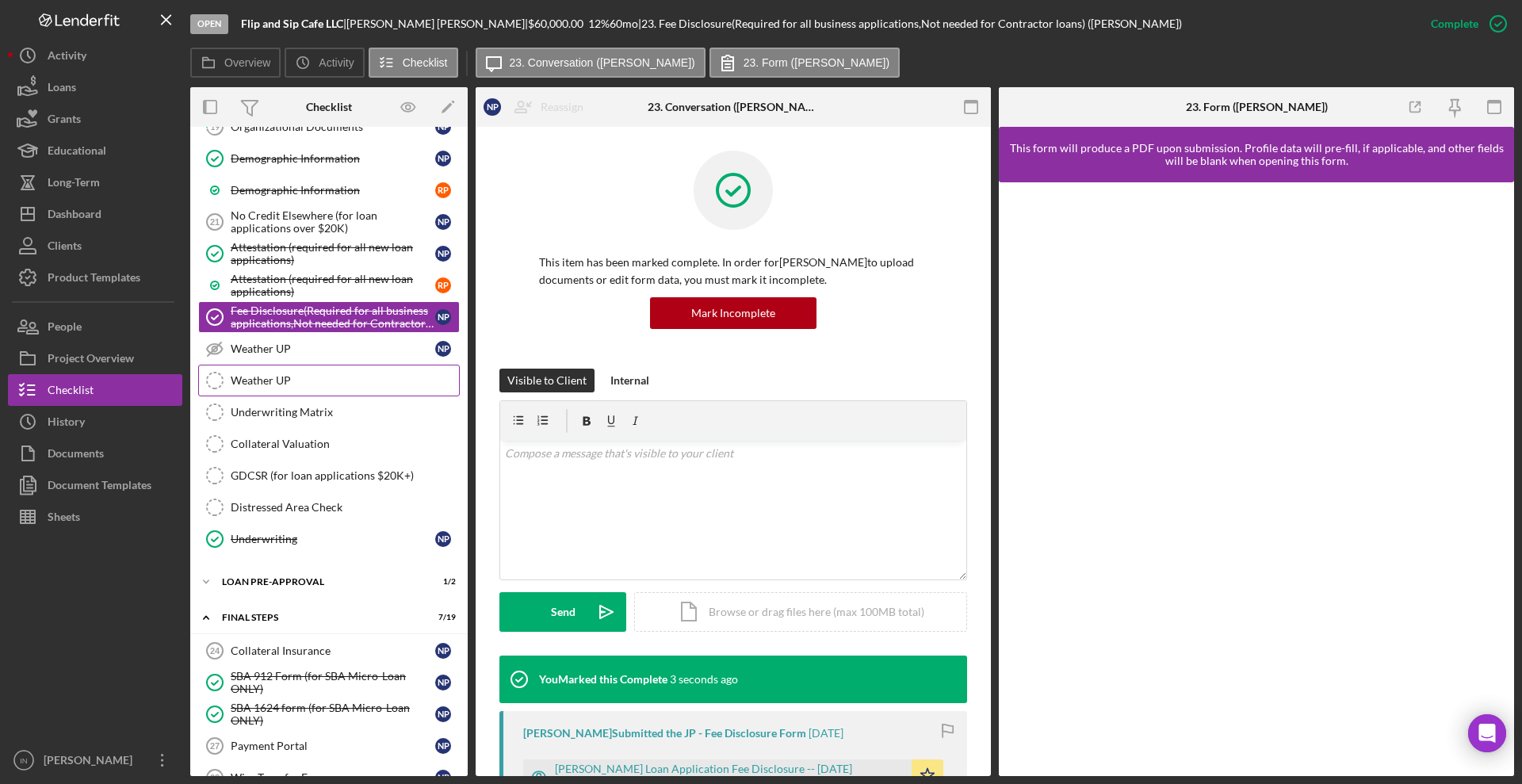
click at [312, 376] on div "Weather UP" at bounding box center [344, 380] width 229 height 13
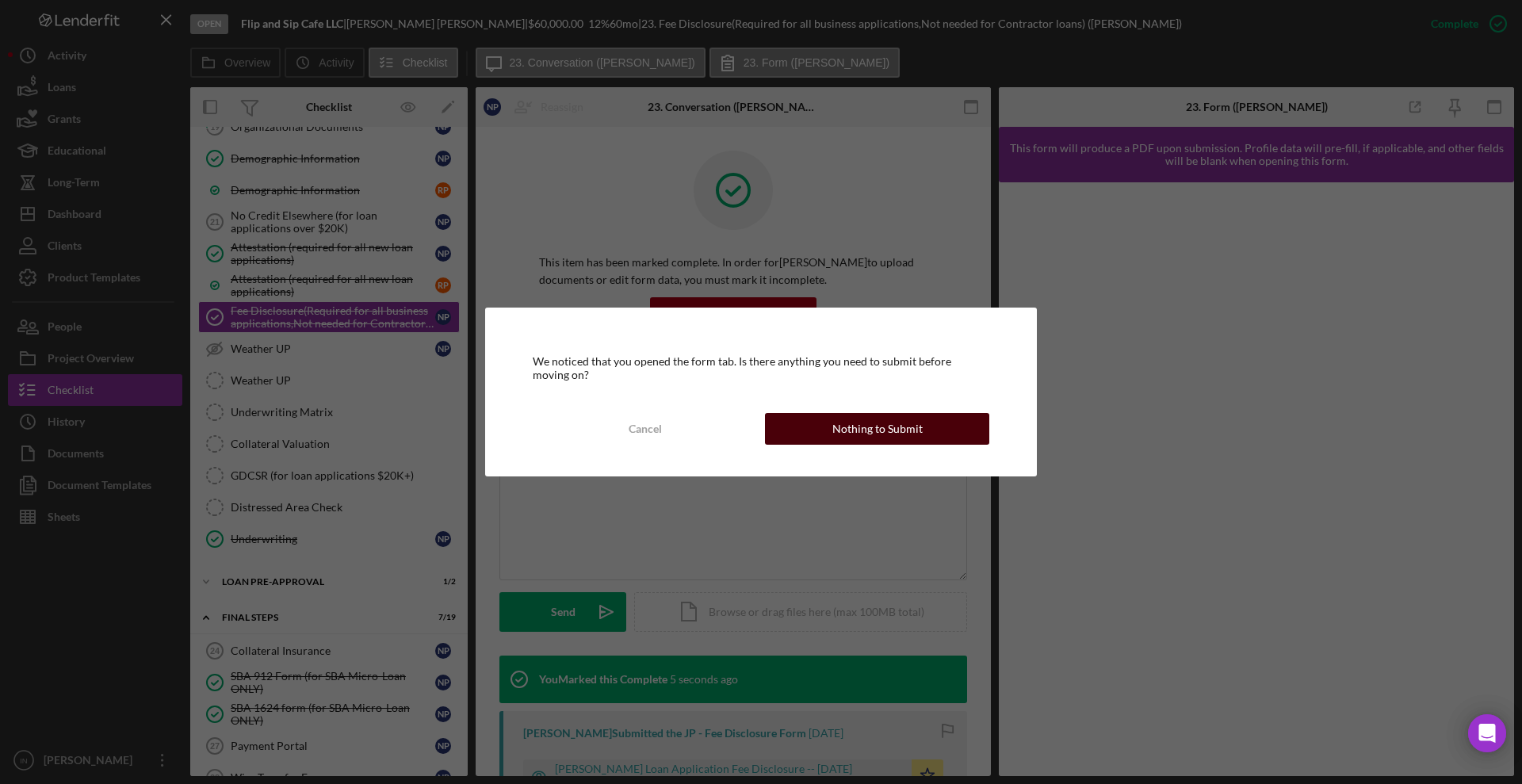
click at [929, 423] on button "Nothing to Submit" at bounding box center [877, 429] width 224 height 32
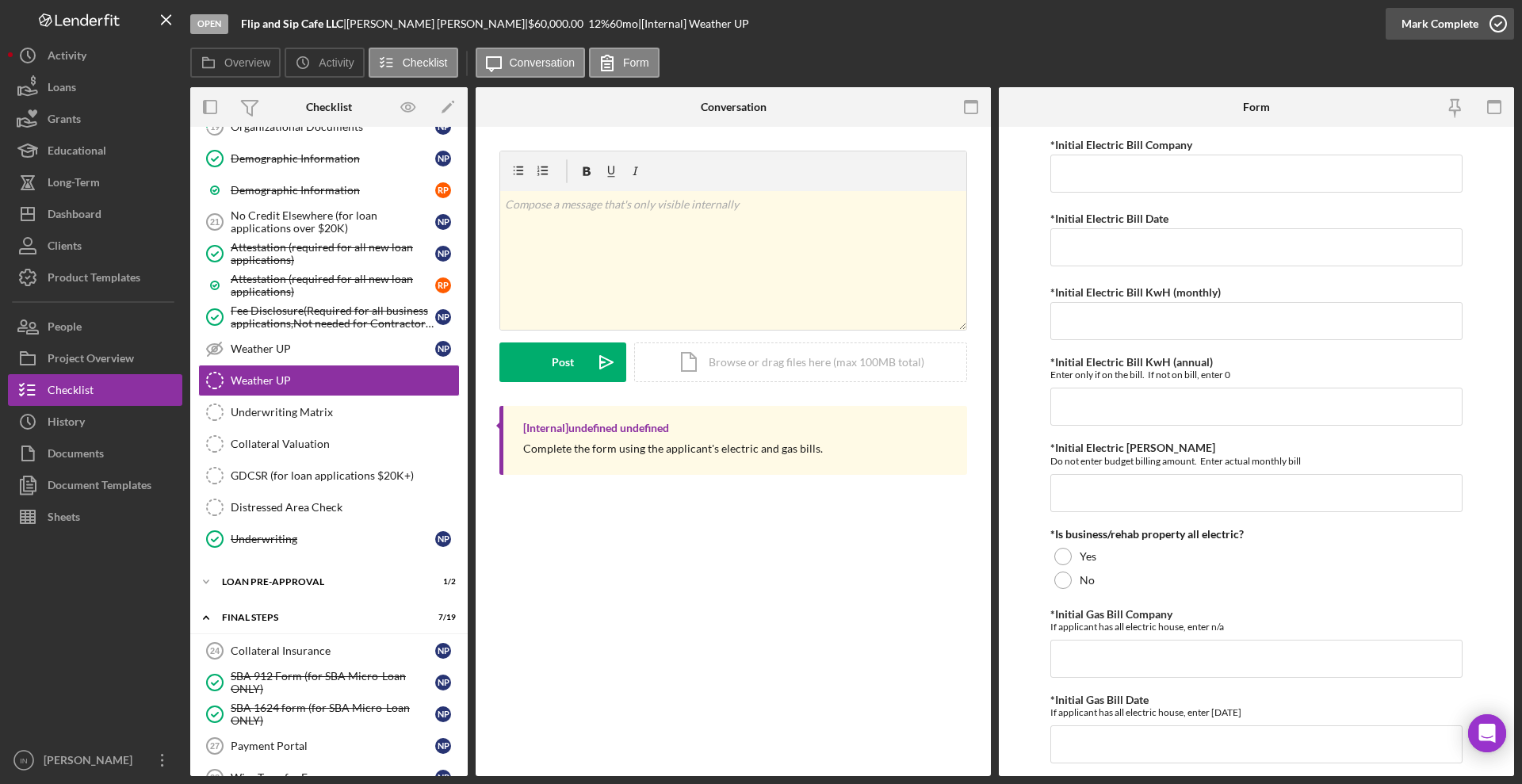
click at [1428, 16] on div "Mark Complete" at bounding box center [1440, 23] width 77 height 32
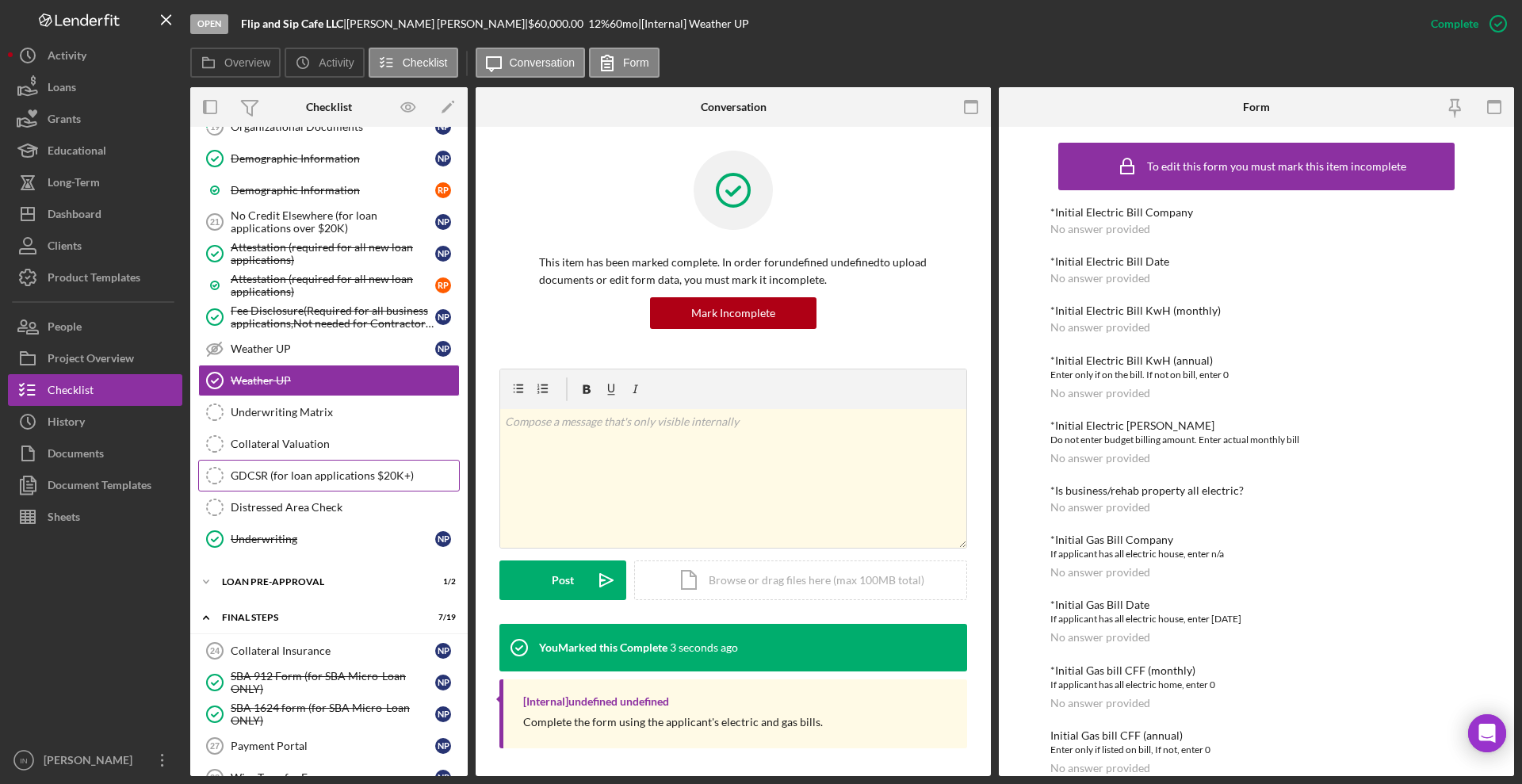
click at [297, 471] on div "GDCSR (for loan applications $20K+)" at bounding box center [344, 475] width 229 height 13
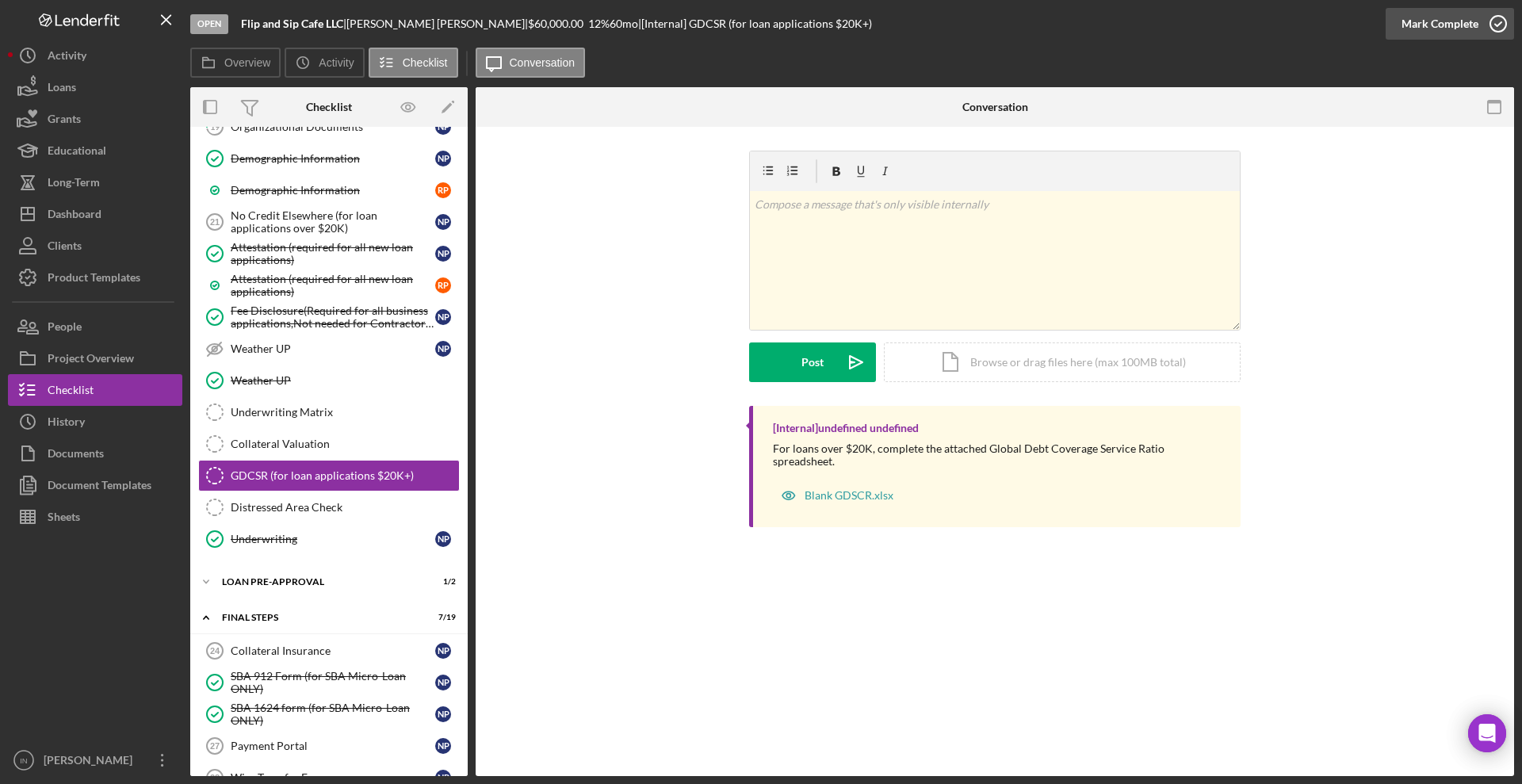
click at [1424, 23] on div "Mark Complete" at bounding box center [1440, 23] width 77 height 32
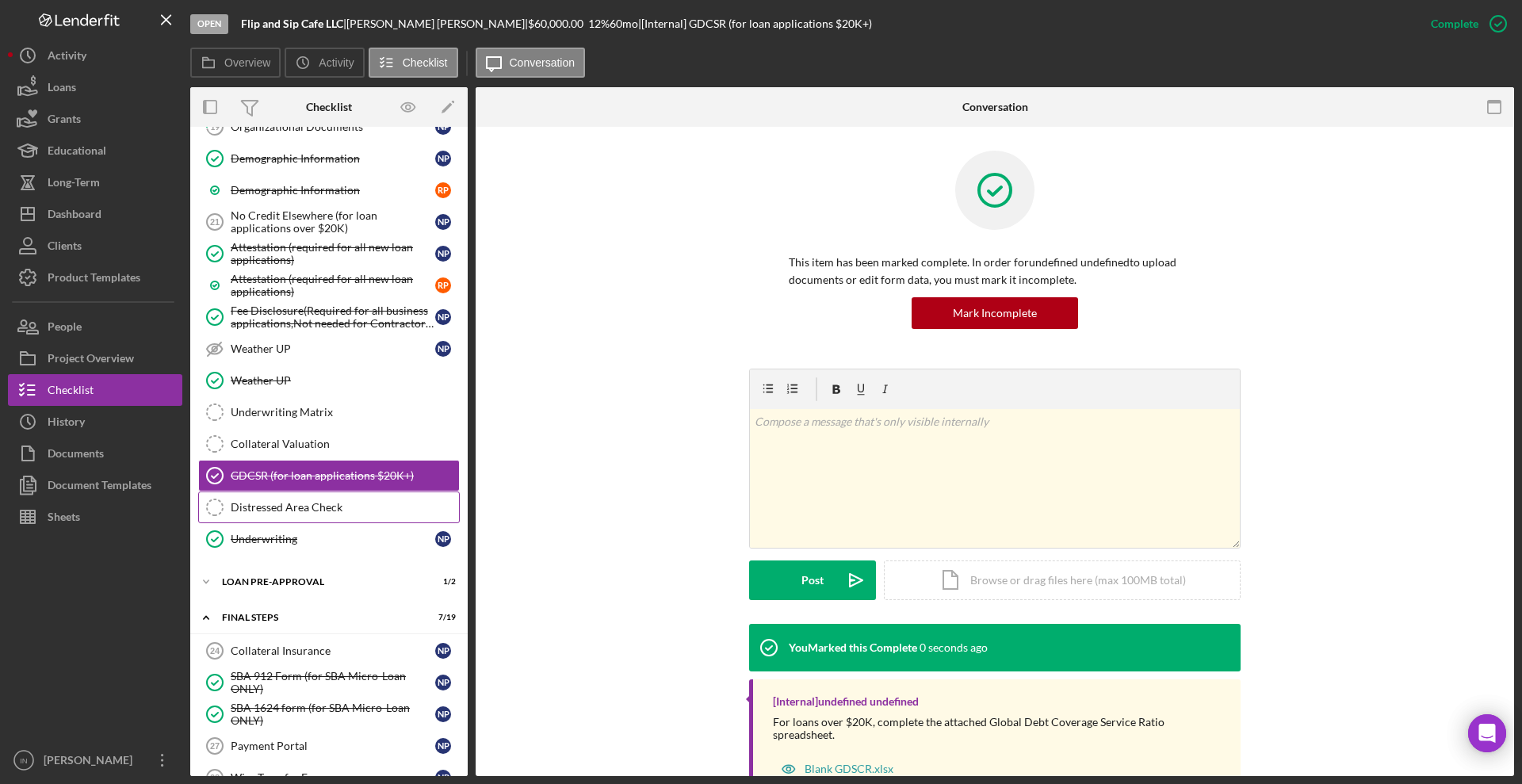
click at [294, 506] on div "Distressed Area Check" at bounding box center [344, 507] width 229 height 13
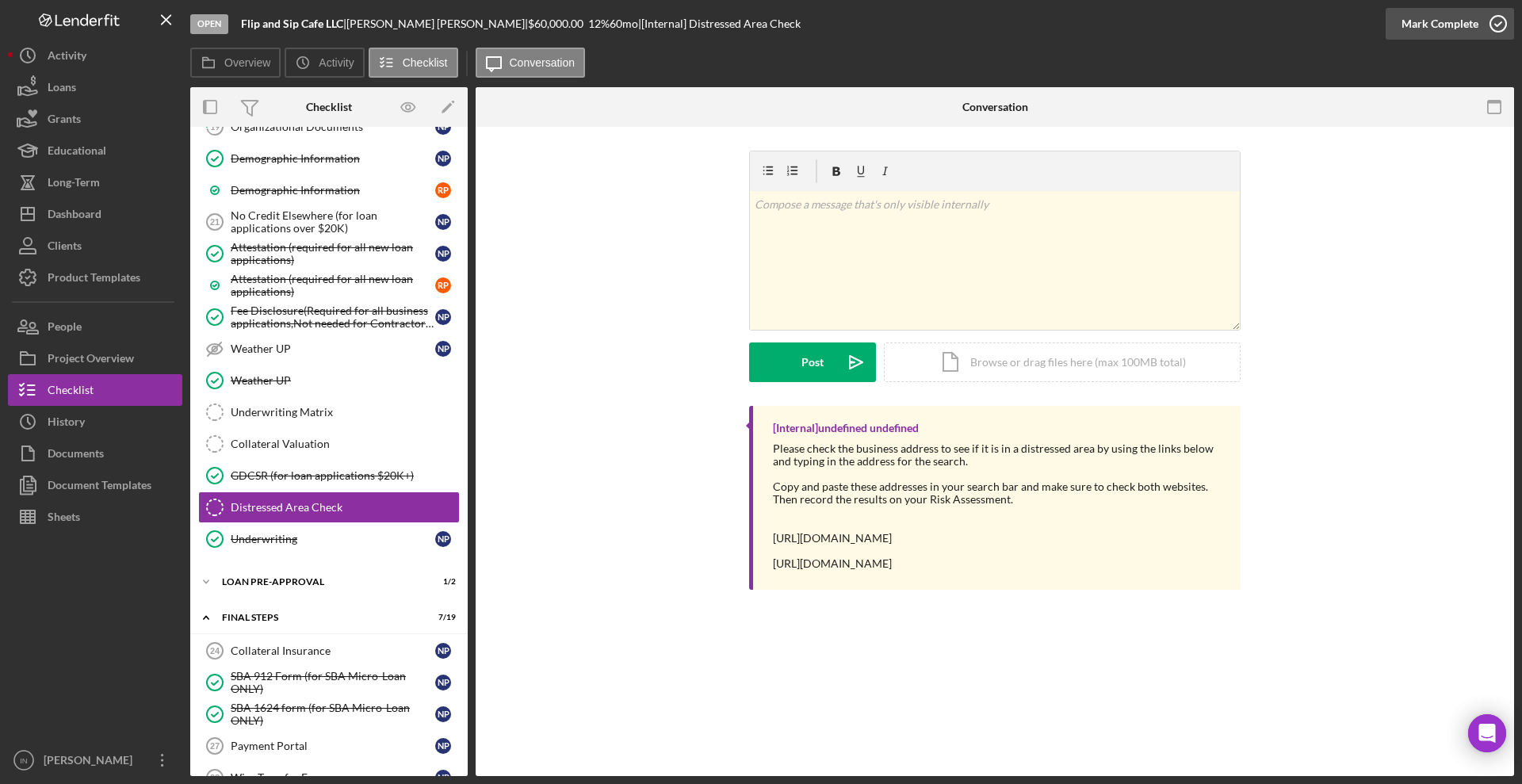
click at [1431, 20] on div "Mark Complete" at bounding box center [1440, 23] width 77 height 32
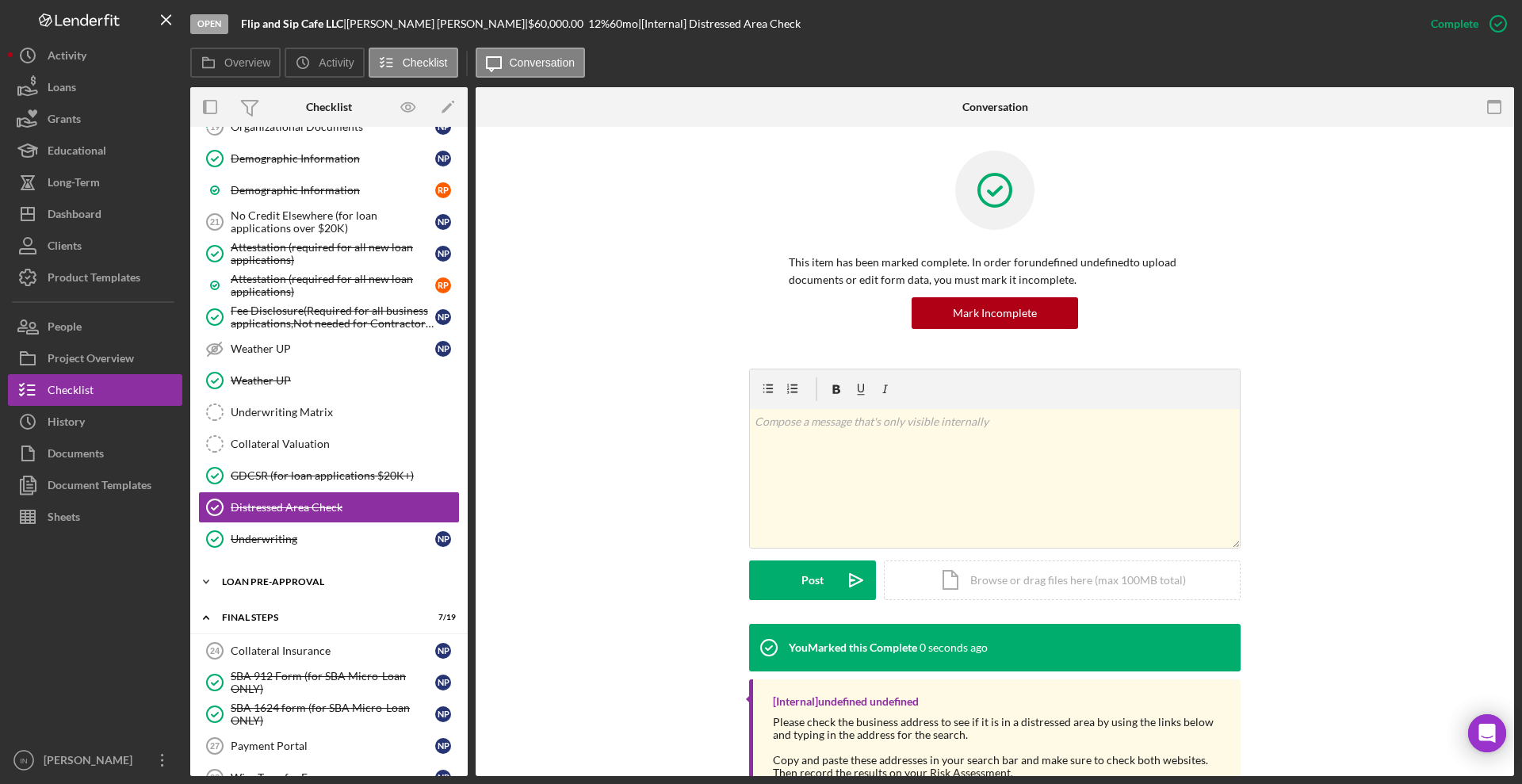
click at [309, 584] on div "LOAN PRE-APPROVAL" at bounding box center [335, 581] width 226 height 9
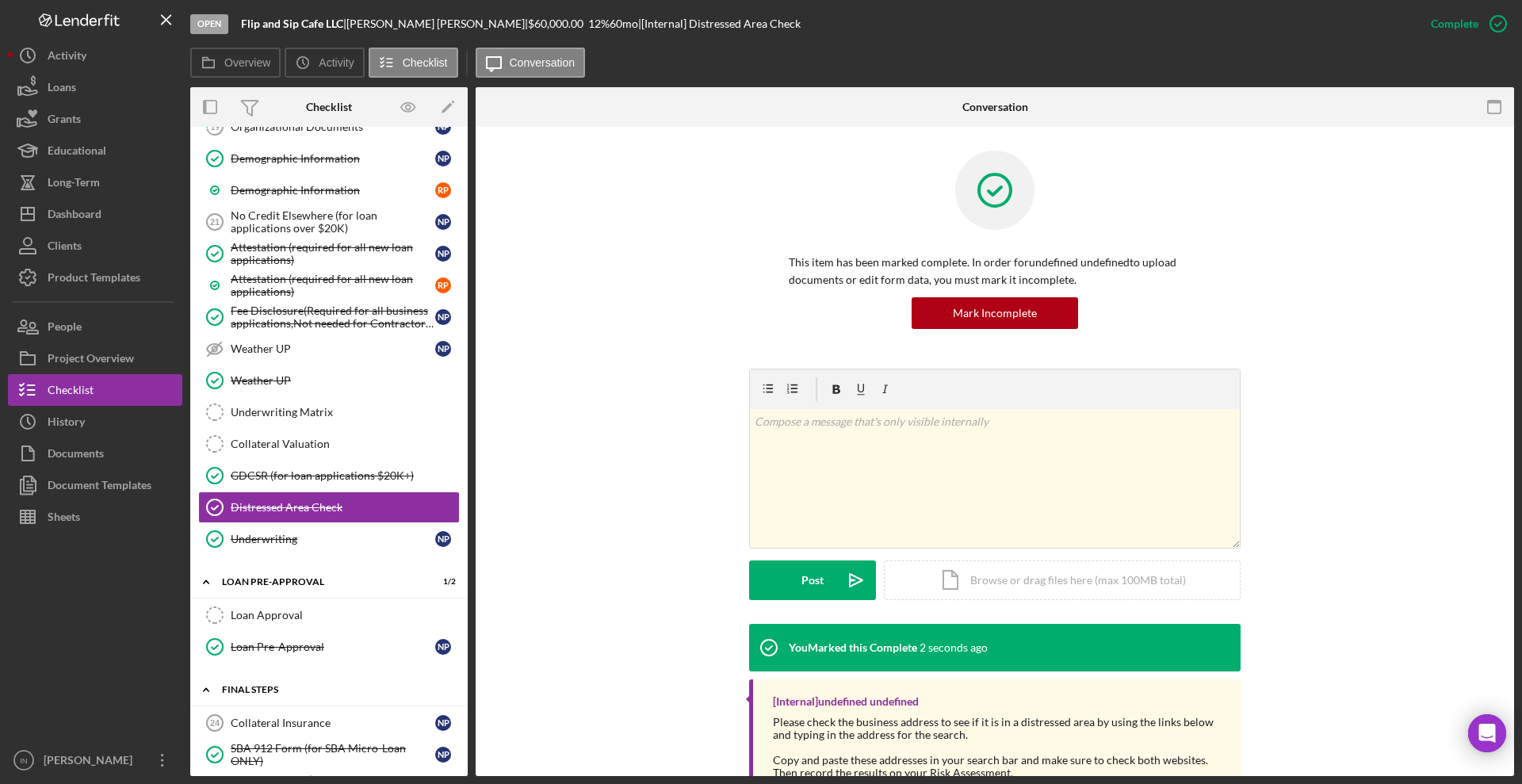
scroll to position [1705, 0]
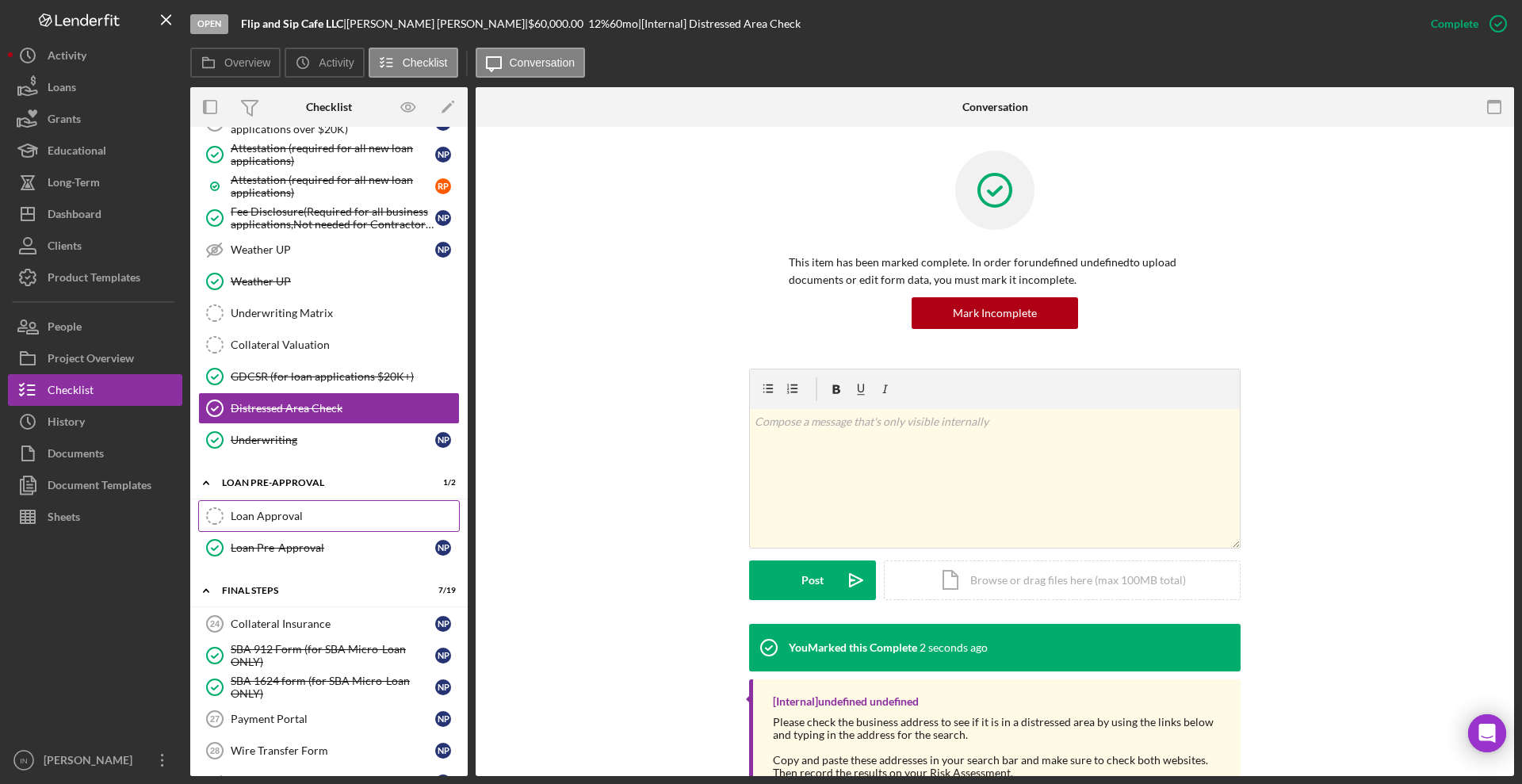
click at [288, 512] on div "Loan Approval" at bounding box center [344, 515] width 229 height 13
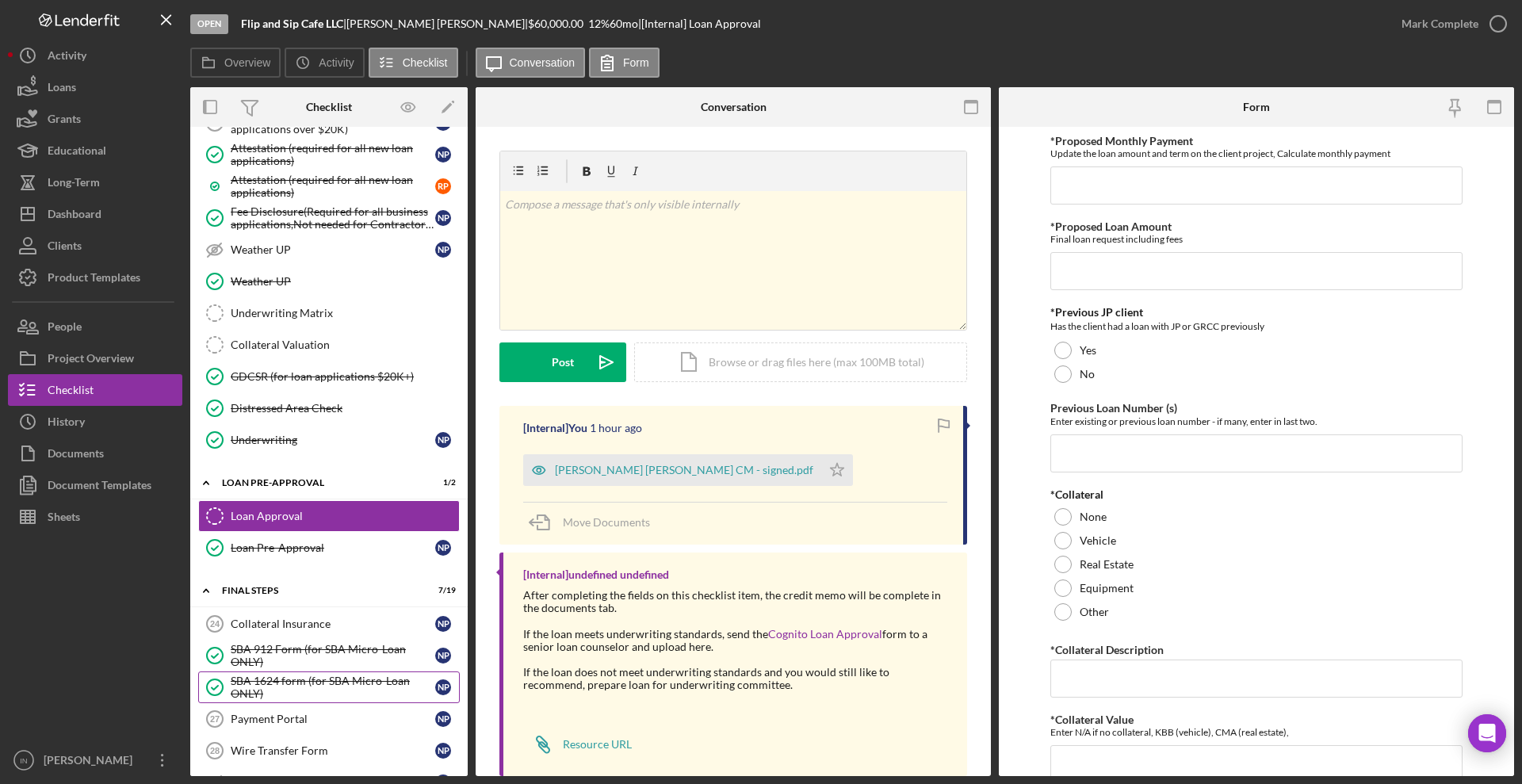
scroll to position [1805, 0]
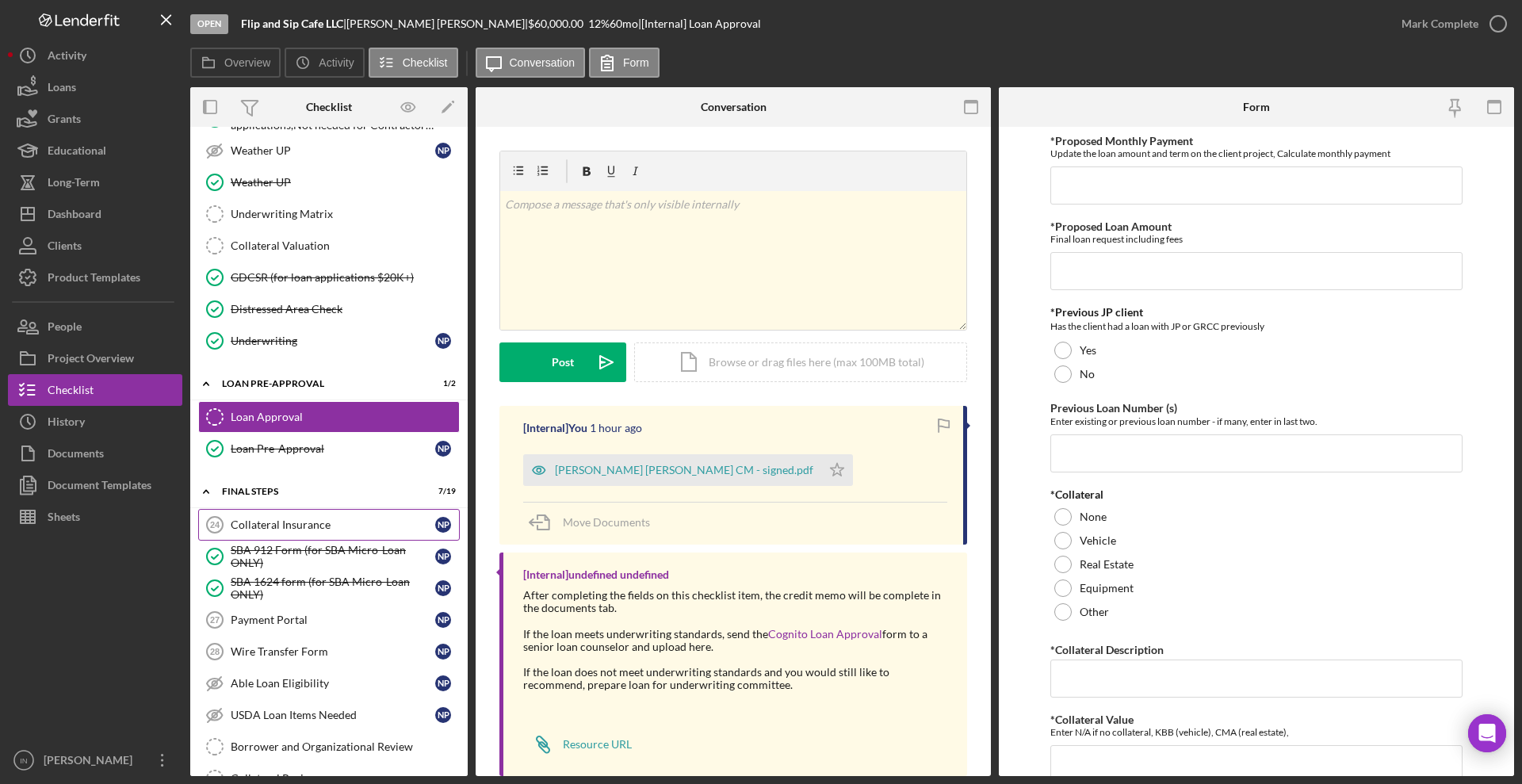
click at [289, 519] on div "Collateral Insurance" at bounding box center [333, 524] width 204 height 13
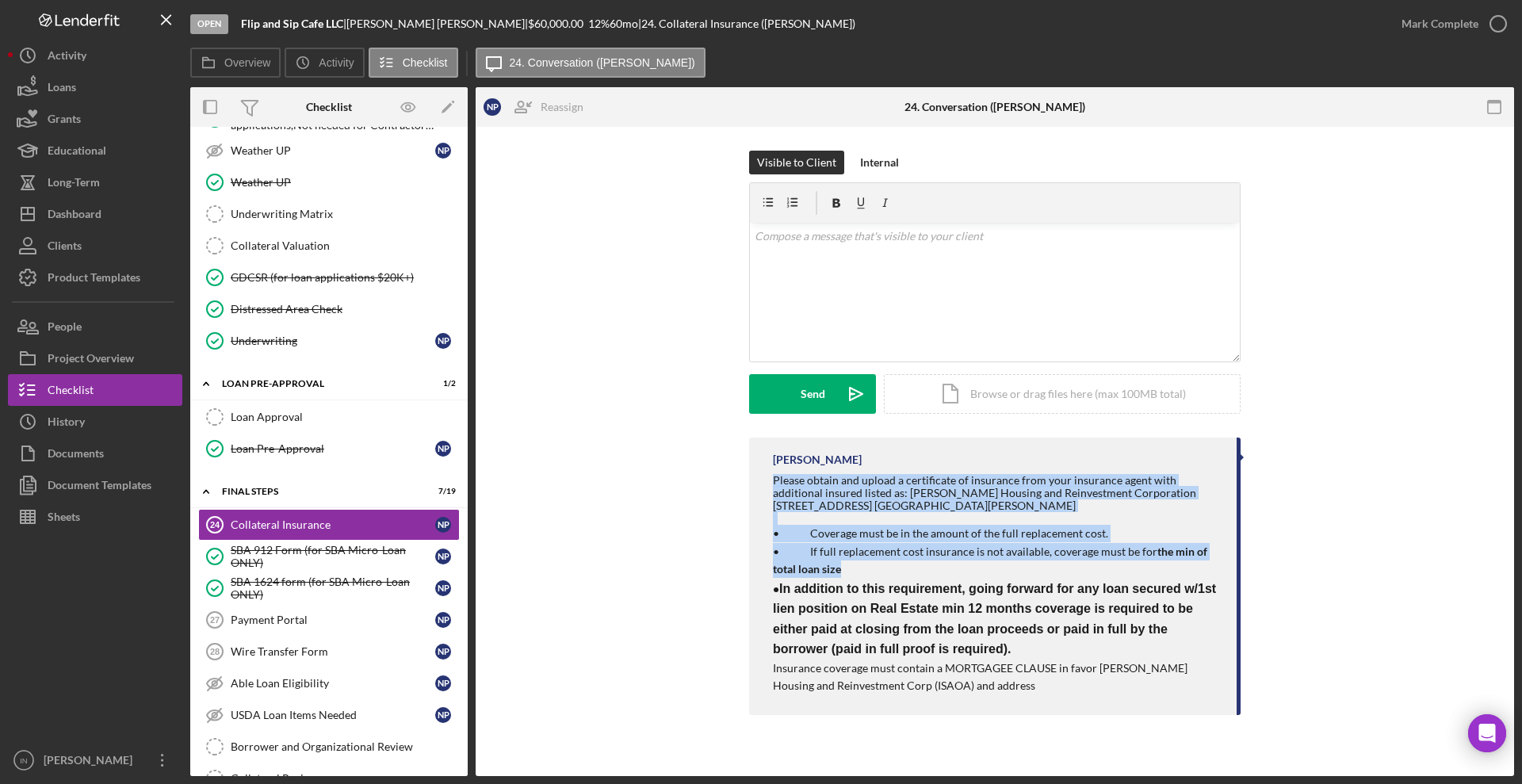
drag, startPoint x: 764, startPoint y: 480, endPoint x: 844, endPoint y: 576, distance: 125.0
click at [844, 576] on div "Ian Nelson Please obtain and upload a certificate of insurance from your insura…" at bounding box center [994, 575] width 492 height 277
copy div "Please obtain and upload a certificate of insurance from your insurance agent w…"
click at [312, 620] on div "Payment Portal" at bounding box center [333, 619] width 204 height 13
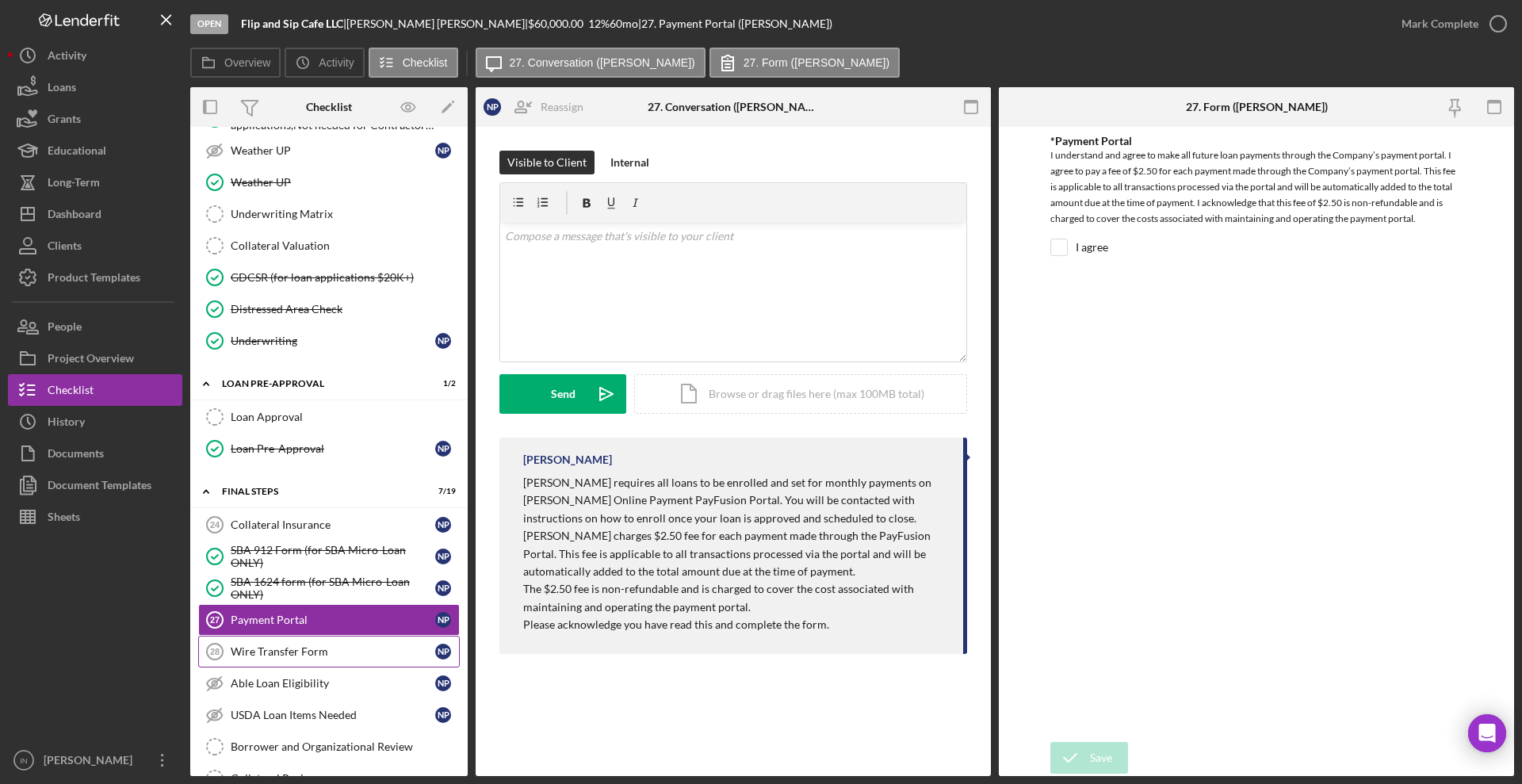
click at [293, 655] on div "Wire Transfer Form" at bounding box center [333, 651] width 204 height 13
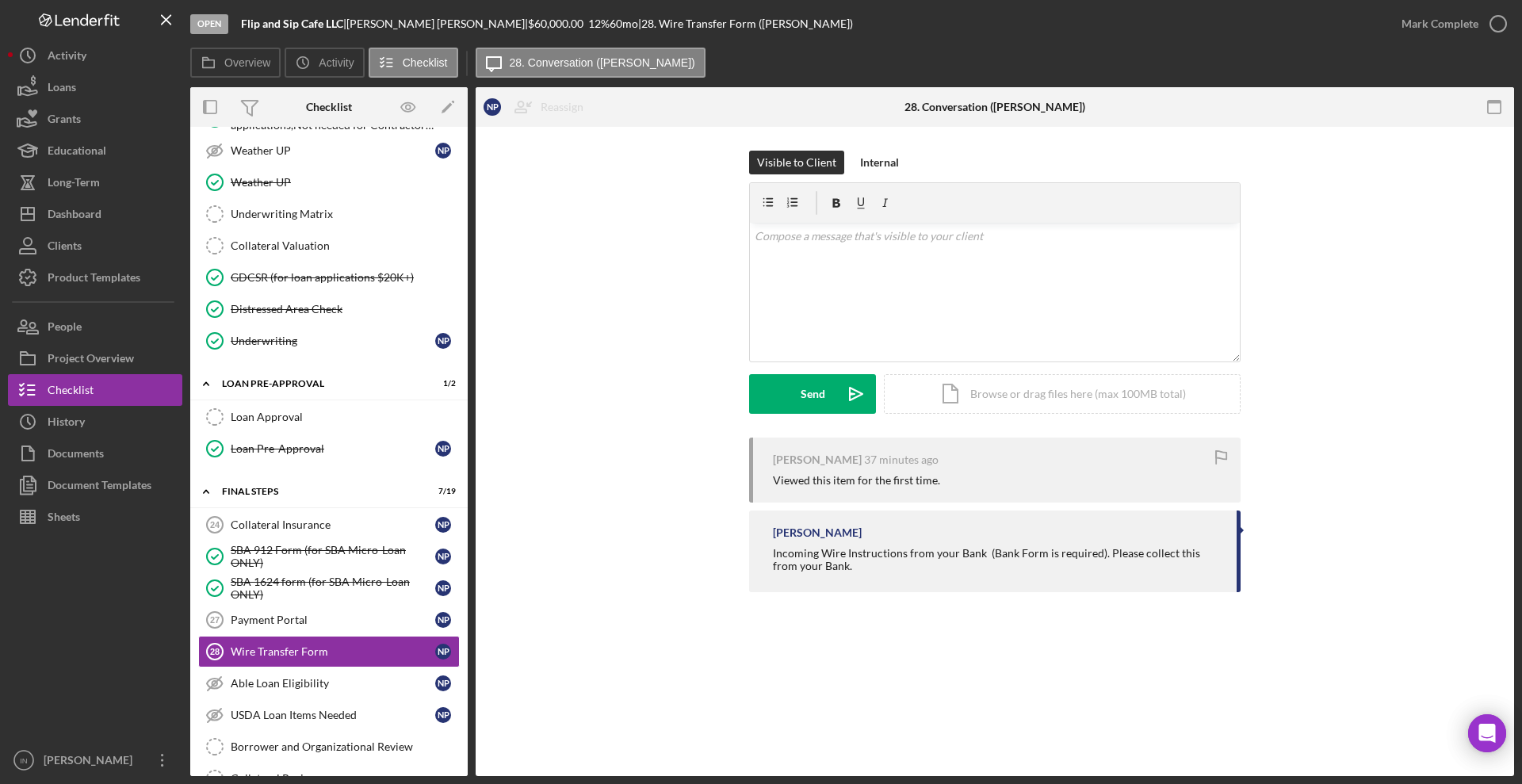
drag, startPoint x: 854, startPoint y: 562, endPoint x: 761, endPoint y: 542, distance: 95.1
click at [761, 542] on div "Ian Nelson Incoming Wire Instructions from your Bank (Bank Form is required). P…" at bounding box center [994, 550] width 492 height 81
click at [919, 566] on div "Incoming Wire Instructions from your Bank (Bank Form is required). Please colle…" at bounding box center [997, 560] width 448 height 25
drag, startPoint x: 821, startPoint y: 565, endPoint x: 761, endPoint y: 556, distance: 60.7
click at [761, 556] on div "Ian Nelson Incoming Wire Instructions from your Bank (Bank Form is required). P…" at bounding box center [994, 550] width 492 height 81
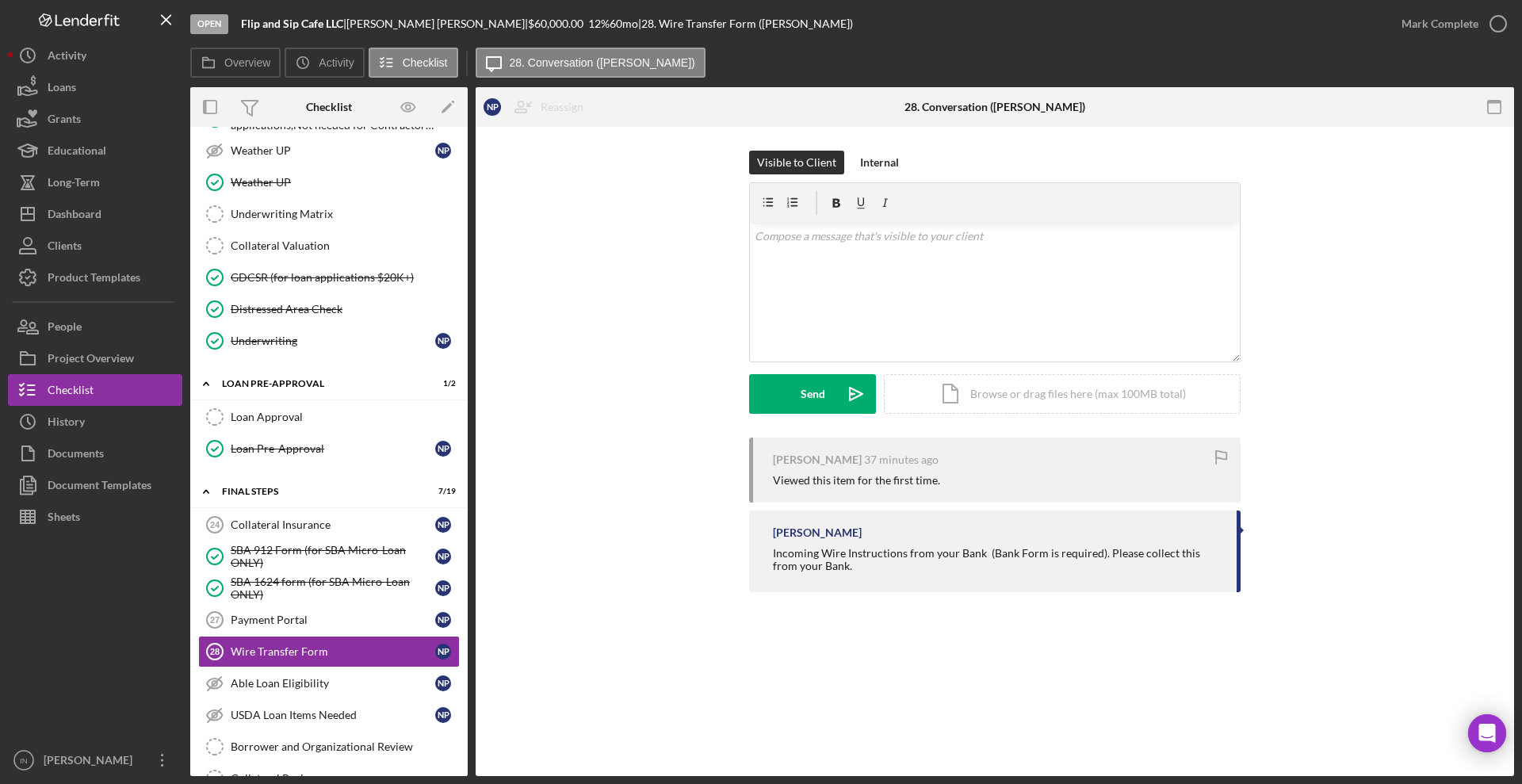
copy div "Incoming Wire Instructions from your Bank (Bank Form is required). Please colle…"
click at [85, 212] on div "Dashboard" at bounding box center [75, 216] width 54 height 36
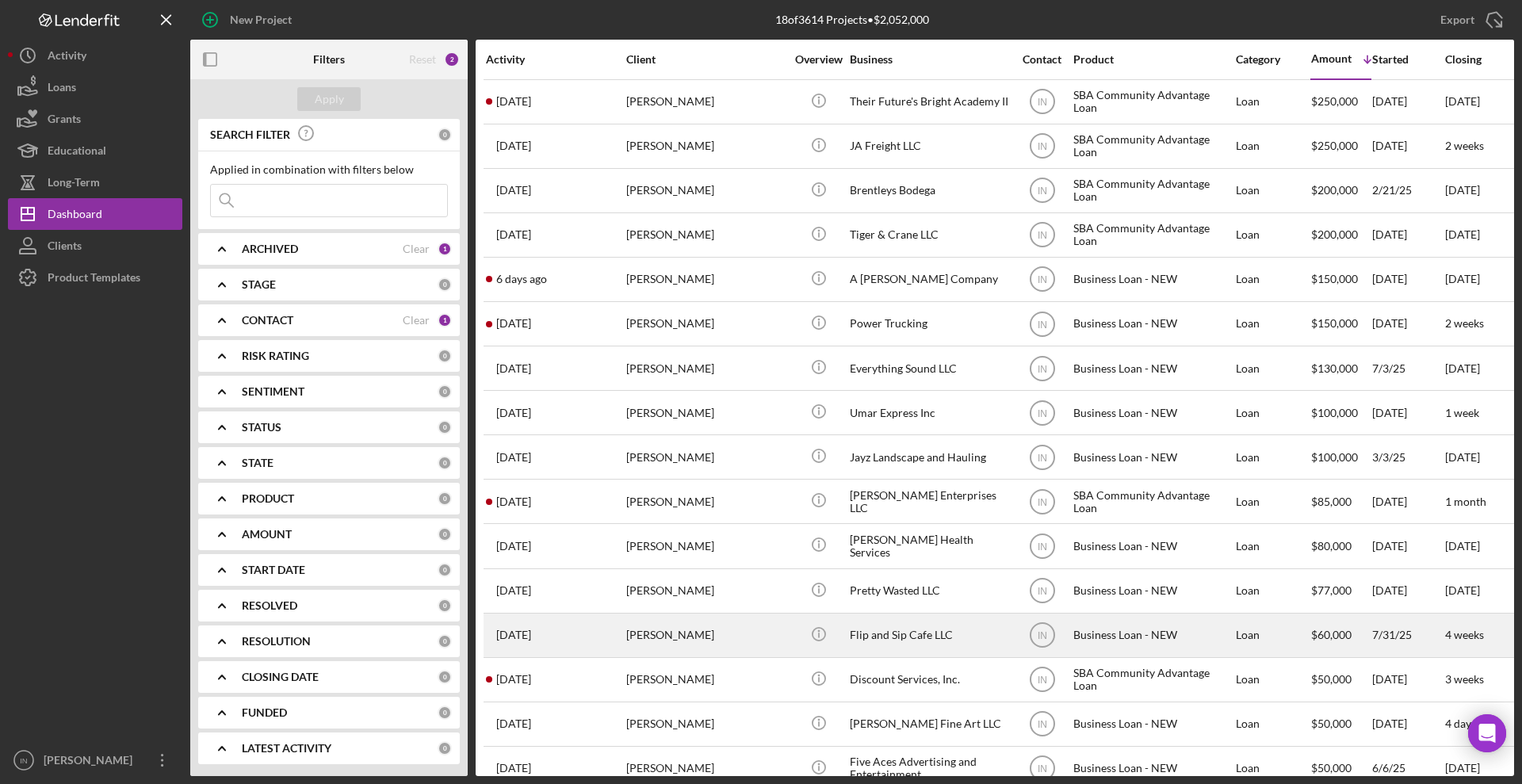
scroll to position [126, 0]
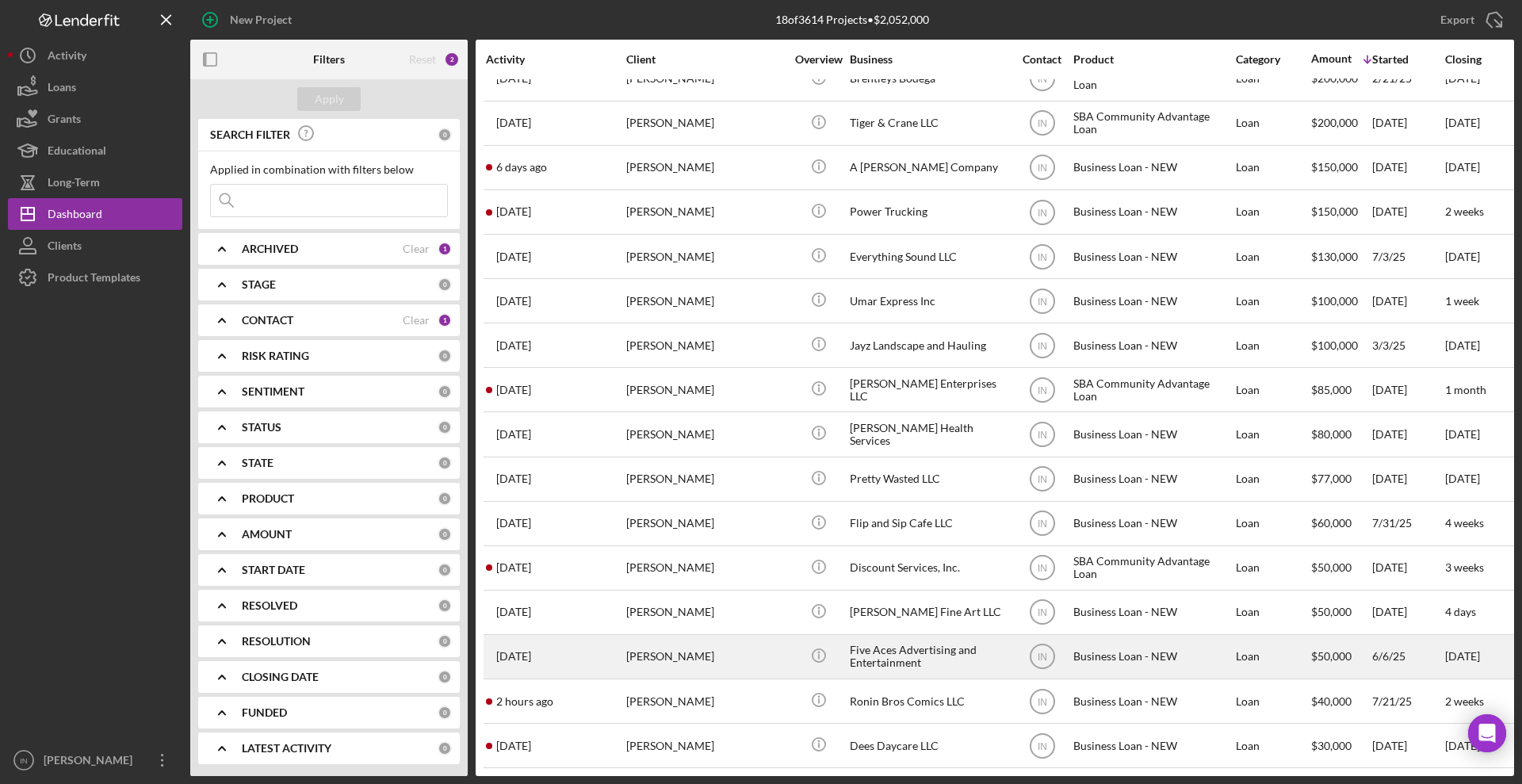
click at [701, 640] on div "[PERSON_NAME]" at bounding box center [705, 657] width 158 height 42
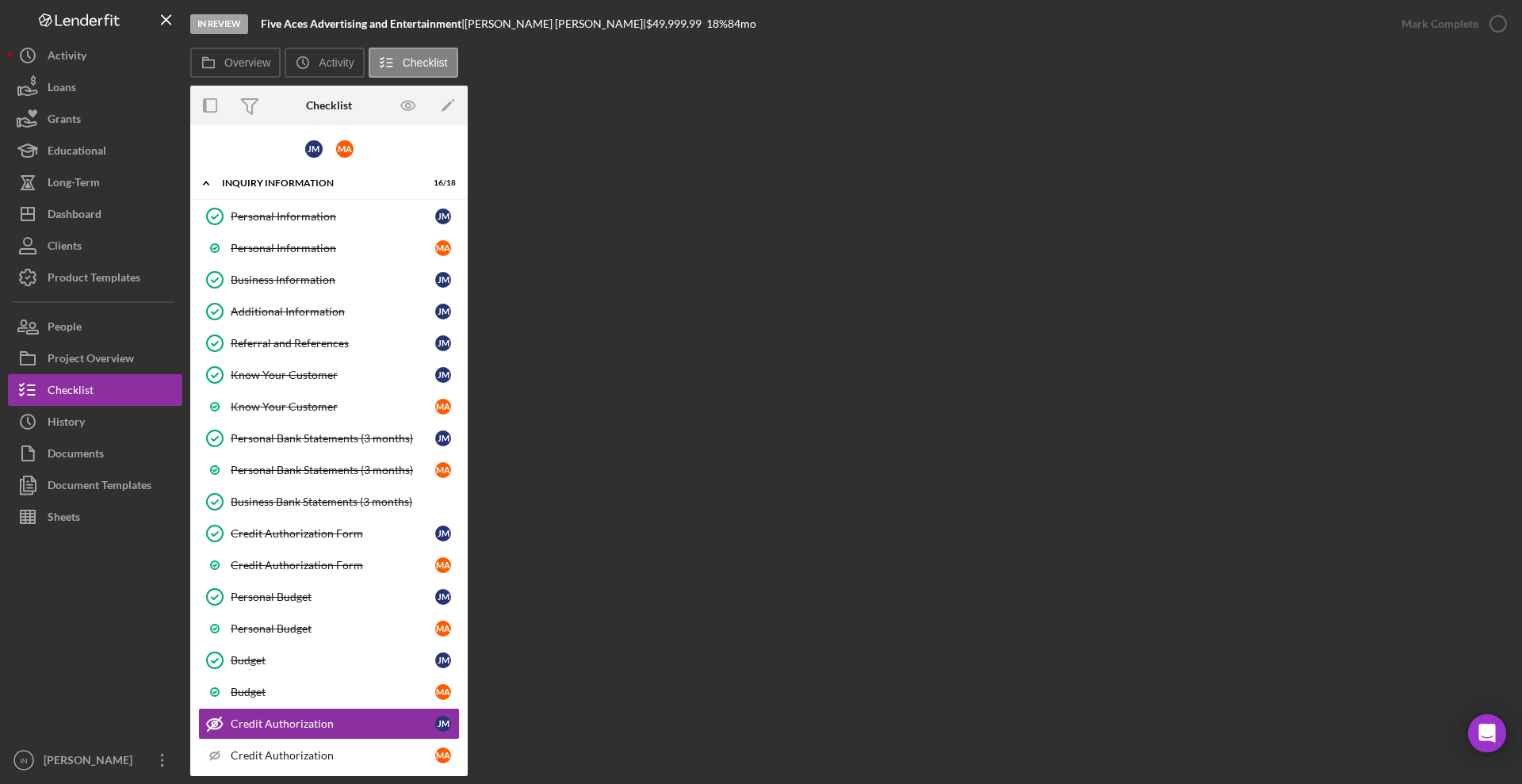
scroll to position [191, 0]
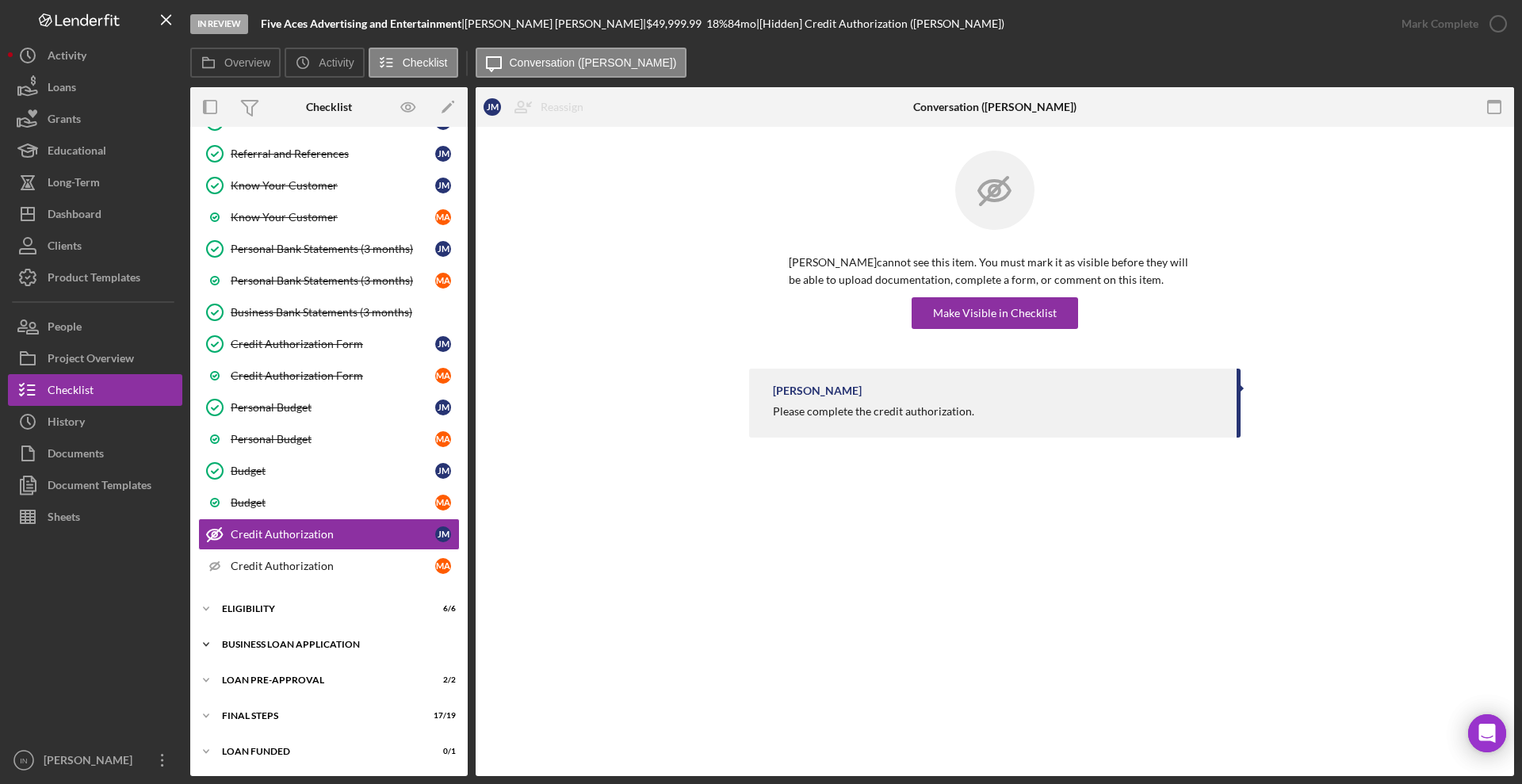
click at [317, 641] on div "BUSINESS LOAN APPLICATION" at bounding box center [335, 644] width 226 height 9
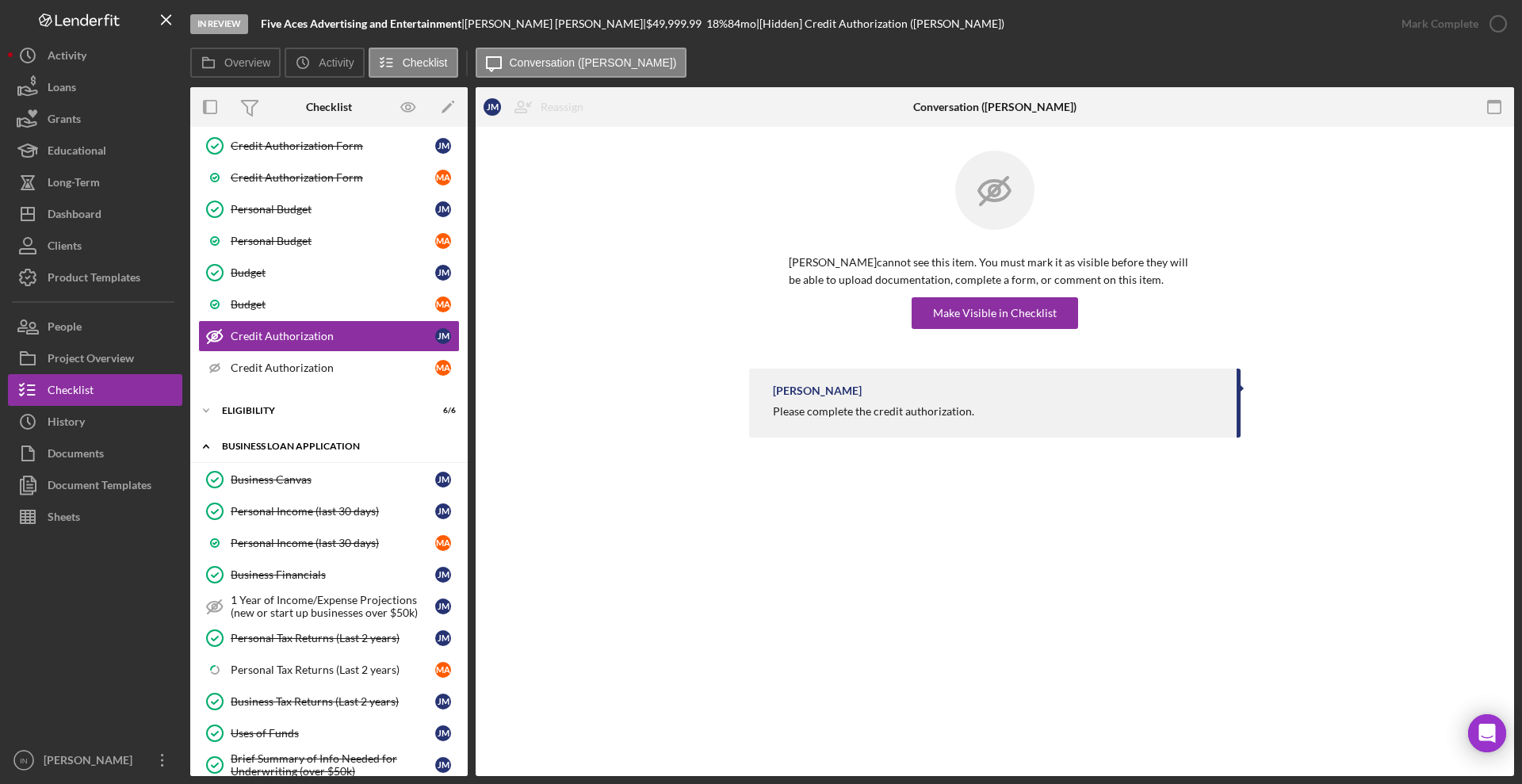
scroll to position [587, 0]
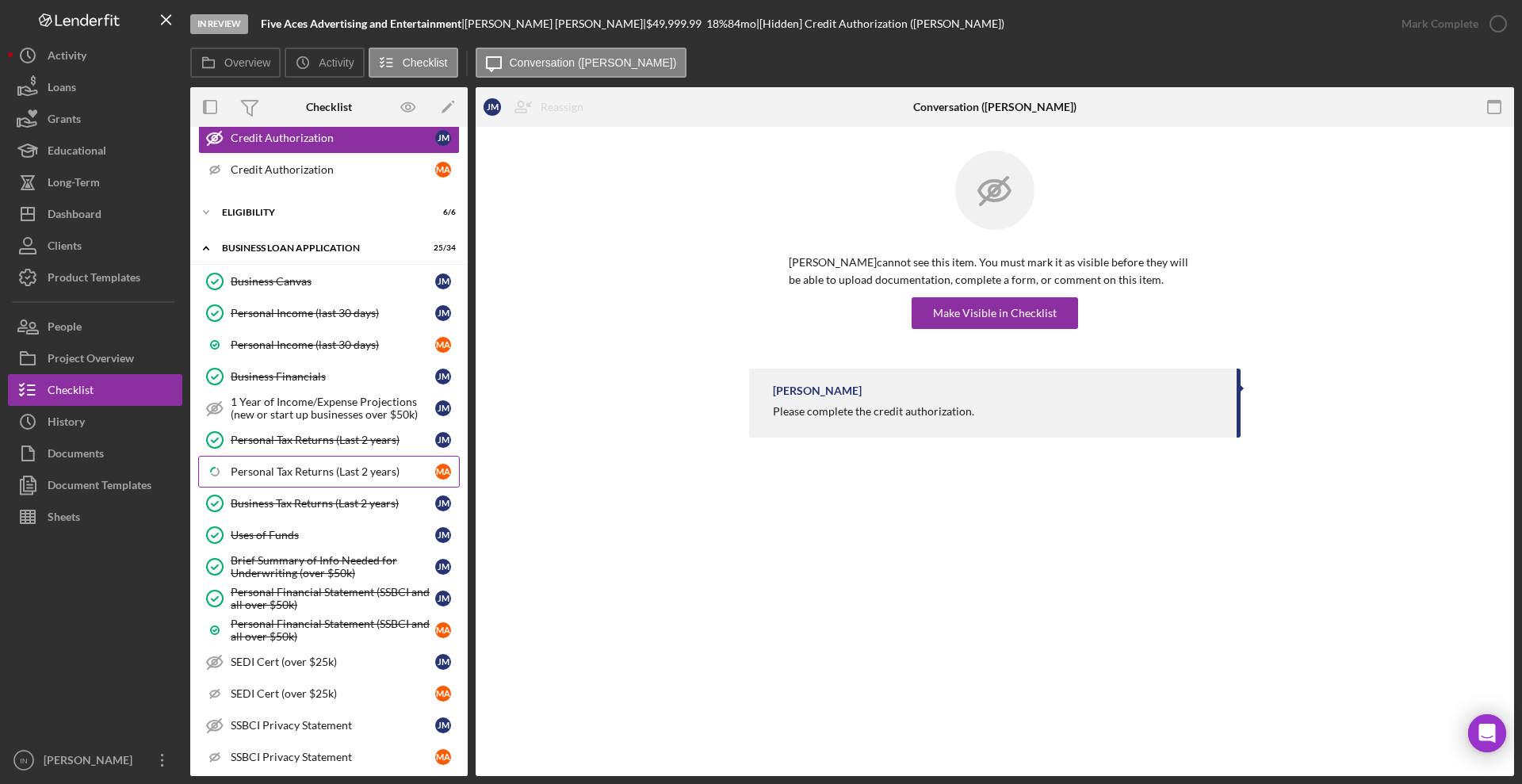
click at [320, 475] on div "Personal Tax Returns (Last 2 years)" at bounding box center [333, 471] width 204 height 13
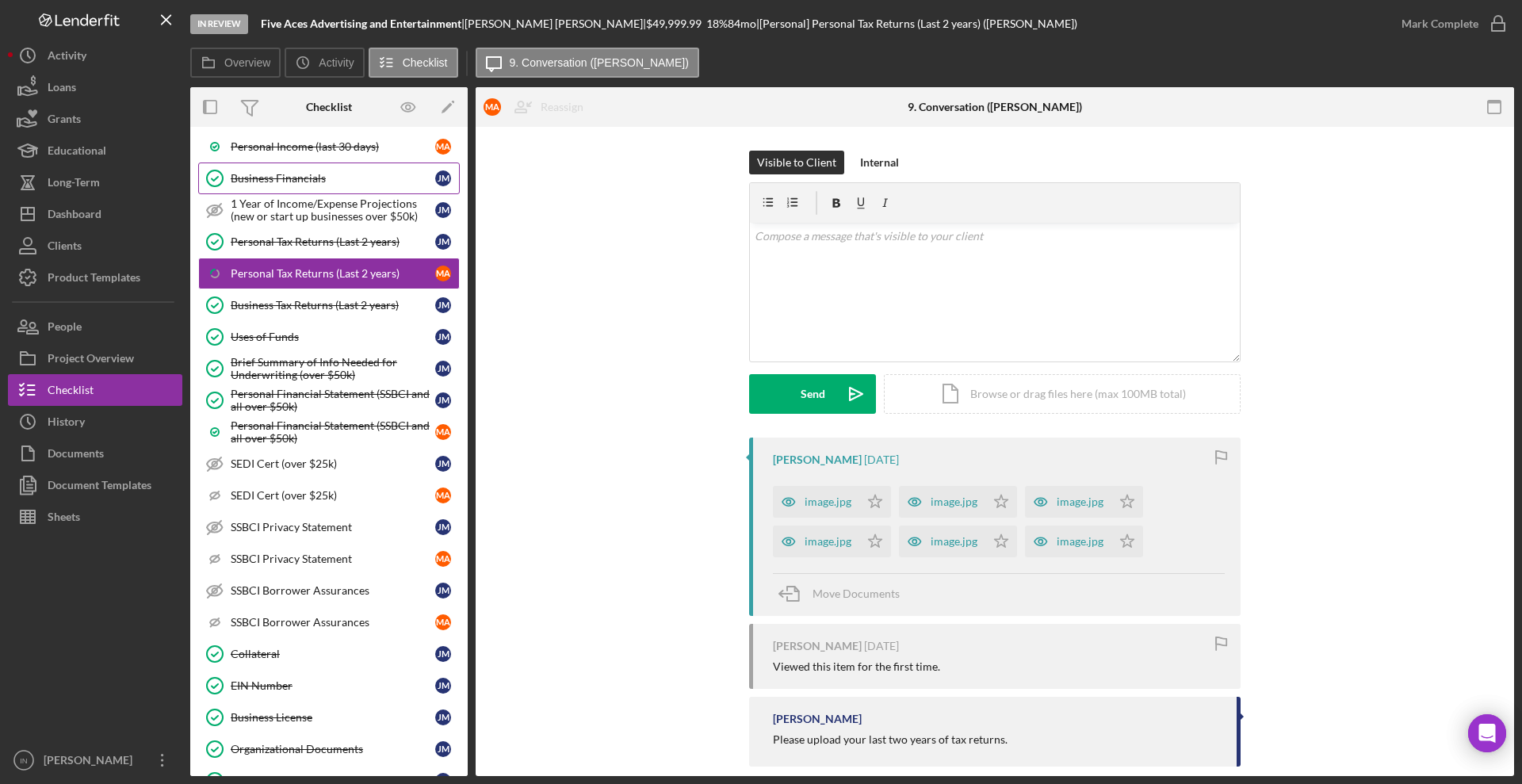
scroll to position [686, 0]
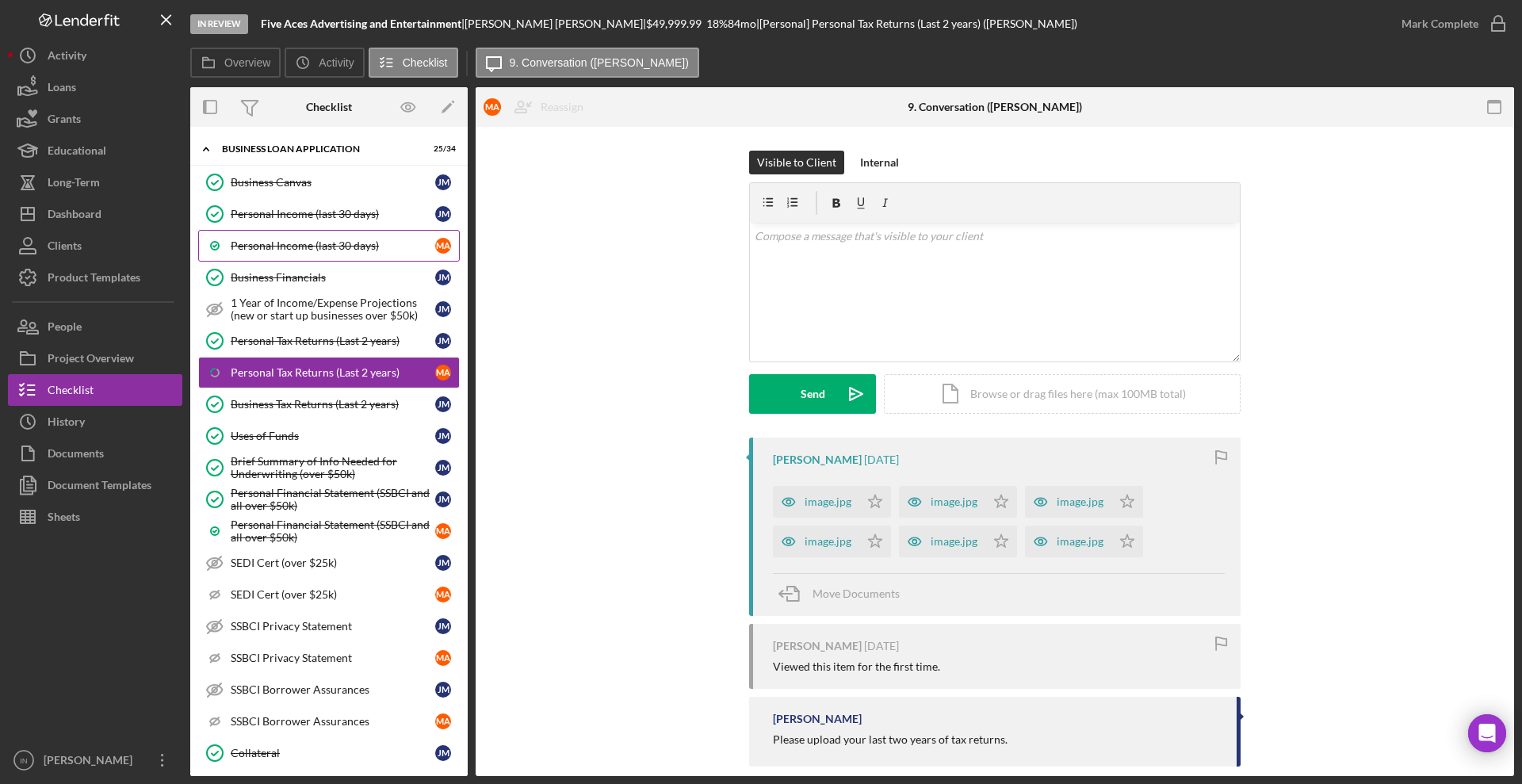
click at [332, 240] on div "Personal Income (last 30 days)" at bounding box center [333, 245] width 204 height 13
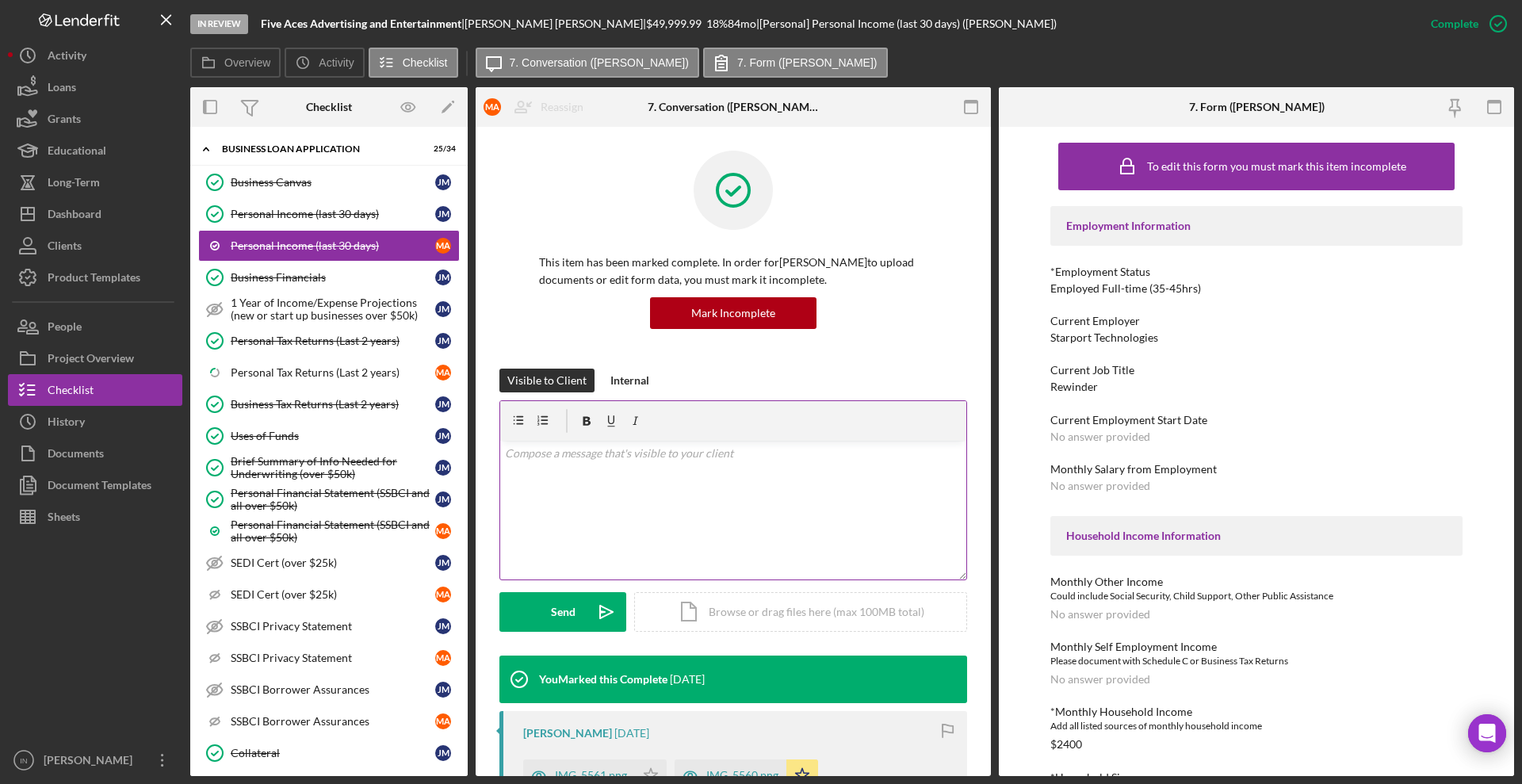
scroll to position [99, 0]
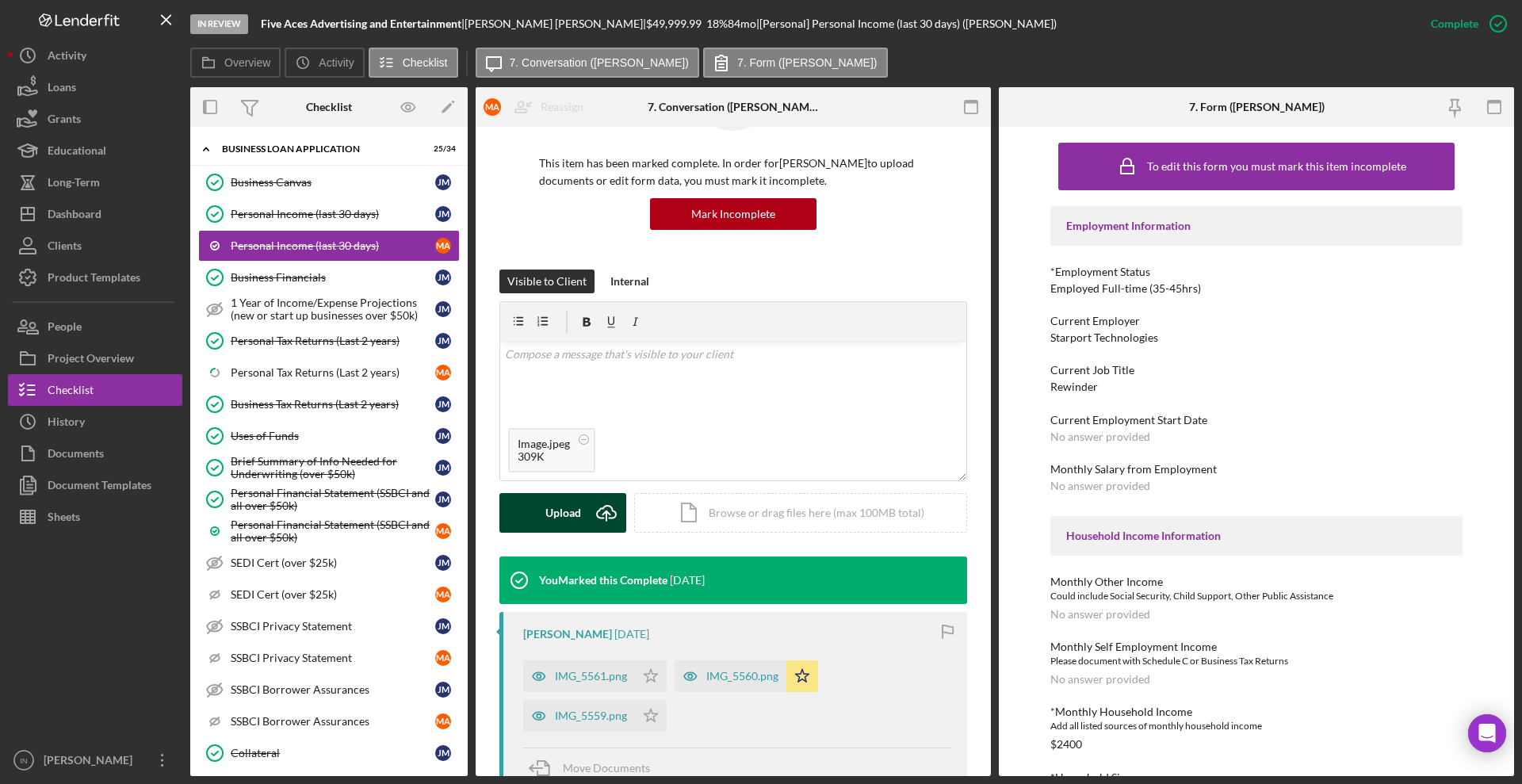
click at [565, 502] on div "Upload" at bounding box center [563, 513] width 36 height 39
